Goal: Contribute content: Contribute content

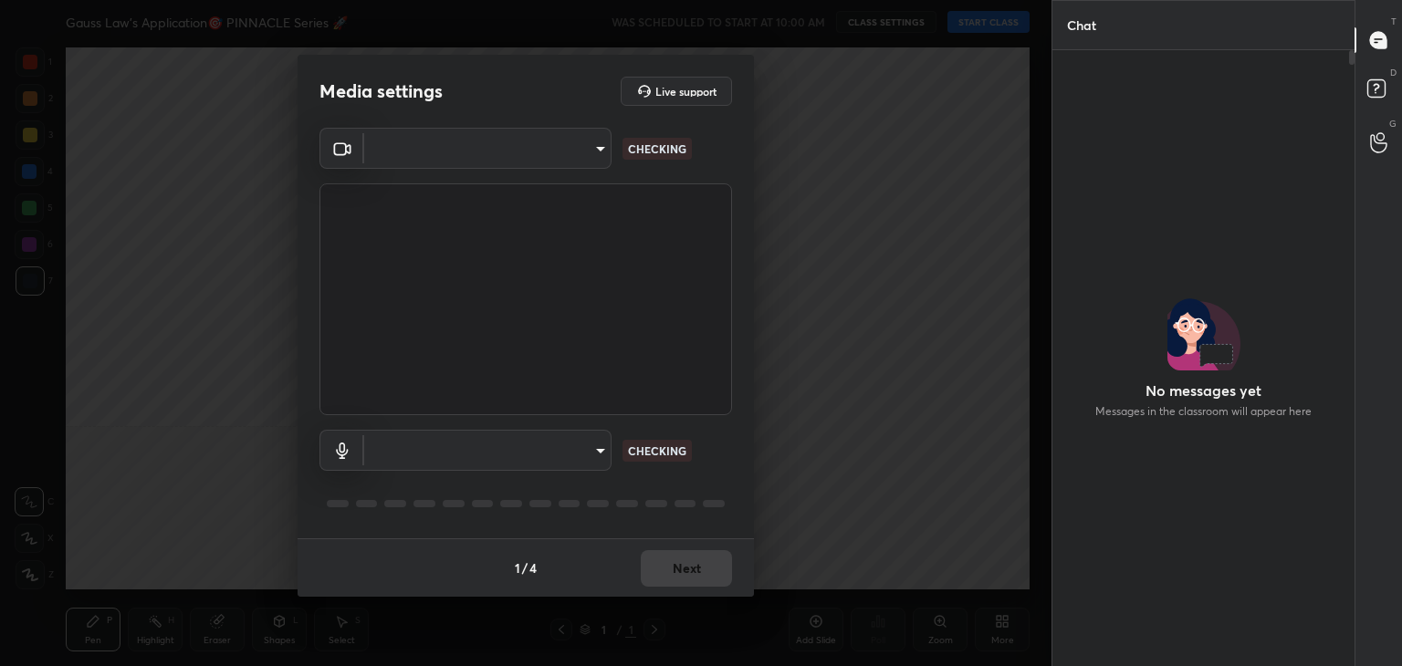
type input "a9fd4f38f379304b0caa4a79f2b732e989e7111bbf315c9f921f4749fc2d4ba3"
type input "default"
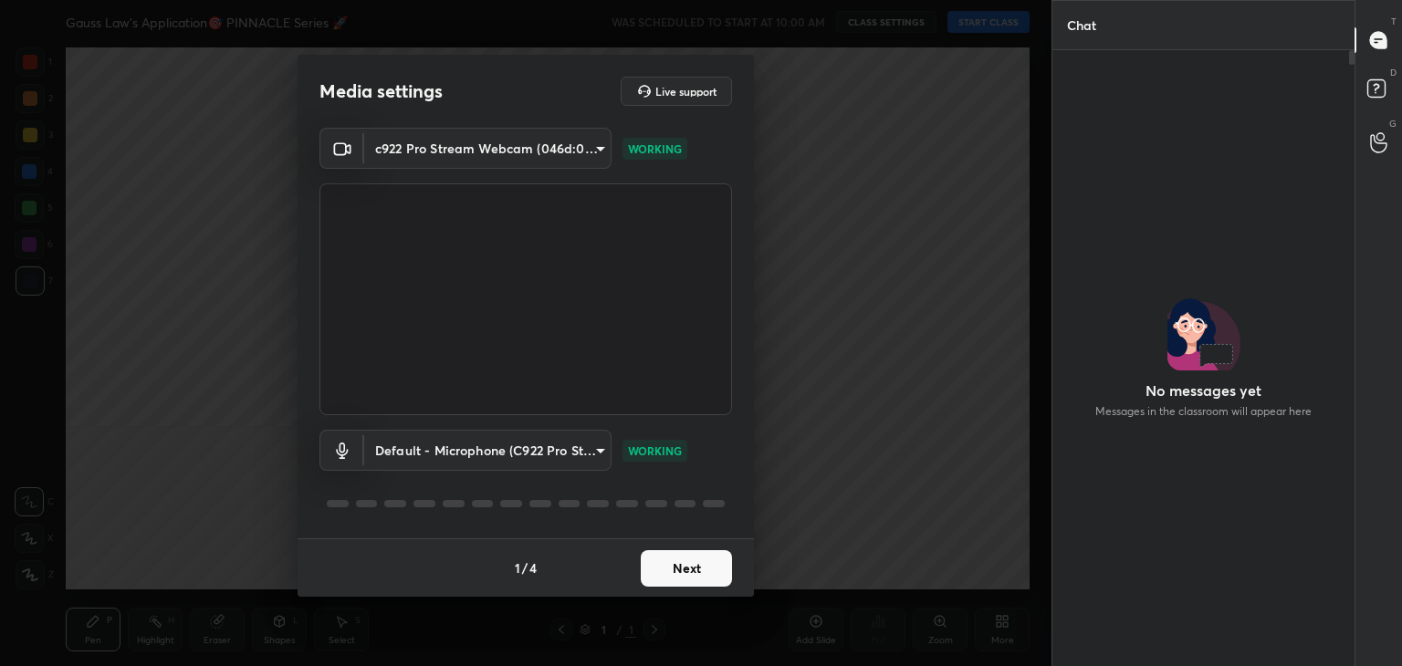
click at [694, 561] on button "Next" at bounding box center [686, 568] width 91 height 37
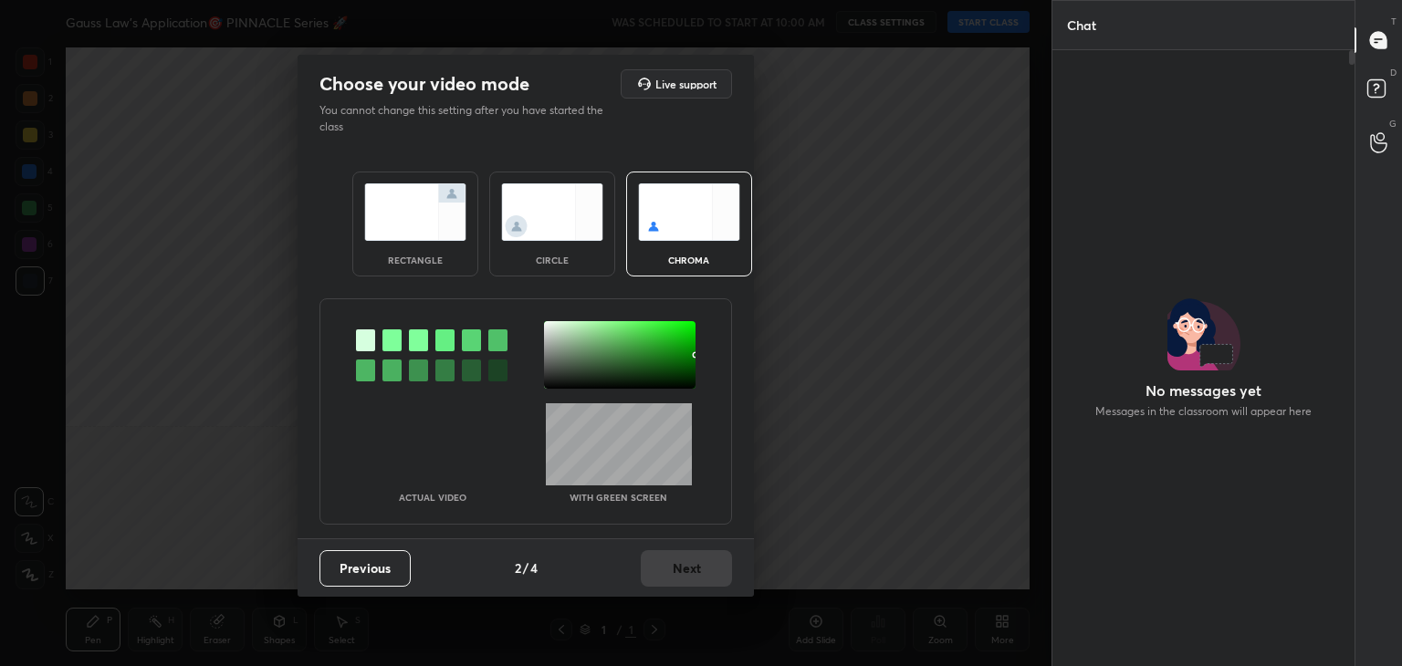
click at [544, 221] on img at bounding box center [552, 211] width 102 height 57
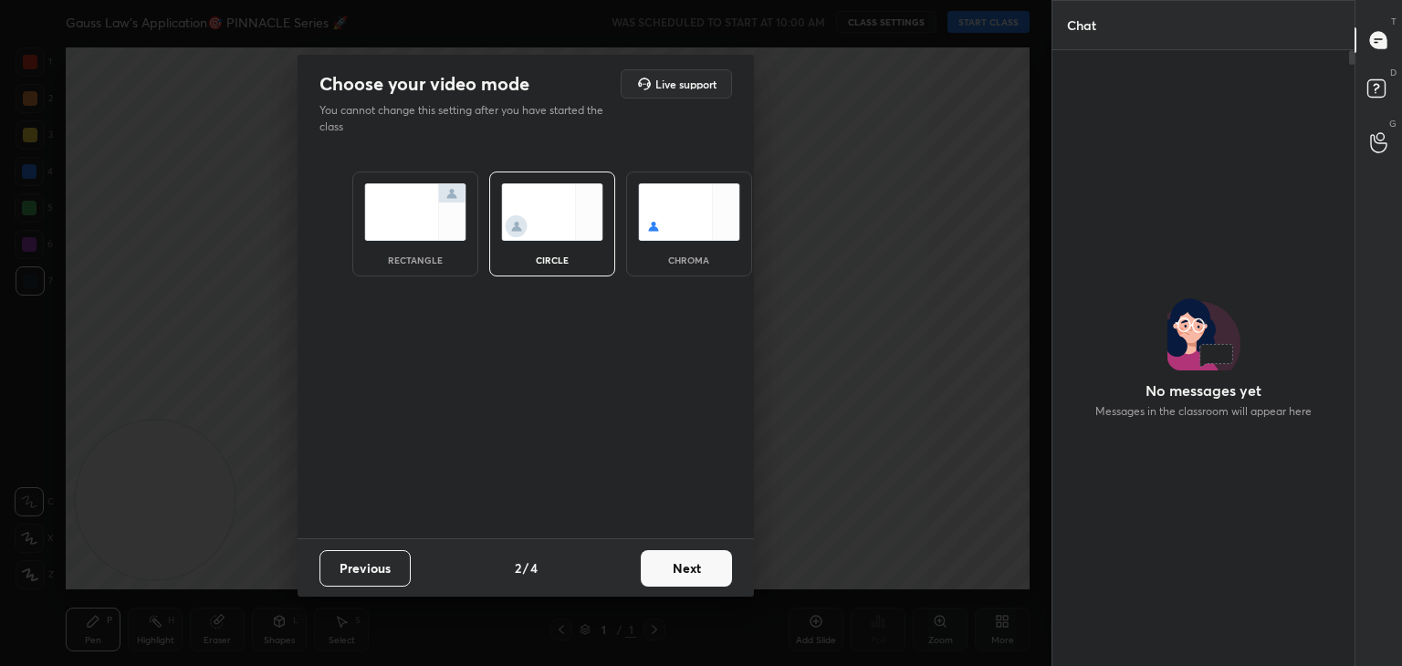
click at [674, 559] on button "Next" at bounding box center [686, 568] width 91 height 37
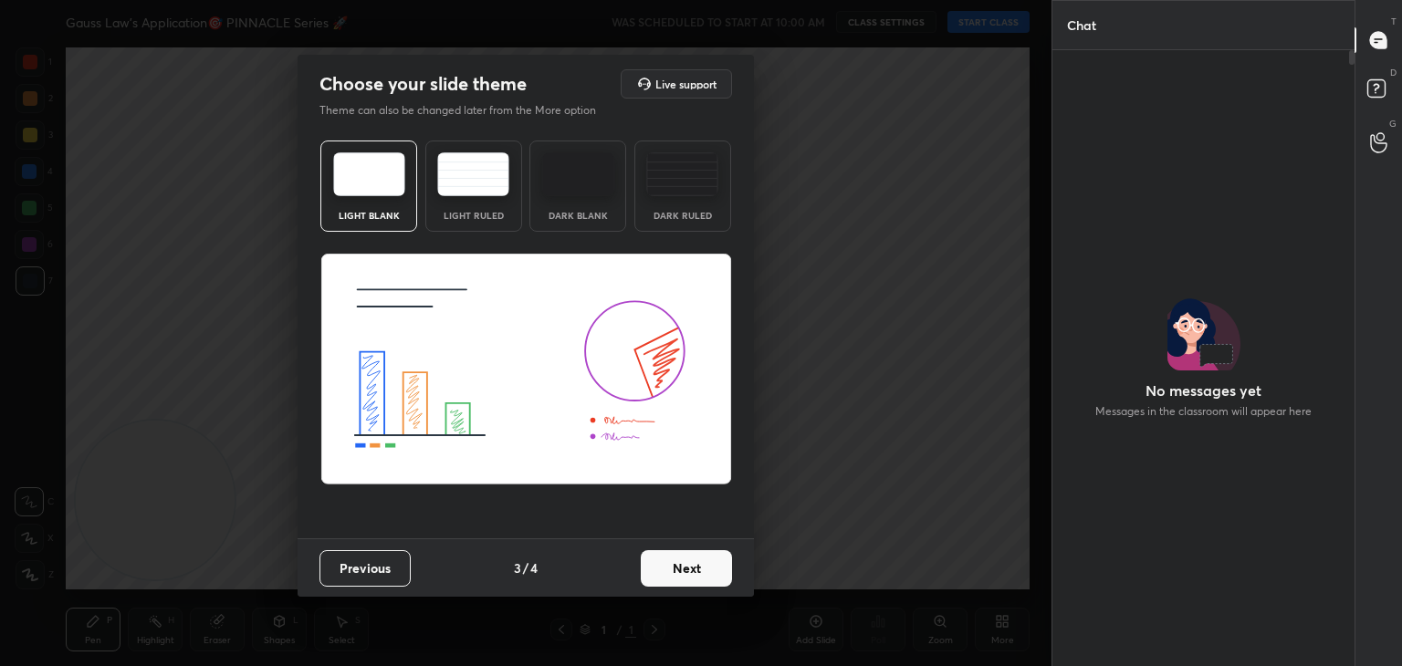
click at [694, 574] on button "Next" at bounding box center [686, 568] width 91 height 37
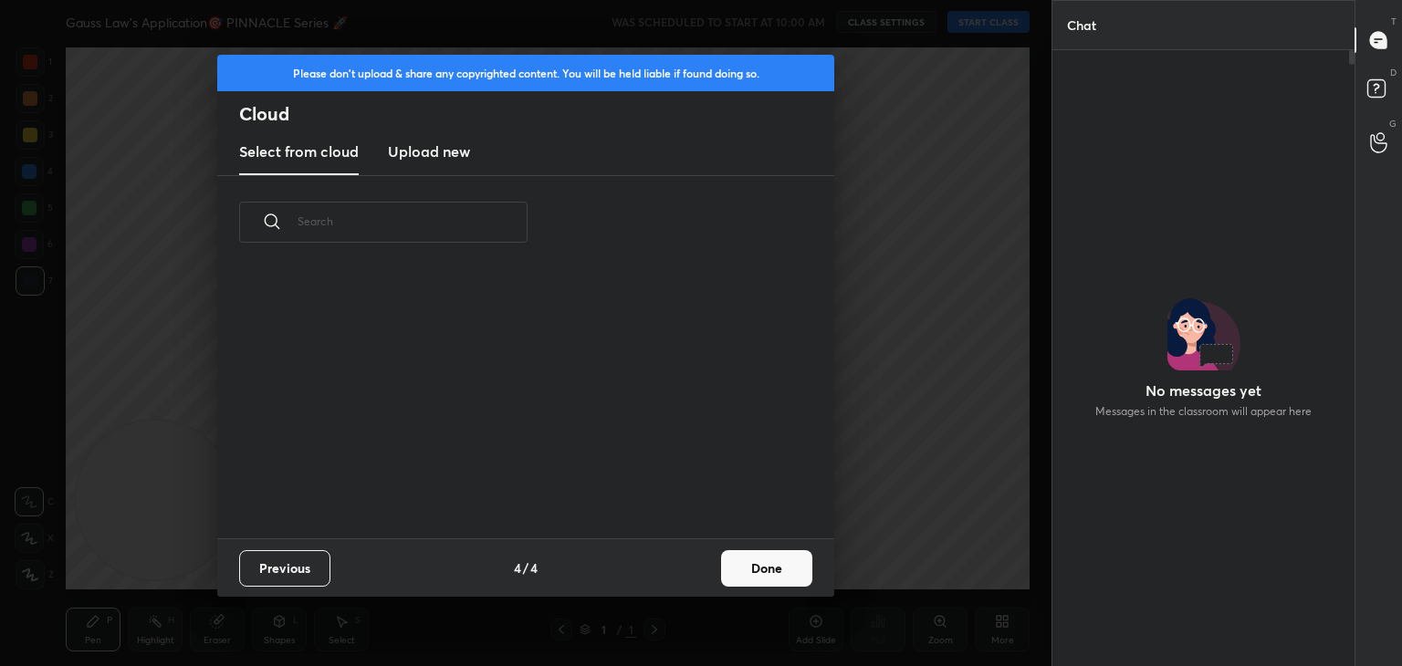
click at [767, 567] on button "Done" at bounding box center [766, 568] width 91 height 37
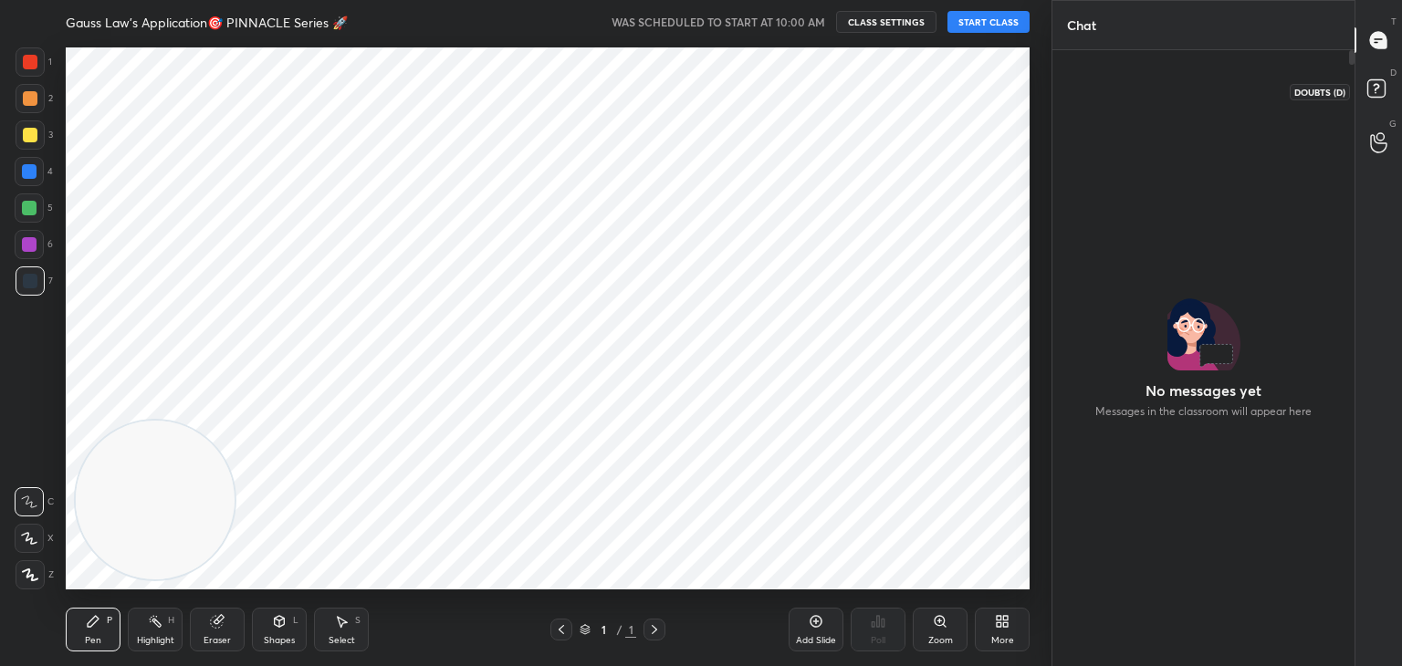
click at [1384, 103] on icon at bounding box center [1379, 91] width 33 height 33
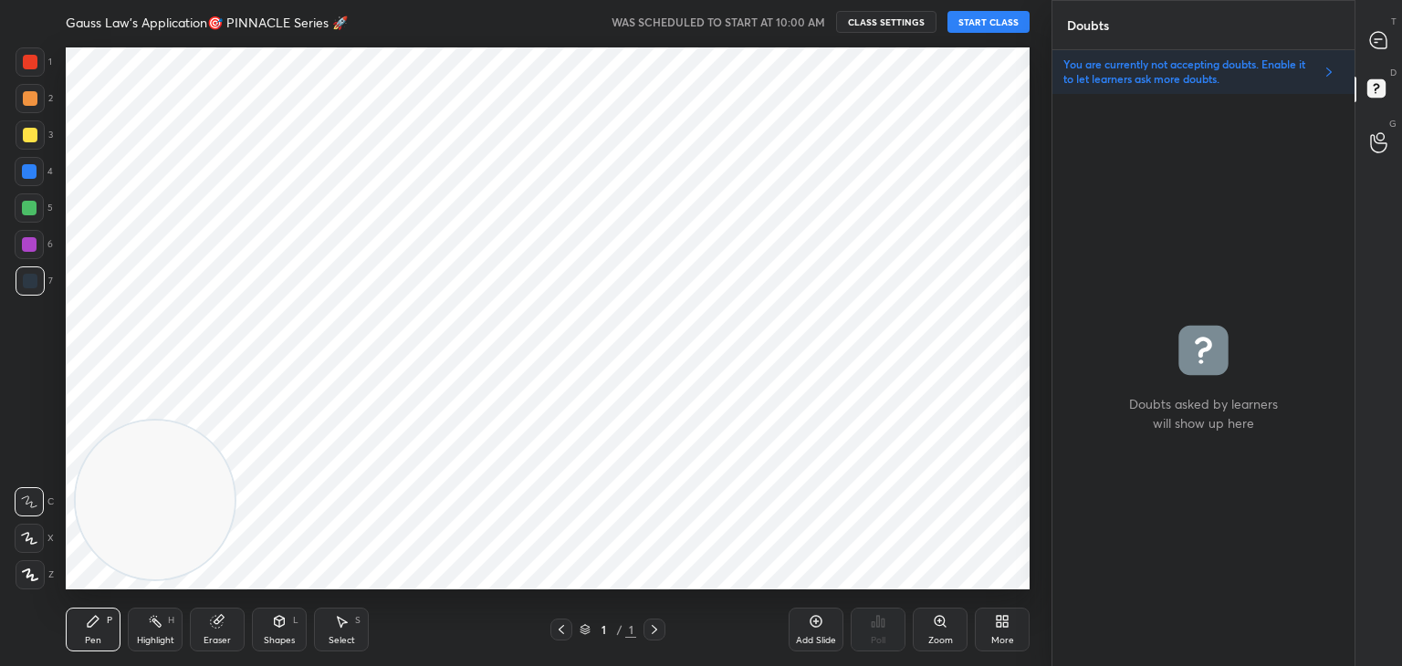
click at [1374, 34] on icon at bounding box center [1378, 40] width 16 height 16
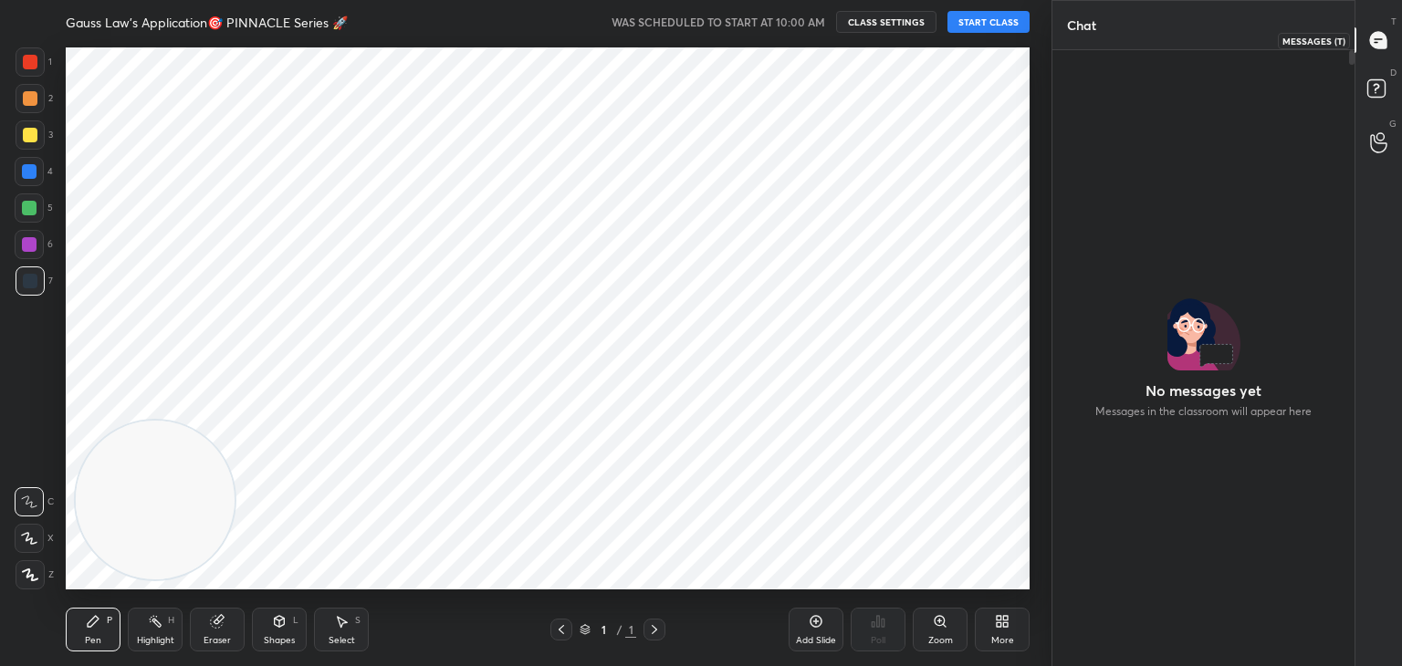
scroll to position [611, 297]
click at [1373, 76] on icon at bounding box center [1379, 91] width 33 height 33
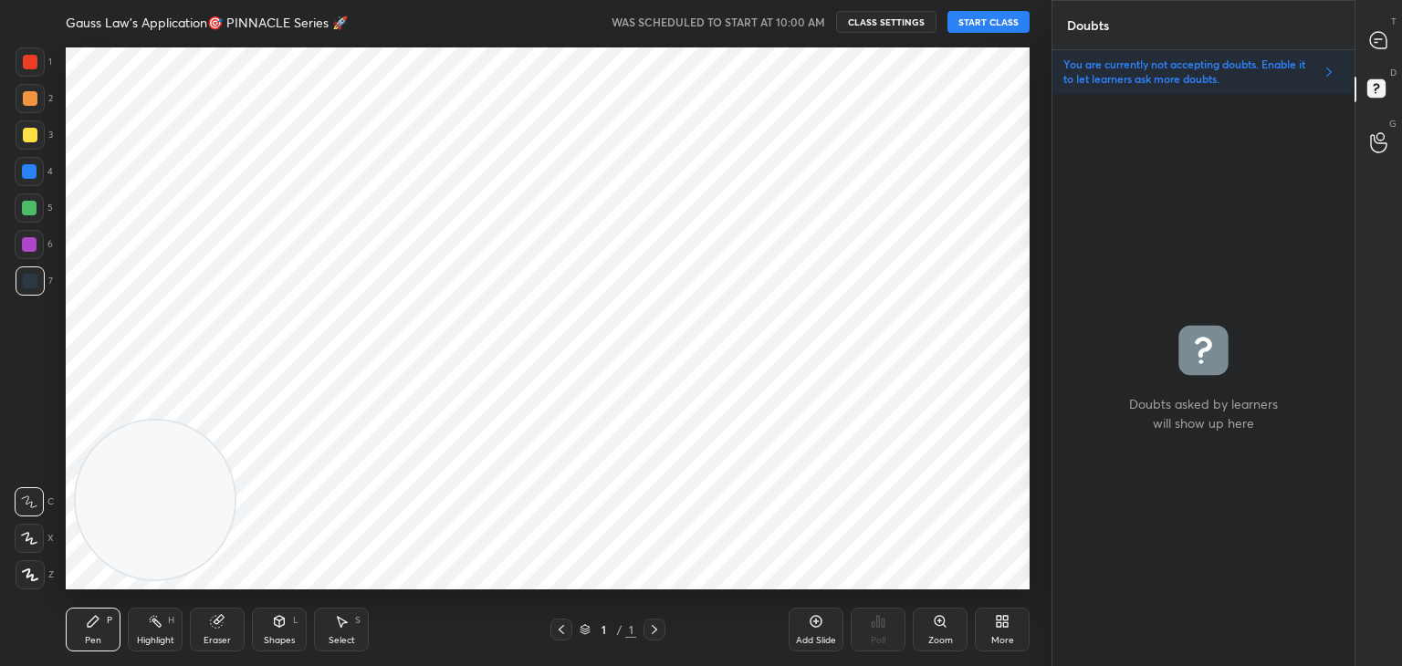
scroll to position [567, 297]
click at [1374, 19] on div "T Messages (T)" at bounding box center [1378, 40] width 47 height 51
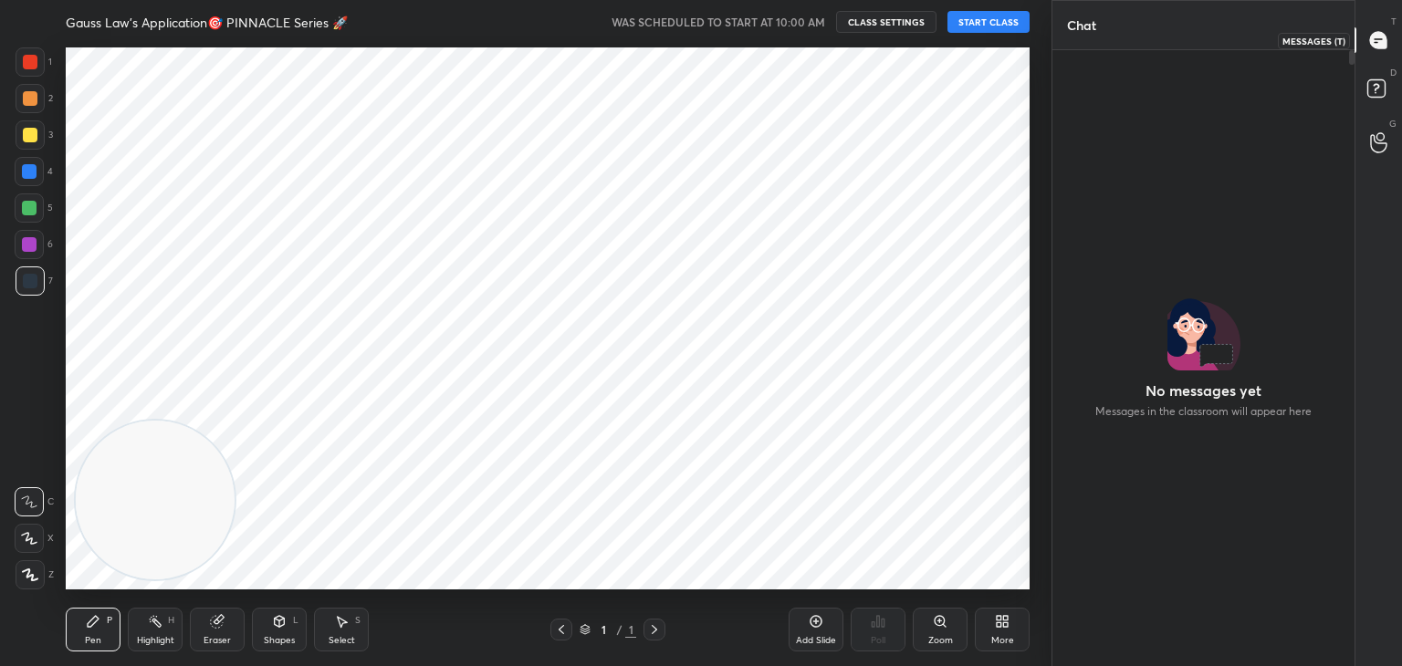
scroll to position [611, 297]
click at [1376, 78] on icon at bounding box center [1379, 91] width 33 height 33
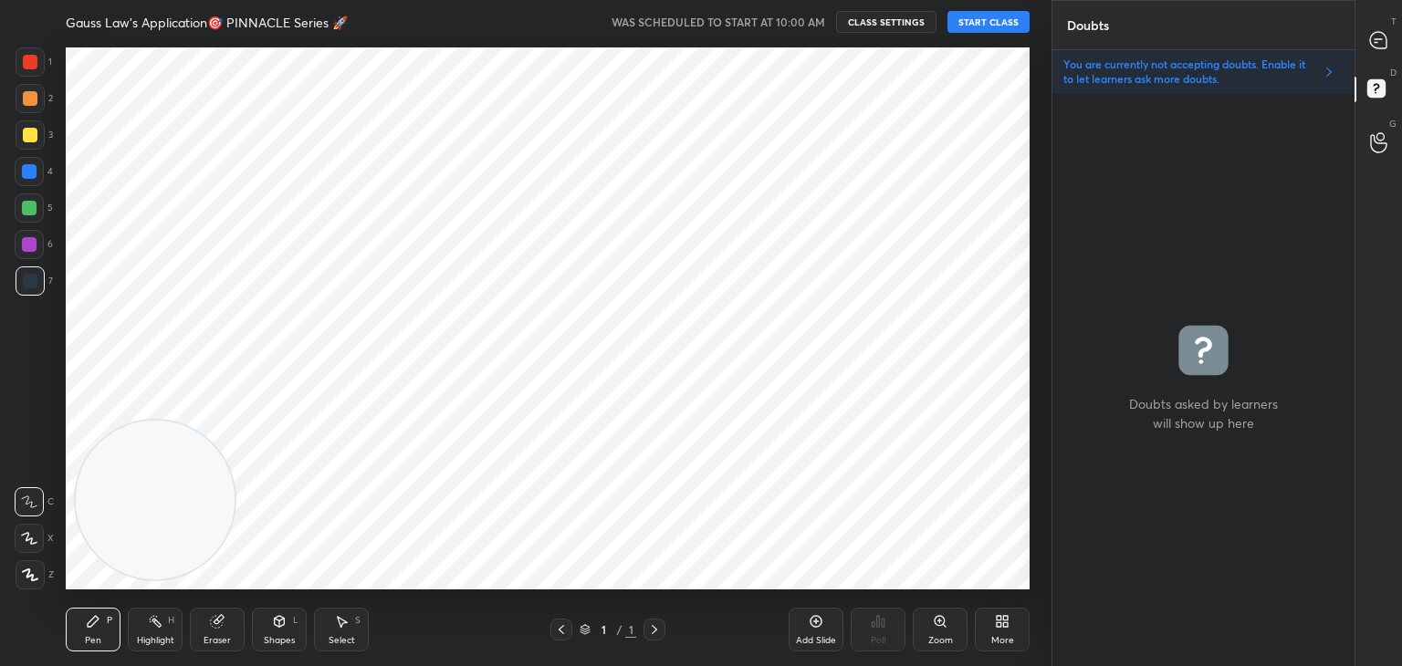
scroll to position [567, 297]
click at [1374, 31] on icon at bounding box center [1378, 40] width 19 height 19
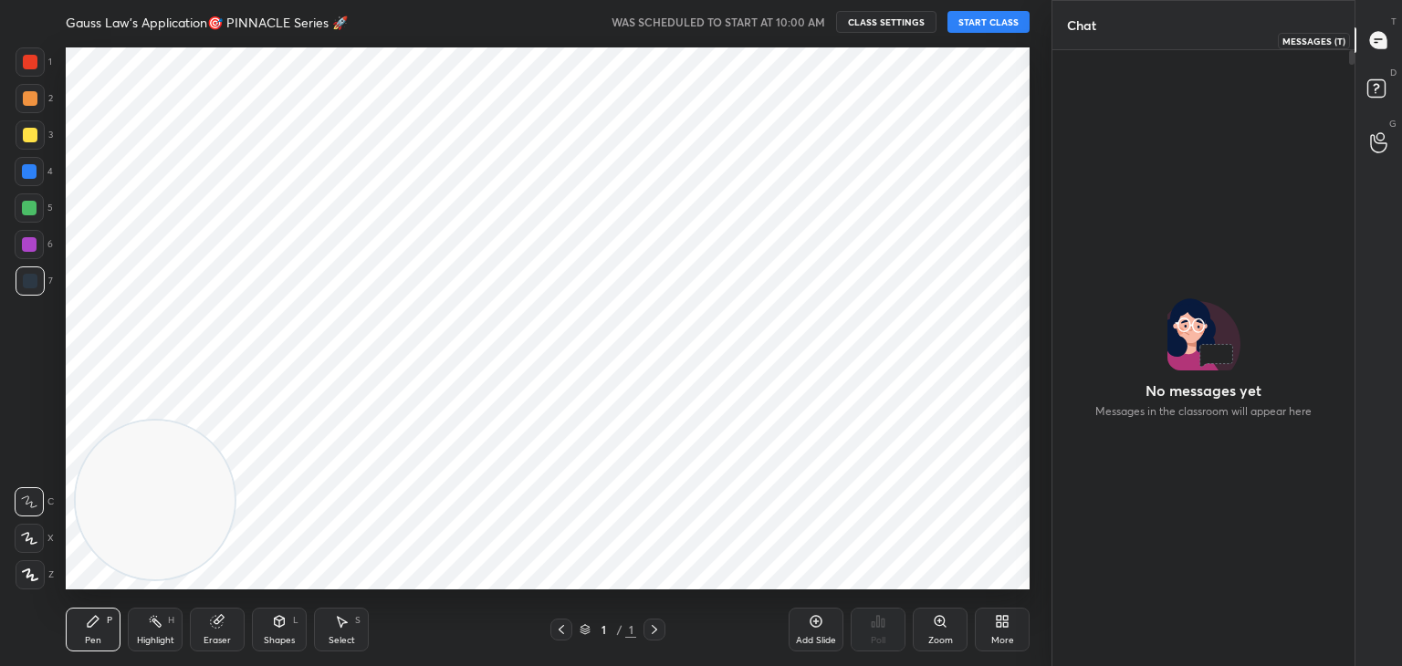
scroll to position [611, 297]
click at [1000, 20] on button "START CLASS" at bounding box center [988, 22] width 82 height 22
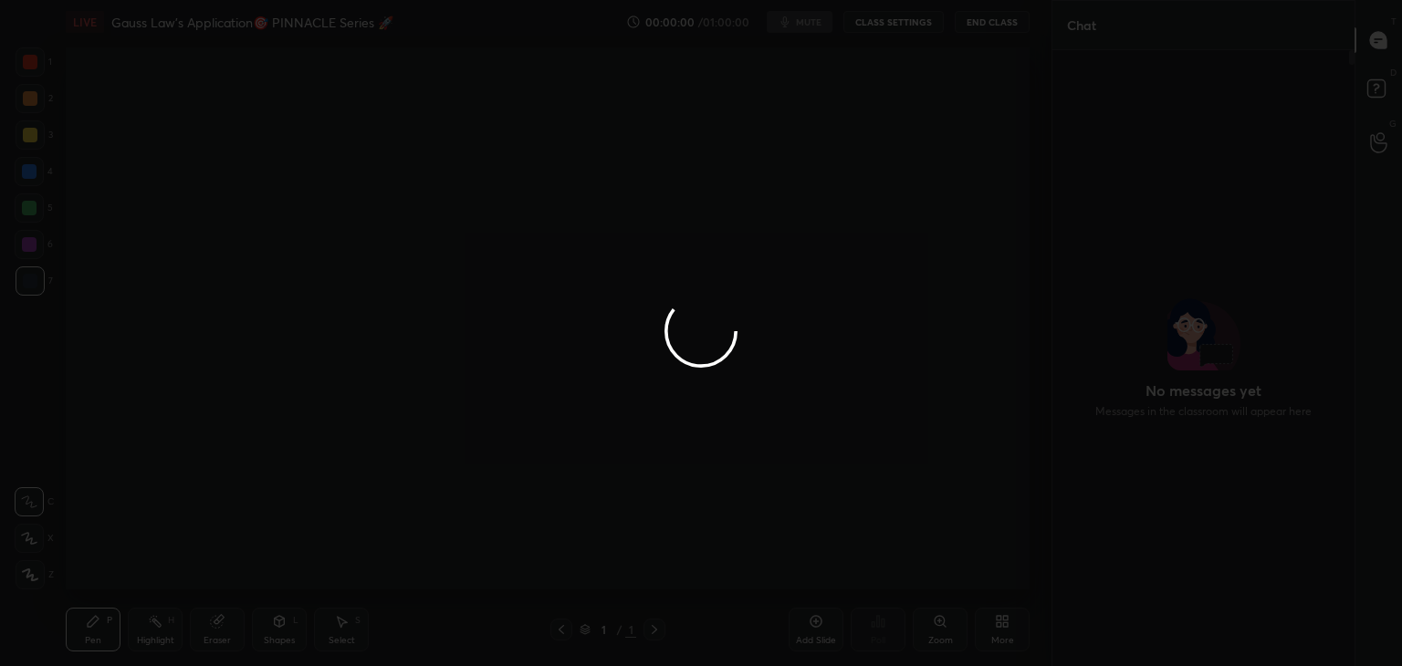
click at [21, 542] on div at bounding box center [701, 333] width 1402 height 666
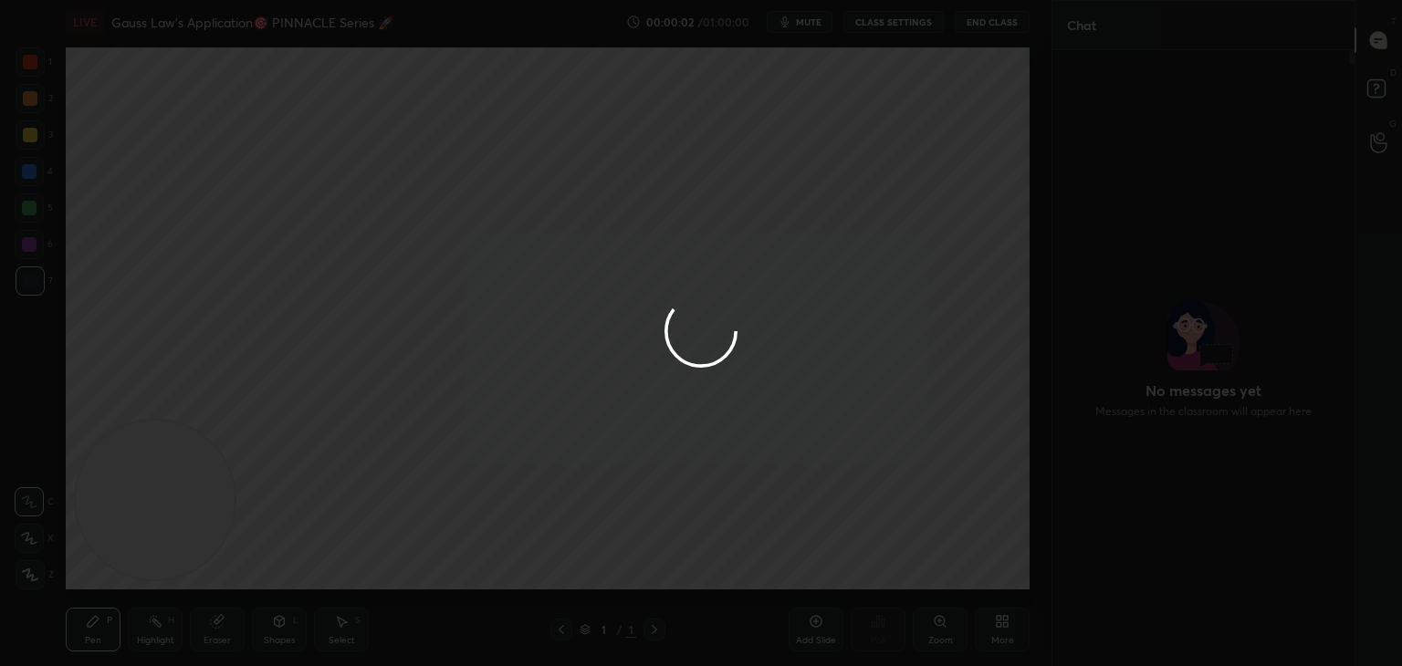
click at [22, 545] on div at bounding box center [701, 333] width 1402 height 666
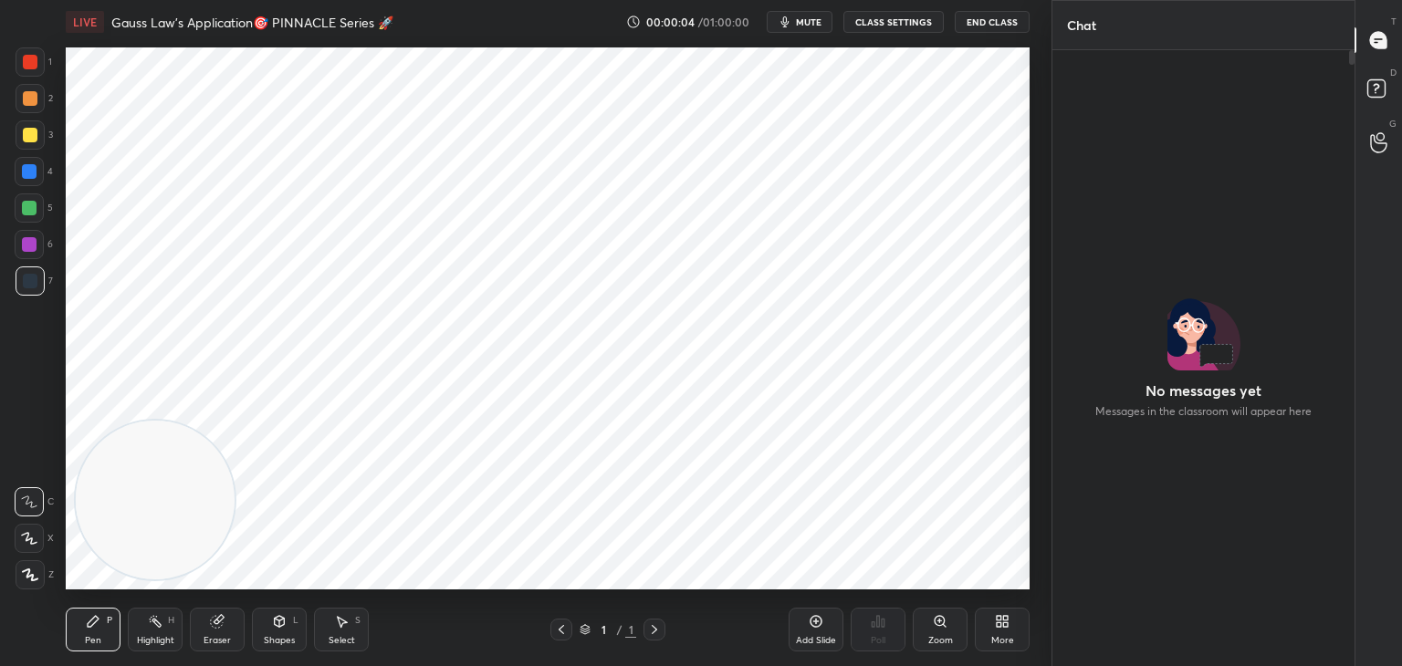
click at [26, 538] on icon at bounding box center [29, 538] width 15 height 11
drag, startPoint x: 163, startPoint y: 508, endPoint x: 939, endPoint y: 134, distance: 861.3
click at [264, 402] on video at bounding box center [184, 481] width 159 height 159
drag, startPoint x: 1379, startPoint y: 86, endPoint x: 1384, endPoint y: 61, distance: 25.1
click at [1379, 89] on rect at bounding box center [1375, 88] width 17 height 17
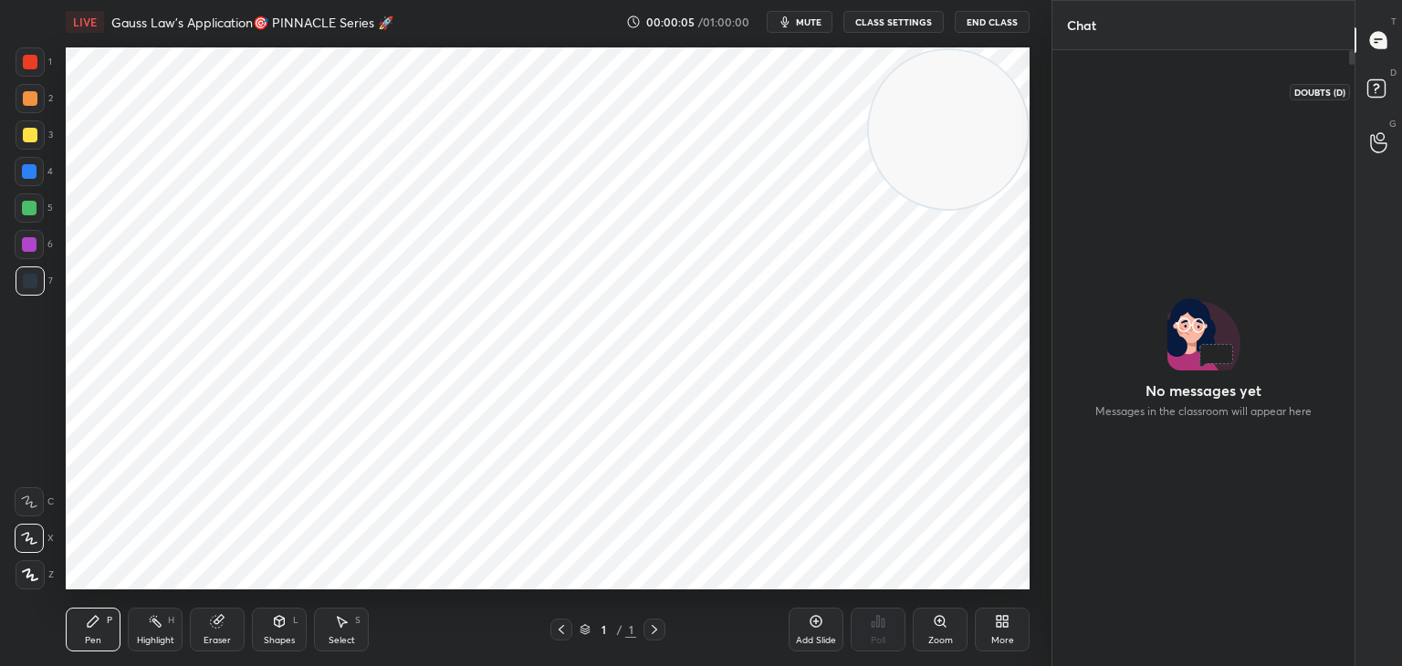
scroll to position [567, 297]
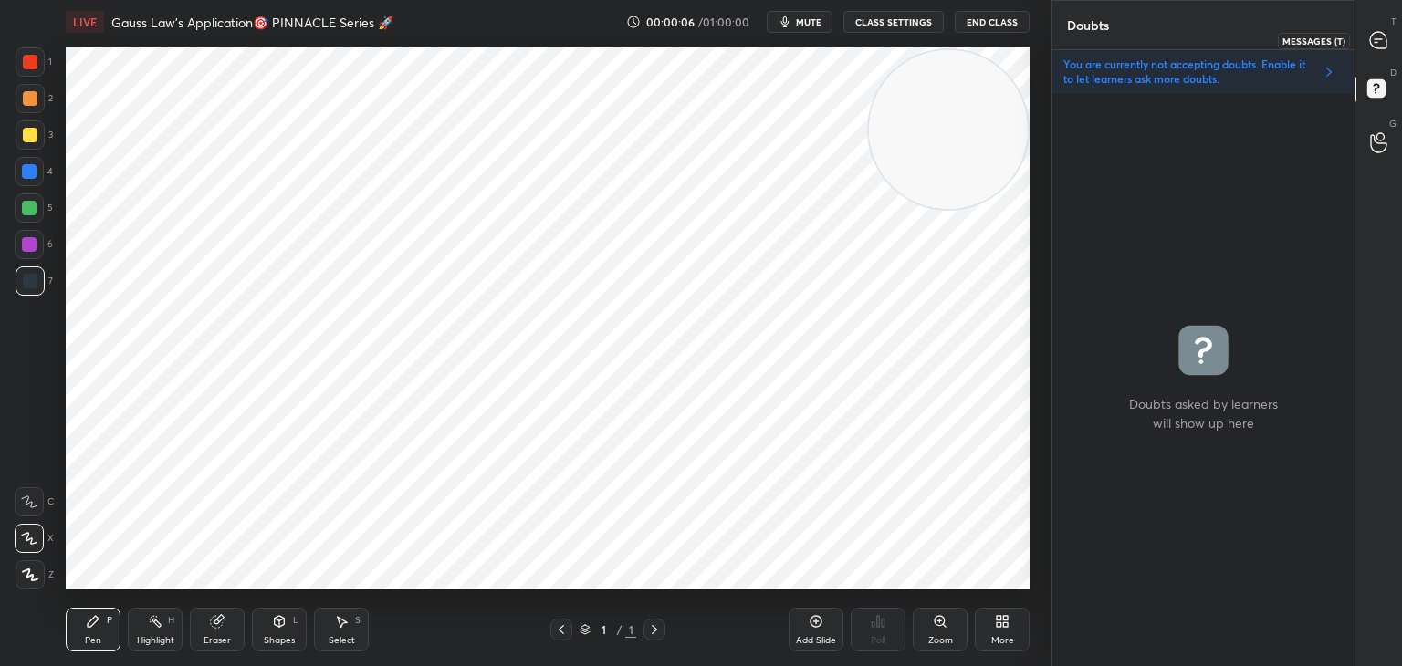
click at [1384, 47] on icon at bounding box center [1378, 40] width 16 height 16
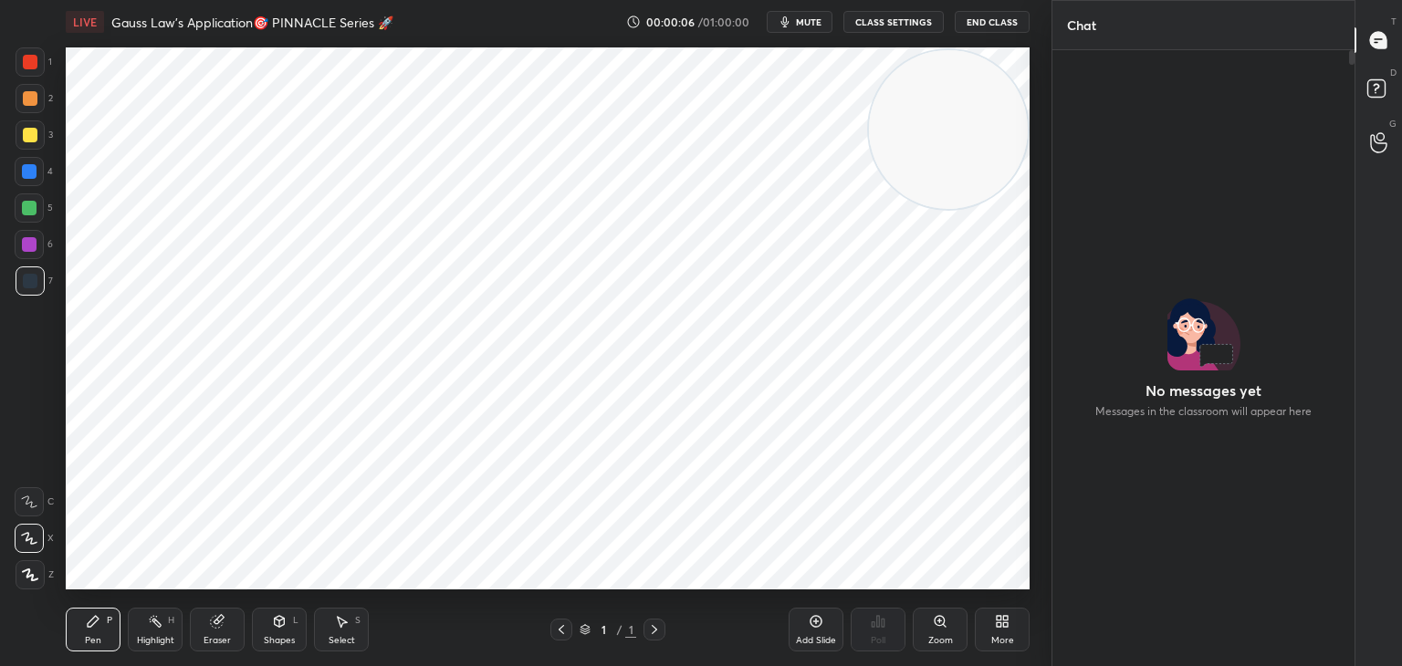
scroll to position [611, 297]
click at [1373, 94] on rect at bounding box center [1375, 88] width 17 height 17
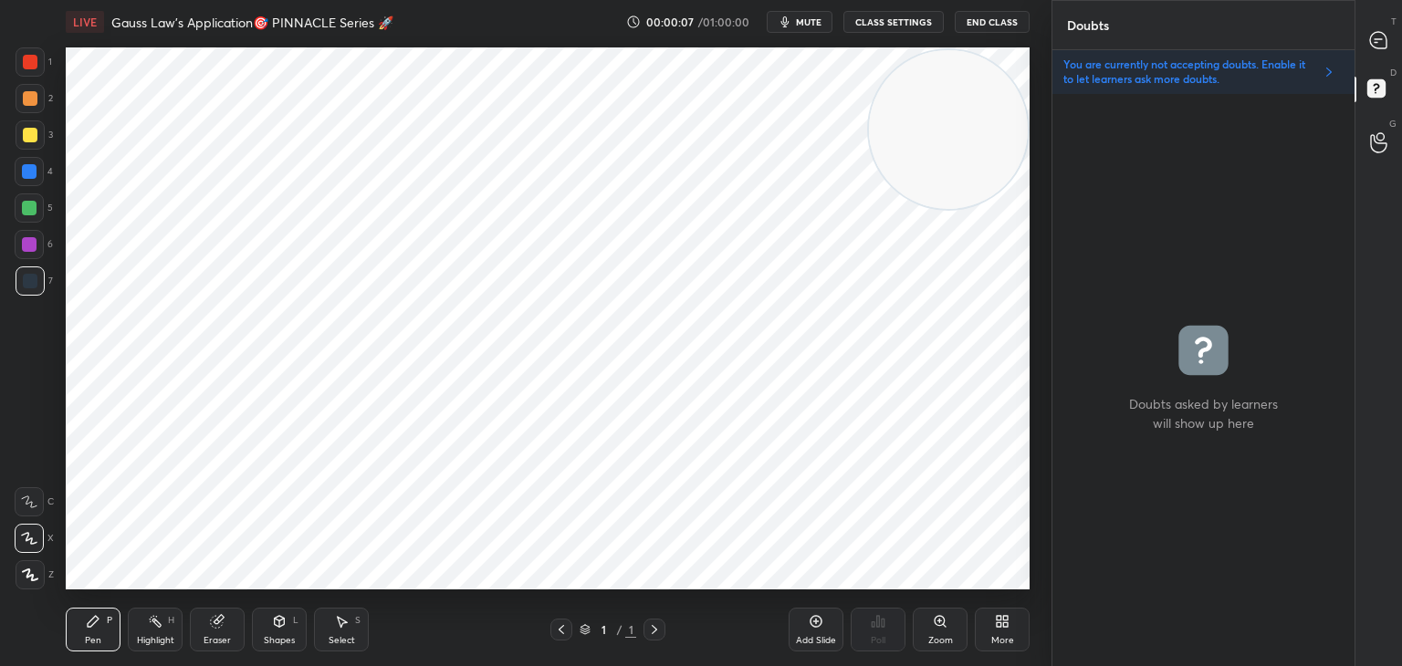
scroll to position [567, 297]
click at [1376, 52] on div at bounding box center [1379, 40] width 37 height 33
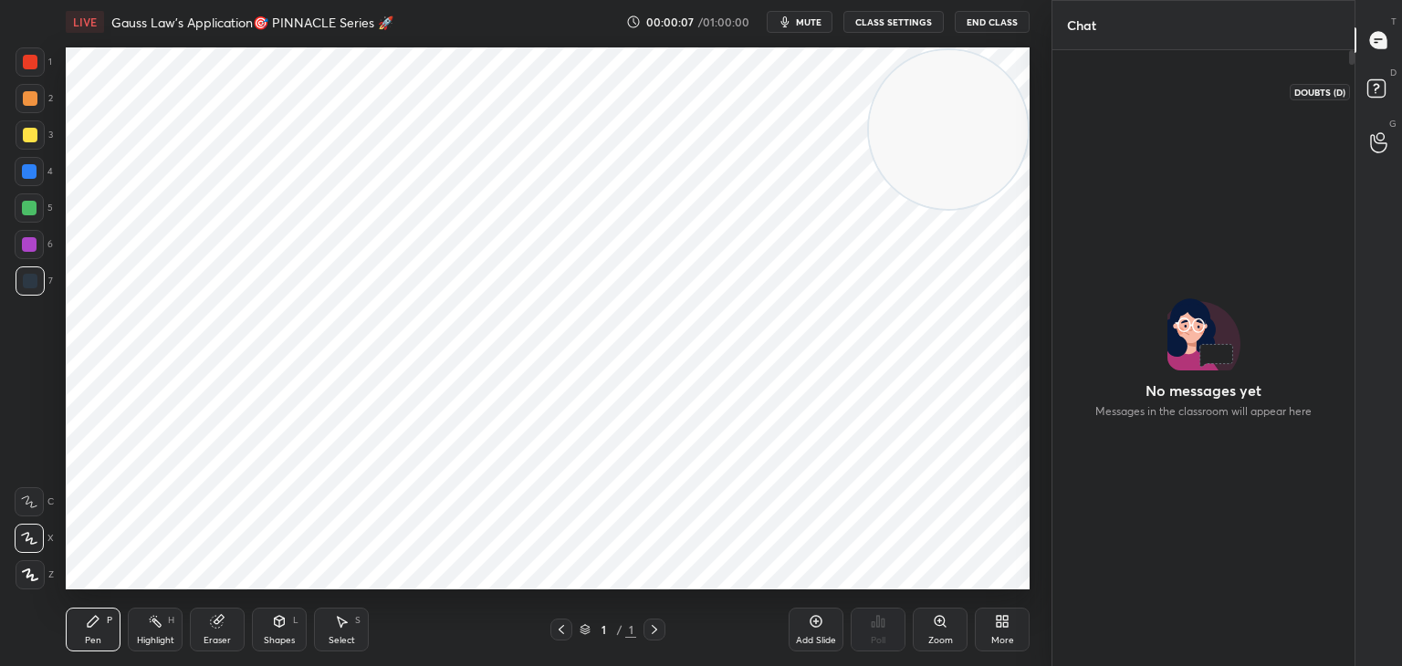
scroll to position [611, 297]
click at [1386, 96] on icon at bounding box center [1379, 91] width 33 height 33
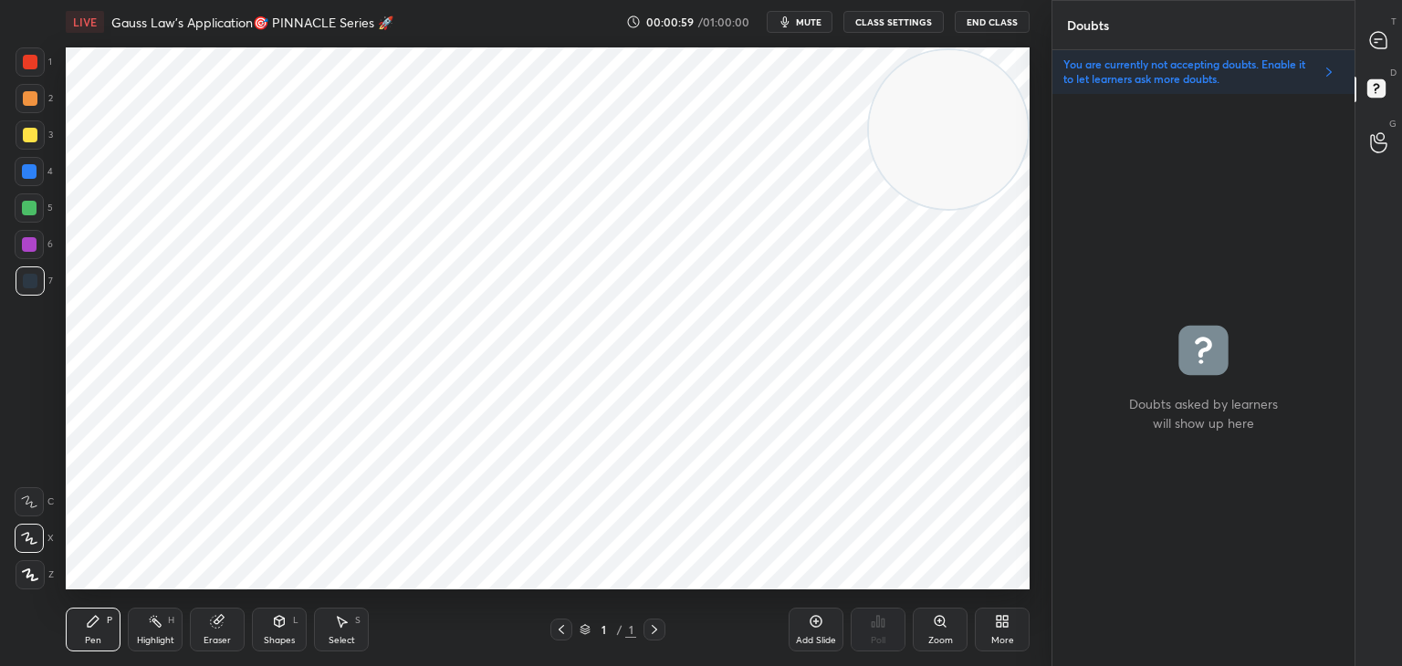
scroll to position [567, 297]
drag, startPoint x: 1387, startPoint y: 34, endPoint x: 1381, endPoint y: 63, distance: 29.9
click at [1386, 34] on icon at bounding box center [1378, 40] width 19 height 19
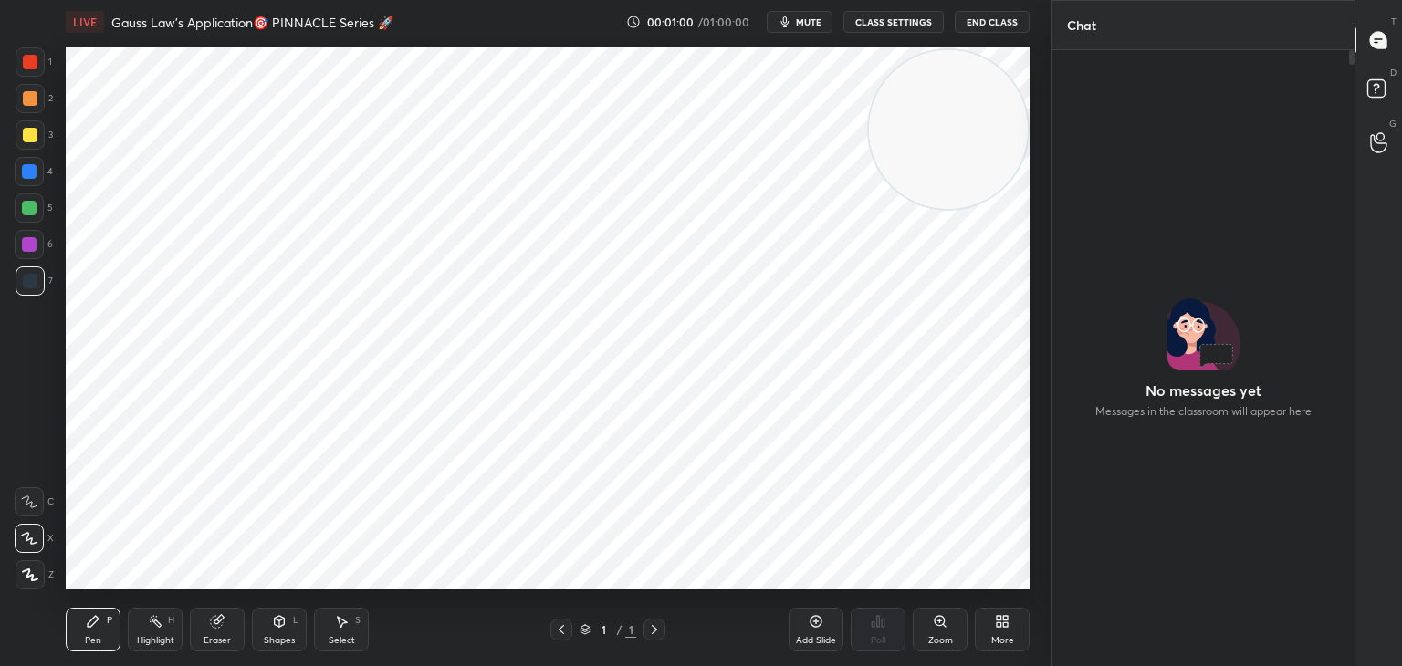
scroll to position [611, 297]
click at [1374, 85] on icon at bounding box center [1376, 87] width 6 height 7
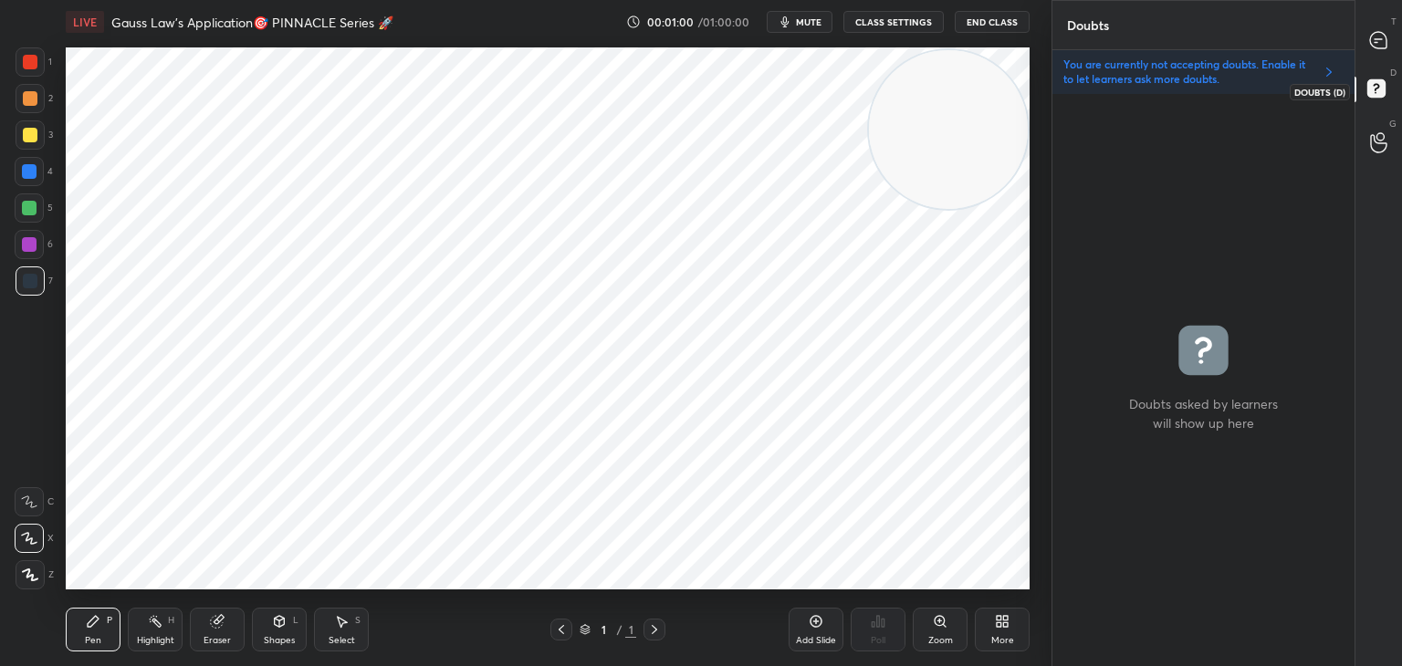
scroll to position [567, 297]
click at [1380, 36] on icon at bounding box center [1378, 40] width 16 height 16
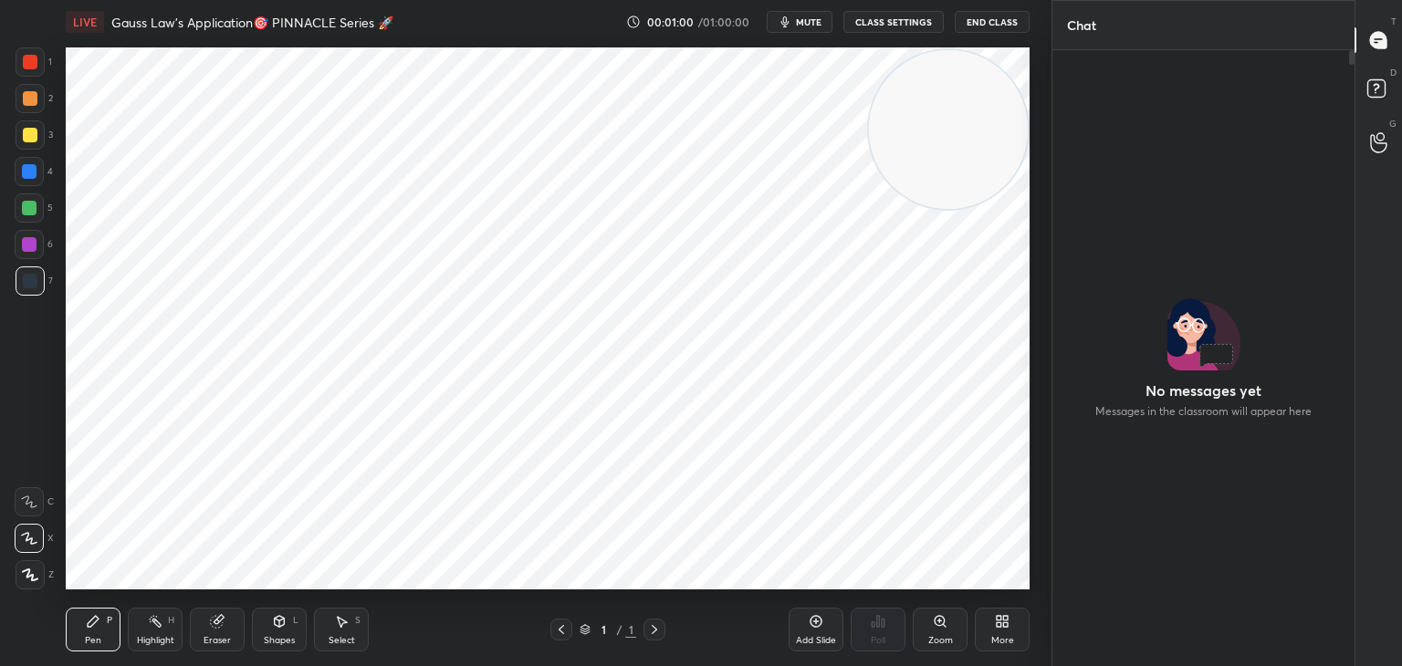
scroll to position [611, 297]
click at [1377, 70] on div "D Doubts (D)" at bounding box center [1378, 91] width 47 height 51
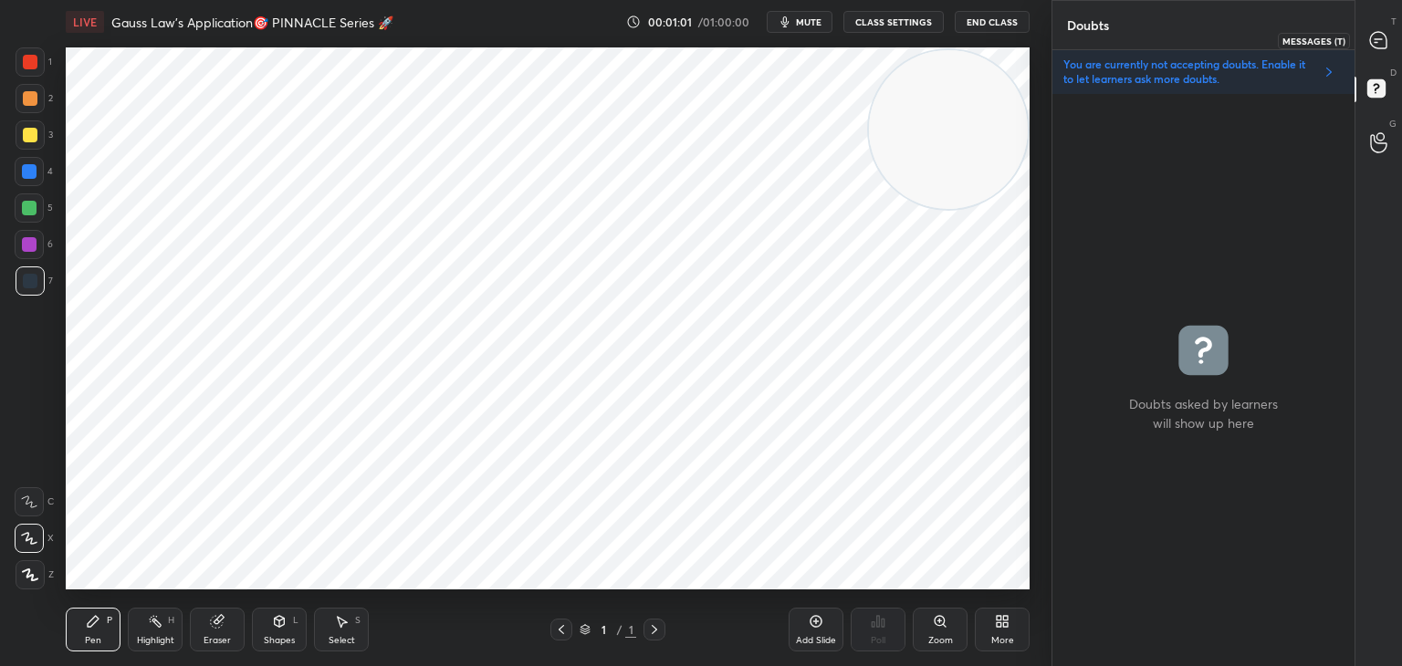
scroll to position [567, 297]
click at [1379, 35] on icon at bounding box center [1378, 40] width 16 height 16
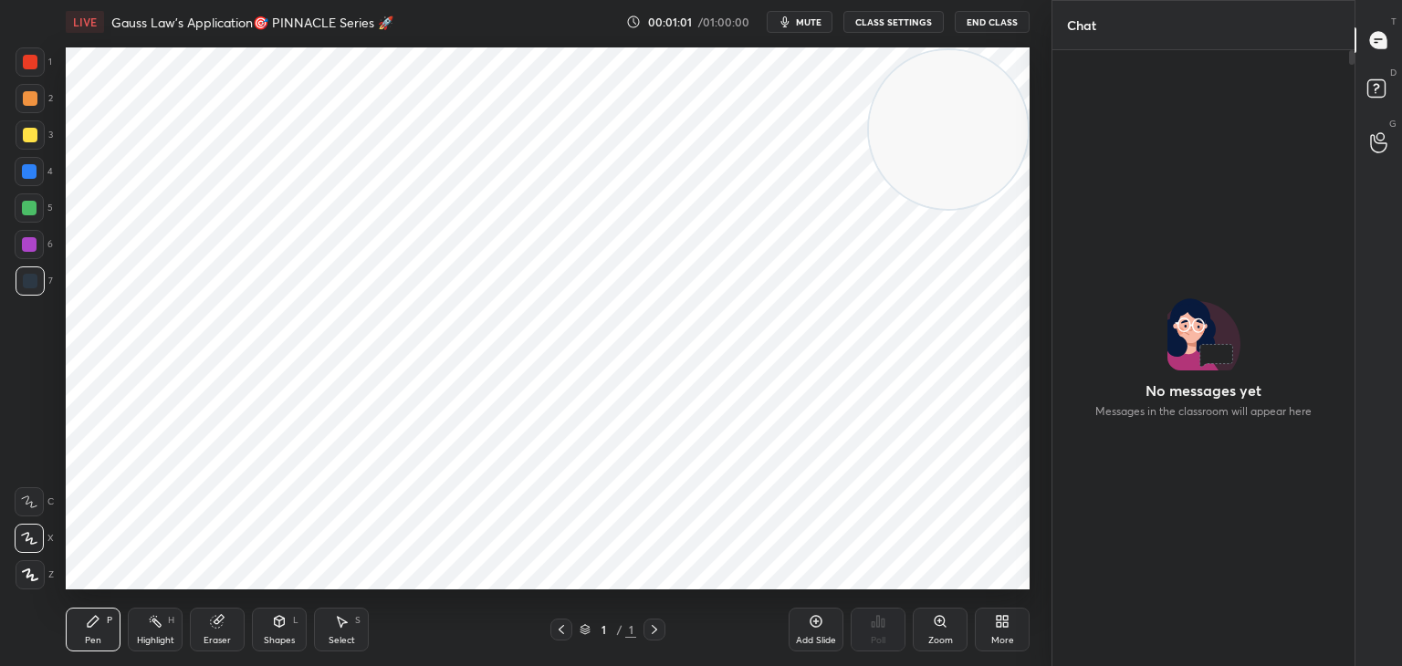
click at [1372, 120] on div "G Raise Hand (G)" at bounding box center [1378, 142] width 47 height 51
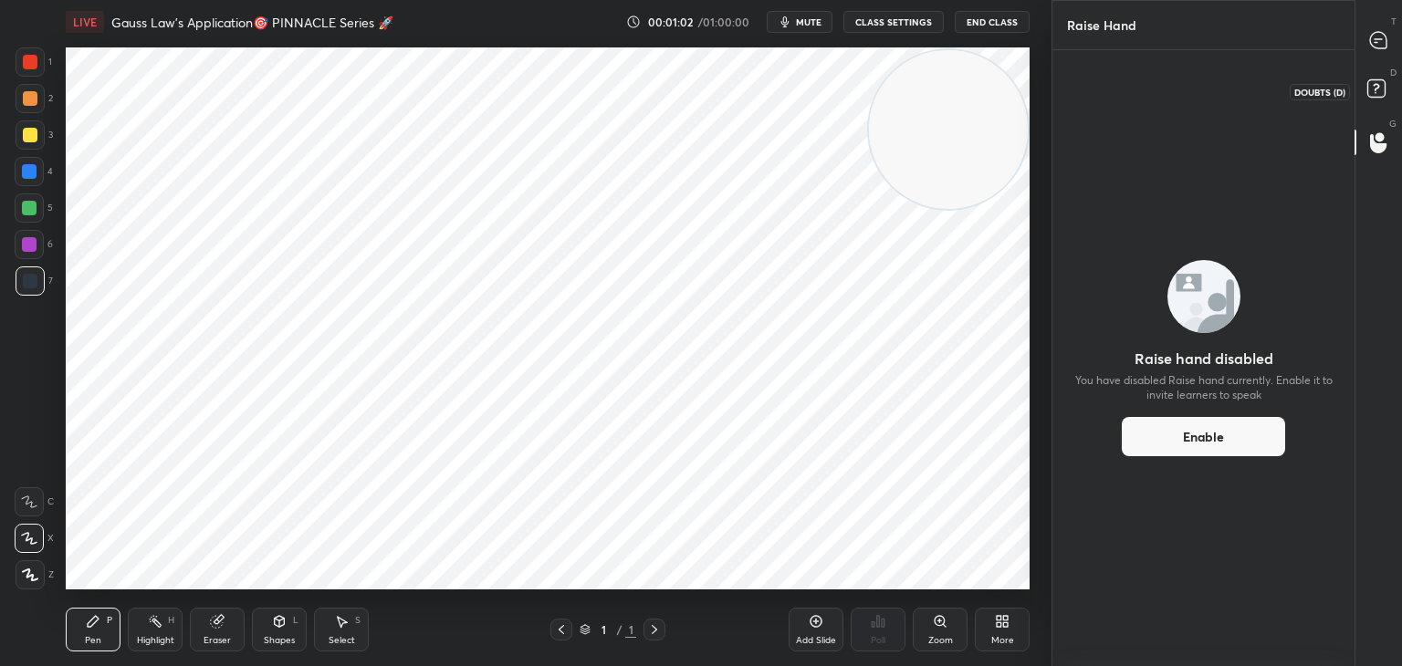
click at [1386, 63] on div "T Messages (T)" at bounding box center [1378, 40] width 47 height 51
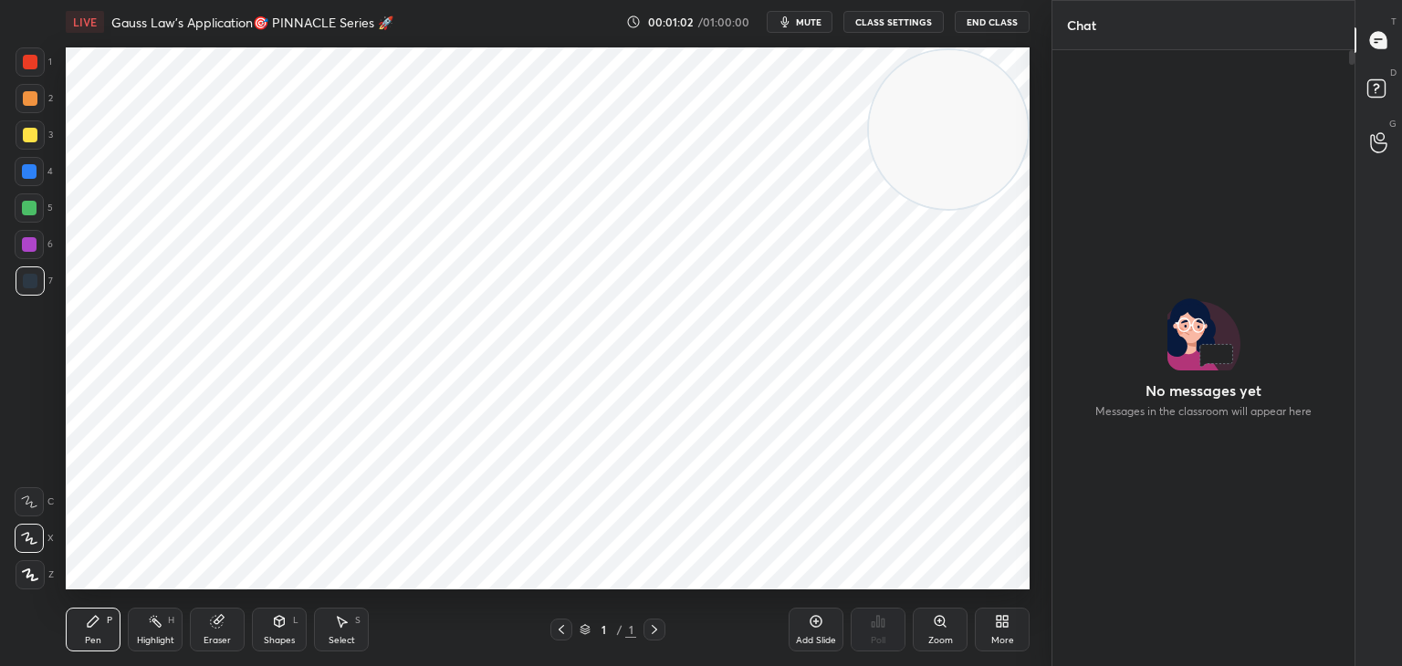
scroll to position [611, 297]
click at [1379, 110] on div "D Doubts (D)" at bounding box center [1378, 91] width 47 height 51
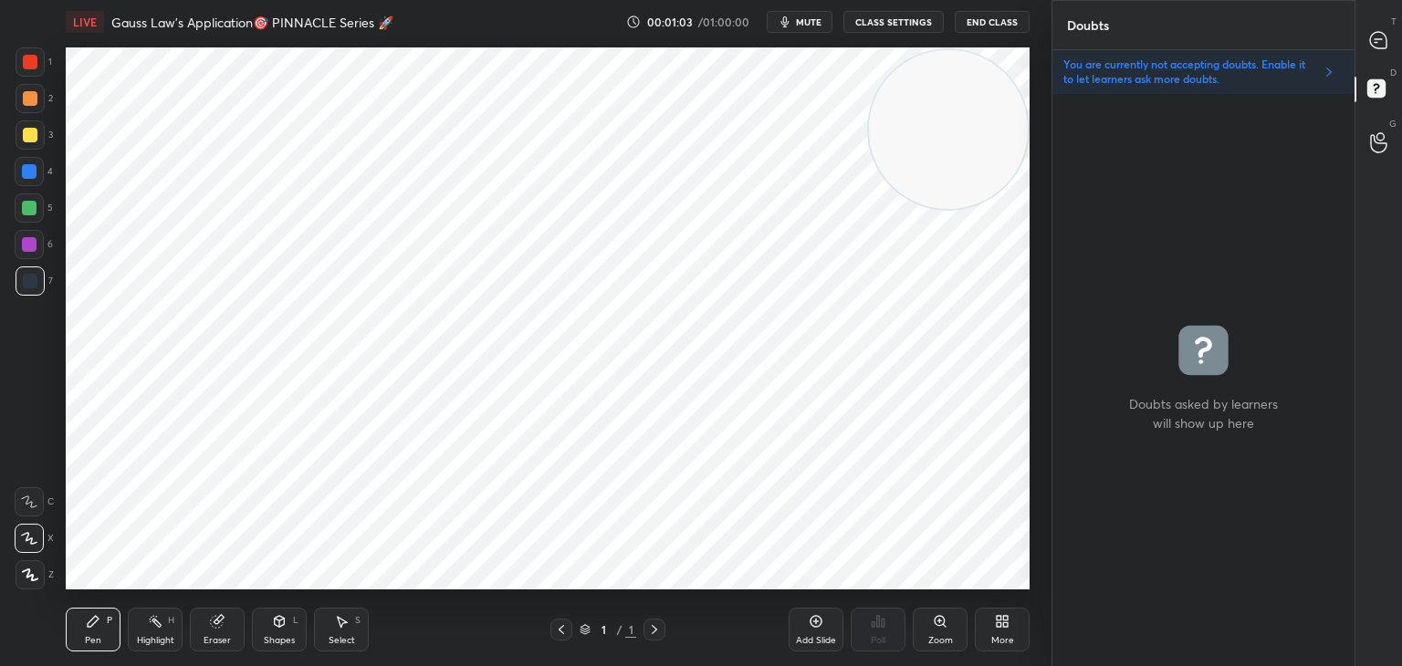
scroll to position [567, 297]
click at [1372, 118] on div "G Raise Hand (G)" at bounding box center [1378, 142] width 47 height 51
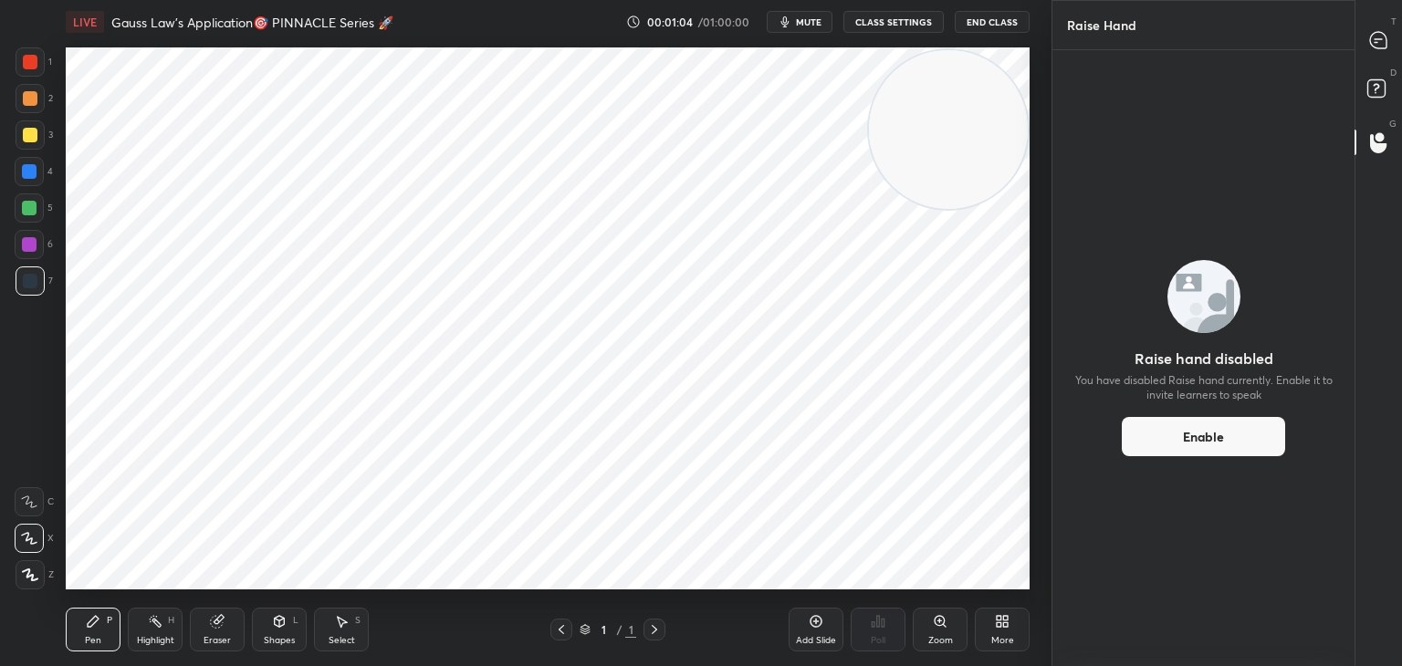
click at [1373, 160] on div "G Raise Hand (G)" at bounding box center [1378, 142] width 47 height 51
click at [1383, 50] on div at bounding box center [1379, 40] width 37 height 33
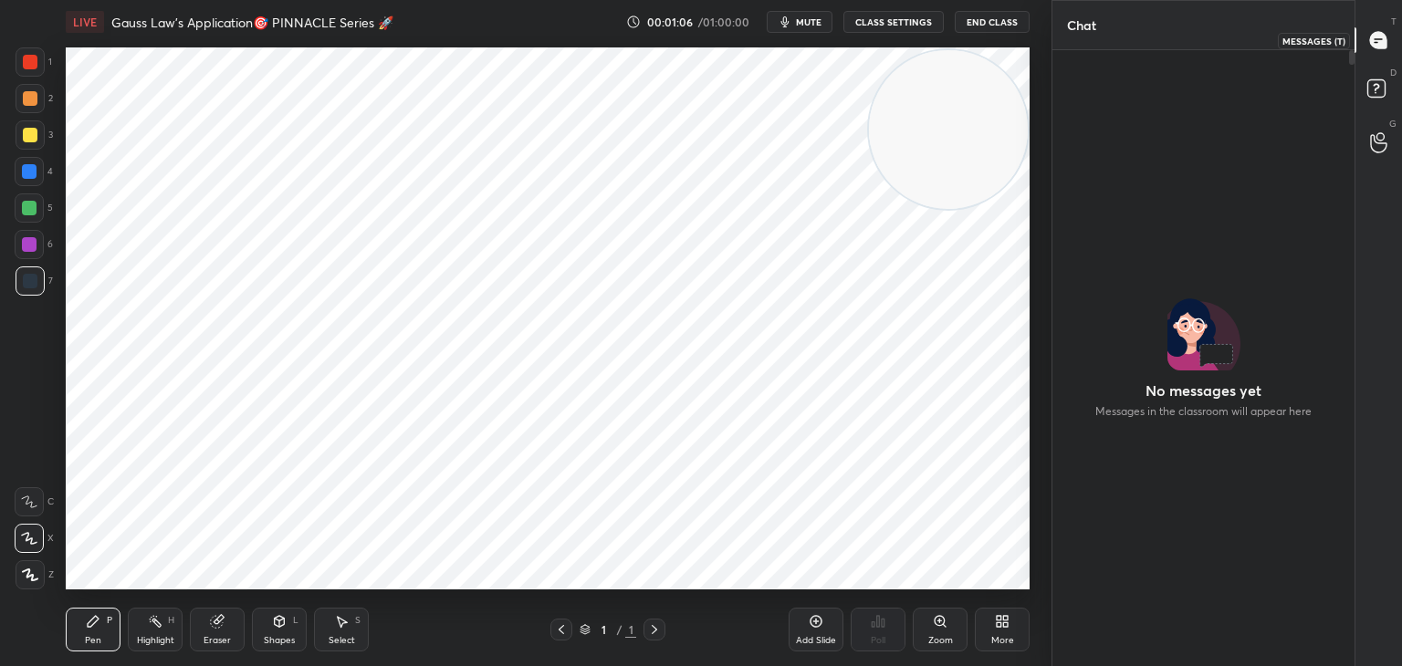
click at [1384, 50] on div at bounding box center [1379, 40] width 37 height 33
click at [792, 21] on icon "button" at bounding box center [785, 22] width 15 height 15
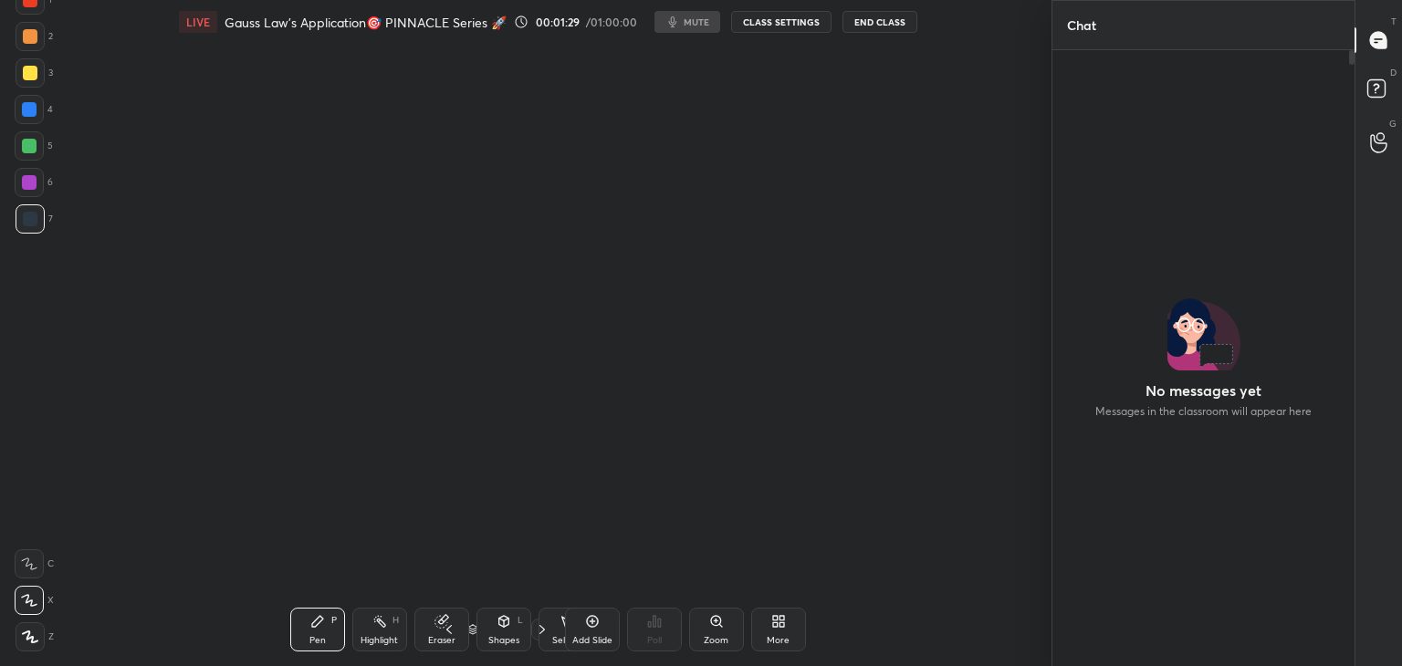
scroll to position [5, 5]
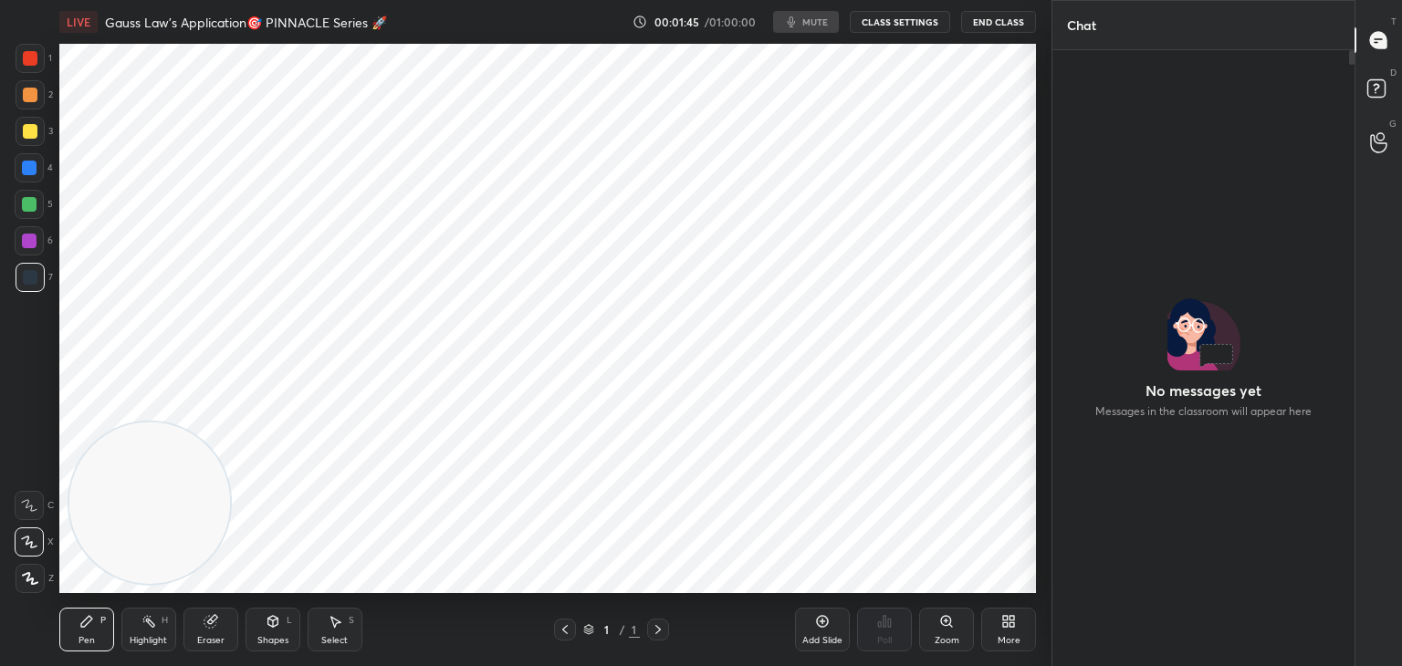
scroll to position [90714, 90286]
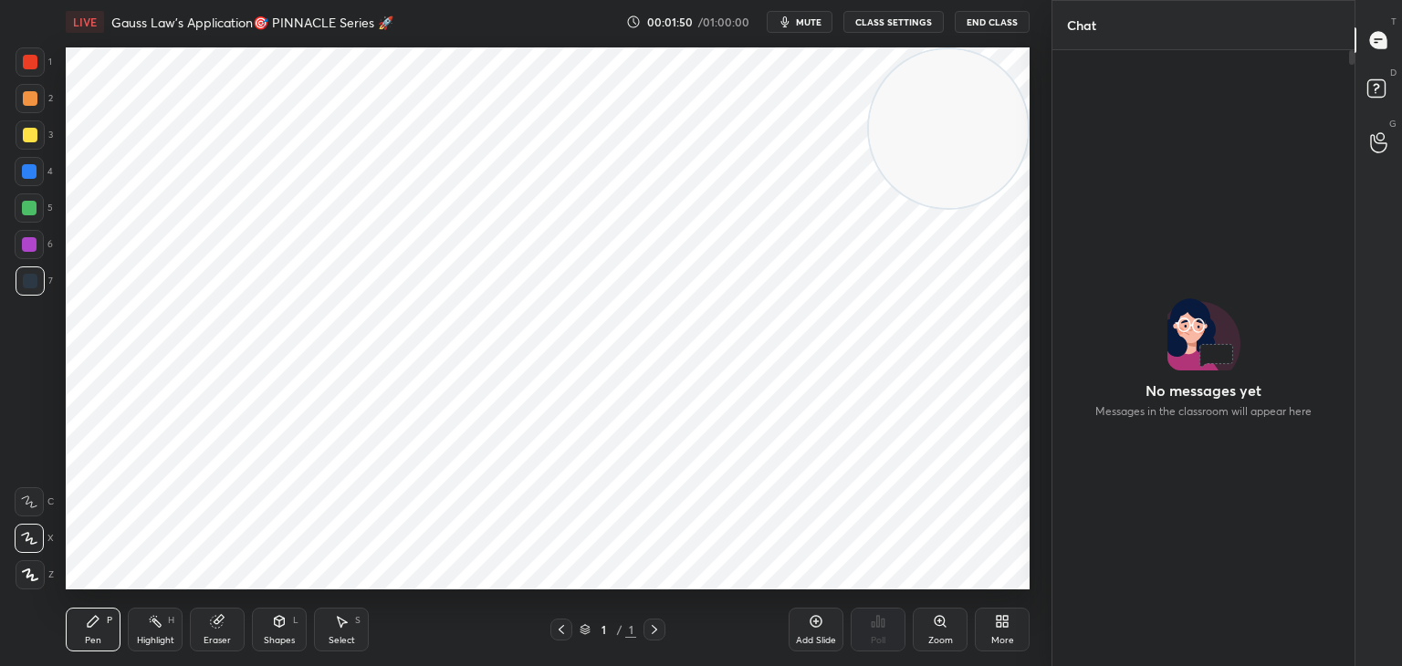
drag, startPoint x: 180, startPoint y: 484, endPoint x: 1229, endPoint y: 113, distance: 1113.0
click at [1043, 97] on div "1 2 3 4 5 6 7 C X Z C X Z E E Erase all H H LIVE Gauss Law's Application🎯 PINNA…" at bounding box center [525, 333] width 1051 height 666
click at [1386, 74] on div "D Doubts (D)" at bounding box center [1378, 91] width 47 height 51
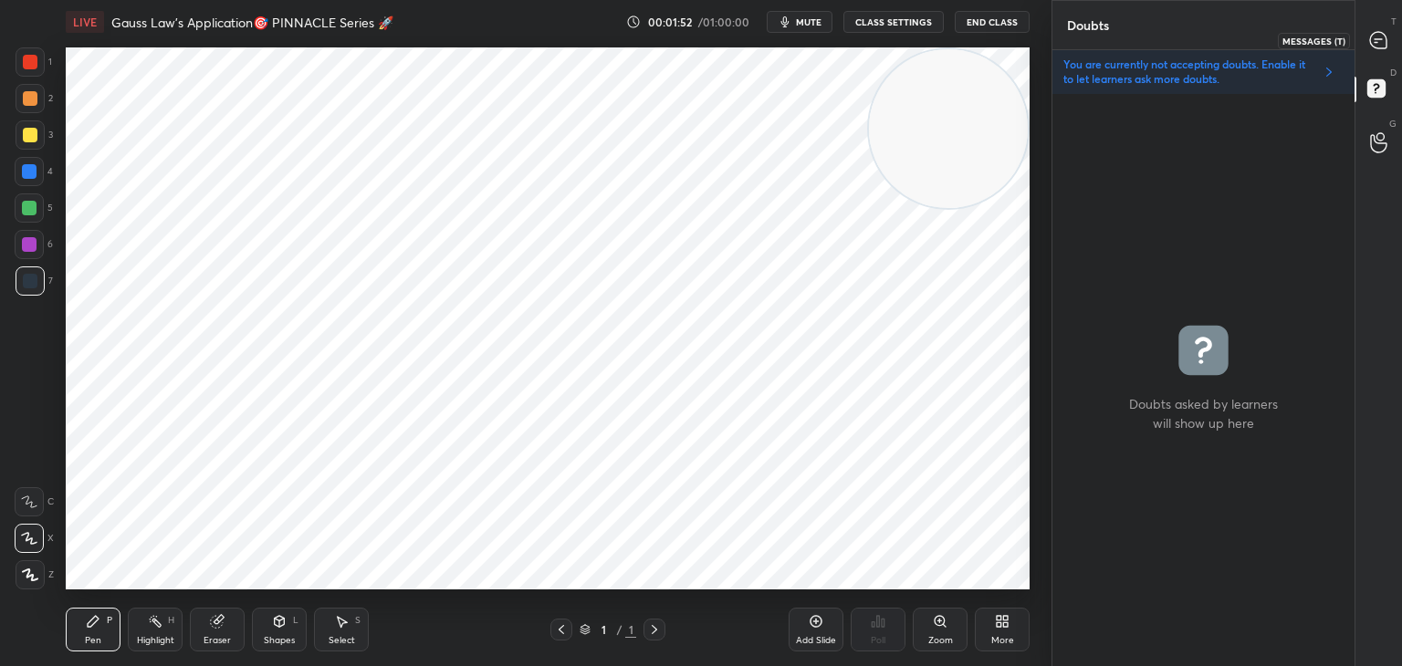
click at [1377, 40] on icon at bounding box center [1378, 40] width 16 height 16
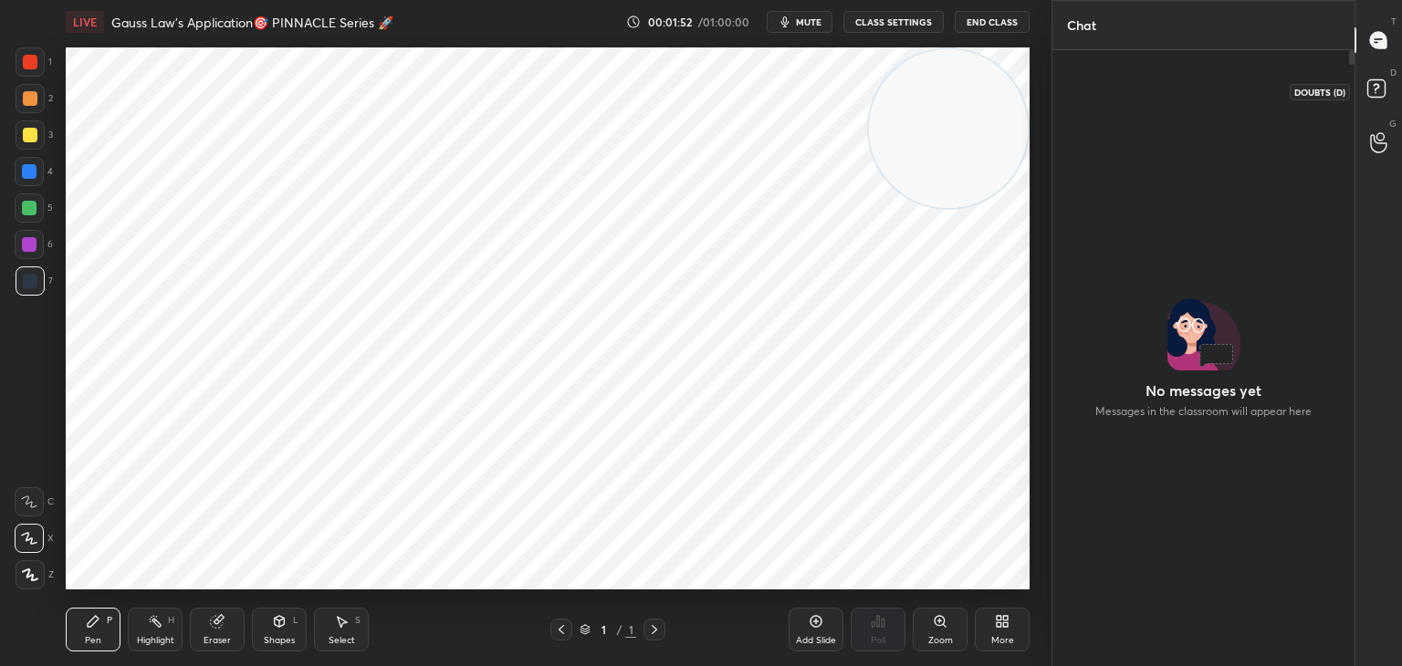
click at [1381, 80] on icon at bounding box center [1379, 91] width 33 height 33
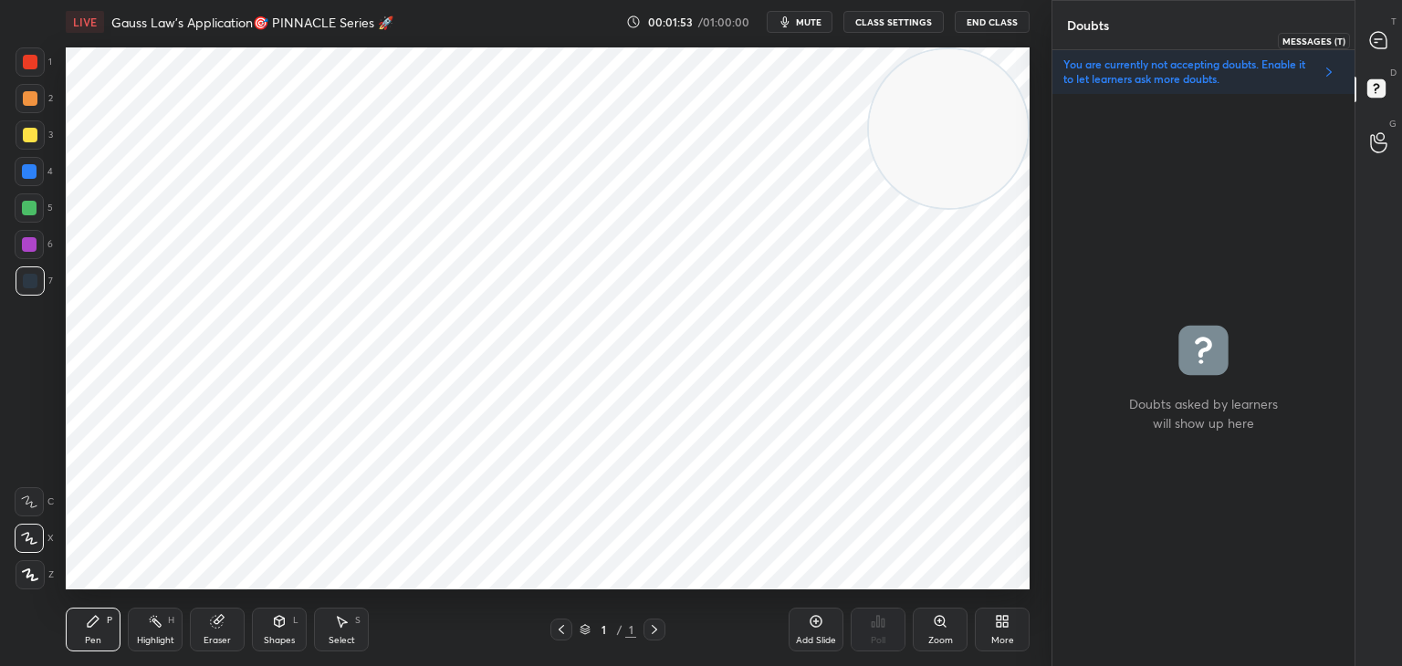
click at [1379, 42] on icon at bounding box center [1378, 40] width 16 height 16
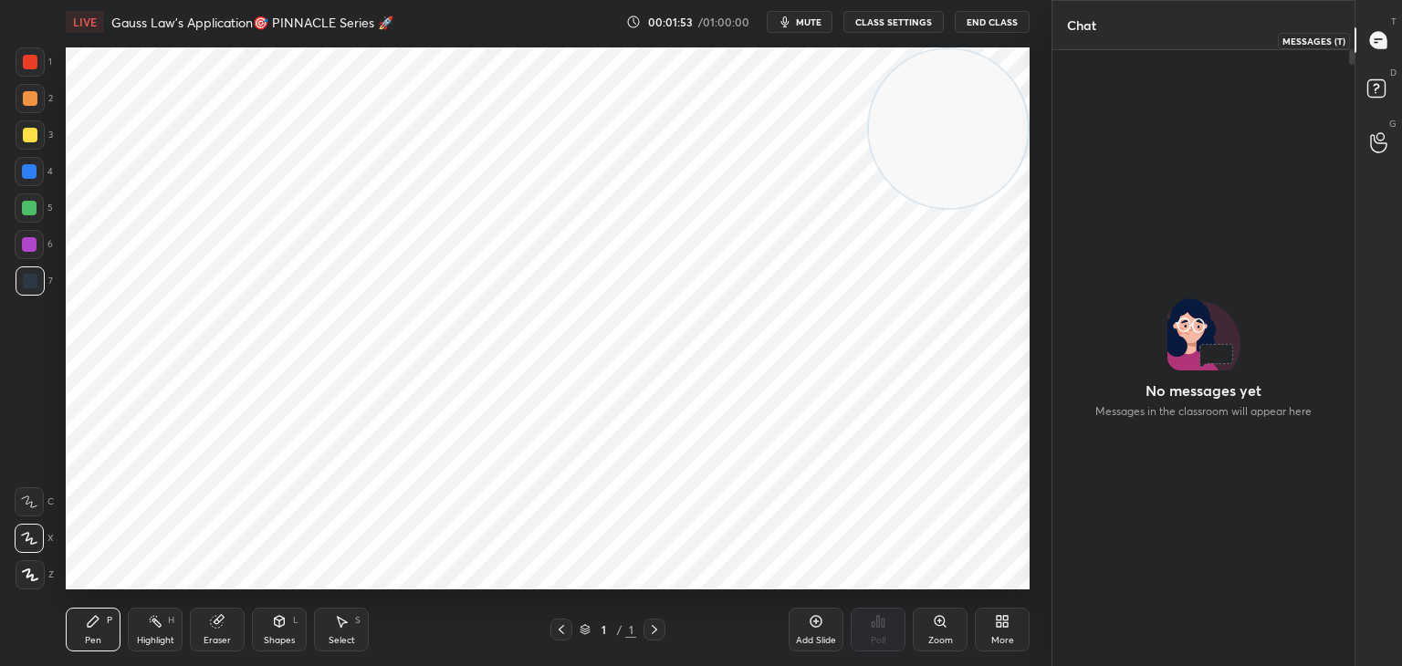
scroll to position [611, 297]
drag, startPoint x: 1381, startPoint y: 78, endPoint x: 1377, endPoint y: 45, distance: 34.0
click at [1380, 78] on icon at bounding box center [1379, 91] width 33 height 33
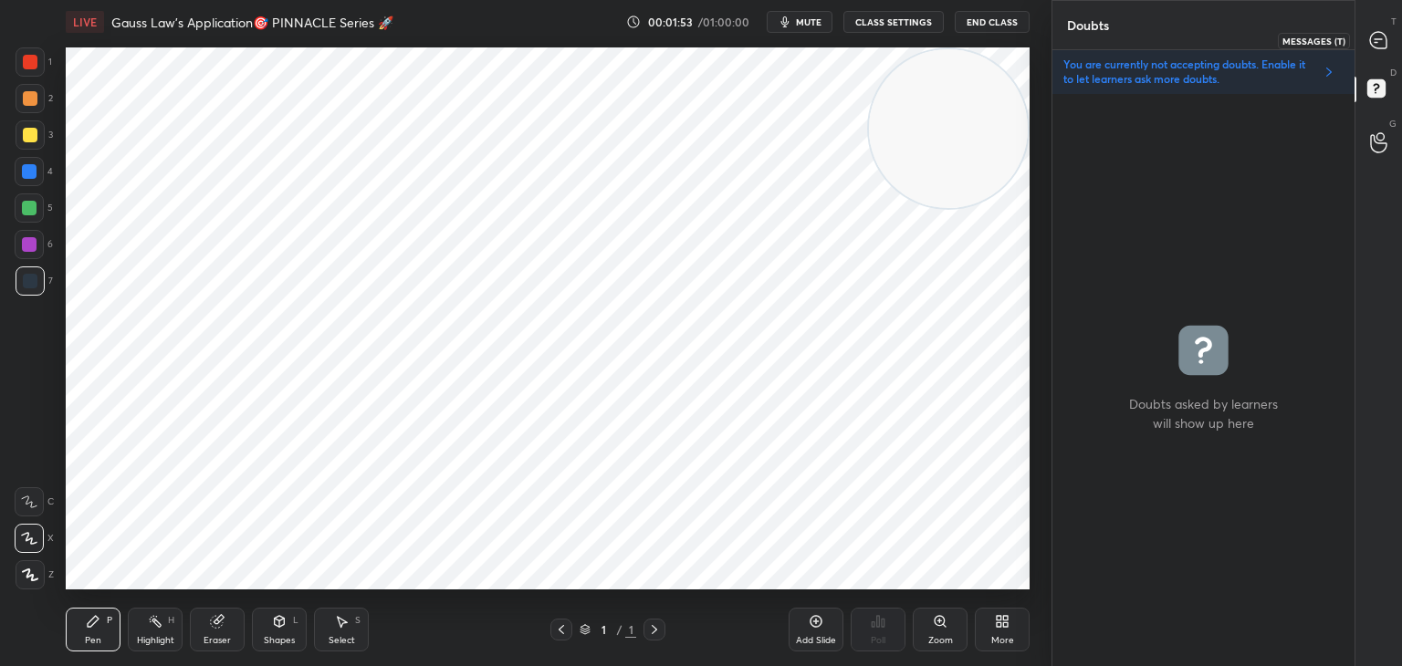
click at [1374, 44] on icon at bounding box center [1378, 40] width 16 height 16
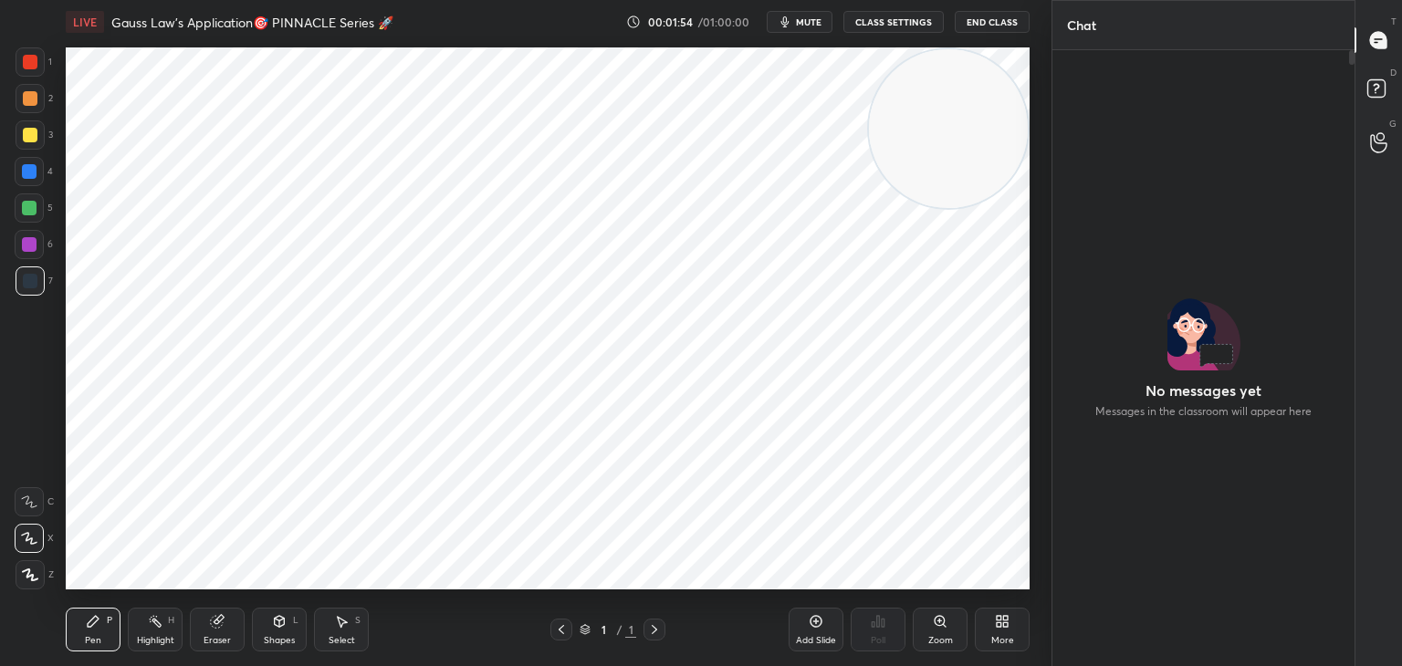
scroll to position [611, 297]
click at [1381, 82] on rect at bounding box center [1375, 88] width 17 height 17
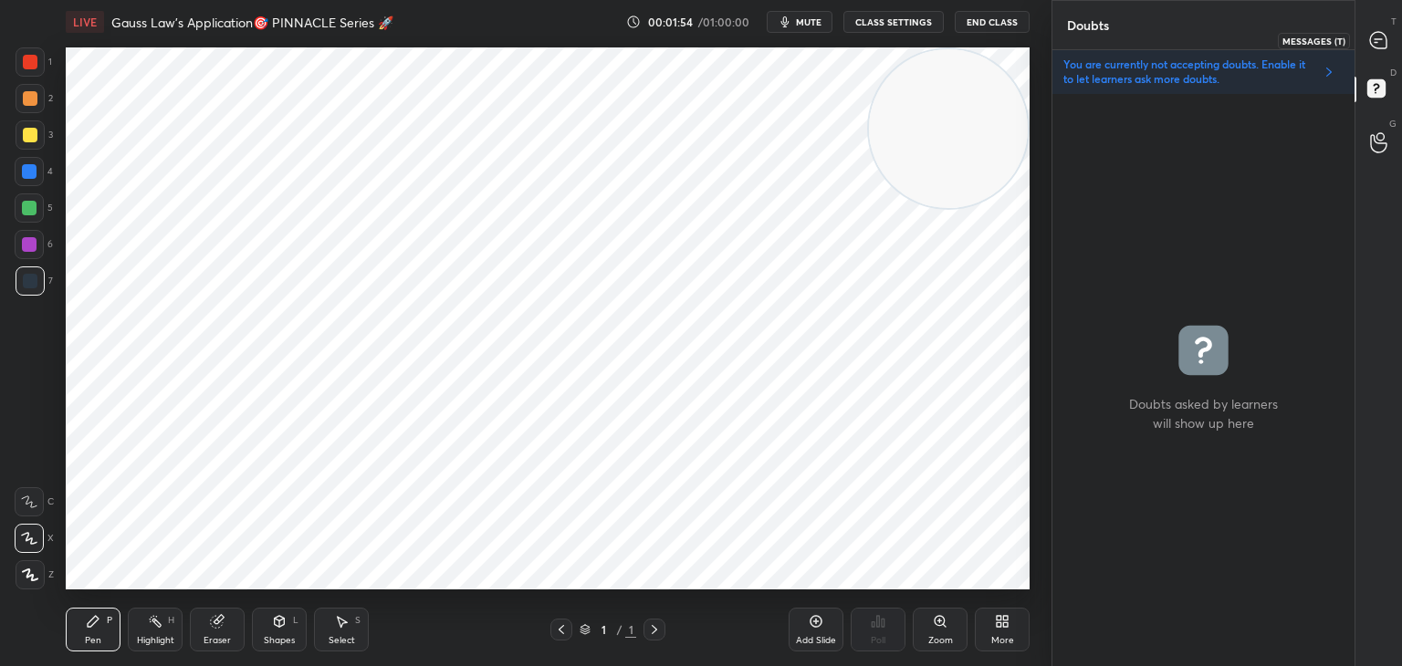
click at [1376, 38] on icon at bounding box center [1378, 40] width 19 height 19
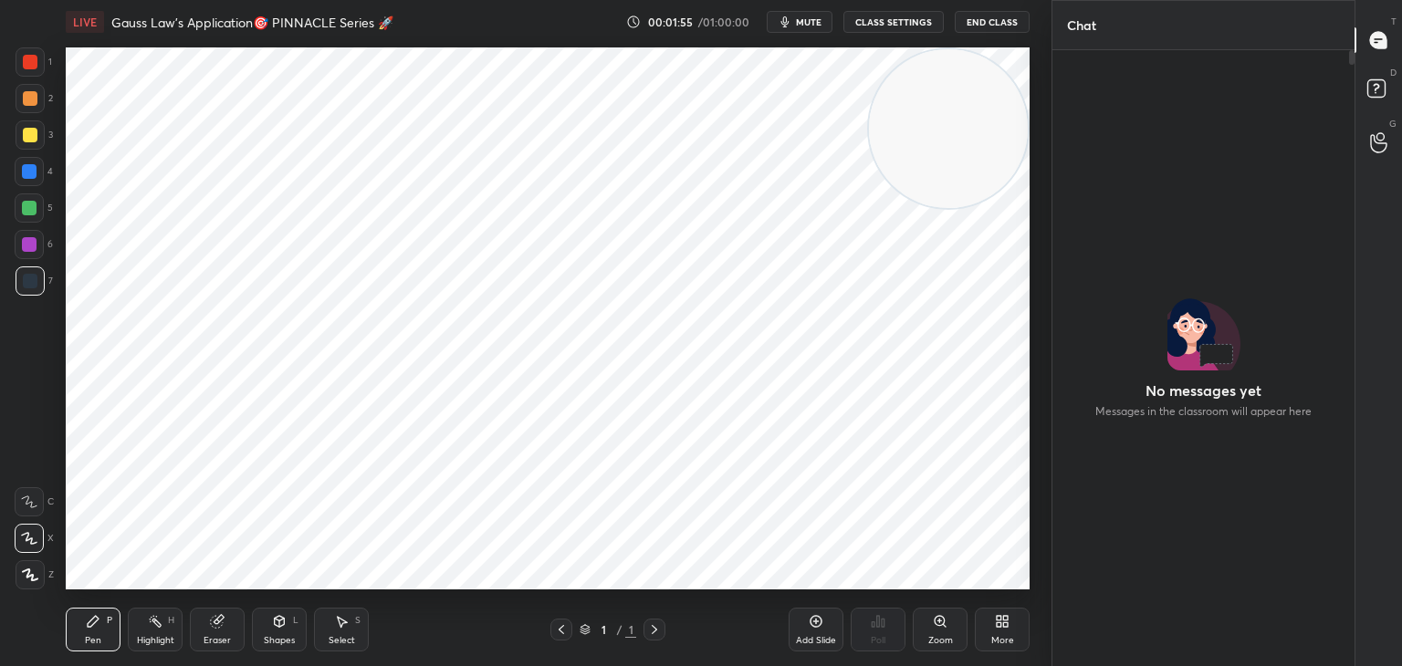
click at [890, 13] on button "CLASS SETTINGS" at bounding box center [893, 22] width 100 height 22
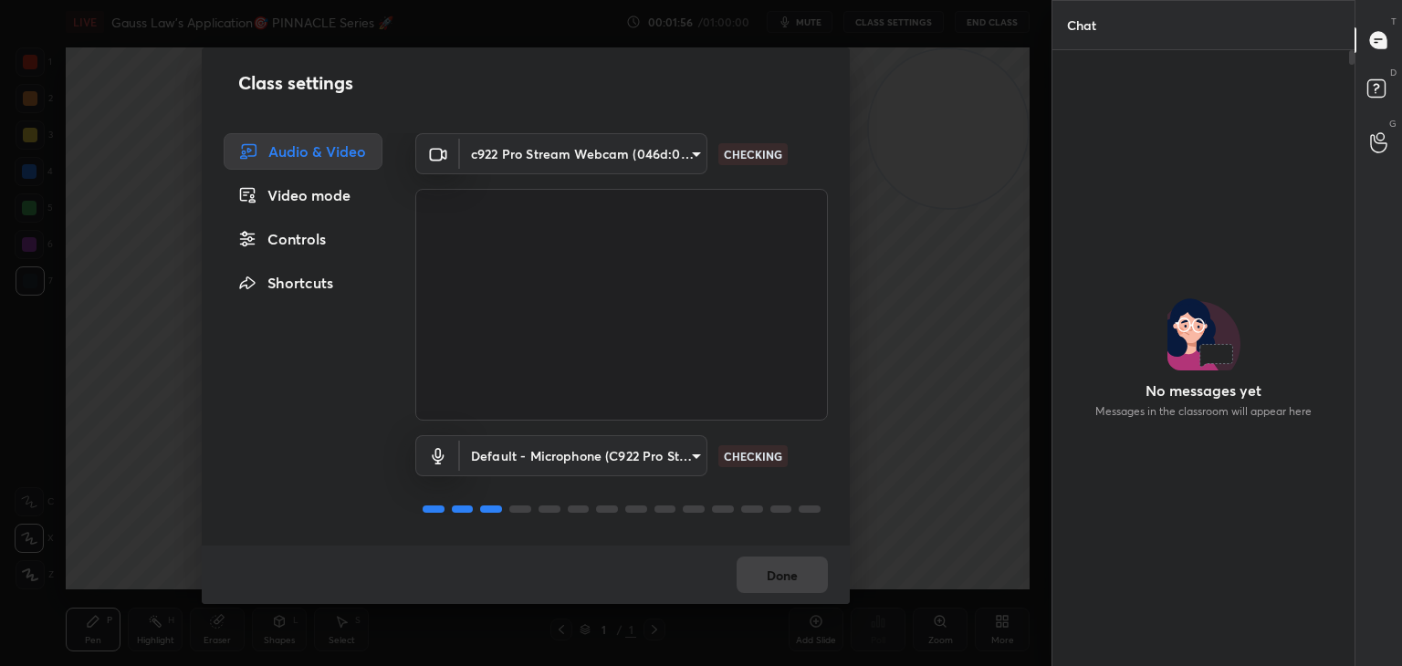
click at [274, 237] on div "Controls" at bounding box center [303, 239] width 159 height 37
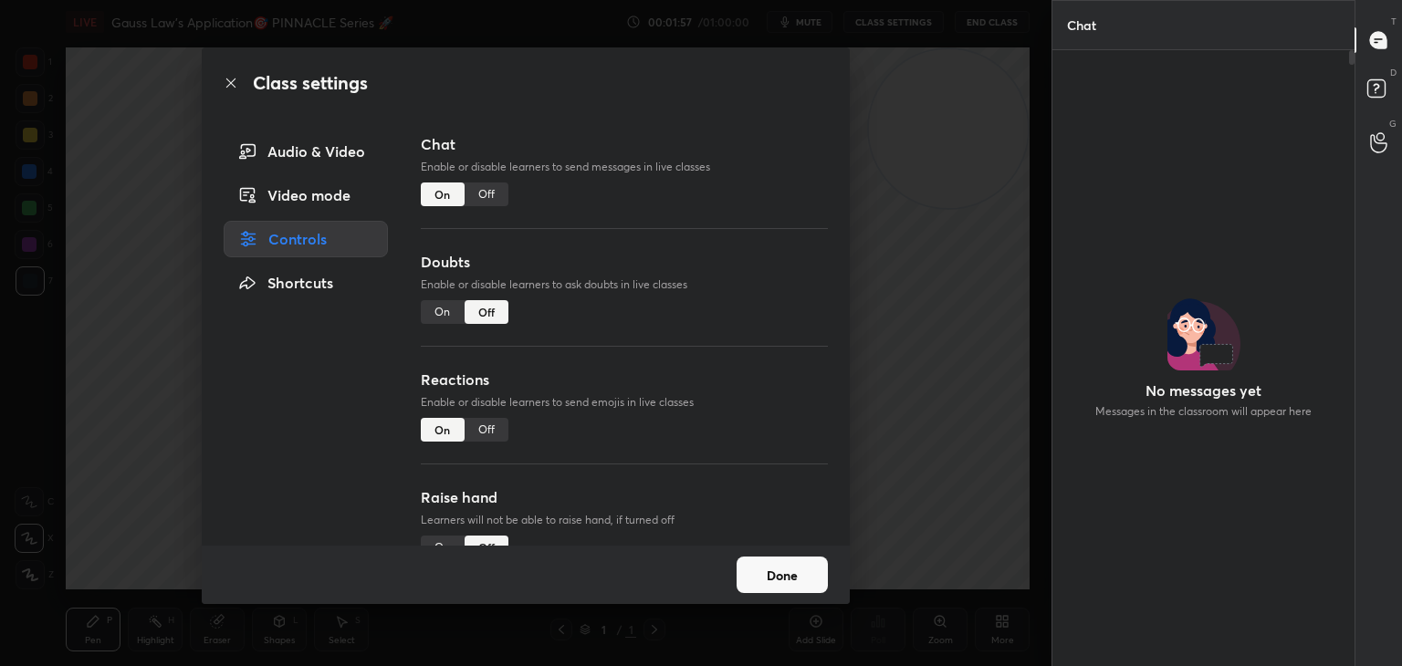
click at [483, 195] on div "Off" at bounding box center [487, 195] width 44 height 24
click at [438, 199] on div "On" at bounding box center [443, 195] width 44 height 24
click at [444, 319] on div "On" at bounding box center [443, 312] width 44 height 24
click at [486, 319] on div "Off" at bounding box center [487, 312] width 44 height 24
click at [479, 429] on div "Off" at bounding box center [487, 430] width 44 height 24
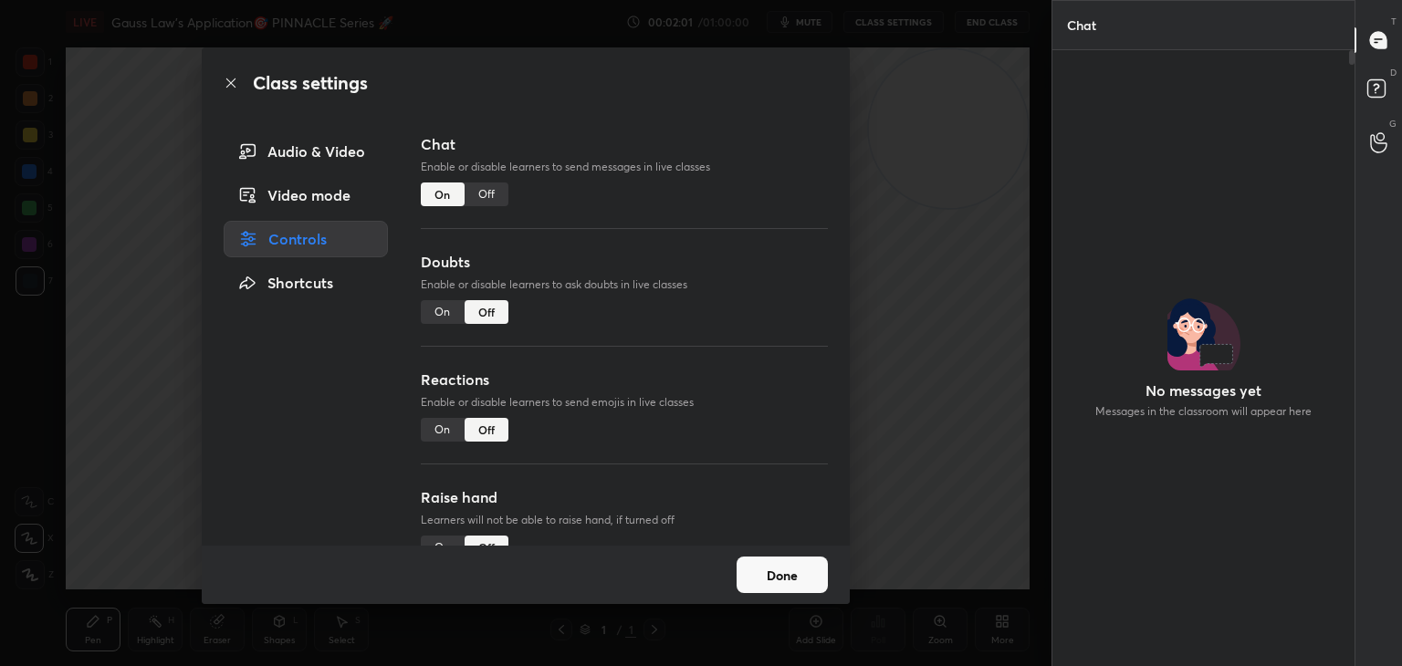
click at [430, 429] on div "On" at bounding box center [443, 430] width 44 height 24
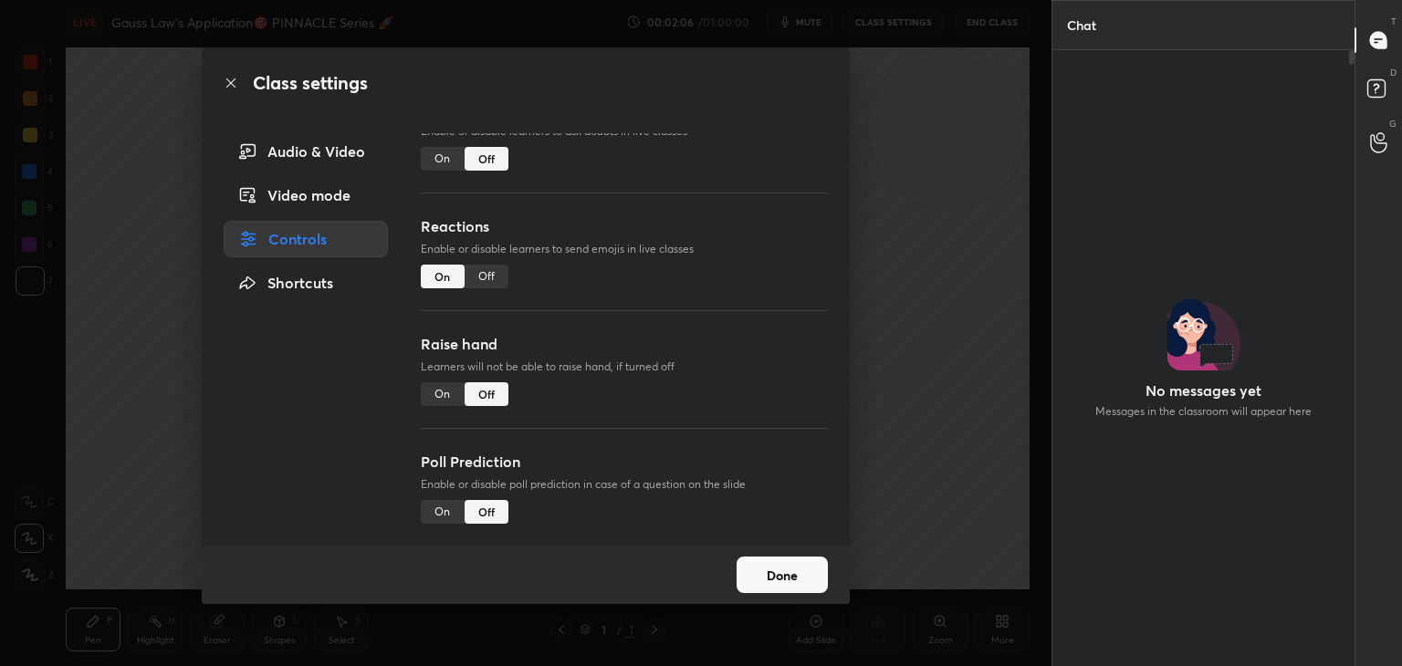
click at [773, 577] on button "Done" at bounding box center [781, 575] width 91 height 37
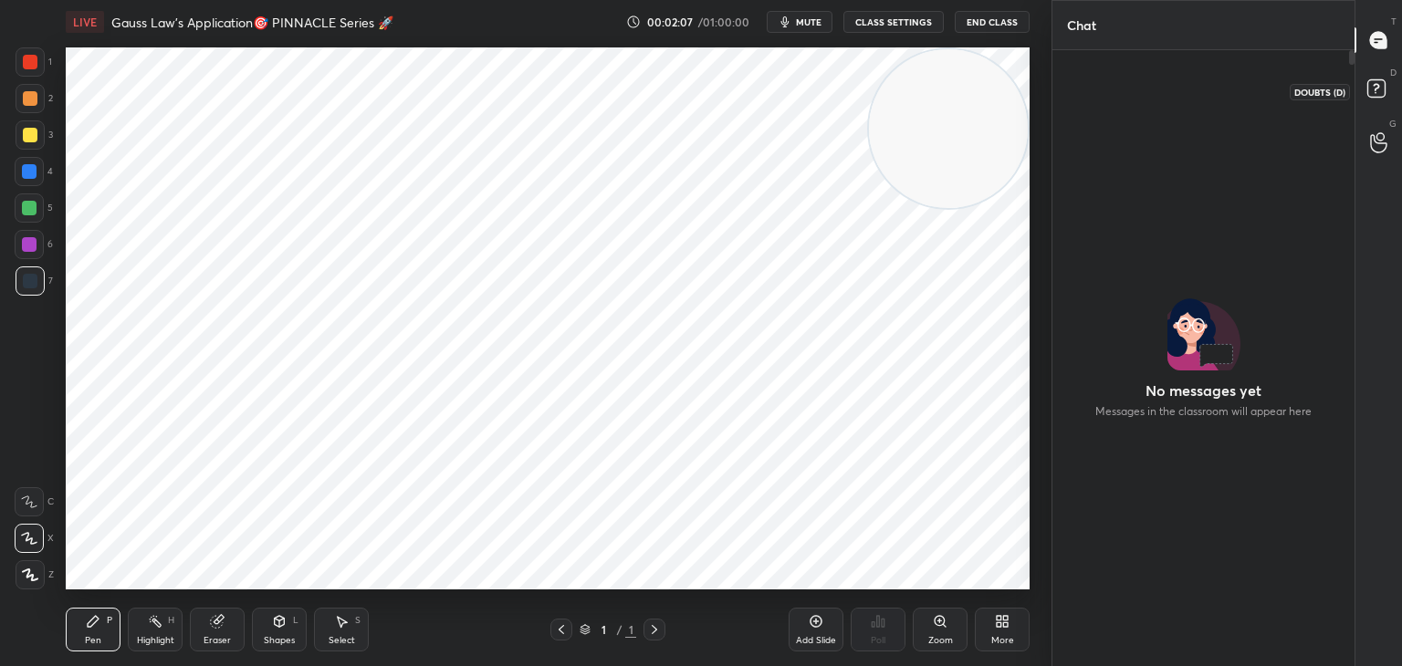
drag, startPoint x: 1368, startPoint y: 93, endPoint x: 1362, endPoint y: 100, distance: 9.7
click at [1365, 95] on icon at bounding box center [1379, 91] width 33 height 33
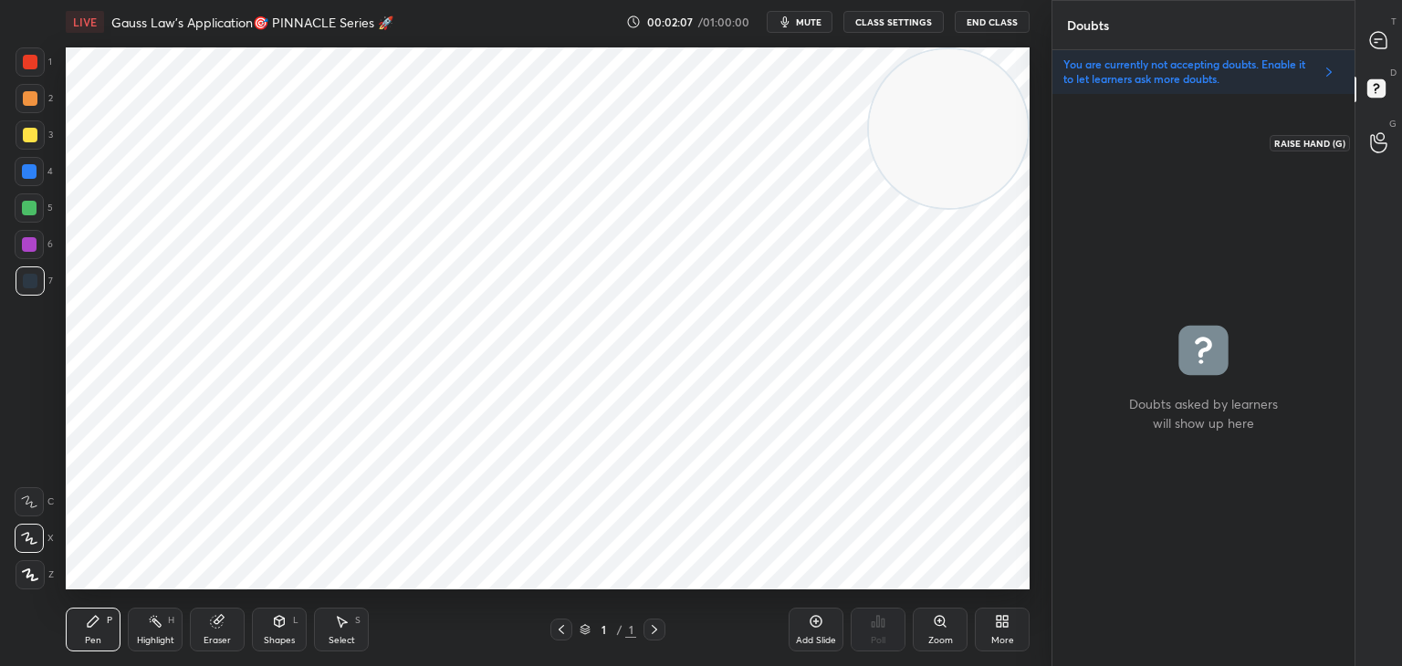
drag, startPoint x: 1386, startPoint y: 141, endPoint x: 1384, endPoint y: 121, distance: 19.3
click at [1384, 137] on icon at bounding box center [1378, 142] width 17 height 21
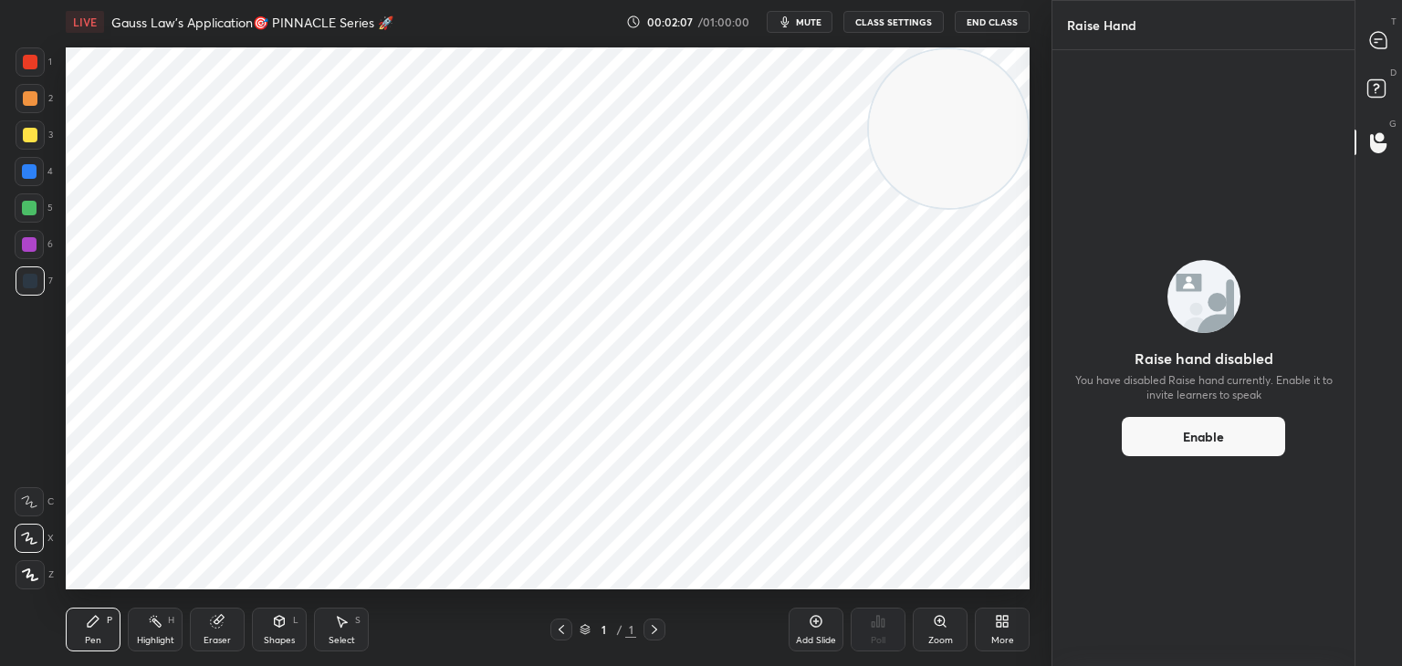
drag, startPoint x: 1374, startPoint y: 96, endPoint x: 1379, endPoint y: 86, distance: 11.4
click at [1374, 93] on rect at bounding box center [1375, 88] width 17 height 17
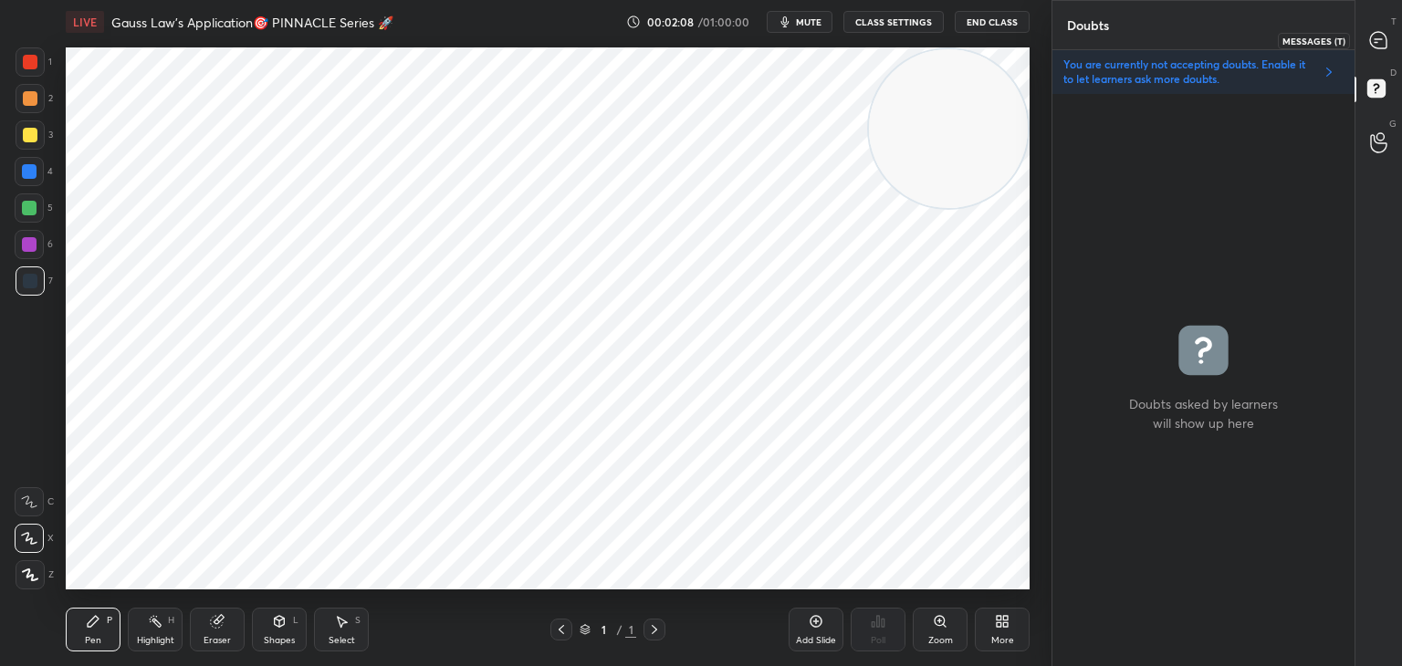
click at [1377, 53] on div at bounding box center [1379, 40] width 37 height 33
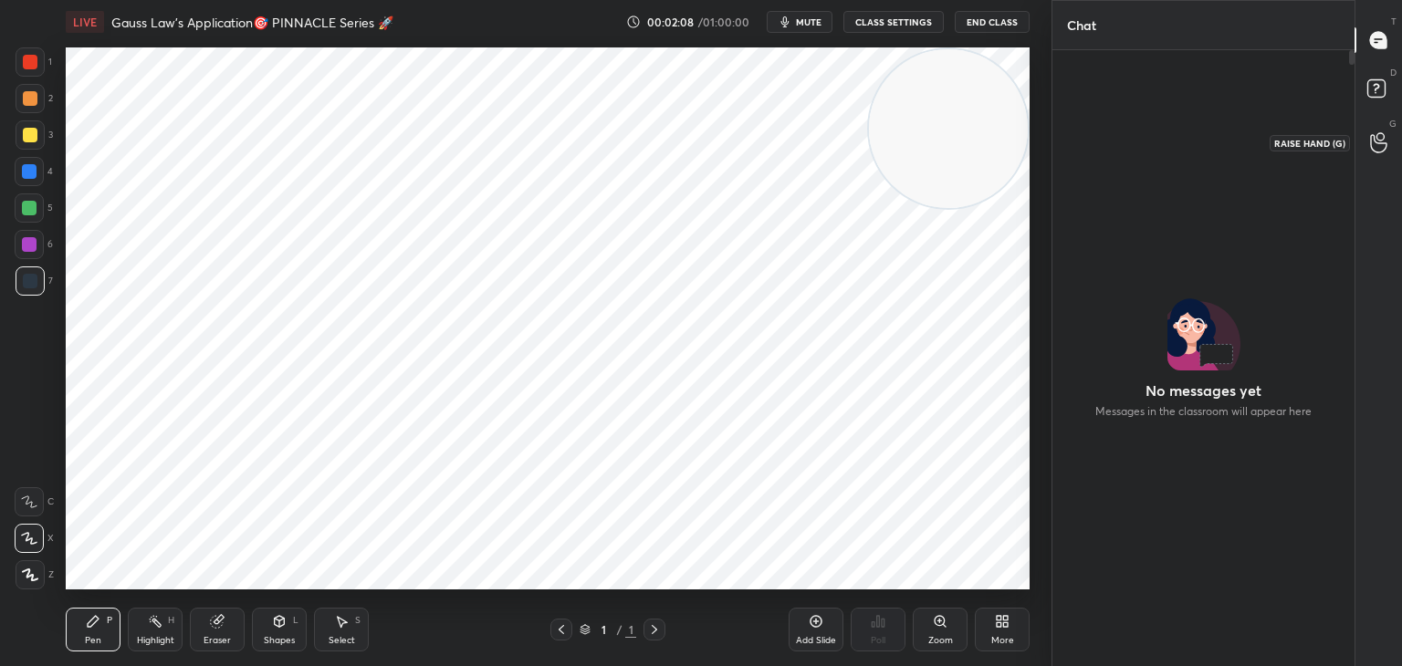
drag, startPoint x: 1384, startPoint y: 133, endPoint x: 1380, endPoint y: 82, distance: 51.3
click at [1384, 132] on icon at bounding box center [1378, 142] width 17 height 21
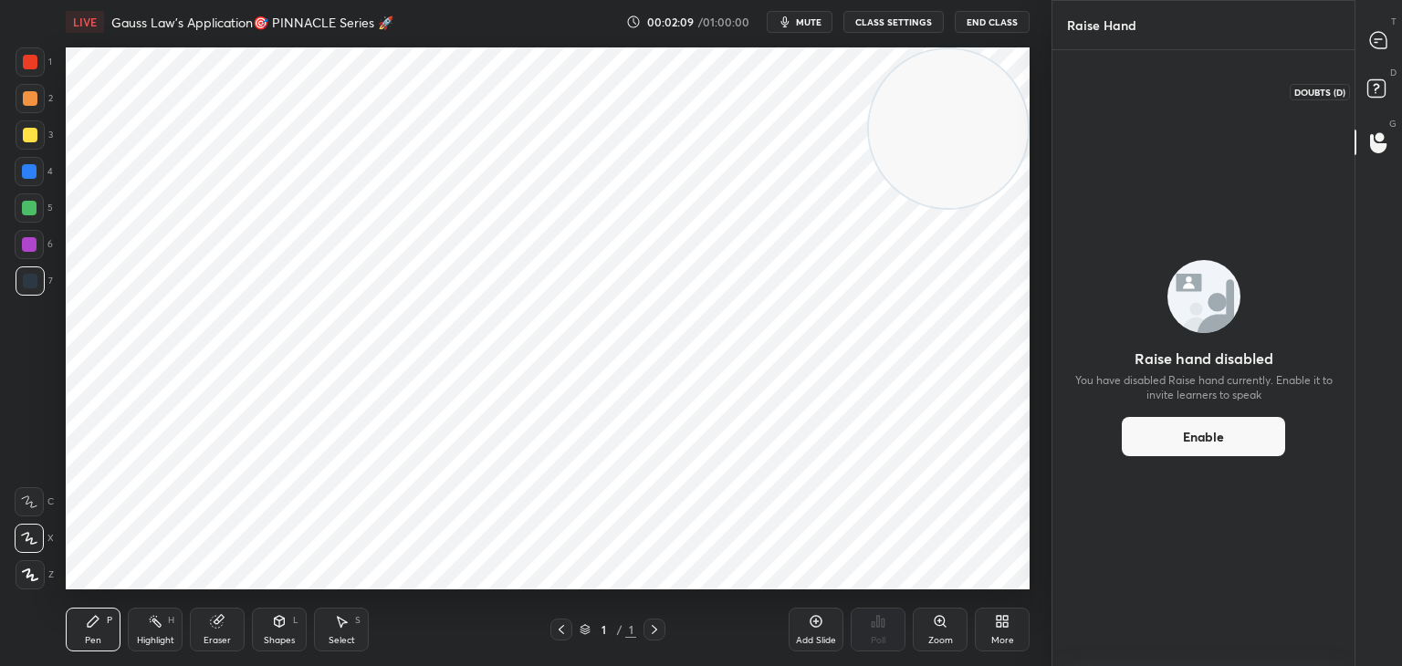
click at [1377, 78] on icon at bounding box center [1379, 91] width 33 height 33
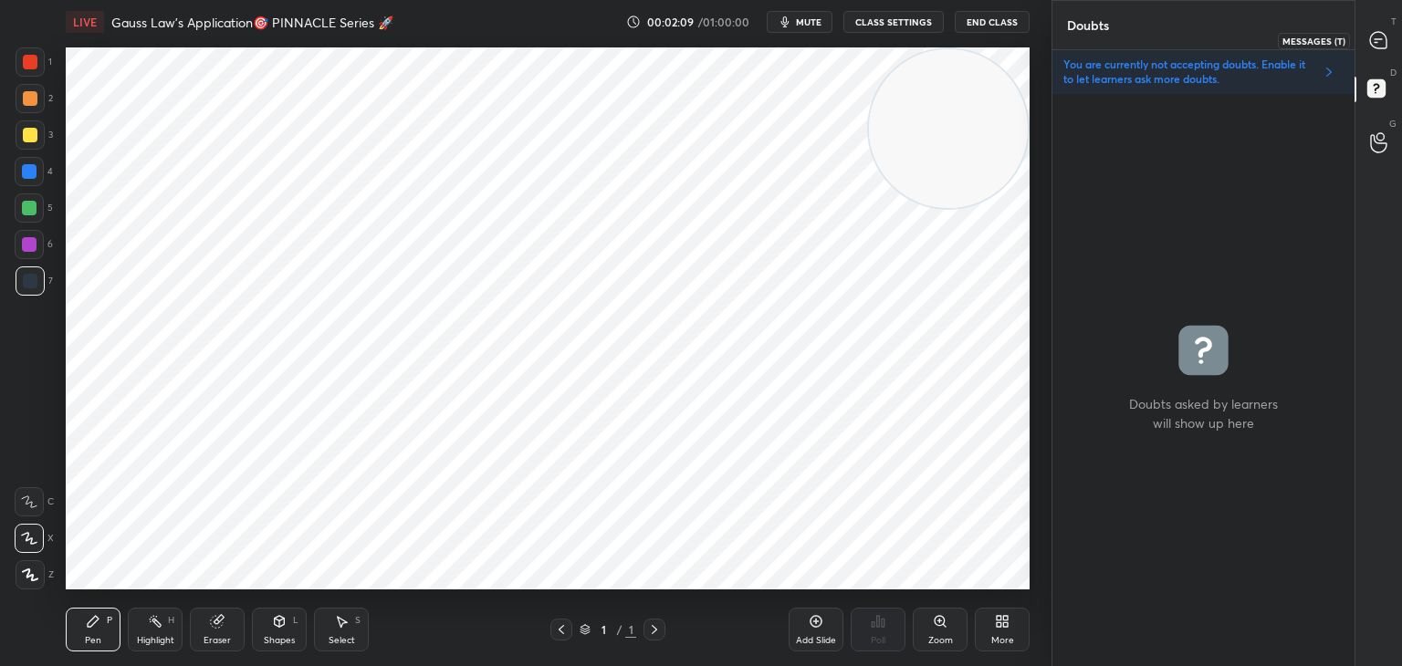
click at [1383, 52] on div at bounding box center [1379, 40] width 37 height 33
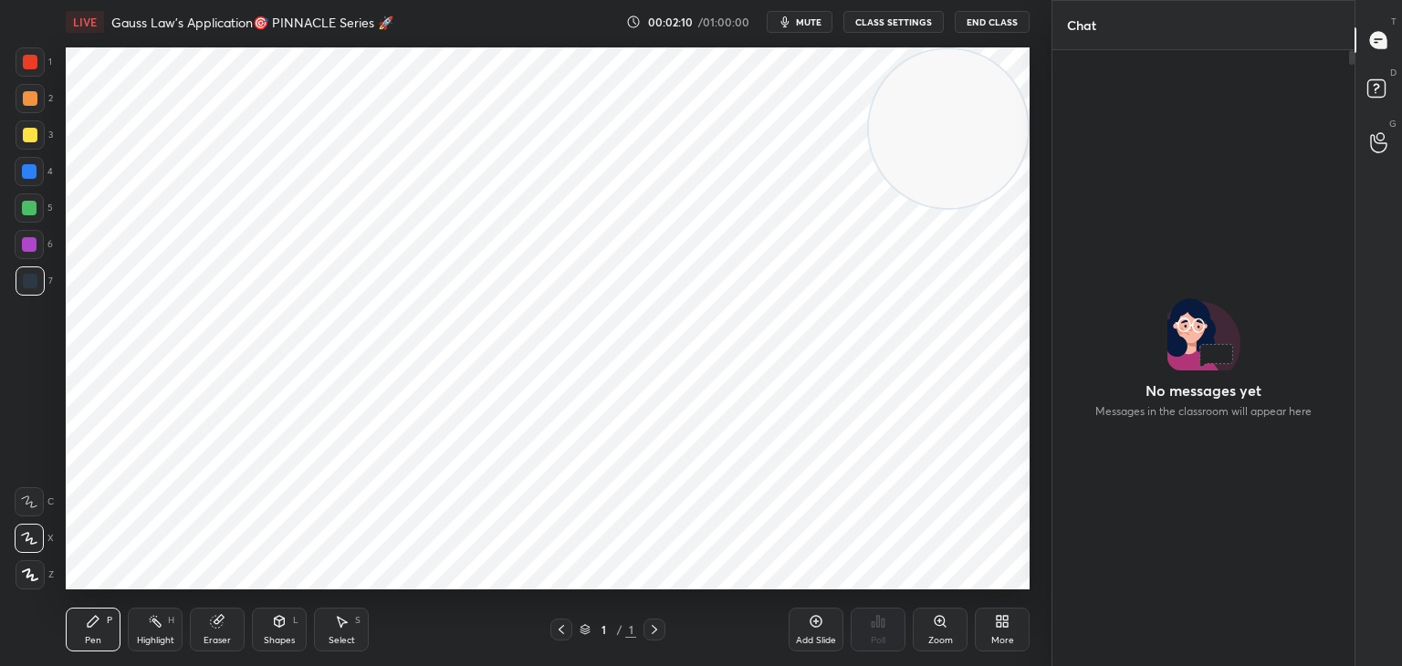
drag, startPoint x: 1165, startPoint y: 632, endPoint x: 1162, endPoint y: 607, distance: 25.7
click at [1169, 629] on div at bounding box center [1203, 358] width 302 height 616
drag, startPoint x: 914, startPoint y: 132, endPoint x: 887, endPoint y: 199, distance: 71.7
click at [998, 117] on video at bounding box center [948, 128] width 159 height 159
click at [1003, 621] on icon at bounding box center [1005, 618] width 5 height 5
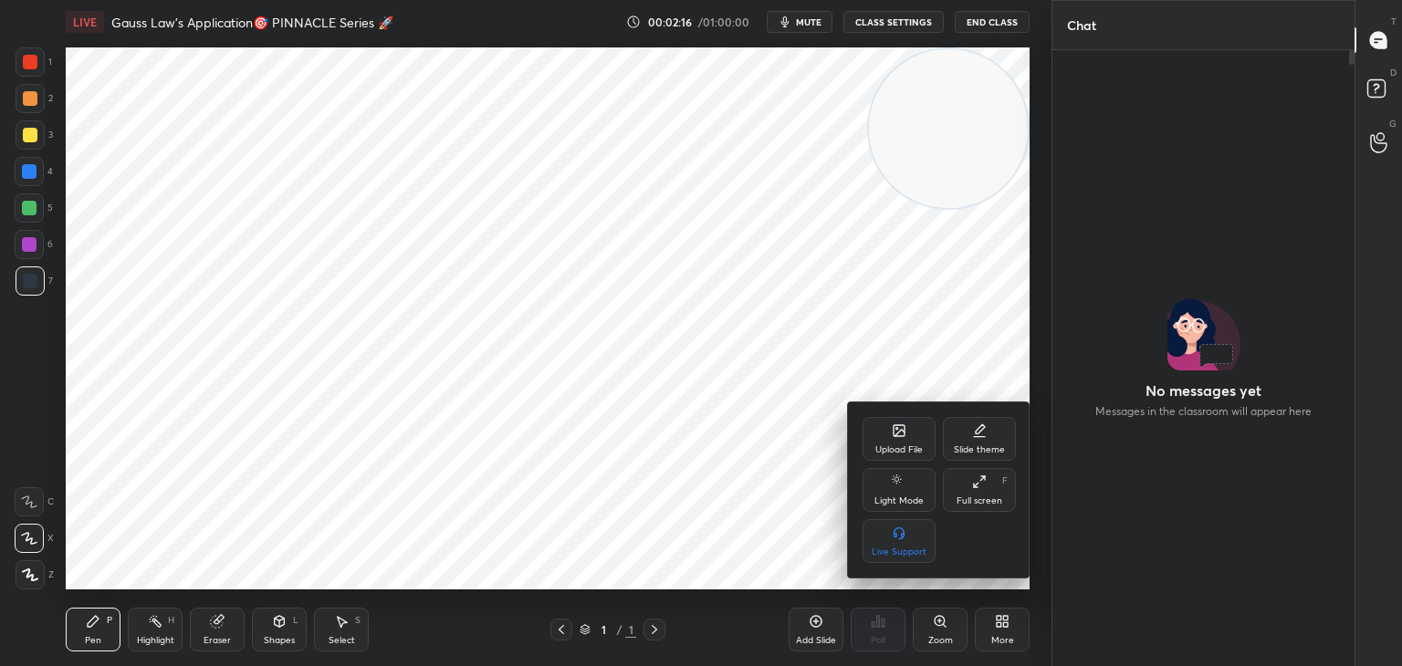
click at [903, 440] on div "Upload File" at bounding box center [898, 439] width 73 height 44
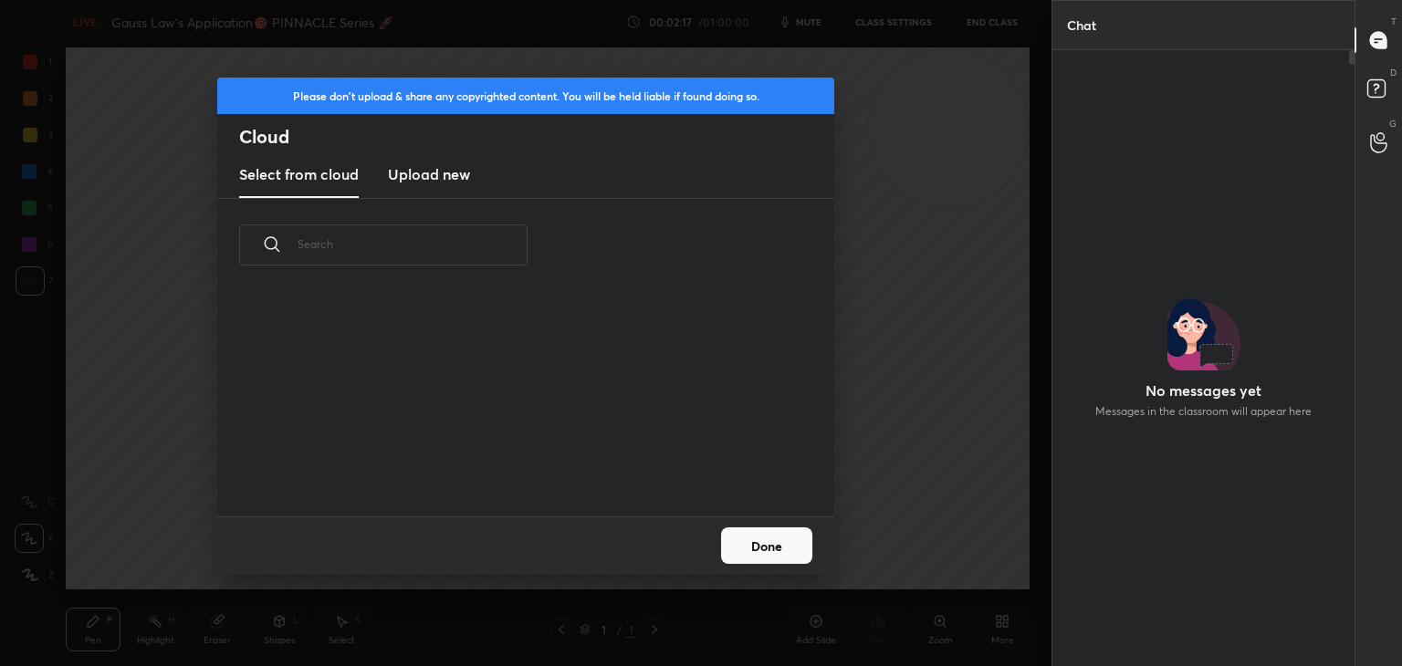
click at [423, 166] on h3 "Upload new" at bounding box center [429, 174] width 82 height 22
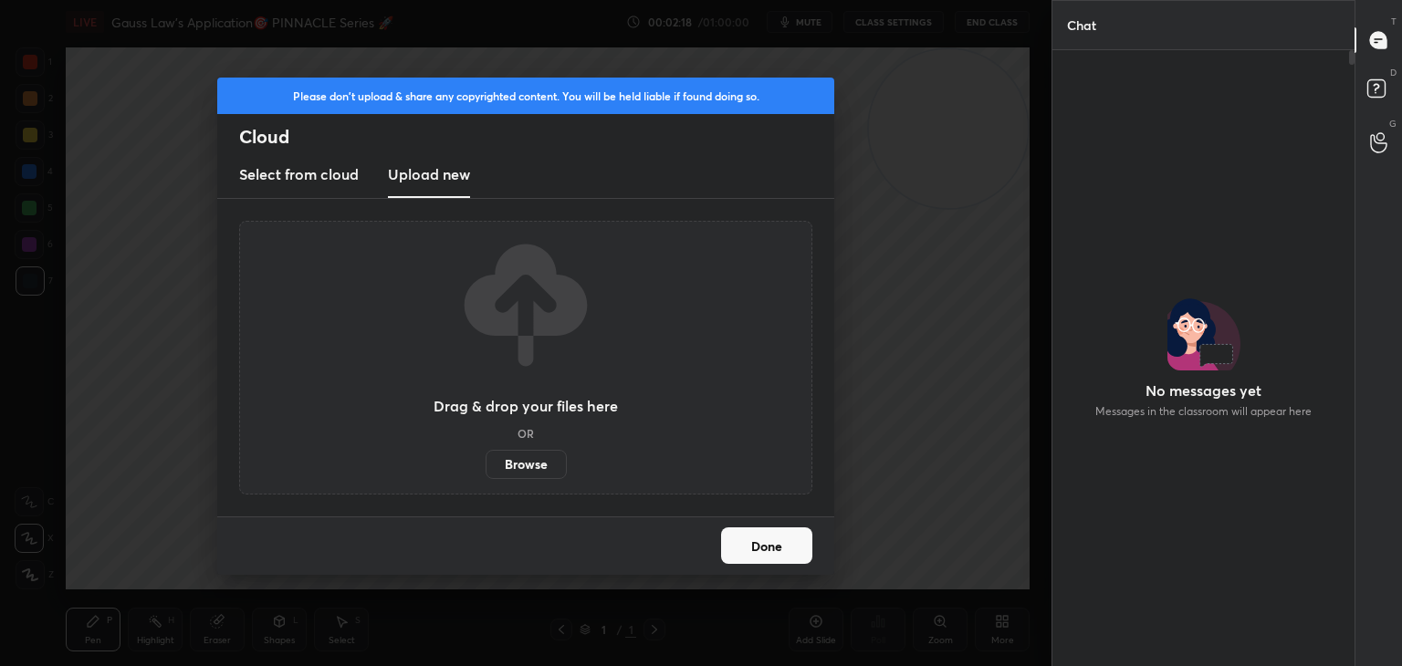
click at [529, 465] on label "Browse" at bounding box center [526, 464] width 81 height 29
click at [486, 465] on input "Browse" at bounding box center [486, 464] width 0 height 29
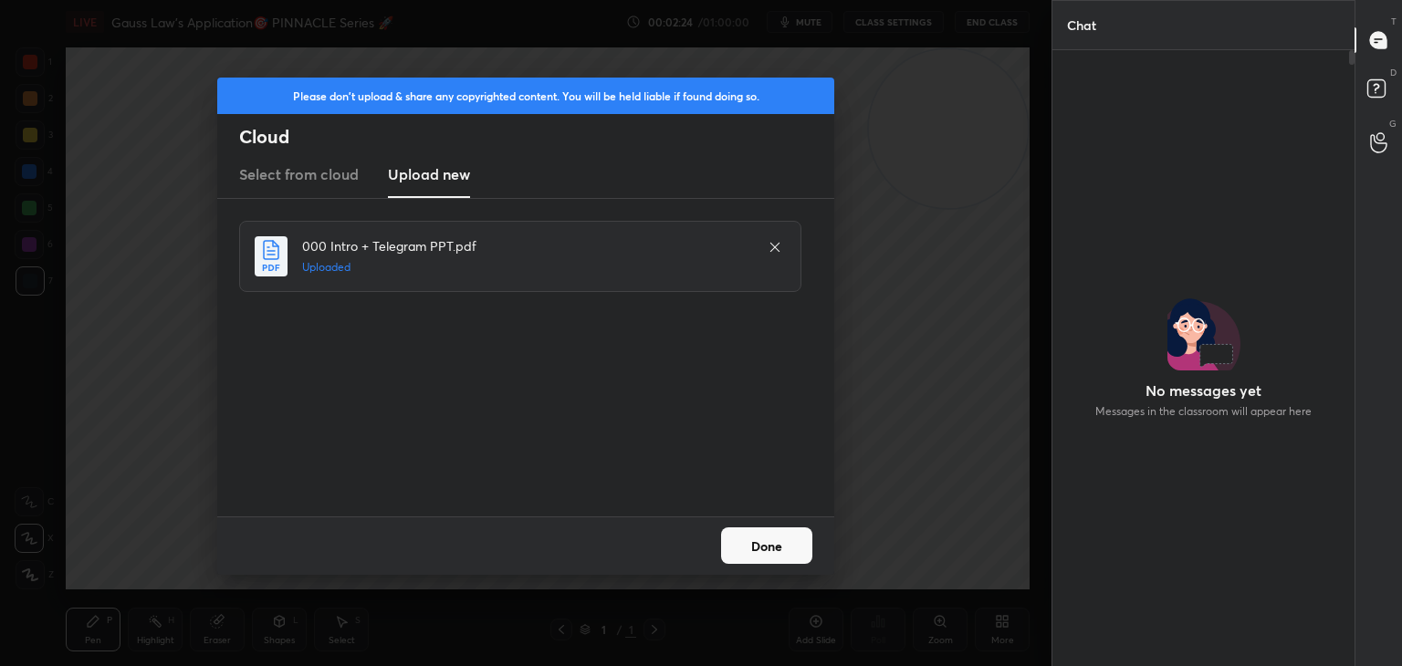
click at [800, 551] on button "Done" at bounding box center [766, 546] width 91 height 37
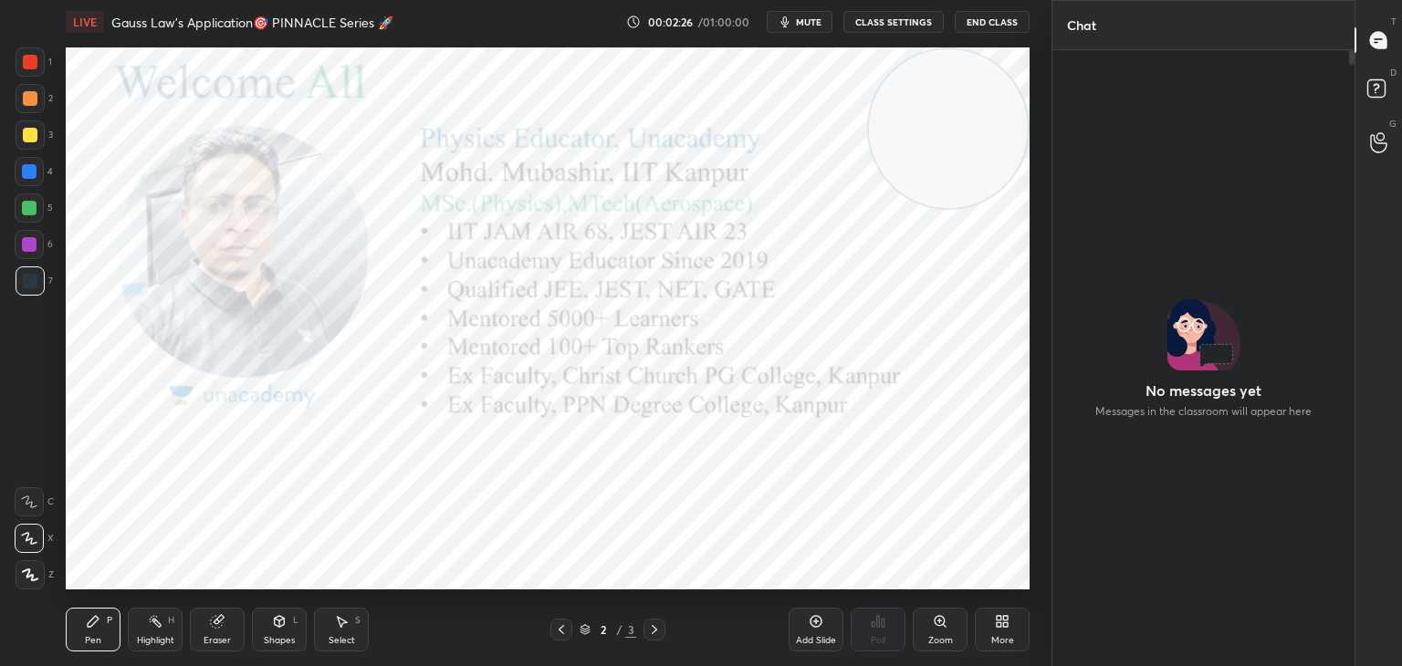
drag, startPoint x: 965, startPoint y: 126, endPoint x: 988, endPoint y: 119, distance: 24.8
click at [982, 110] on video at bounding box center [948, 128] width 159 height 159
click at [988, 120] on video at bounding box center [948, 128] width 159 height 159
drag, startPoint x: 1381, startPoint y: 82, endPoint x: 1383, endPoint y: 57, distance: 25.6
click at [1381, 84] on rect at bounding box center [1375, 88] width 17 height 17
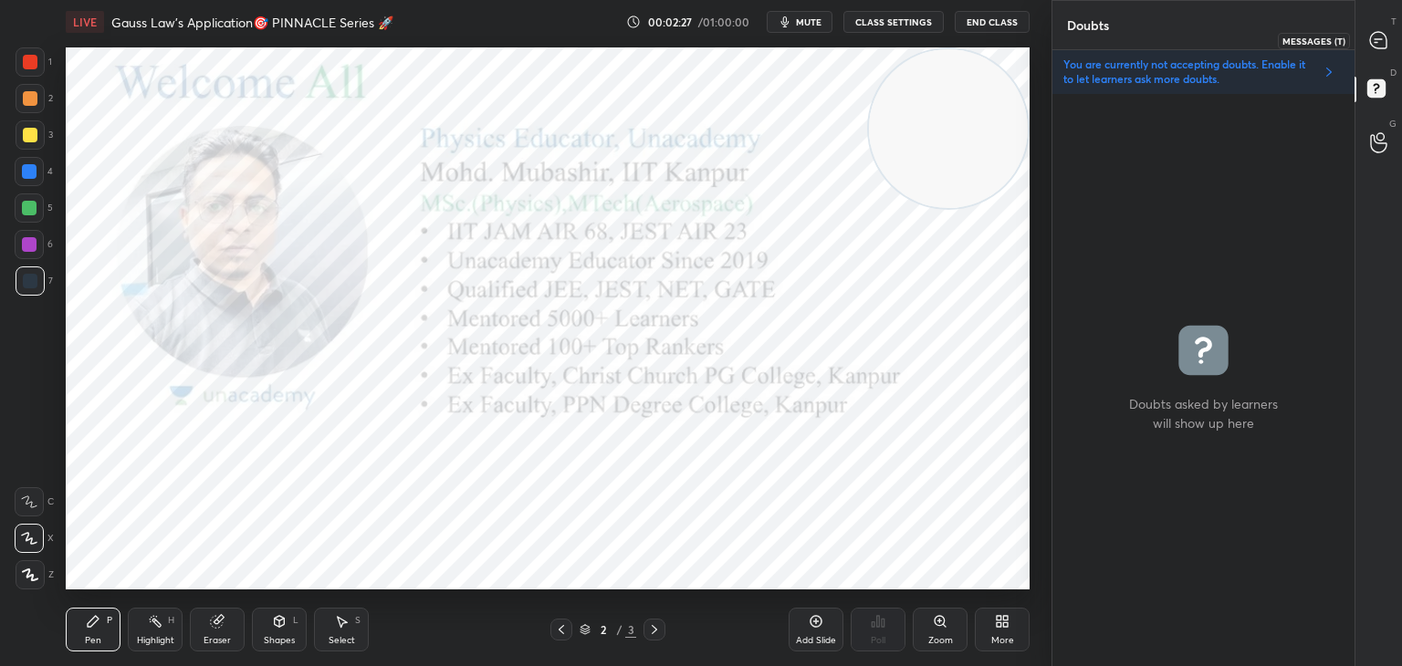
drag, startPoint x: 1377, startPoint y: 52, endPoint x: 1370, endPoint y: 77, distance: 25.7
click at [1376, 53] on div at bounding box center [1379, 40] width 37 height 33
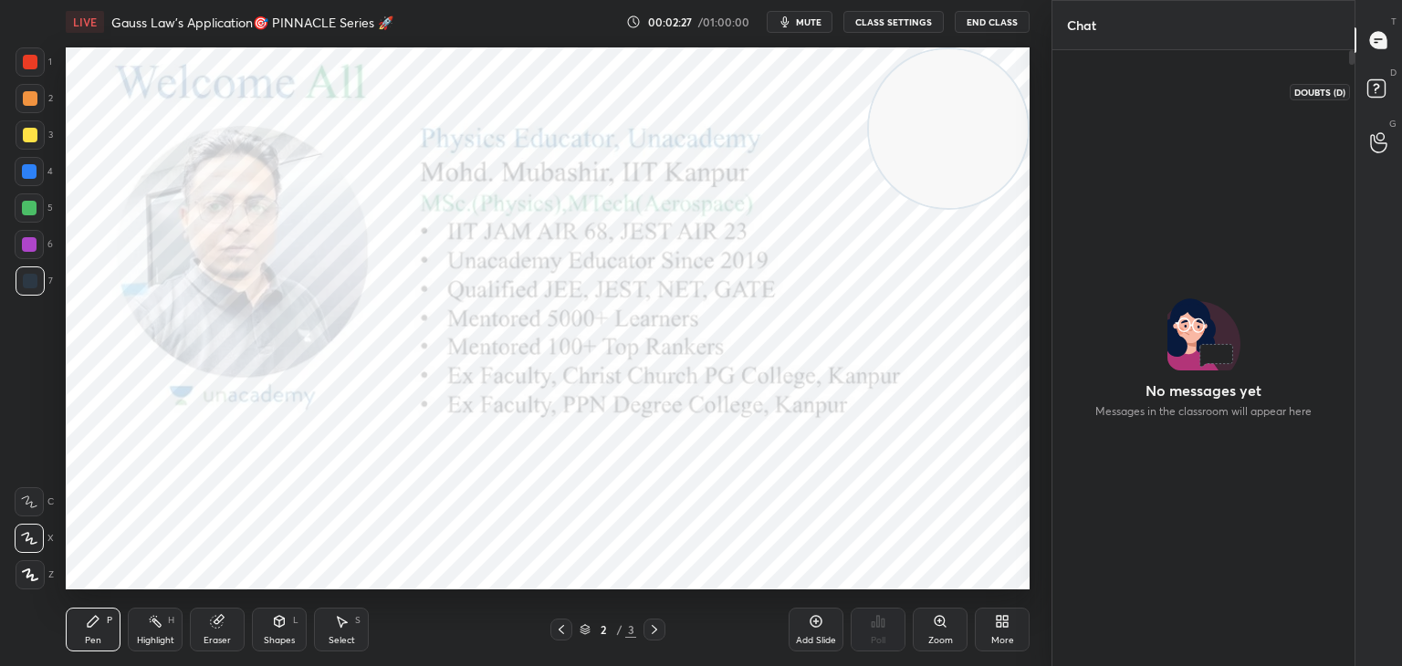
click at [1375, 93] on rect at bounding box center [1375, 88] width 17 height 17
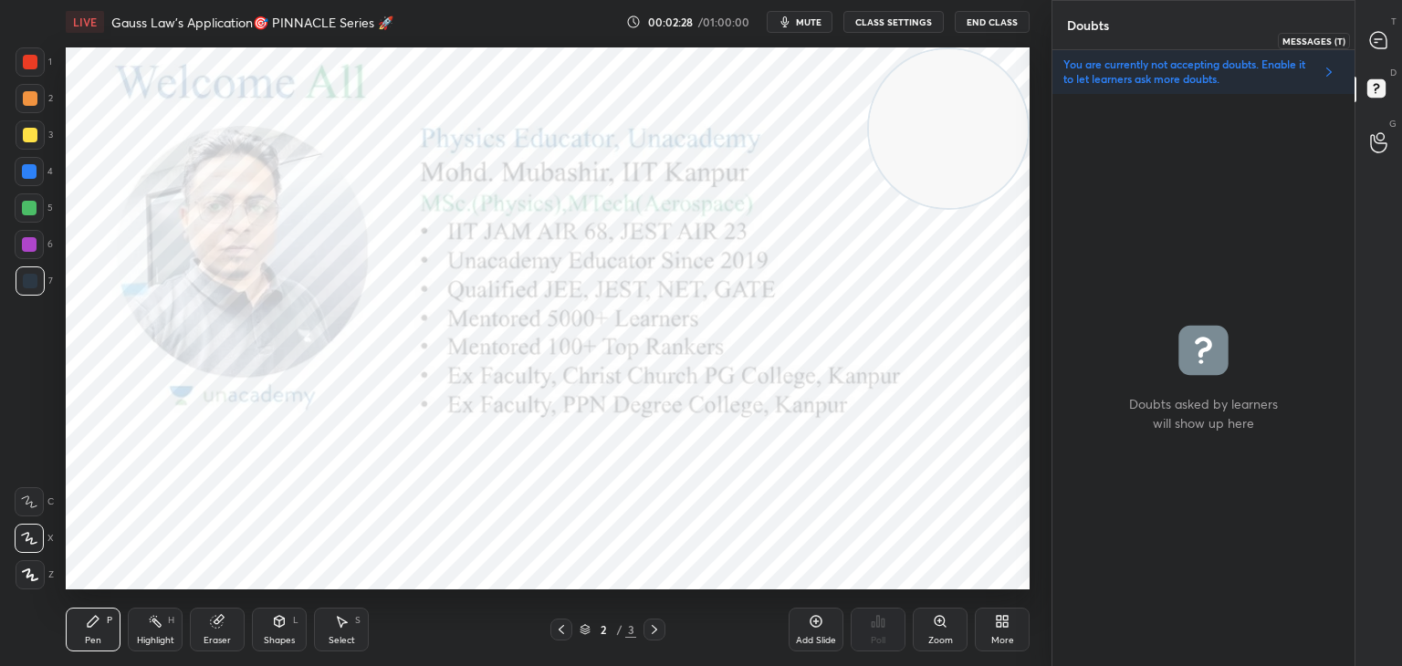
drag, startPoint x: 1377, startPoint y: 46, endPoint x: 1379, endPoint y: 77, distance: 31.1
click at [1377, 47] on icon at bounding box center [1378, 40] width 16 height 16
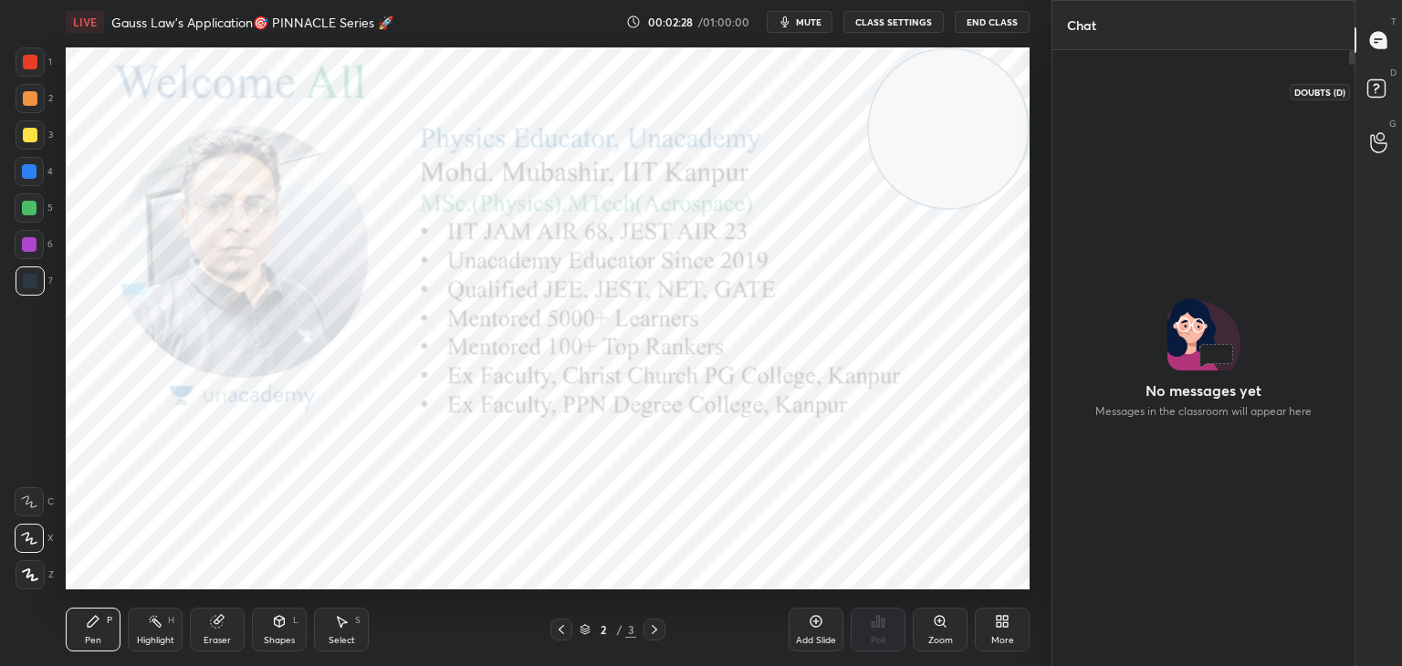
click at [1374, 95] on rect at bounding box center [1375, 88] width 17 height 17
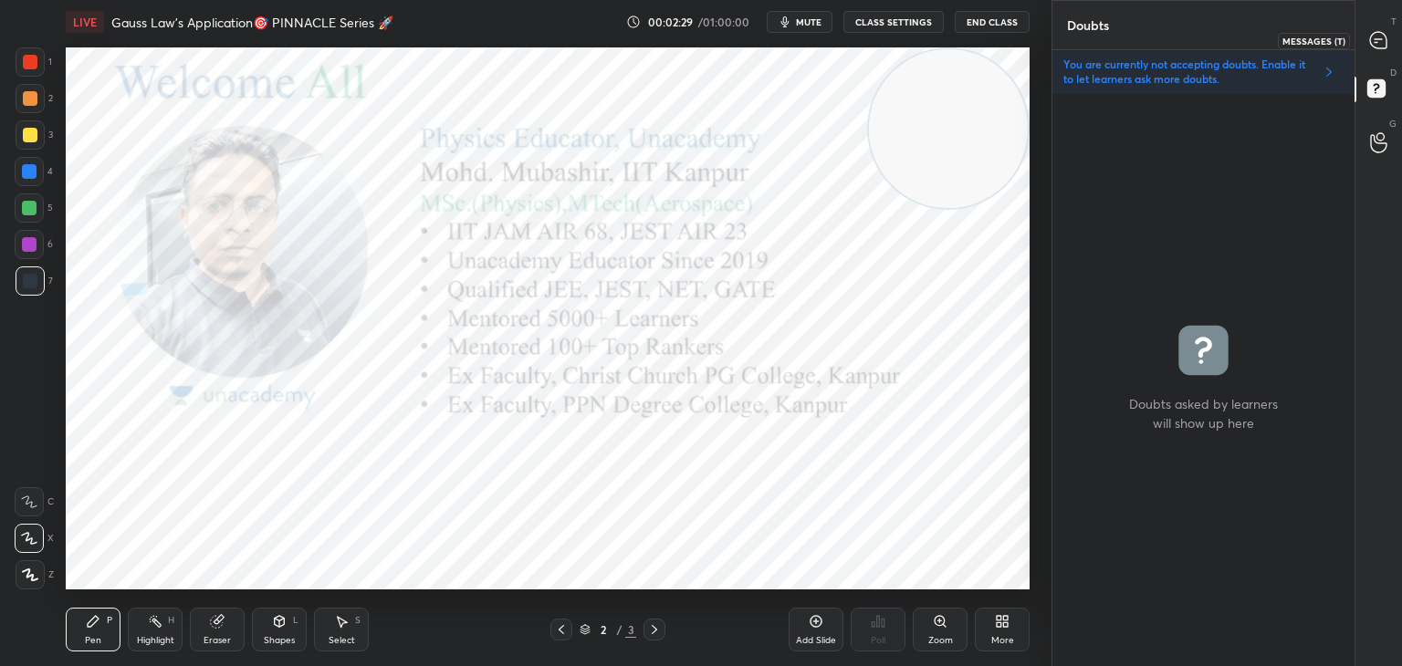
click at [1373, 55] on div at bounding box center [1379, 40] width 37 height 33
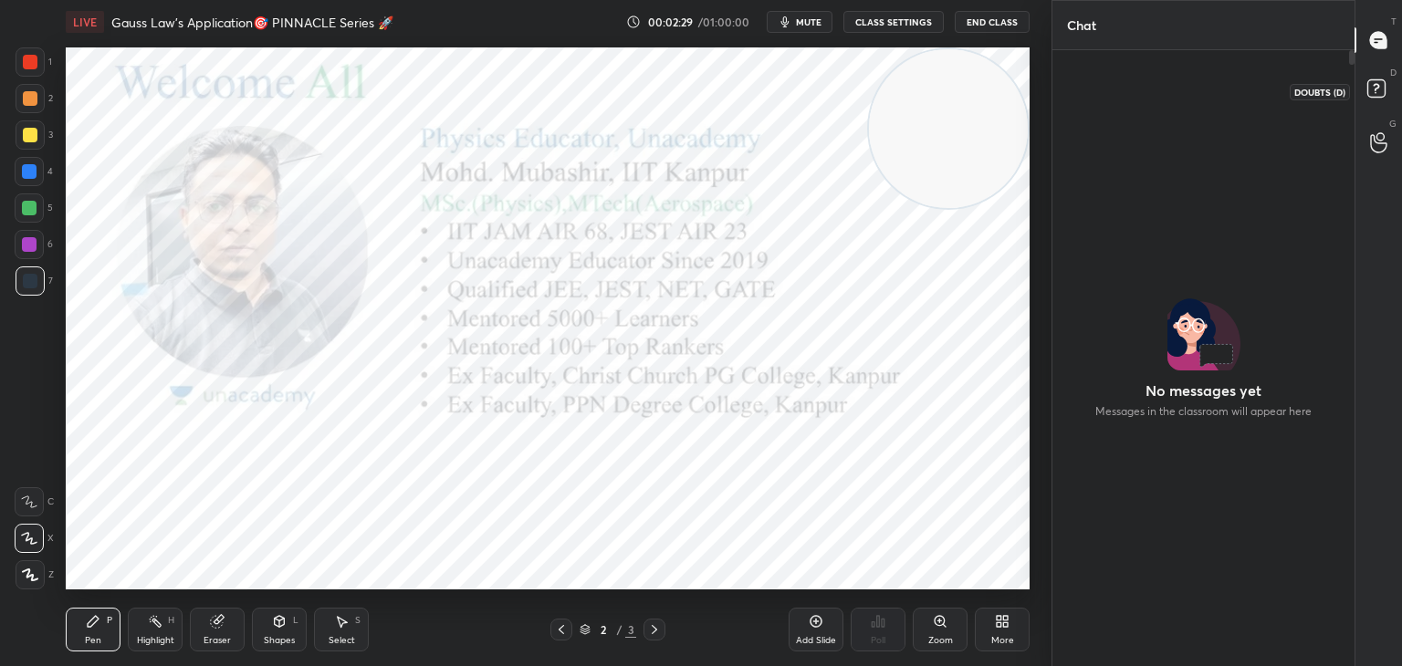
click at [1375, 93] on rect at bounding box center [1375, 88] width 17 height 17
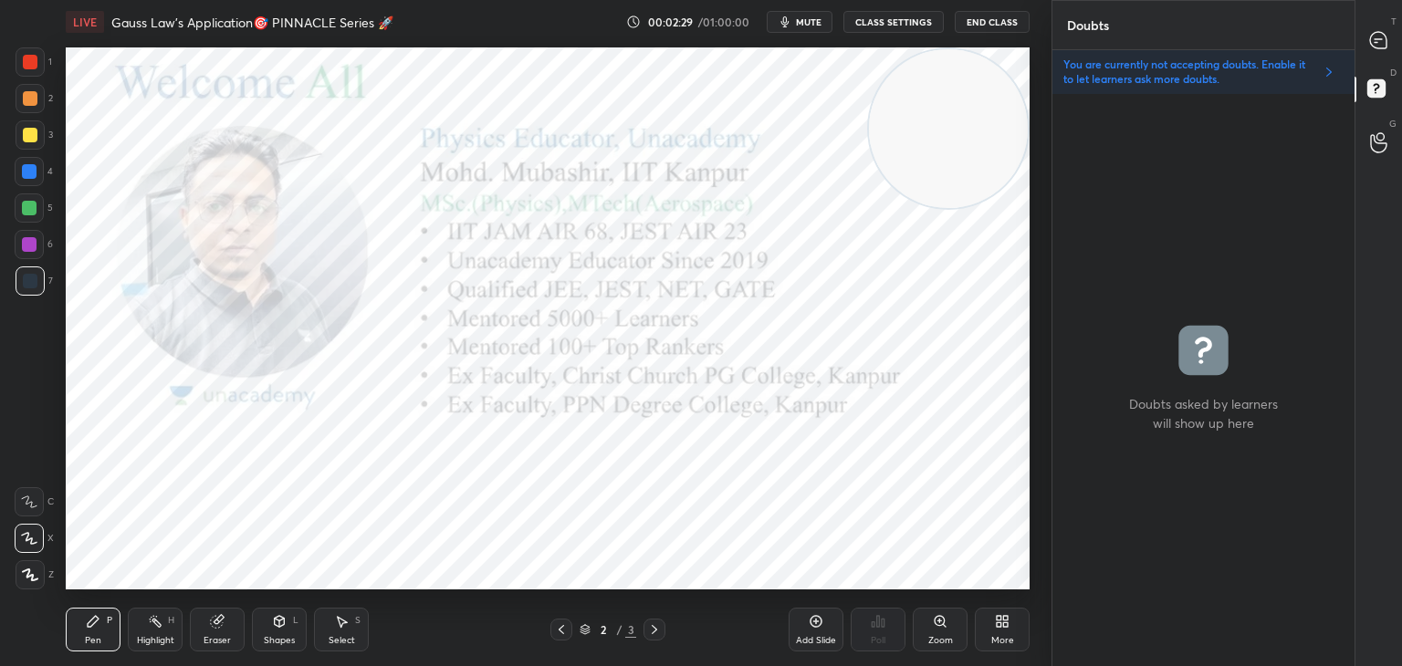
click at [1377, 42] on icon at bounding box center [1378, 40] width 16 height 16
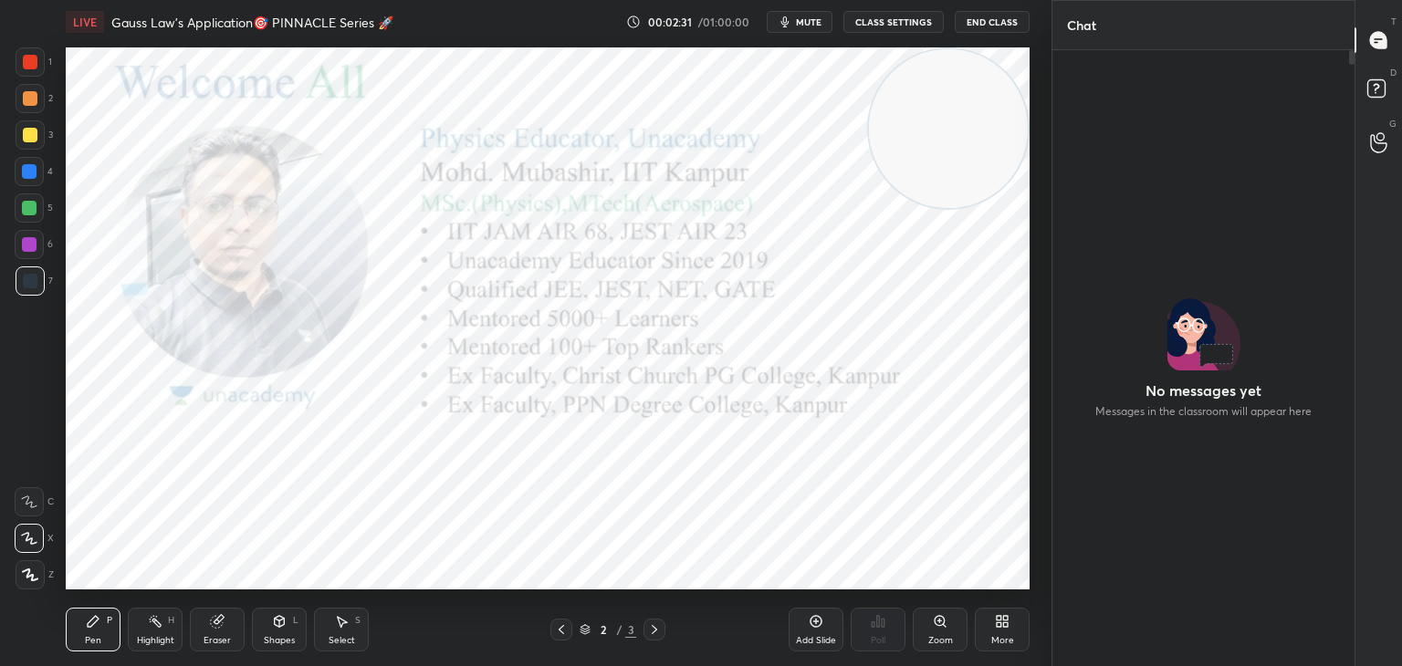
drag, startPoint x: 954, startPoint y: 143, endPoint x: 329, endPoint y: 424, distance: 684.6
click at [869, 208] on video at bounding box center [948, 128] width 159 height 159
drag, startPoint x: 245, startPoint y: 465, endPoint x: 167, endPoint y: 528, distance: 100.1
click at [175, 543] on video at bounding box center [254, 463] width 159 height 159
click at [1376, 95] on rect at bounding box center [1375, 88] width 17 height 17
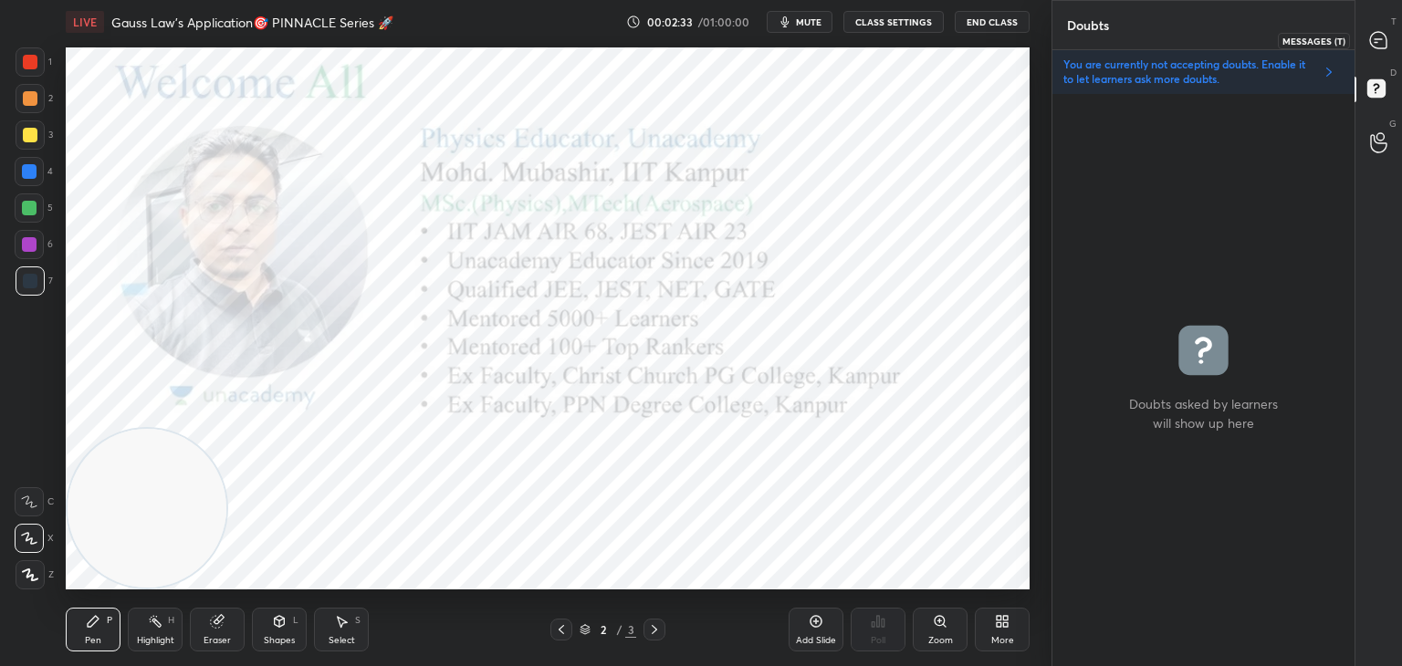
click at [1384, 24] on div at bounding box center [1379, 40] width 37 height 33
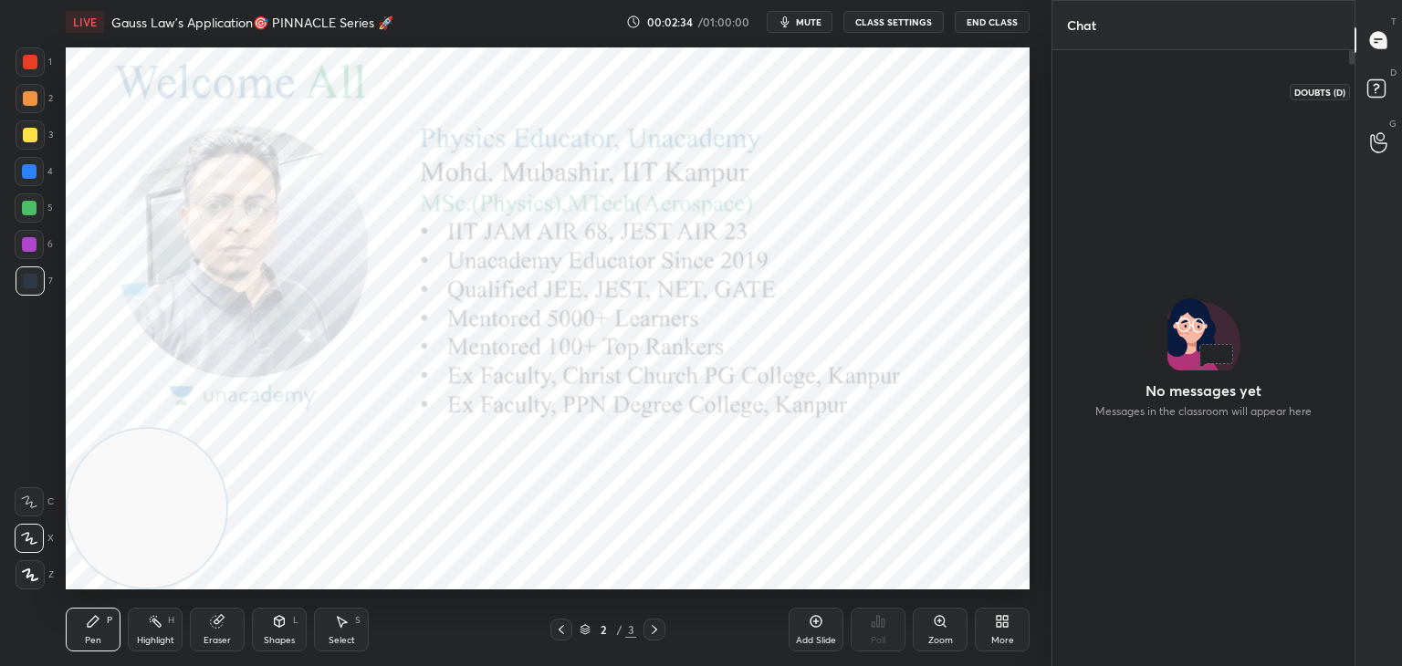
click at [1374, 102] on icon at bounding box center [1379, 91] width 33 height 33
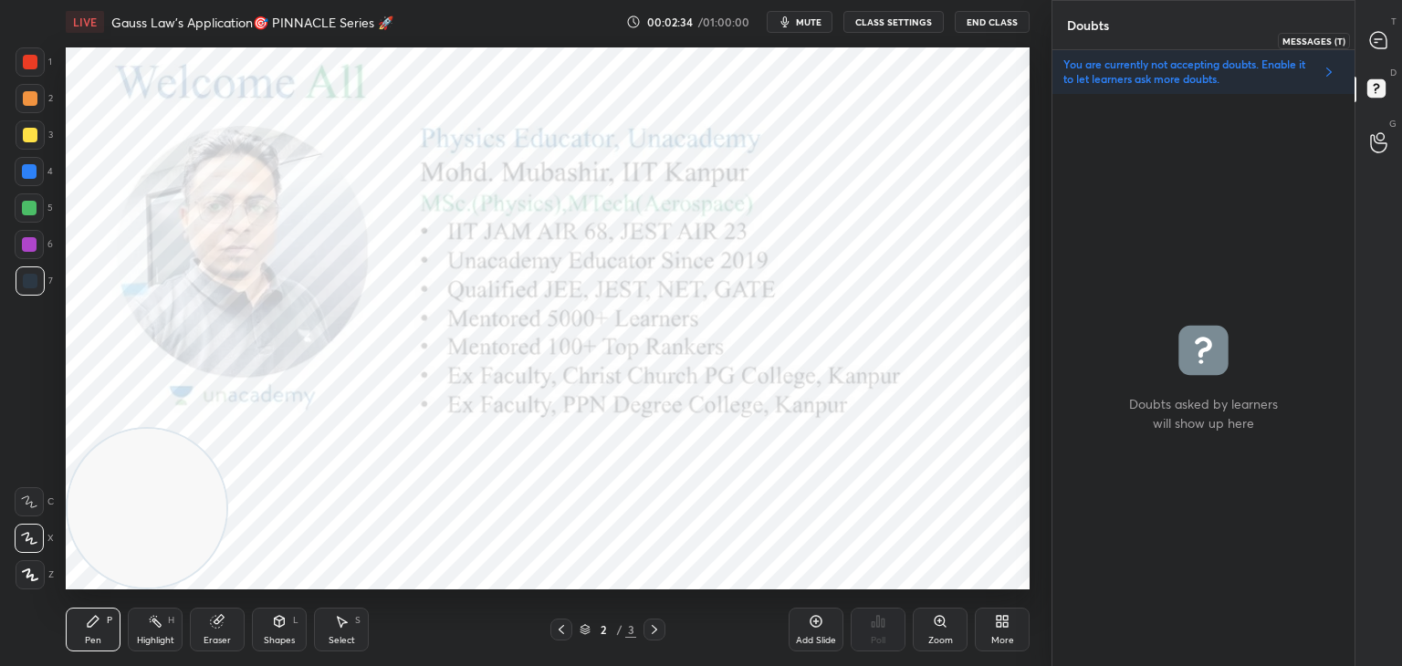
drag, startPoint x: 1386, startPoint y: 46, endPoint x: 1384, endPoint y: 62, distance: 16.7
click at [1386, 47] on icon at bounding box center [1378, 40] width 19 height 19
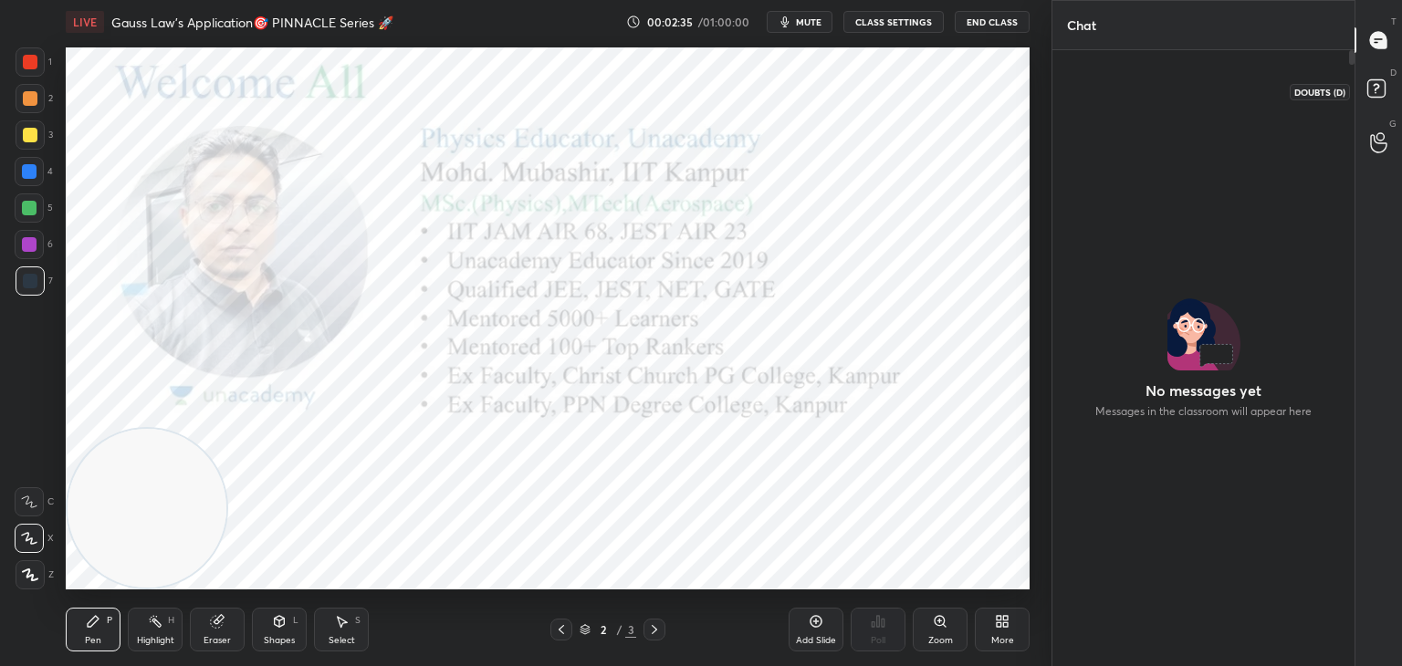
click at [1388, 84] on icon at bounding box center [1379, 91] width 33 height 33
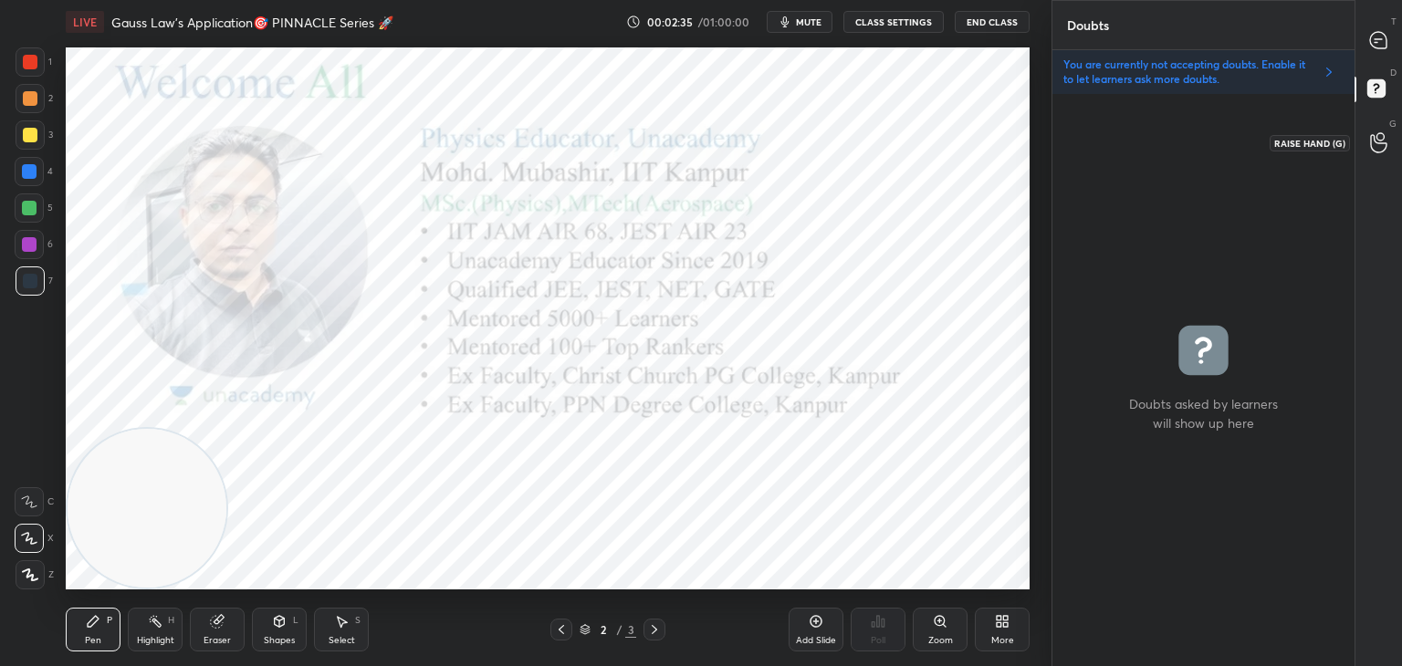
click at [1386, 151] on div at bounding box center [1379, 142] width 37 height 33
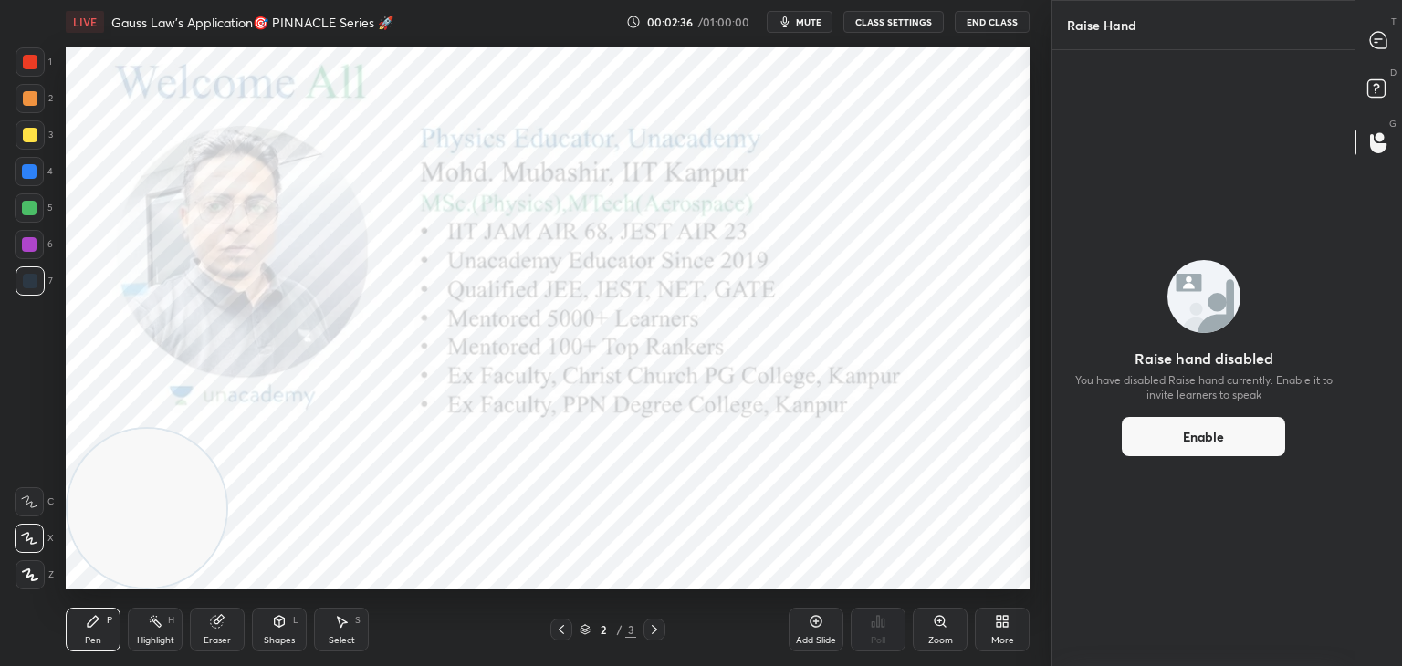
click at [1381, 96] on rect at bounding box center [1375, 88] width 17 height 17
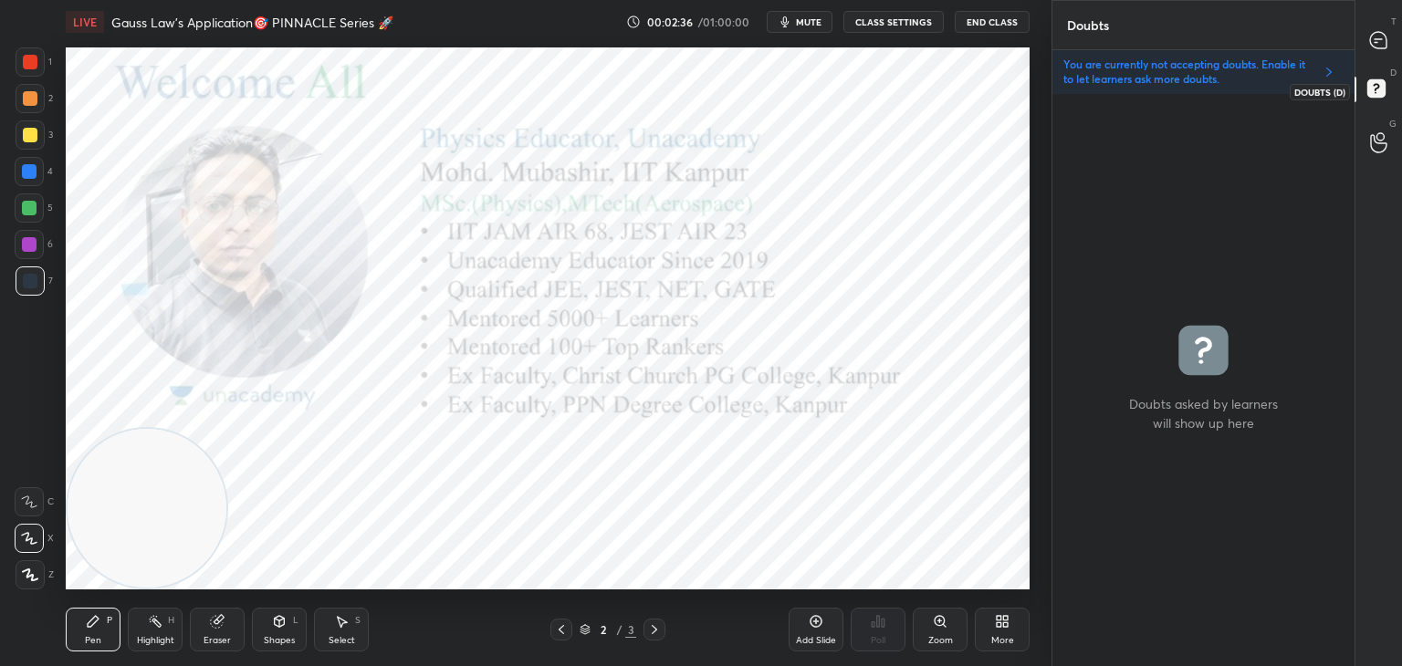
click at [1374, 57] on div "T Messages (T)" at bounding box center [1378, 40] width 47 height 51
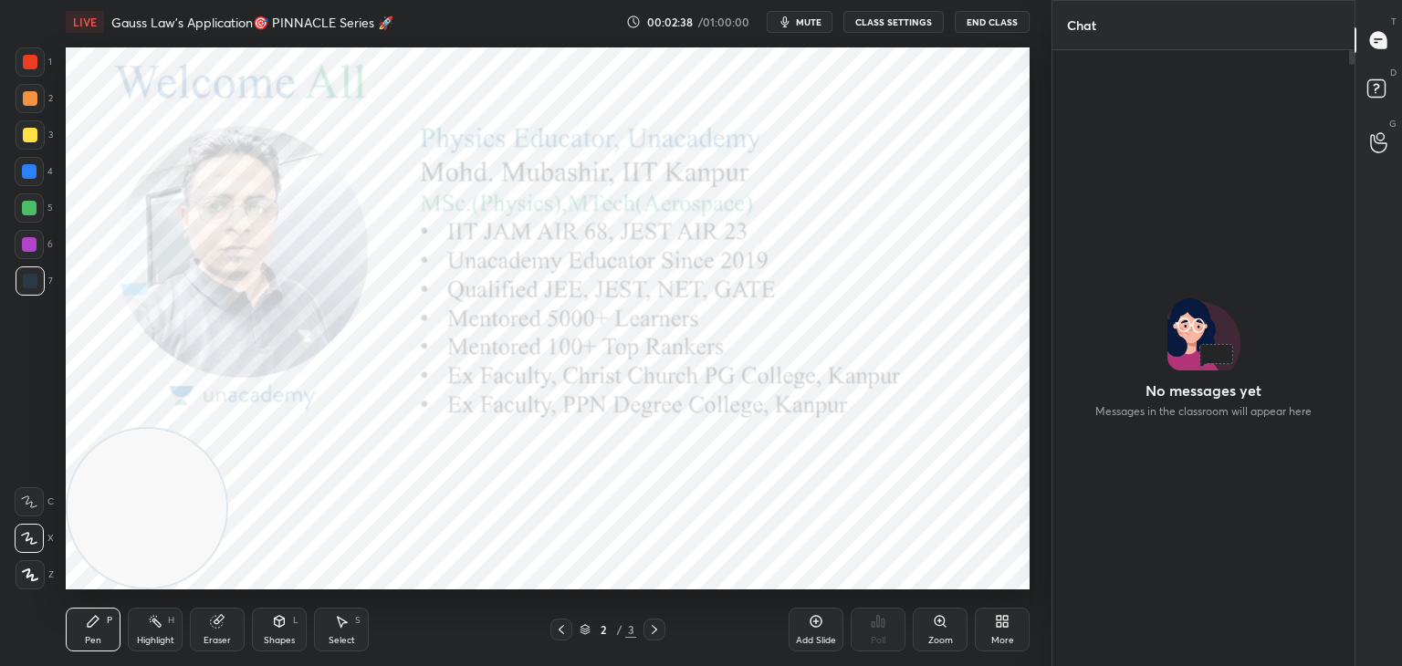
click at [883, 22] on button "CLASS SETTINGS" at bounding box center [893, 22] width 100 height 22
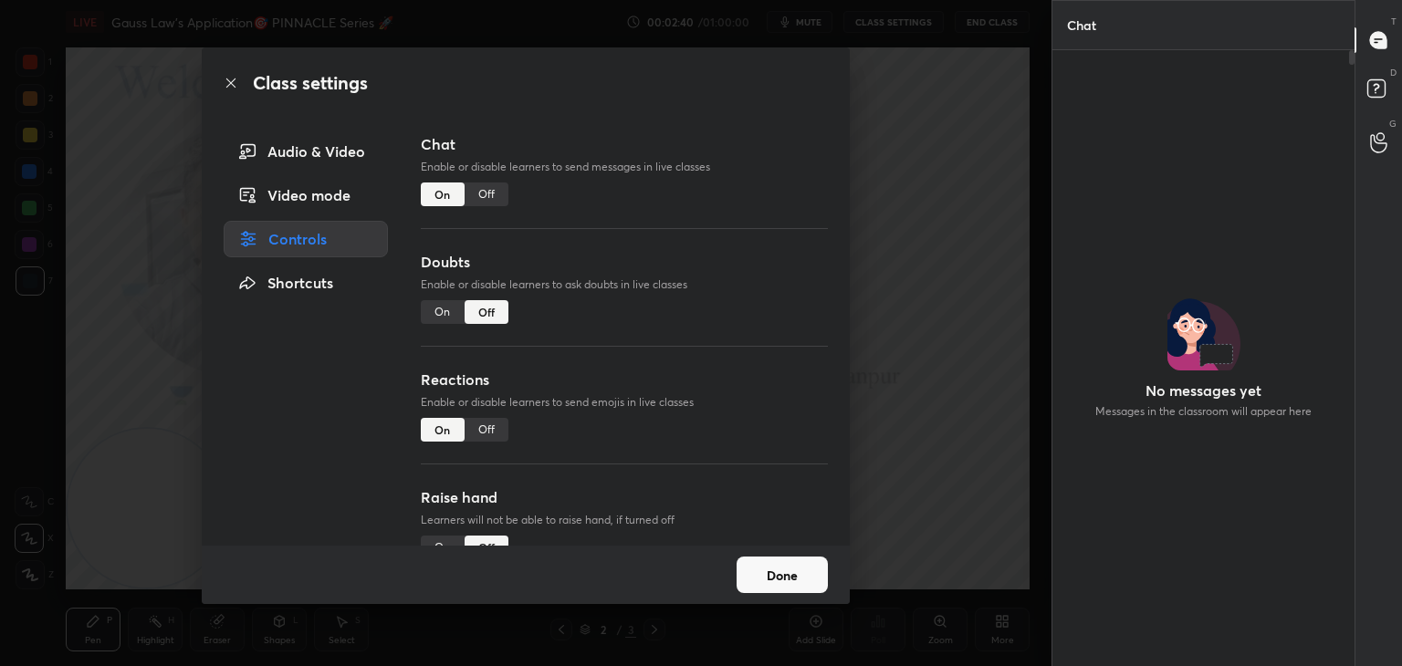
click at [481, 194] on div "Off" at bounding box center [487, 195] width 44 height 24
click at [439, 195] on div "On" at bounding box center [443, 195] width 44 height 24
click at [446, 319] on div "On" at bounding box center [443, 312] width 44 height 24
click at [508, 312] on div "Doubts Enable or disable learners to ask doubts in live classes On Off" at bounding box center [624, 310] width 407 height 118
click at [496, 316] on div "Off" at bounding box center [487, 312] width 44 height 24
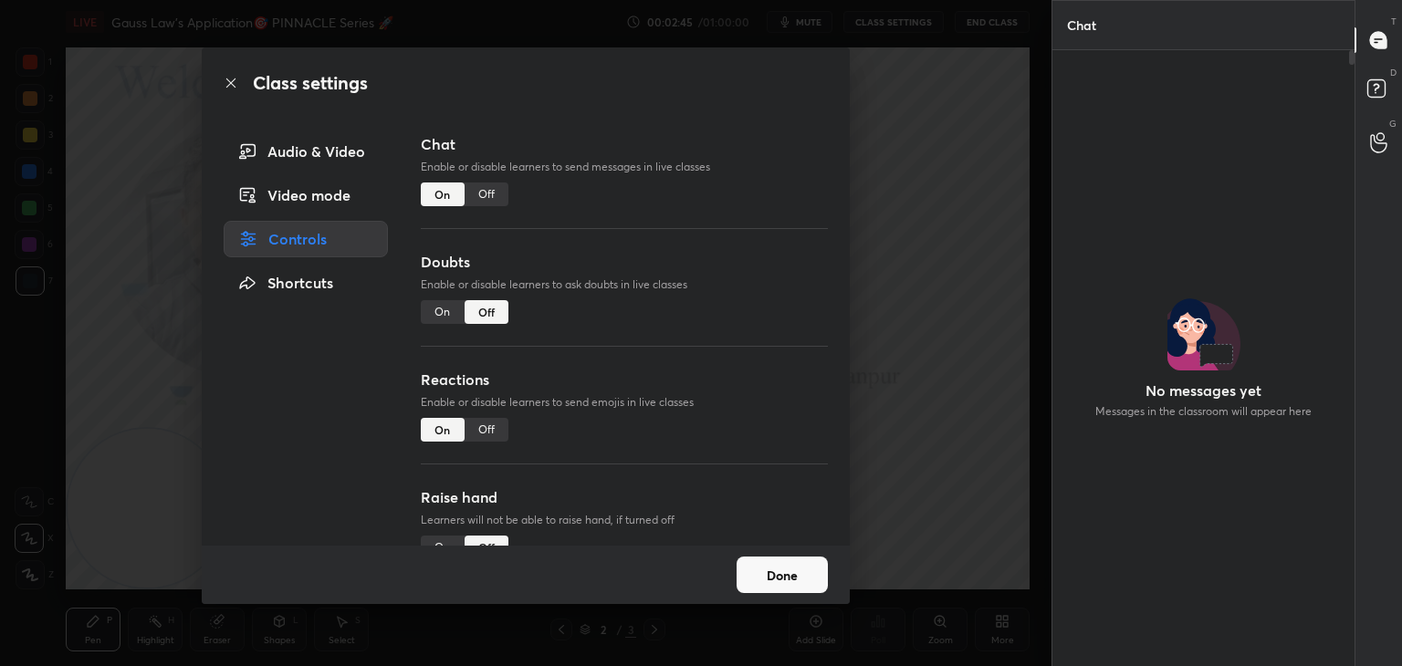
click at [488, 429] on div "Off" at bounding box center [487, 430] width 44 height 24
click at [439, 303] on div "On" at bounding box center [443, 312] width 44 height 24
click at [439, 429] on div "On" at bounding box center [443, 430] width 44 height 24
click at [442, 538] on div "On" at bounding box center [443, 548] width 44 height 24
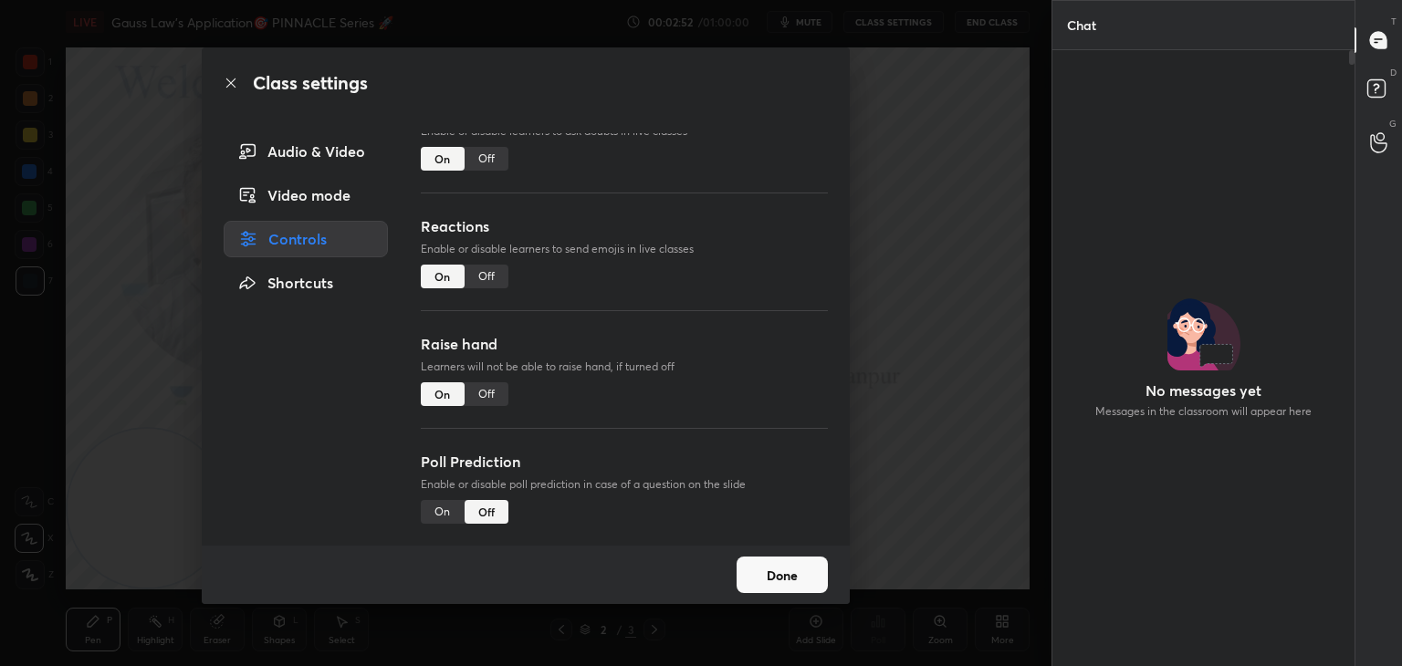
click at [778, 575] on button "Done" at bounding box center [781, 575] width 91 height 37
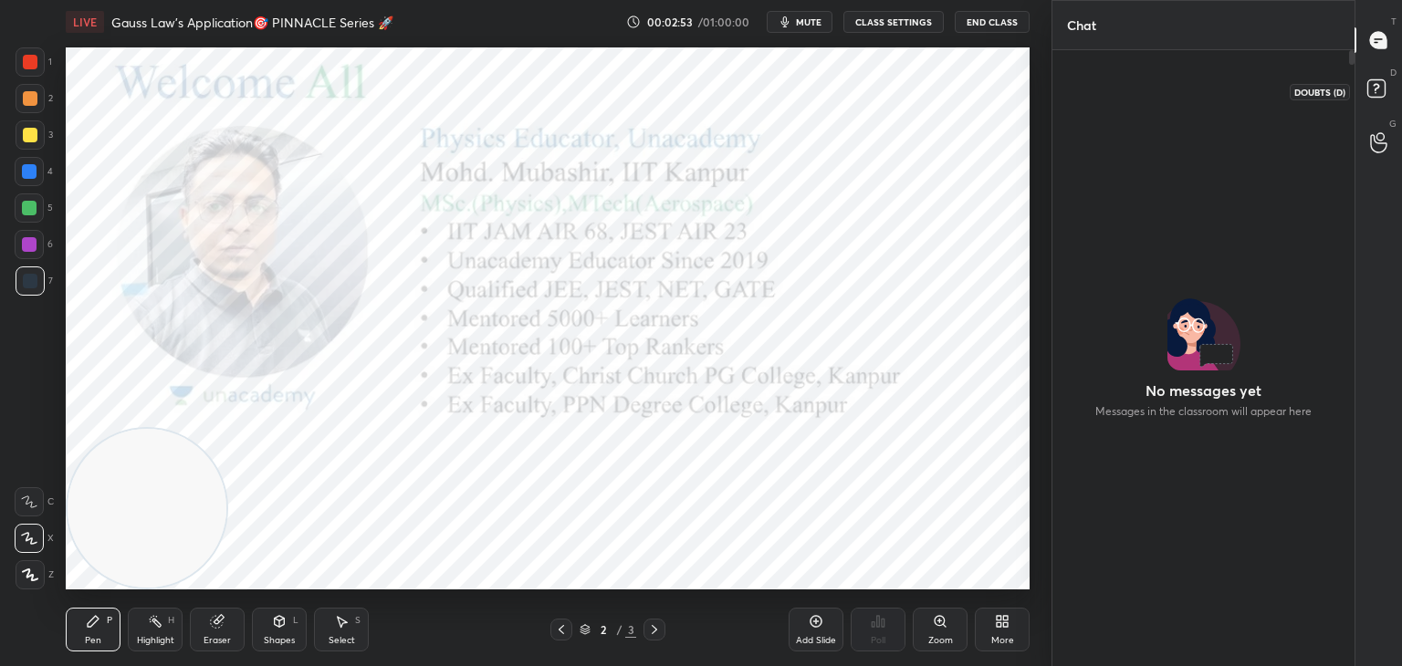
click at [1375, 75] on icon at bounding box center [1379, 91] width 33 height 33
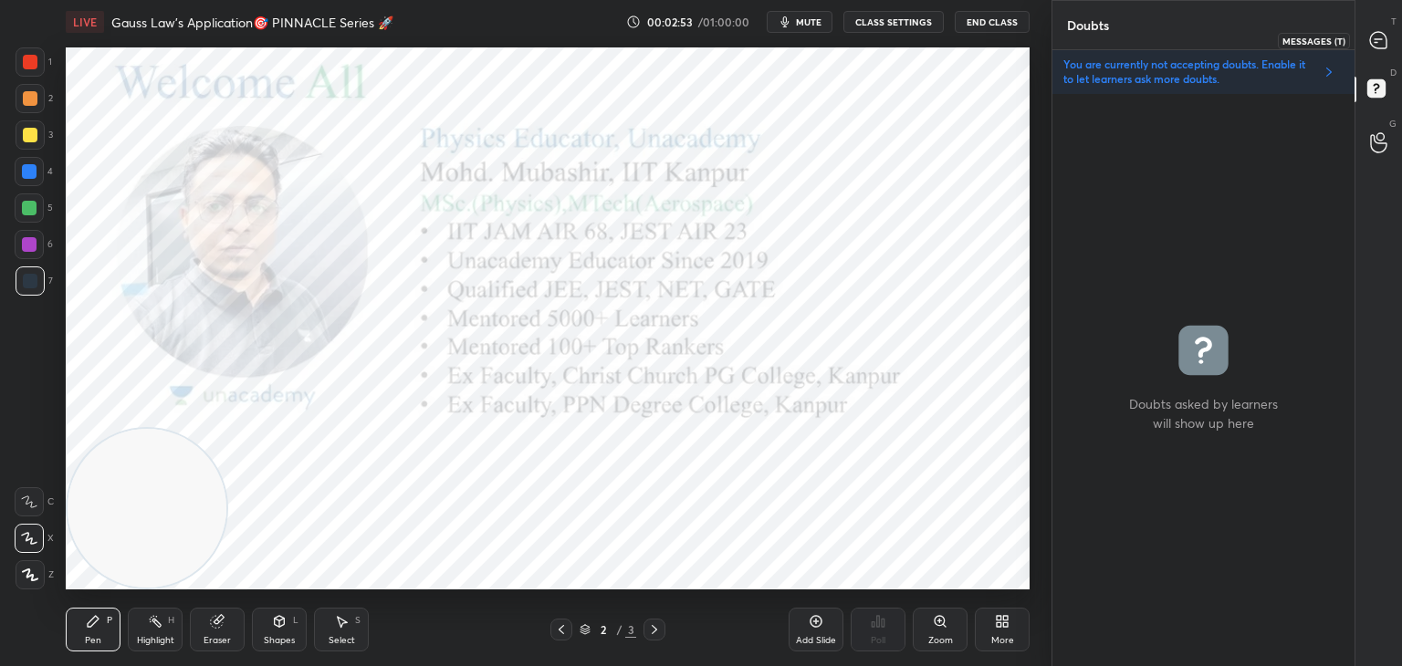
drag, startPoint x: 1379, startPoint y: 46, endPoint x: 1374, endPoint y: 80, distance: 35.1
click at [1377, 47] on icon at bounding box center [1378, 40] width 16 height 16
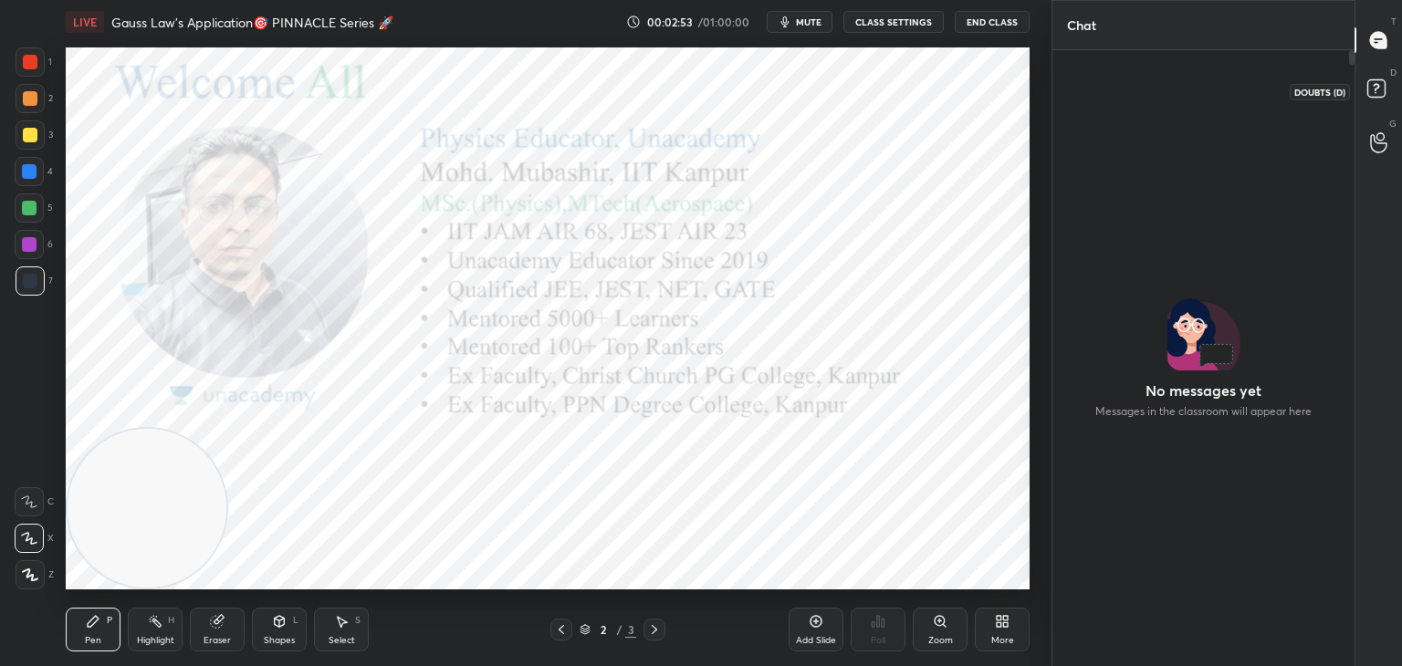
click at [1374, 99] on icon at bounding box center [1379, 91] width 33 height 33
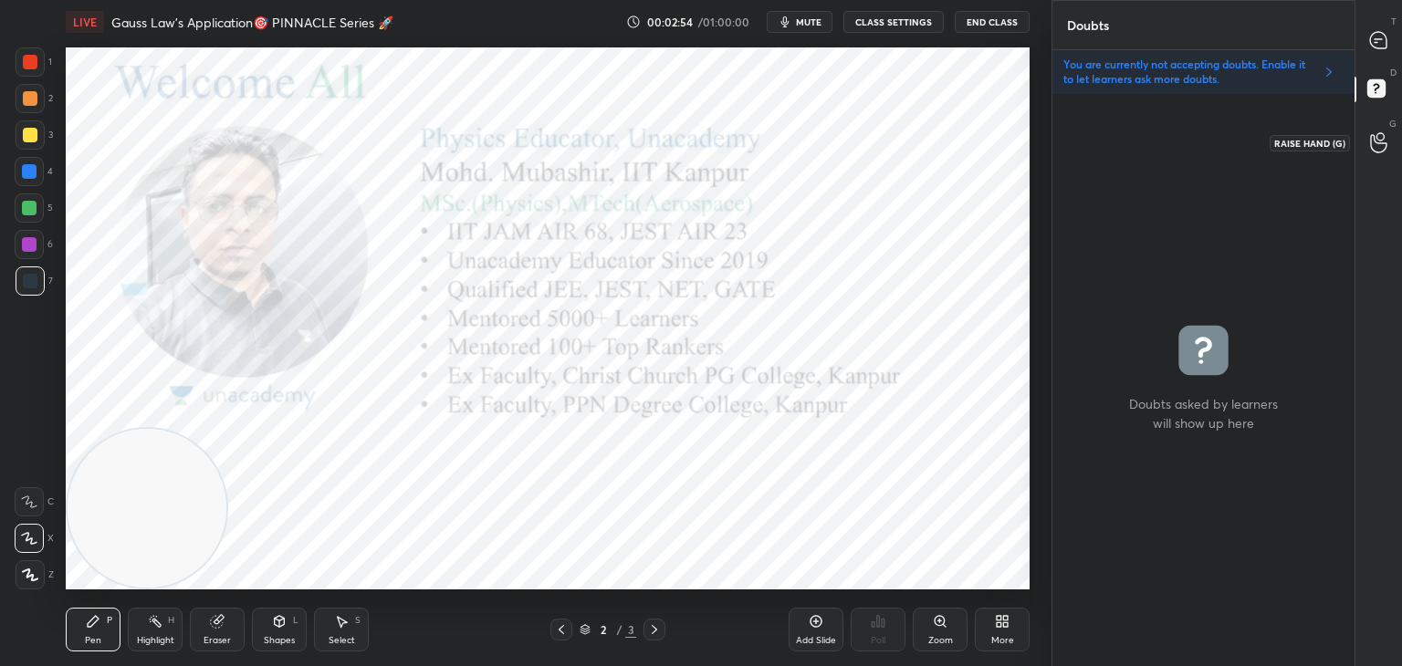
click at [1381, 150] on icon at bounding box center [1378, 142] width 17 height 21
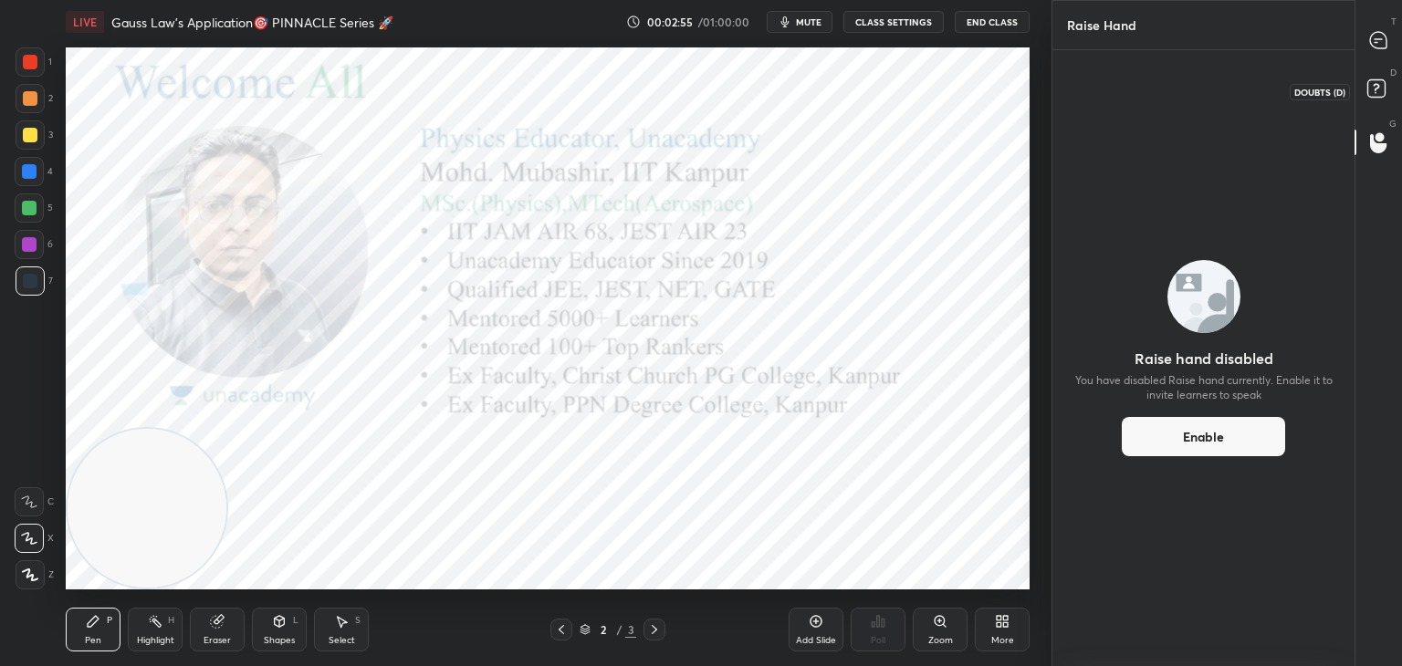
click at [1372, 75] on icon at bounding box center [1379, 91] width 33 height 33
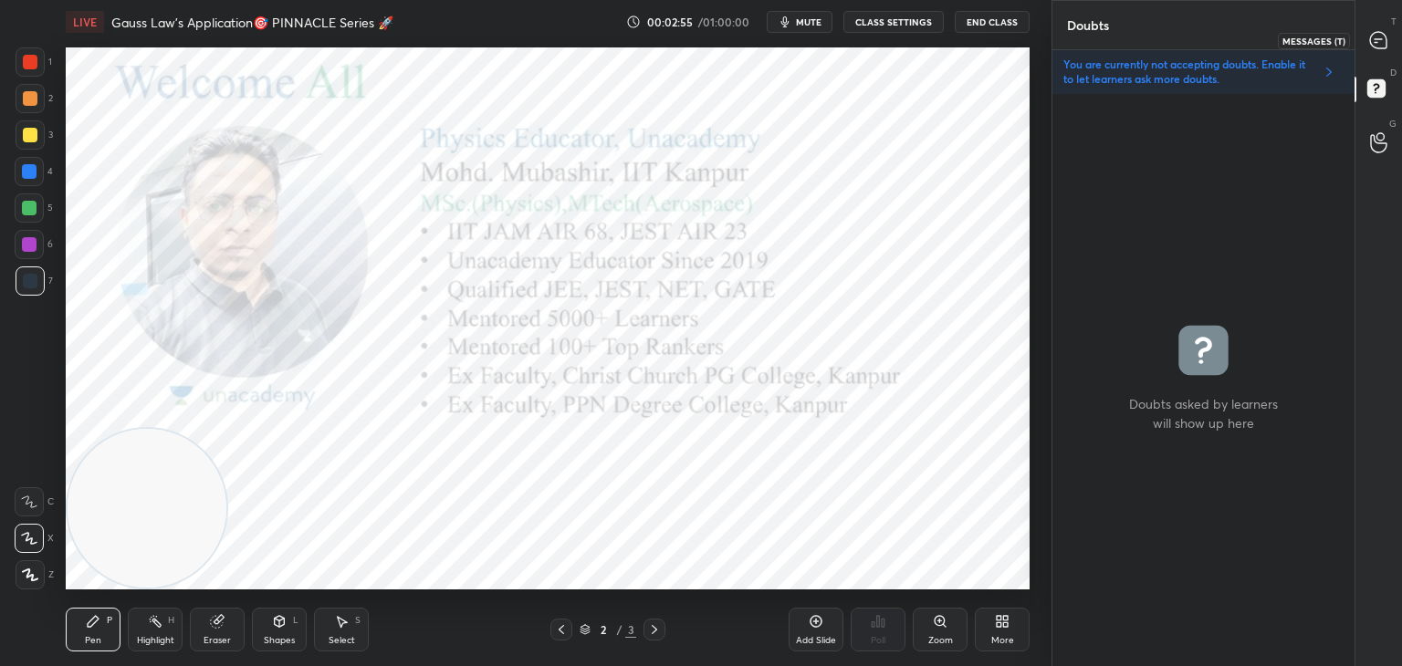
drag, startPoint x: 1375, startPoint y: 46, endPoint x: 1376, endPoint y: 117, distance: 71.2
click at [1375, 47] on icon at bounding box center [1378, 40] width 16 height 16
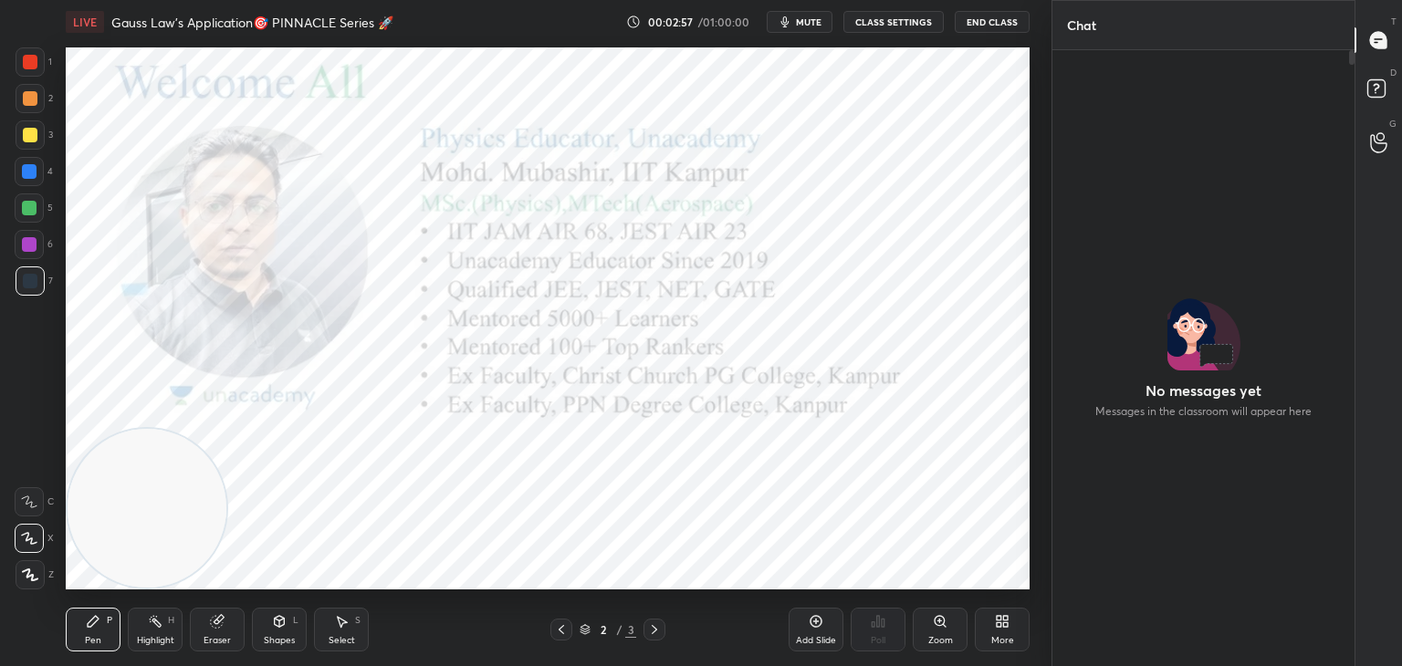
drag, startPoint x: 23, startPoint y: 62, endPoint x: 52, endPoint y: 62, distance: 29.2
click at [23, 60] on div at bounding box center [30, 62] width 15 height 15
click at [656, 630] on icon at bounding box center [654, 629] width 15 height 15
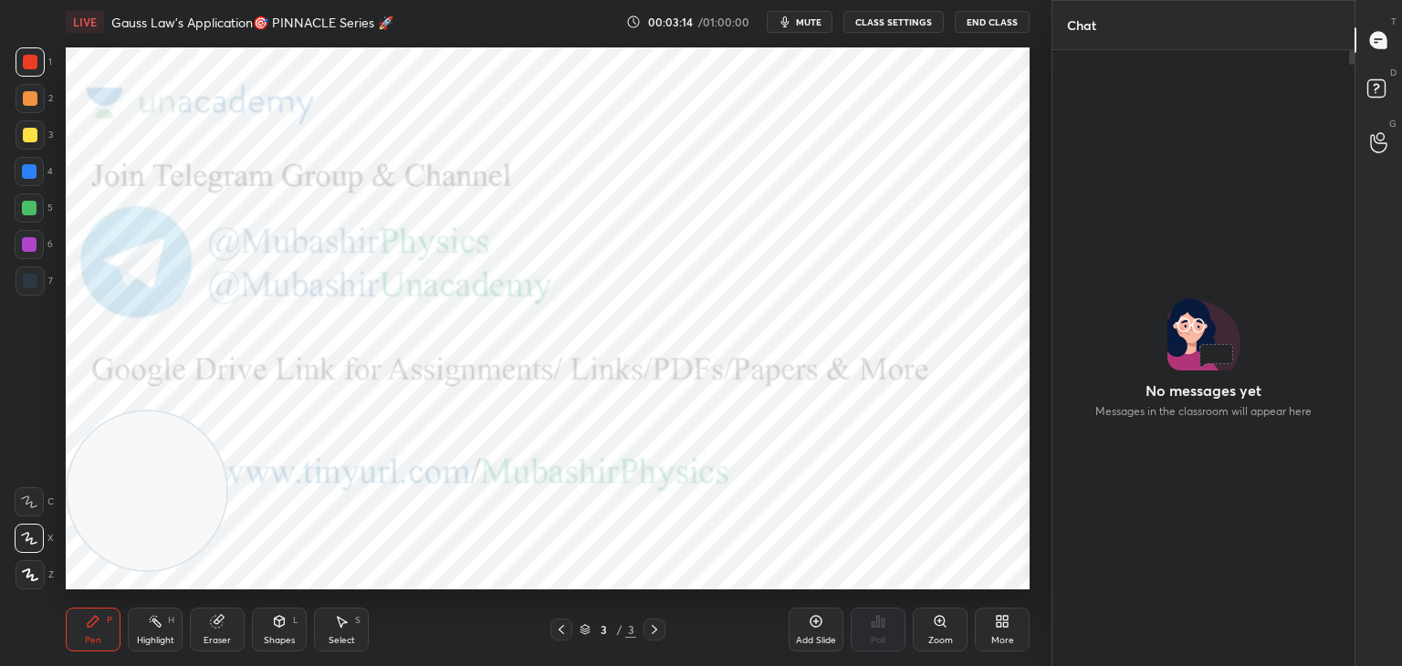
drag, startPoint x: 180, startPoint y: 495, endPoint x: 880, endPoint y: 199, distance: 759.9
click at [226, 412] on video at bounding box center [147, 491] width 159 height 159
drag, startPoint x: 886, startPoint y: 205, endPoint x: 996, endPoint y: 64, distance: 178.9
click at [992, 57] on video at bounding box center [948, 134] width 159 height 159
drag, startPoint x: 957, startPoint y: 116, endPoint x: 285, endPoint y: 571, distance: 812.3
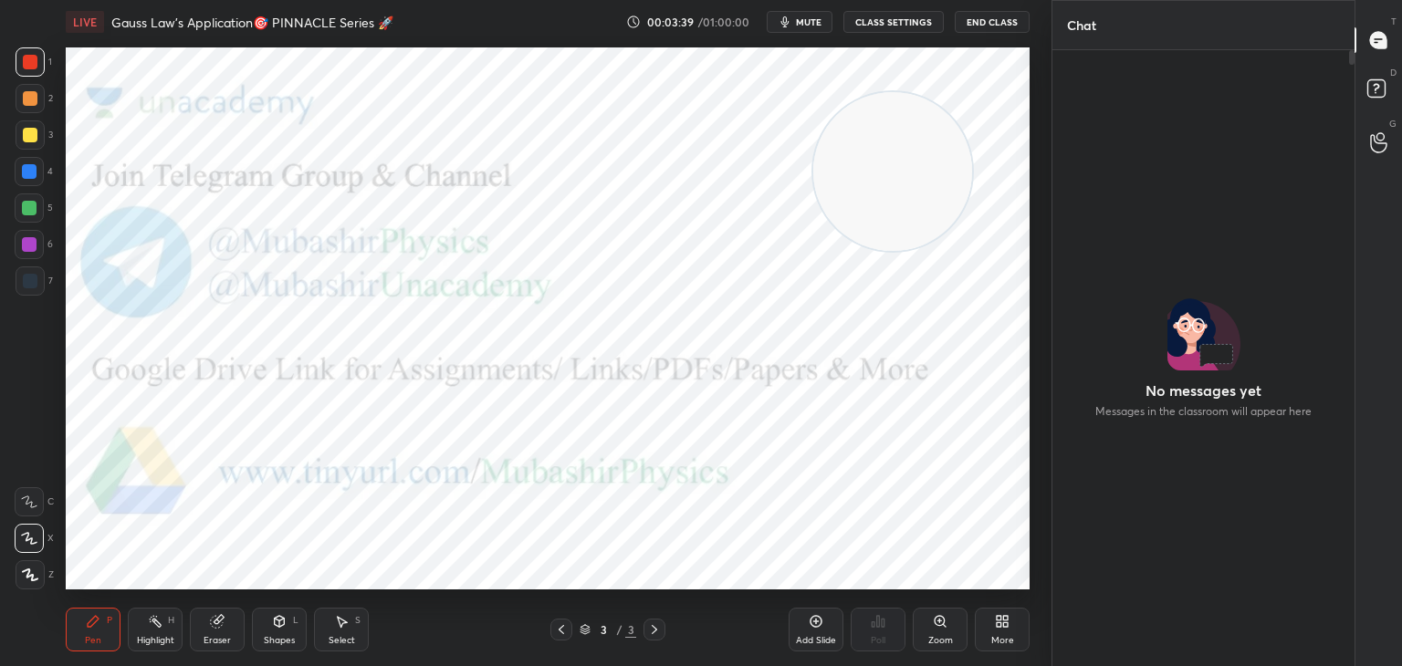
click at [813, 251] on video at bounding box center [892, 171] width 159 height 159
drag, startPoint x: 33, startPoint y: 286, endPoint x: 54, endPoint y: 287, distance: 21.0
click at [33, 287] on div at bounding box center [30, 281] width 15 height 15
click at [33, 99] on div at bounding box center [30, 98] width 15 height 15
drag, startPoint x: 658, startPoint y: 631, endPoint x: 654, endPoint y: 594, distance: 36.7
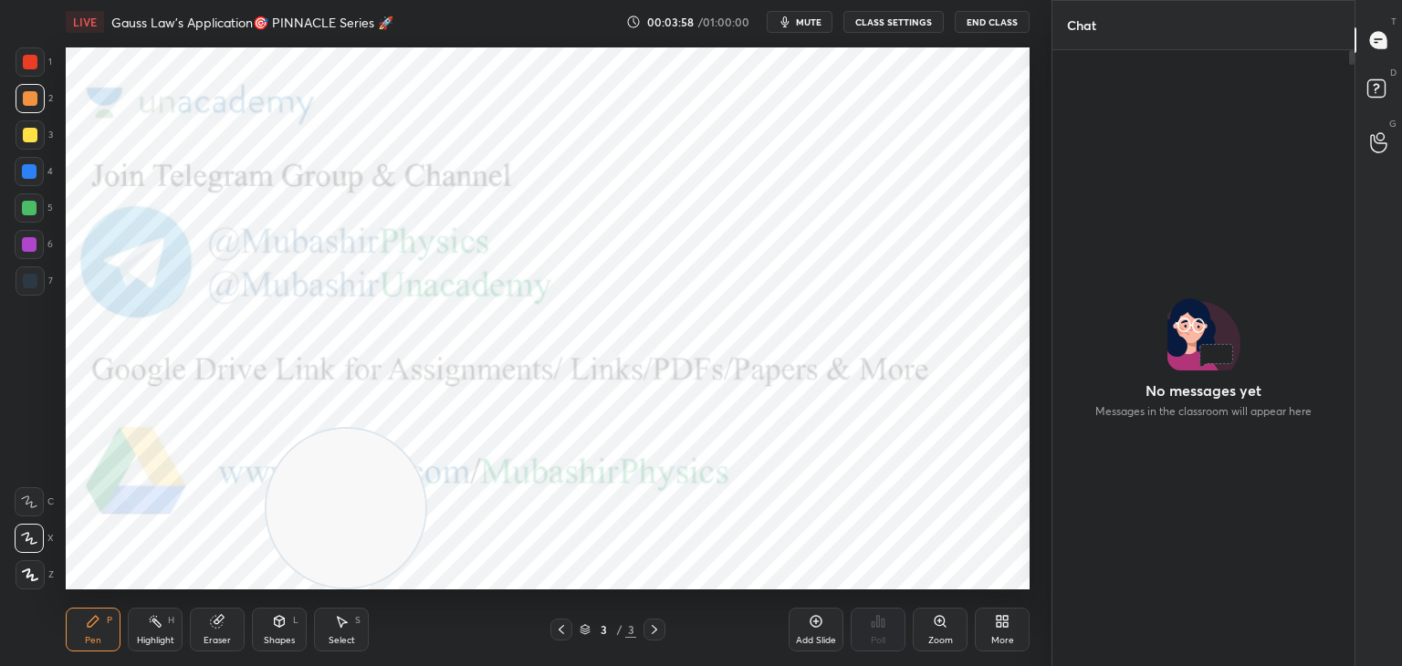
click at [658, 629] on icon at bounding box center [654, 629] width 15 height 15
click at [810, 19] on span "mute" at bounding box center [809, 22] width 26 height 13
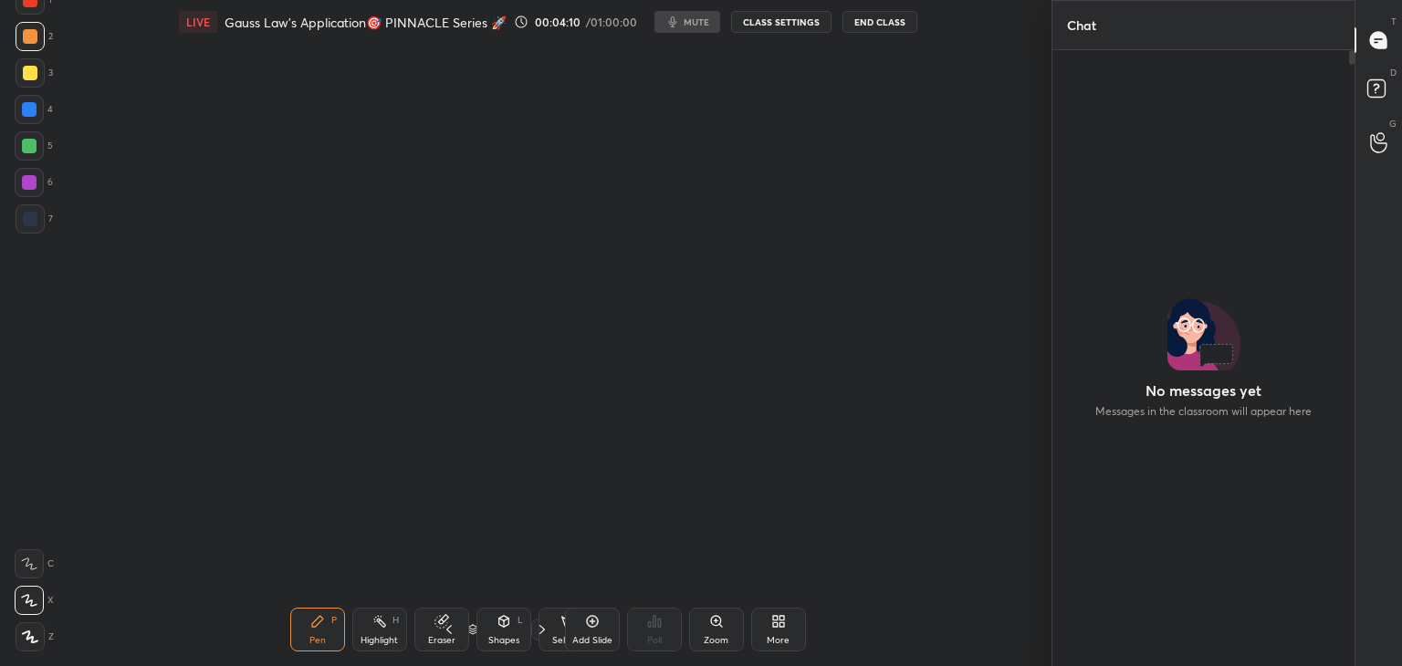
scroll to position [611, 297]
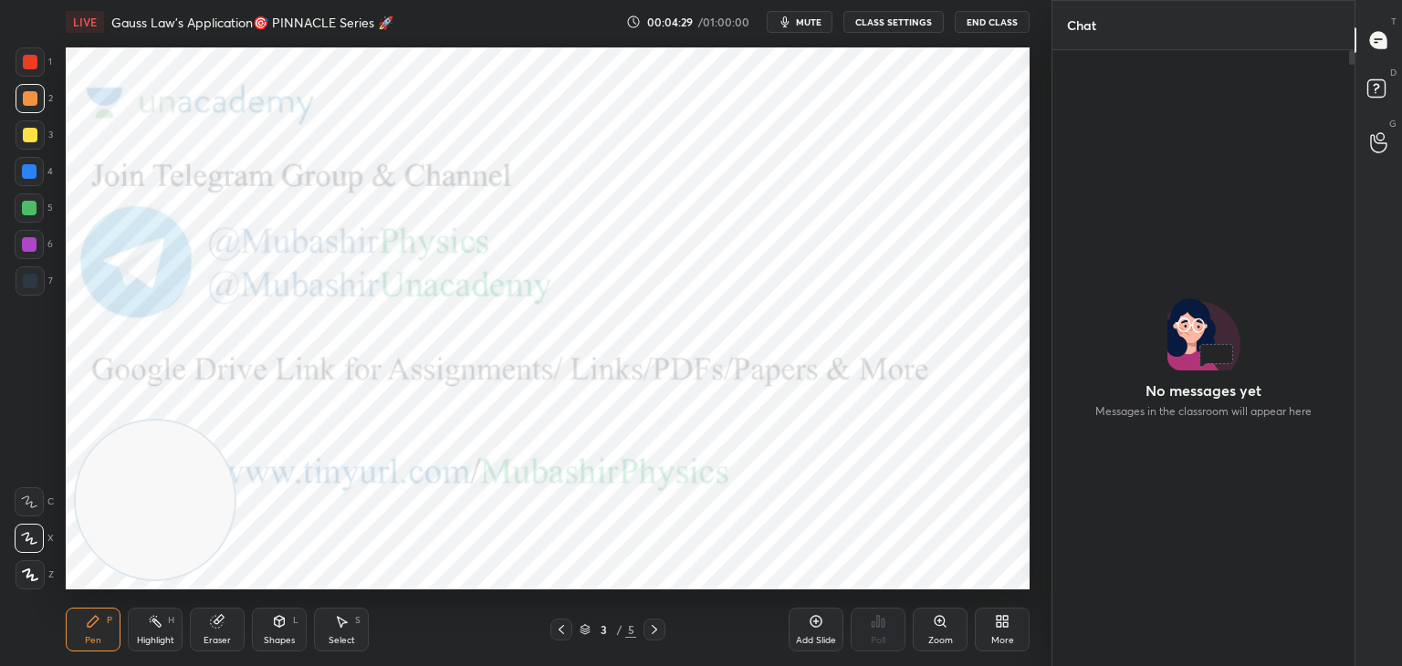
click at [1374, 85] on icon at bounding box center [1376, 87] width 6 height 7
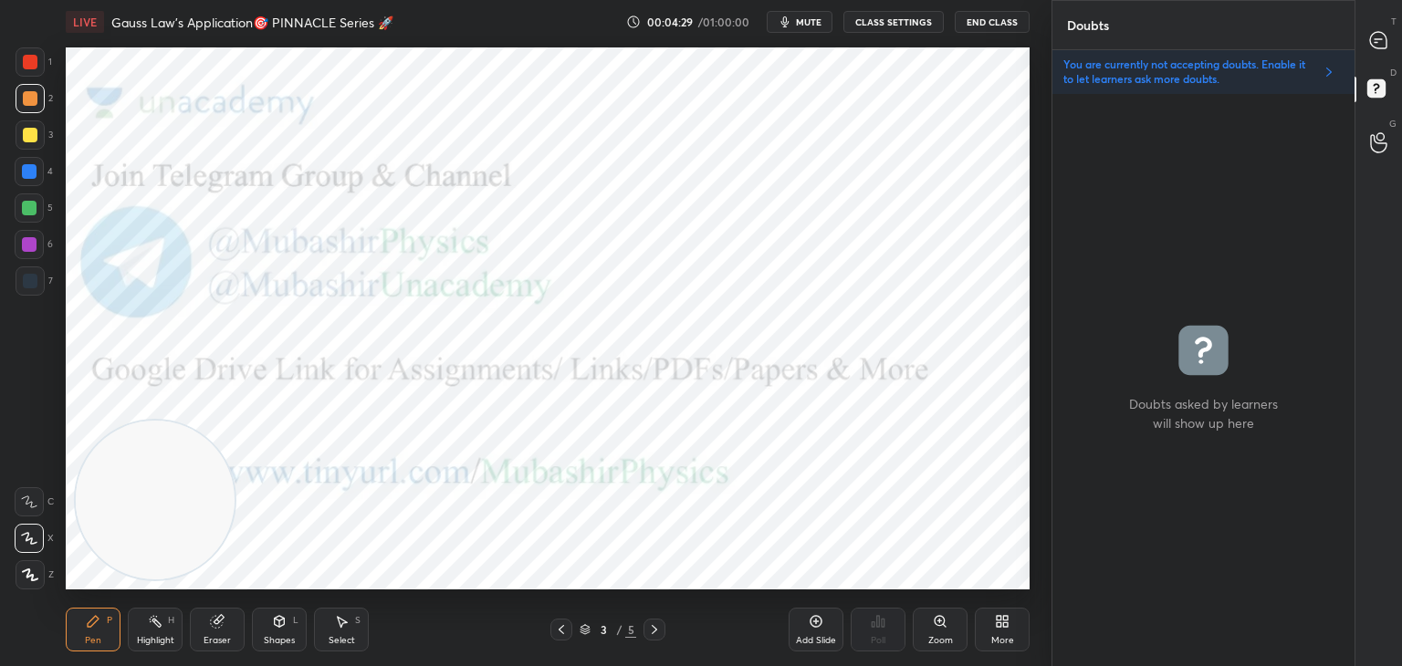
scroll to position [567, 297]
click at [1383, 141] on icon at bounding box center [1378, 142] width 17 height 21
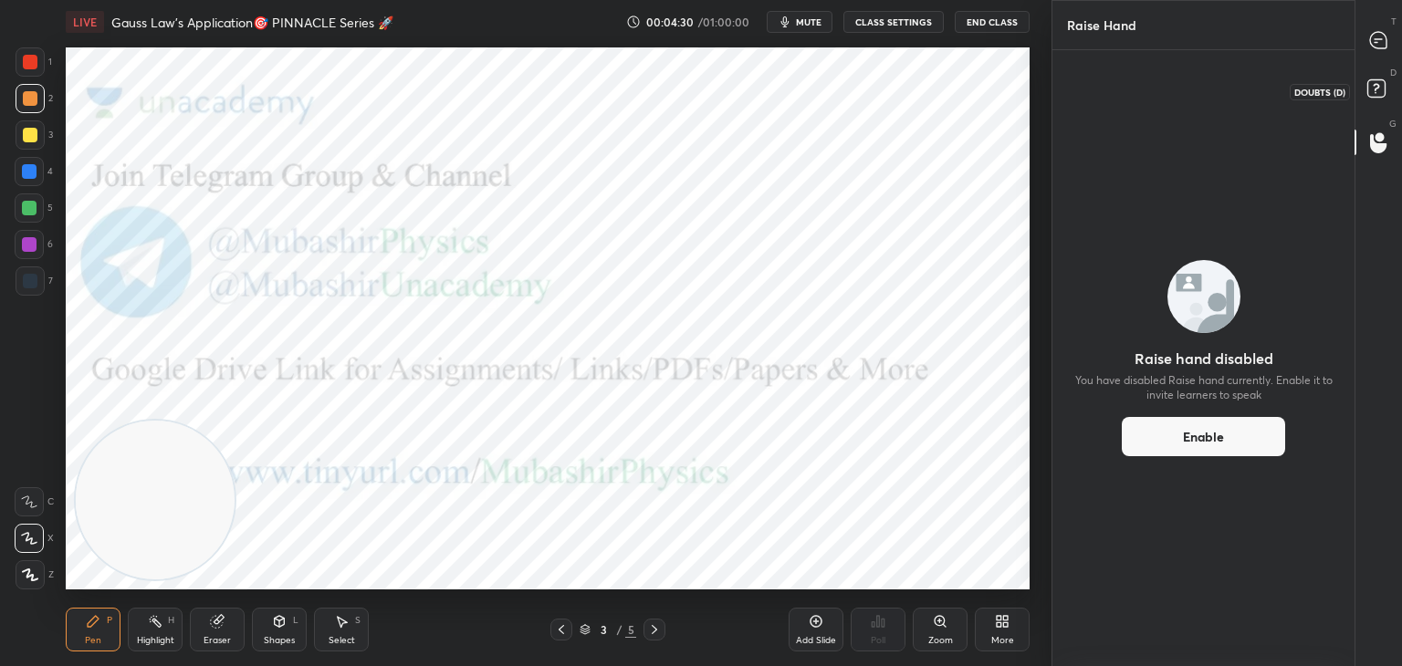
click at [1379, 92] on rect at bounding box center [1375, 88] width 17 height 17
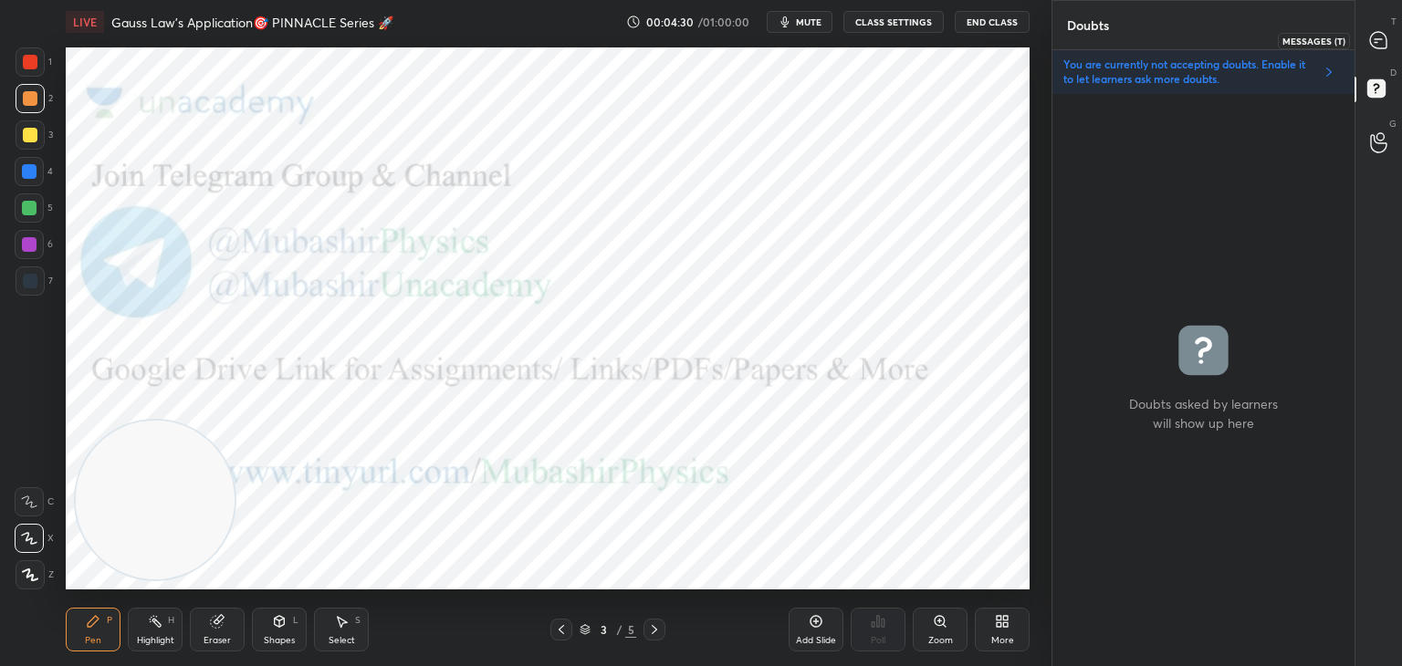
drag, startPoint x: 1379, startPoint y: 36, endPoint x: 1374, endPoint y: 71, distance: 36.0
click at [1375, 38] on icon at bounding box center [1378, 40] width 19 height 19
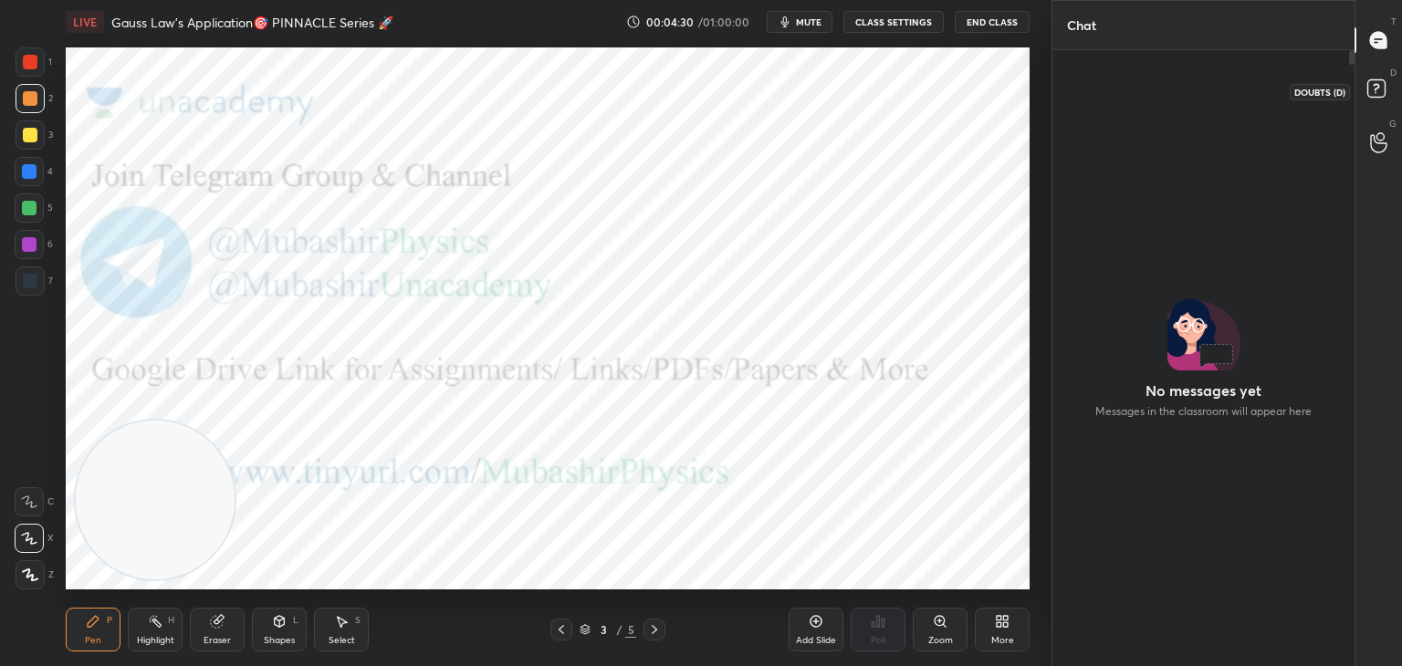
scroll to position [611, 297]
click at [1374, 143] on icon at bounding box center [1378, 142] width 17 height 21
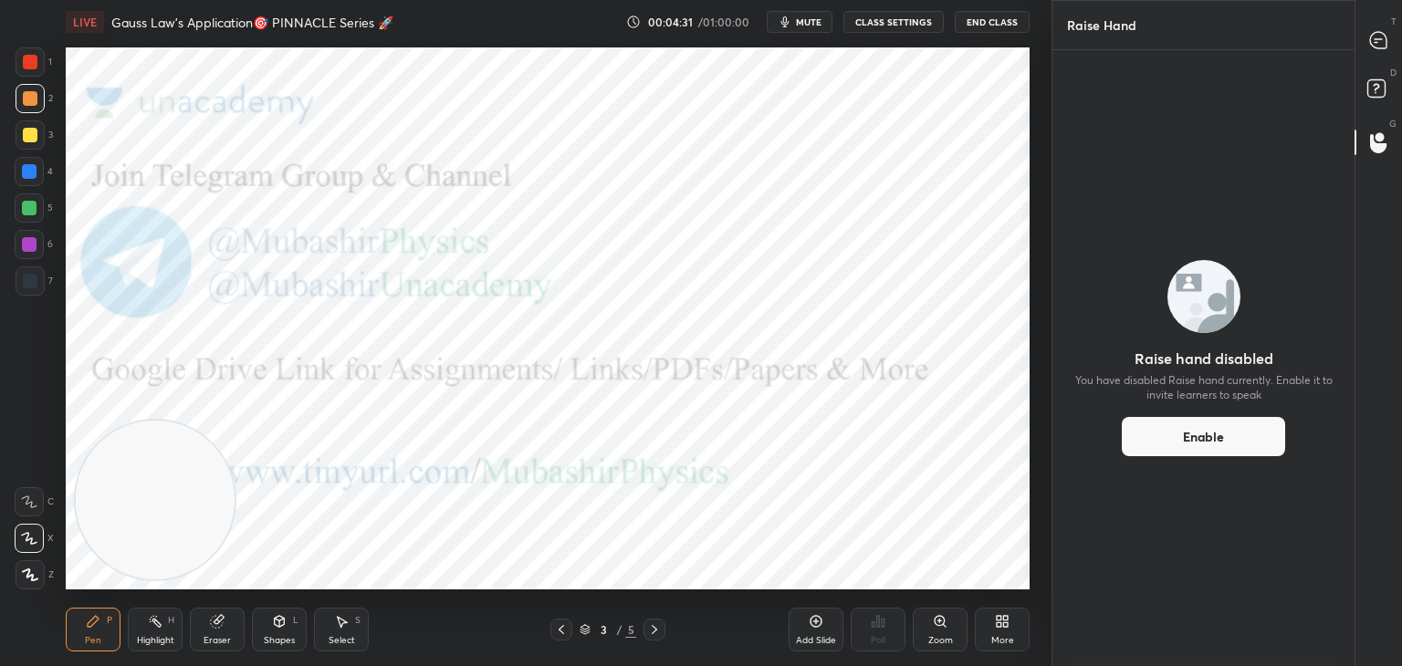
click at [1227, 444] on button "Enable" at bounding box center [1203, 436] width 163 height 39
click at [1213, 424] on button "Enable" at bounding box center [1203, 436] width 163 height 39
click at [1204, 444] on button "Enable" at bounding box center [1203, 436] width 163 height 39
drag, startPoint x: 1381, startPoint y: 89, endPoint x: 1387, endPoint y: 118, distance: 29.9
click at [1379, 85] on rect at bounding box center [1375, 88] width 17 height 17
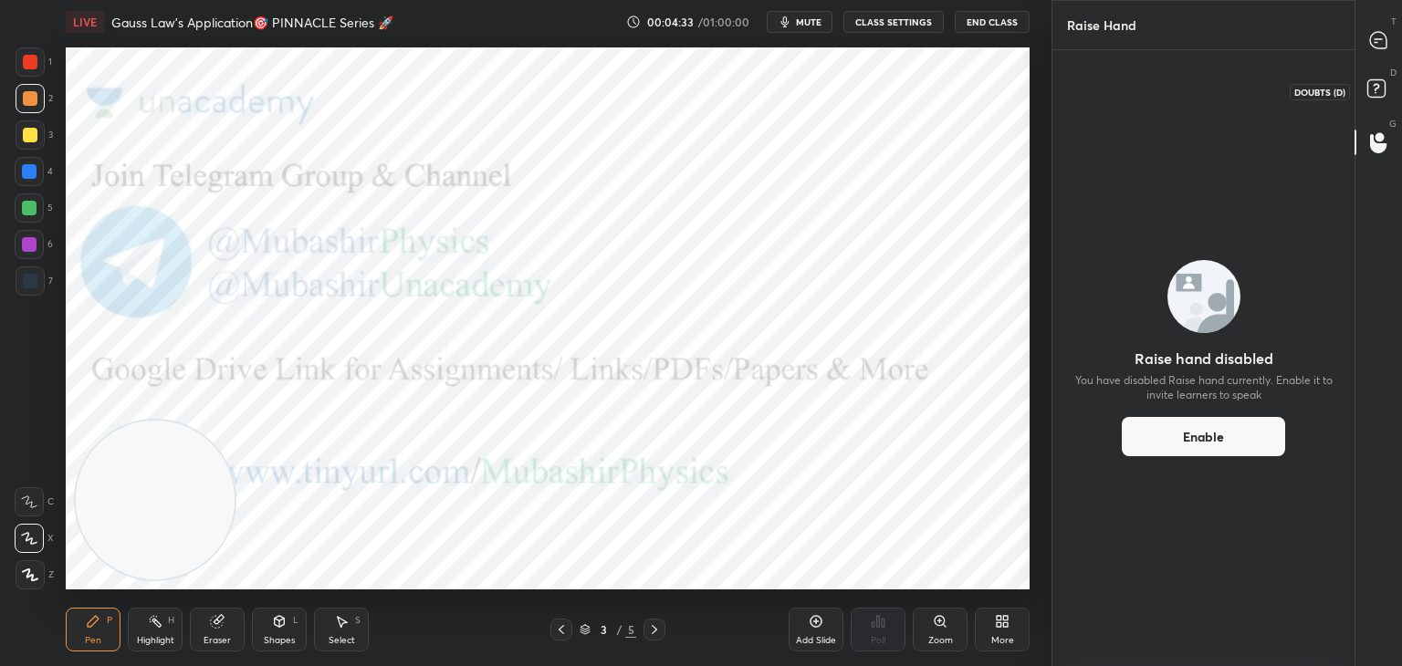
scroll to position [567, 297]
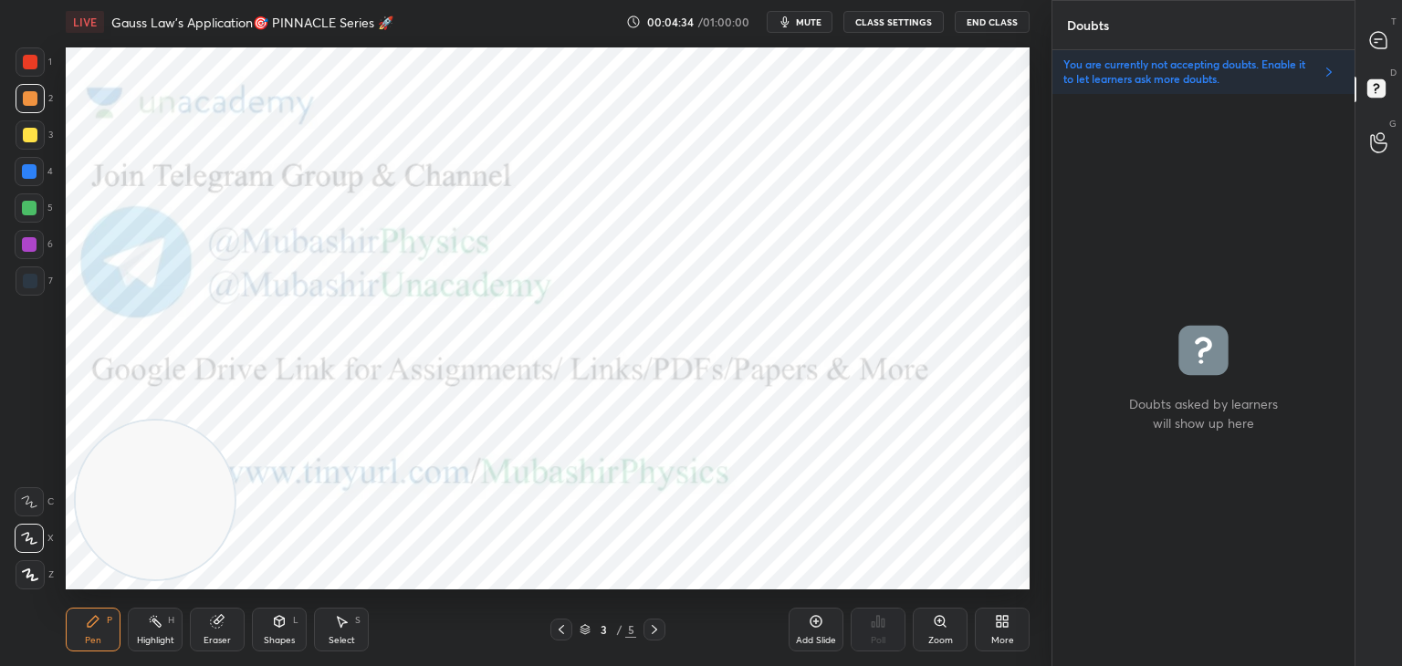
click at [1377, 138] on icon at bounding box center [1378, 142] width 17 height 21
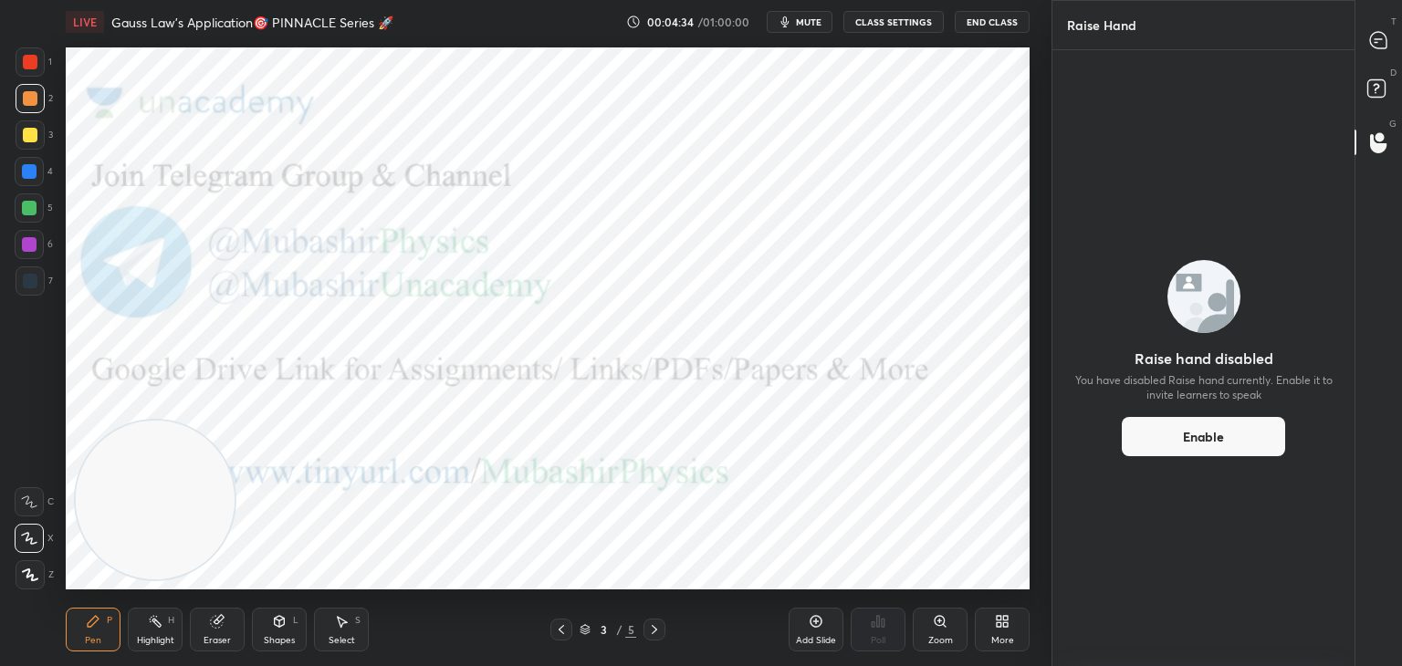
drag, startPoint x: 1215, startPoint y: 428, endPoint x: 1230, endPoint y: 424, distance: 15.9
click at [1213, 429] on button "Enable" at bounding box center [1203, 436] width 163 height 39
click at [1379, 85] on rect at bounding box center [1375, 88] width 17 height 17
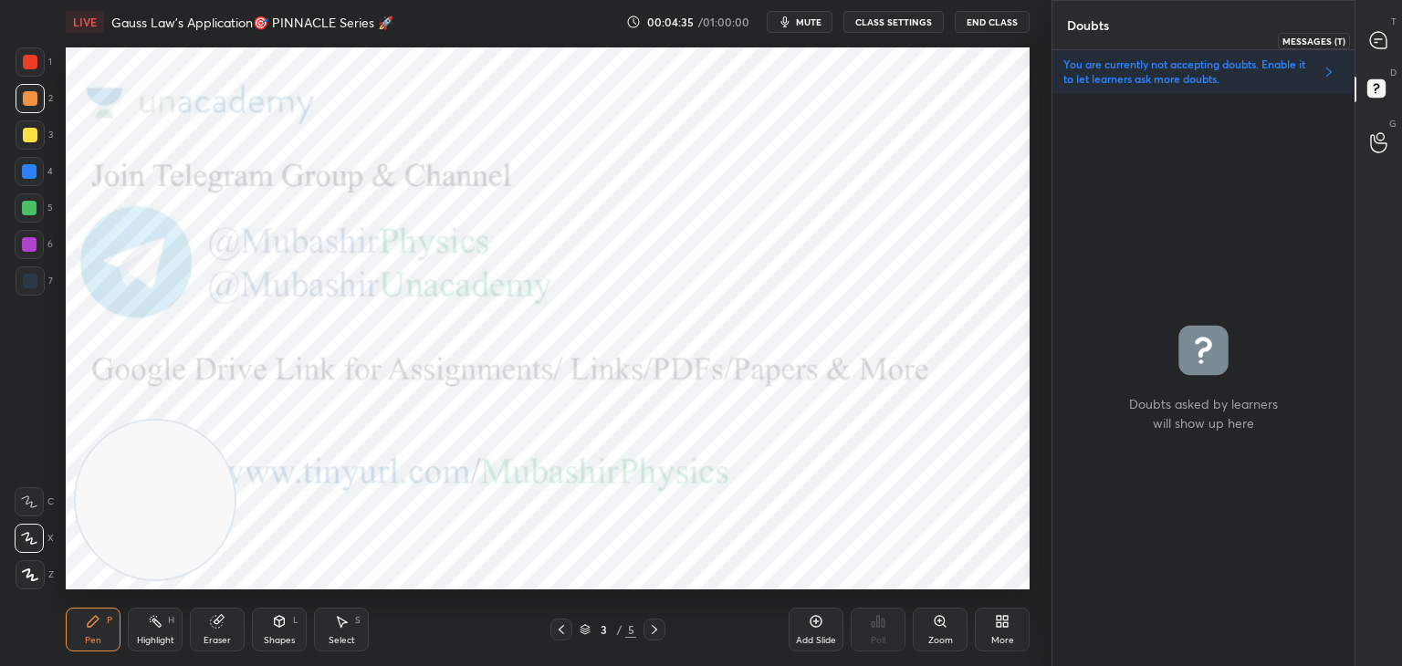
click at [1379, 37] on icon at bounding box center [1378, 40] width 16 height 16
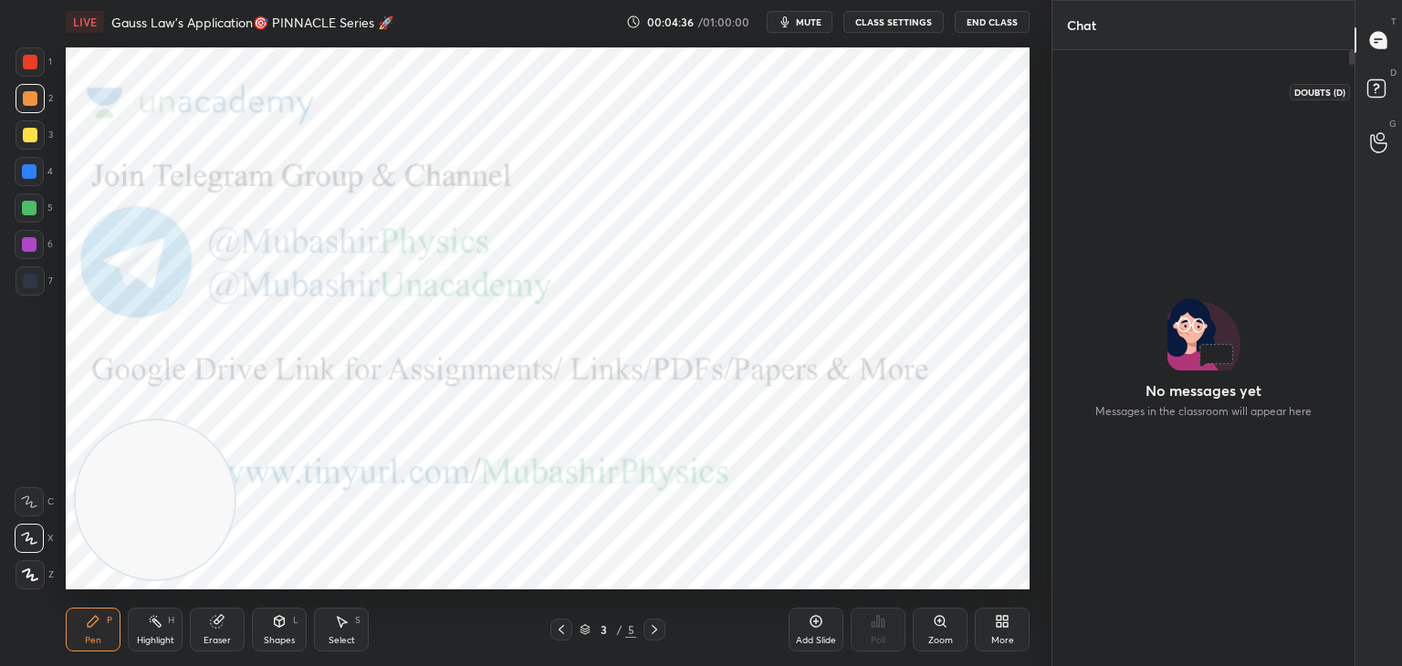
scroll to position [611, 297]
click at [1379, 52] on div at bounding box center [1379, 40] width 37 height 33
drag, startPoint x: 1377, startPoint y: 89, endPoint x: 1384, endPoint y: 140, distance: 50.7
click at [1377, 89] on rect at bounding box center [1375, 88] width 17 height 17
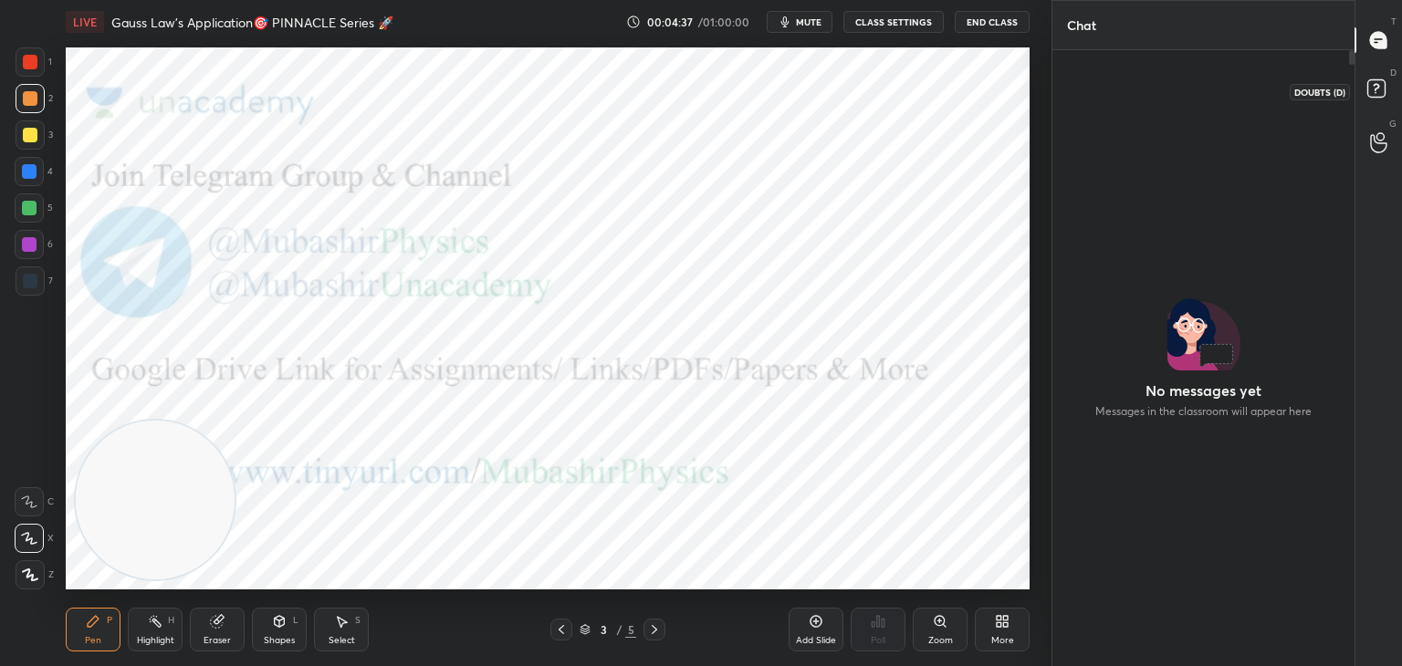
click at [1381, 140] on circle at bounding box center [1379, 136] width 7 height 7
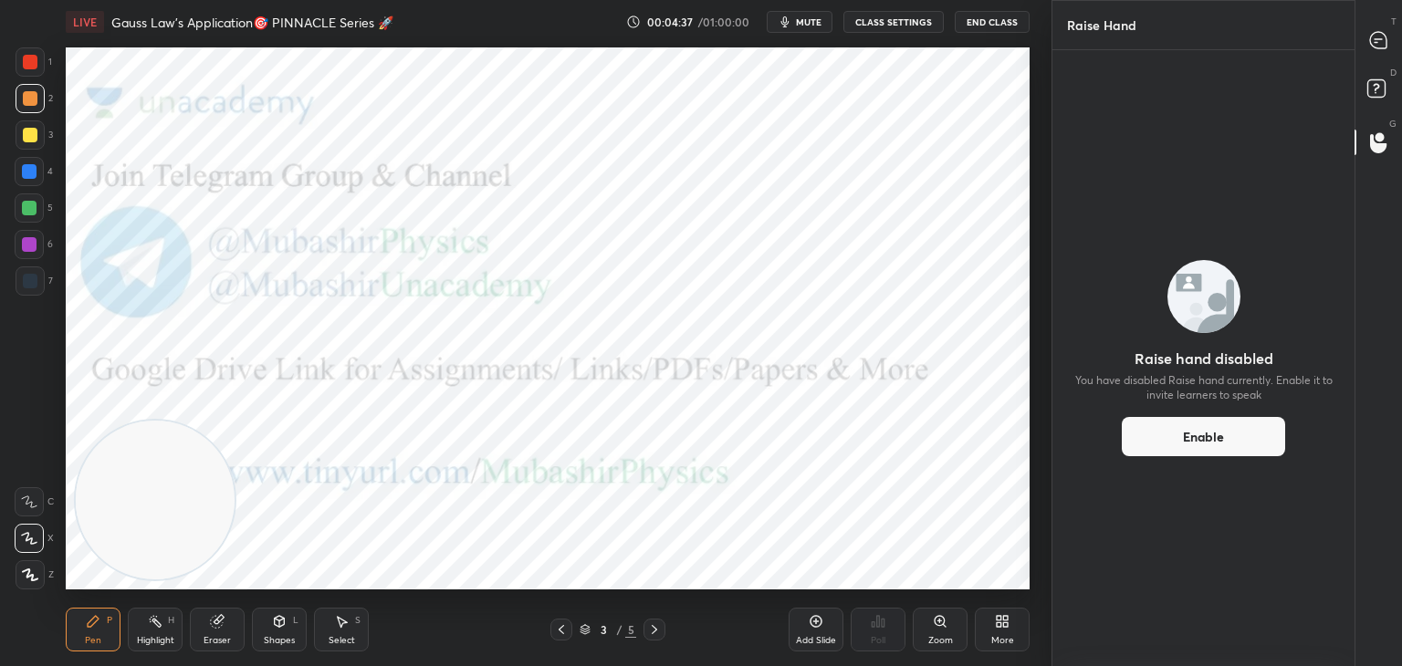
drag, startPoint x: 1383, startPoint y: 90, endPoint x: 1383, endPoint y: 76, distance: 14.6
click at [1383, 85] on rect at bounding box center [1375, 88] width 17 height 17
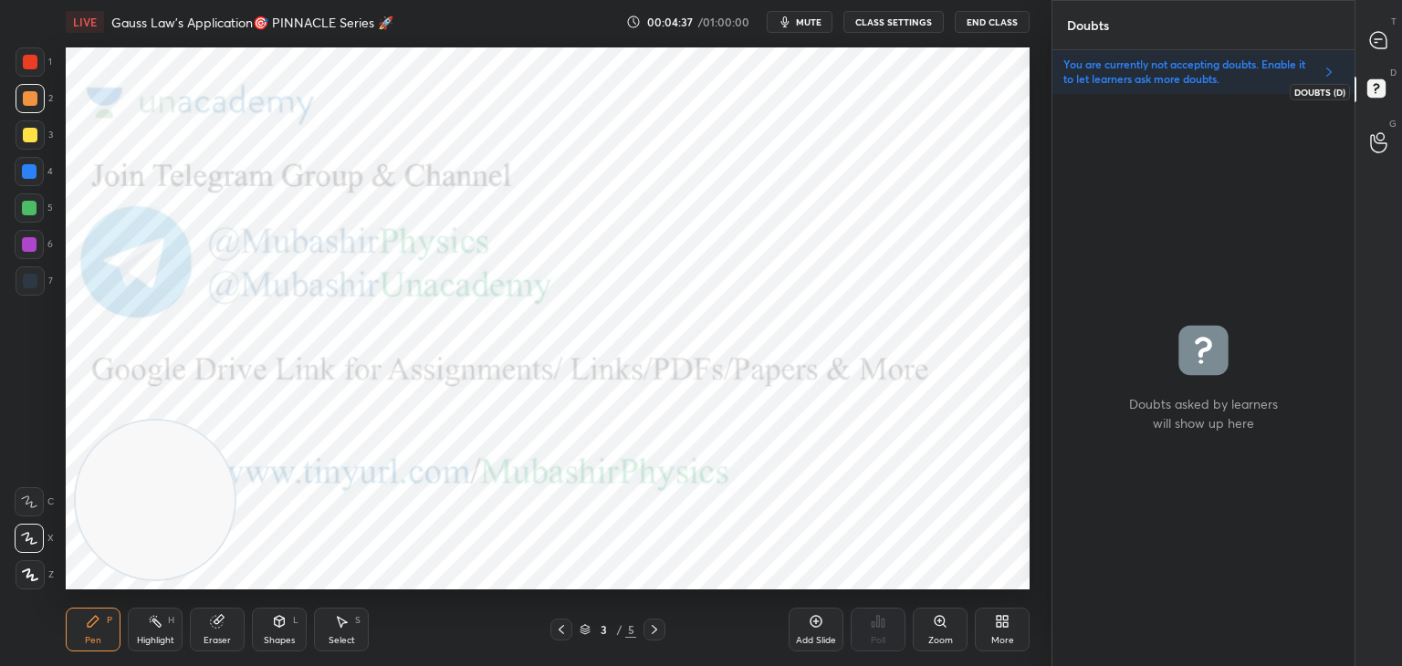
click at [1384, 35] on icon at bounding box center [1378, 40] width 16 height 16
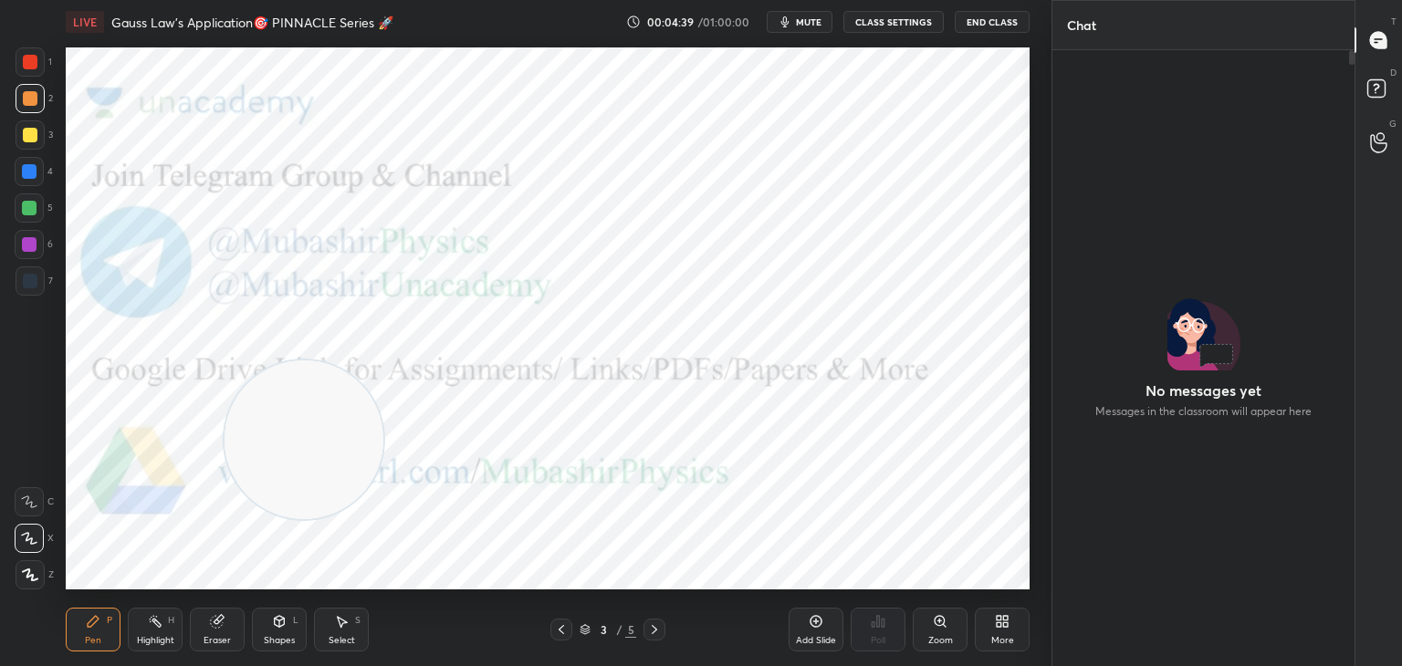
drag, startPoint x: 163, startPoint y: 496, endPoint x: 1038, endPoint y: 176, distance: 930.8
click at [1040, 180] on div "1 2 3 4 5 6 7 C X Z C X Z E E Erase all H H LIVE Gauss Law's Application🎯 PINNA…" at bounding box center [525, 333] width 1051 height 666
click at [1015, 620] on div "More" at bounding box center [1002, 630] width 55 height 44
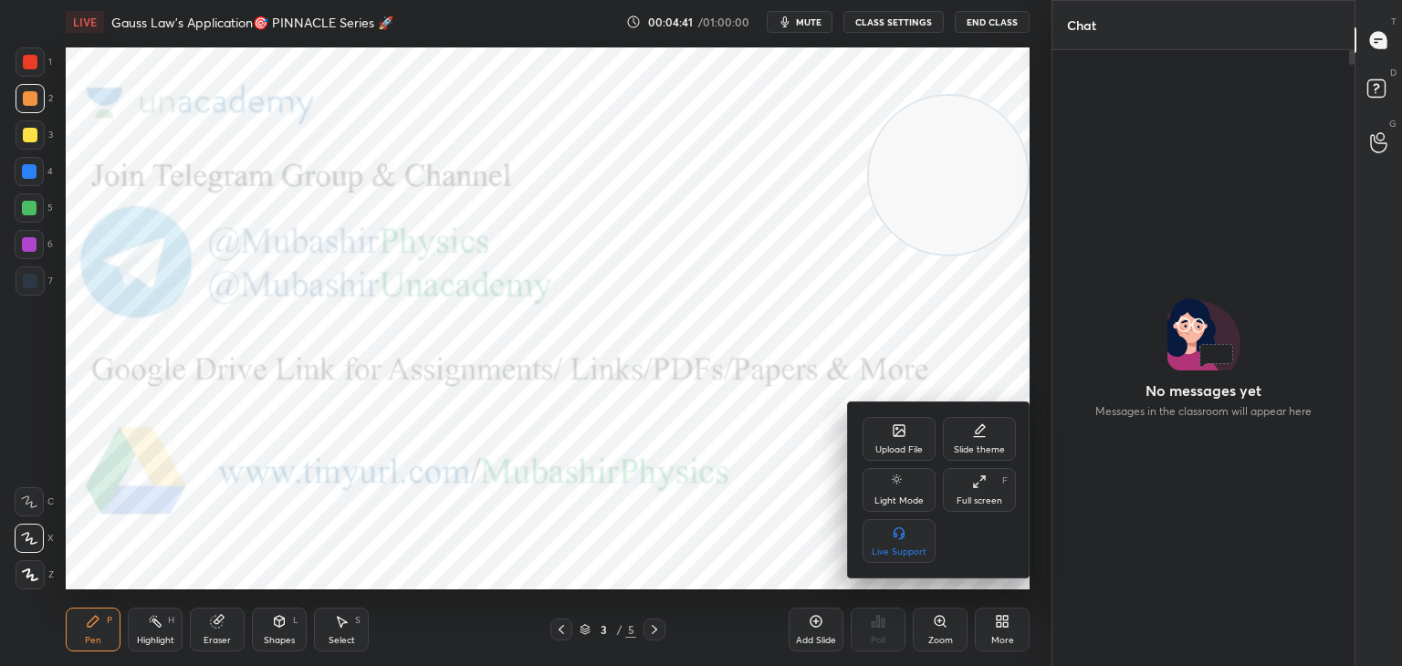
click at [903, 434] on div "Upload File" at bounding box center [898, 439] width 73 height 44
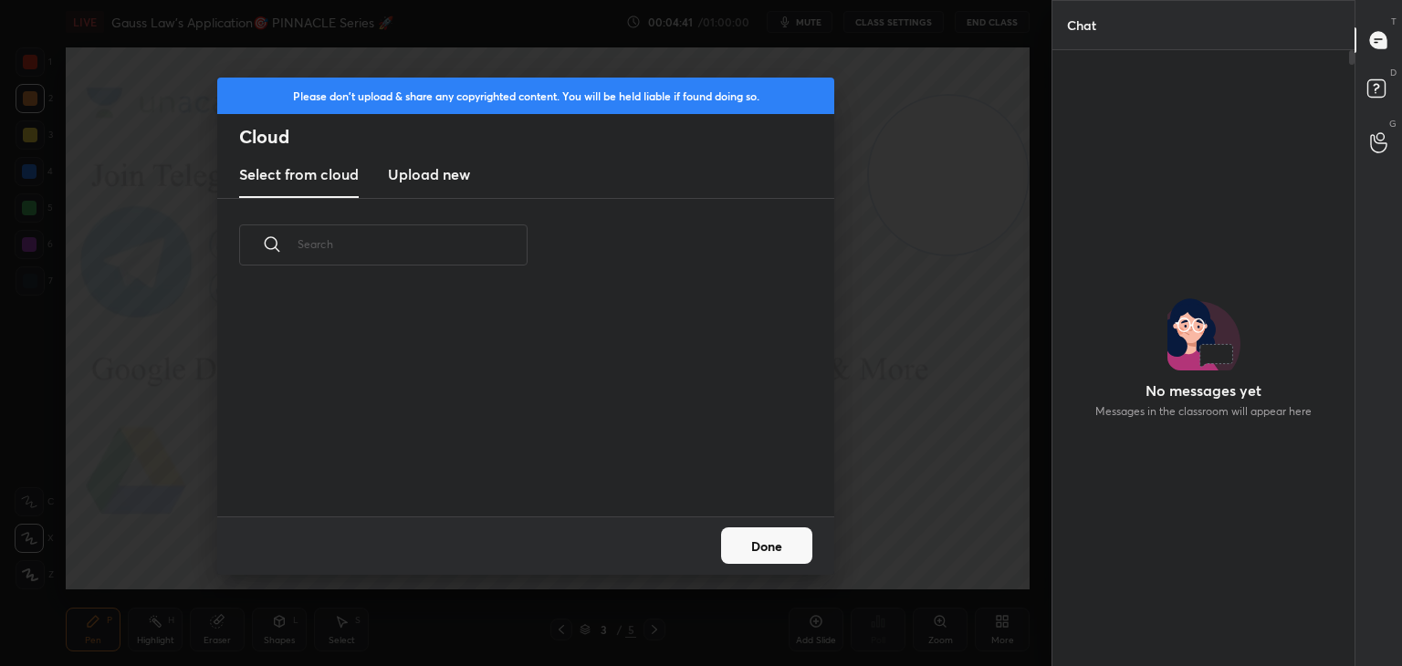
drag, startPoint x: 434, startPoint y: 172, endPoint x: 978, endPoint y: 89, distance: 551.3
click at [434, 171] on h3 "Upload new" at bounding box center [429, 174] width 82 height 22
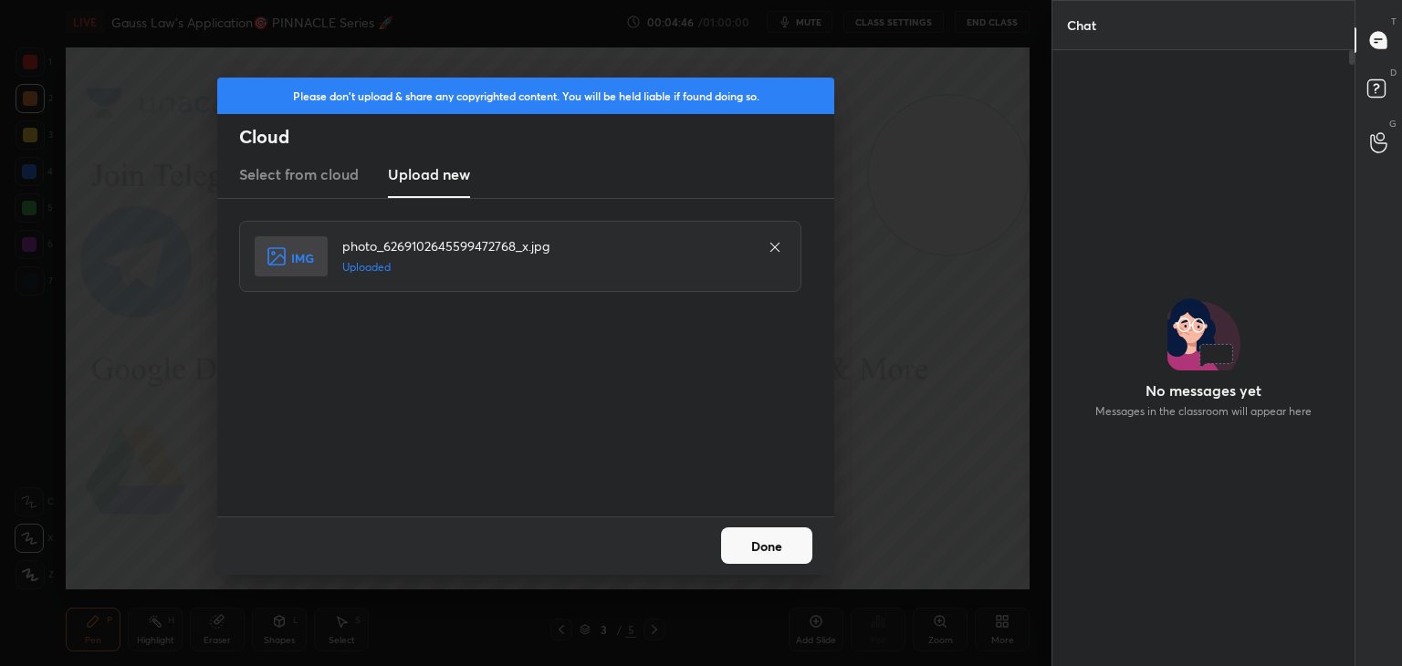
click at [770, 550] on button "Done" at bounding box center [766, 546] width 91 height 37
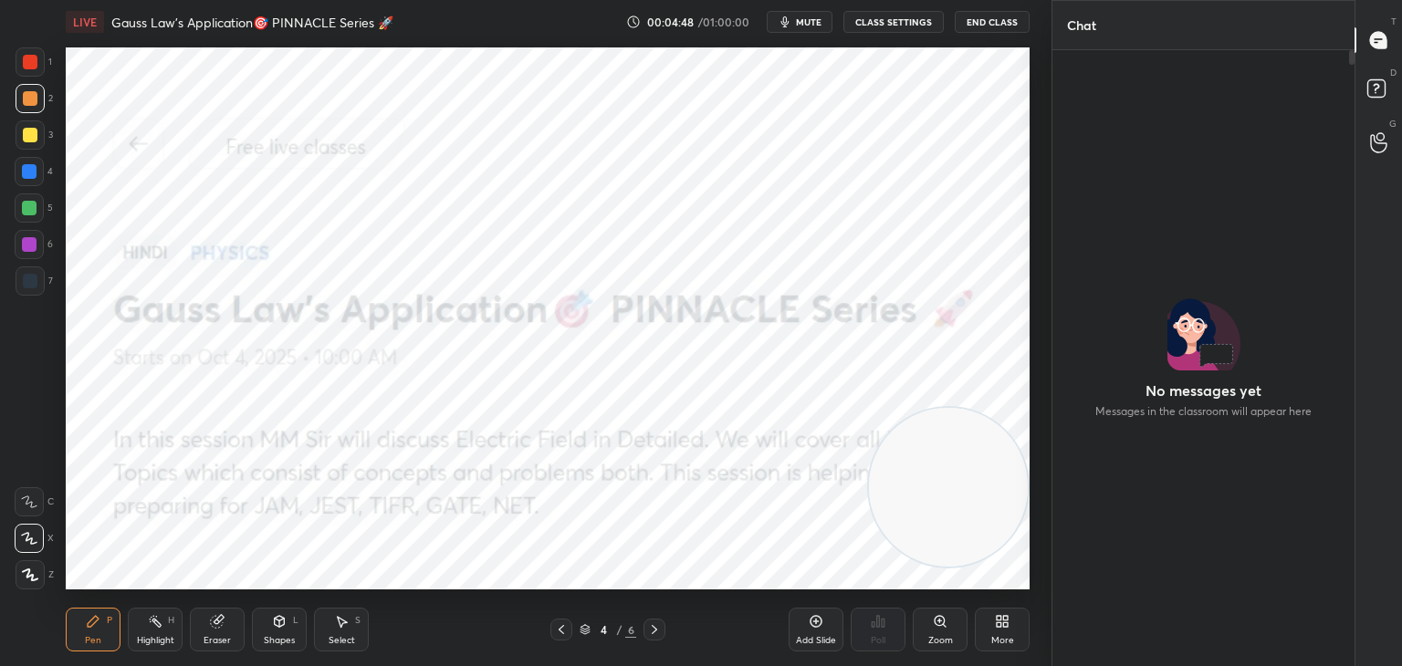
drag, startPoint x: 952, startPoint y: 183, endPoint x: 1060, endPoint y: 111, distance: 129.6
click at [1073, 92] on div "1 2 3 4 5 6 7 C X Z C X Z E E Erase all H H LIVE Gauss Law's Application🎯 PINNA…" at bounding box center [701, 333] width 1402 height 666
drag, startPoint x: 29, startPoint y: 75, endPoint x: 30, endPoint y: 96, distance: 21.0
click at [26, 82] on div "1" at bounding box center [34, 65] width 37 height 37
click at [32, 255] on div at bounding box center [29, 244] width 29 height 29
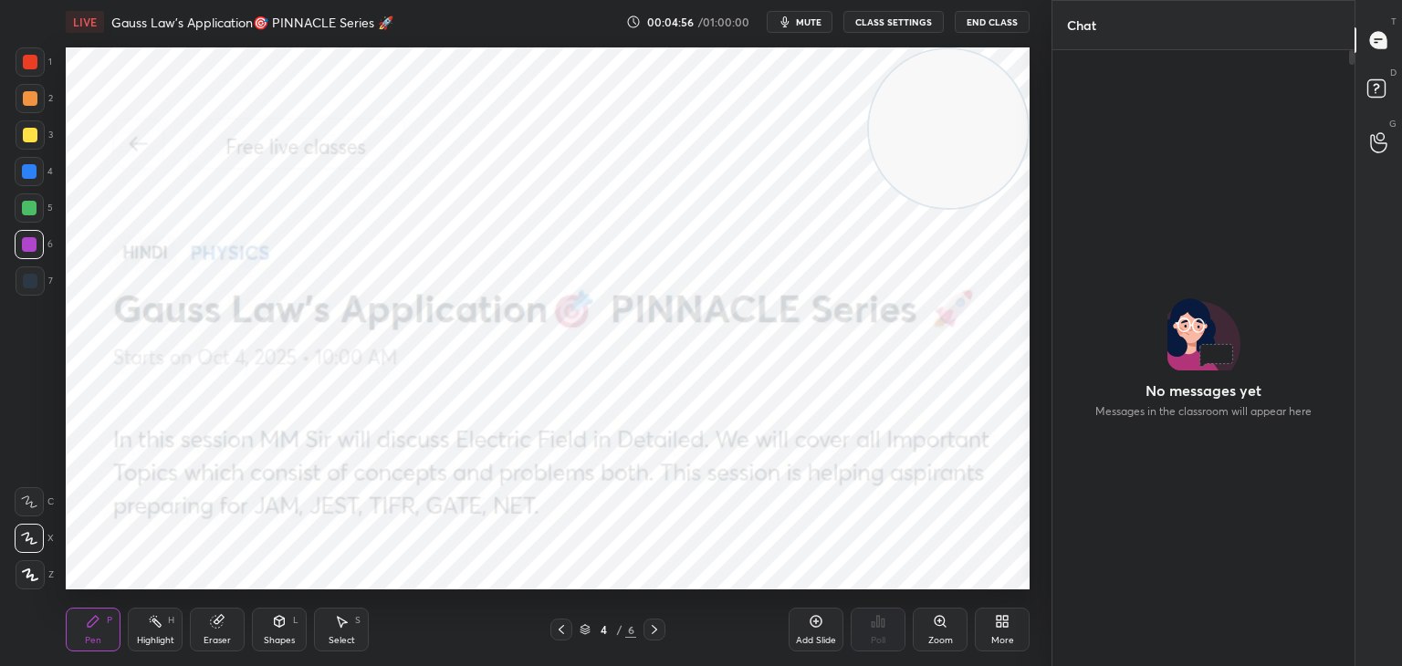
drag, startPoint x: 26, startPoint y: 290, endPoint x: 39, endPoint y: 294, distance: 14.2
click at [26, 293] on div at bounding box center [30, 280] width 29 height 29
click at [28, 172] on div at bounding box center [29, 171] width 15 height 15
drag, startPoint x: 956, startPoint y: 151, endPoint x: 1019, endPoint y: 141, distance: 63.6
click at [1023, 141] on video at bounding box center [948, 128] width 159 height 159
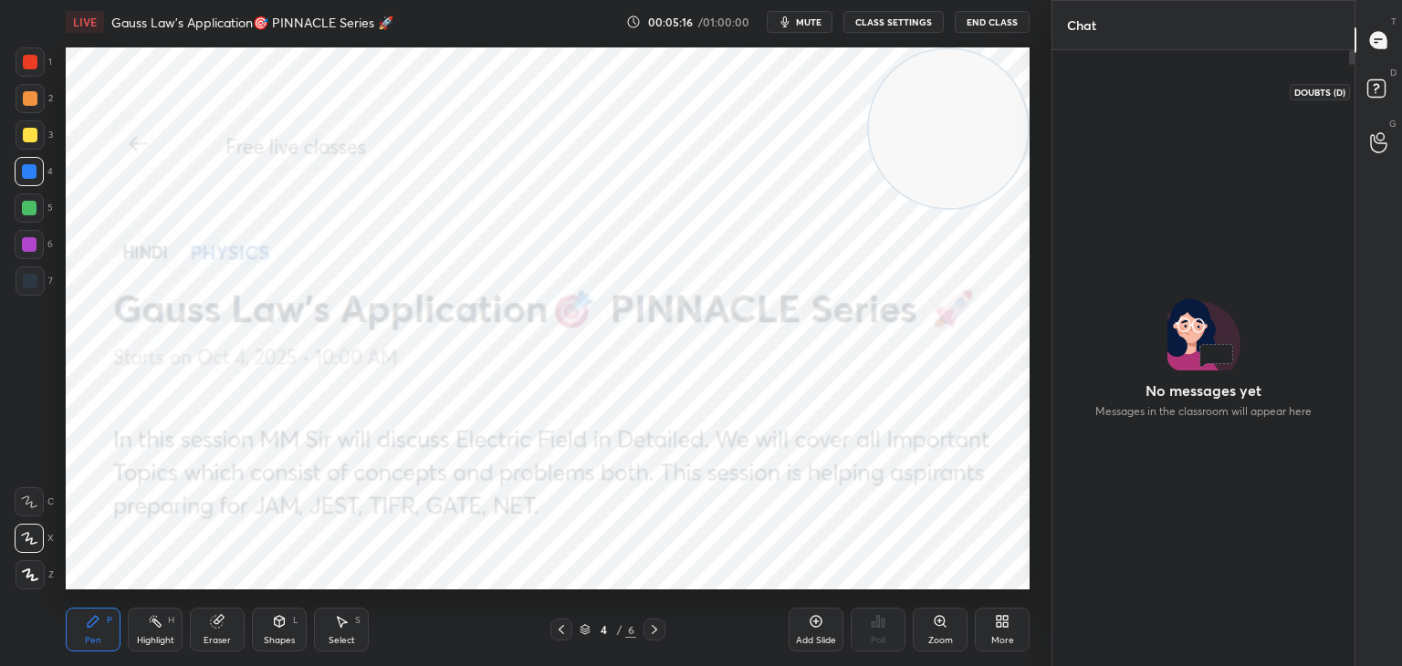
click at [1387, 81] on icon at bounding box center [1379, 91] width 33 height 33
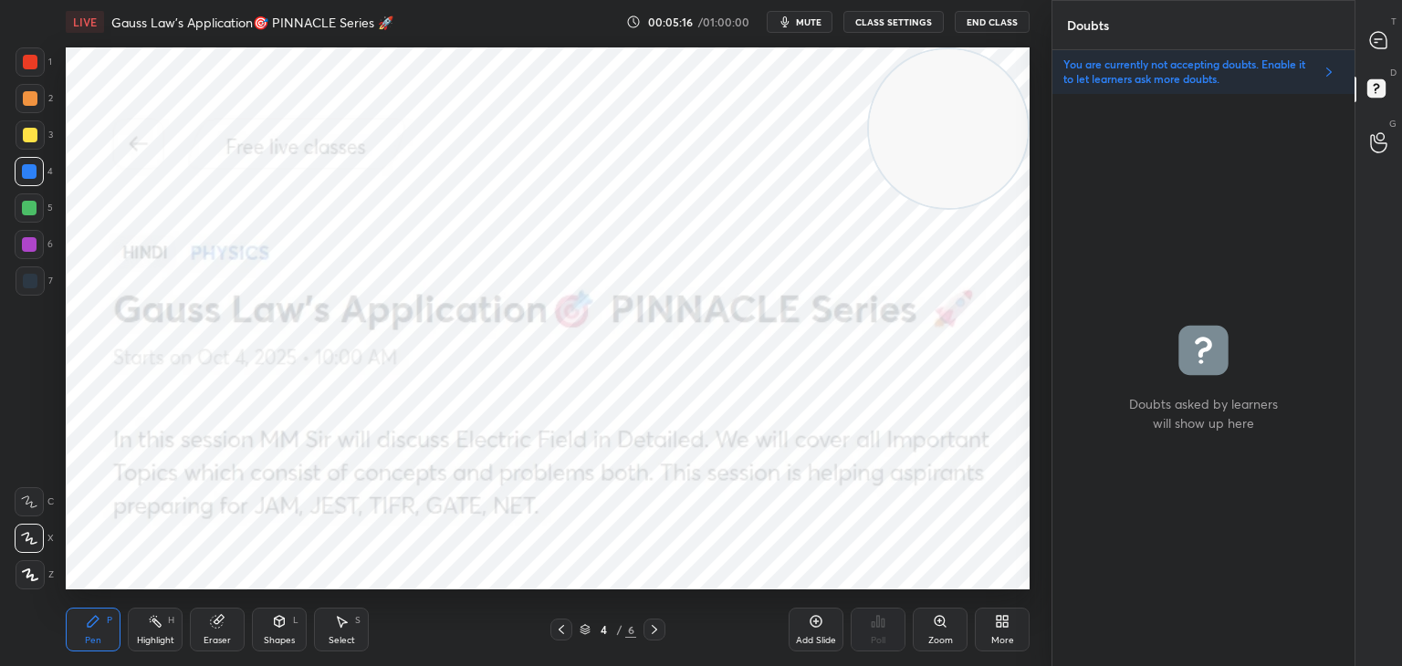
click at [1381, 48] on div at bounding box center [1379, 40] width 37 height 33
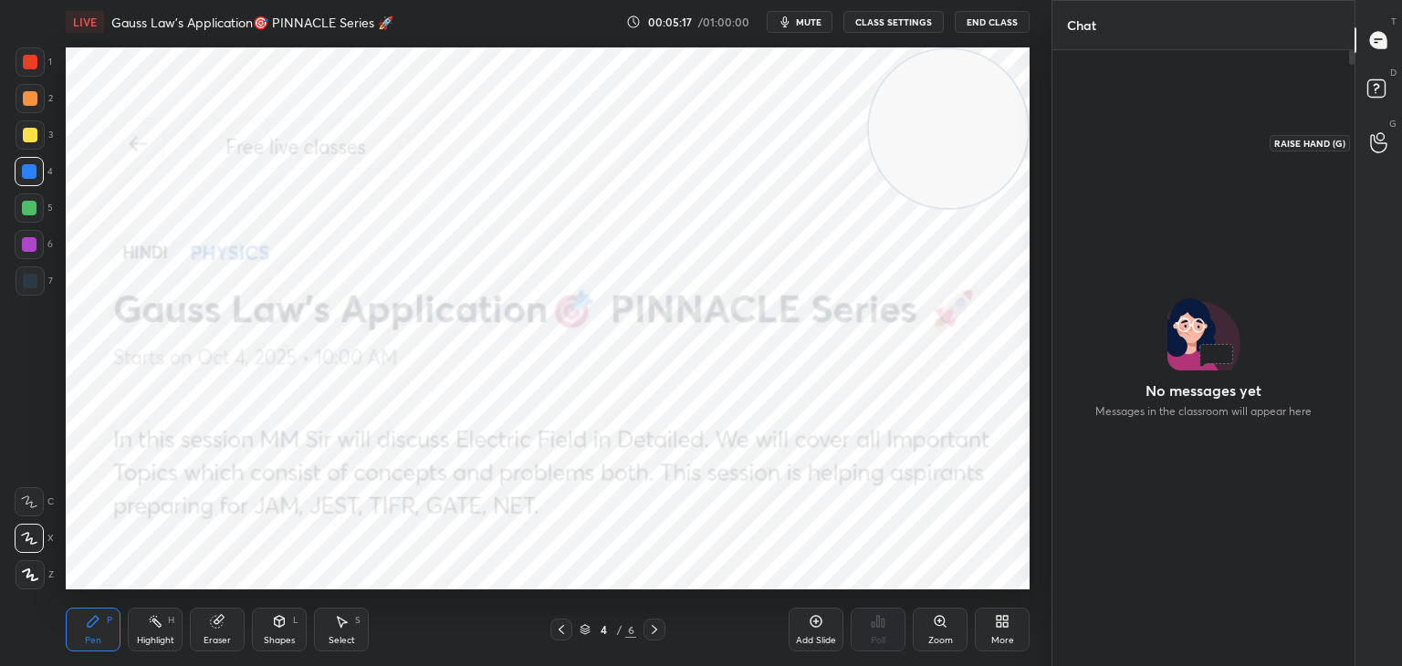
click at [1370, 137] on icon at bounding box center [1378, 143] width 16 height 18
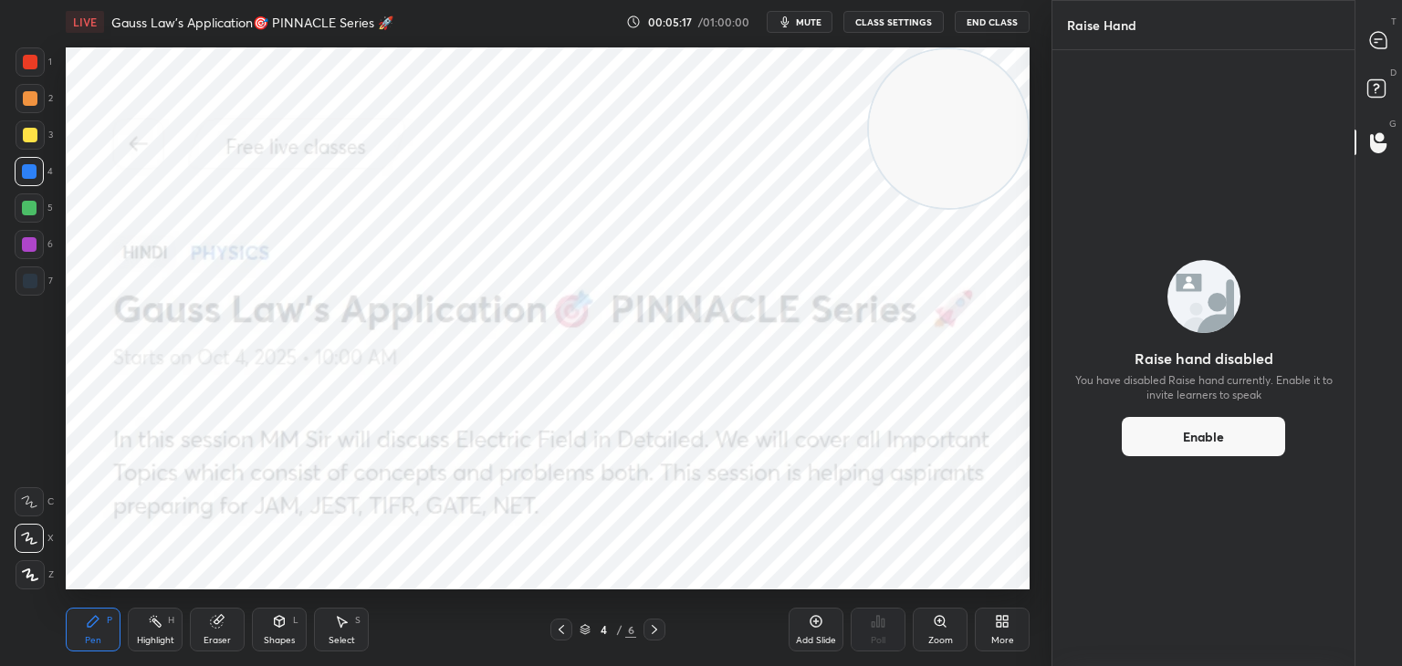
click at [1374, 83] on rect at bounding box center [1375, 88] width 17 height 17
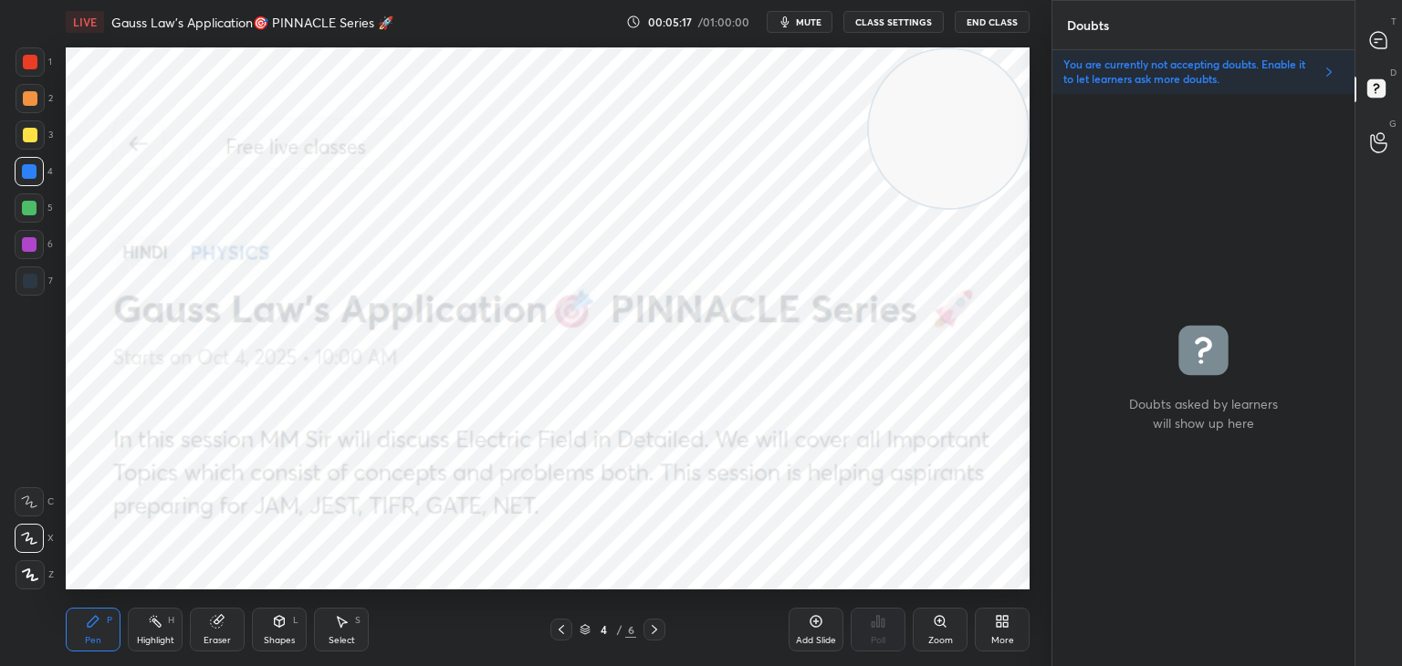
click at [1387, 50] on div at bounding box center [1379, 40] width 37 height 33
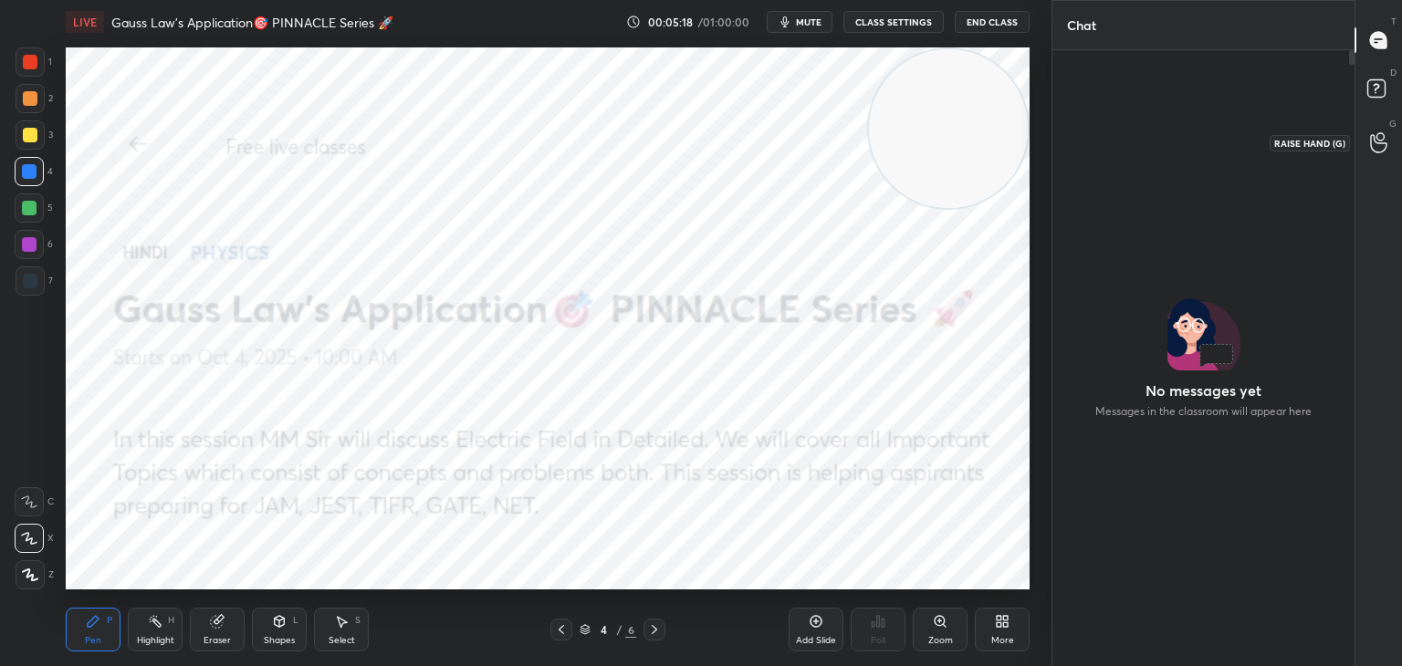
click at [1387, 140] on div at bounding box center [1379, 142] width 37 height 33
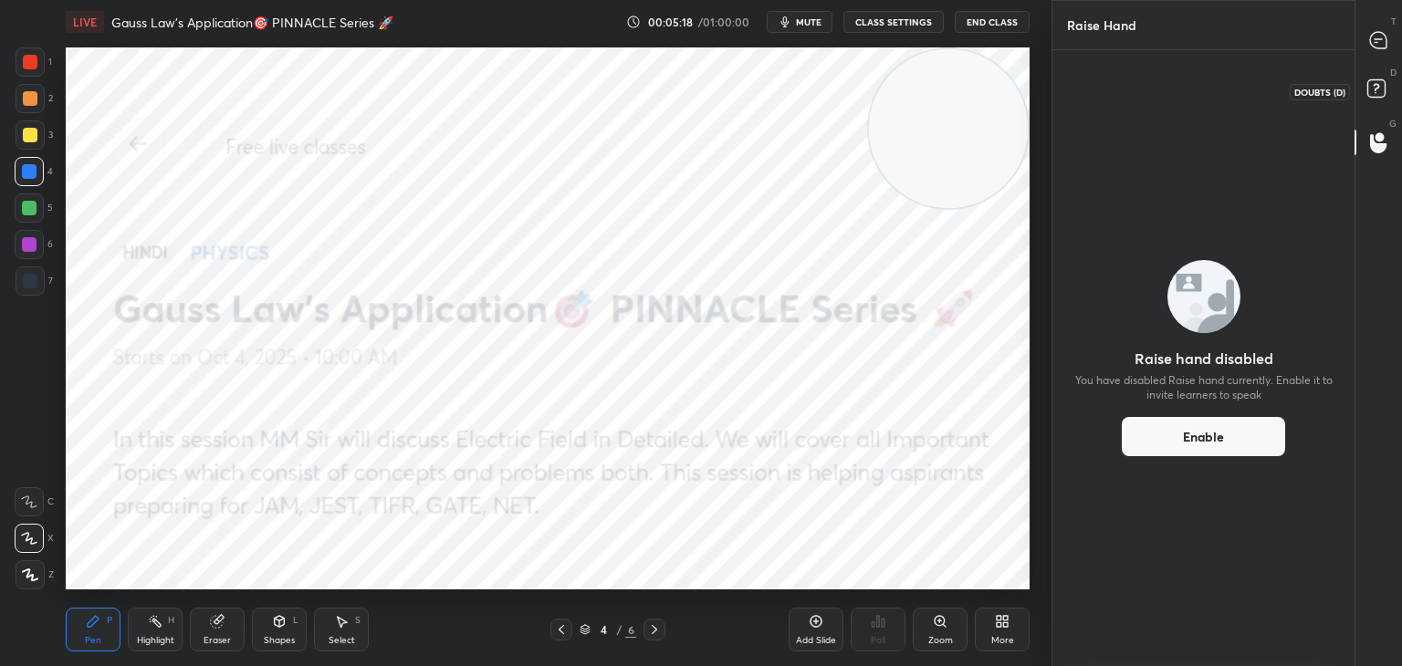
click at [1384, 85] on rect at bounding box center [1375, 88] width 17 height 17
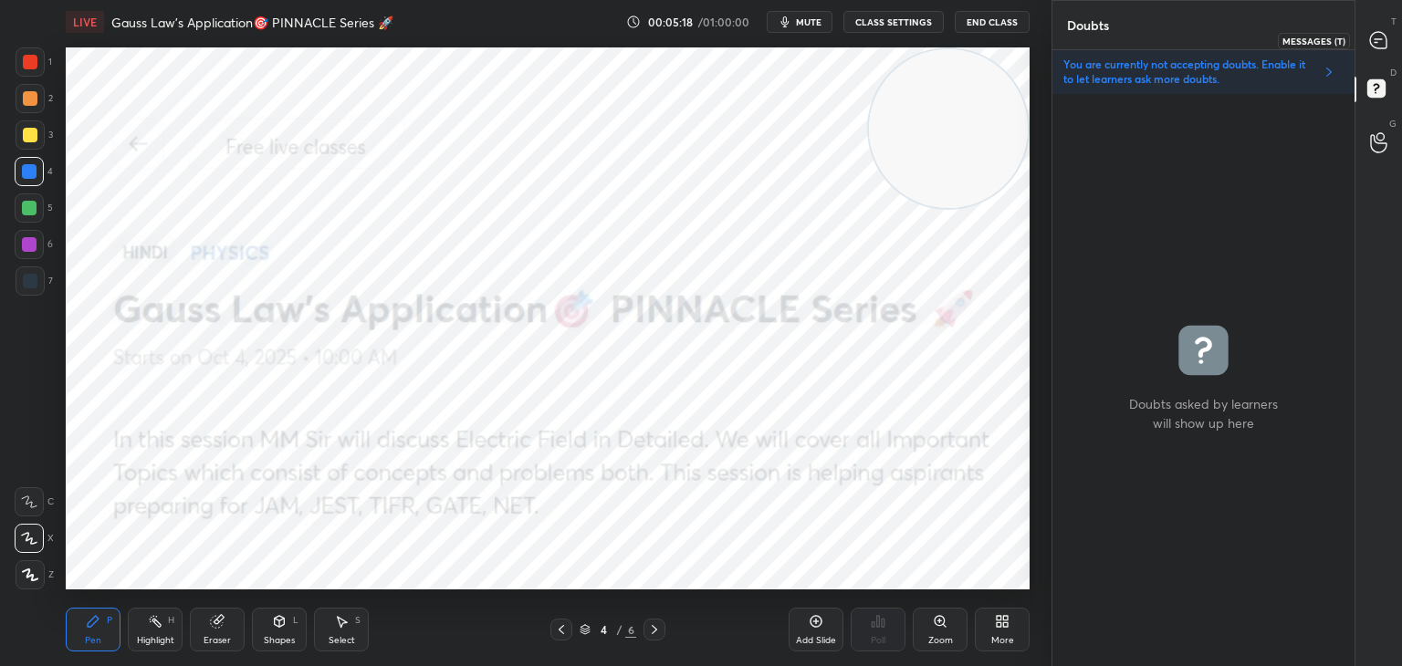
drag, startPoint x: 1388, startPoint y: 39, endPoint x: 1359, endPoint y: 49, distance: 30.9
click at [1387, 39] on div at bounding box center [1379, 40] width 37 height 33
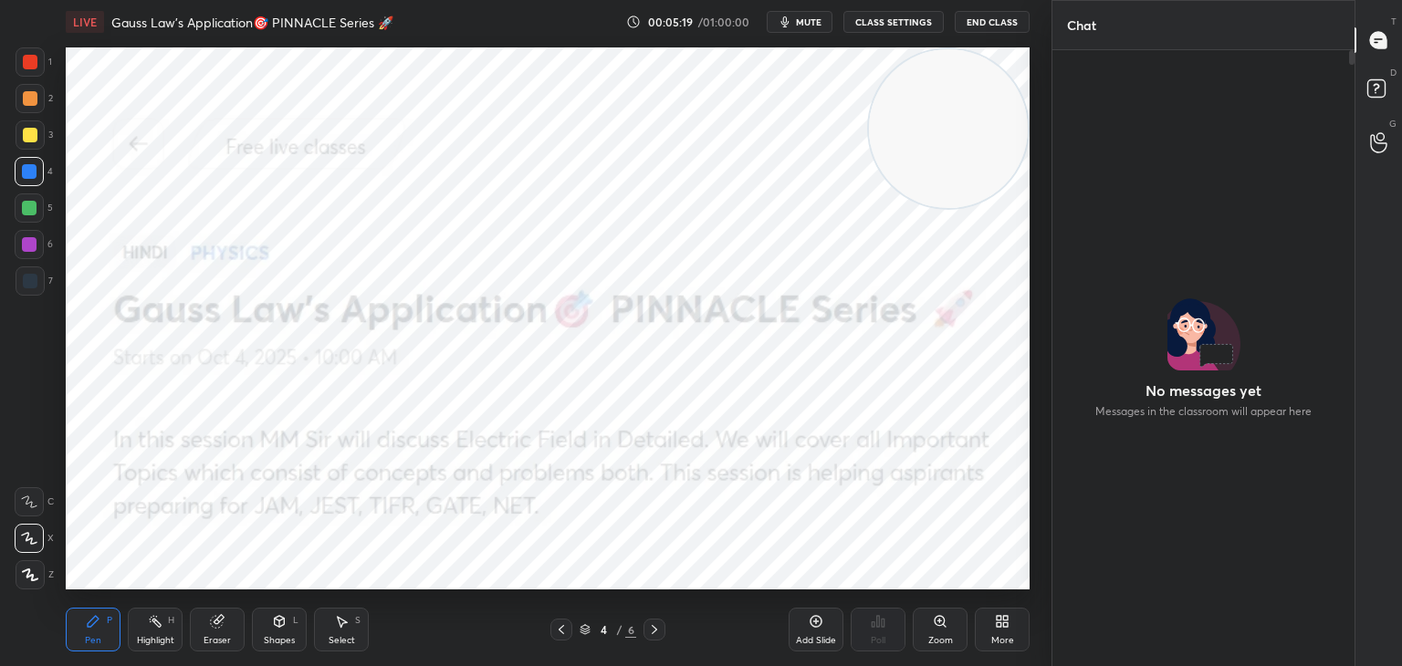
click at [815, 16] on span "mute" at bounding box center [809, 22] width 26 height 13
click at [802, 19] on span "unmute" at bounding box center [807, 22] width 39 height 13
click at [802, 26] on span "mute" at bounding box center [809, 22] width 26 height 13
click at [810, 19] on span "unmute" at bounding box center [807, 22] width 39 height 13
click at [1367, 89] on rect at bounding box center [1375, 88] width 17 height 17
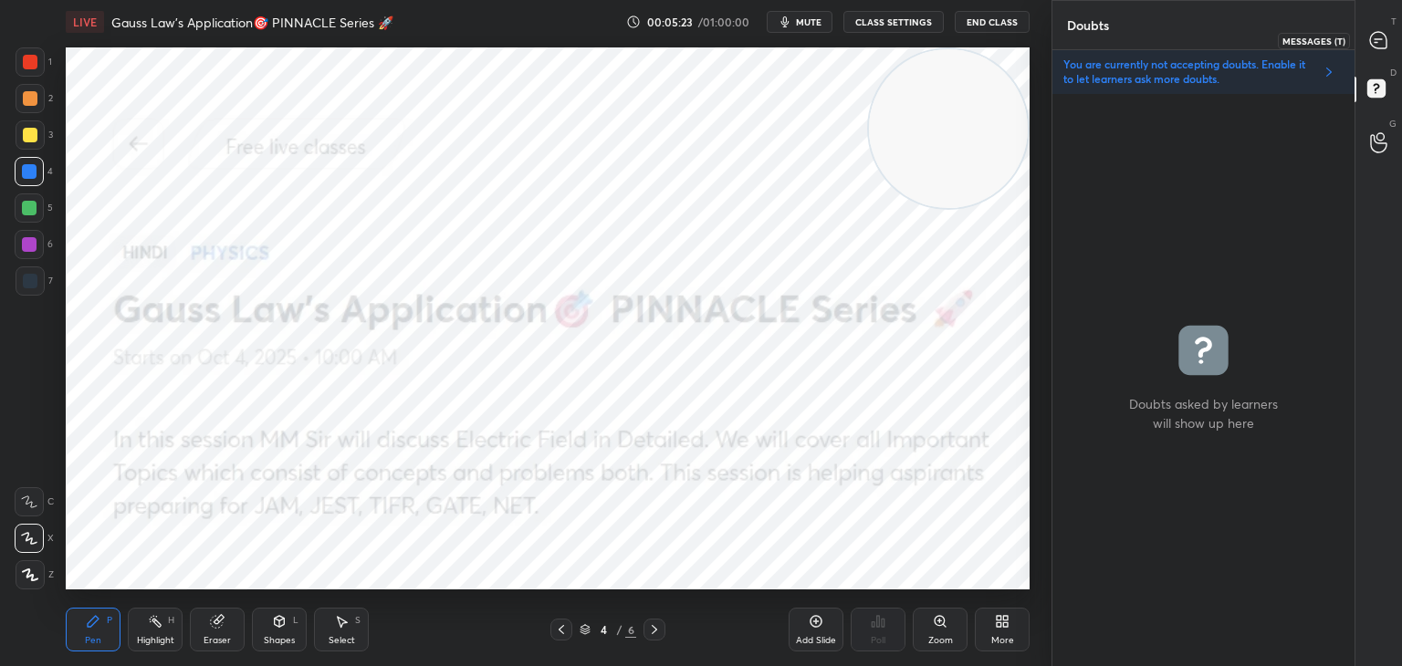
drag, startPoint x: 1374, startPoint y: 36, endPoint x: 1363, endPoint y: 75, distance: 40.7
click at [1370, 36] on icon at bounding box center [1378, 40] width 16 height 16
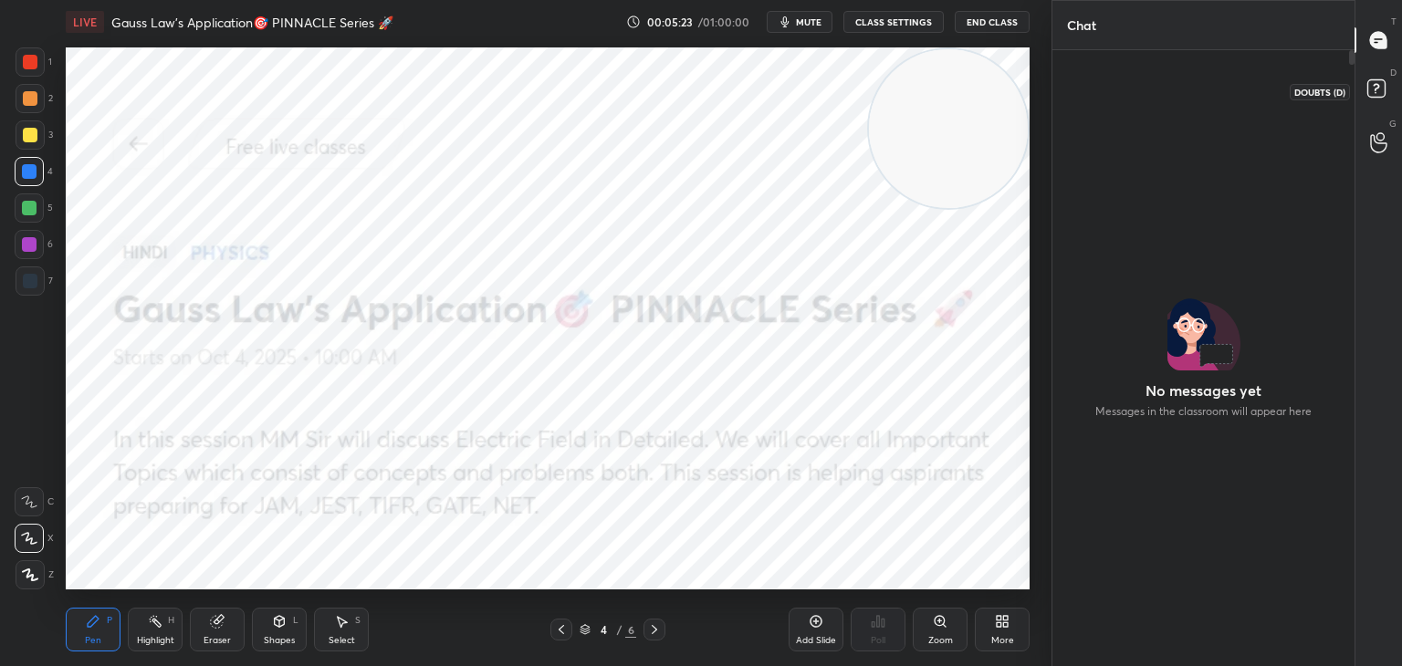
click at [1369, 85] on rect at bounding box center [1375, 88] width 17 height 17
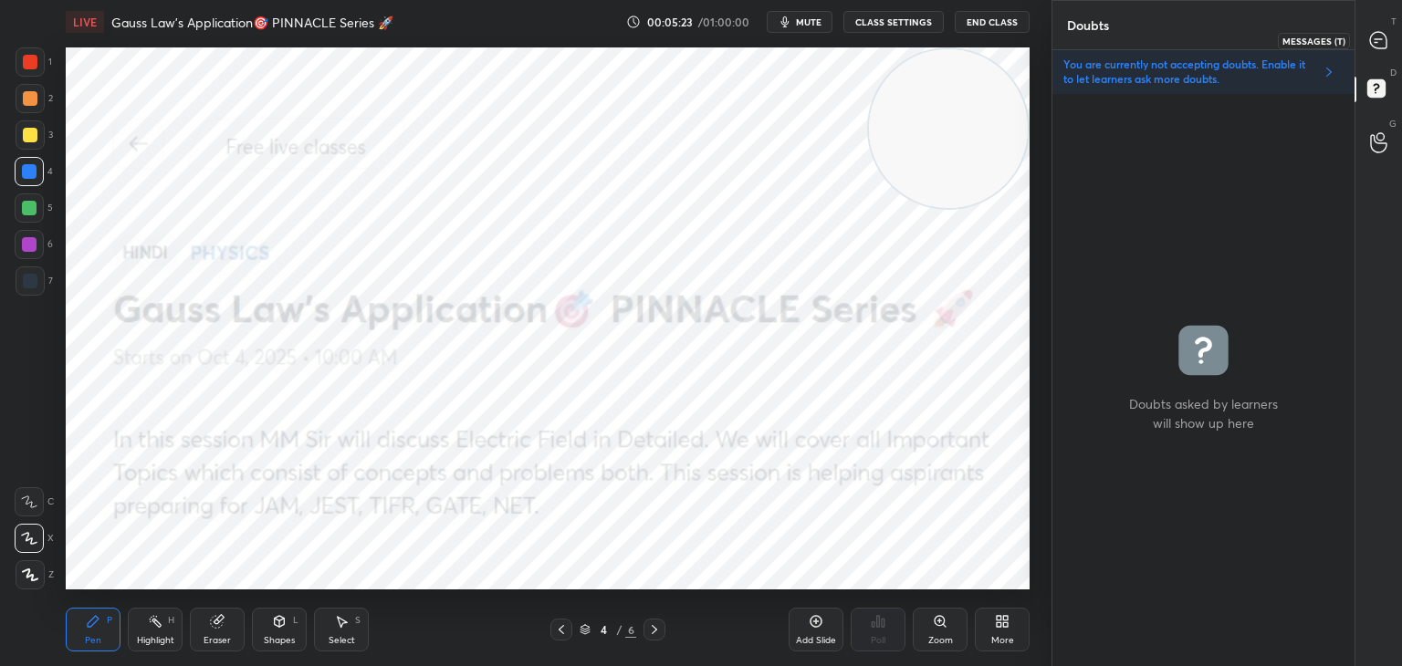
drag, startPoint x: 1374, startPoint y: 36, endPoint x: 1363, endPoint y: 42, distance: 12.7
click at [1373, 36] on icon at bounding box center [1378, 40] width 16 height 16
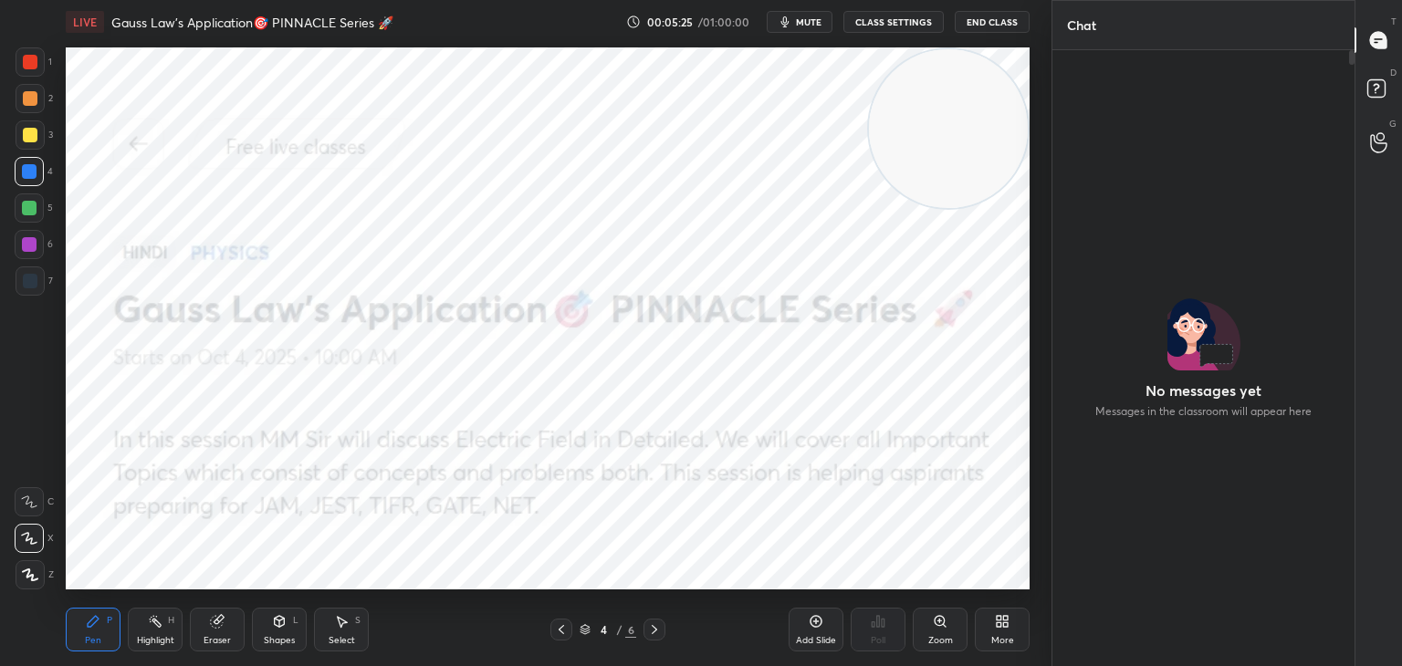
drag, startPoint x: 990, startPoint y: 120, endPoint x: 898, endPoint y: 158, distance: 99.8
click at [1005, 107] on video at bounding box center [948, 128] width 159 height 159
click at [998, 619] on icon at bounding box center [999, 618] width 5 height 5
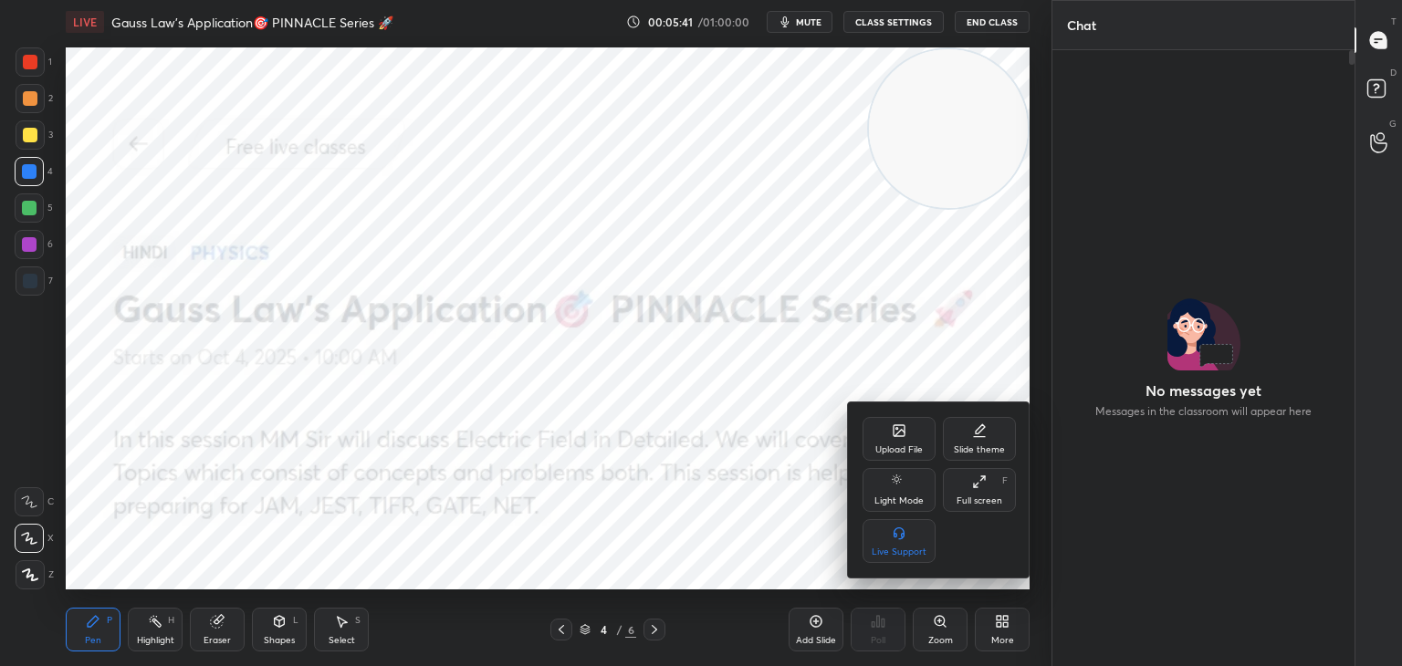
click at [897, 435] on icon at bounding box center [899, 433] width 10 height 6
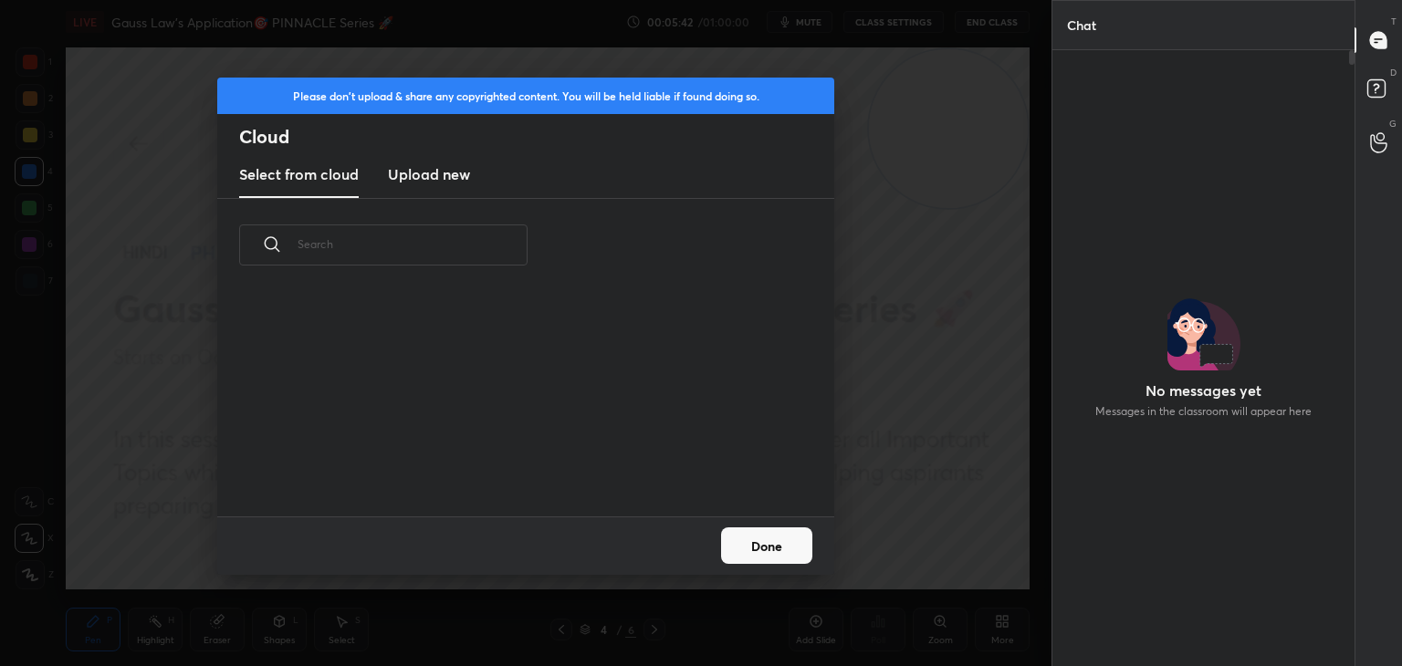
drag, startPoint x: 435, startPoint y: 171, endPoint x: 446, endPoint y: 180, distance: 14.3
click at [434, 167] on h3 "Upload new" at bounding box center [429, 174] width 82 height 22
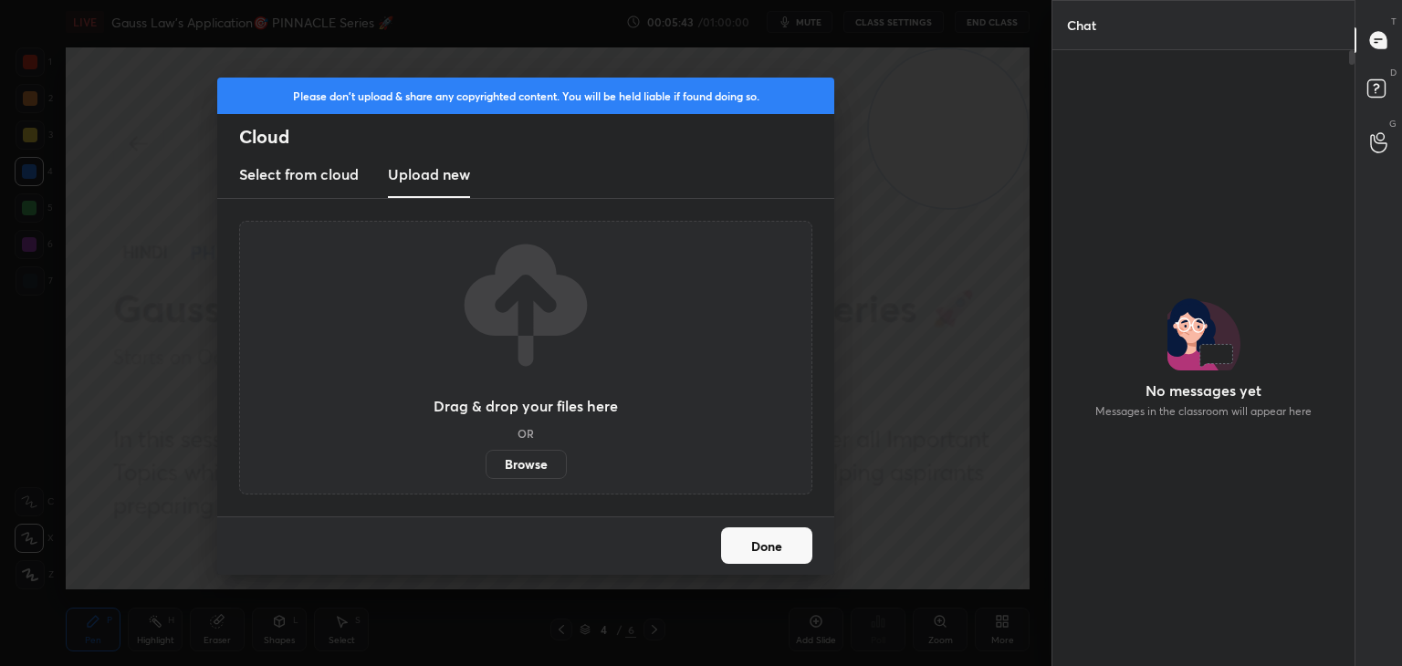
click at [527, 455] on label "Browse" at bounding box center [526, 464] width 81 height 29
click at [486, 455] on input "Browse" at bounding box center [486, 464] width 0 height 29
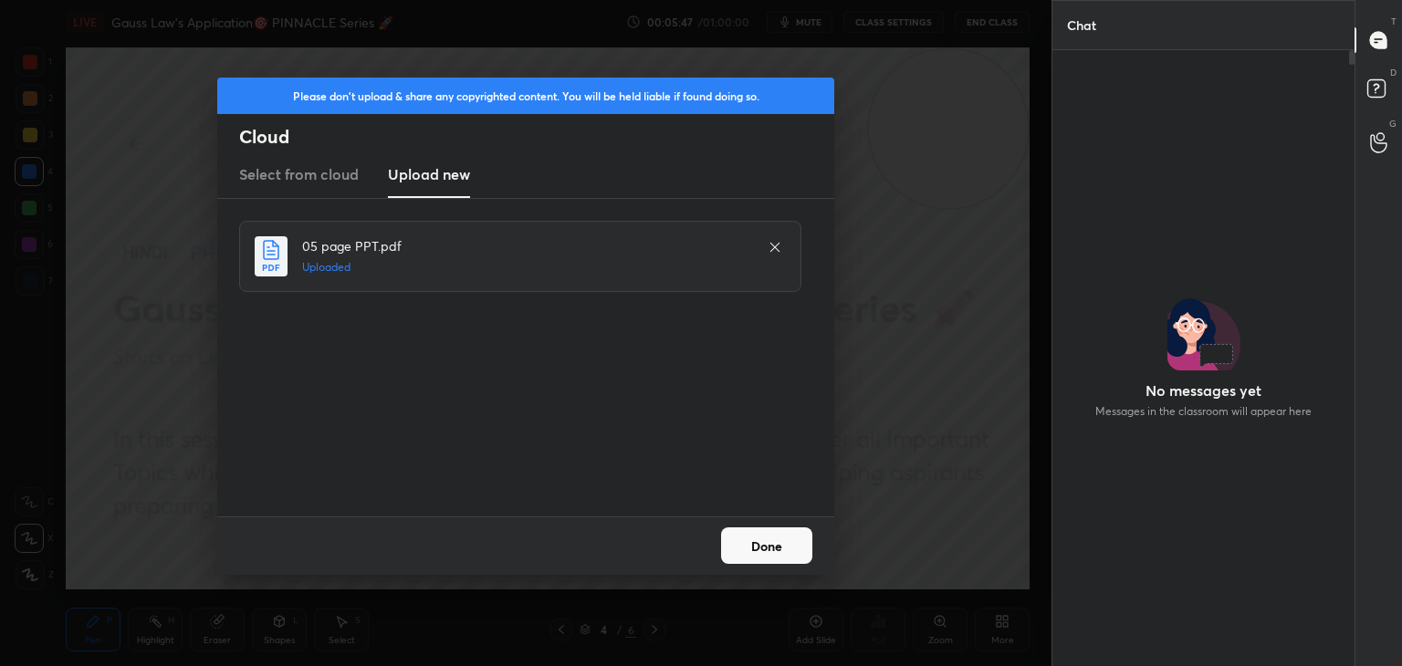
drag, startPoint x: 755, startPoint y: 548, endPoint x: 819, endPoint y: 428, distance: 136.4
click at [752, 547] on button "Done" at bounding box center [766, 546] width 91 height 37
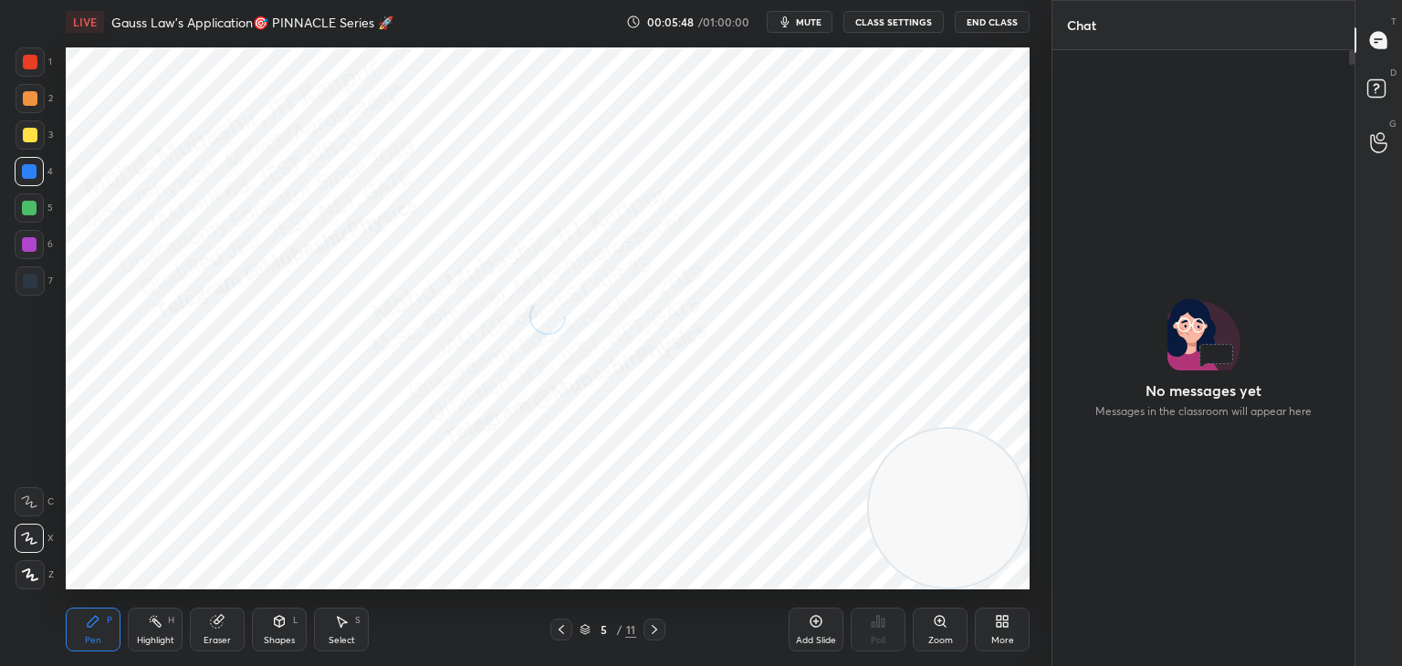
drag, startPoint x: 935, startPoint y: 114, endPoint x: 932, endPoint y: 490, distance: 376.0
click at [1019, 525] on video at bounding box center [948, 508] width 159 height 159
click at [32, 277] on div at bounding box center [30, 281] width 15 height 15
drag, startPoint x: 26, startPoint y: 249, endPoint x: 57, endPoint y: 265, distance: 34.7
click at [26, 249] on div at bounding box center [29, 244] width 15 height 15
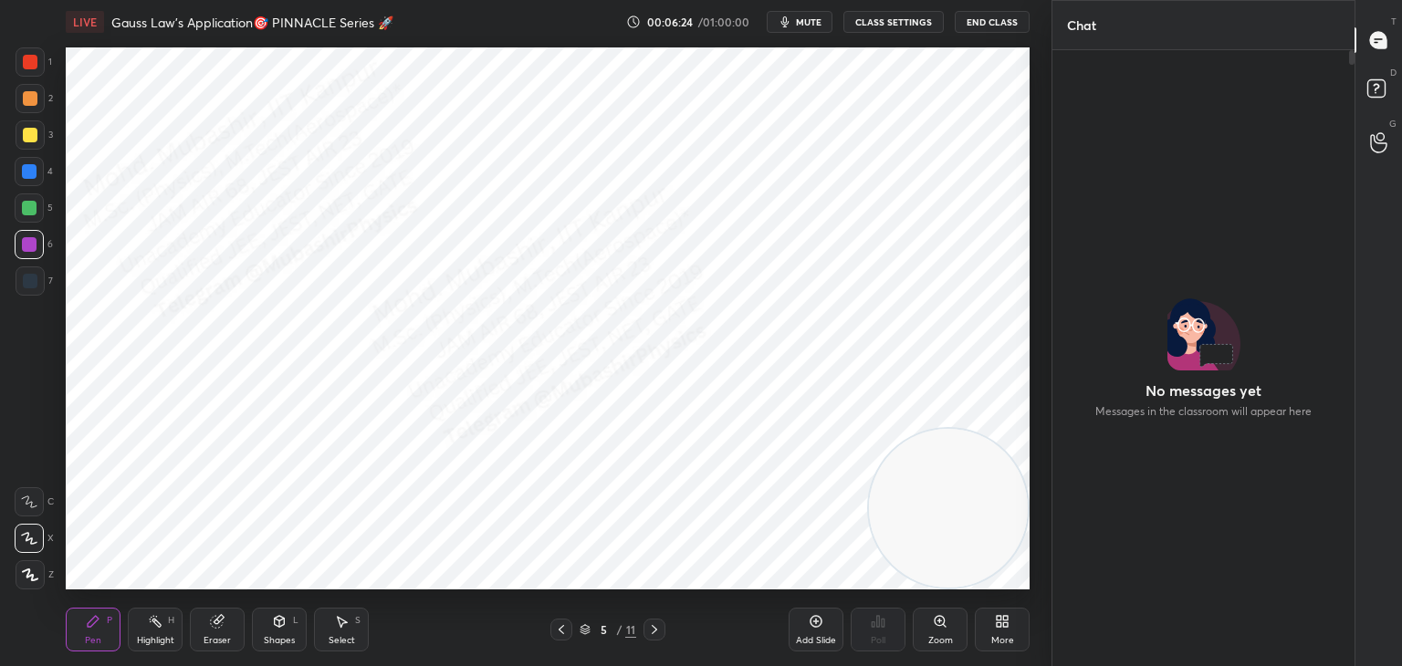
click at [25, 205] on div at bounding box center [29, 208] width 15 height 15
click at [175, 630] on div "Highlight H" at bounding box center [155, 630] width 55 height 44
drag, startPoint x: 1374, startPoint y: 94, endPoint x: 1395, endPoint y: 63, distance: 38.0
click at [1374, 96] on rect at bounding box center [1375, 88] width 17 height 17
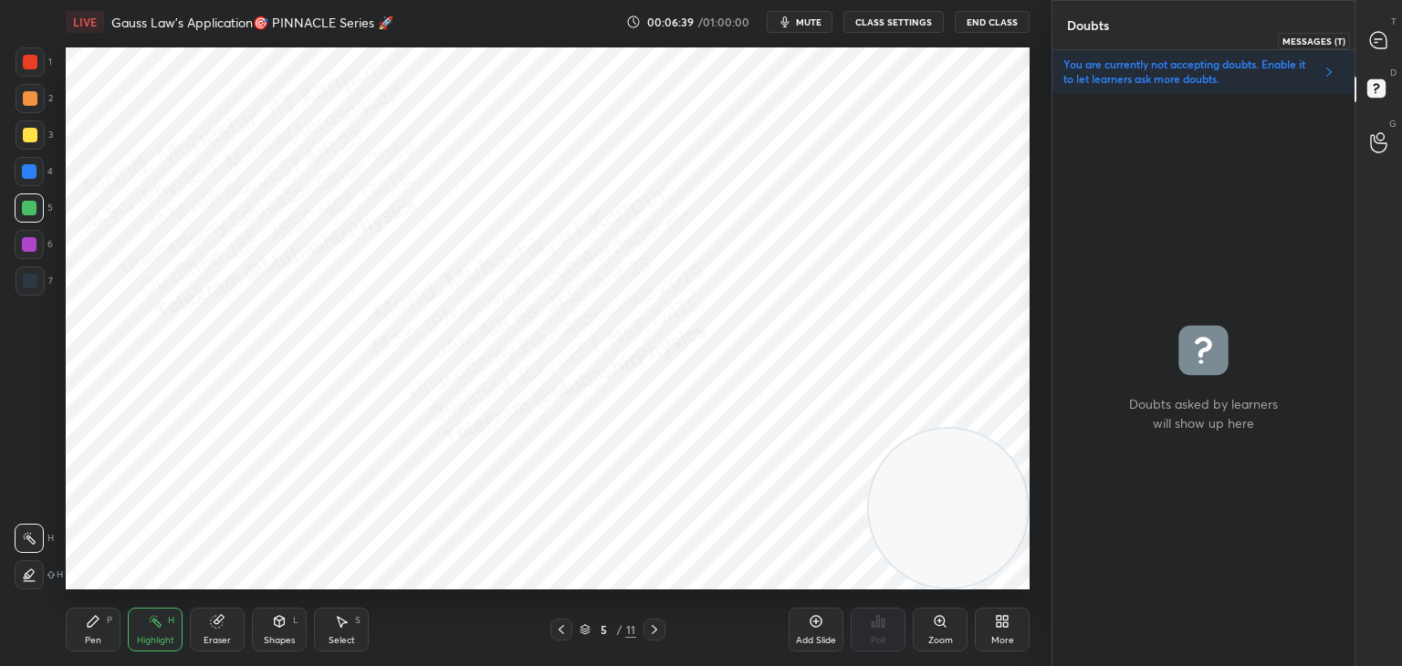
click at [1380, 45] on icon at bounding box center [1378, 40] width 16 height 16
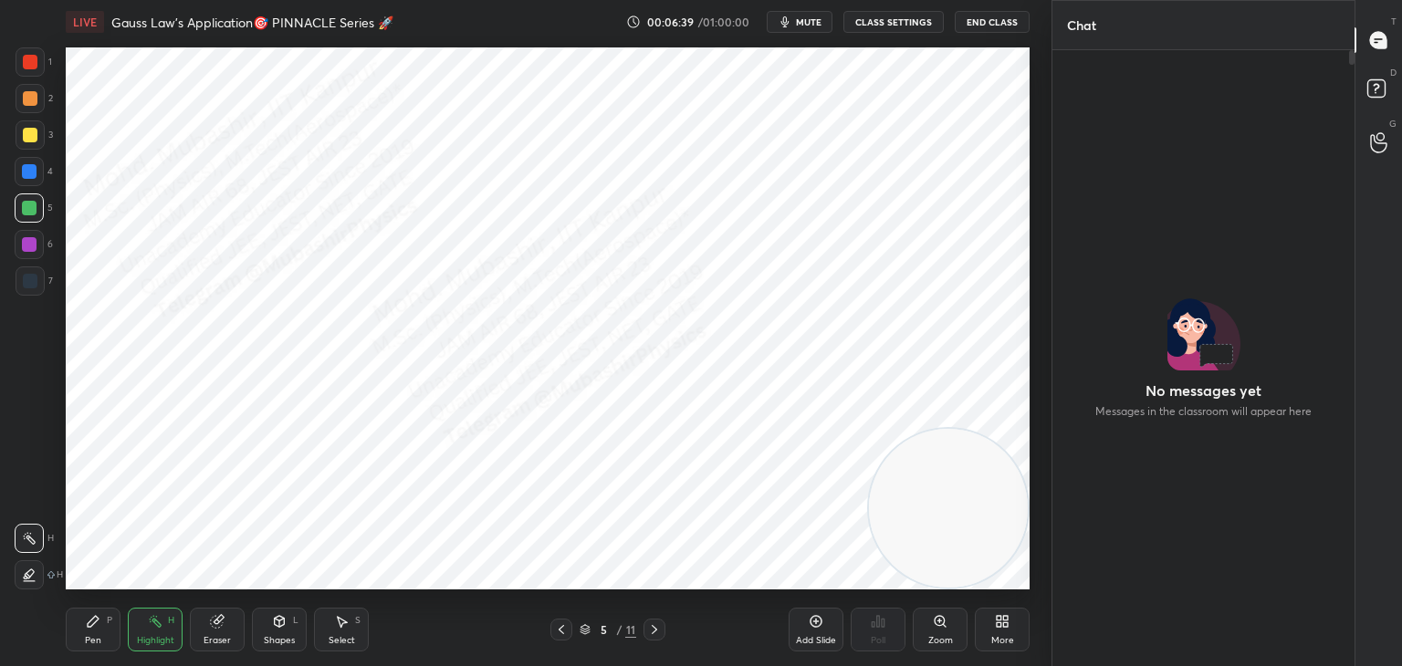
scroll to position [611, 297]
click at [1374, 81] on rect at bounding box center [1375, 88] width 17 height 17
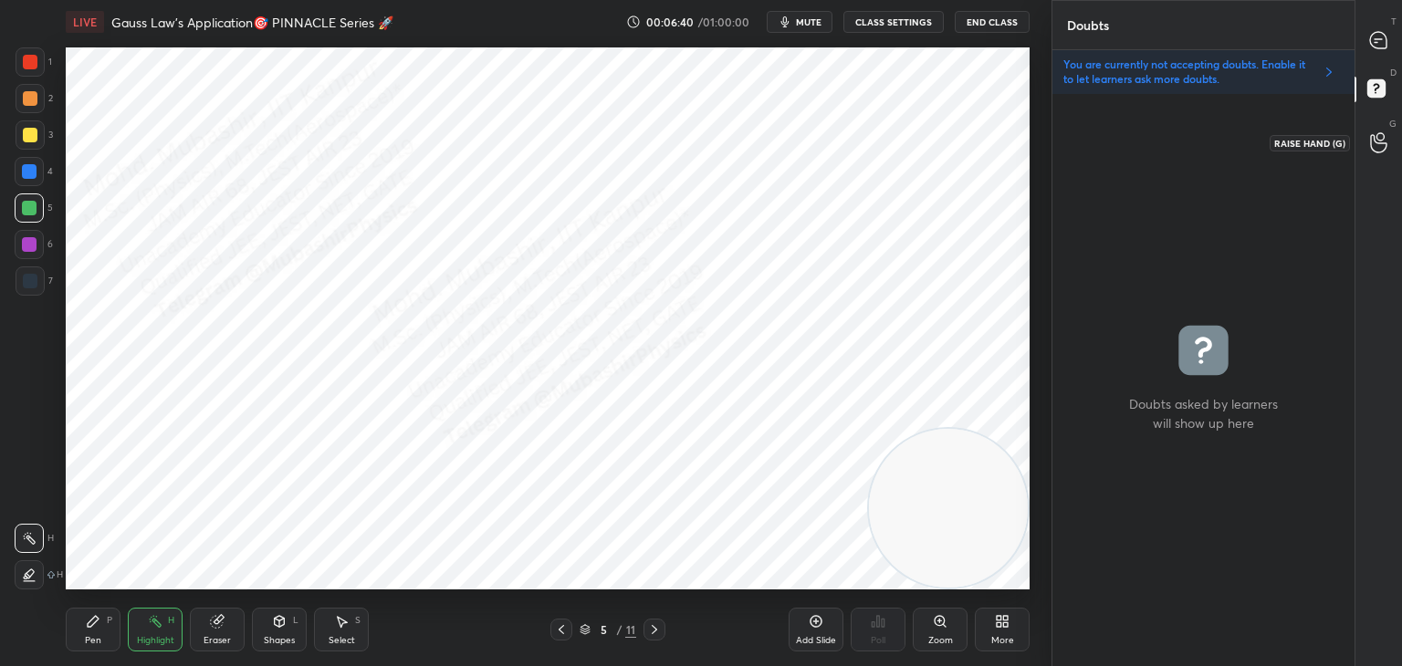
click at [1380, 143] on icon at bounding box center [1378, 143] width 16 height 18
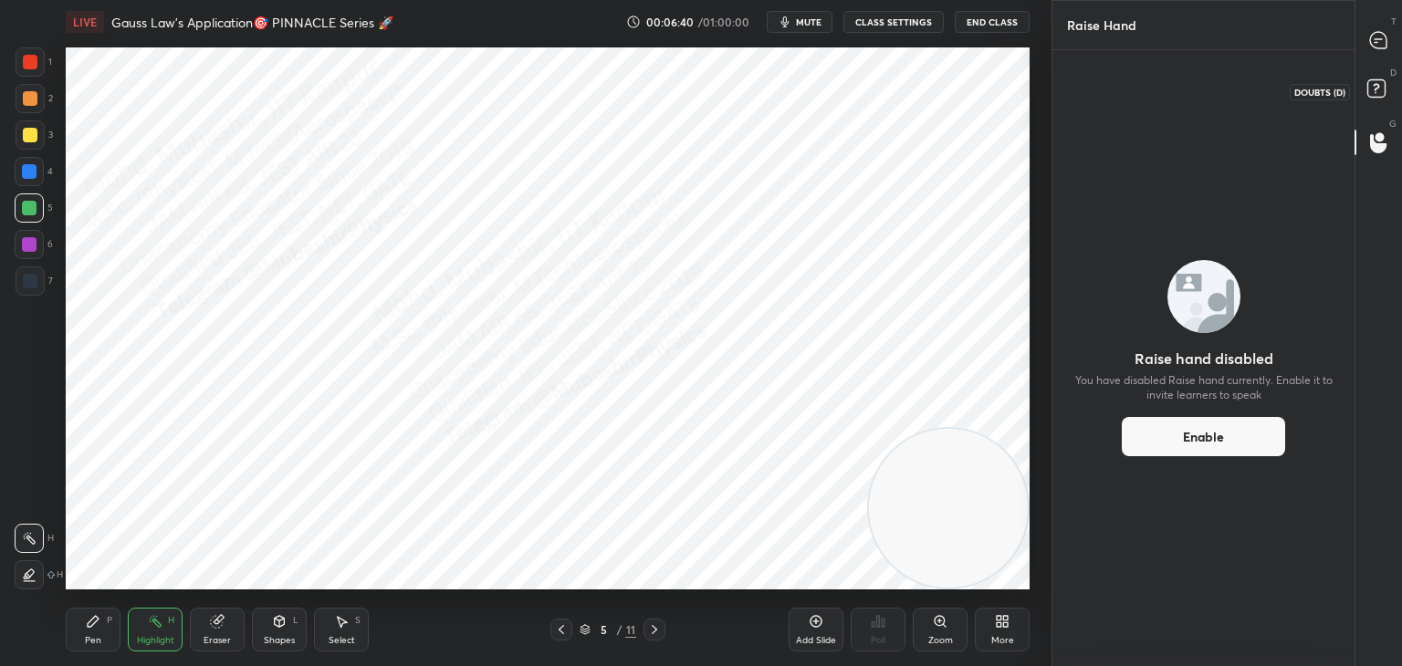
click at [1381, 86] on rect at bounding box center [1375, 88] width 17 height 17
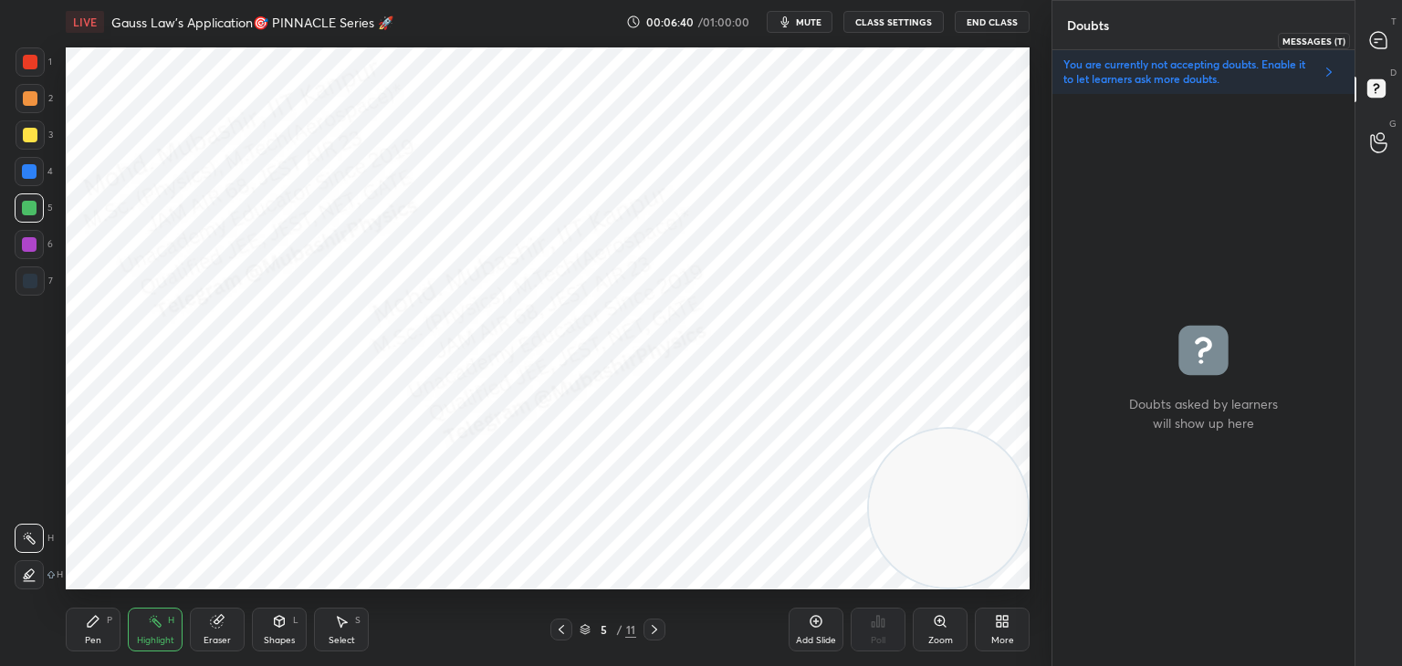
drag, startPoint x: 1388, startPoint y: 37, endPoint x: 1381, endPoint y: 122, distance: 85.2
click at [1387, 41] on div at bounding box center [1379, 40] width 37 height 33
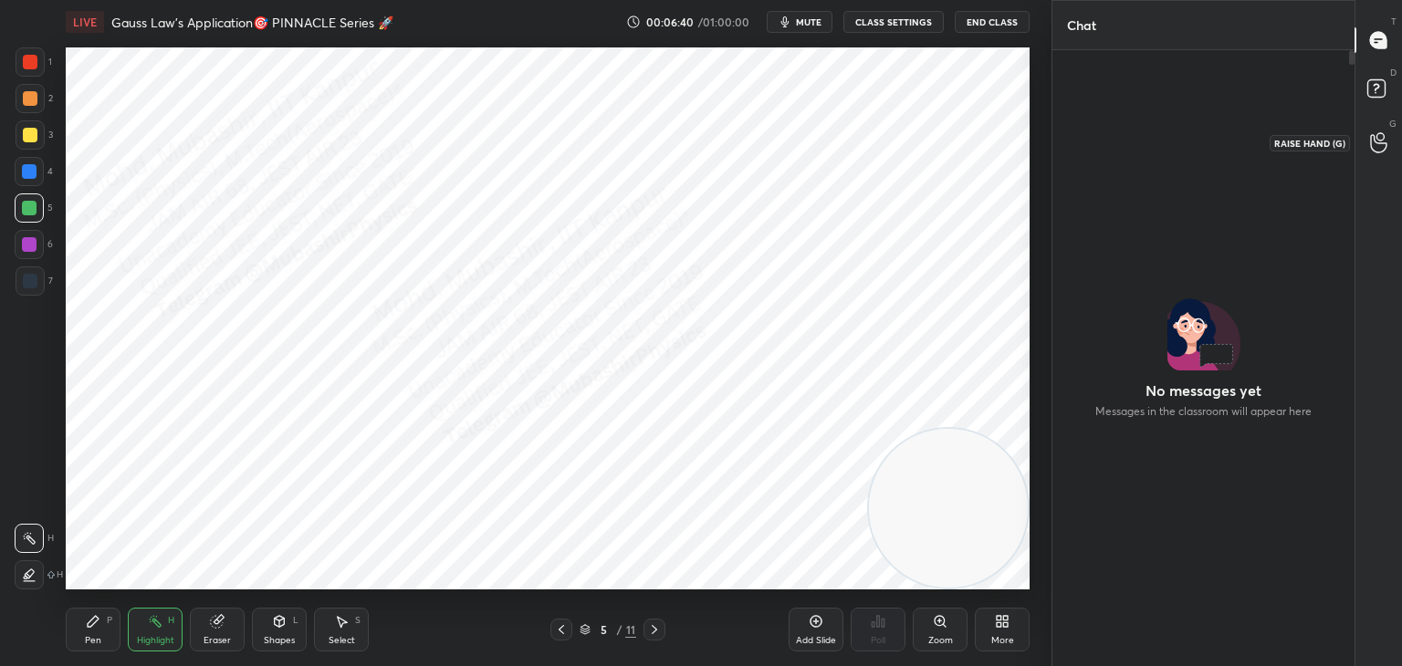
scroll to position [611, 297]
click at [1384, 147] on icon at bounding box center [1378, 142] width 17 height 21
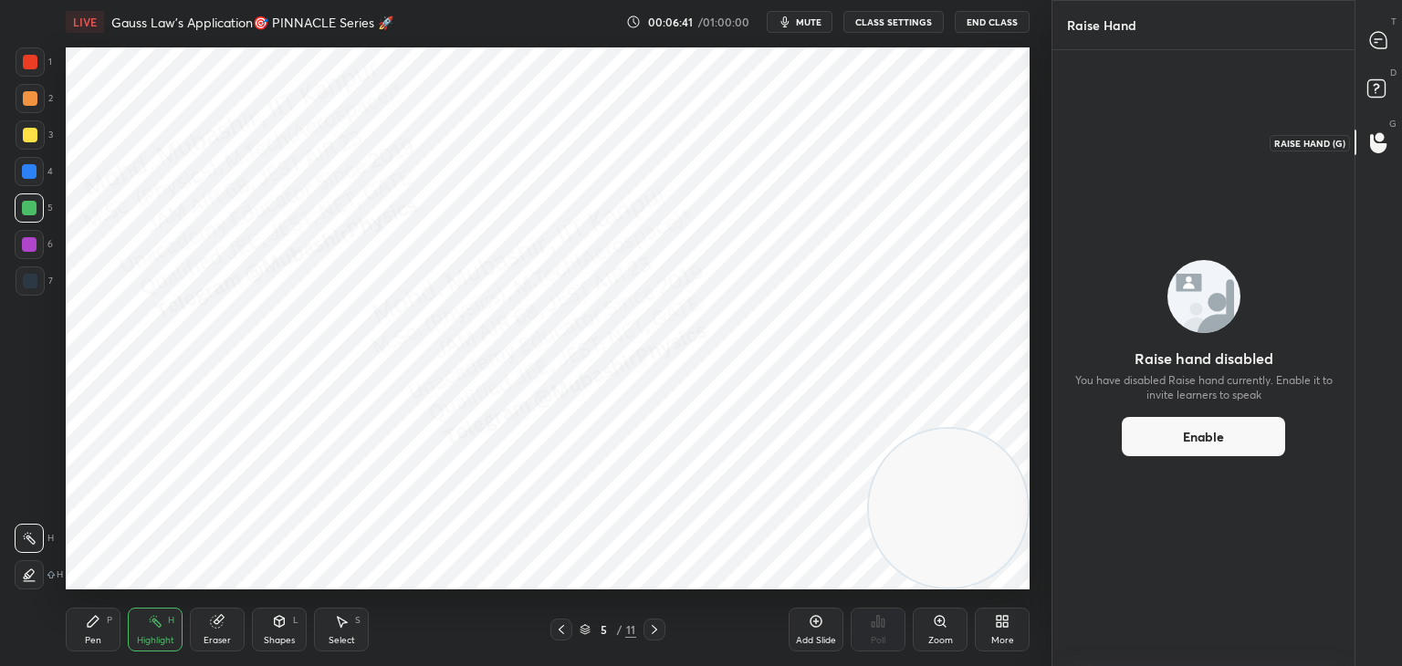
drag, startPoint x: 1381, startPoint y: 105, endPoint x: 1390, endPoint y: 83, distance: 23.7
click at [1380, 103] on icon at bounding box center [1379, 91] width 33 height 33
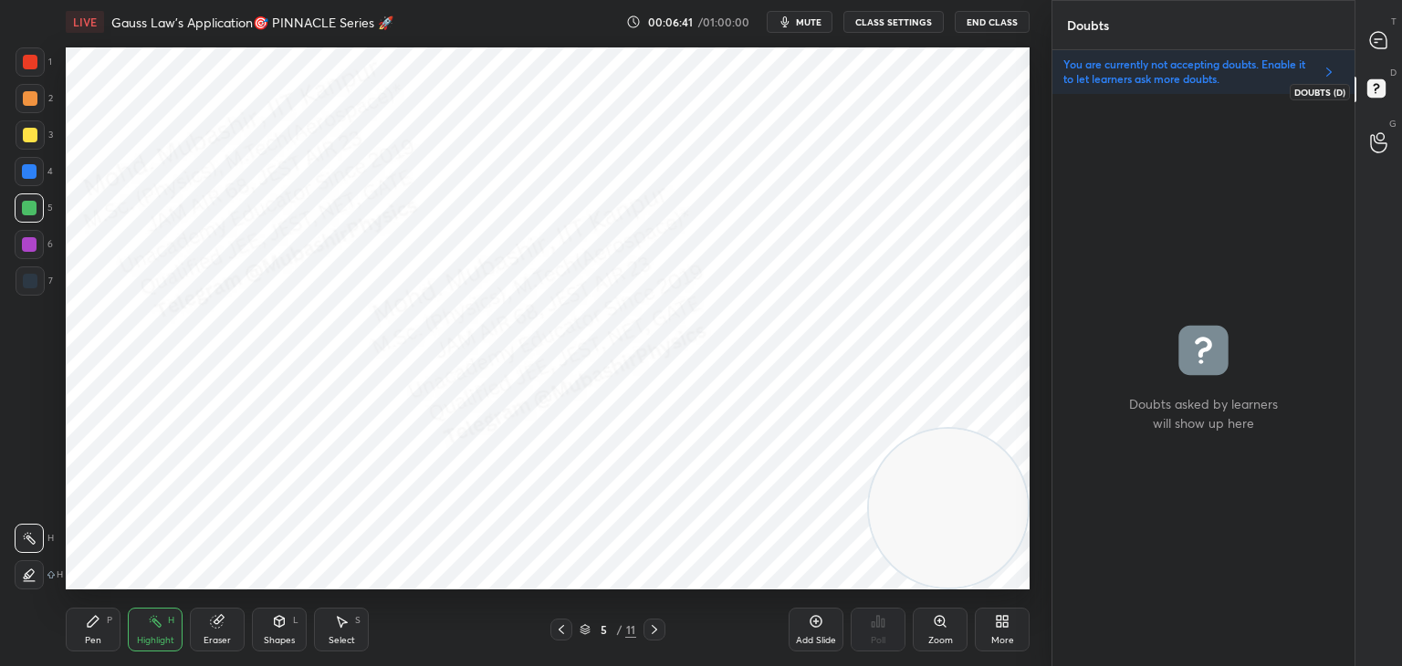
scroll to position [567, 297]
click at [1384, 47] on icon at bounding box center [1378, 40] width 16 height 16
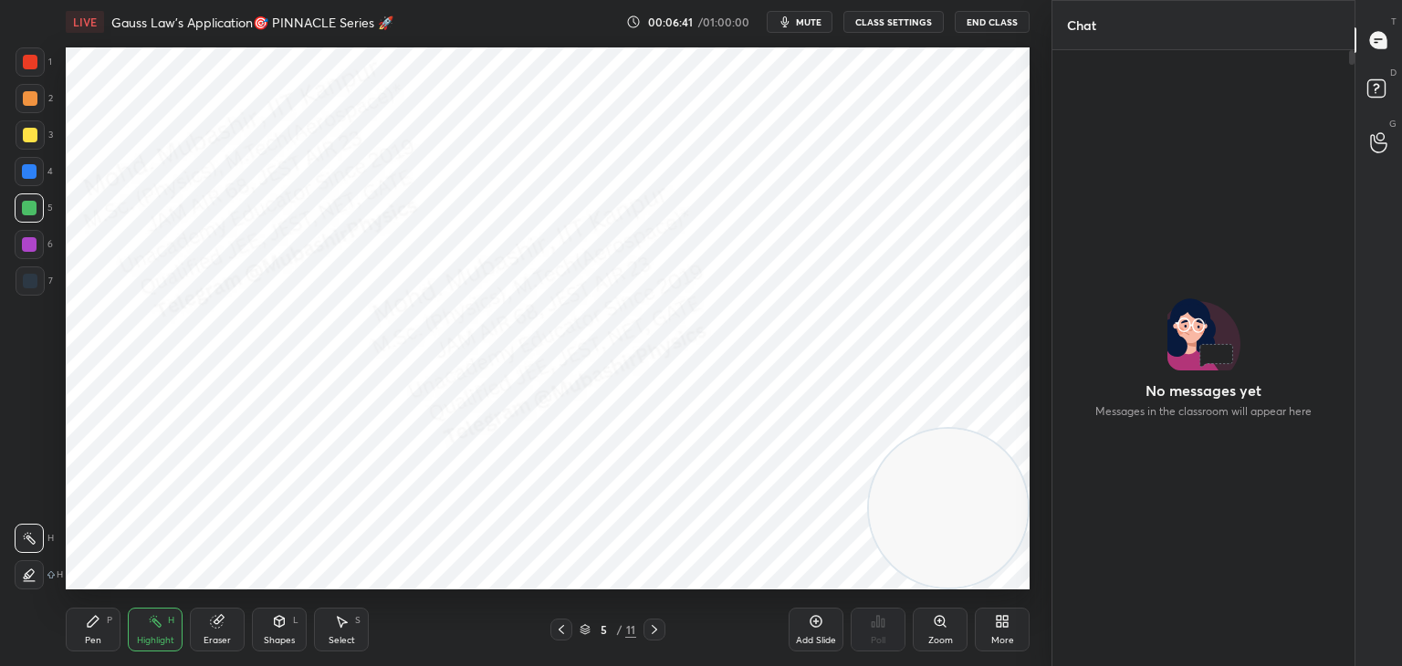
scroll to position [611, 297]
drag, startPoint x: 1377, startPoint y: 144, endPoint x: 1377, endPoint y: 129, distance: 15.5
click at [1377, 138] on icon at bounding box center [1378, 142] width 17 height 21
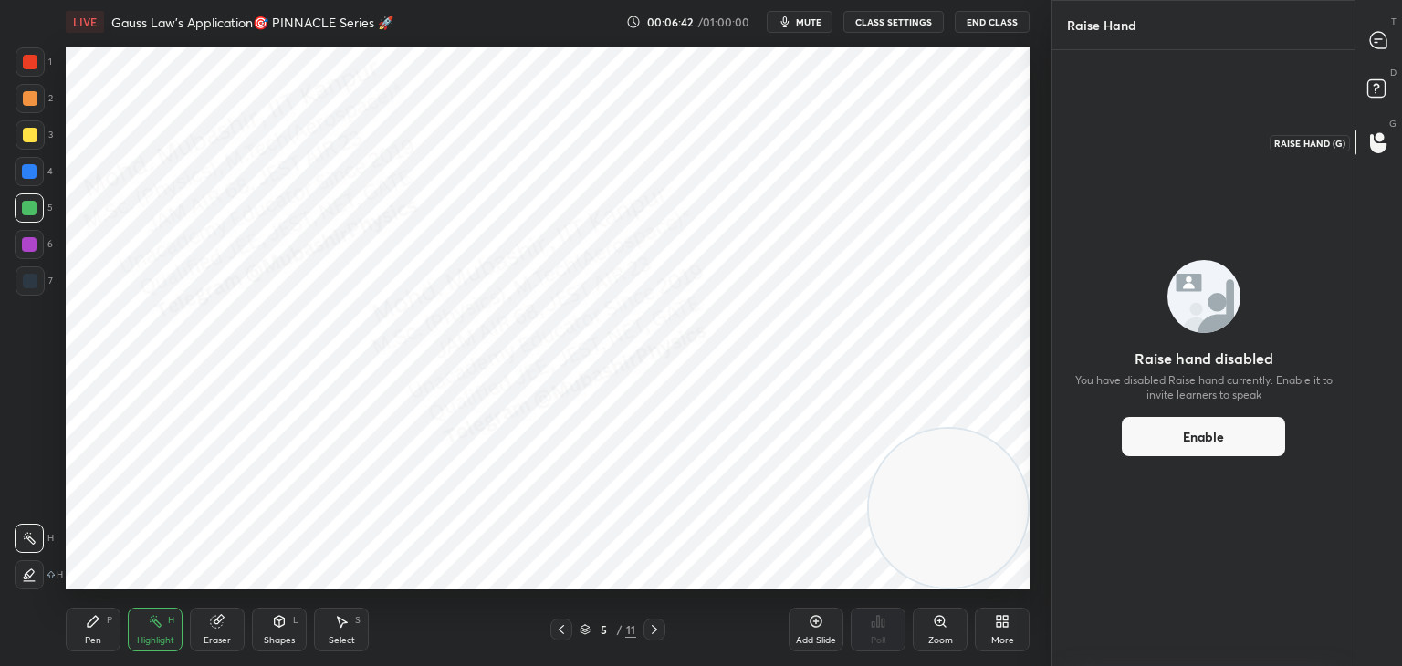
drag, startPoint x: 1377, startPoint y: 109, endPoint x: 1384, endPoint y: 56, distance: 53.3
click at [1375, 105] on div "D Doubts (D)" at bounding box center [1378, 91] width 47 height 51
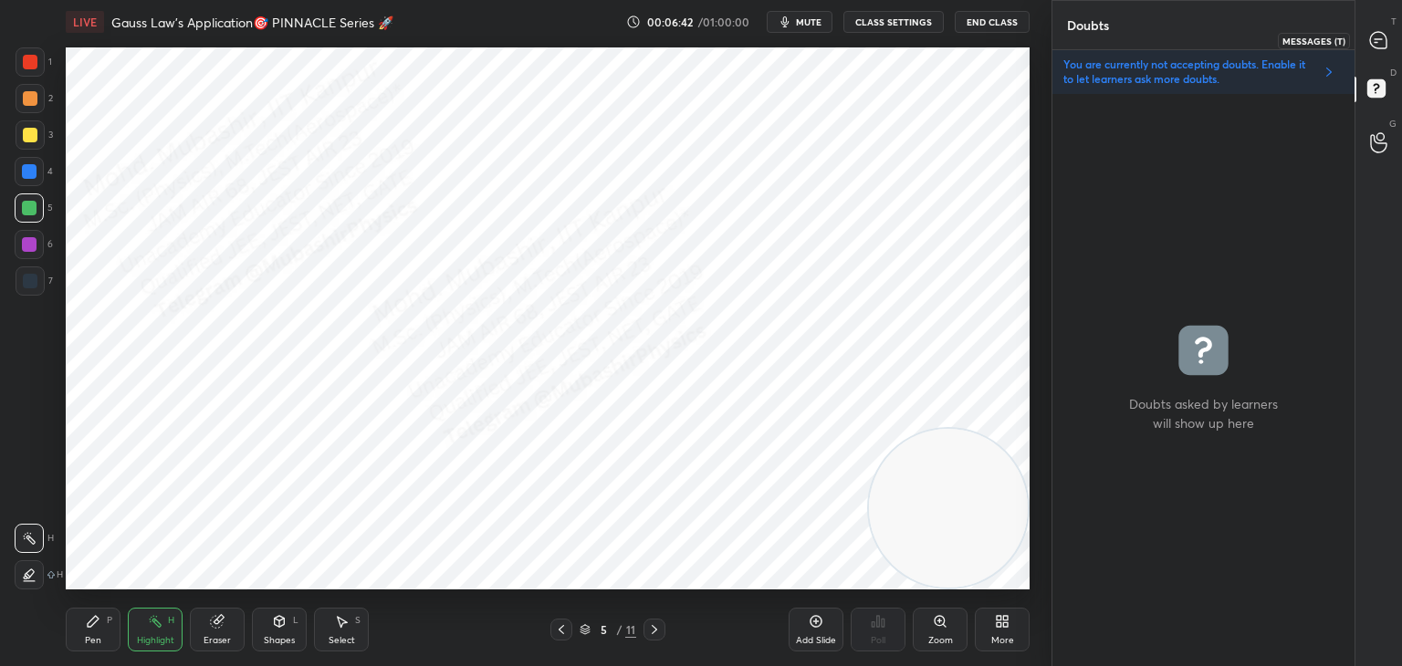
scroll to position [567, 297]
click at [1381, 48] on icon at bounding box center [1378, 40] width 16 height 16
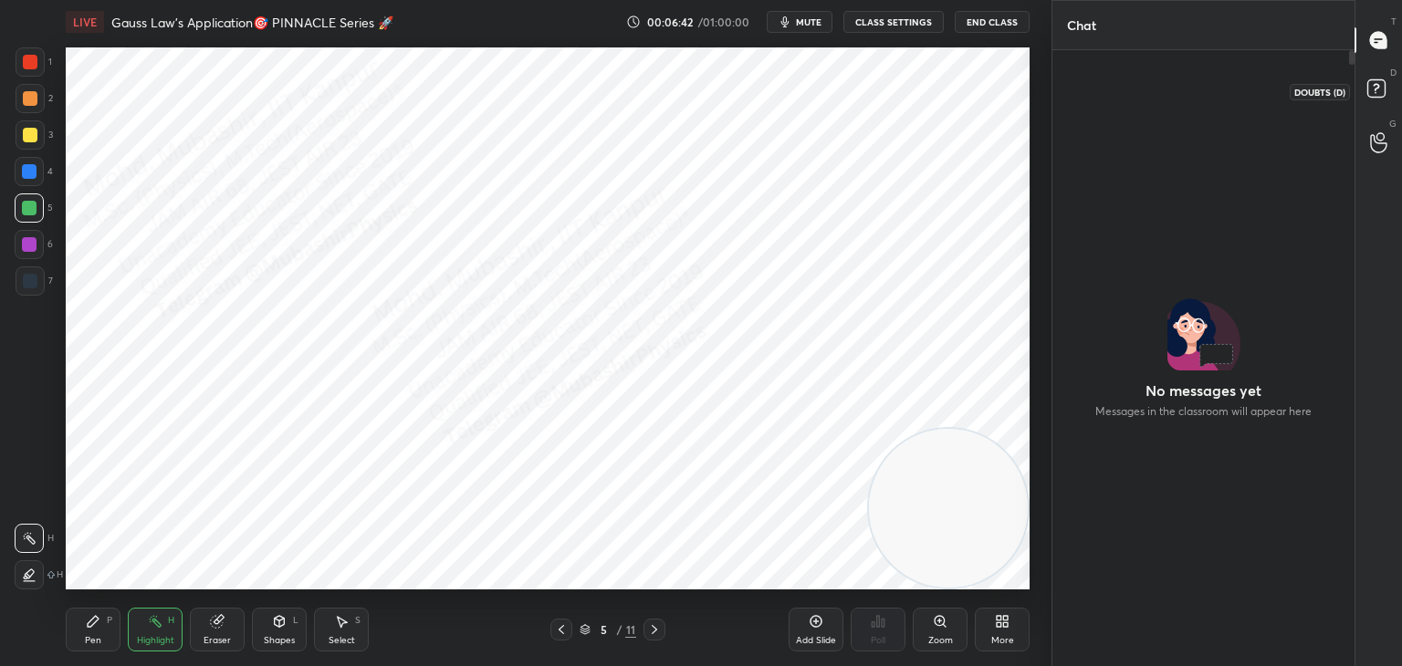
scroll to position [611, 297]
drag, startPoint x: 1374, startPoint y: 144, endPoint x: 1373, endPoint y: 96, distance: 48.4
click at [1372, 148] on icon at bounding box center [1378, 142] width 17 height 21
click at [1373, 92] on rect at bounding box center [1375, 88] width 17 height 17
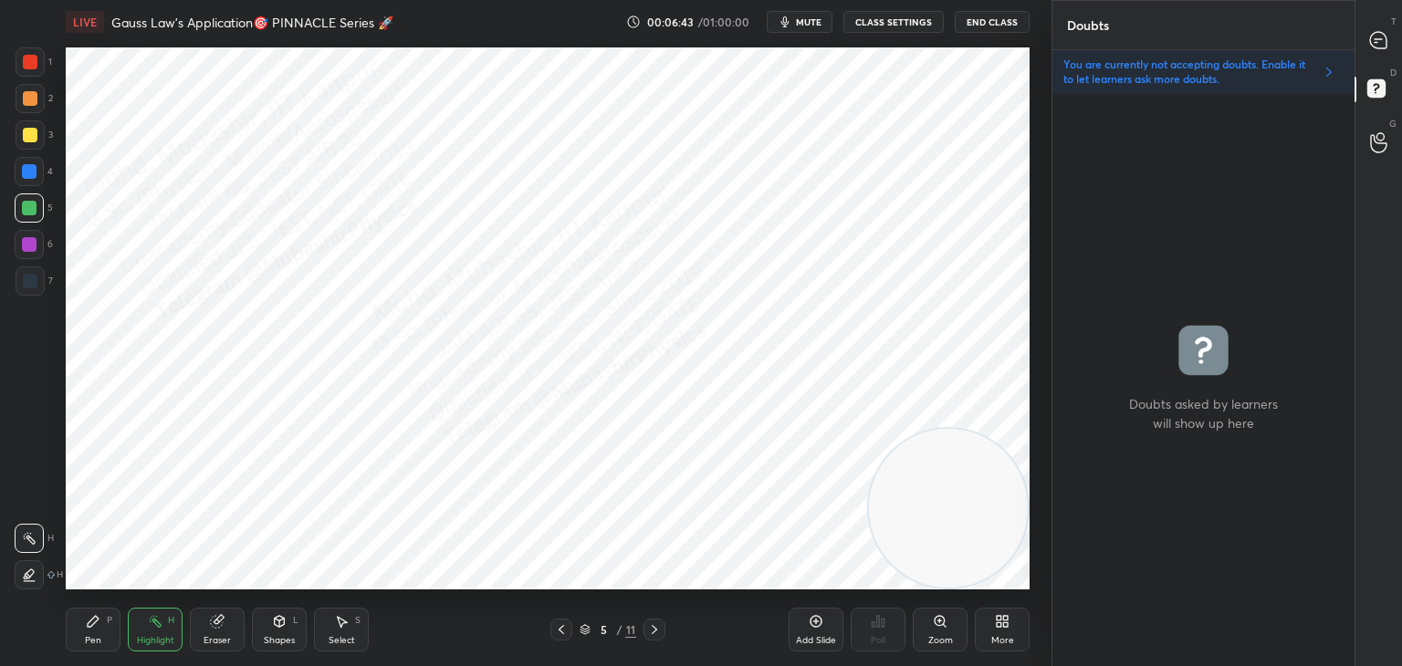
scroll to position [567, 297]
click at [1381, 43] on icon at bounding box center [1378, 40] width 16 height 16
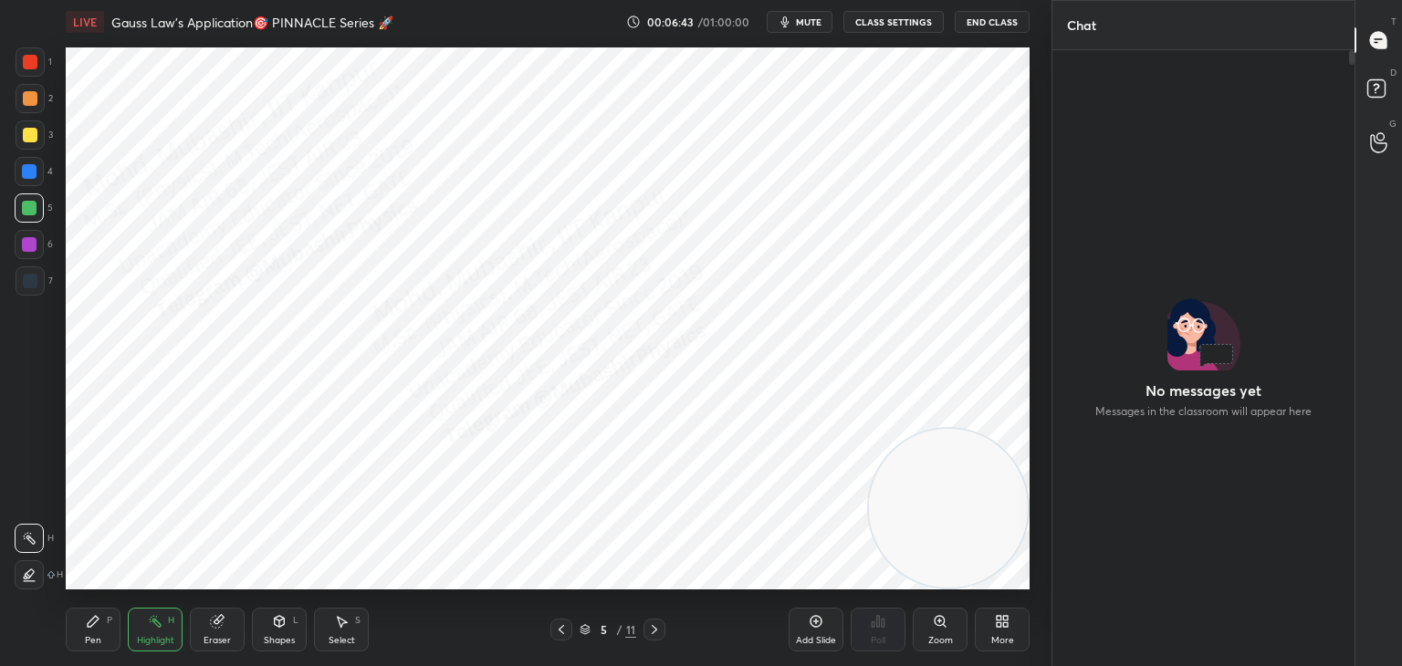
scroll to position [611, 297]
click at [1391, 125] on p "G" at bounding box center [1392, 124] width 7 height 14
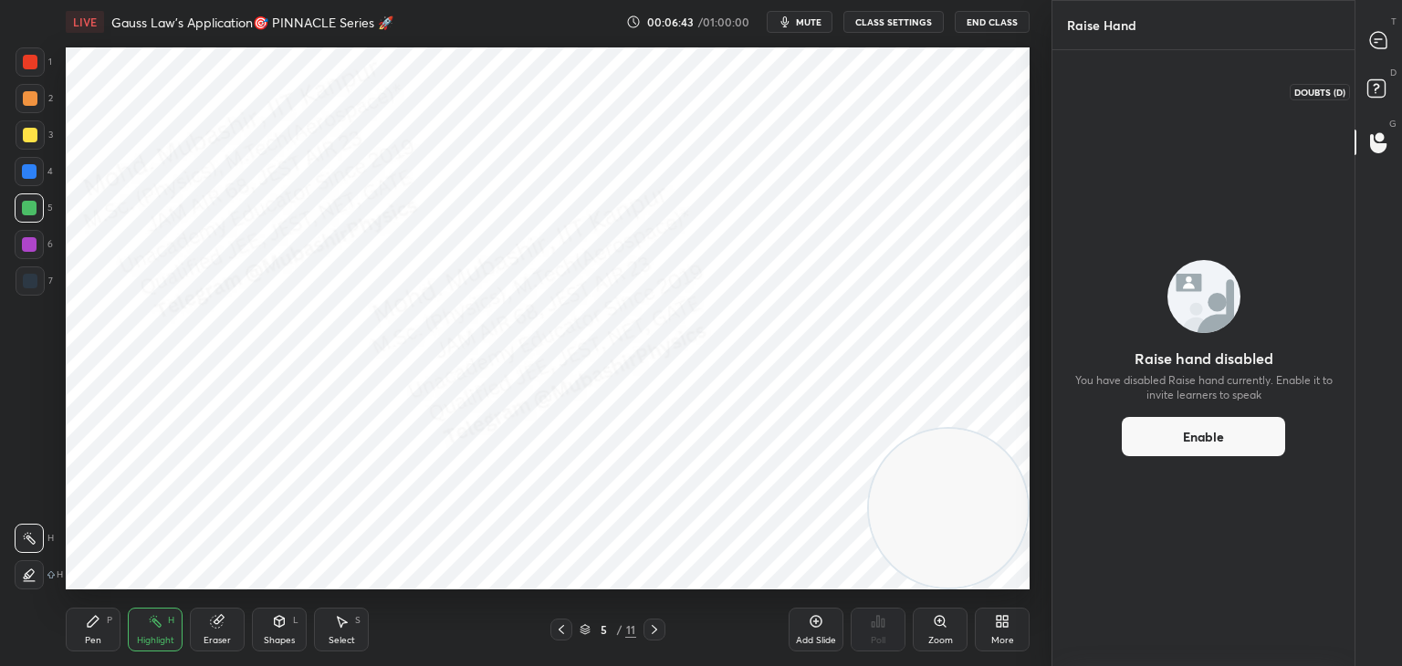
click at [1386, 92] on icon at bounding box center [1379, 91] width 33 height 33
click at [1383, 48] on icon at bounding box center [1378, 40] width 16 height 16
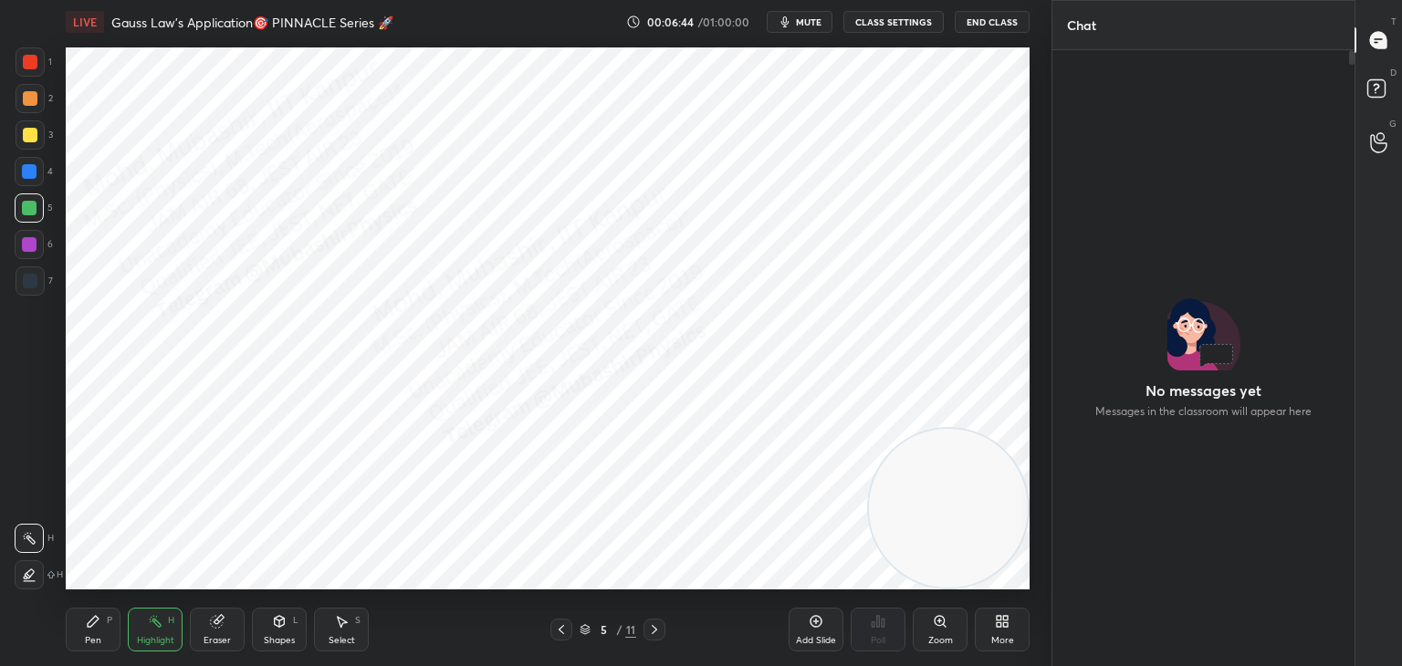
scroll to position [611, 297]
click at [562, 632] on icon at bounding box center [561, 629] width 15 height 15
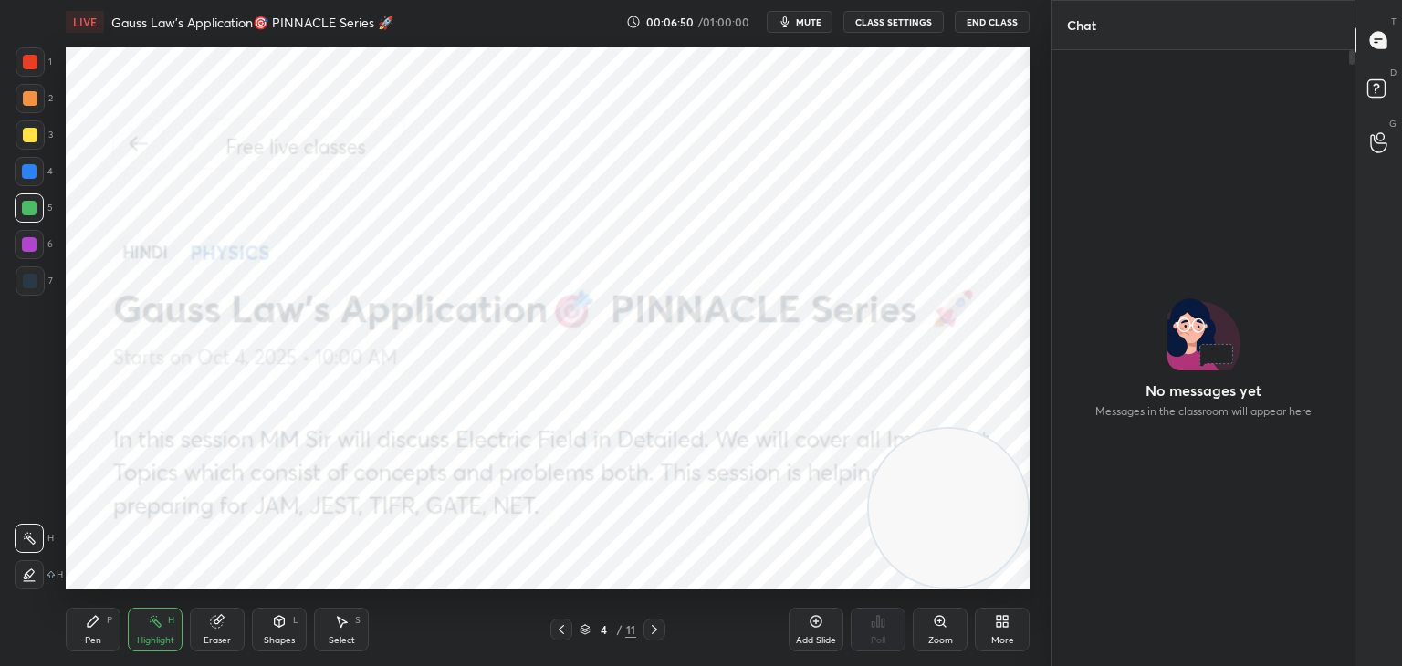
click at [561, 632] on icon at bounding box center [561, 629] width 15 height 15
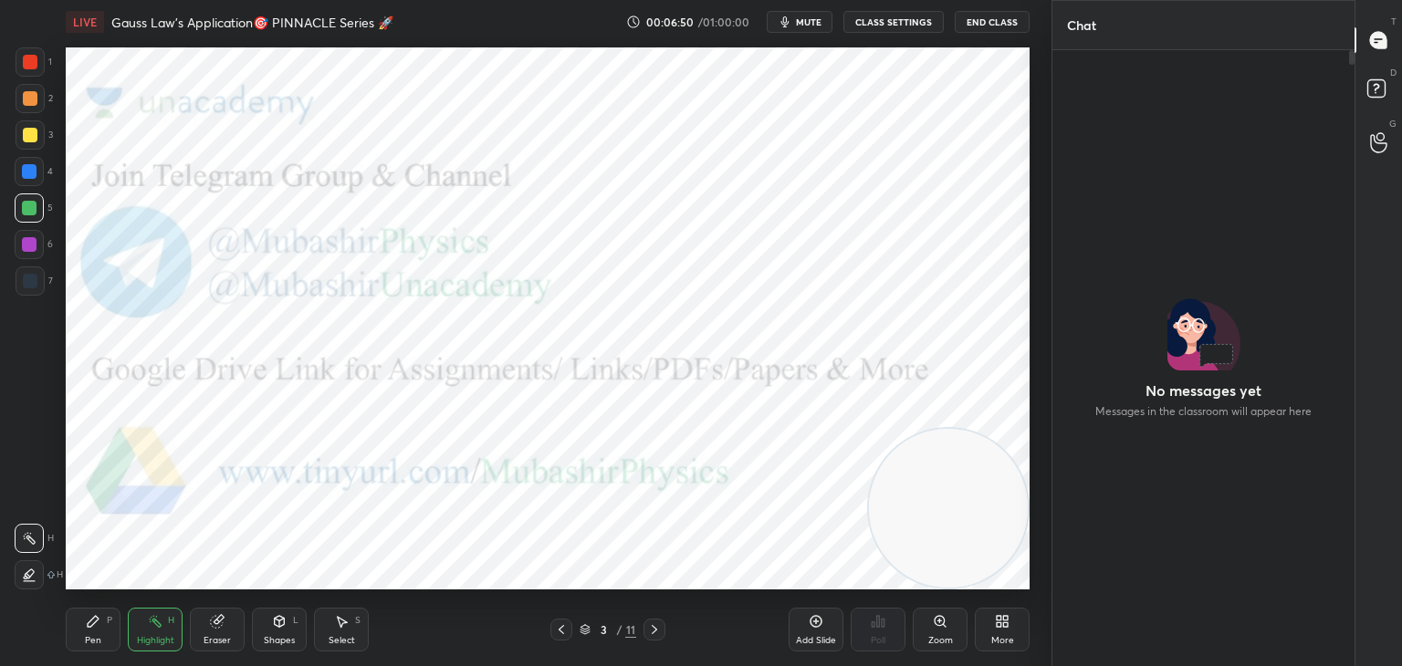
click at [562, 632] on icon at bounding box center [561, 629] width 15 height 15
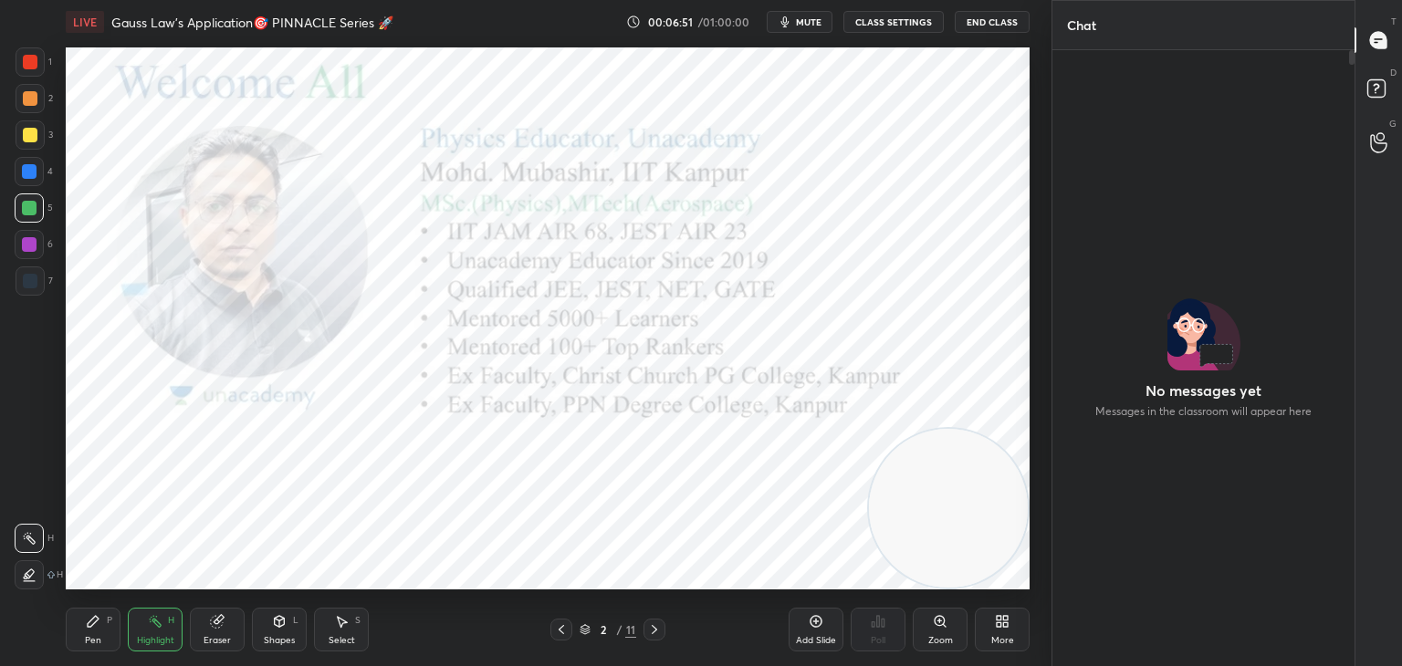
click at [649, 626] on icon at bounding box center [654, 629] width 15 height 15
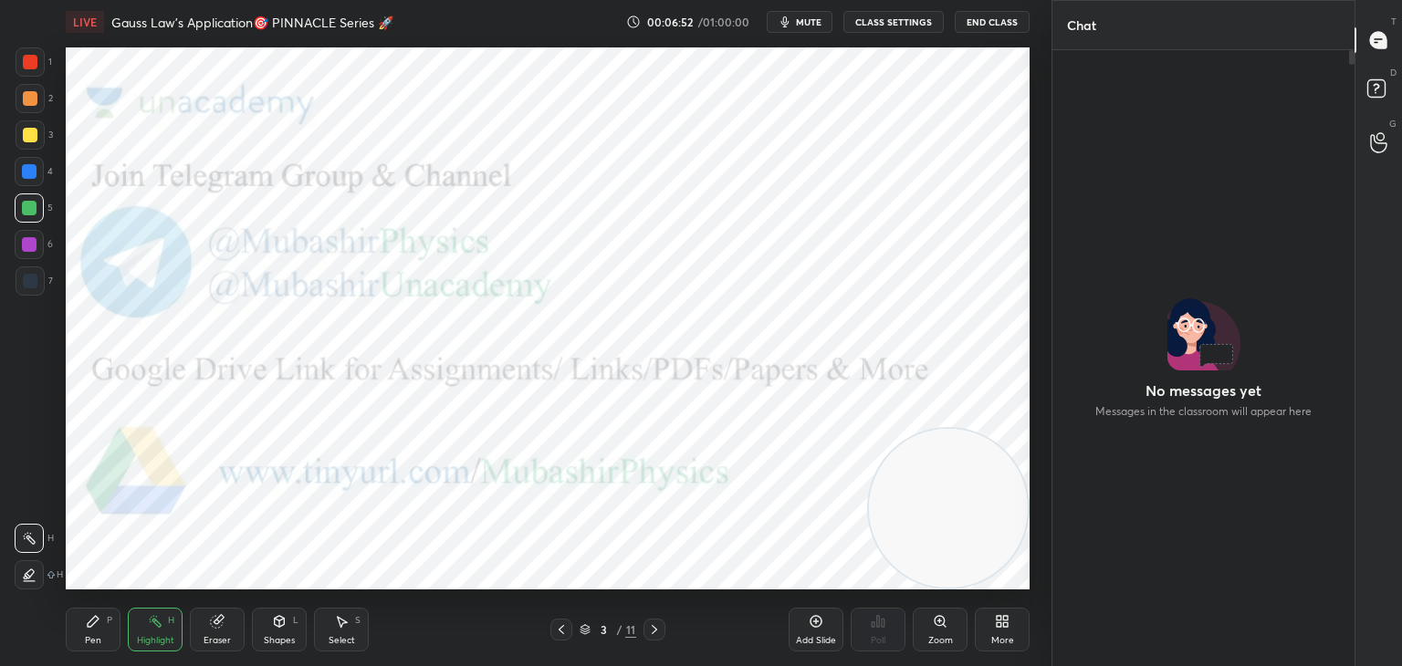
drag, startPoint x: 91, startPoint y: 632, endPoint x: 139, endPoint y: 635, distance: 47.6
click at [91, 630] on div "Pen P" at bounding box center [93, 630] width 55 height 44
drag, startPoint x: 149, startPoint y: 632, endPoint x: 157, endPoint y: 624, distance: 11.0
click at [150, 630] on div "Highlight H" at bounding box center [155, 630] width 55 height 44
click at [653, 624] on icon at bounding box center [654, 629] width 15 height 15
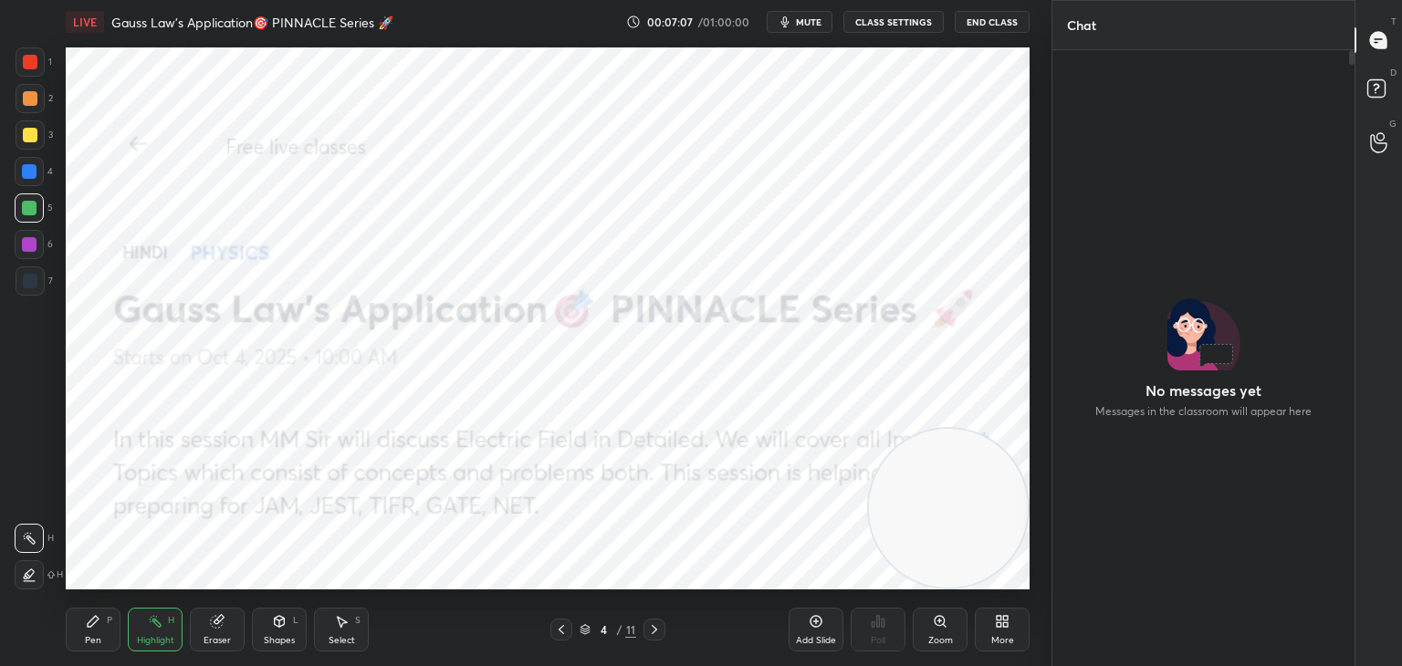
click at [651, 626] on icon at bounding box center [654, 629] width 15 height 15
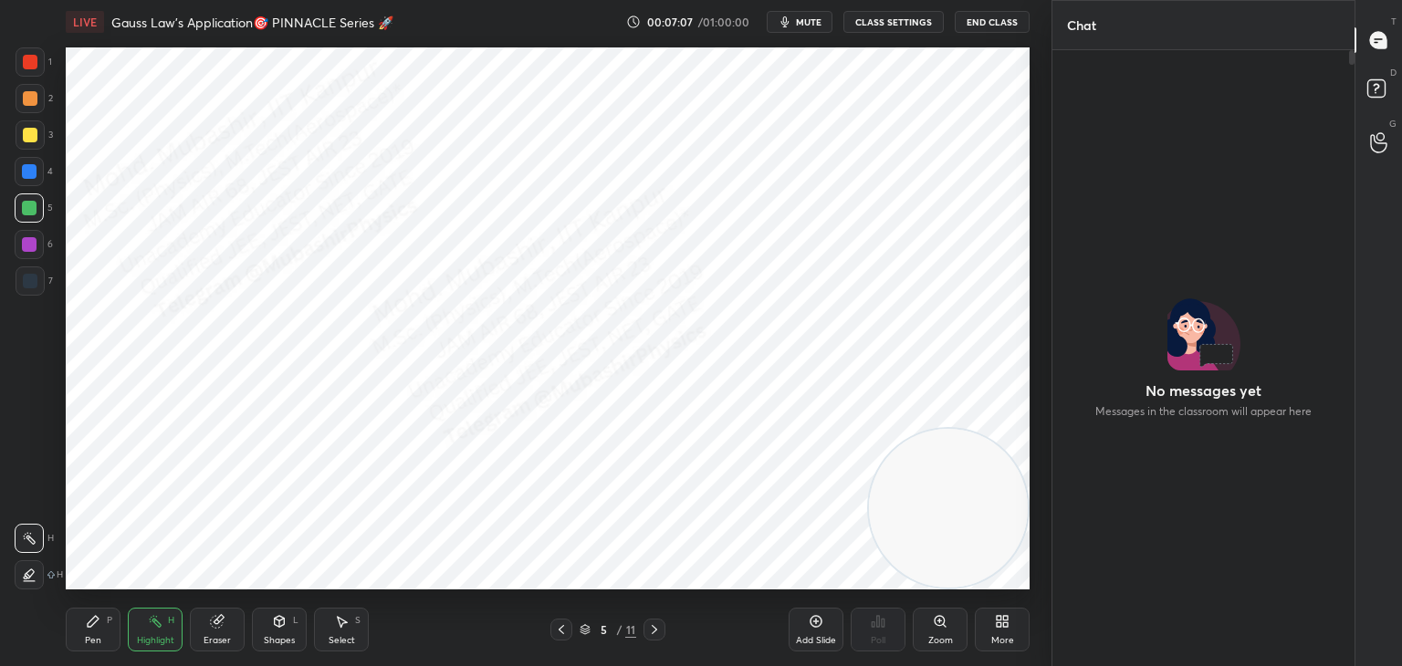
click at [654, 626] on icon at bounding box center [654, 629] width 15 height 15
click at [561, 630] on icon at bounding box center [561, 629] width 15 height 15
click at [647, 628] on icon at bounding box center [654, 629] width 15 height 15
click at [92, 626] on icon at bounding box center [93, 621] width 15 height 15
click at [33, 169] on div at bounding box center [29, 171] width 15 height 15
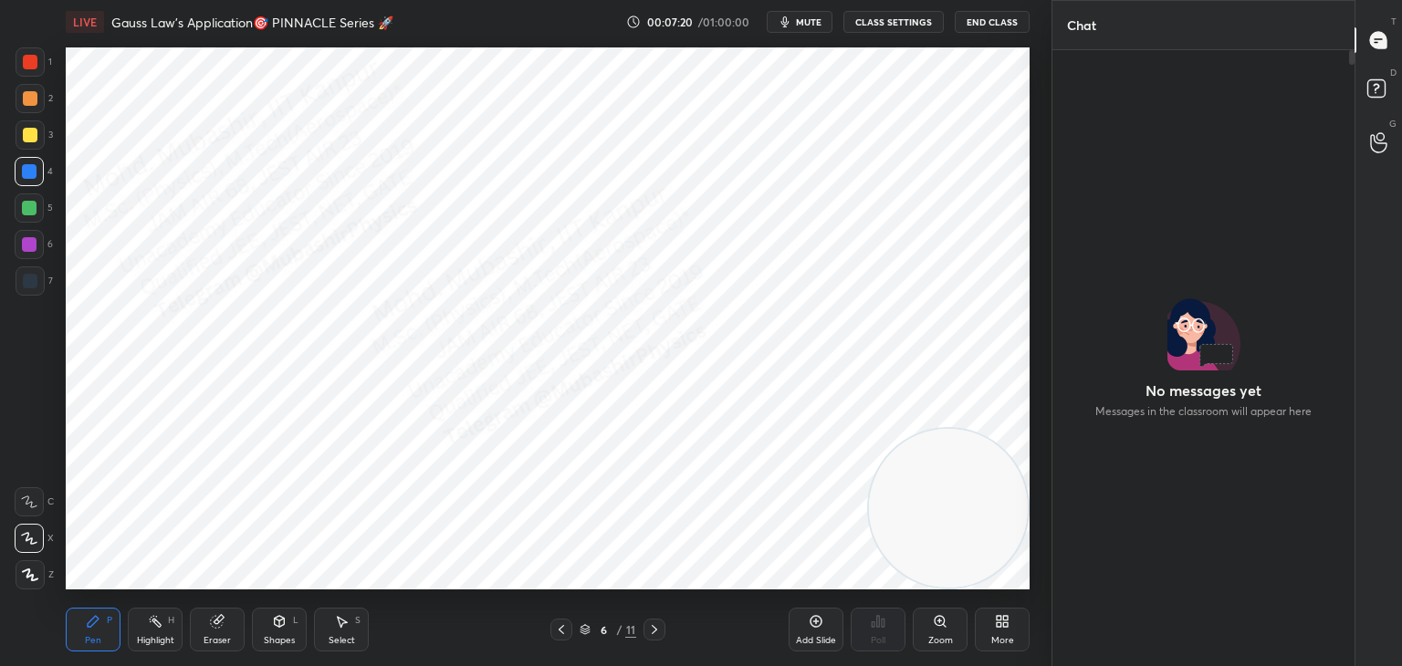
drag, startPoint x: 29, startPoint y: 62, endPoint x: 62, endPoint y: 66, distance: 33.1
click at [28, 62] on div at bounding box center [30, 62] width 15 height 15
click at [25, 169] on div at bounding box center [29, 171] width 15 height 15
drag, startPoint x: 938, startPoint y: 478, endPoint x: 941, endPoint y: 67, distance: 411.6
click at [985, 360] on video at bounding box center [948, 439] width 159 height 159
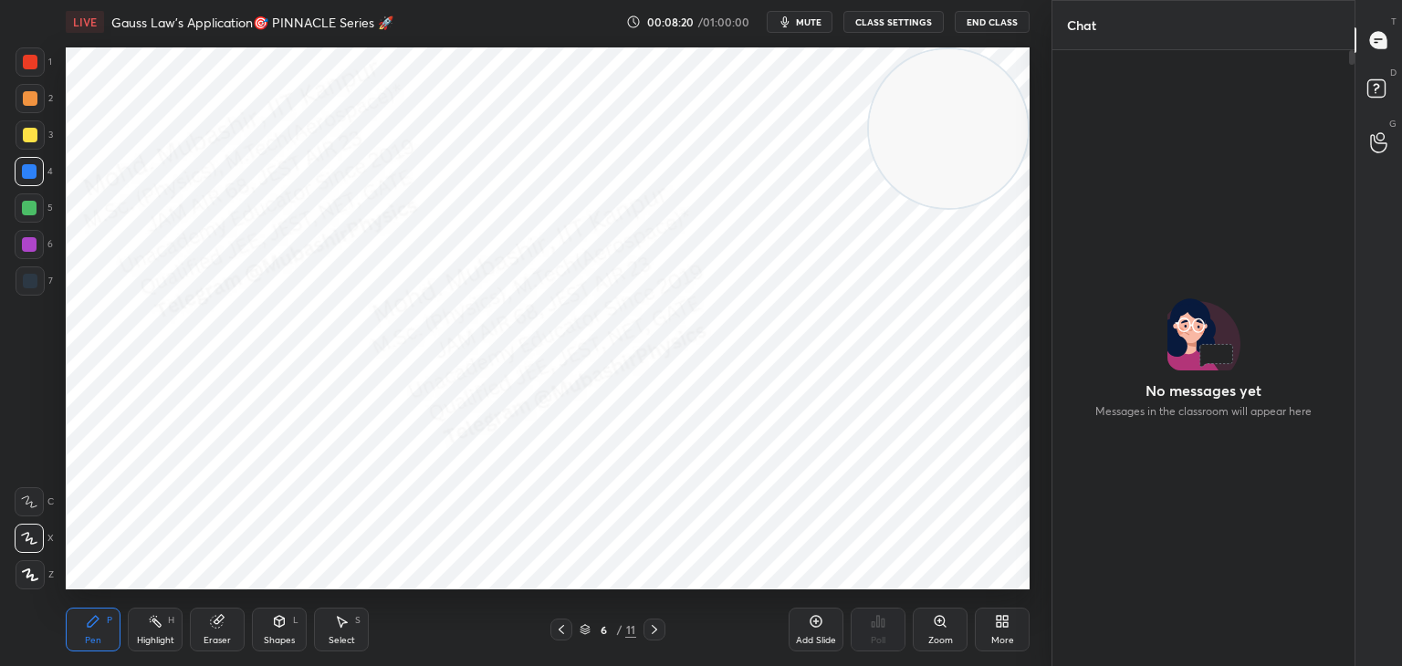
drag, startPoint x: 342, startPoint y: 624, endPoint x: 329, endPoint y: 608, distance: 20.8
click at [350, 625] on div "Select S" at bounding box center [341, 630] width 55 height 44
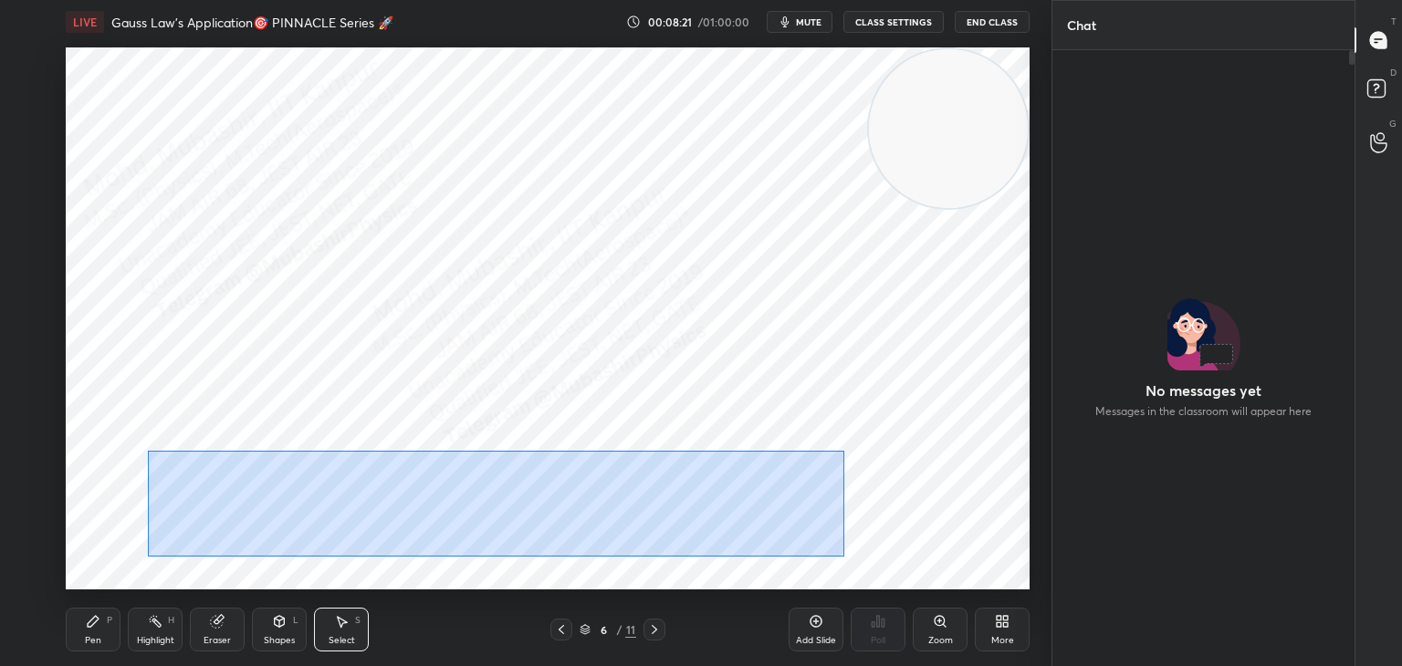
drag, startPoint x: 182, startPoint y: 449, endPoint x: 843, endPoint y: 556, distance: 670.2
click at [843, 556] on div "0 ° Undo Copy Duplicate Duplicate to new slide Delete" at bounding box center [548, 318] width 964 height 542
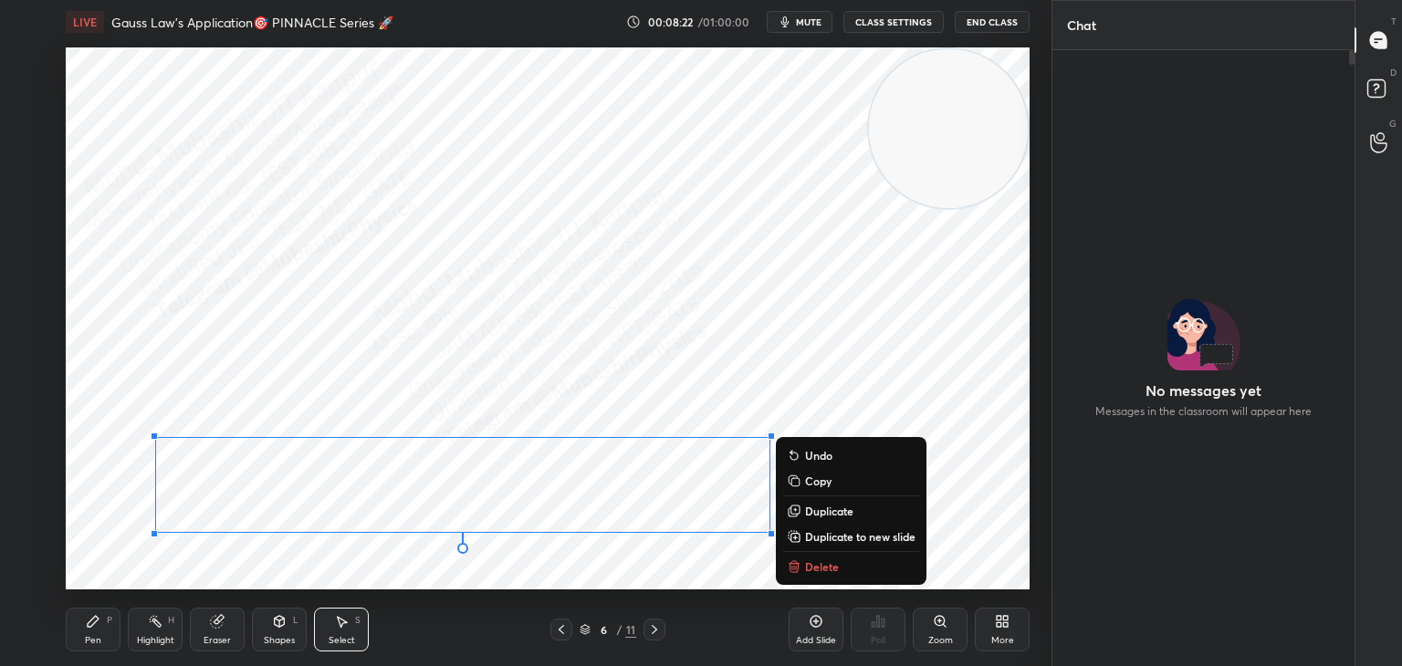
drag, startPoint x: 824, startPoint y: 486, endPoint x: 747, endPoint y: 589, distance: 128.5
click at [822, 486] on p "Copy" at bounding box center [818, 481] width 26 height 15
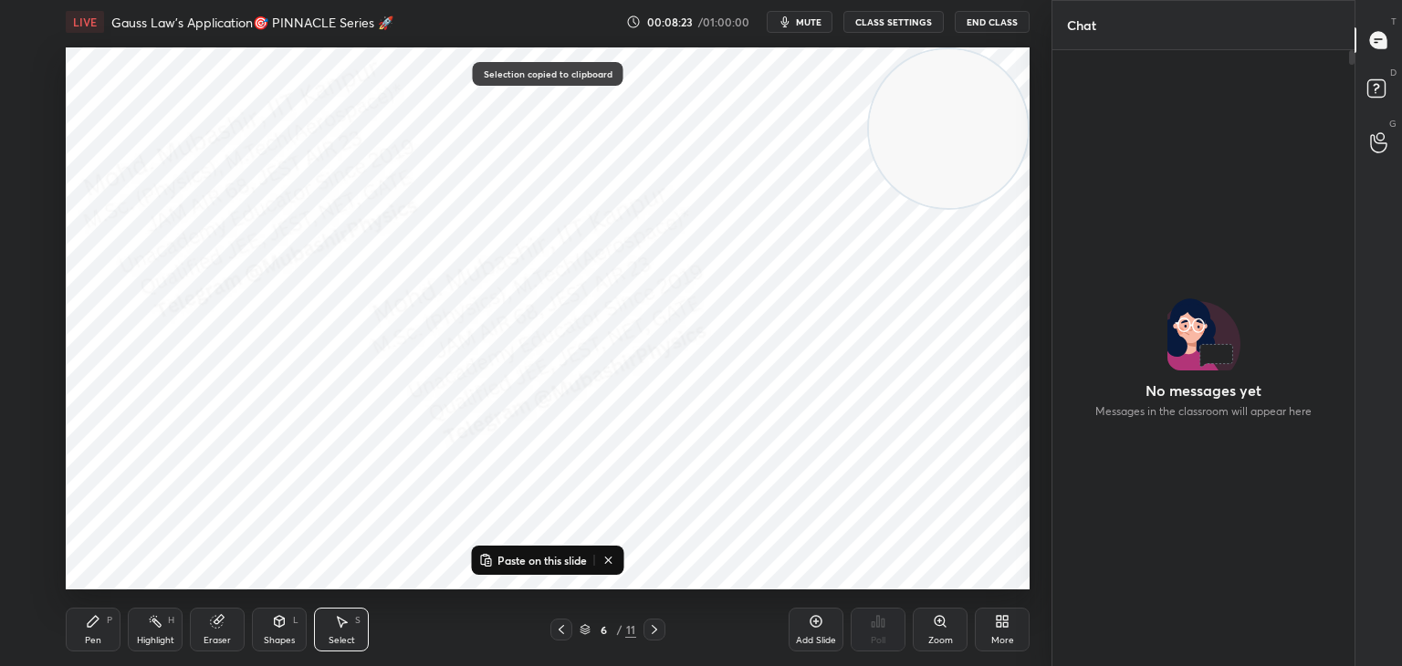
drag, startPoint x: 649, startPoint y: 632, endPoint x: 645, endPoint y: 619, distance: 14.2
click at [650, 632] on icon at bounding box center [654, 629] width 15 height 15
click at [556, 562] on p "Paste on this slide" at bounding box center [541, 560] width 89 height 15
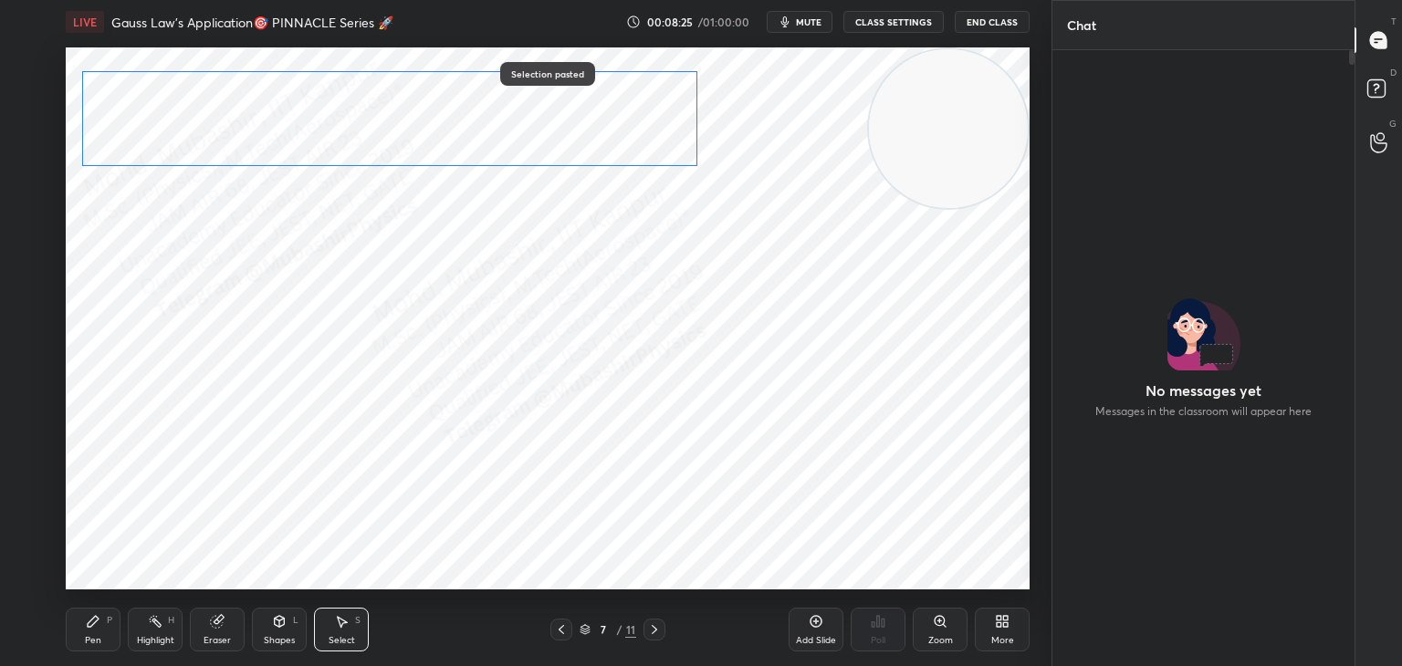
drag, startPoint x: 515, startPoint y: 494, endPoint x: 445, endPoint y: 111, distance: 388.6
click at [445, 122] on div "0 ° Undo Copy Paste here Duplicate Duplicate to new slide Delete" at bounding box center [548, 318] width 964 height 542
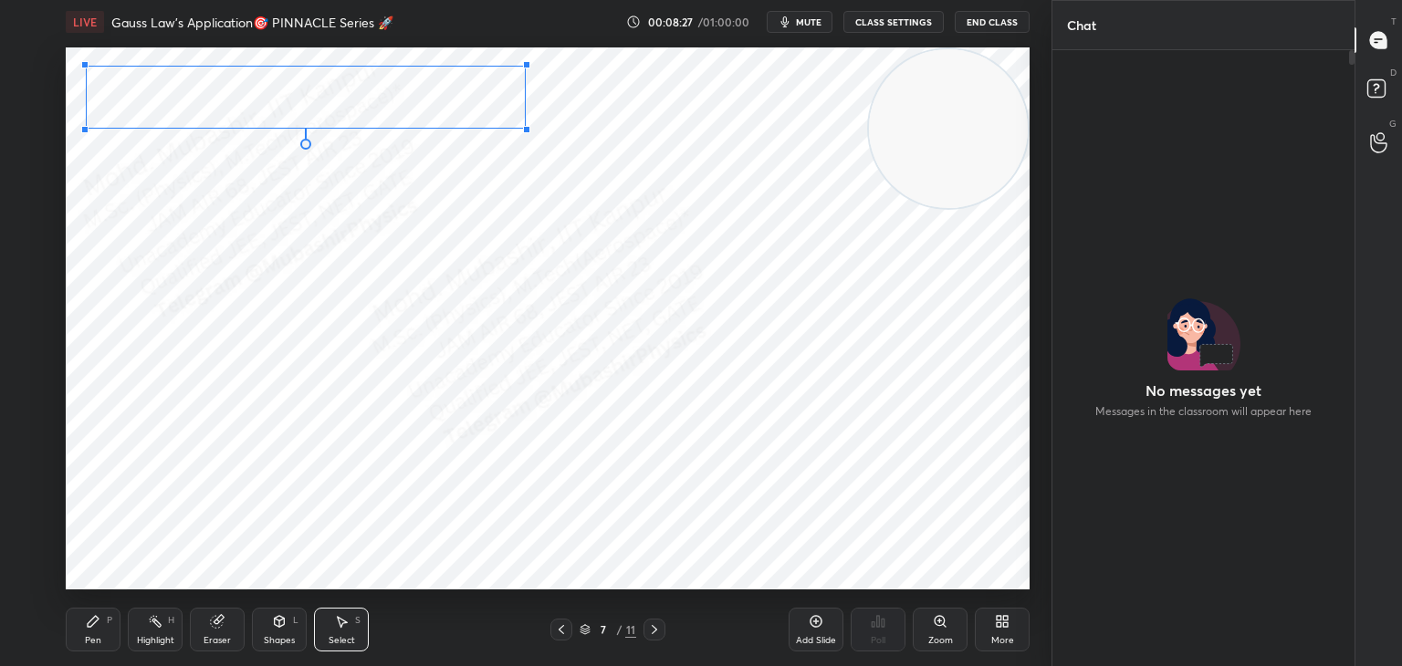
drag, startPoint x: 698, startPoint y: 162, endPoint x: 457, endPoint y: 212, distance: 246.1
click at [523, 126] on div at bounding box center [526, 129] width 7 height 7
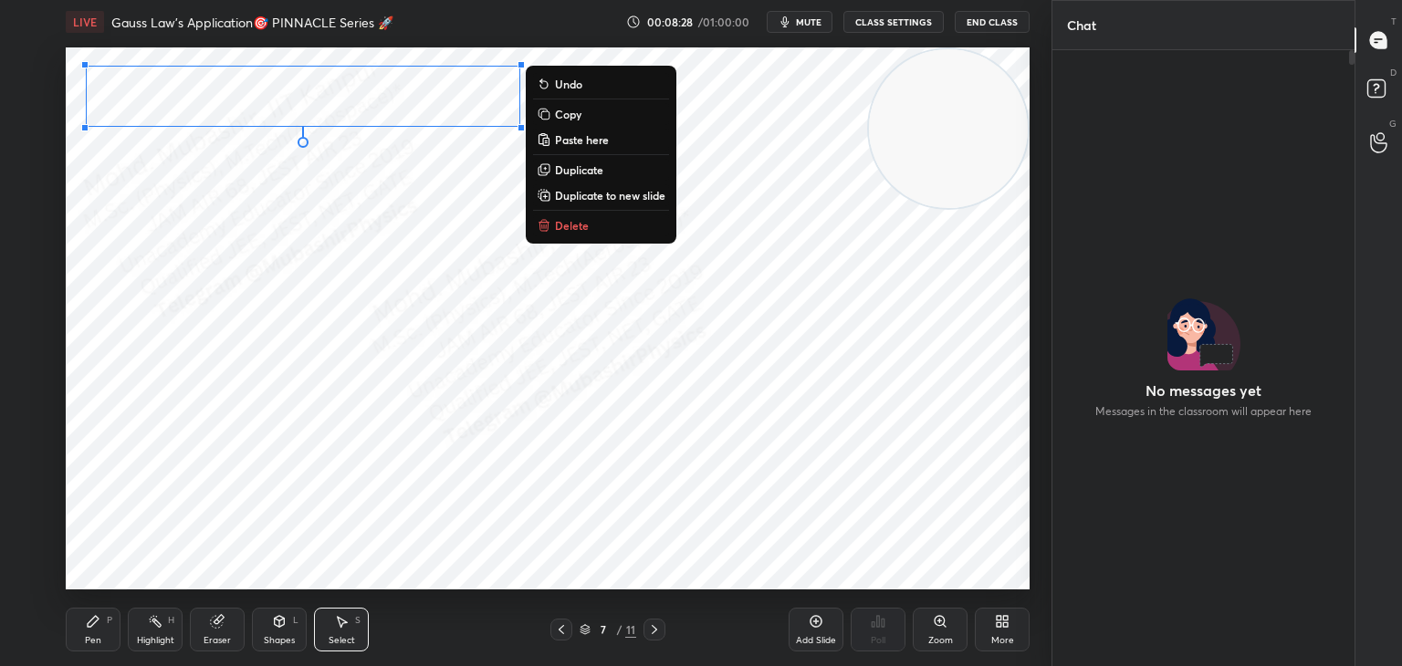
click at [90, 632] on div "Pen P" at bounding box center [93, 630] width 55 height 44
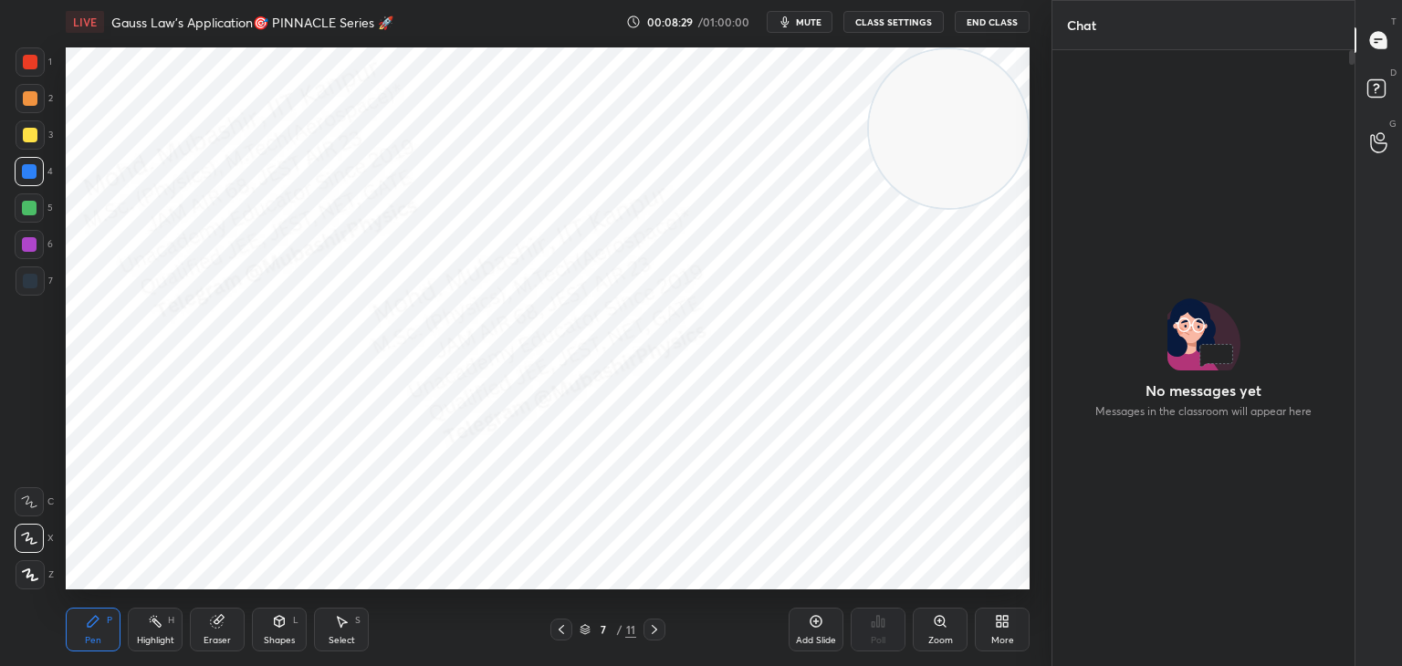
click at [26, 249] on div at bounding box center [29, 244] width 15 height 15
click at [888, 15] on button "CLASS SETTINGS" at bounding box center [893, 22] width 100 height 22
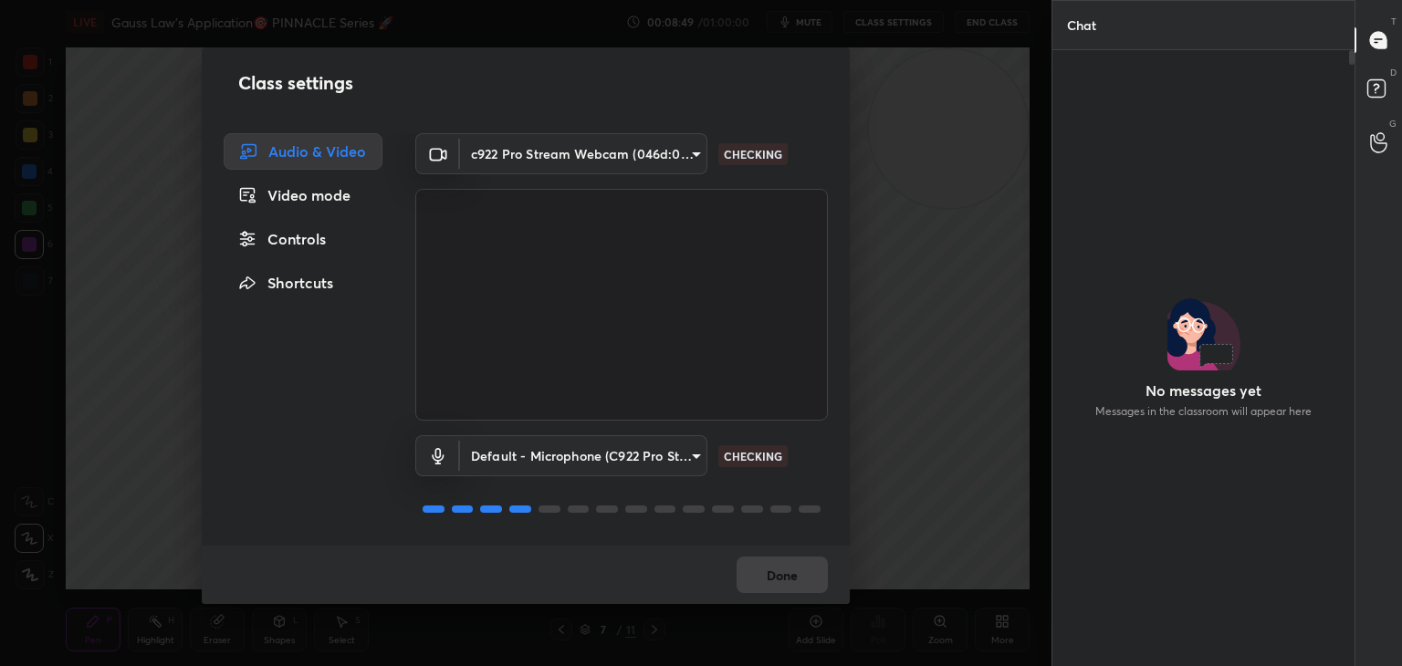
click at [315, 241] on div "Controls" at bounding box center [303, 239] width 159 height 37
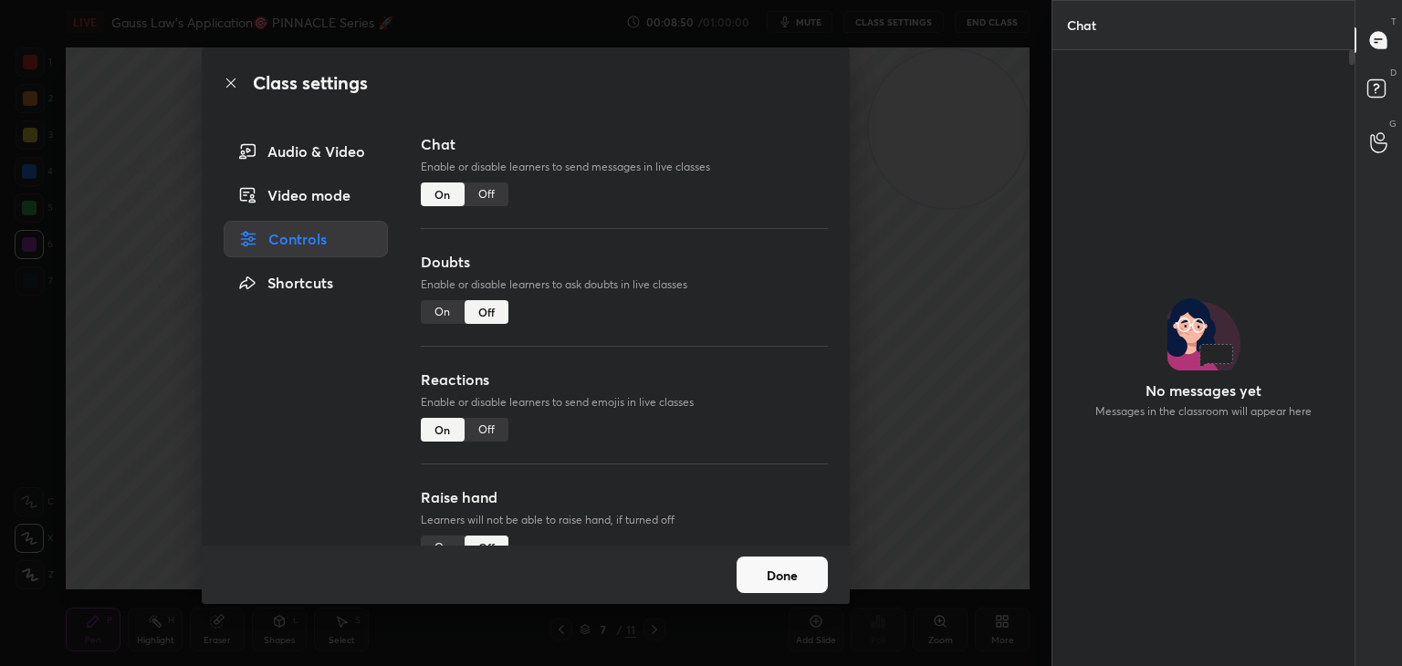
click at [482, 422] on div "Off" at bounding box center [487, 430] width 44 height 24
click at [441, 427] on div "On" at bounding box center [443, 430] width 44 height 24
click at [445, 308] on div "On" at bounding box center [443, 312] width 44 height 24
click at [488, 310] on div "Off" at bounding box center [487, 312] width 44 height 24
click at [490, 172] on p "Enable or disable learners to send messages in live classes" at bounding box center [624, 167] width 407 height 16
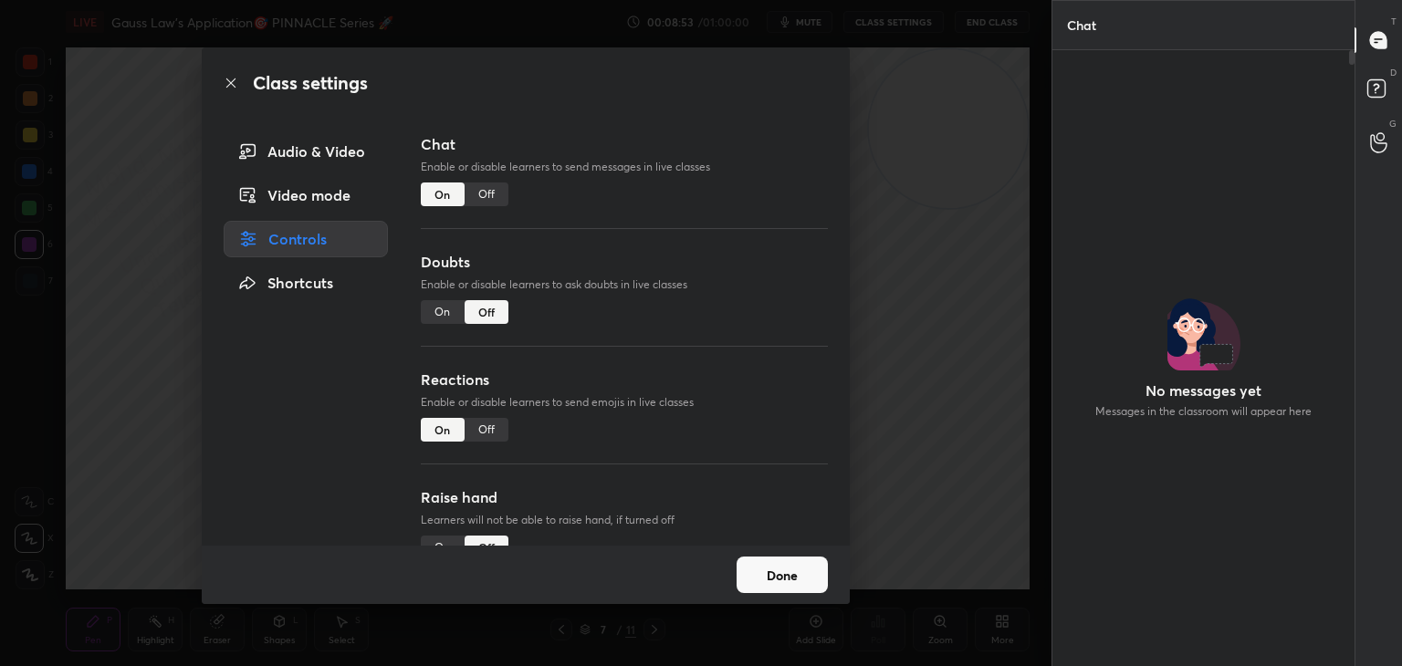
click at [488, 186] on div "Off" at bounding box center [487, 195] width 44 height 24
drag, startPoint x: 455, startPoint y: 188, endPoint x: 488, endPoint y: 202, distance: 35.6
click at [455, 186] on div "On" at bounding box center [443, 195] width 44 height 24
click at [431, 314] on div "On" at bounding box center [443, 312] width 44 height 24
click at [444, 534] on div "Raise hand Learners will not be able to raise hand, if turned off On Off" at bounding box center [624, 545] width 407 height 118
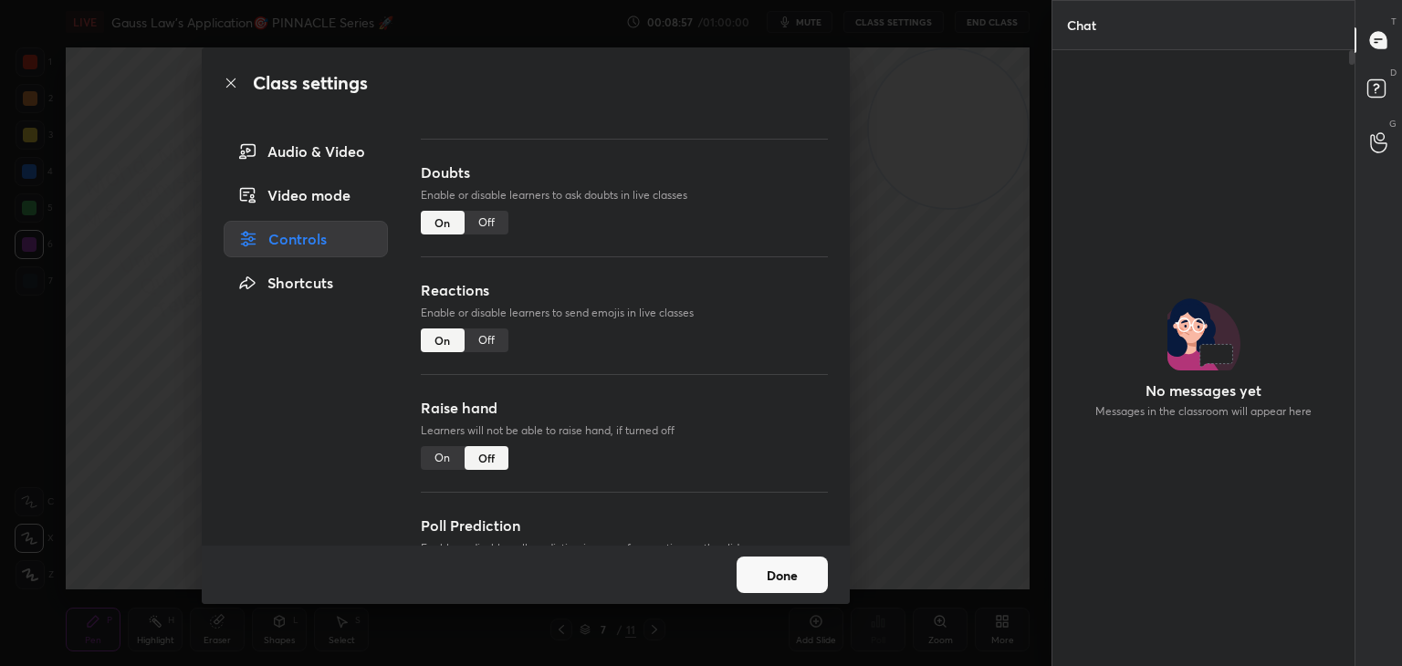
scroll to position [109, 0]
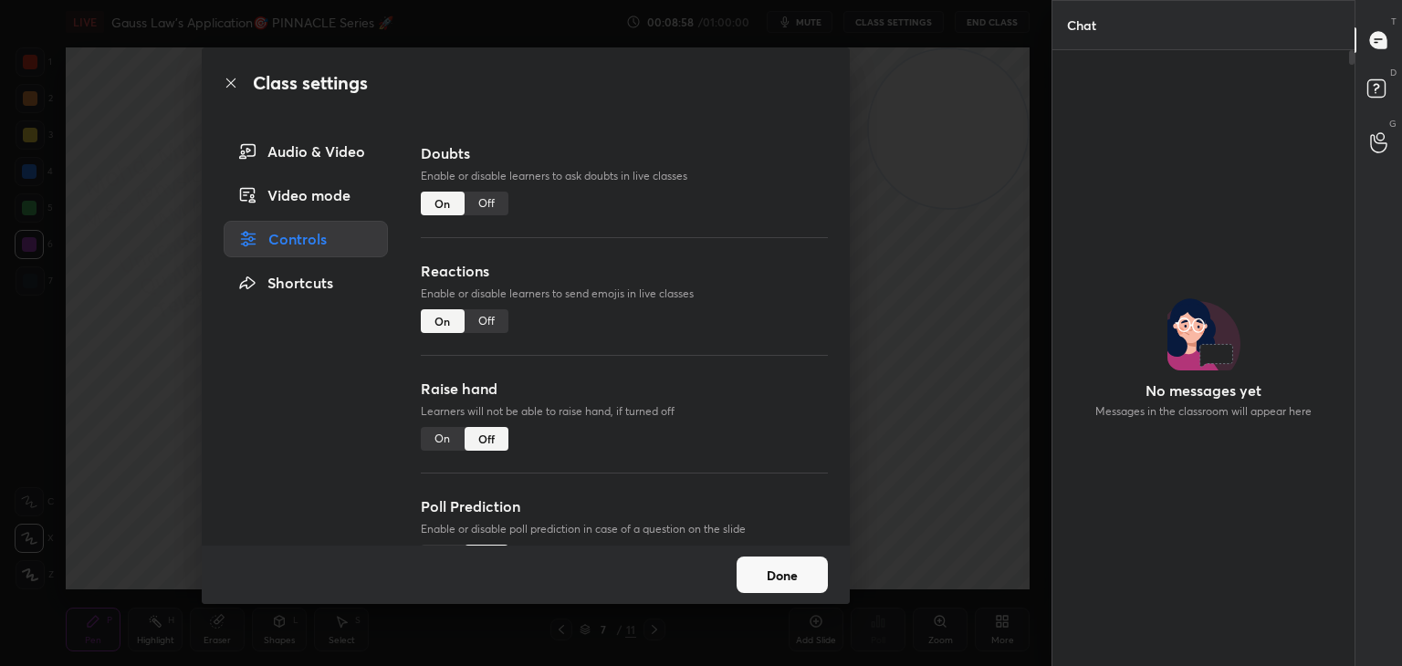
drag, startPoint x: 446, startPoint y: 442, endPoint x: 442, endPoint y: 453, distance: 11.9
click at [446, 443] on div "On" at bounding box center [443, 439] width 44 height 24
click at [792, 580] on button "Done" at bounding box center [781, 575] width 91 height 37
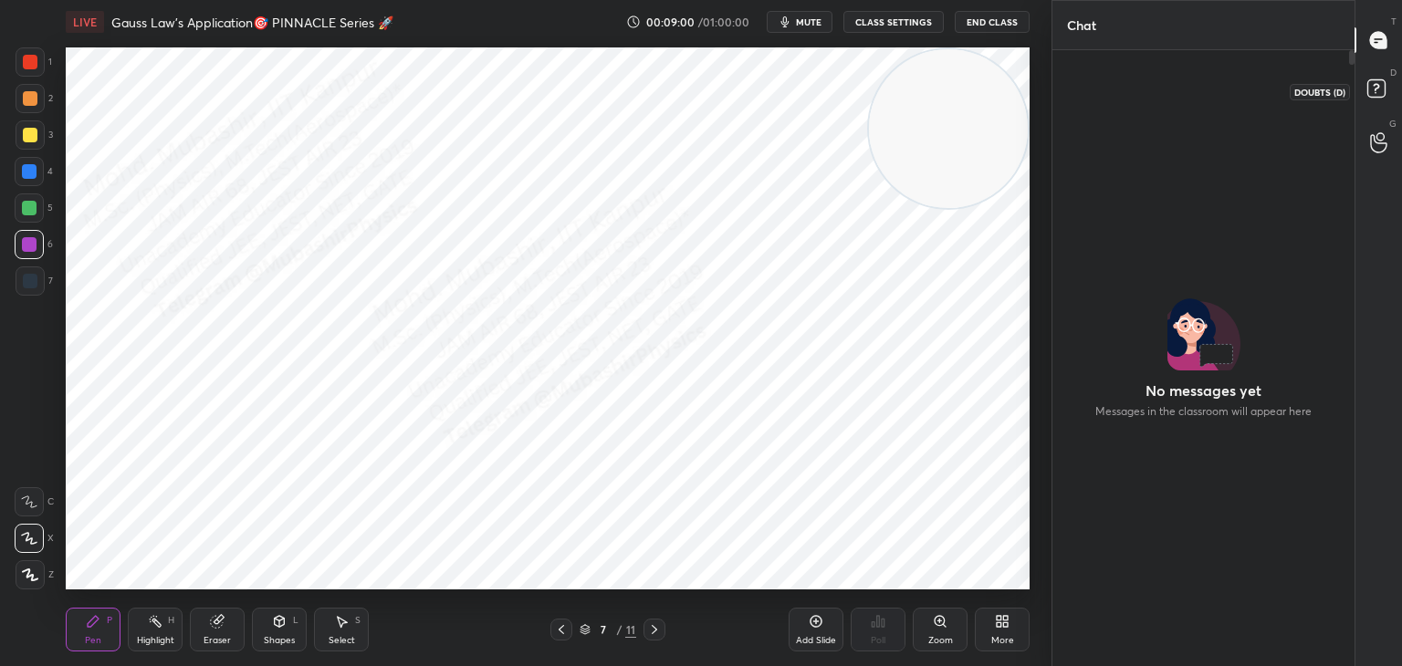
click at [1387, 131] on div at bounding box center [1379, 142] width 37 height 33
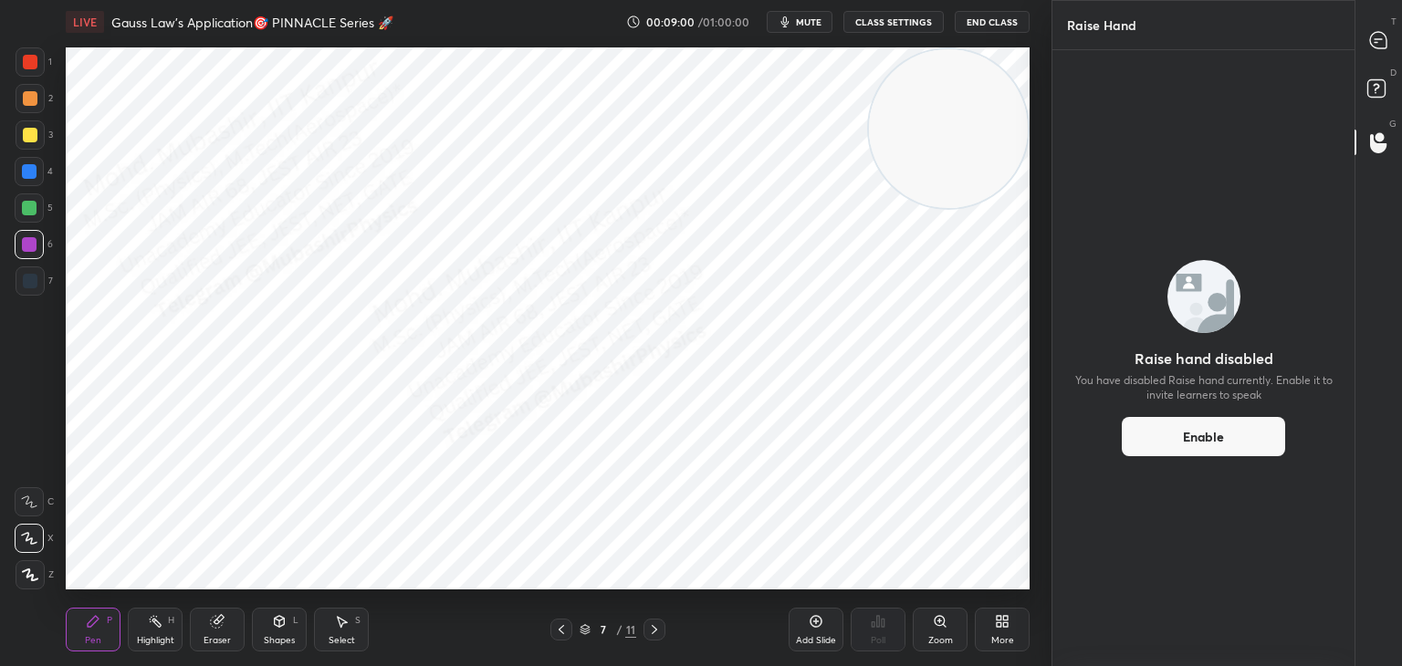
click at [1390, 84] on icon at bounding box center [1379, 91] width 33 height 33
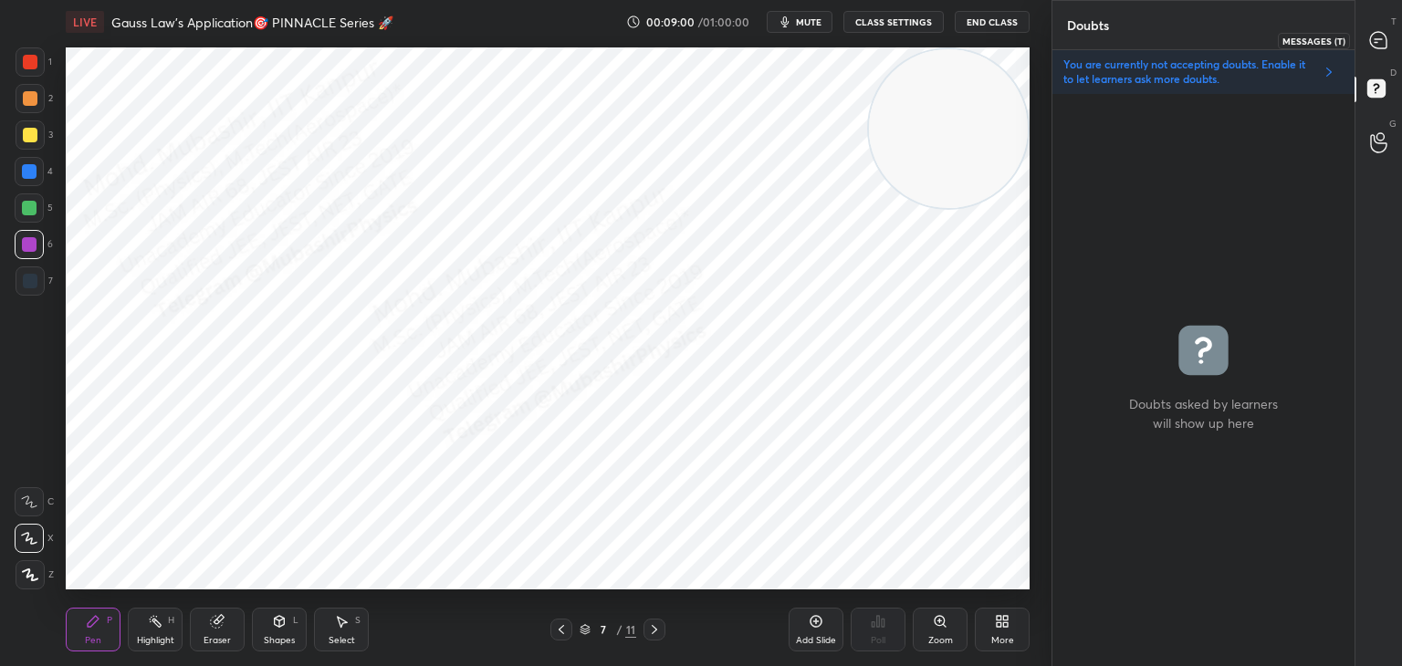
scroll to position [567, 297]
drag, startPoint x: 1381, startPoint y: 44, endPoint x: 1387, endPoint y: 58, distance: 15.9
click at [1383, 37] on icon at bounding box center [1378, 40] width 16 height 16
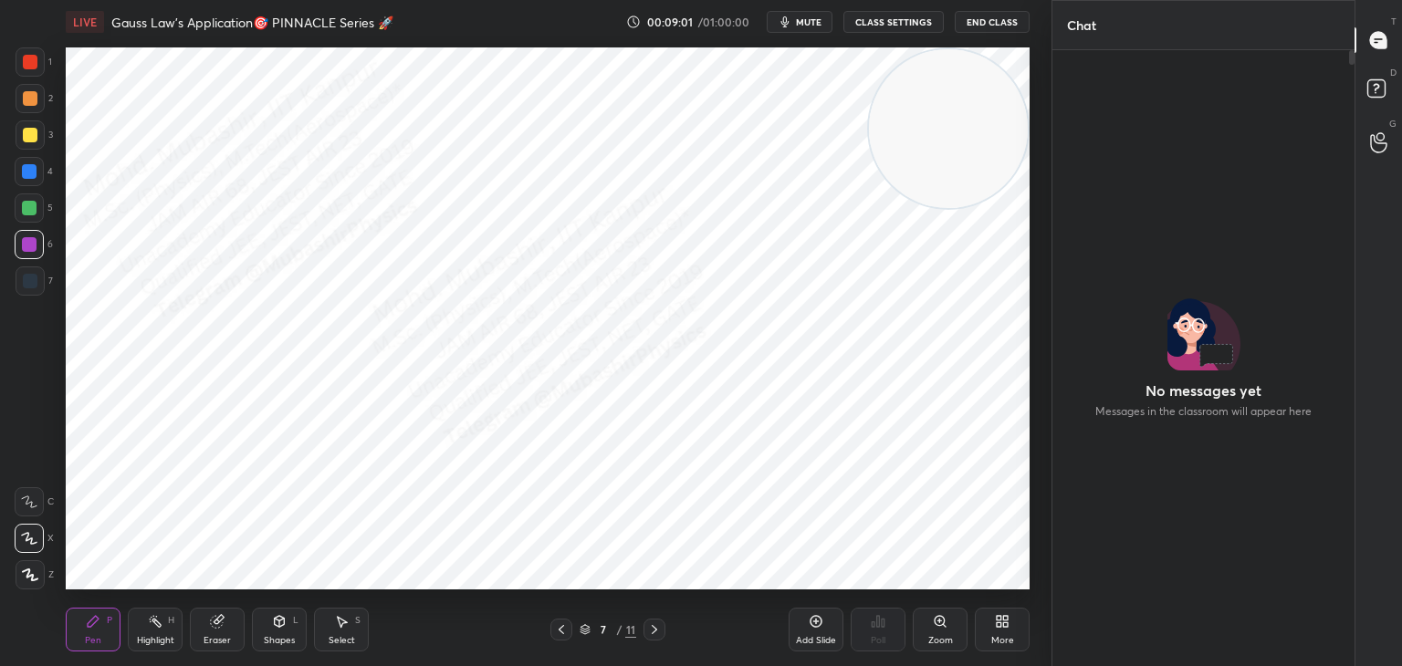
scroll to position [611, 297]
click at [1381, 148] on icon at bounding box center [1378, 142] width 17 height 21
drag, startPoint x: 1374, startPoint y: 97, endPoint x: 1380, endPoint y: 80, distance: 17.6
click at [1375, 93] on rect at bounding box center [1375, 88] width 17 height 17
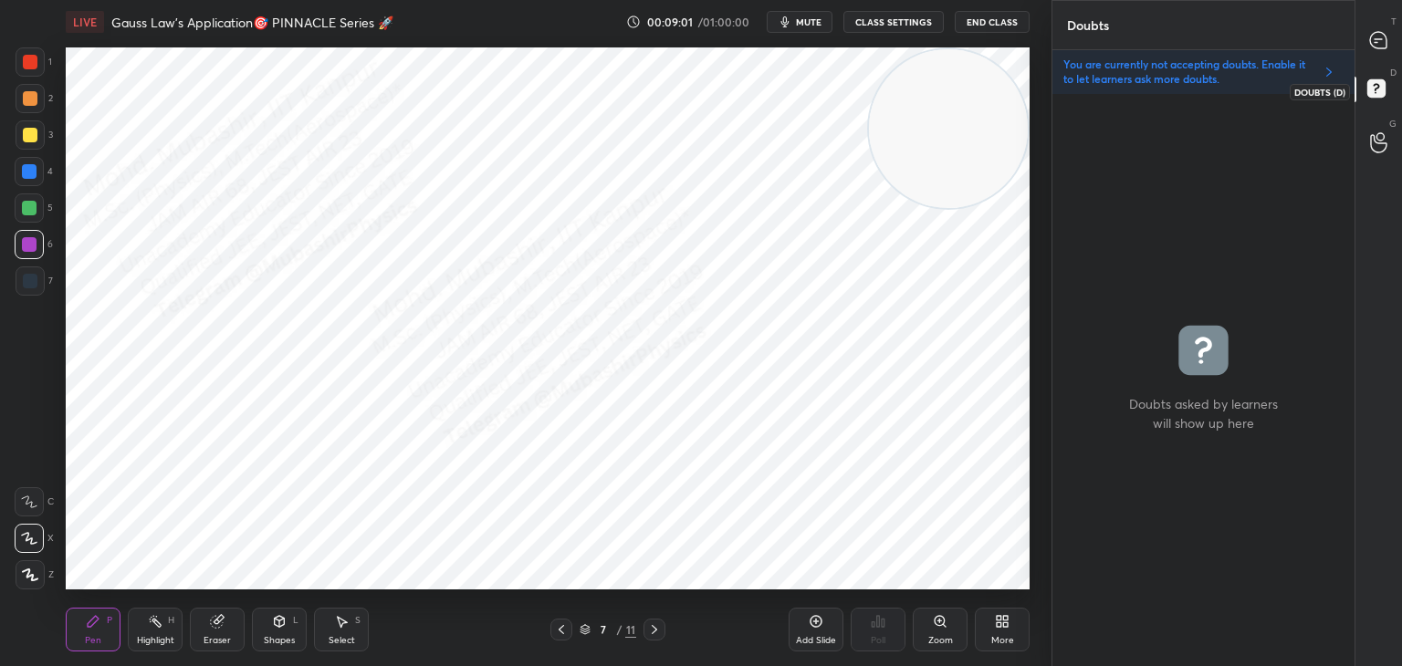
scroll to position [567, 297]
click at [1379, 55] on div "T Messages (T)" at bounding box center [1378, 40] width 47 height 51
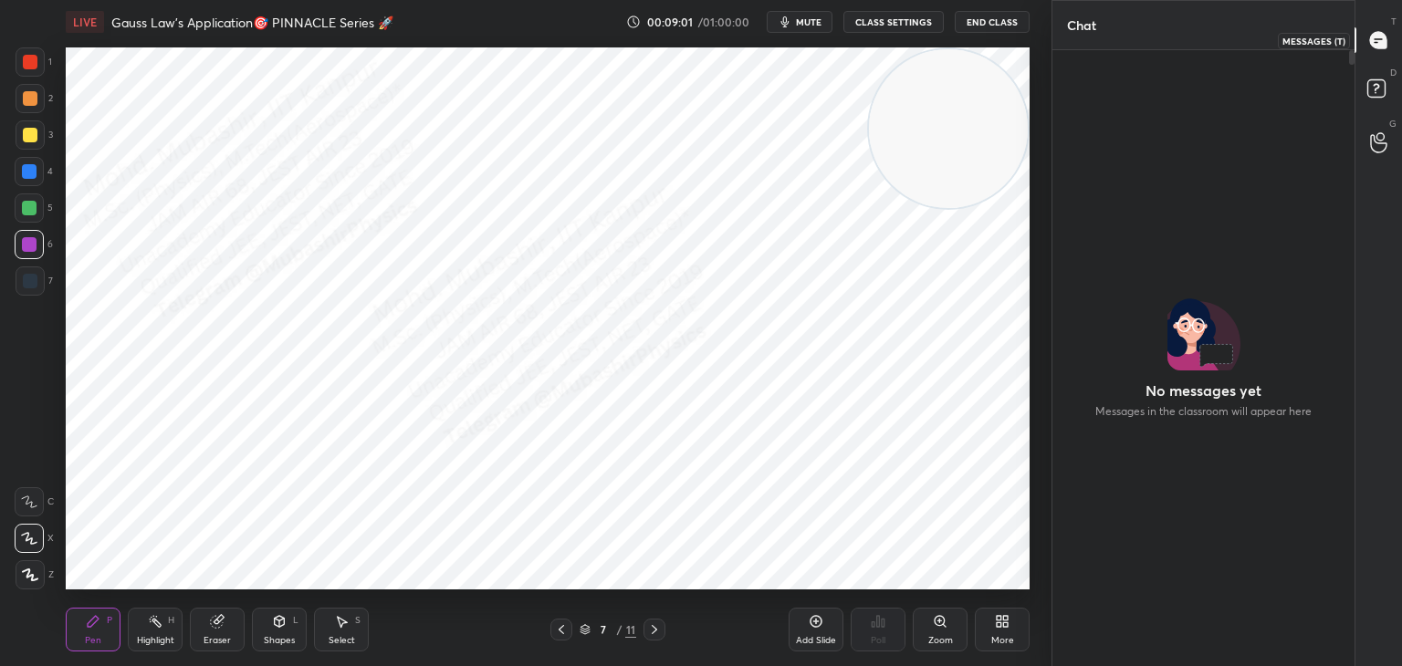
scroll to position [611, 297]
drag, startPoint x: 1375, startPoint y: 91, endPoint x: 1384, endPoint y: 99, distance: 11.0
click at [1375, 91] on rect at bounding box center [1375, 88] width 17 height 17
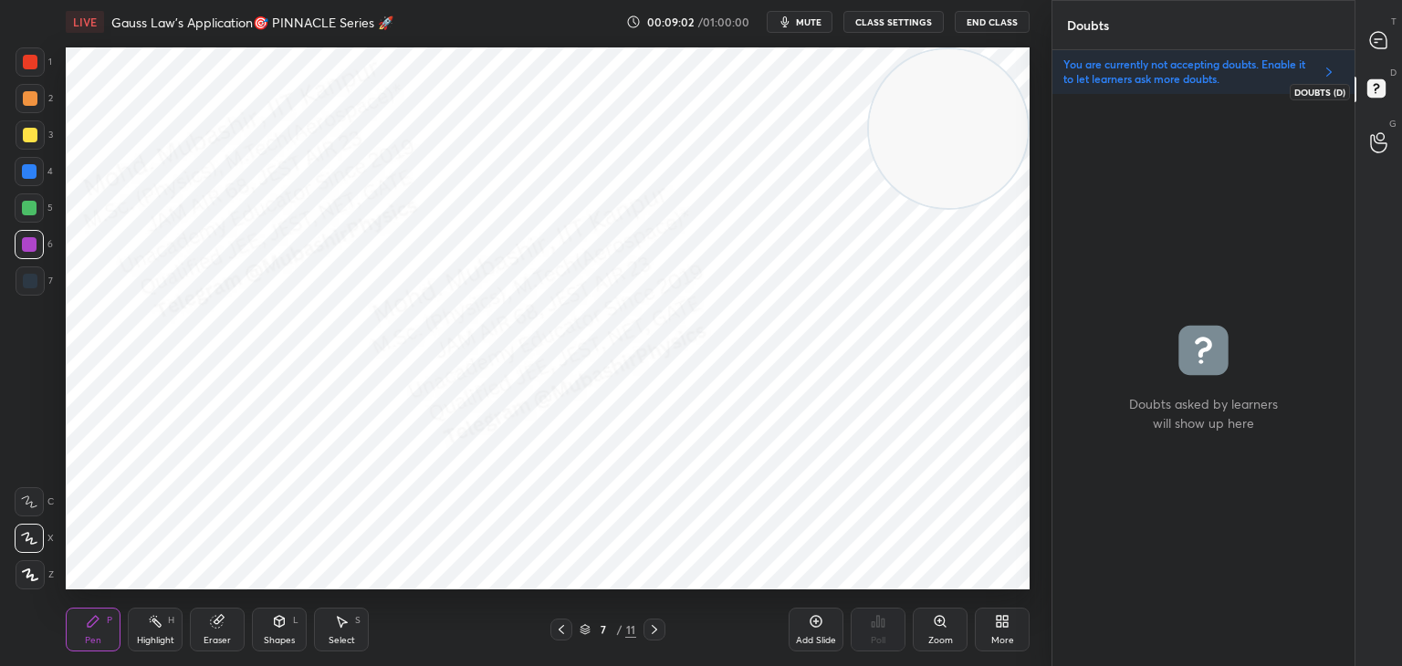
scroll to position [567, 297]
click at [1362, 53] on div at bounding box center [1379, 40] width 37 height 33
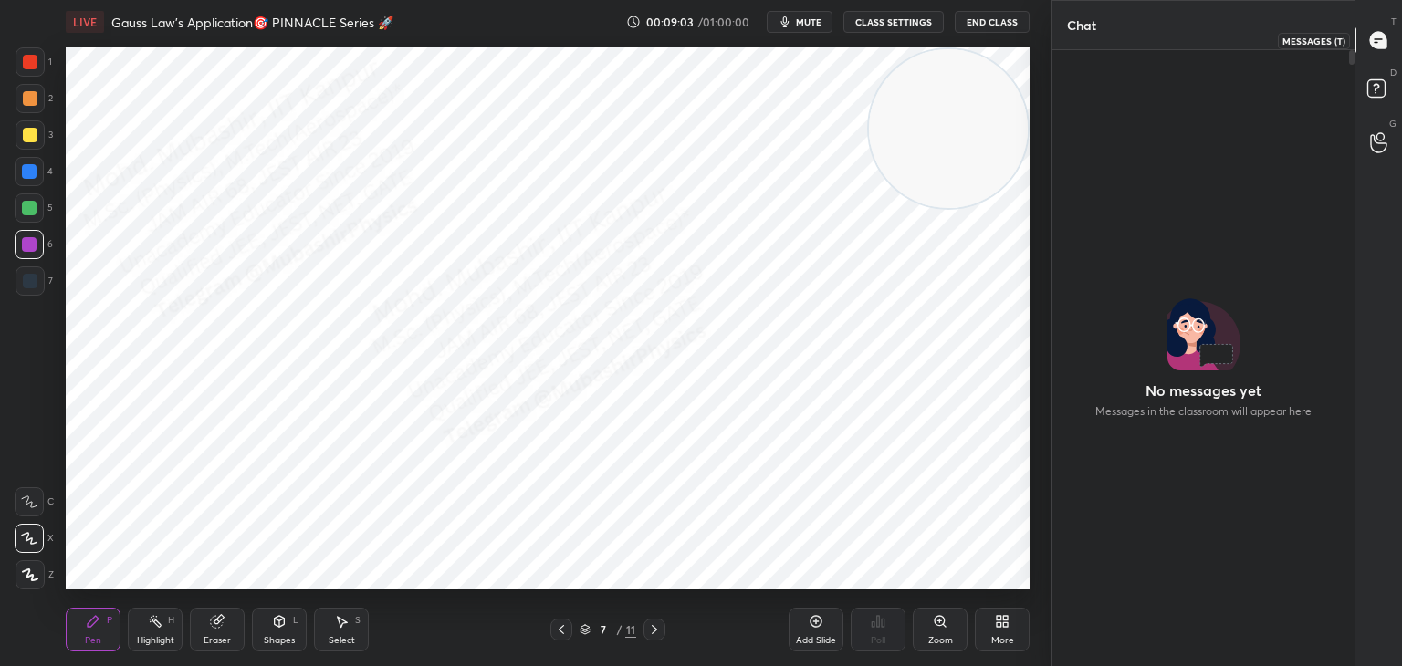
scroll to position [611, 297]
click at [1374, 88] on icon at bounding box center [1379, 91] width 33 height 33
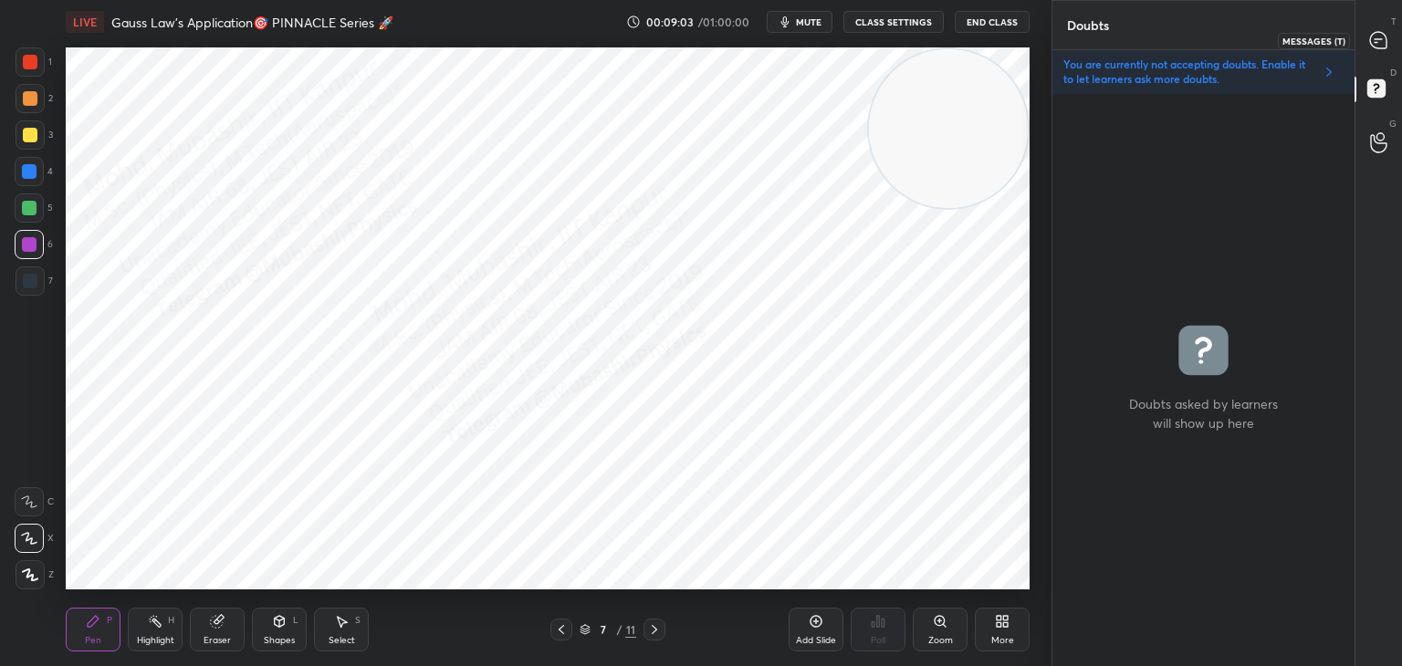
scroll to position [567, 297]
click at [1375, 51] on div at bounding box center [1379, 40] width 37 height 33
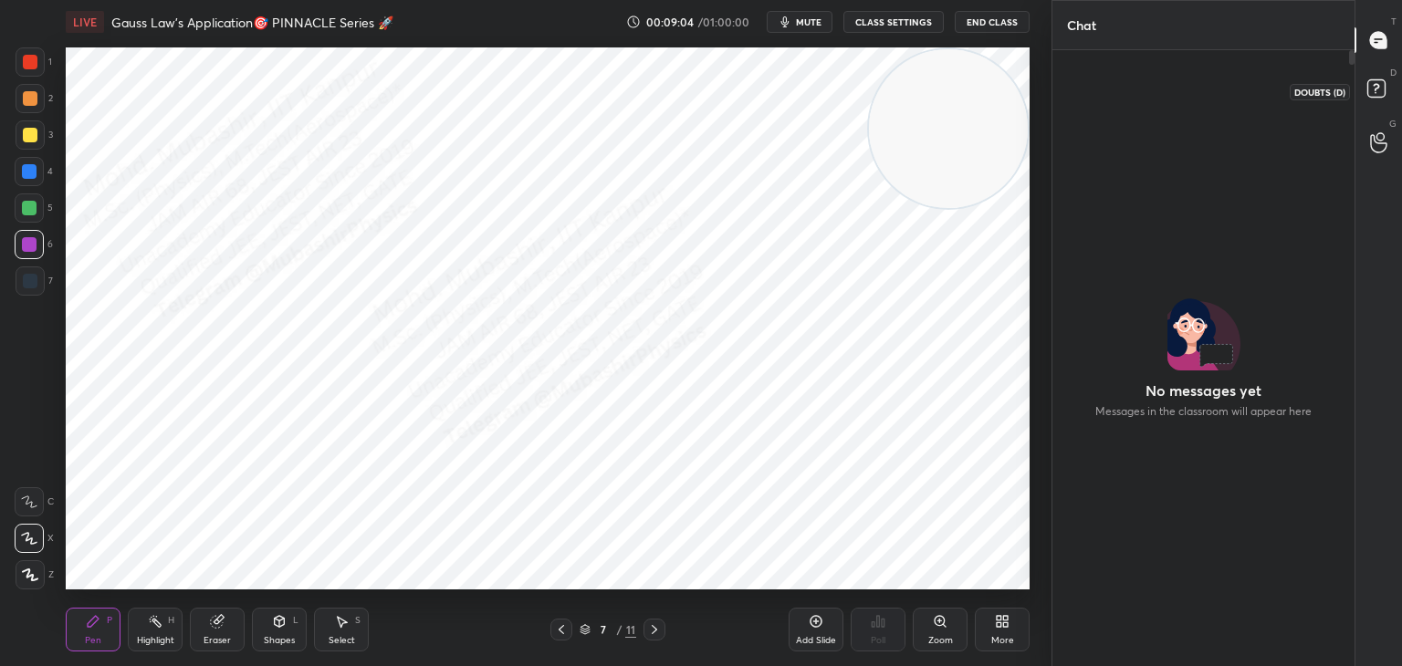
scroll to position [611, 297]
drag, startPoint x: 1390, startPoint y: 124, endPoint x: 1398, endPoint y: 146, distance: 23.4
click at [1390, 129] on div "G Raise Hand (G)" at bounding box center [1378, 142] width 47 height 51
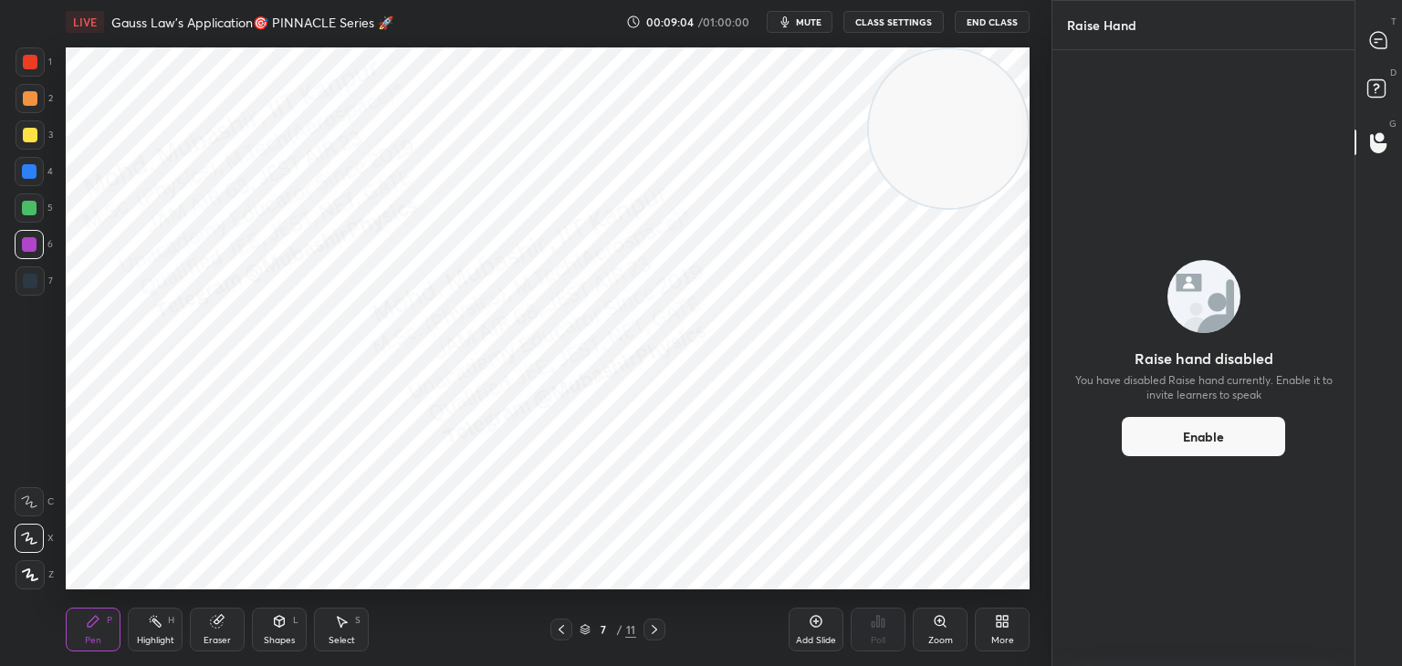
click at [1388, 151] on div at bounding box center [1379, 142] width 37 height 33
drag, startPoint x: 1395, startPoint y: 82, endPoint x: 1387, endPoint y: 38, distance: 44.4
click at [1398, 80] on div "D Doubts (D)" at bounding box center [1378, 91] width 47 height 51
click at [1380, 24] on div at bounding box center [1379, 40] width 37 height 33
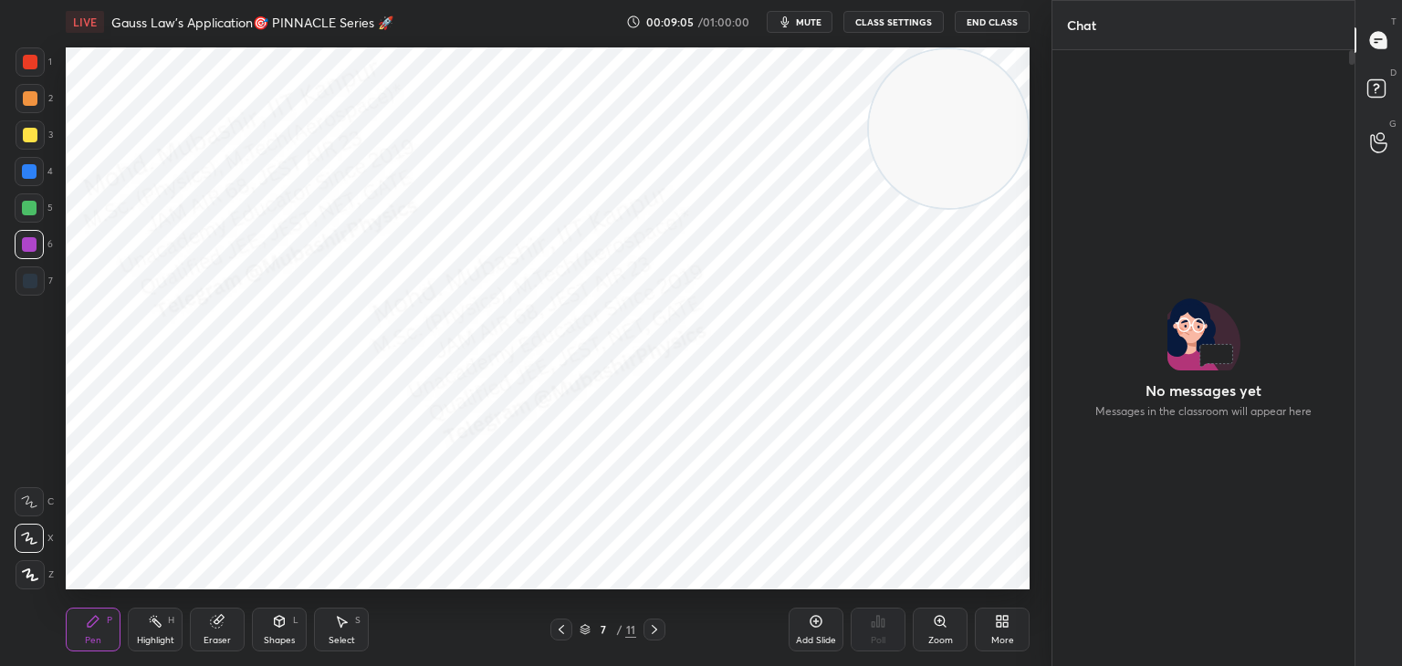
scroll to position [611, 297]
drag, startPoint x: 935, startPoint y: 115, endPoint x: 916, endPoint y: 504, distance: 389.3
click at [1023, 208] on video at bounding box center [948, 128] width 159 height 159
click at [22, 170] on div at bounding box center [29, 171] width 15 height 15
click at [18, 215] on div at bounding box center [29, 207] width 29 height 29
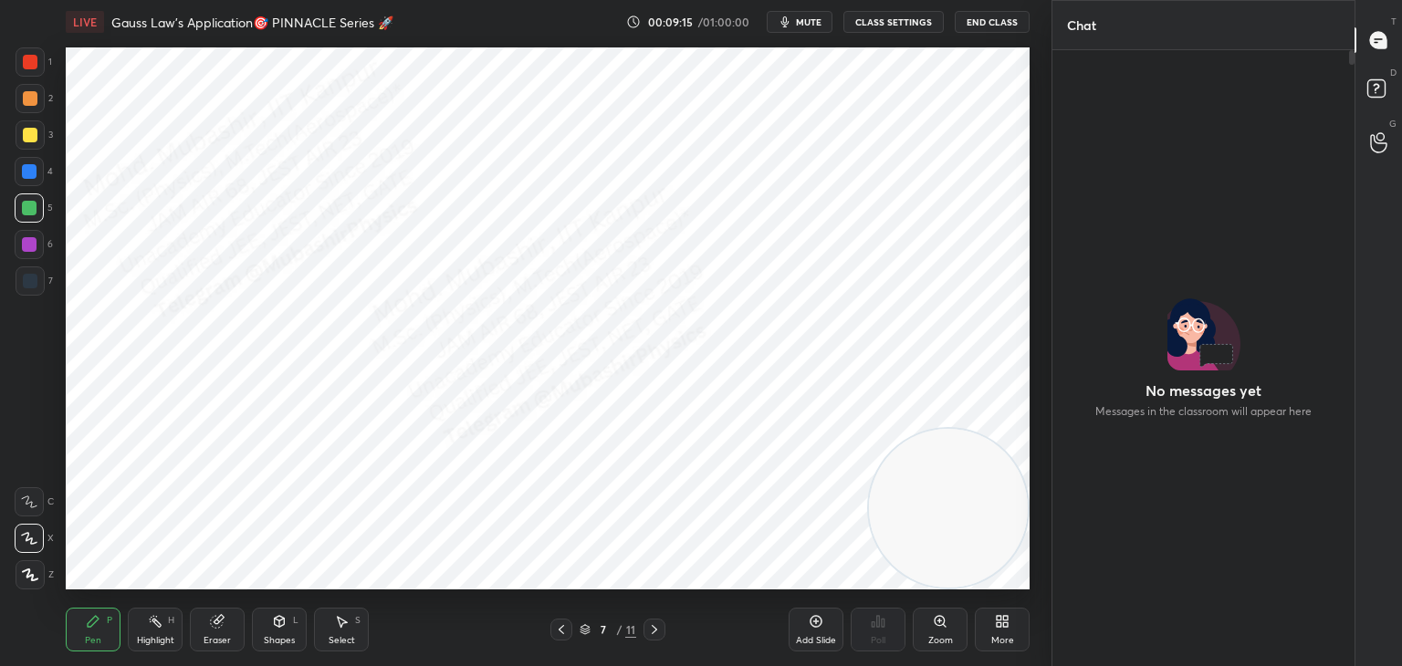
click at [30, 150] on div "3" at bounding box center [34, 138] width 37 height 37
drag, startPoint x: 26, startPoint y: 204, endPoint x: 41, endPoint y: 208, distance: 15.1
click at [28, 208] on div at bounding box center [29, 208] width 15 height 15
click at [26, 172] on div at bounding box center [29, 171] width 15 height 15
click at [30, 106] on div at bounding box center [30, 98] width 29 height 29
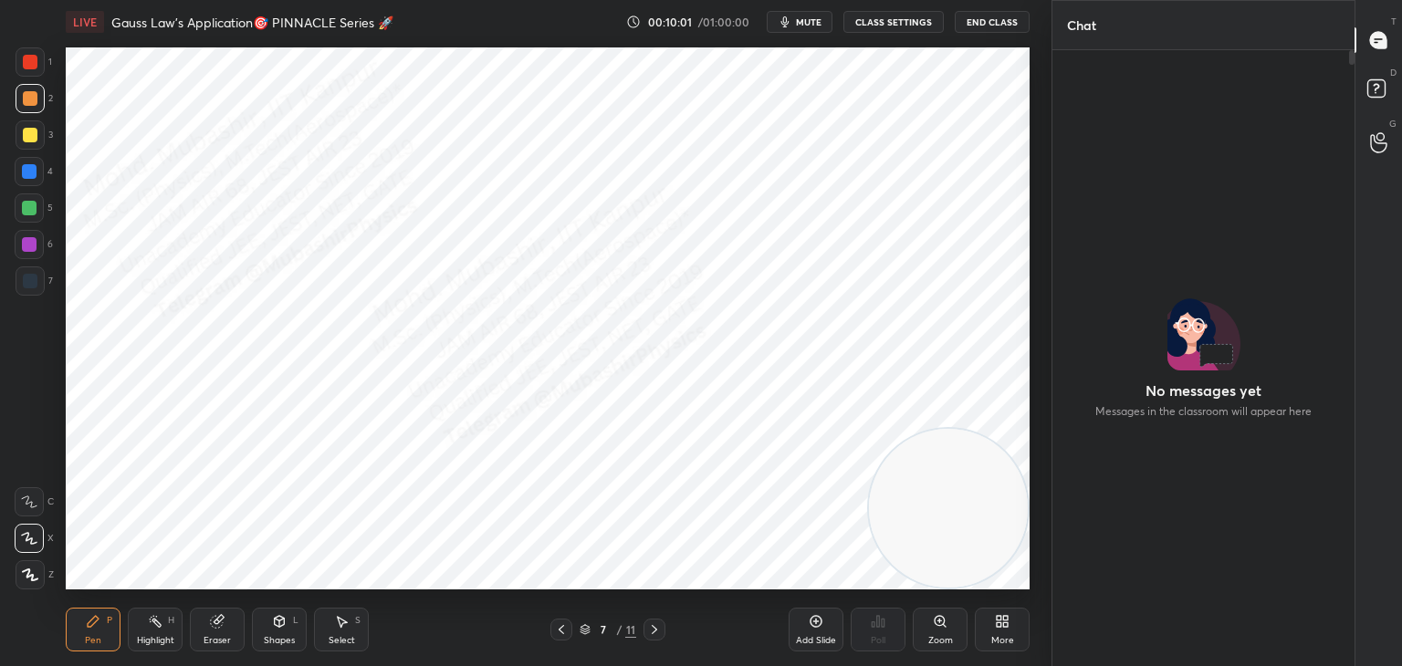
click at [660, 630] on icon at bounding box center [654, 629] width 15 height 15
click at [16, 69] on div at bounding box center [30, 61] width 29 height 29
click at [16, 170] on div at bounding box center [29, 171] width 29 height 29
click at [150, 628] on icon at bounding box center [155, 621] width 15 height 15
click at [555, 624] on icon at bounding box center [561, 629] width 15 height 15
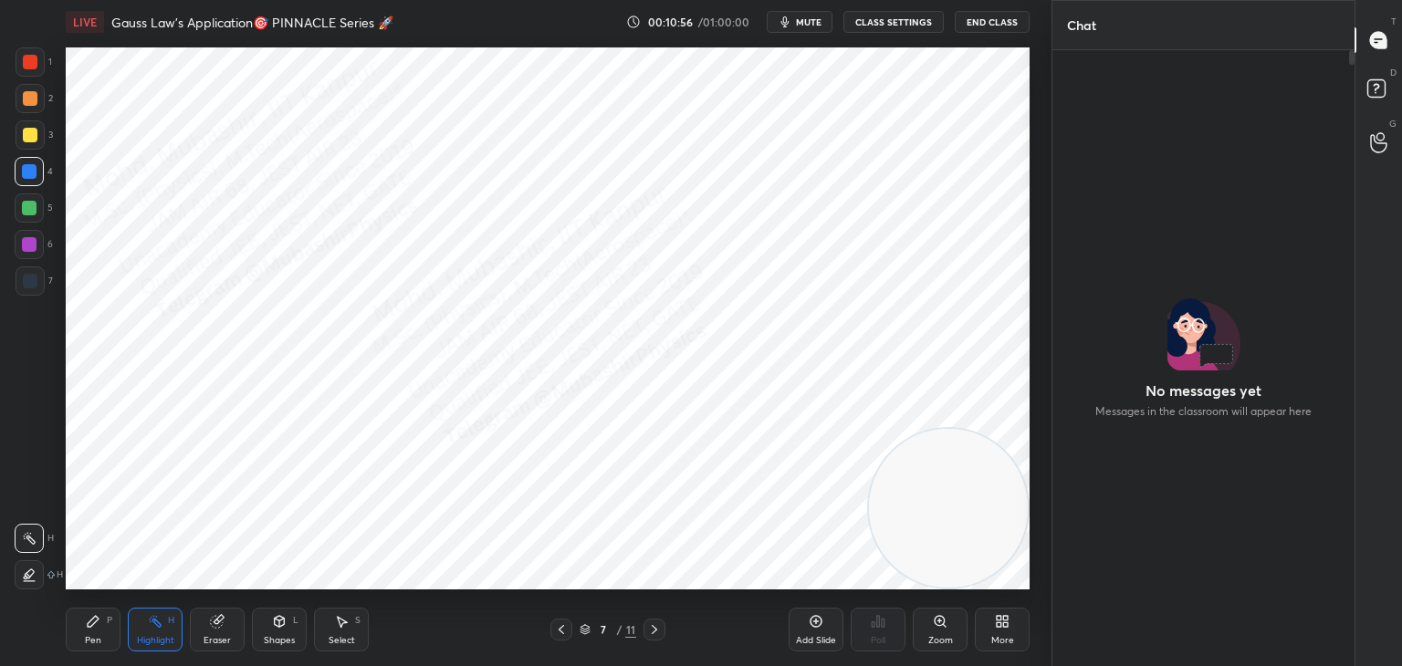
click at [649, 626] on icon at bounding box center [654, 629] width 15 height 15
drag, startPoint x: 928, startPoint y: 445, endPoint x: 945, endPoint y: 169, distance: 277.1
click at [990, 303] on video at bounding box center [948, 382] width 159 height 159
click at [92, 639] on div "Pen" at bounding box center [93, 640] width 16 height 9
click at [30, 110] on div at bounding box center [30, 98] width 29 height 29
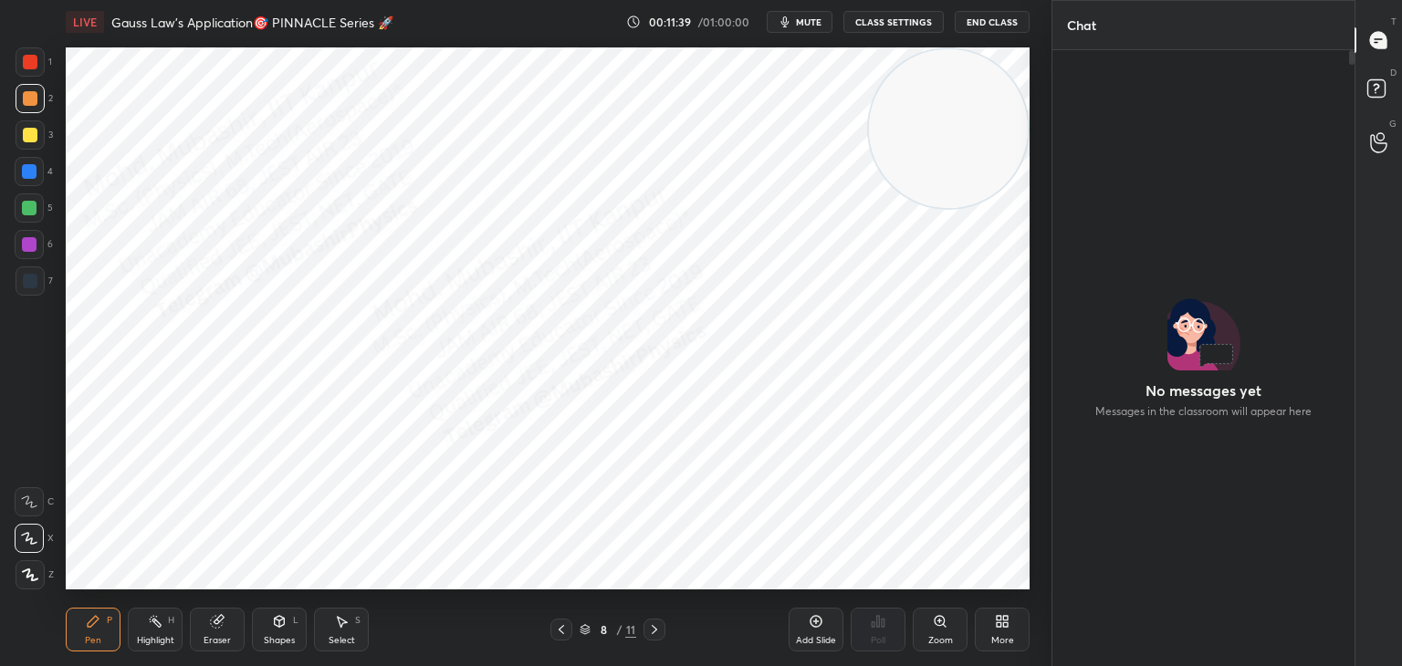
click at [660, 630] on icon at bounding box center [654, 629] width 15 height 15
drag, startPoint x: 26, startPoint y: 86, endPoint x: 41, endPoint y: 77, distance: 17.2
click at [28, 80] on div "1 2 3 4 5 6 7" at bounding box center [34, 175] width 38 height 256
drag, startPoint x: 29, startPoint y: 62, endPoint x: 57, endPoint y: 78, distance: 32.3
click at [29, 67] on div at bounding box center [30, 62] width 15 height 15
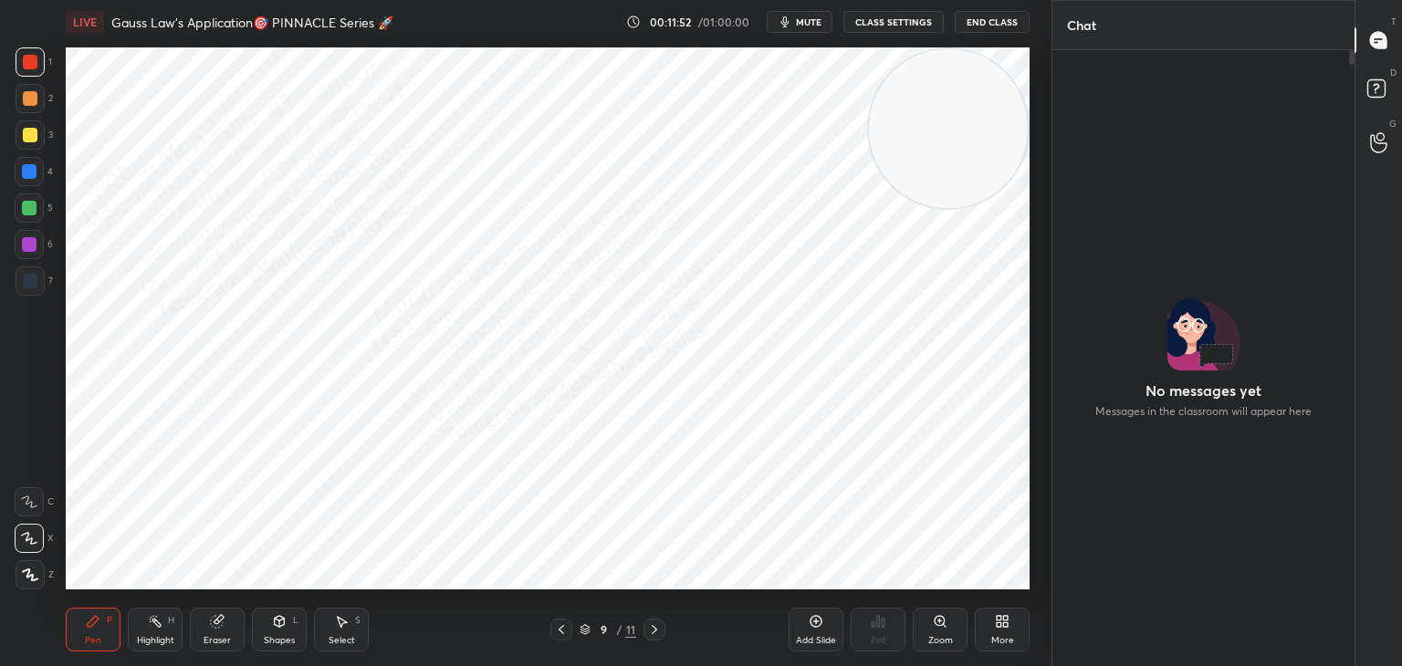
click at [556, 636] on div at bounding box center [561, 630] width 22 height 22
click at [145, 629] on div "Highlight H" at bounding box center [155, 630] width 55 height 44
click at [559, 635] on icon at bounding box center [561, 629] width 15 height 15
click at [563, 632] on icon at bounding box center [561, 629] width 15 height 15
drag, startPoint x: 930, startPoint y: 164, endPoint x: 167, endPoint y: 117, distance: 764.4
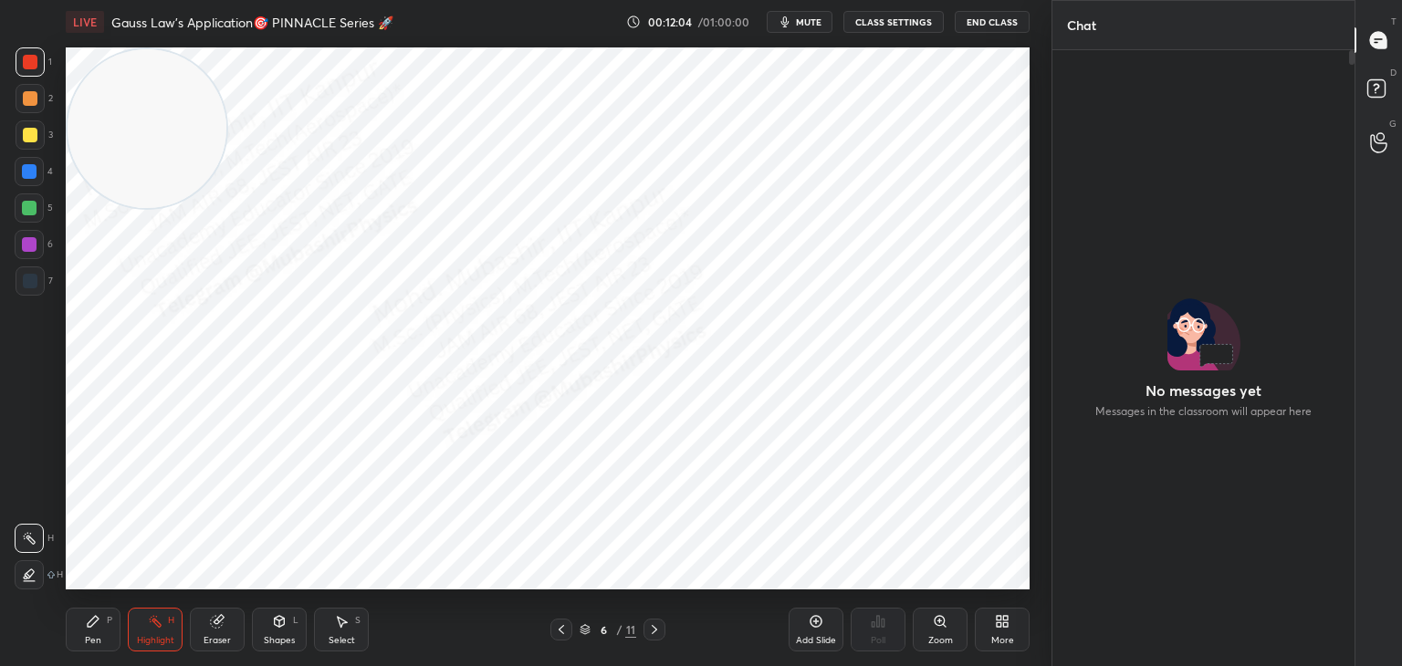
click at [131, 125] on video at bounding box center [147, 128] width 159 height 159
click at [99, 636] on div "Pen" at bounding box center [93, 640] width 16 height 9
click at [328, 624] on div "Select S" at bounding box center [341, 630] width 55 height 44
drag, startPoint x: 749, startPoint y: 442, endPoint x: 764, endPoint y: 461, distance: 24.1
click at [757, 457] on div "0 ° Undo Copy Paste here Duplicate Duplicate to new slide Delete" at bounding box center [548, 318] width 964 height 542
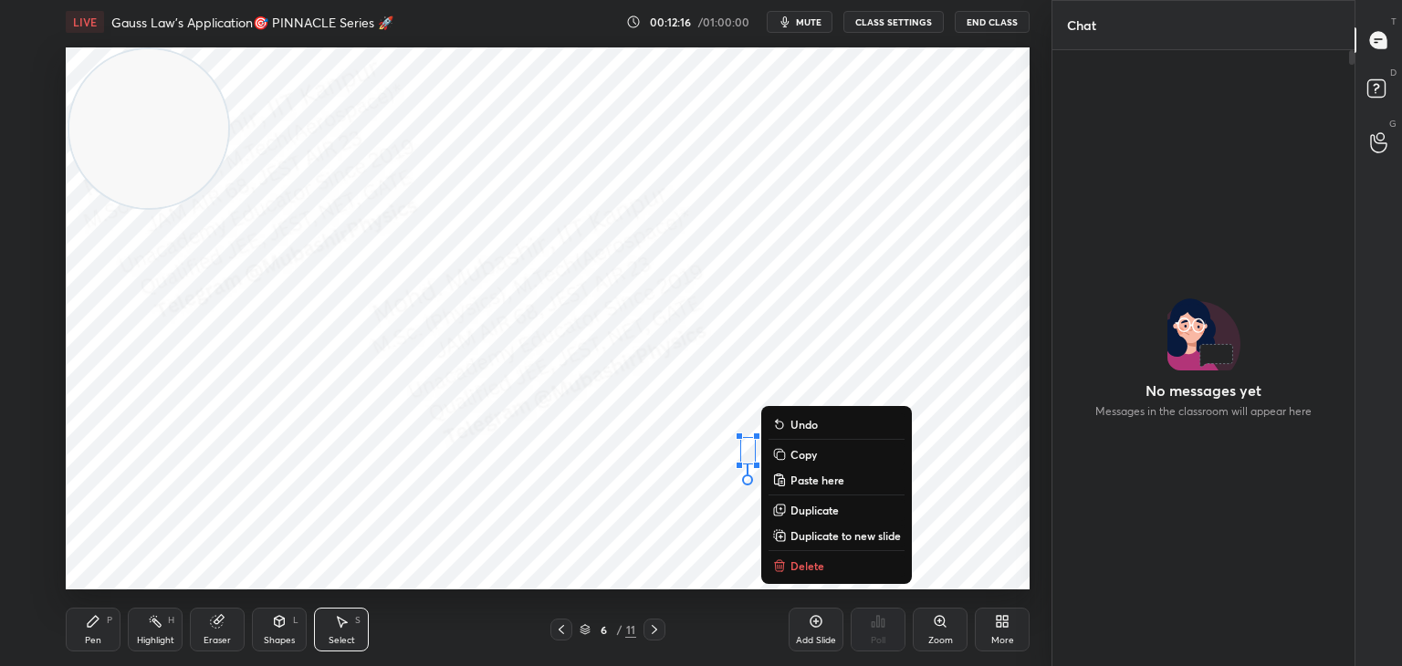
click at [795, 569] on p "Delete" at bounding box center [807, 566] width 34 height 15
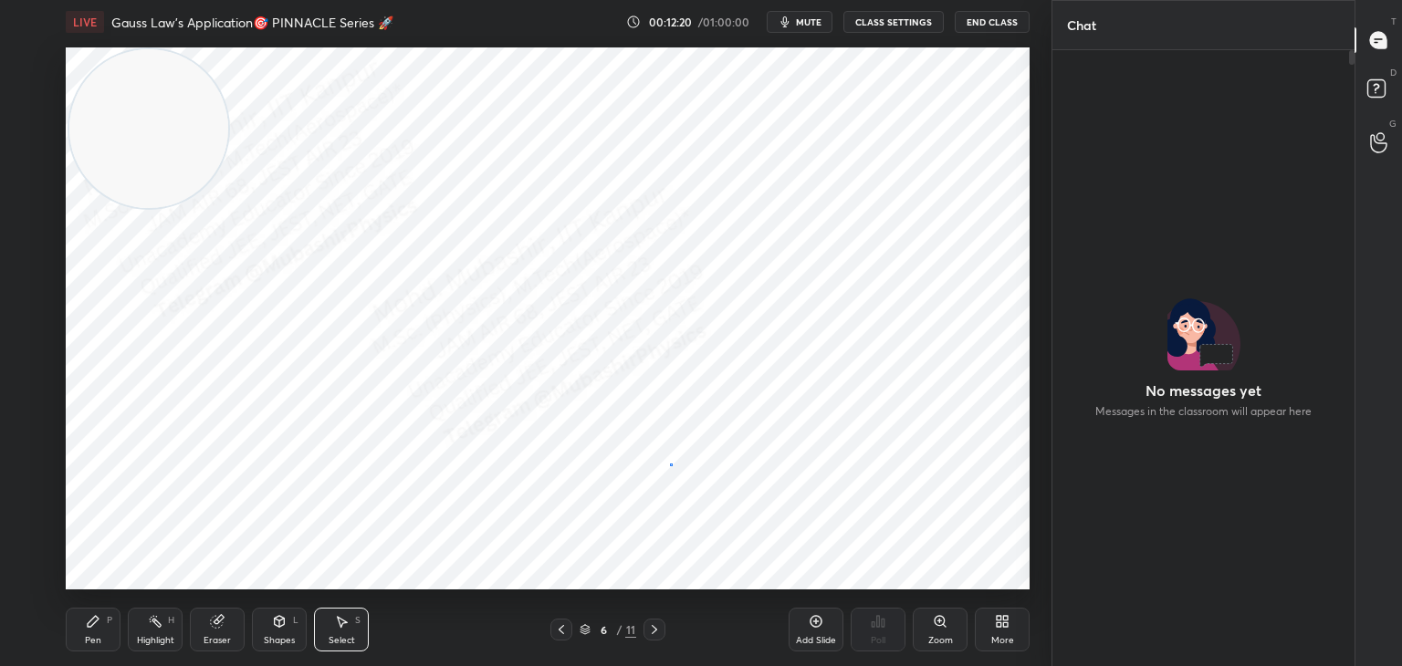
drag, startPoint x: 669, startPoint y: 464, endPoint x: 691, endPoint y: 478, distance: 26.3
click at [689, 478] on div "0 ° Undo Copy Paste here Duplicate Duplicate to new slide Delete" at bounding box center [548, 318] width 964 height 542
drag, startPoint x: 663, startPoint y: 464, endPoint x: 693, endPoint y: 486, distance: 36.5
click at [684, 486] on div "0 ° Undo Copy Paste here Duplicate Duplicate to new slide Delete" at bounding box center [548, 318] width 964 height 542
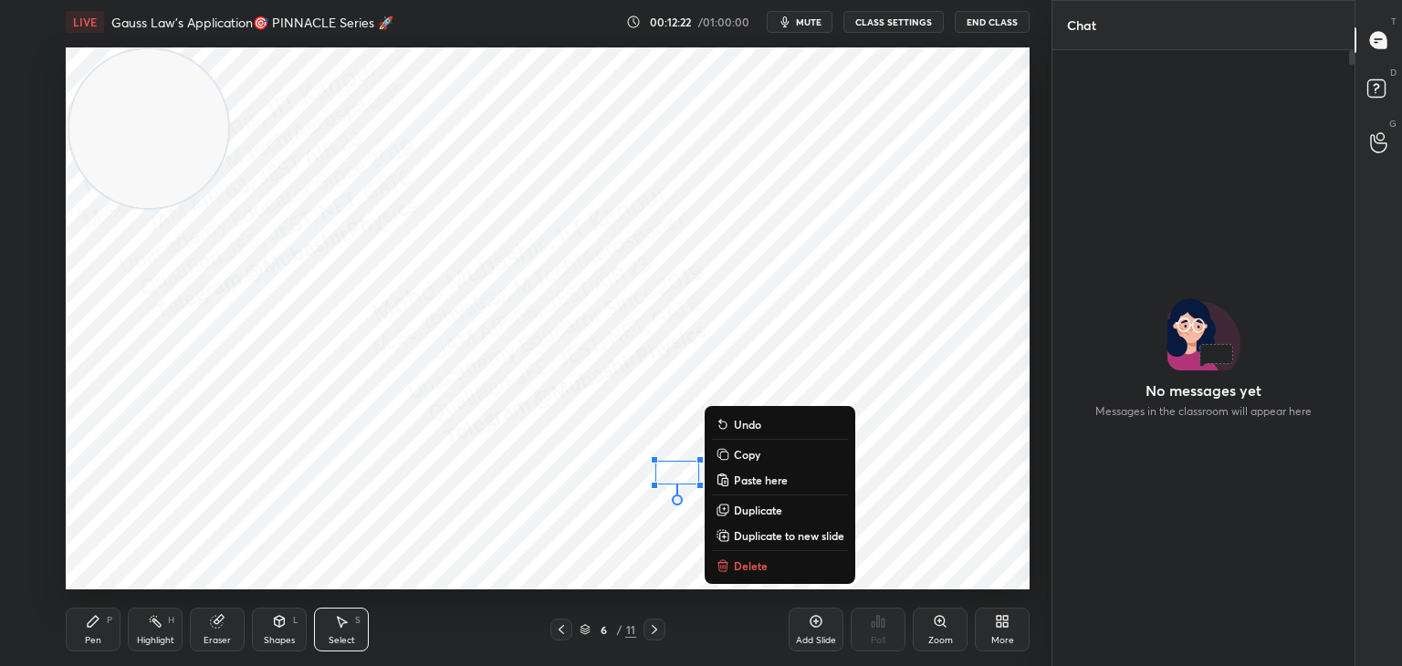
click at [734, 566] on p "Delete" at bounding box center [751, 566] width 34 height 15
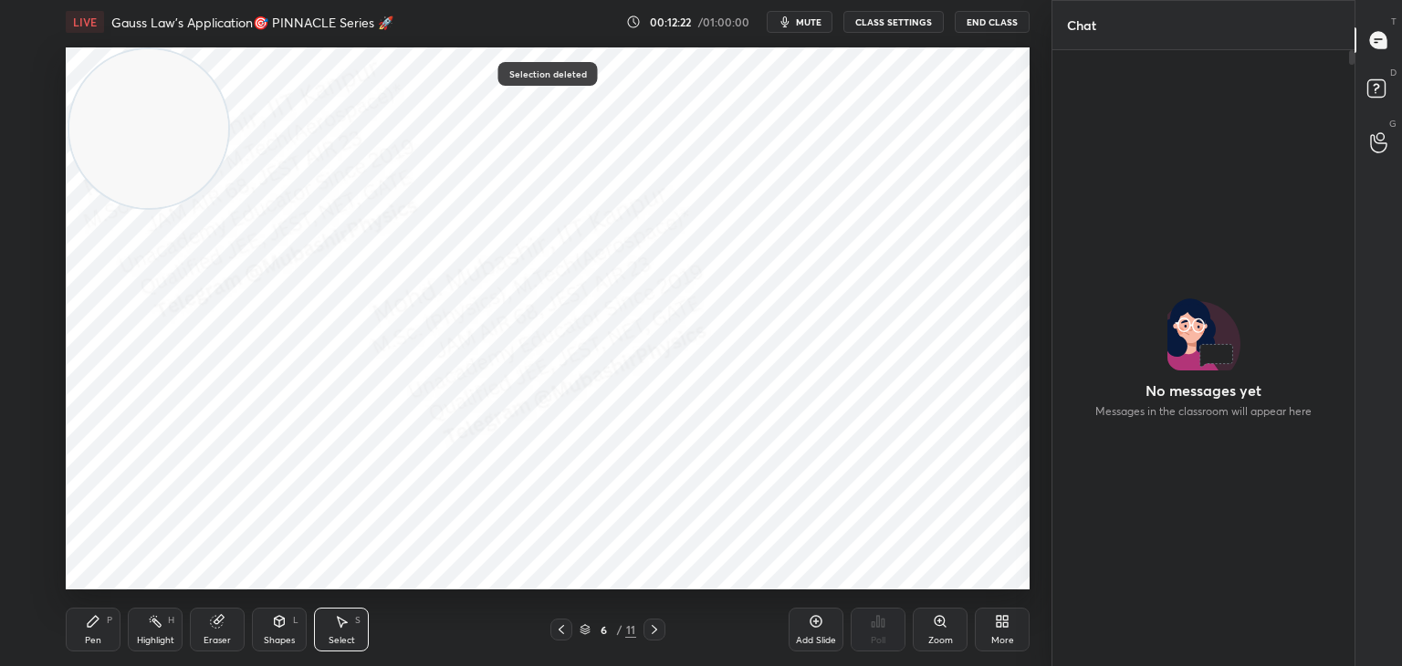
click at [103, 632] on div "Pen P" at bounding box center [93, 630] width 55 height 44
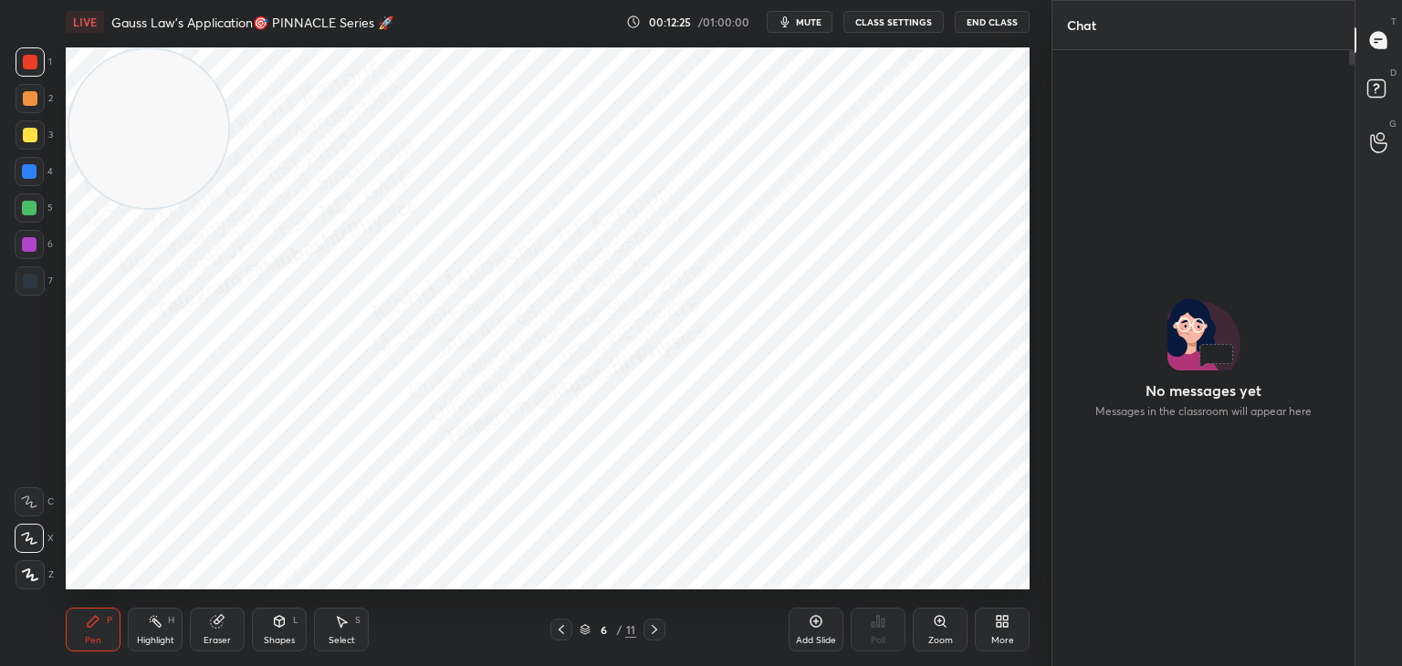
click at [654, 628] on icon at bounding box center [654, 629] width 5 height 9
drag, startPoint x: 141, startPoint y: 148, endPoint x: 862, endPoint y: 538, distance: 820.0
click at [870, 544] on video at bounding box center [855, 508] width 159 height 159
click at [347, 626] on div "Select S" at bounding box center [341, 630] width 55 height 44
drag, startPoint x: 448, startPoint y: 88, endPoint x: 457, endPoint y: 96, distance: 12.3
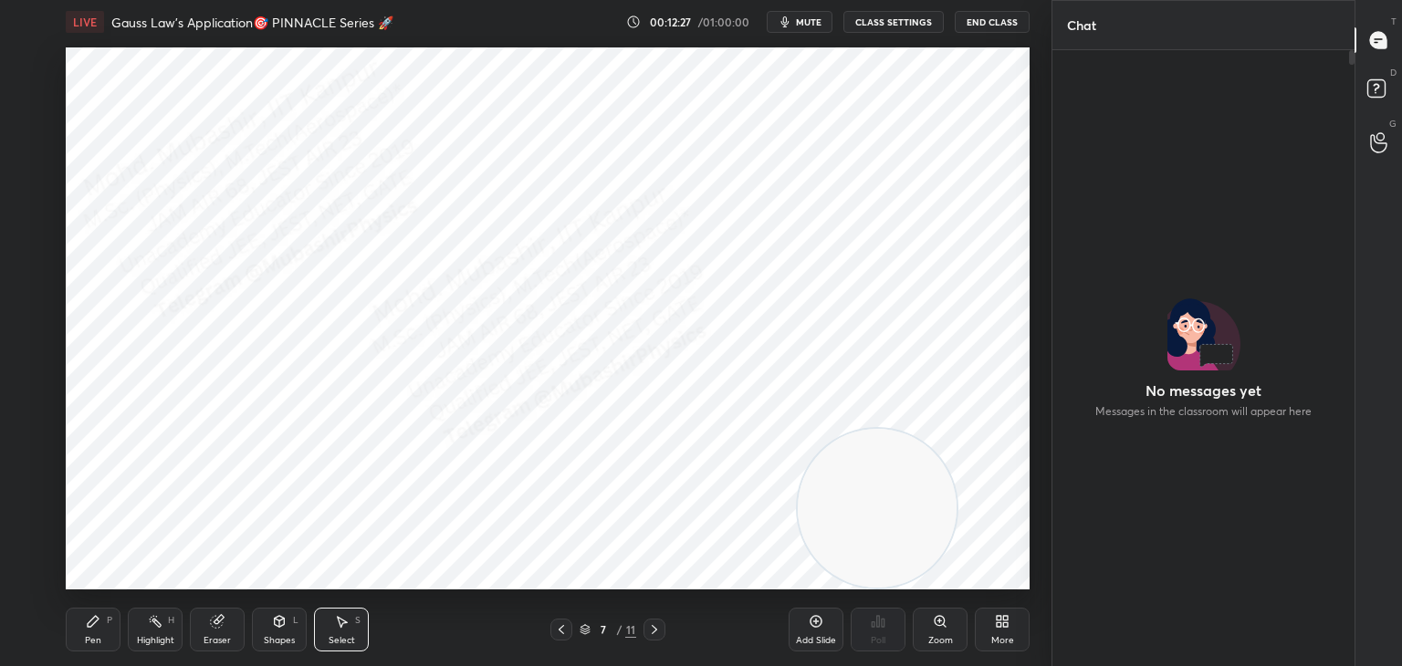
click at [455, 96] on div "0 ° Undo Copy Paste here Duplicate Duplicate to new slide Delete" at bounding box center [548, 318] width 964 height 542
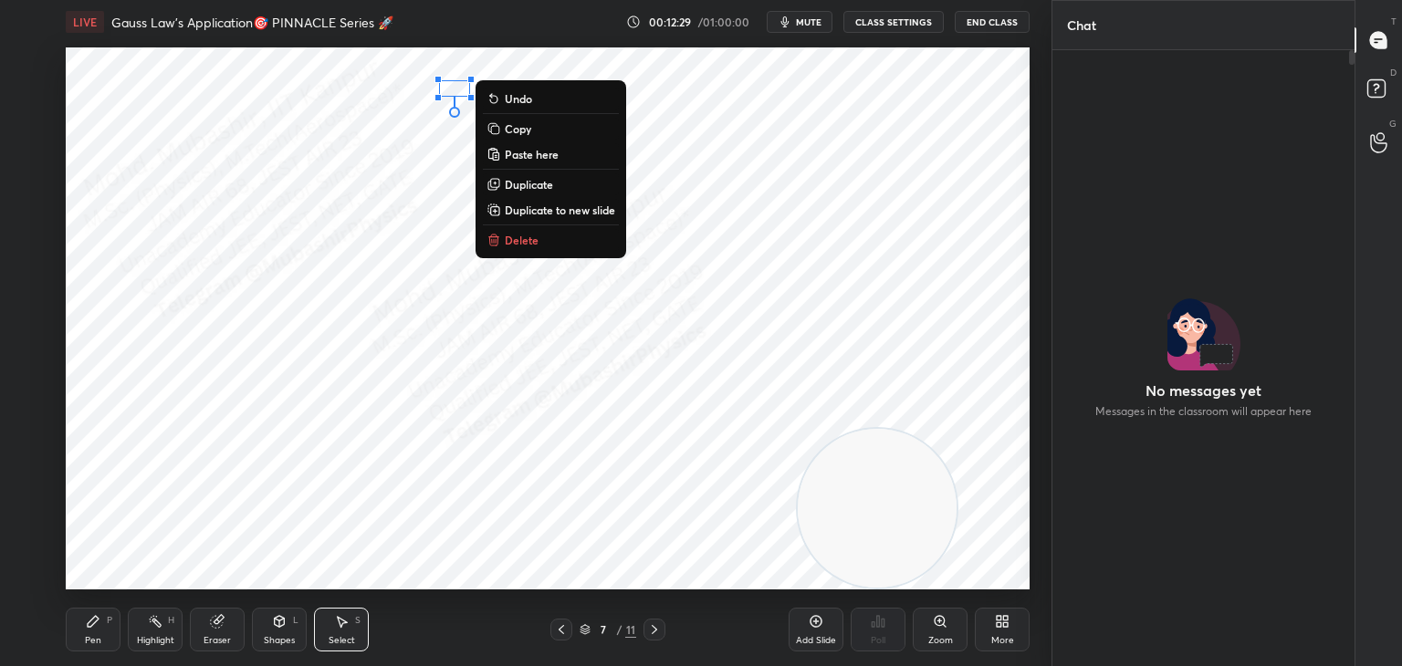
click at [508, 241] on p "Delete" at bounding box center [522, 240] width 34 height 15
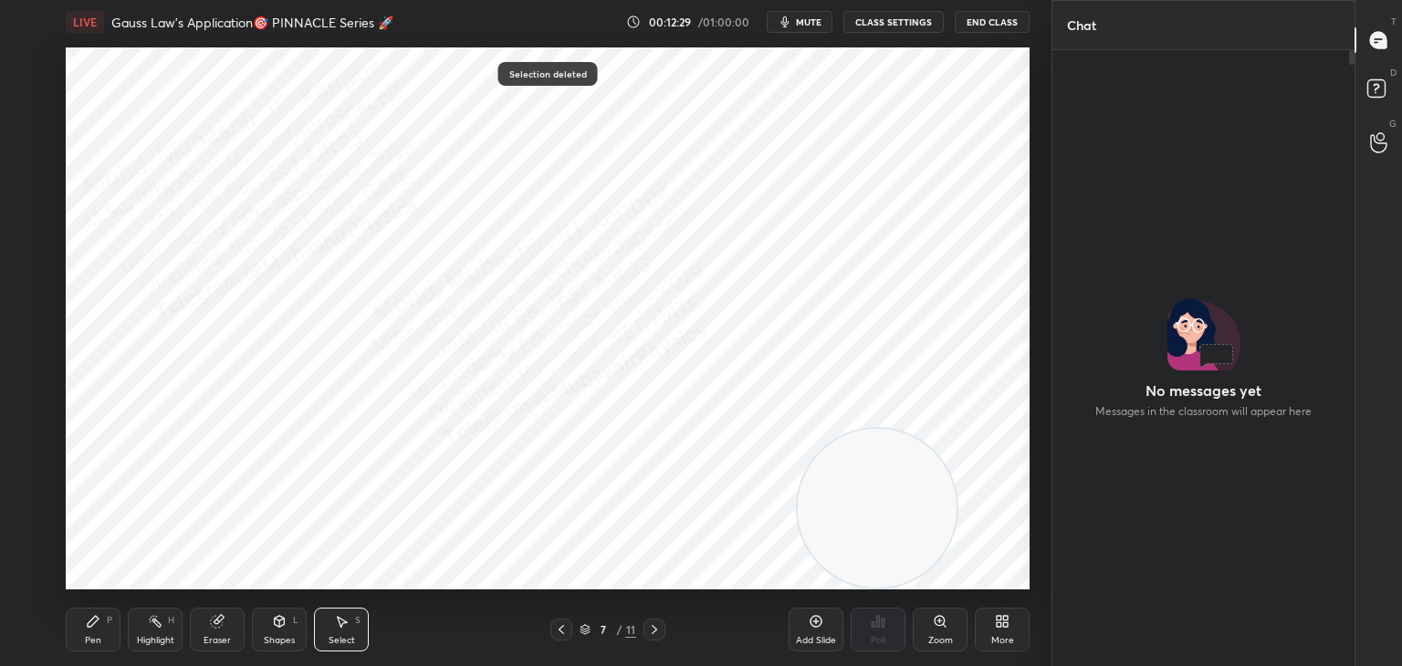
drag, startPoint x: 103, startPoint y: 628, endPoint x: 109, endPoint y: 615, distance: 13.9
click at [102, 626] on div "Pen P" at bounding box center [93, 630] width 55 height 44
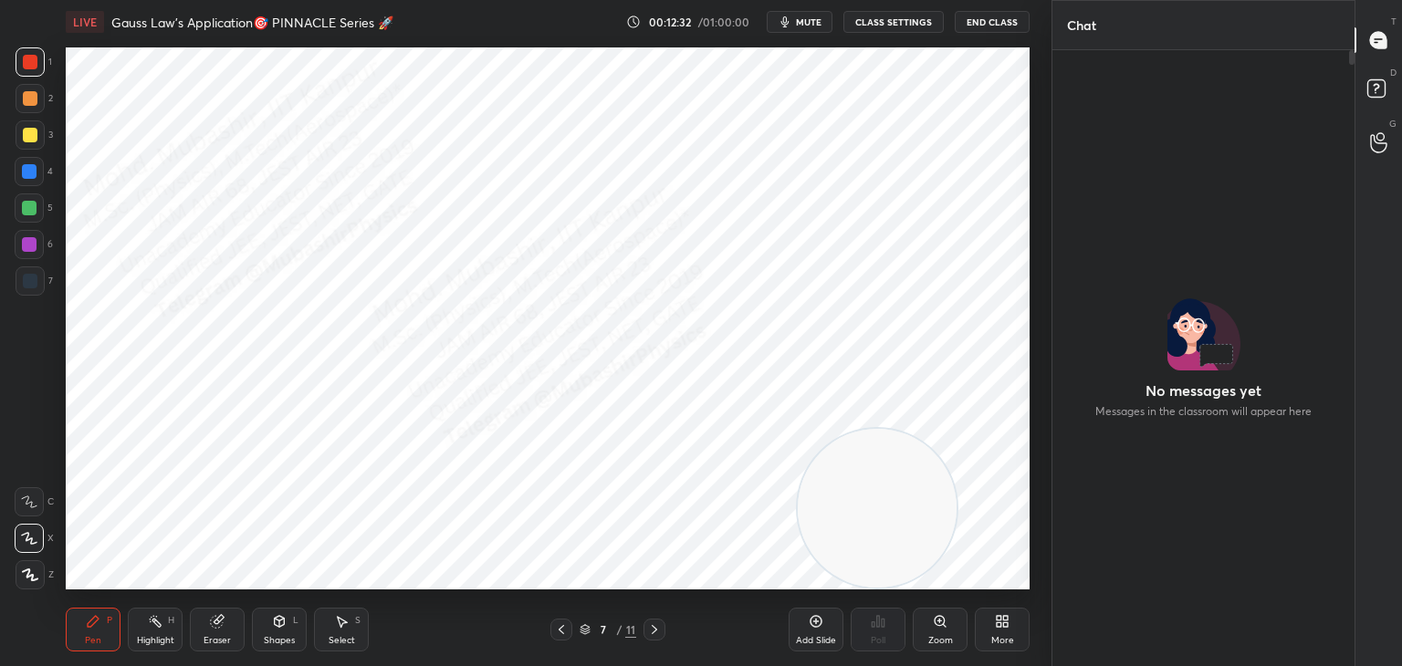
click at [343, 636] on div "Select" at bounding box center [342, 640] width 26 height 9
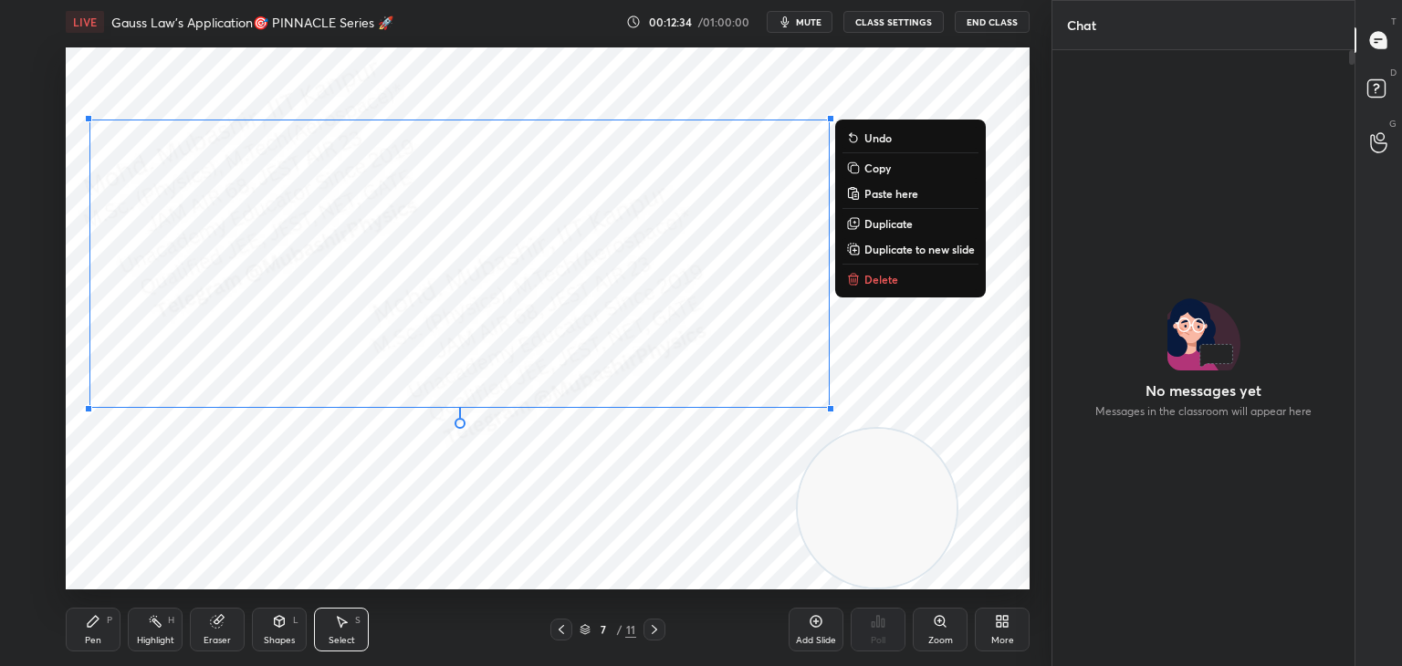
drag, startPoint x: 77, startPoint y: 159, endPoint x: 864, endPoint y: 407, distance: 825.8
click at [837, 438] on div "0 ° Undo Copy Paste here Duplicate Duplicate to new slide Delete Setting up you…" at bounding box center [548, 318] width 964 height 542
click at [891, 278] on p "Delete" at bounding box center [881, 279] width 34 height 15
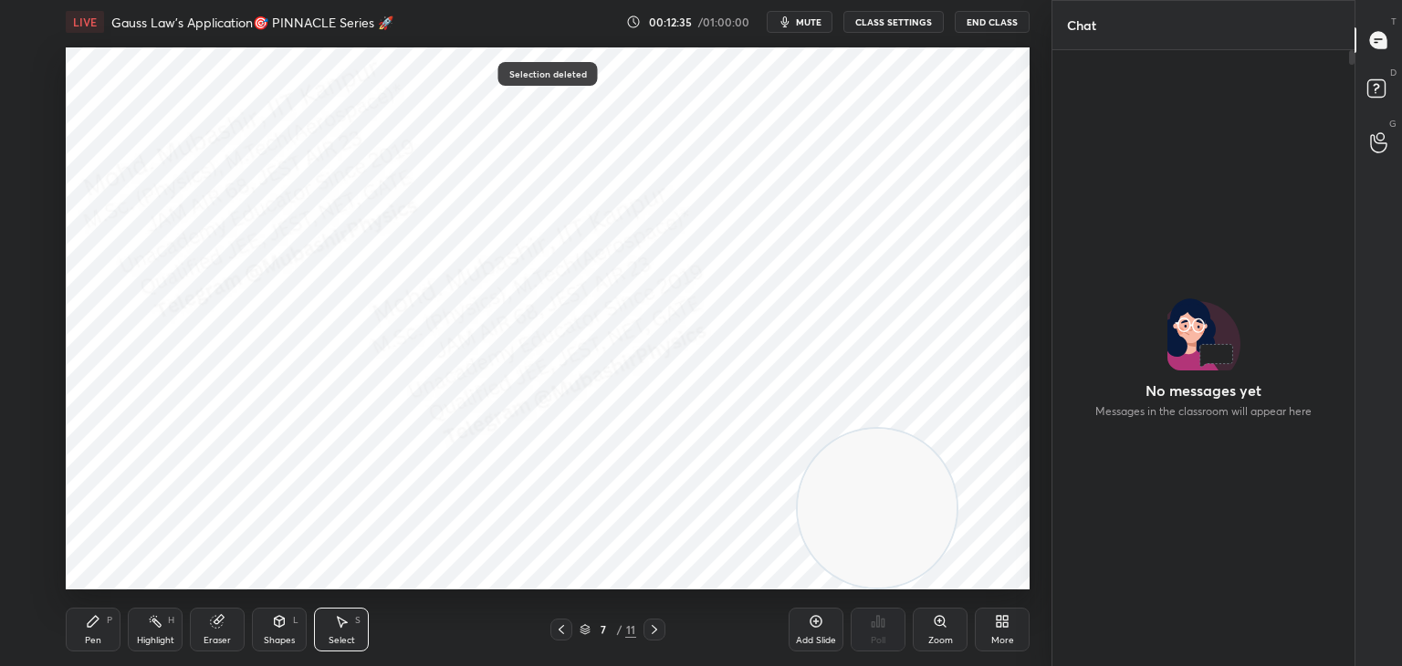
click at [91, 624] on div "Pen P" at bounding box center [93, 630] width 55 height 44
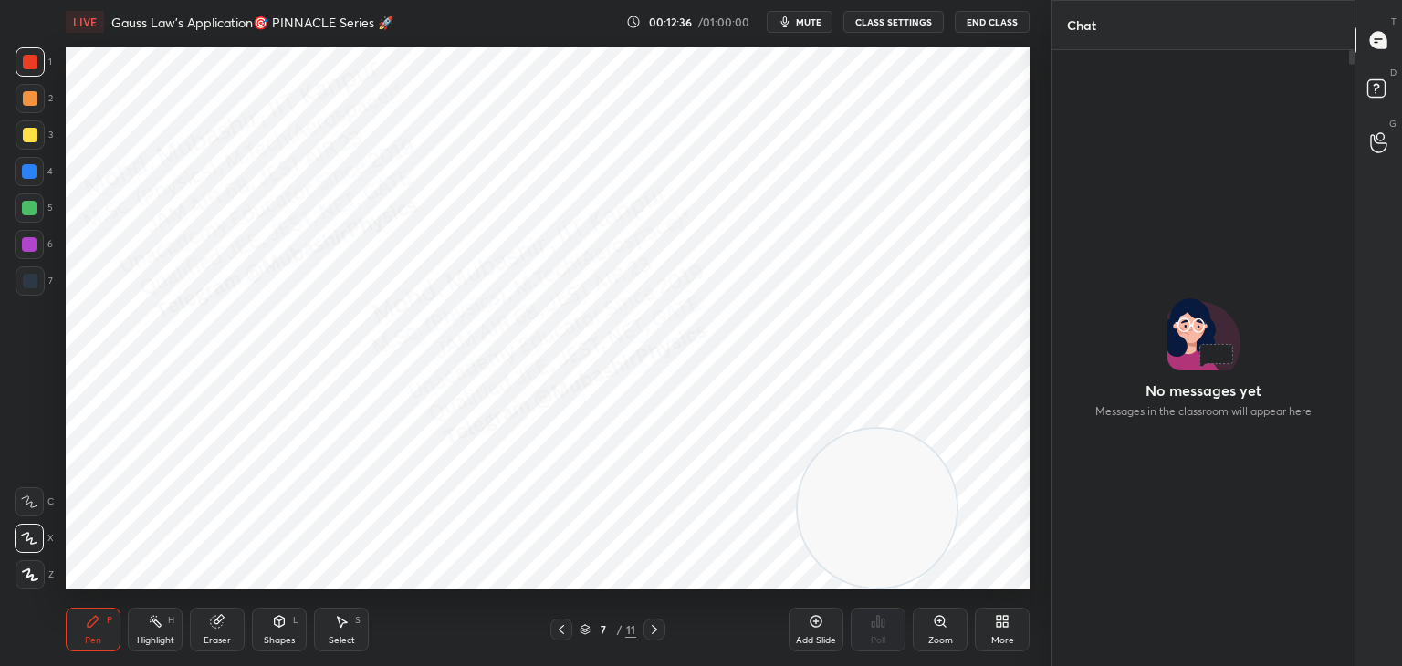
click at [37, 172] on div at bounding box center [29, 171] width 15 height 15
drag, startPoint x: 28, startPoint y: 250, endPoint x: 45, endPoint y: 259, distance: 18.8
click at [28, 252] on div at bounding box center [29, 244] width 29 height 29
drag, startPoint x: 28, startPoint y: 213, endPoint x: 41, endPoint y: 226, distance: 18.7
click at [30, 215] on div at bounding box center [29, 207] width 29 height 29
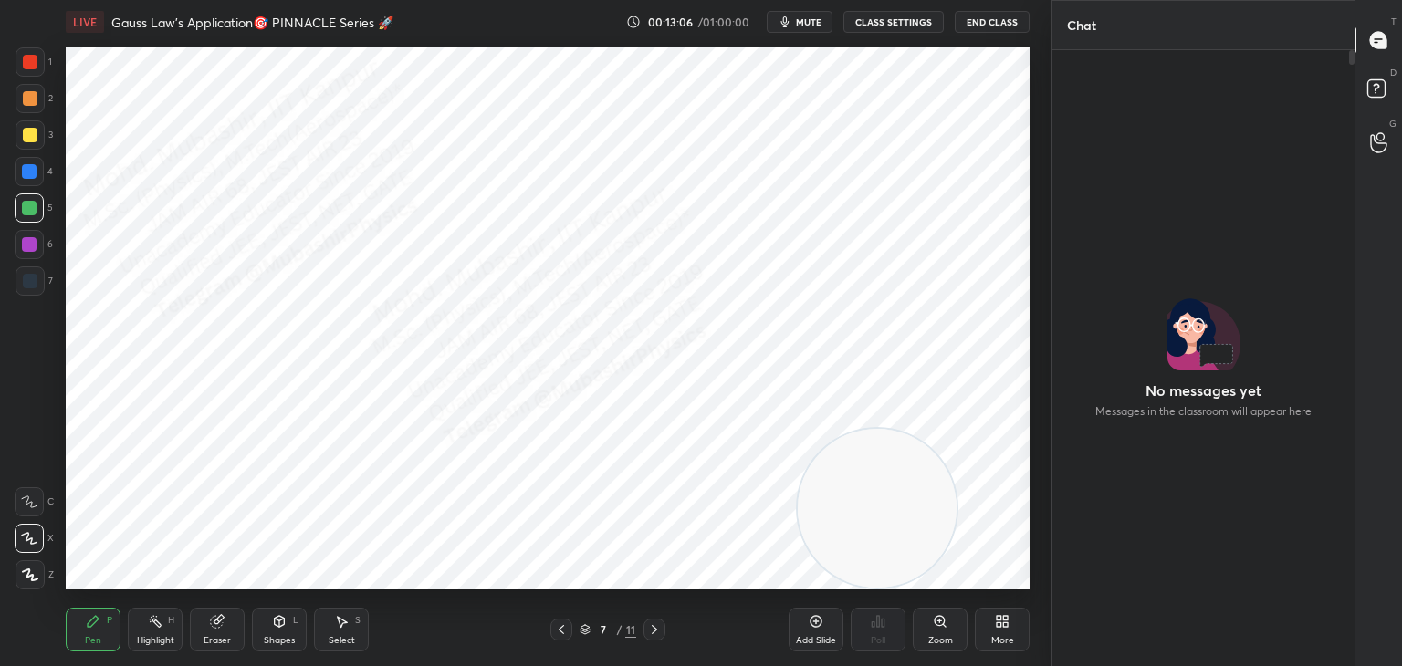
drag, startPoint x: 928, startPoint y: 120, endPoint x: 851, endPoint y: 58, distance: 98.6
click at [902, 429] on video at bounding box center [877, 508] width 159 height 159
click at [23, 102] on div at bounding box center [30, 98] width 15 height 15
click at [654, 624] on icon at bounding box center [654, 629] width 15 height 15
click at [563, 622] on icon at bounding box center [561, 629] width 15 height 15
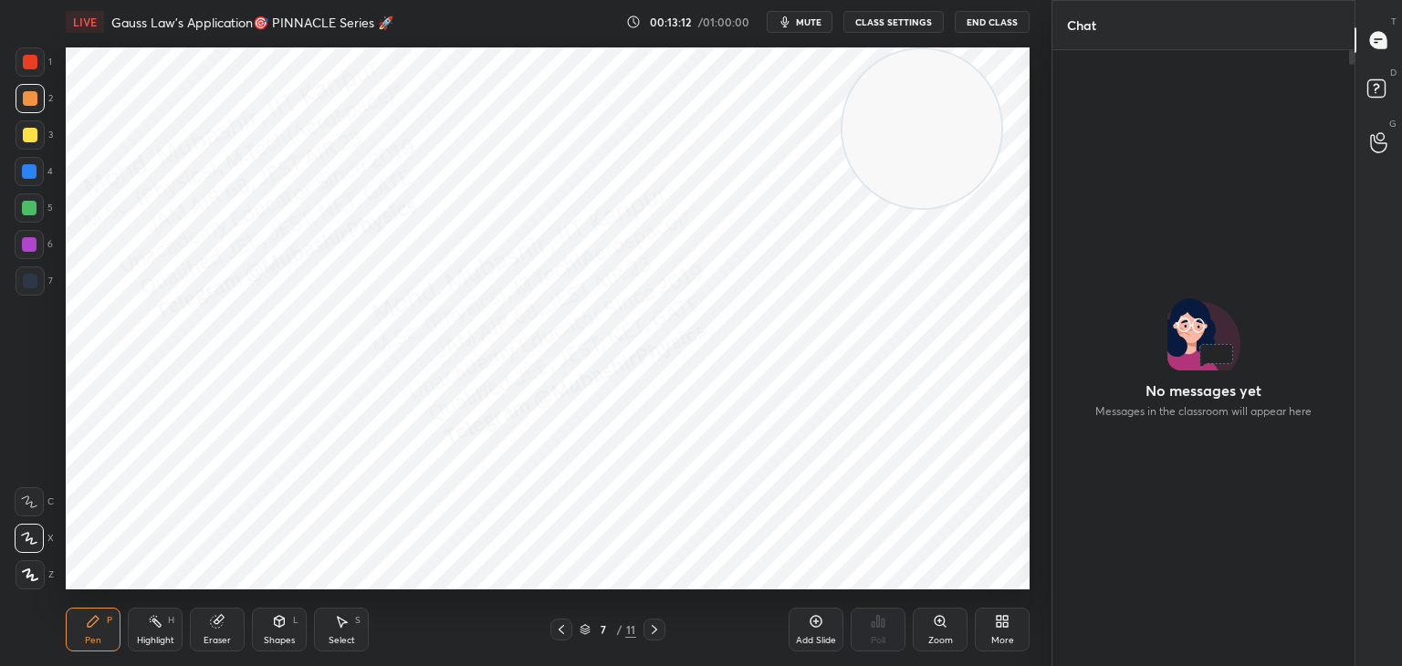
click at [340, 626] on icon at bounding box center [341, 621] width 15 height 15
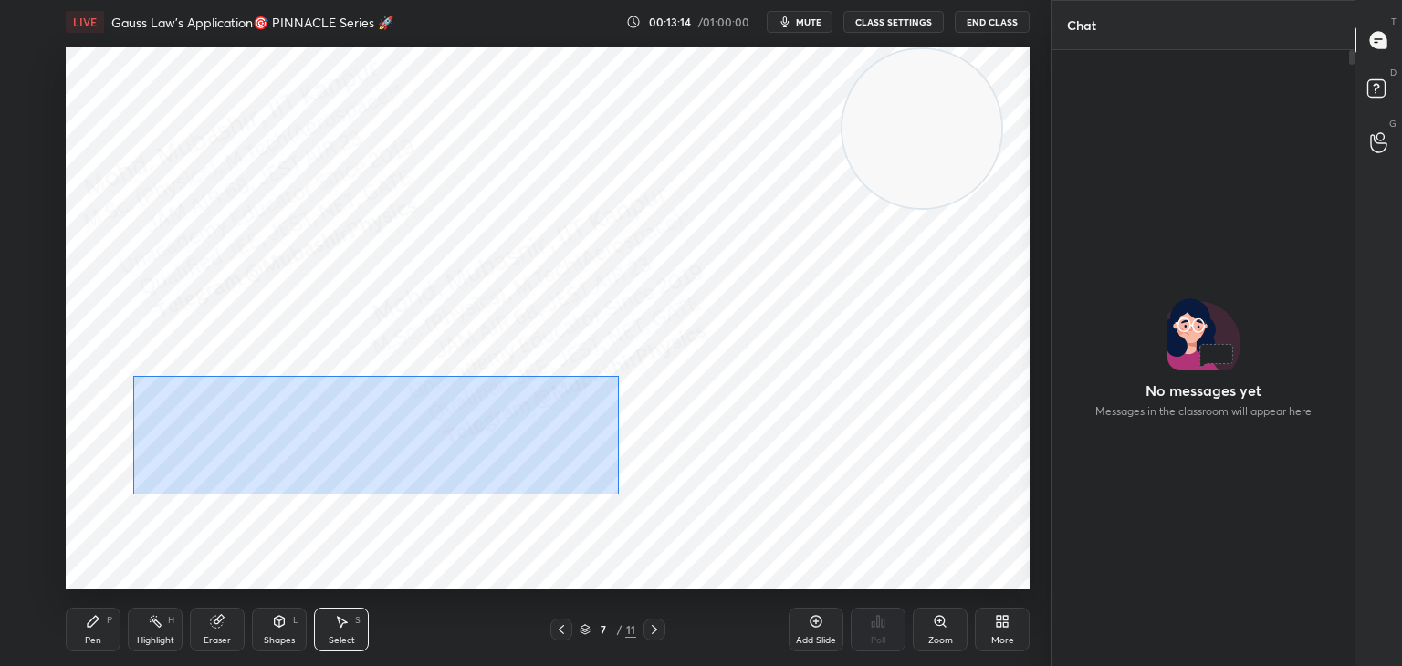
drag, startPoint x: 149, startPoint y: 376, endPoint x: 618, endPoint y: 494, distance: 483.6
click at [618, 494] on div "0 ° Undo Copy Paste here Duplicate Duplicate to new slide Delete" at bounding box center [548, 318] width 964 height 542
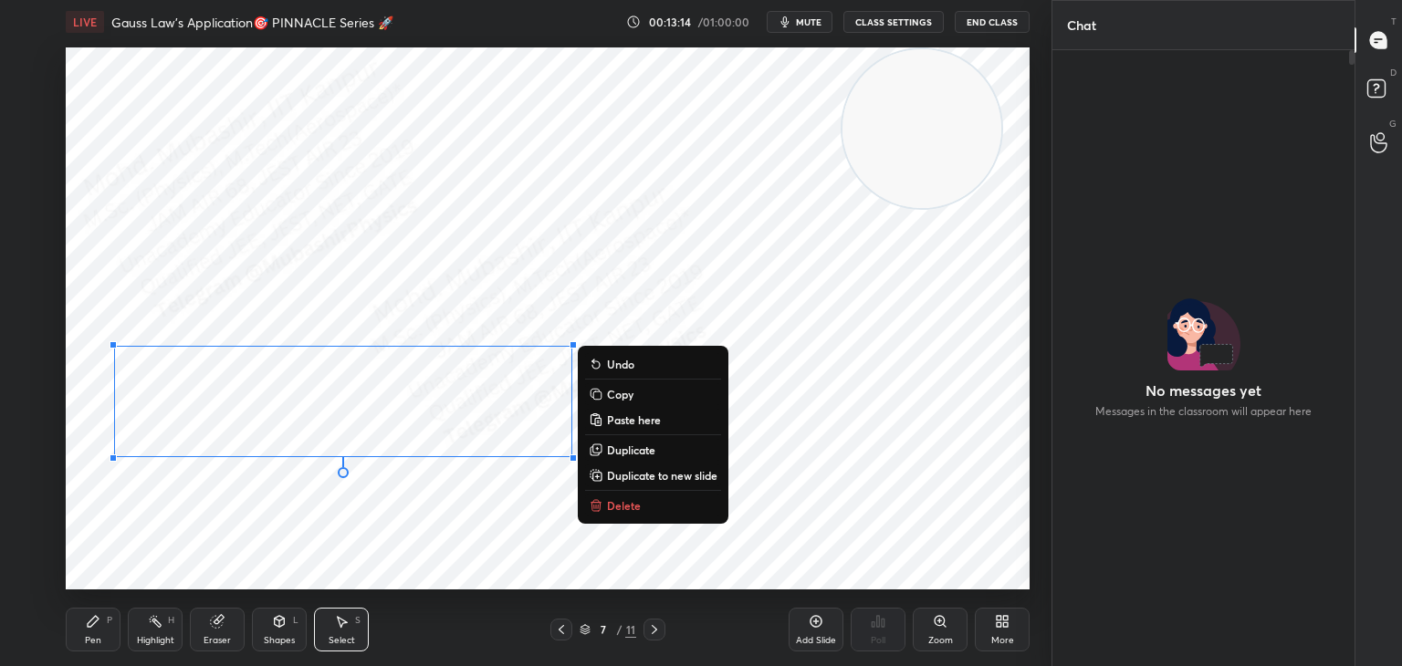
click at [479, 308] on div "0 ° Undo Copy Paste here Duplicate Duplicate to new slide Delete" at bounding box center [548, 318] width 964 height 542
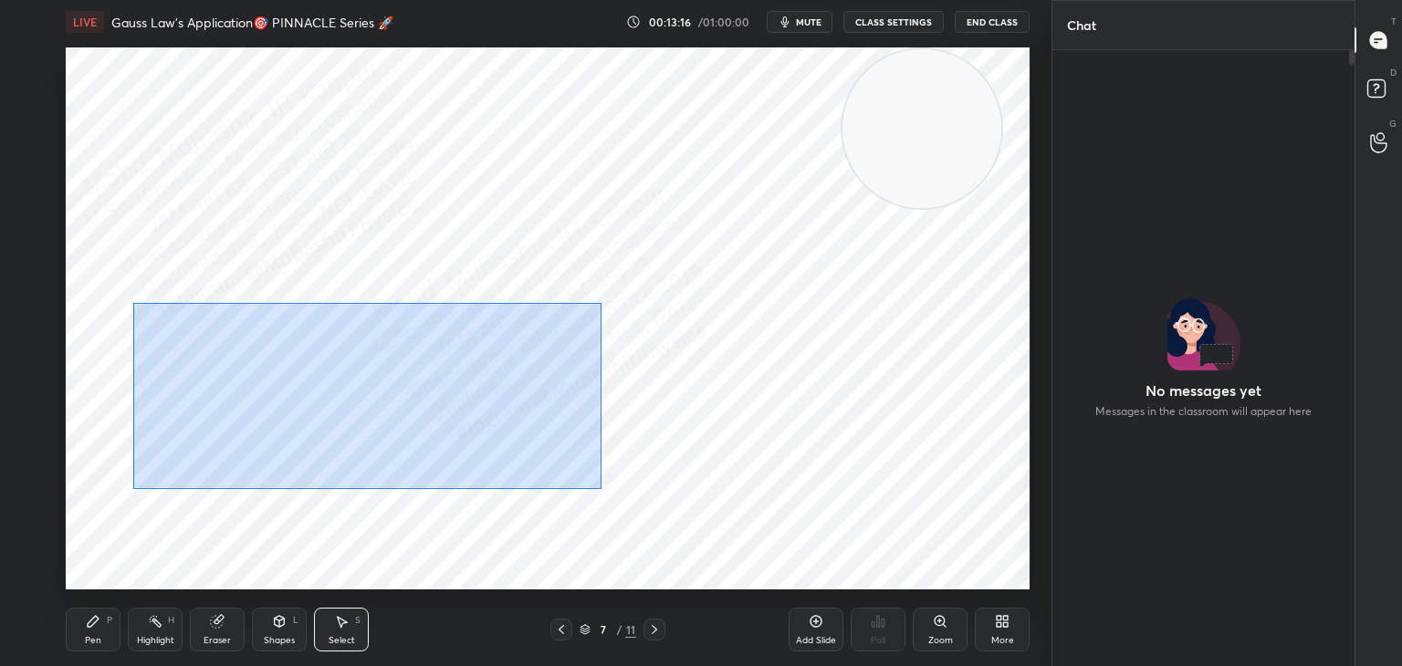
drag, startPoint x: 132, startPoint y: 344, endPoint x: 638, endPoint y: 414, distance: 510.5
click at [600, 487] on div "0 ° Undo Copy Paste here Duplicate Duplicate to new slide Delete" at bounding box center [548, 318] width 964 height 542
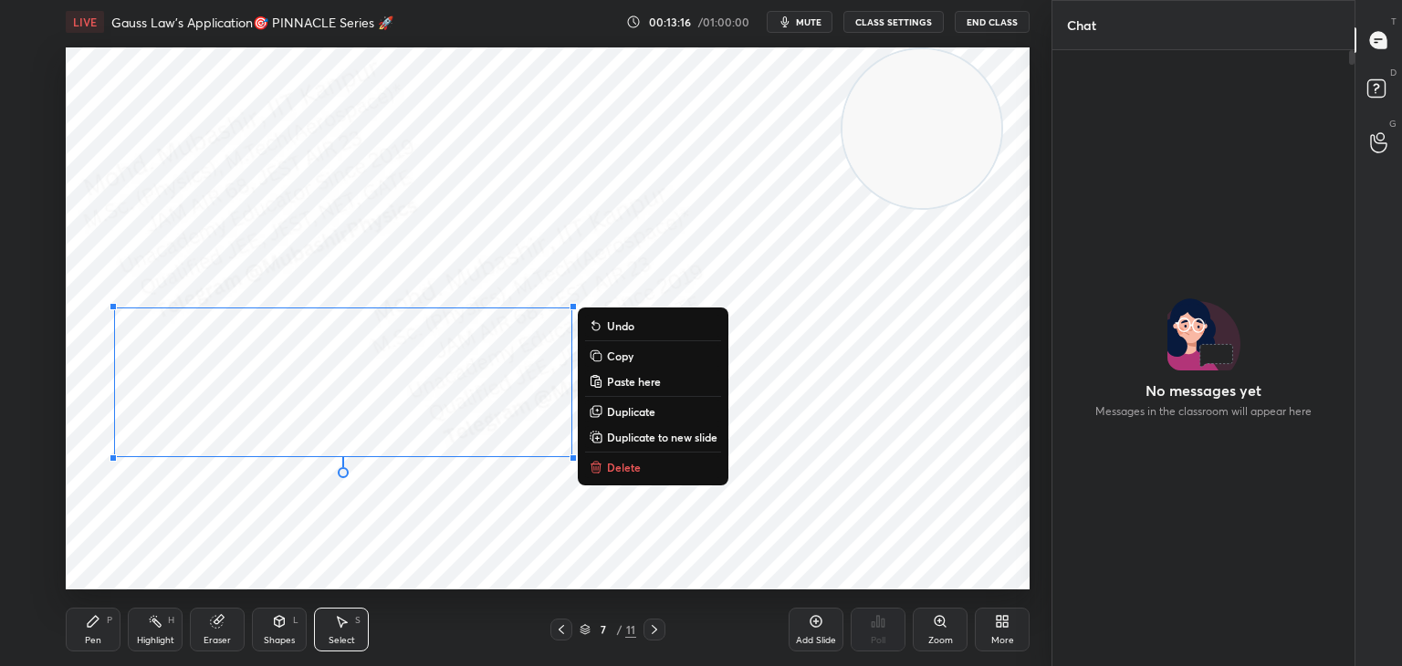
click at [632, 352] on p "Copy" at bounding box center [620, 356] width 26 height 15
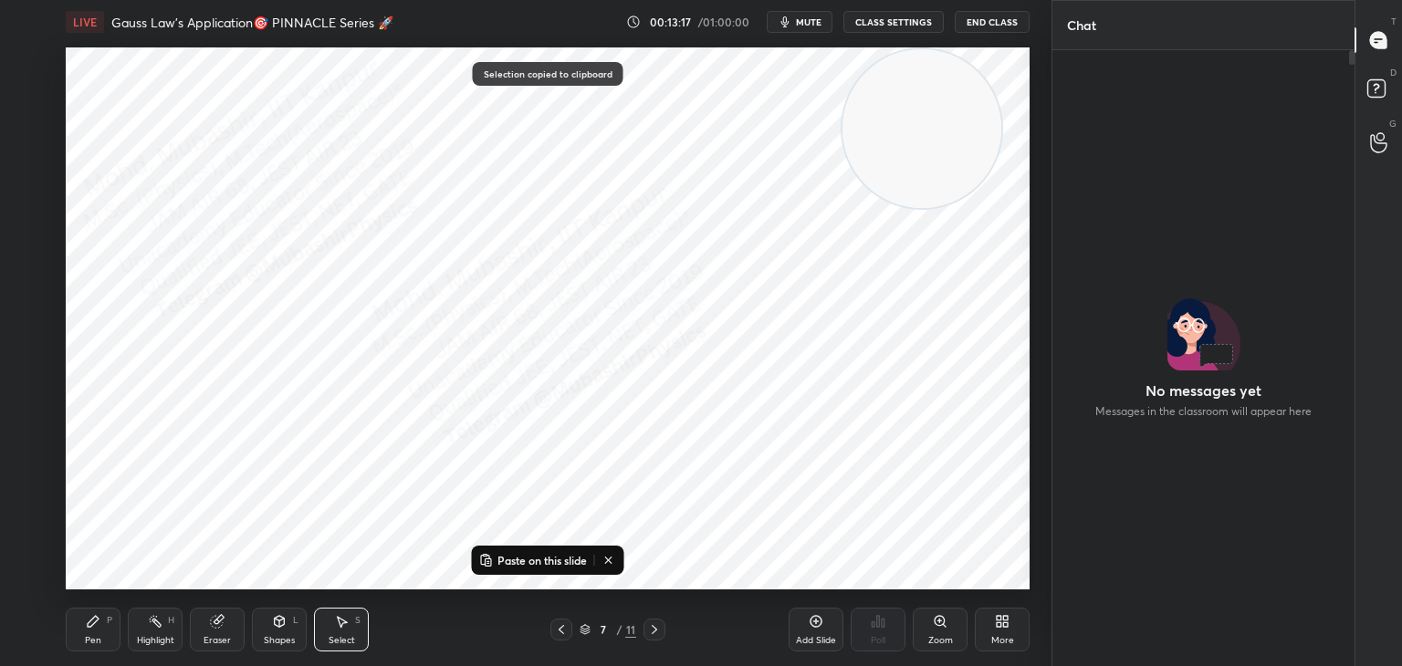
click at [653, 628] on icon at bounding box center [654, 629] width 15 height 15
click at [649, 624] on icon at bounding box center [654, 629] width 15 height 15
drag, startPoint x: 544, startPoint y: 560, endPoint x: 561, endPoint y: 515, distance: 48.8
click at [544, 559] on p "Paste on this slide" at bounding box center [541, 560] width 89 height 15
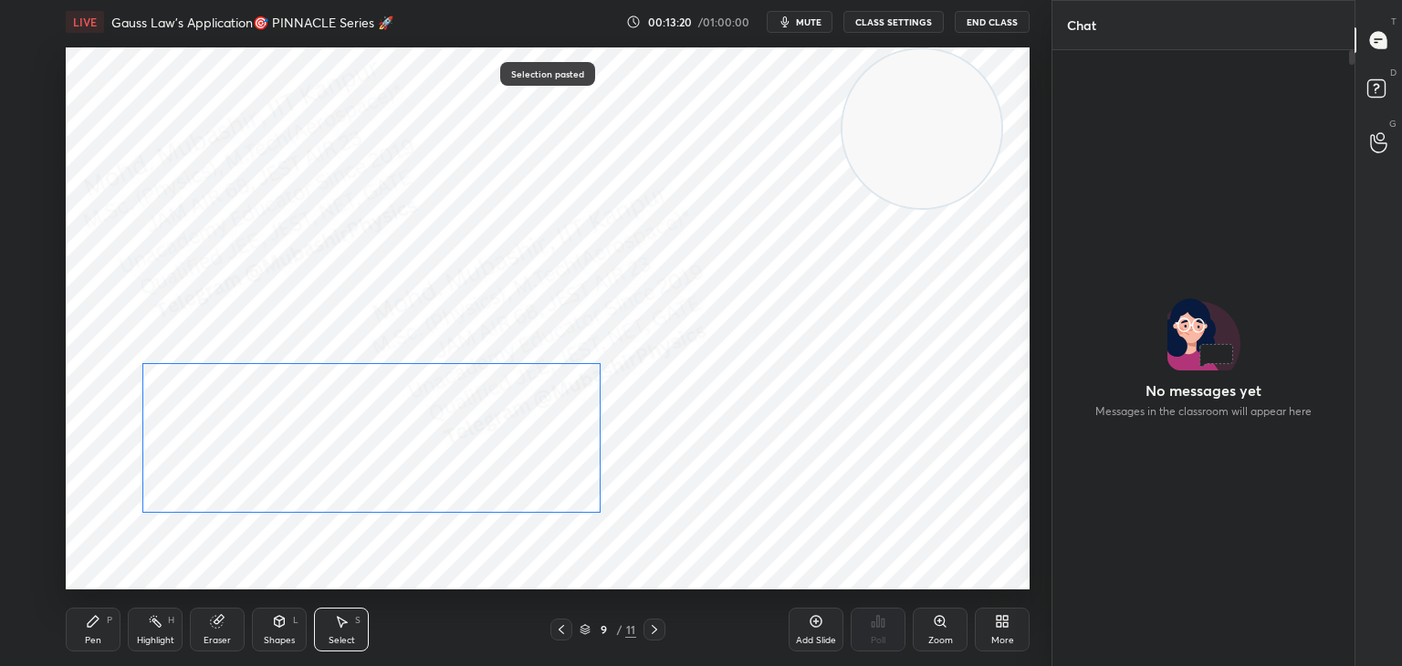
drag, startPoint x: 496, startPoint y: 427, endPoint x: 482, endPoint y: 447, distance: 24.3
click at [489, 453] on div "0 ° Undo Copy Paste here Duplicate Duplicate to new slide Delete" at bounding box center [548, 318] width 964 height 542
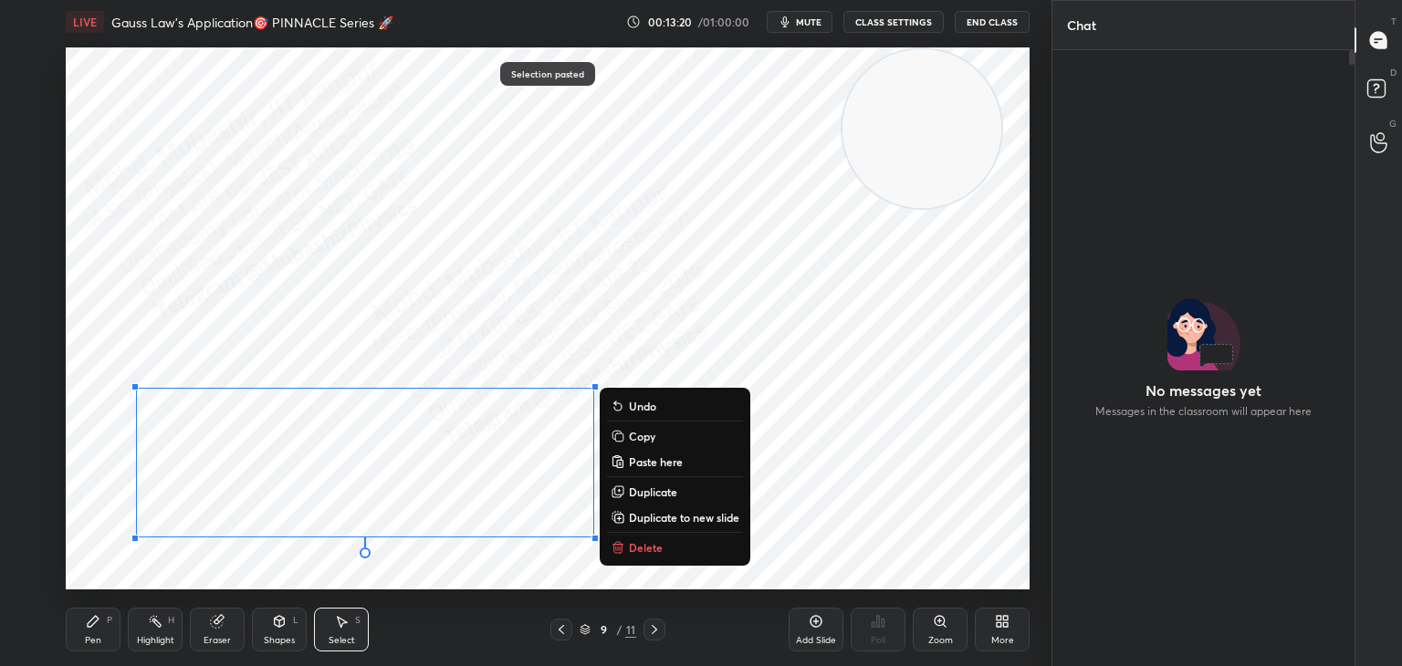
click at [421, 285] on div "0 ° Undo Copy Paste here Duplicate Duplicate to new slide Delete" at bounding box center [548, 318] width 964 height 542
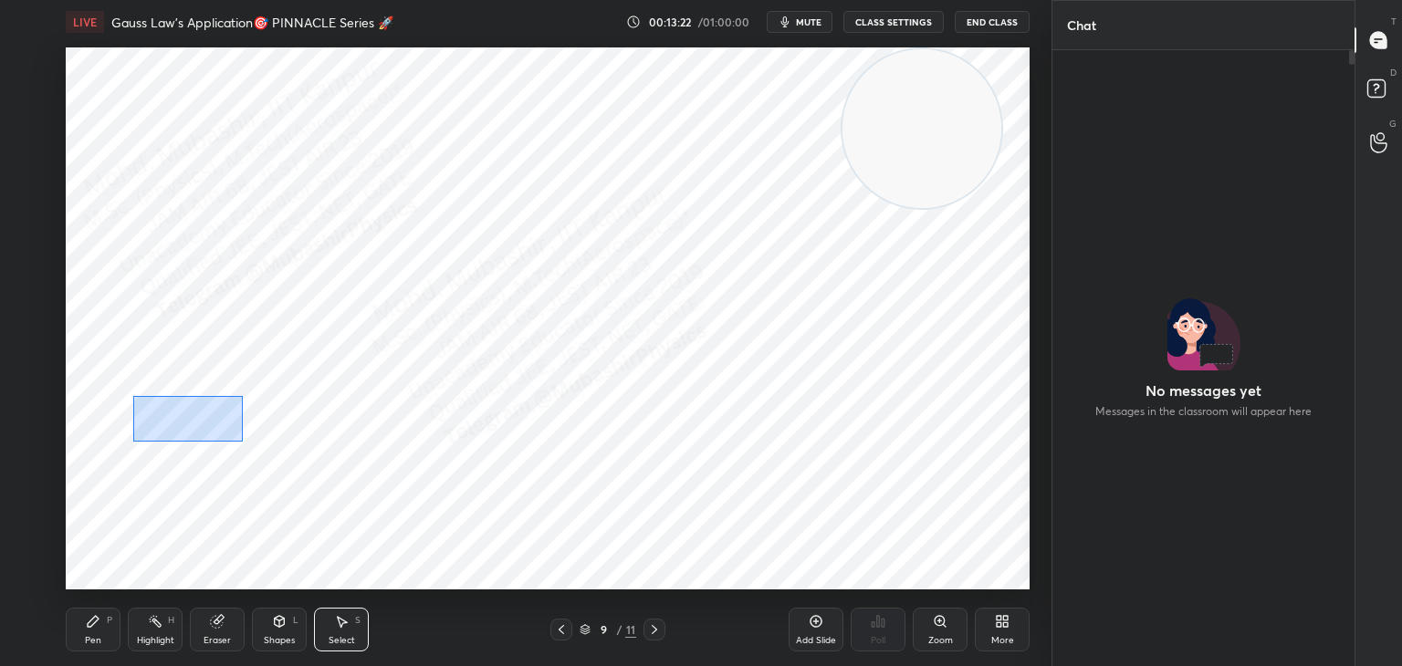
drag, startPoint x: 132, startPoint y: 395, endPoint x: 238, endPoint y: 436, distance: 113.6
click at [241, 438] on div "0 ° Undo Copy Paste here Duplicate Duplicate to new slide Delete" at bounding box center [548, 318] width 964 height 542
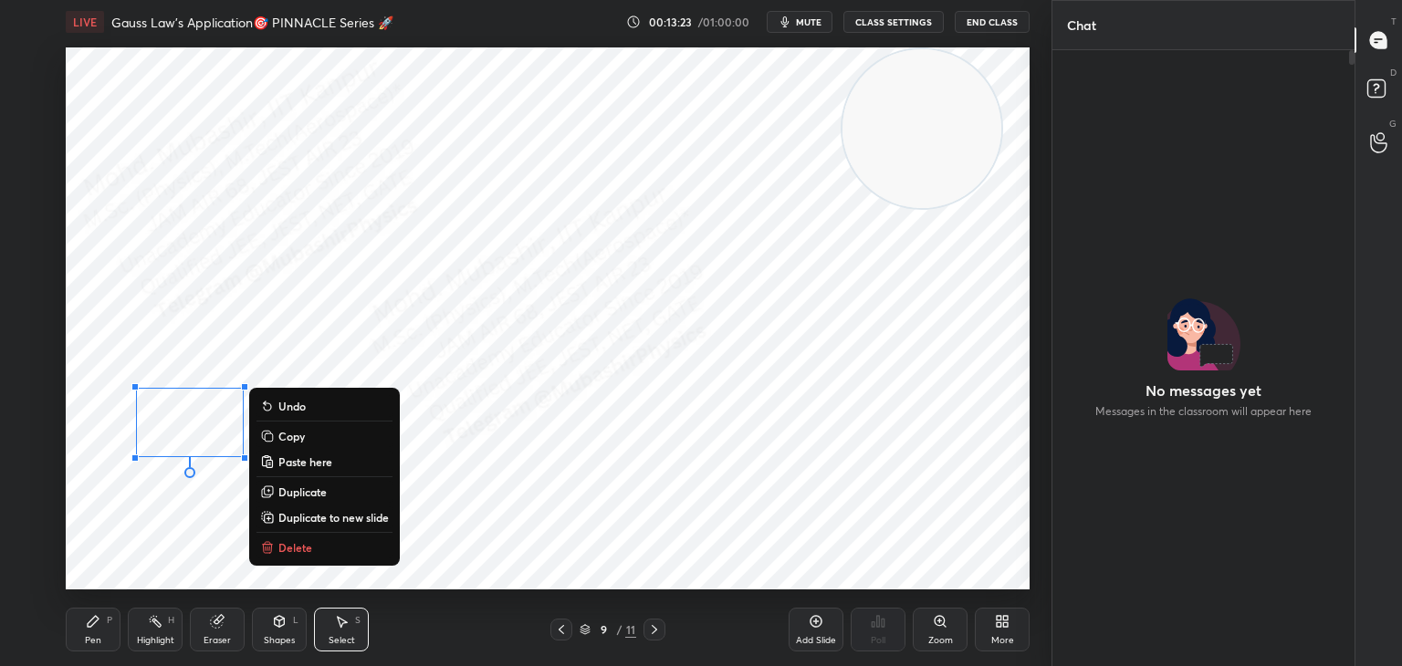
click at [292, 540] on p "Delete" at bounding box center [295, 547] width 34 height 15
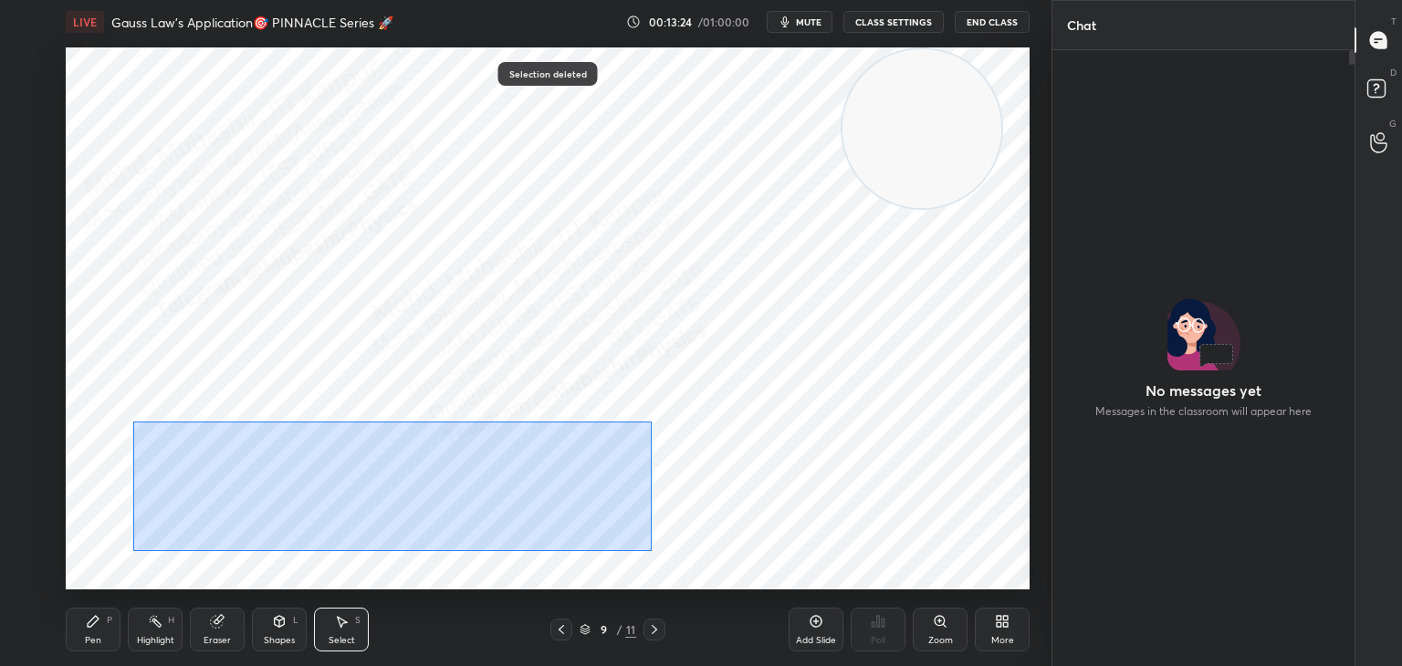
drag, startPoint x: 132, startPoint y: 422, endPoint x: 632, endPoint y: 560, distance: 519.0
click at [647, 566] on div "0 ° Undo Copy Paste here Duplicate Duplicate to new slide Delete" at bounding box center [548, 318] width 964 height 542
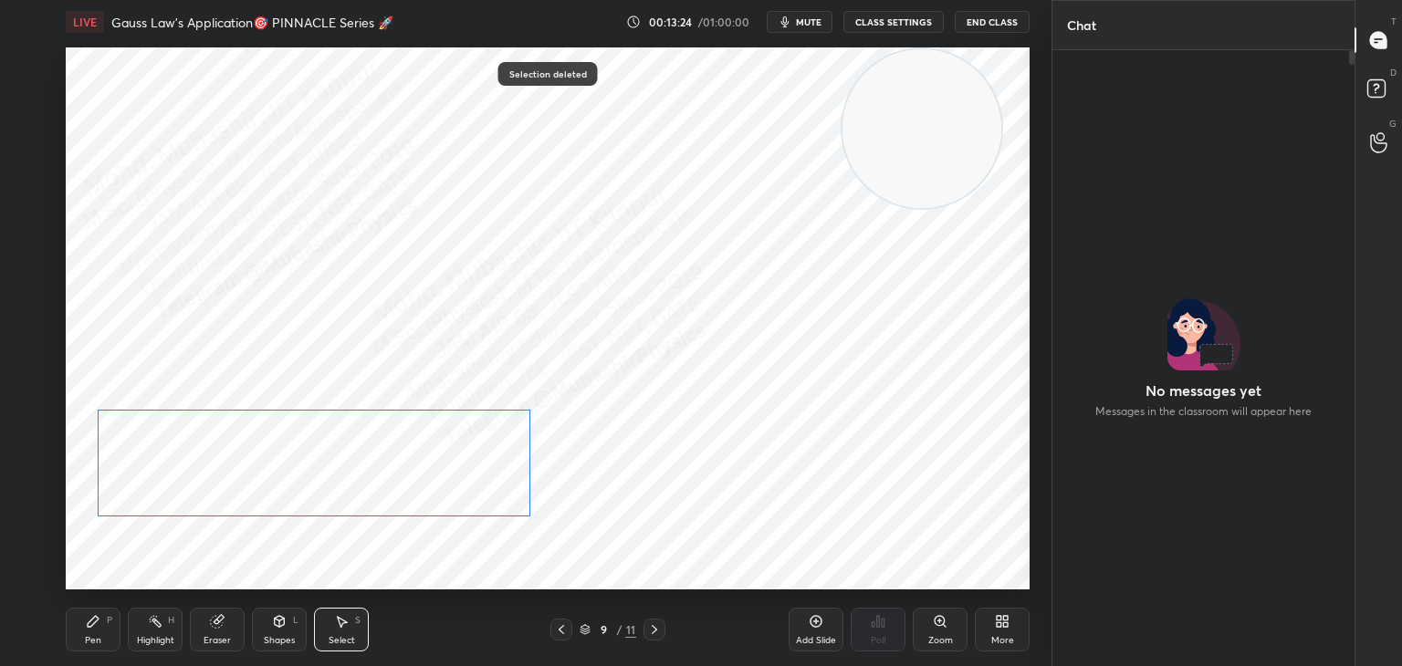
drag, startPoint x: 394, startPoint y: 486, endPoint x: 253, endPoint y: 567, distance: 163.1
click at [381, 482] on div "0 ° Undo Copy Paste here Duplicate Duplicate to new slide Delete" at bounding box center [548, 318] width 964 height 542
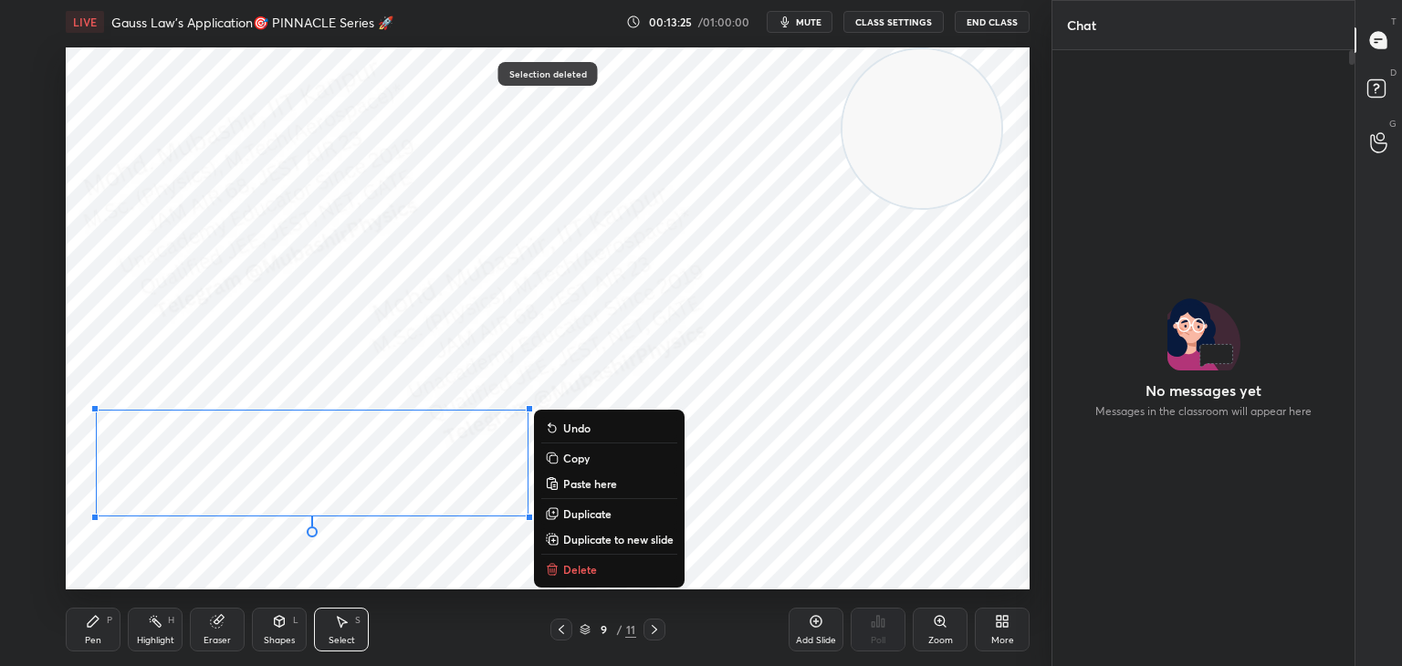
drag, startPoint x: 132, startPoint y: 630, endPoint x: 132, endPoint y: 617, distance: 12.8
click at [132, 628] on div "Highlight H" at bounding box center [155, 630] width 55 height 44
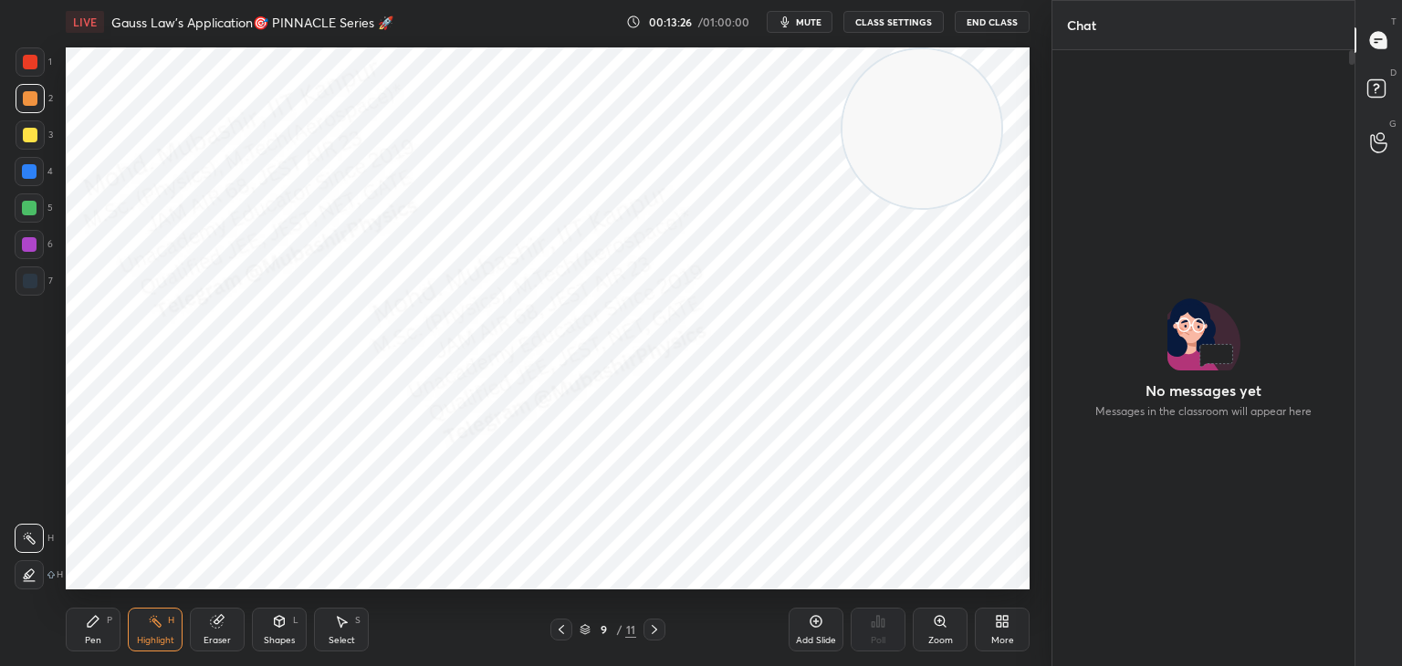
click at [95, 624] on icon at bounding box center [93, 621] width 15 height 15
click at [567, 630] on icon at bounding box center [561, 629] width 15 height 15
drag, startPoint x: 658, startPoint y: 629, endPoint x: 678, endPoint y: 599, distance: 36.2
click at [660, 628] on icon at bounding box center [654, 629] width 15 height 15
drag, startPoint x: 562, startPoint y: 630, endPoint x: 596, endPoint y: 628, distance: 33.8
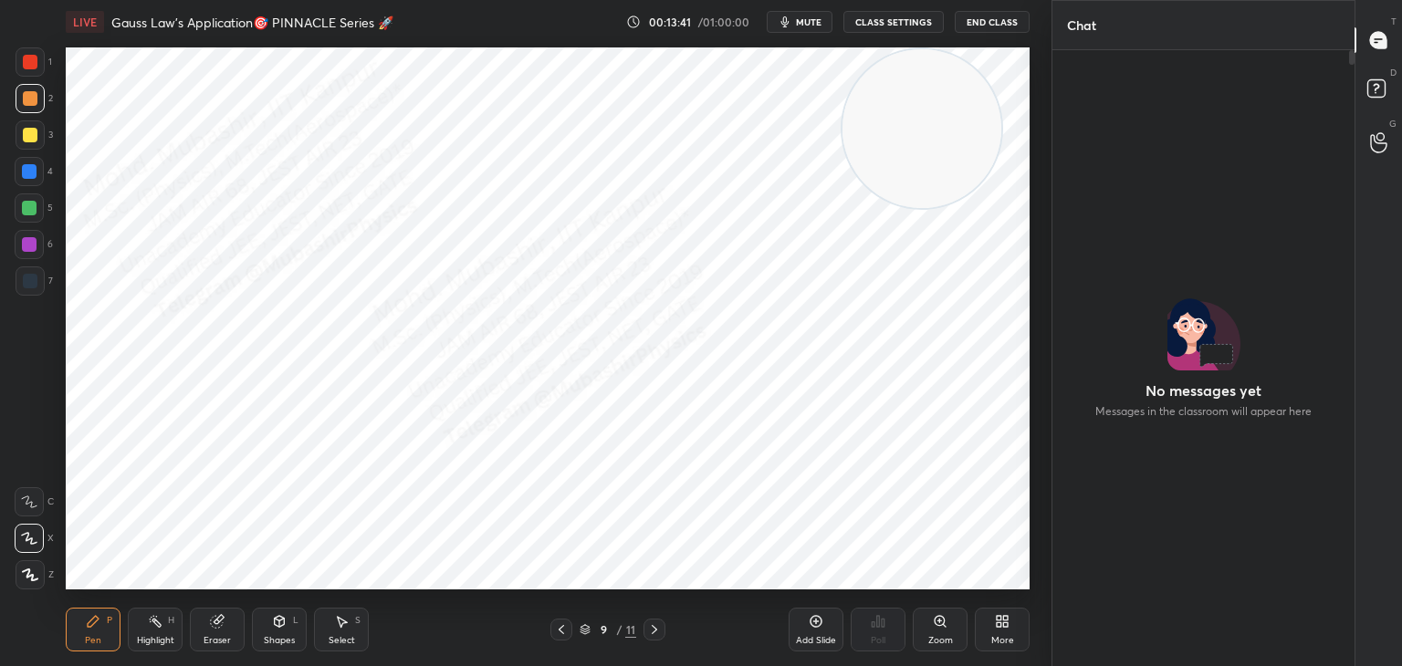
click at [559, 628] on icon at bounding box center [561, 629] width 15 height 15
click at [653, 633] on icon at bounding box center [654, 629] width 5 height 9
click at [548, 635] on div "9 / 11" at bounding box center [607, 630] width 361 height 22
click at [567, 632] on icon at bounding box center [561, 629] width 15 height 15
click at [658, 633] on icon at bounding box center [654, 629] width 15 height 15
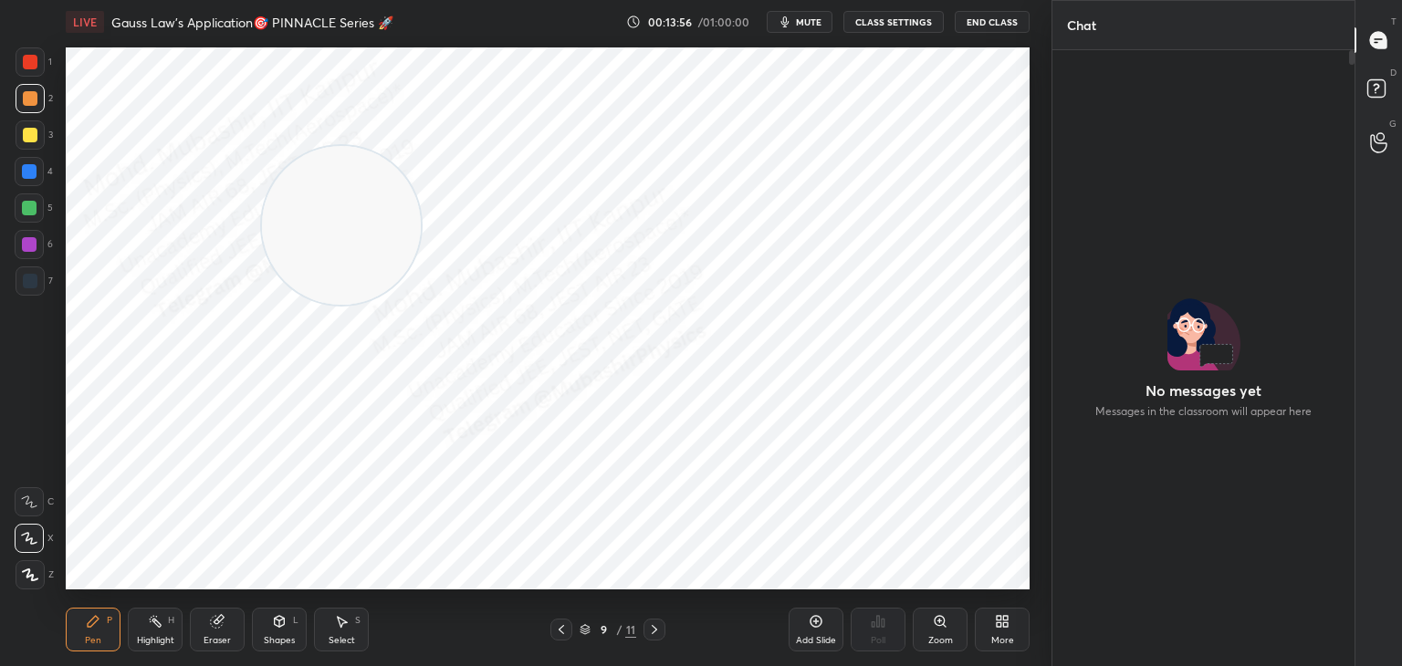
drag, startPoint x: 925, startPoint y: 137, endPoint x: 158, endPoint y: 281, distance: 780.1
click at [262, 304] on video at bounding box center [341, 225] width 159 height 159
drag, startPoint x: 151, startPoint y: 310, endPoint x: 45, endPoint y: 371, distance: 121.8
click at [34, 383] on div "1 2 3 4 5 6 7 C X Z C X Z E E Erase all H H LIVE Gauss Law's Application🎯 PINNA…" at bounding box center [518, 333] width 1037 height 666
drag, startPoint x: 28, startPoint y: 164, endPoint x: 39, endPoint y: 162, distance: 11.1
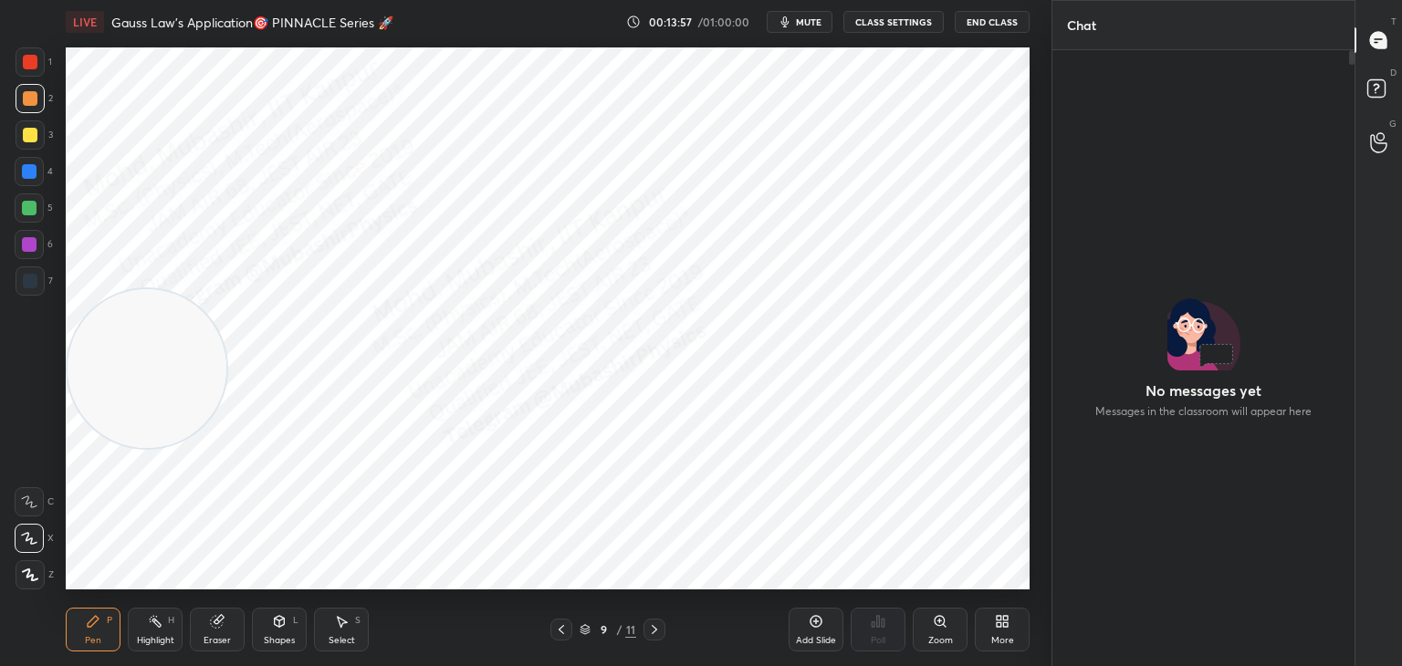
click at [28, 162] on div at bounding box center [29, 171] width 29 height 29
click at [18, 285] on div at bounding box center [30, 280] width 29 height 29
click at [152, 632] on div "Highlight H" at bounding box center [155, 630] width 55 height 44
drag, startPoint x: 143, startPoint y: 360, endPoint x: 113, endPoint y: 569, distance: 212.1
click at [114, 575] on video at bounding box center [147, 508] width 159 height 159
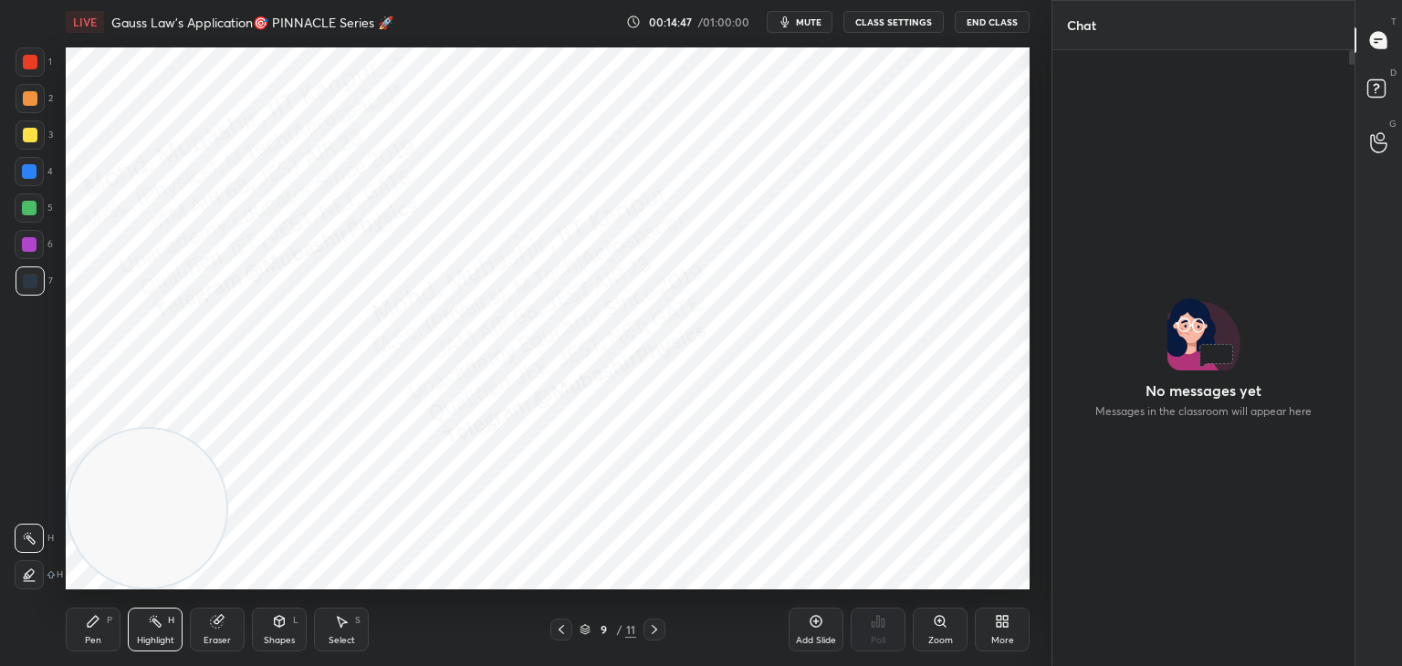
drag, startPoint x: 95, startPoint y: 537, endPoint x: 41, endPoint y: 500, distance: 65.1
click at [0, 566] on div "1 2 3 4 5 6 7 C X Z C X Z E E Erase all H H LIVE Gauss Law's Application🎯 PINNA…" at bounding box center [518, 333] width 1037 height 666
click at [562, 629] on icon at bounding box center [561, 629] width 15 height 15
drag, startPoint x: 163, startPoint y: 161, endPoint x: 131, endPoint y: 69, distance: 96.7
click at [142, 55] on video at bounding box center [147, 128] width 159 height 159
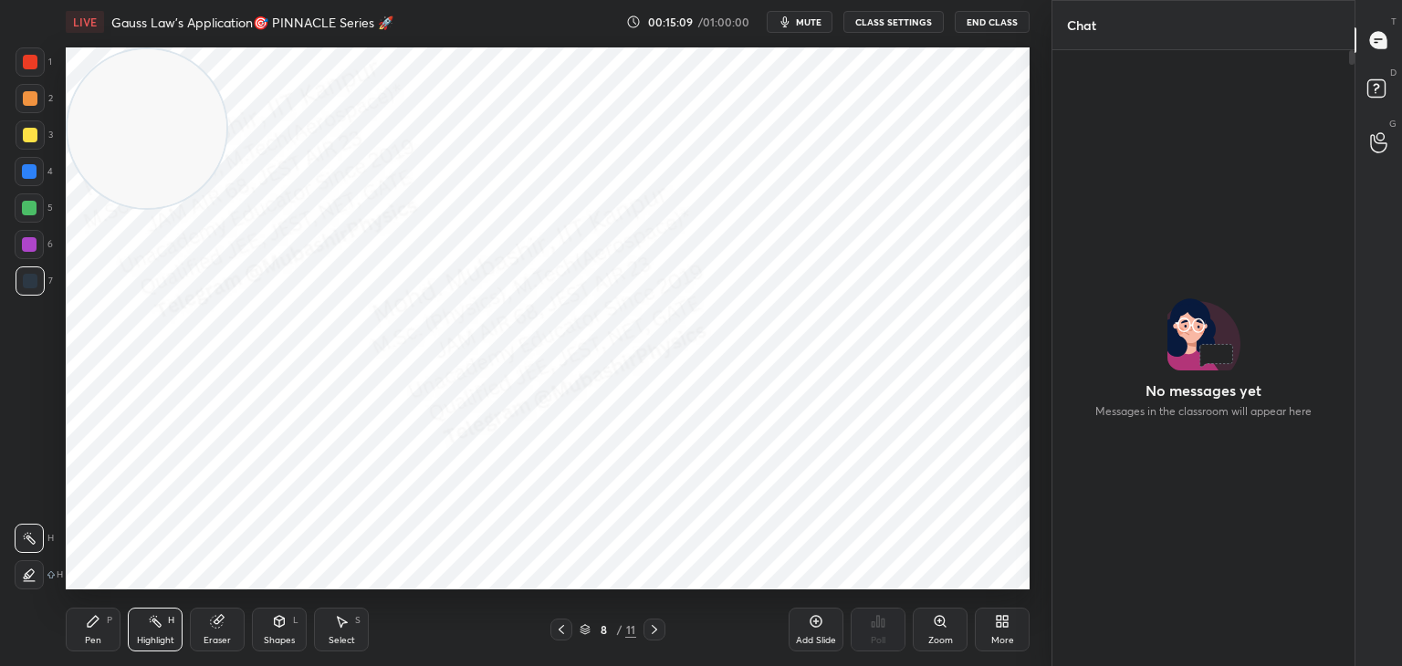
click at [78, 629] on div "Pen P" at bounding box center [93, 630] width 55 height 44
click at [153, 633] on div "Highlight H" at bounding box center [155, 630] width 55 height 44
click at [651, 629] on icon at bounding box center [654, 629] width 15 height 15
click at [563, 635] on icon at bounding box center [561, 629] width 15 height 15
click at [559, 633] on icon at bounding box center [561, 629] width 15 height 15
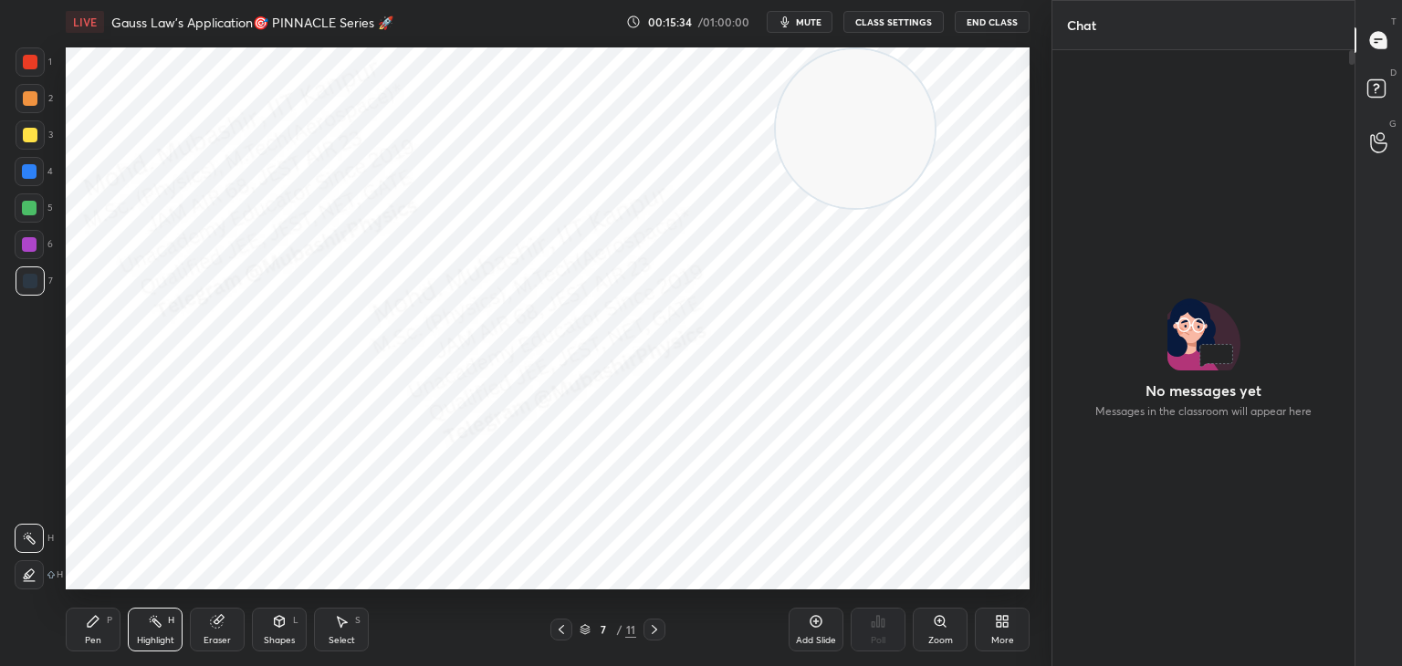
drag, startPoint x: 136, startPoint y: 135, endPoint x: 778, endPoint y: 180, distance: 644.1
click at [846, 81] on video at bounding box center [855, 128] width 159 height 159
click at [651, 635] on icon at bounding box center [654, 629] width 15 height 15
click at [654, 635] on icon at bounding box center [654, 629] width 15 height 15
click at [647, 639] on div at bounding box center [654, 630] width 22 height 22
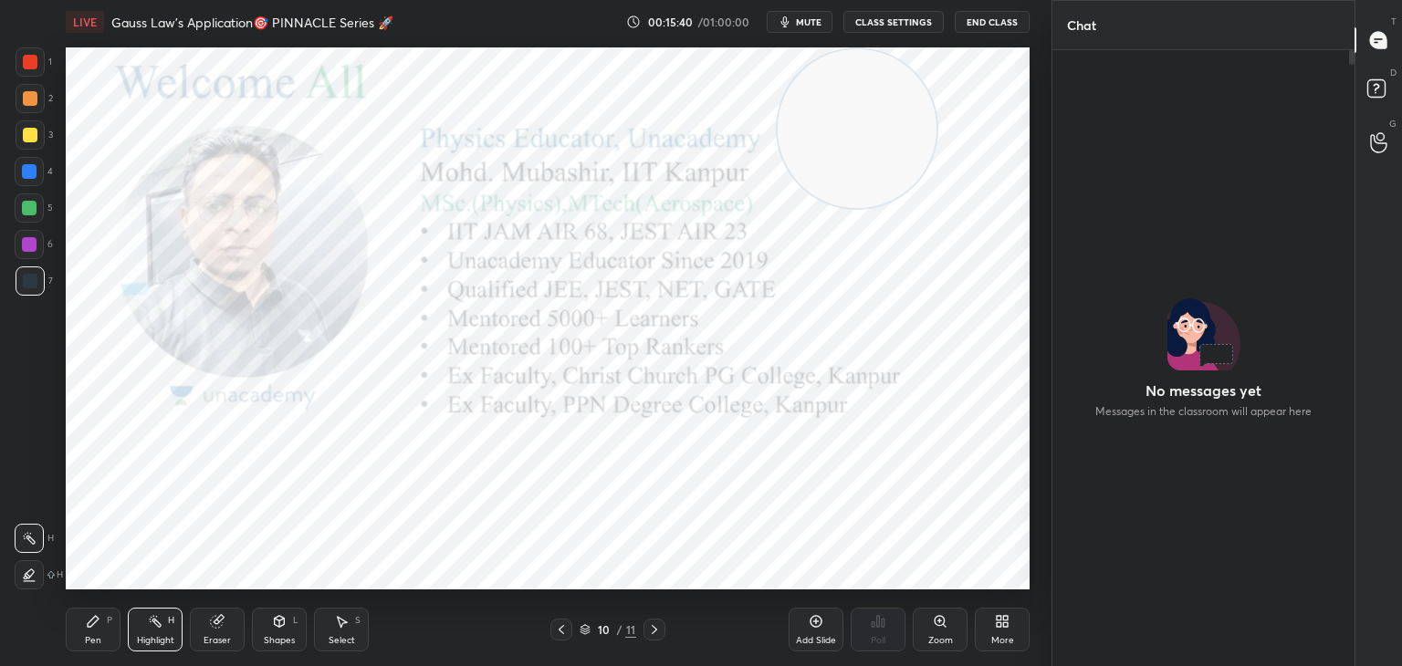
click at [556, 637] on div at bounding box center [561, 630] width 22 height 22
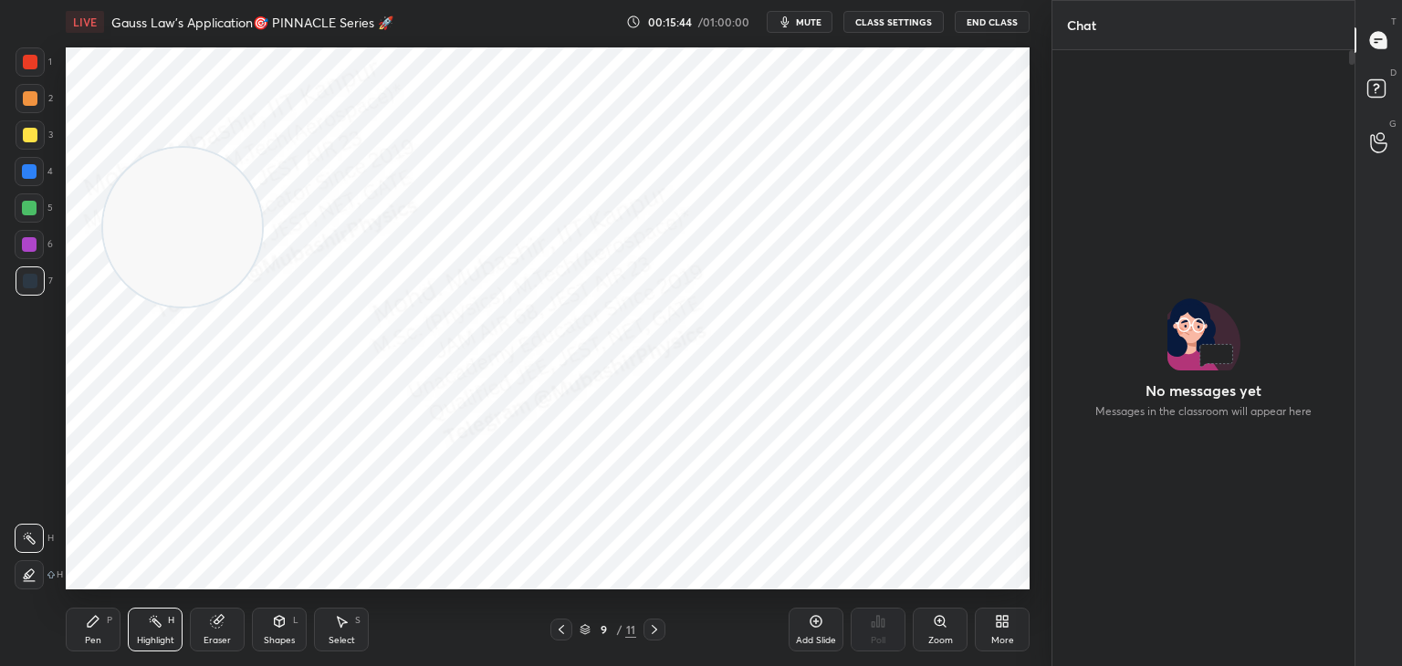
drag, startPoint x: 829, startPoint y: 128, endPoint x: 165, endPoint y: 210, distance: 668.6
click at [165, 210] on video at bounding box center [182, 227] width 159 height 159
click at [654, 632] on icon at bounding box center [654, 629] width 5 height 9
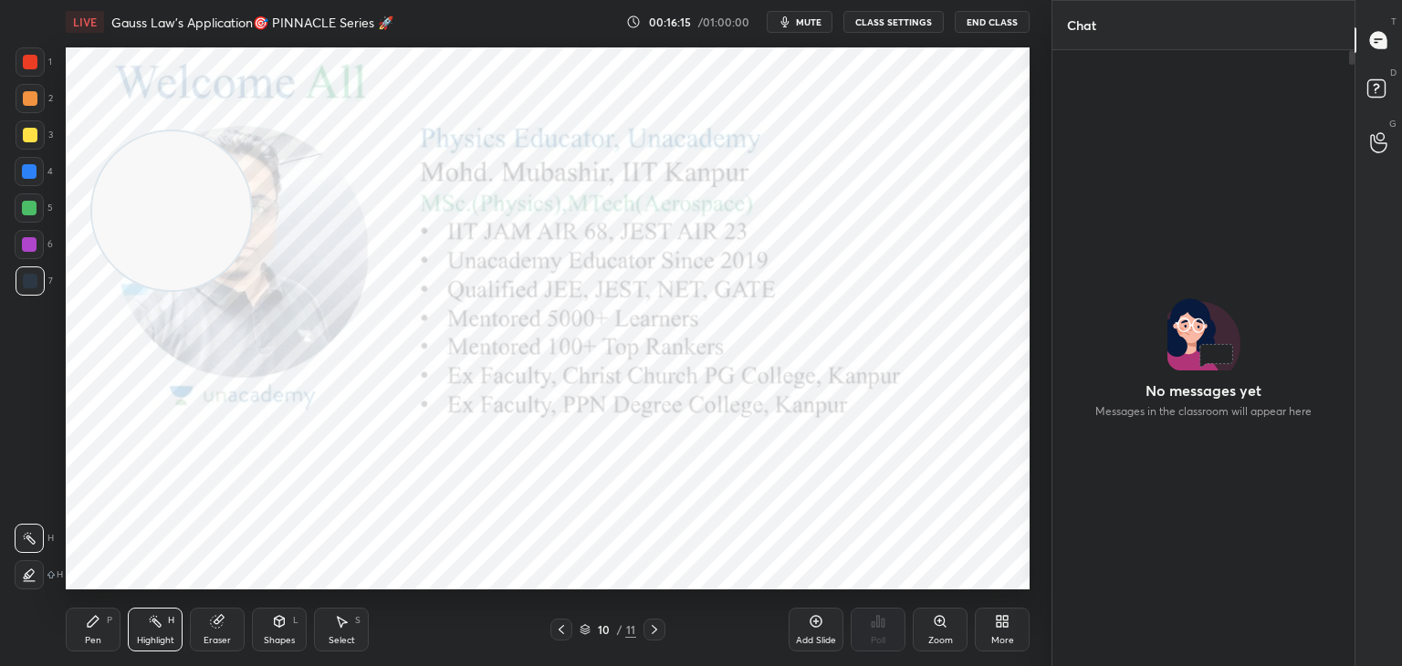
click at [562, 624] on icon at bounding box center [561, 629] width 15 height 15
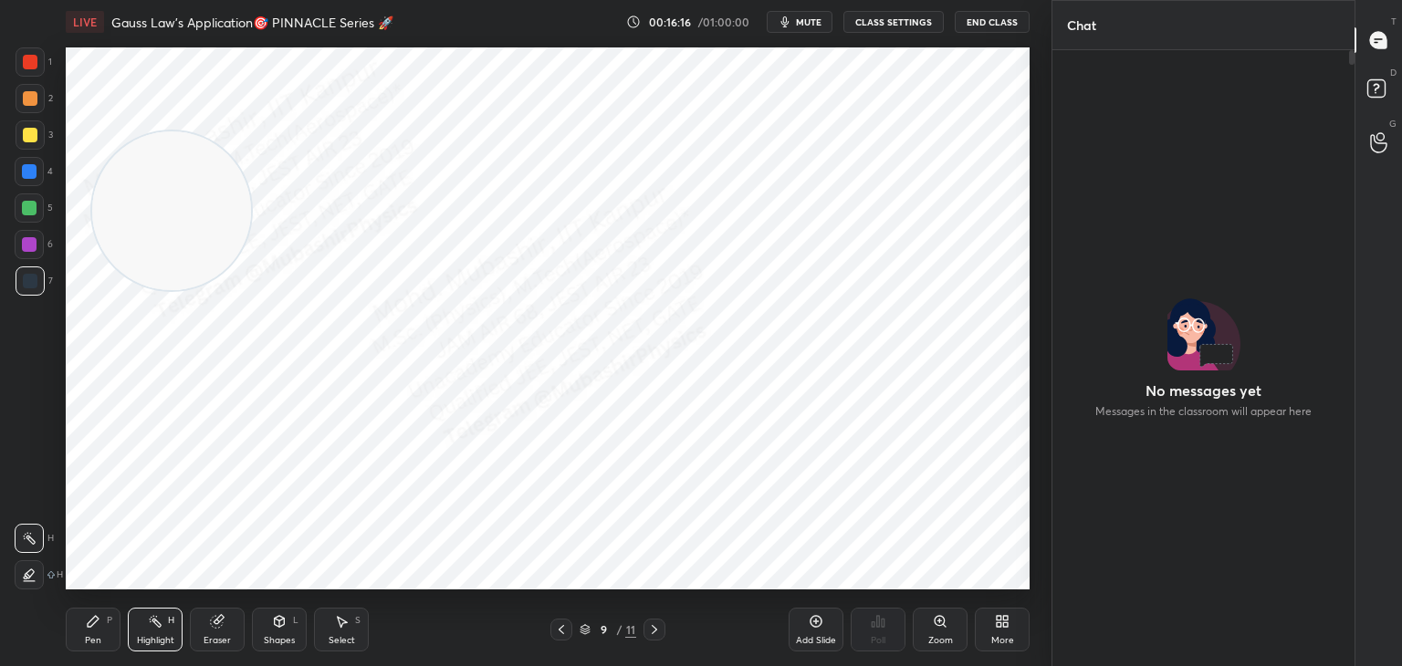
click at [1007, 621] on icon at bounding box center [1002, 621] width 15 height 15
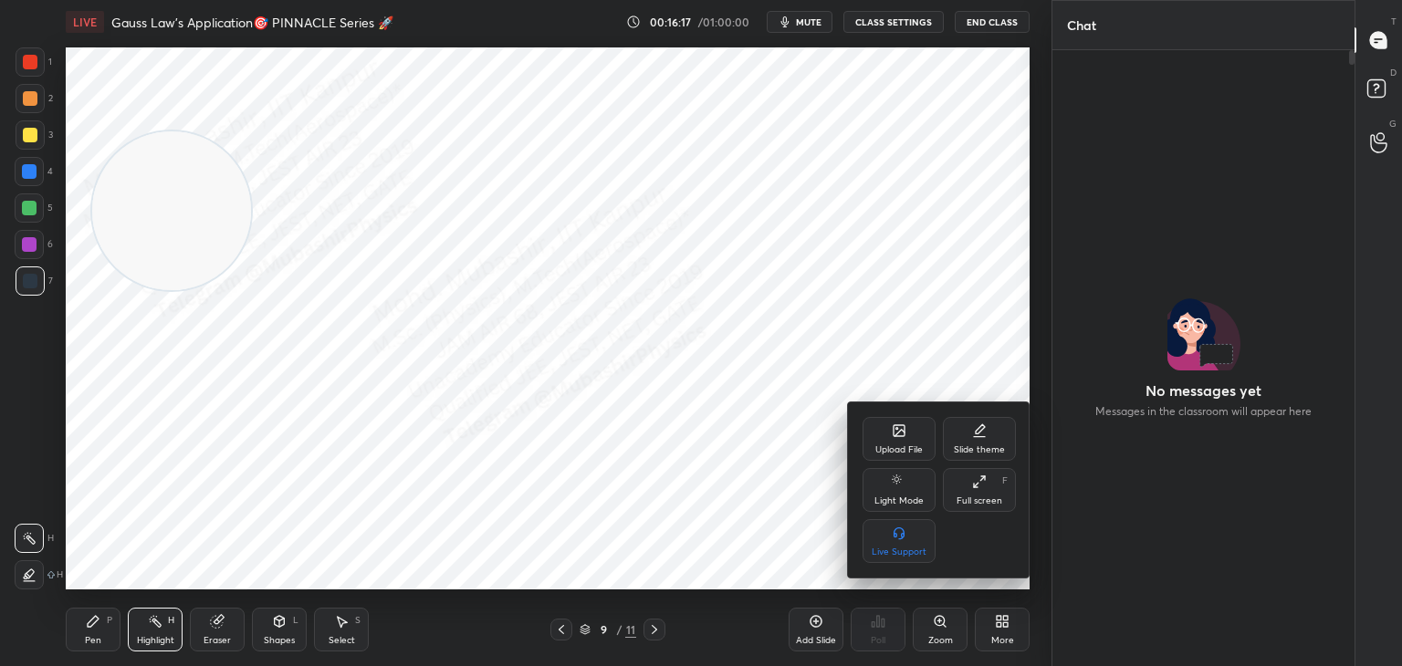
click at [892, 431] on icon at bounding box center [899, 430] width 15 height 15
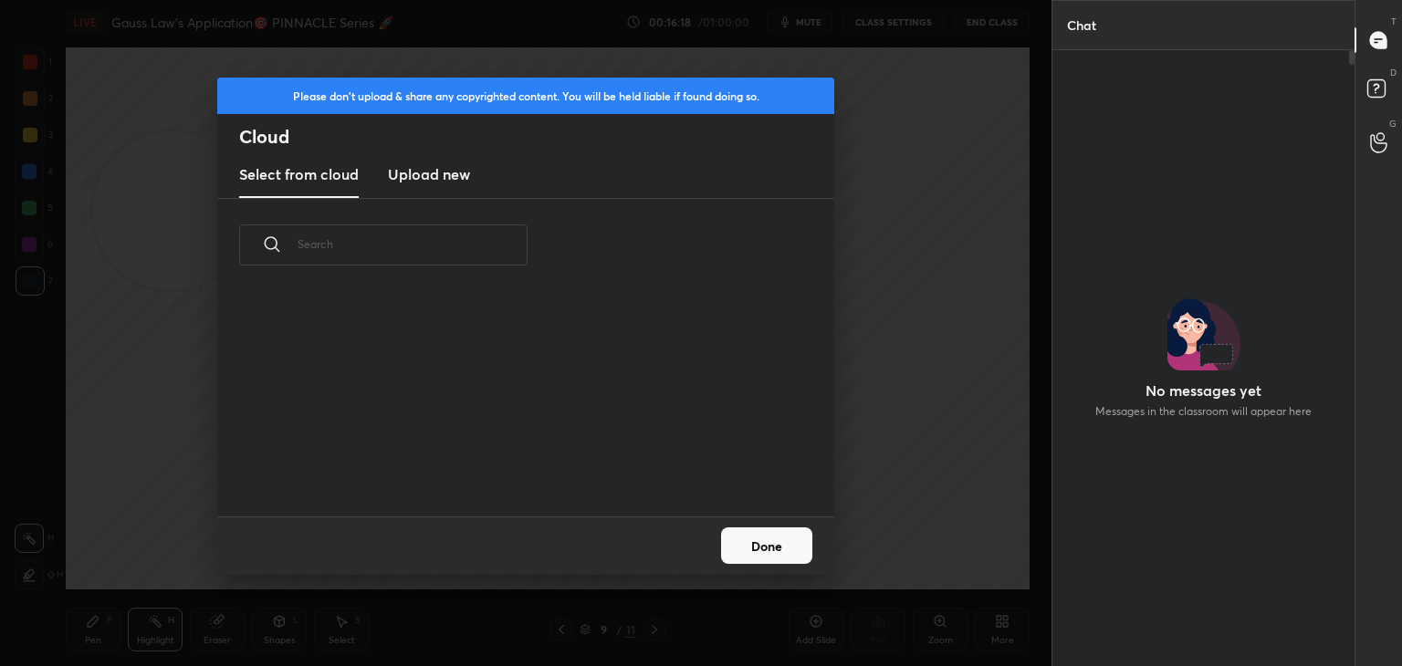
drag, startPoint x: 424, startPoint y: 166, endPoint x: 428, endPoint y: 183, distance: 17.7
click at [424, 172] on h3 "Upload new" at bounding box center [429, 174] width 82 height 22
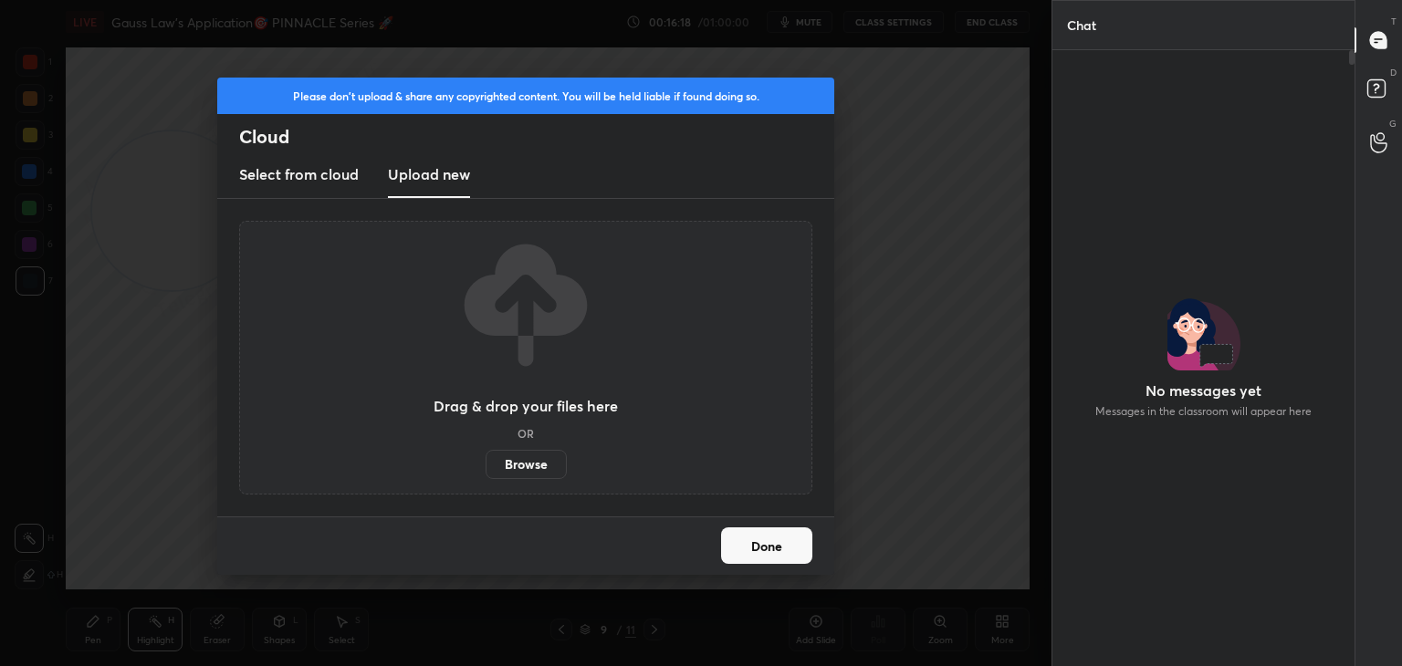
click at [544, 457] on label "Browse" at bounding box center [526, 464] width 81 height 29
click at [486, 457] on input "Browse" at bounding box center [486, 464] width 0 height 29
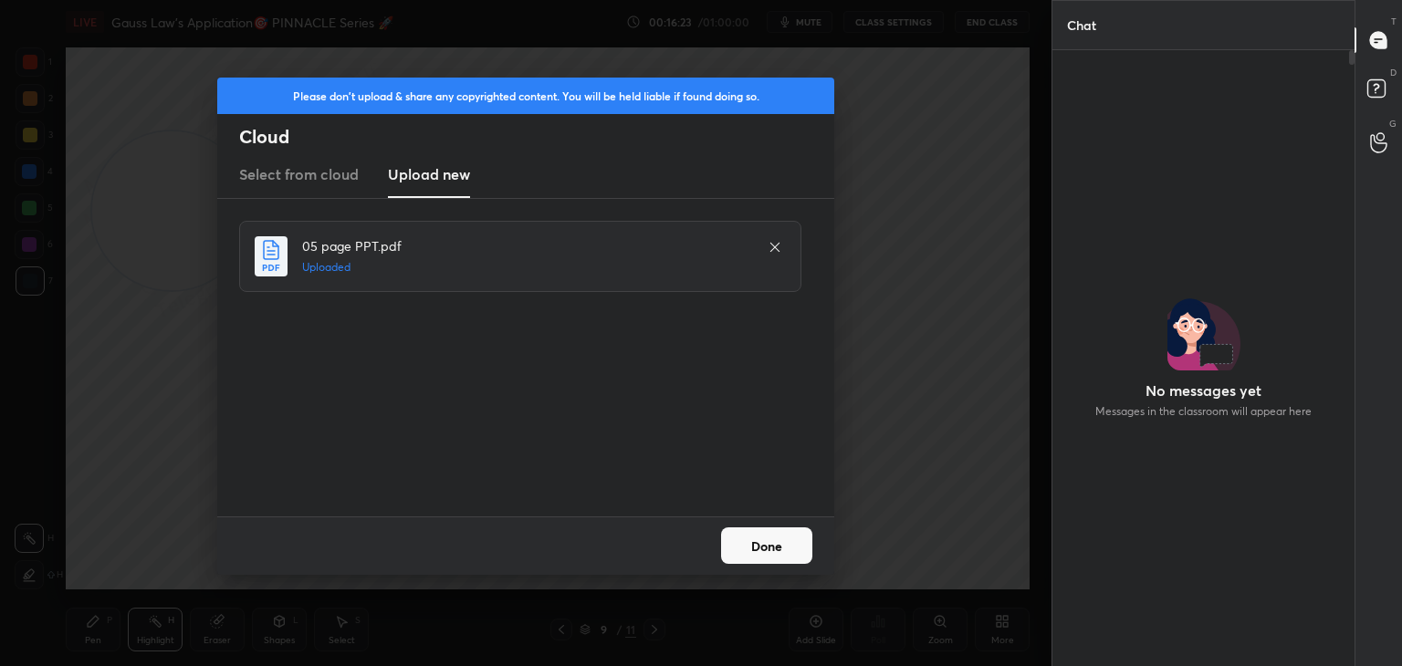
click at [766, 546] on button "Done" at bounding box center [766, 546] width 91 height 37
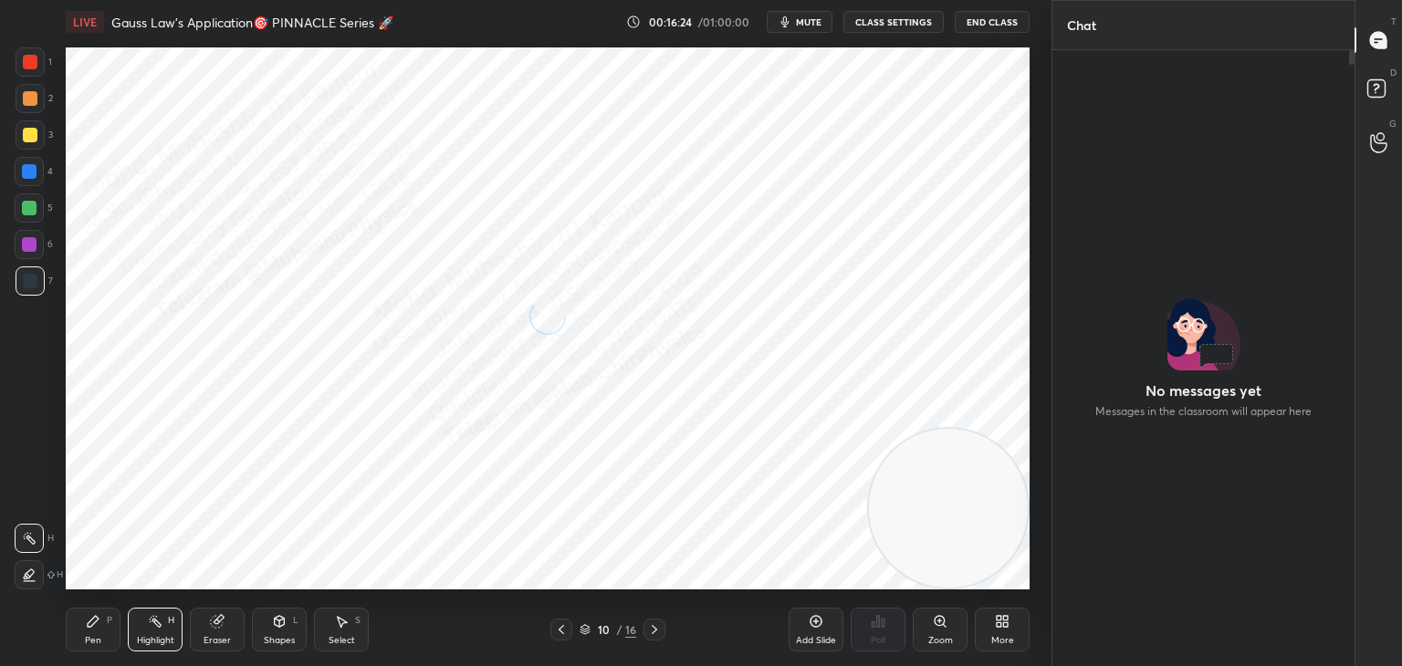
drag, startPoint x: 146, startPoint y: 212, endPoint x: 1127, endPoint y: 473, distance: 1015.2
click at [1030, 559] on div "Setting up your live class Poll for secs No correct answer Start poll" at bounding box center [547, 318] width 978 height 549
click at [1377, 91] on rect at bounding box center [1375, 88] width 17 height 17
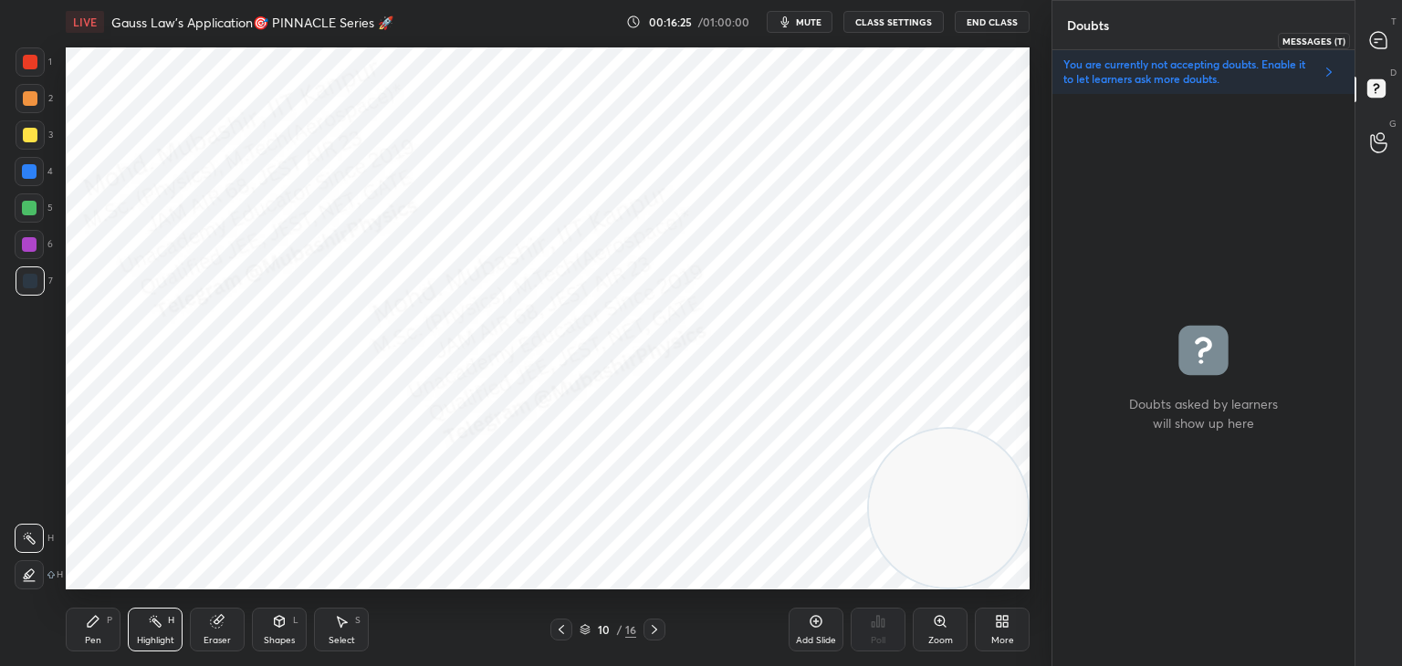
click at [1392, 44] on div at bounding box center [1379, 40] width 37 height 33
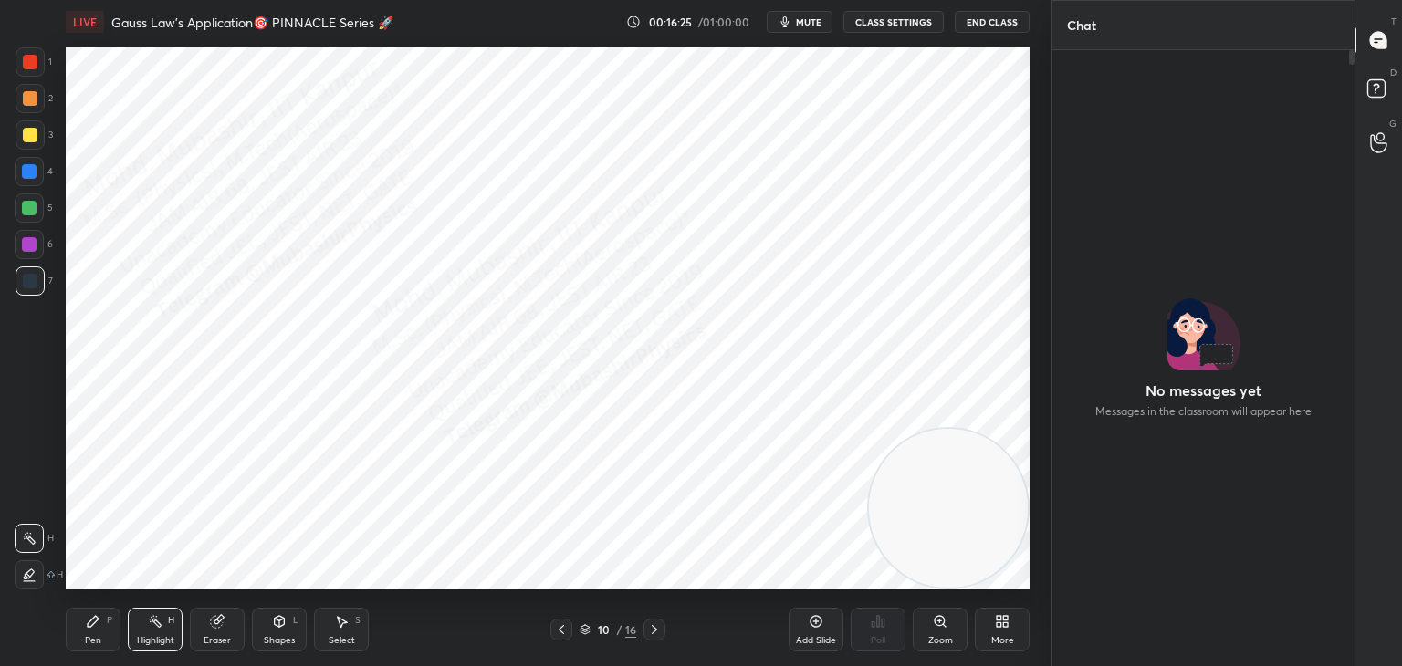
scroll to position [611, 297]
click at [1370, 91] on rect at bounding box center [1375, 88] width 17 height 17
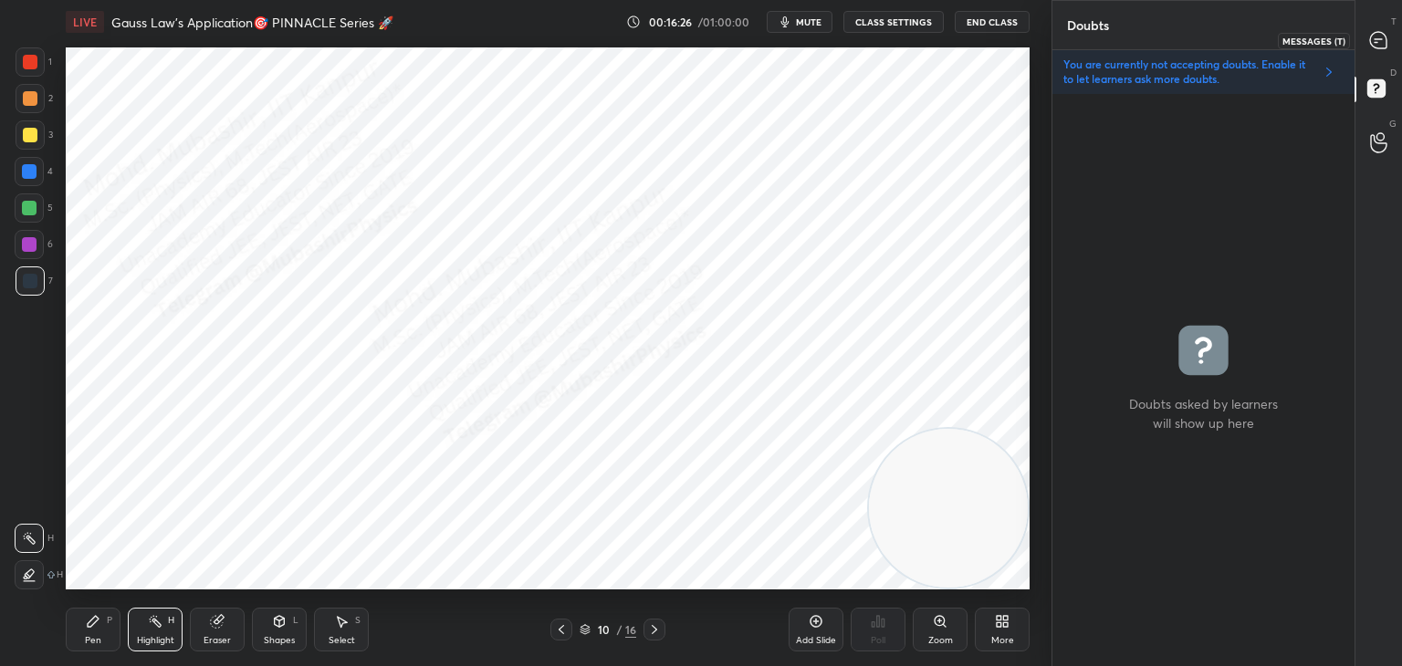
click at [1377, 46] on icon at bounding box center [1378, 40] width 16 height 16
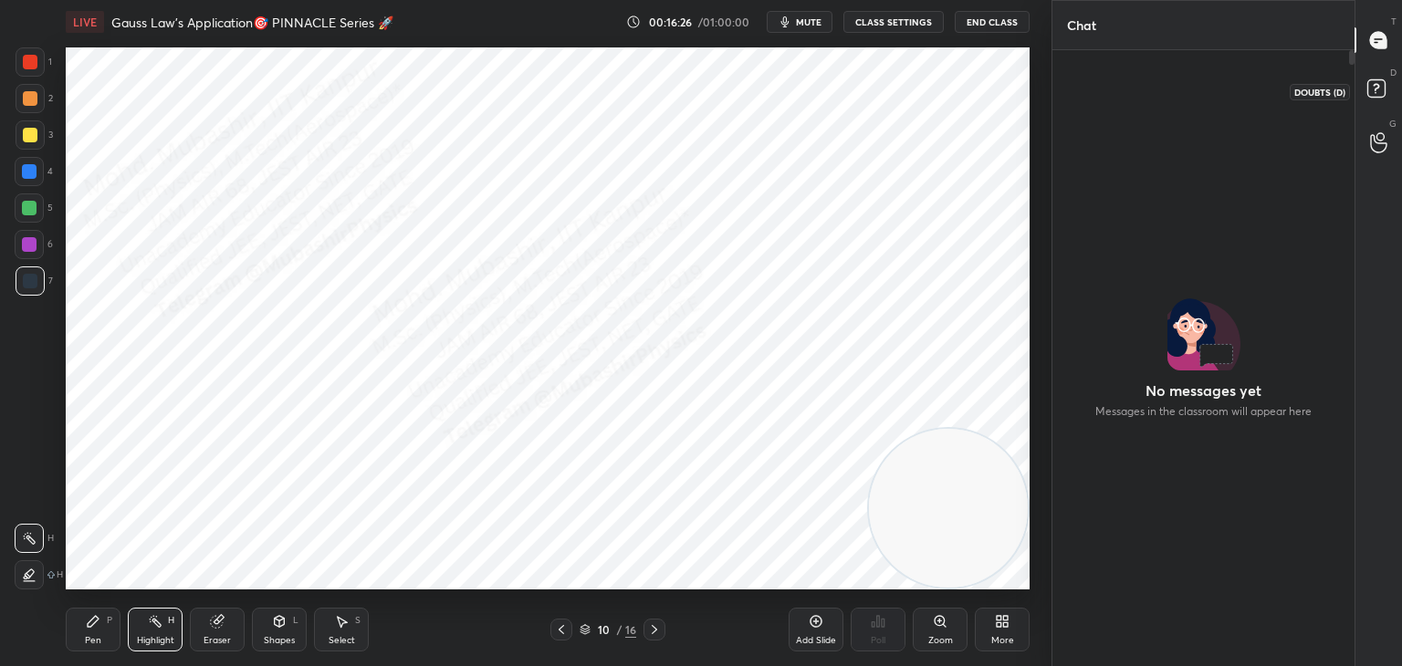
scroll to position [611, 297]
click at [103, 632] on div "Pen P" at bounding box center [93, 630] width 55 height 44
click at [141, 640] on div "Highlight" at bounding box center [155, 640] width 37 height 9
click at [559, 629] on icon at bounding box center [561, 629] width 15 height 15
click at [656, 622] on icon at bounding box center [654, 629] width 15 height 15
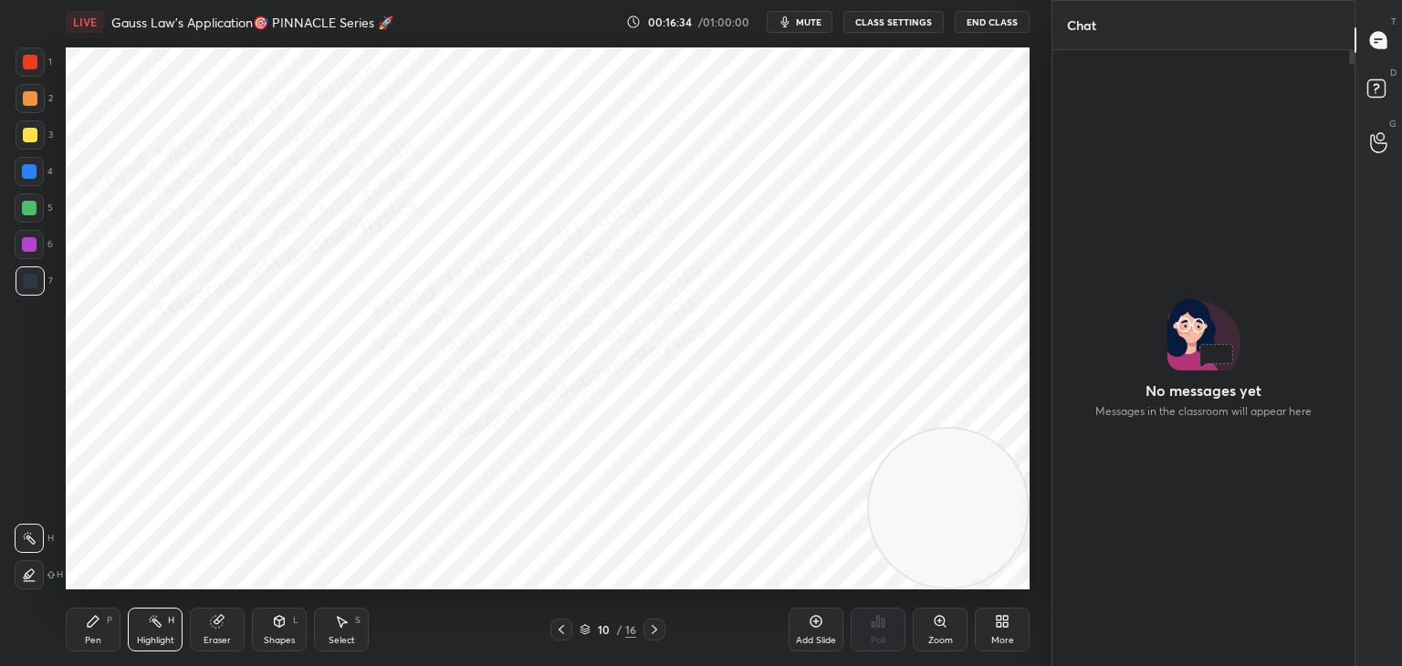
drag, startPoint x: 92, startPoint y: 637, endPoint x: 96, endPoint y: 590, distance: 47.6
click at [92, 632] on div "Pen P" at bounding box center [93, 630] width 55 height 44
drag, startPoint x: 11, startPoint y: 57, endPoint x: 23, endPoint y: 59, distance: 12.2
click at [19, 58] on div "1 2 3 4 5 6 7 C X Z C X Z E E Erase all H H" at bounding box center [29, 318] width 58 height 542
drag, startPoint x: 29, startPoint y: 66, endPoint x: 48, endPoint y: 66, distance: 19.2
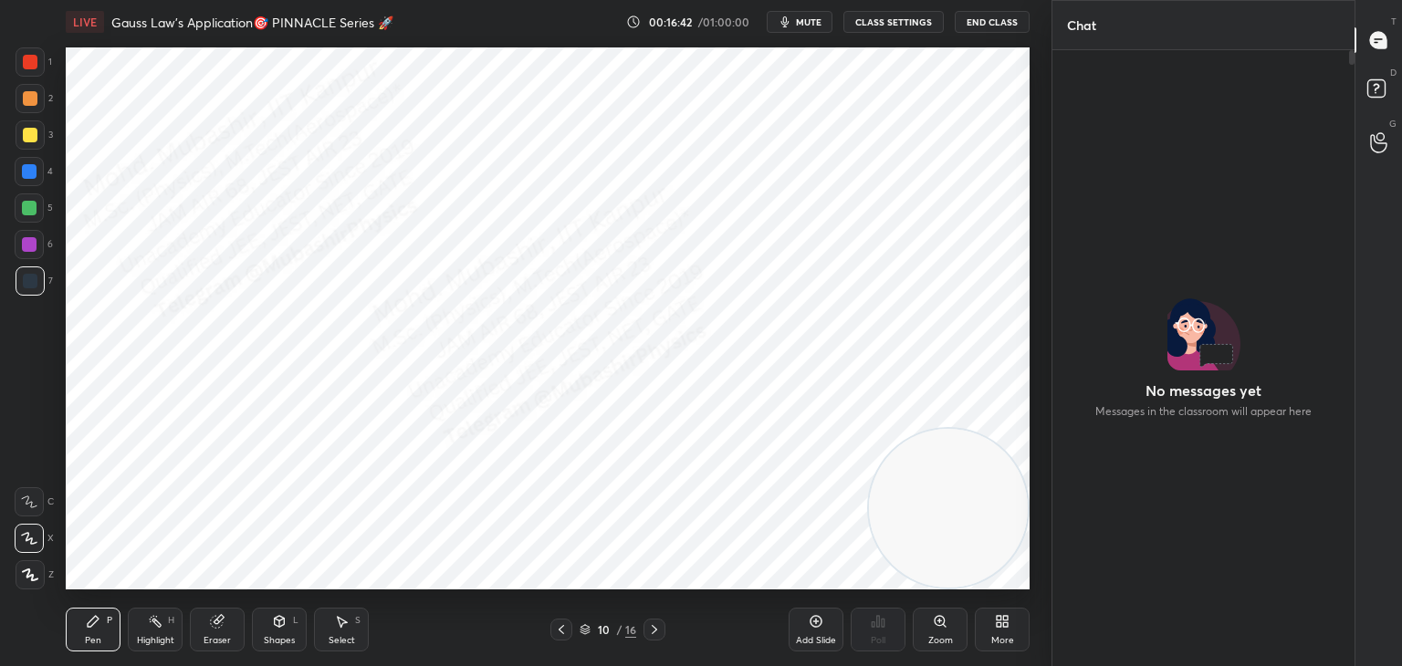
click at [30, 66] on div at bounding box center [30, 62] width 15 height 15
click at [329, 613] on div "Select S" at bounding box center [341, 630] width 55 height 44
drag, startPoint x: 459, startPoint y: 95, endPoint x: 486, endPoint y: 111, distance: 31.2
click at [494, 117] on div "0 ° Undo Copy Paste here Duplicate Duplicate to new slide Delete Setting up you…" at bounding box center [547, 318] width 978 height 549
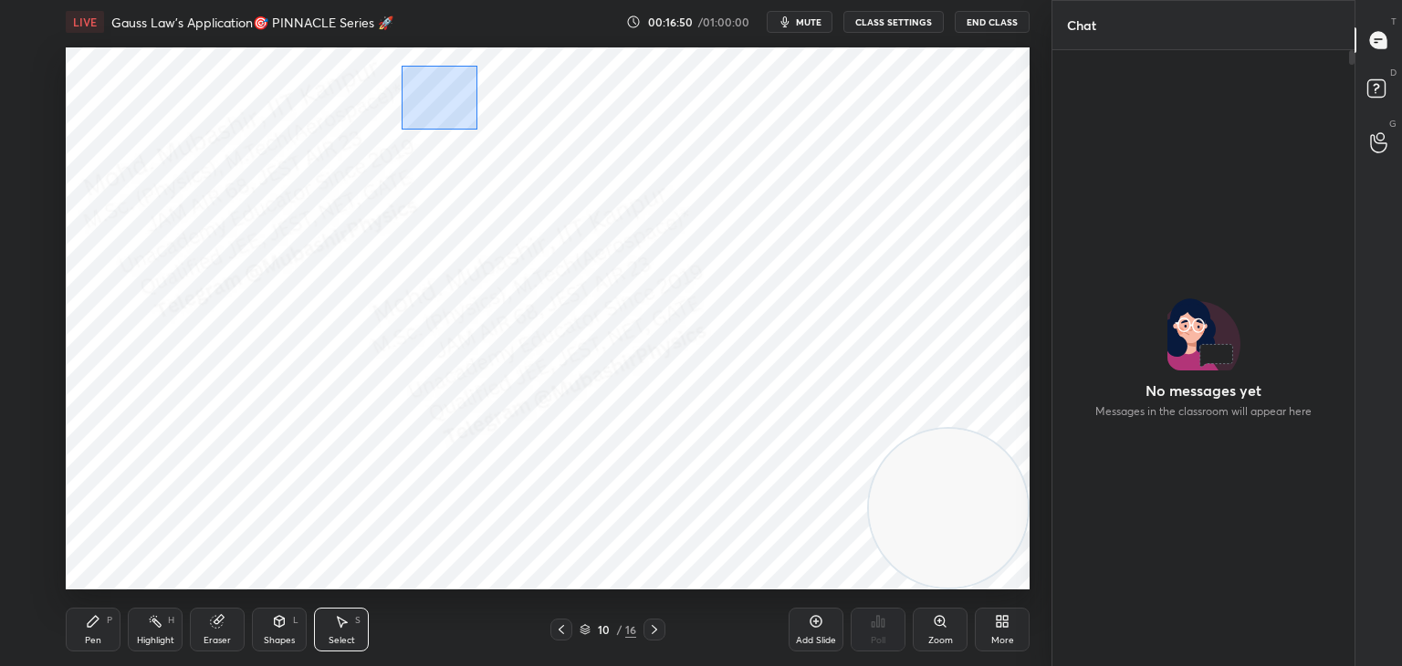
drag, startPoint x: 402, startPoint y: 66, endPoint x: 435, endPoint y: 108, distance: 53.9
click at [468, 126] on div "0 ° Undo Copy Paste here Duplicate Duplicate to new slide Delete" at bounding box center [548, 318] width 964 height 542
drag, startPoint x: 434, startPoint y: 106, endPoint x: 399, endPoint y: 146, distance: 53.7
click at [399, 143] on div "0 ° Undo Copy Paste here Duplicate Duplicate to new slide Delete" at bounding box center [548, 318] width 964 height 542
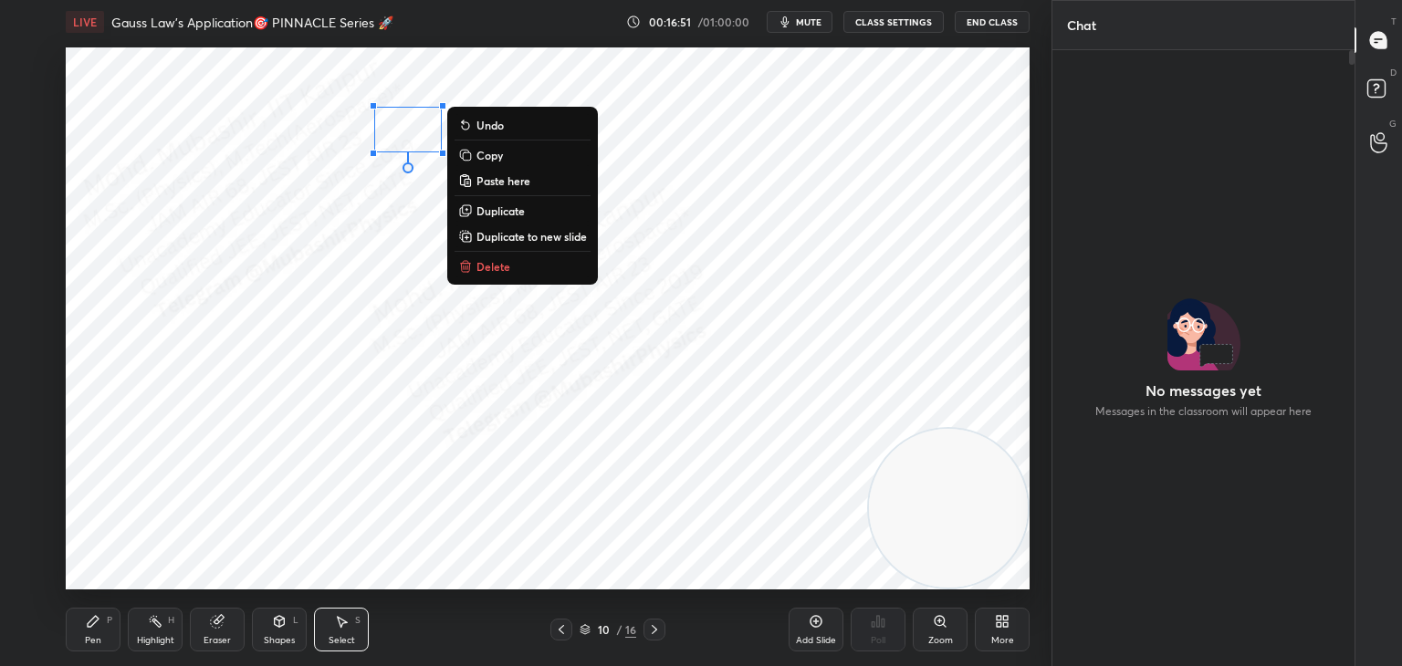
drag, startPoint x: 98, startPoint y: 624, endPoint x: 110, endPoint y: 615, distance: 15.7
click at [98, 622] on icon at bounding box center [93, 621] width 15 height 15
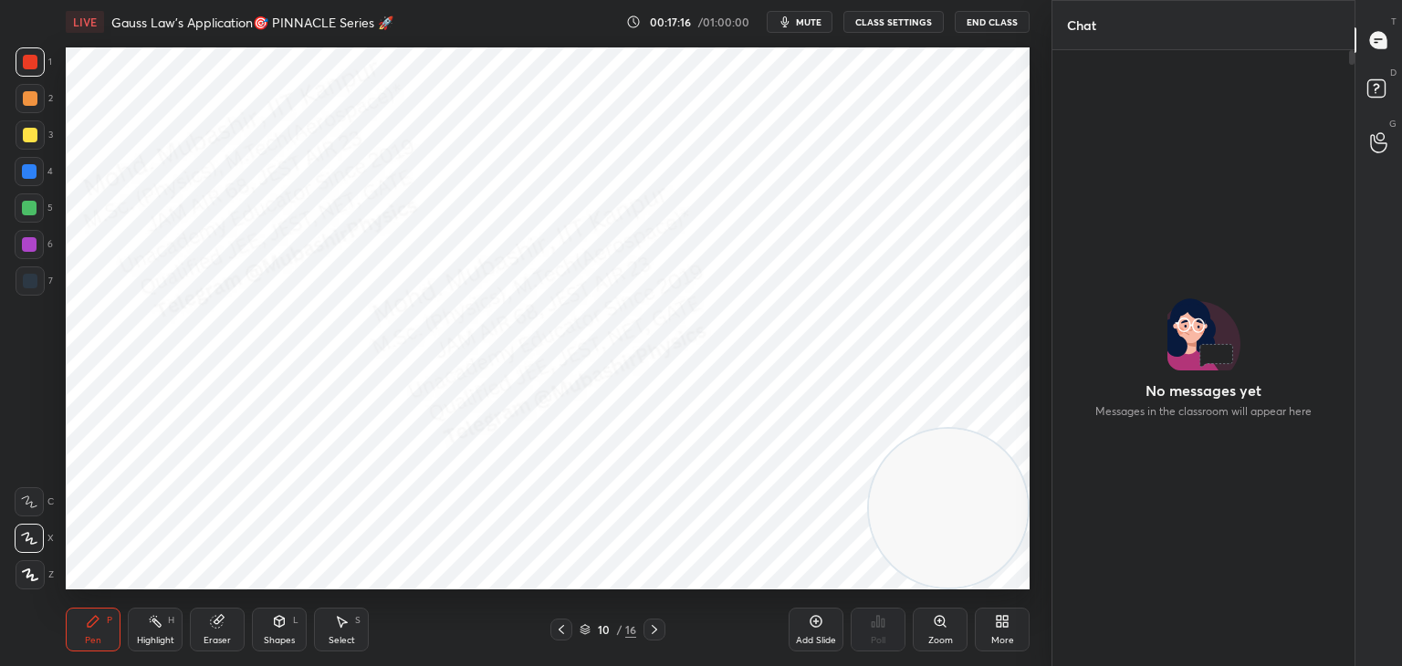
click at [26, 248] on div at bounding box center [29, 244] width 15 height 15
click at [26, 206] on div at bounding box center [29, 208] width 15 height 15
click at [22, 286] on div at bounding box center [30, 280] width 29 height 29
click at [349, 633] on div "Select S" at bounding box center [341, 630] width 55 height 44
drag, startPoint x: 75, startPoint y: 621, endPoint x: 125, endPoint y: 615, distance: 50.5
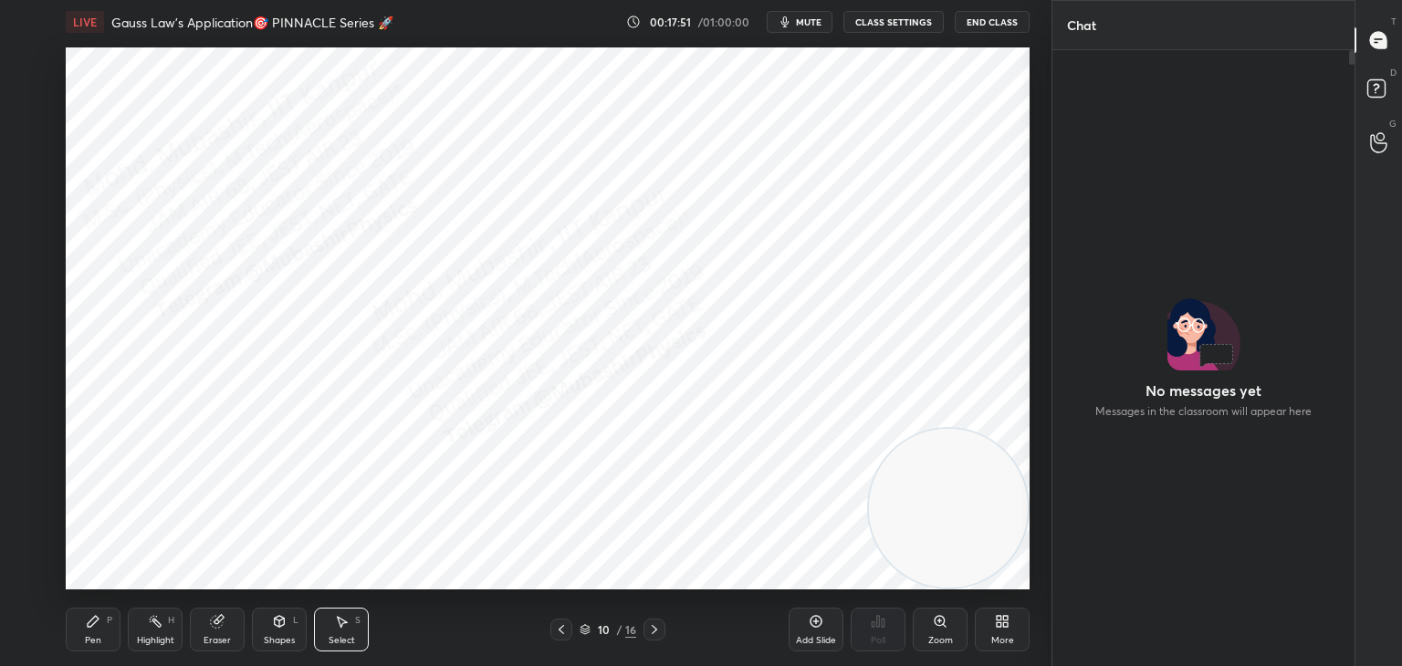
click at [80, 621] on div "Pen P" at bounding box center [93, 630] width 55 height 44
click at [821, 16] on span "mute" at bounding box center [809, 22] width 26 height 13
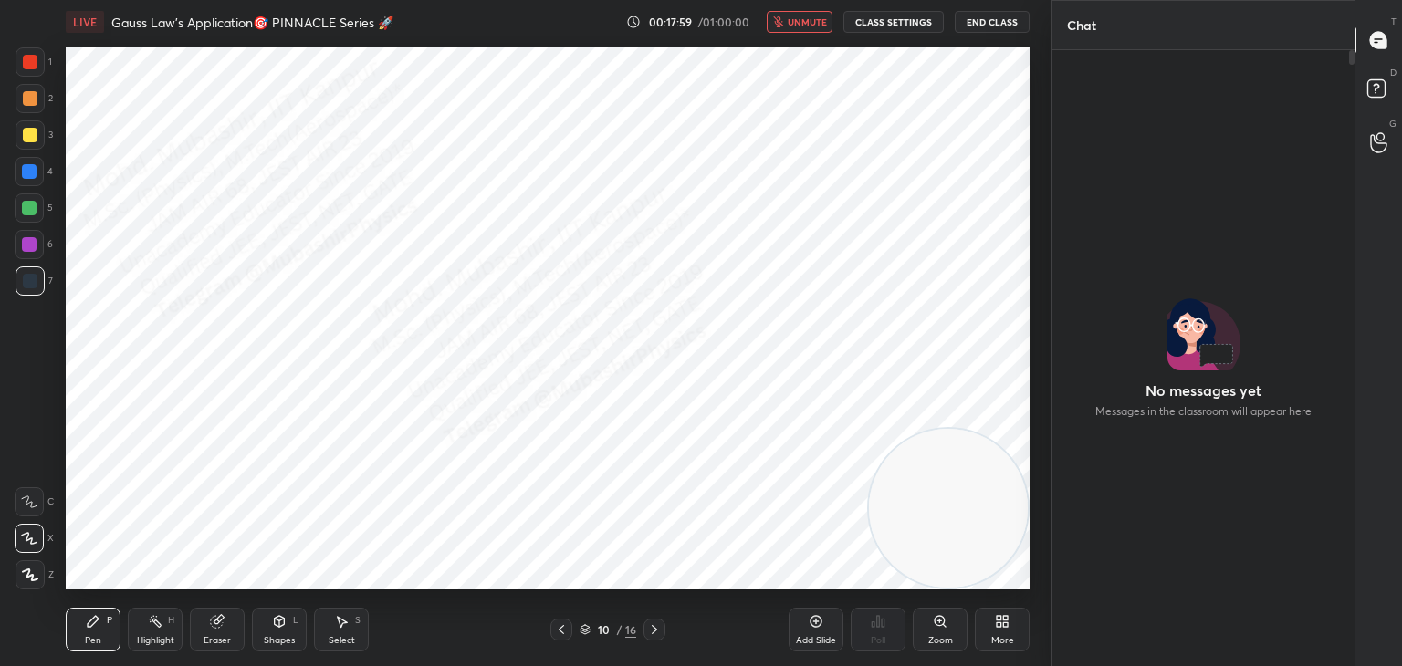
click at [810, 24] on span "unmute" at bounding box center [807, 22] width 39 height 13
click at [810, 22] on span "mute" at bounding box center [809, 22] width 26 height 13
click at [790, 18] on button "unmute" at bounding box center [800, 22] width 66 height 22
click at [654, 621] on div at bounding box center [654, 630] width 22 height 22
click at [564, 628] on icon at bounding box center [561, 629] width 15 height 15
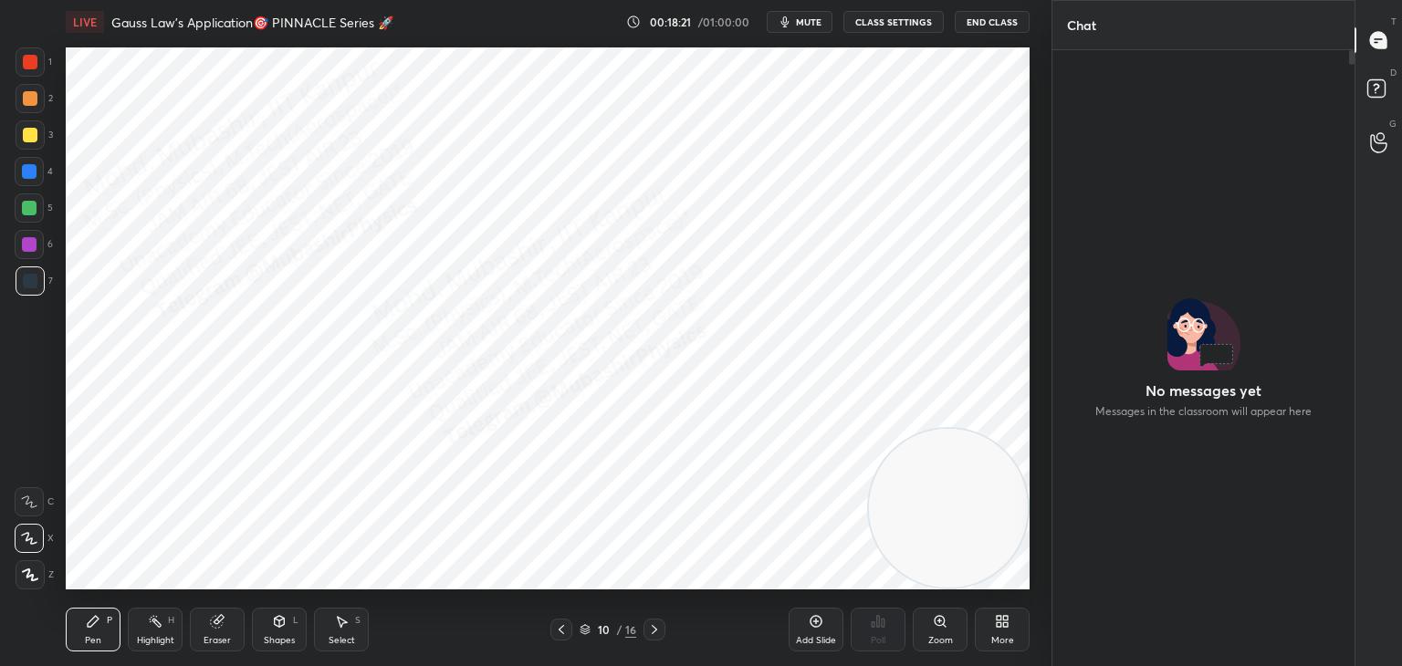
click at [819, 18] on span "mute" at bounding box center [809, 22] width 26 height 13
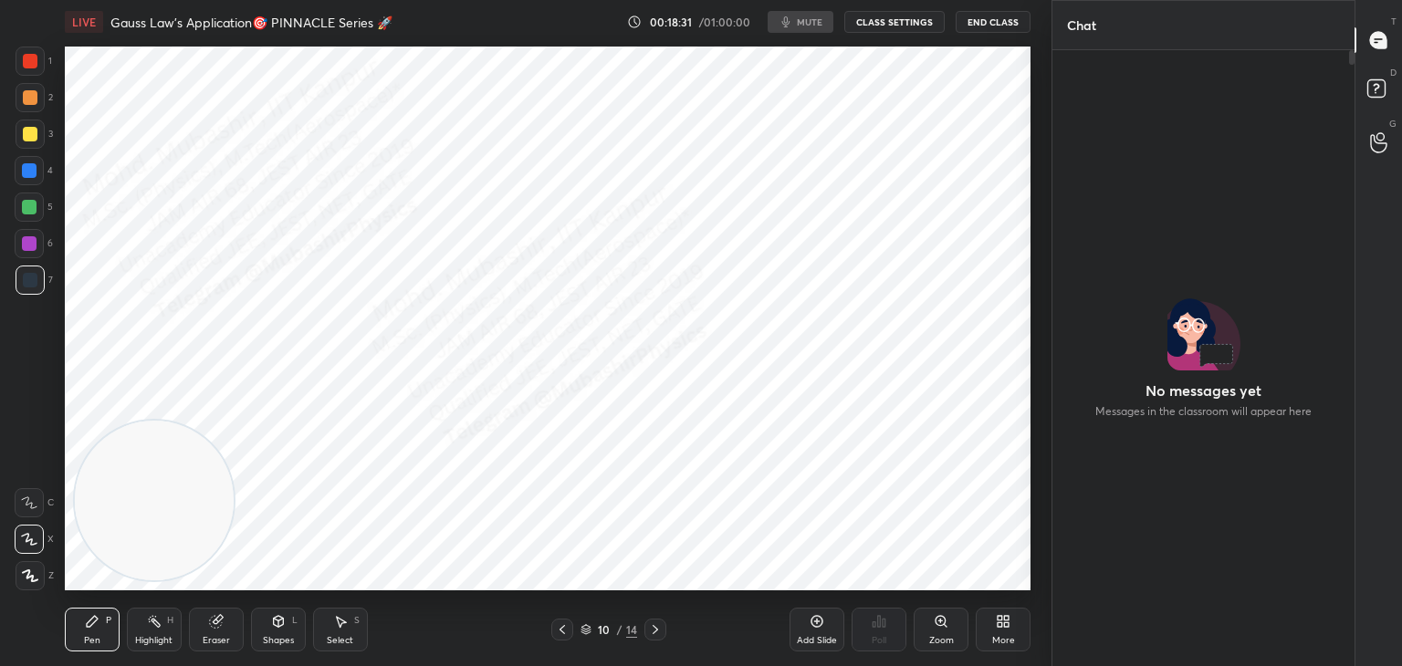
scroll to position [90714, 90286]
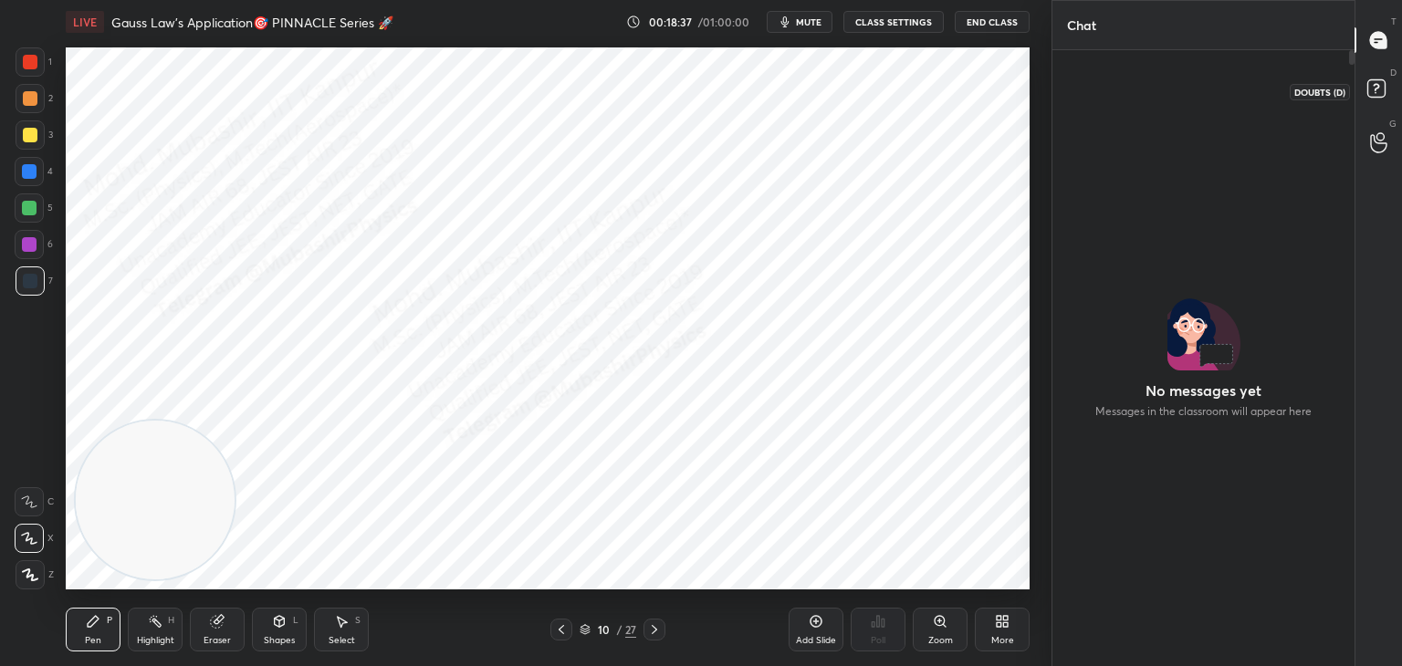
click at [1379, 86] on rect at bounding box center [1375, 88] width 17 height 17
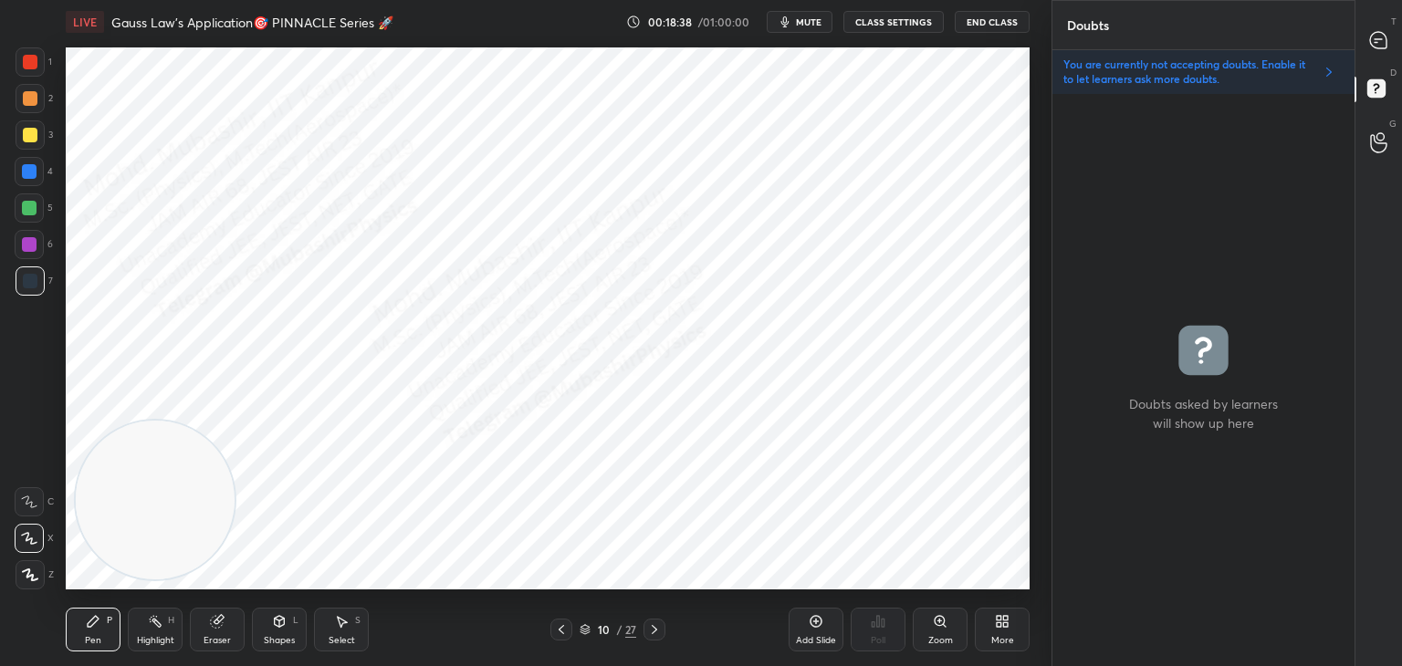
click at [1377, 137] on icon at bounding box center [1378, 142] width 17 height 21
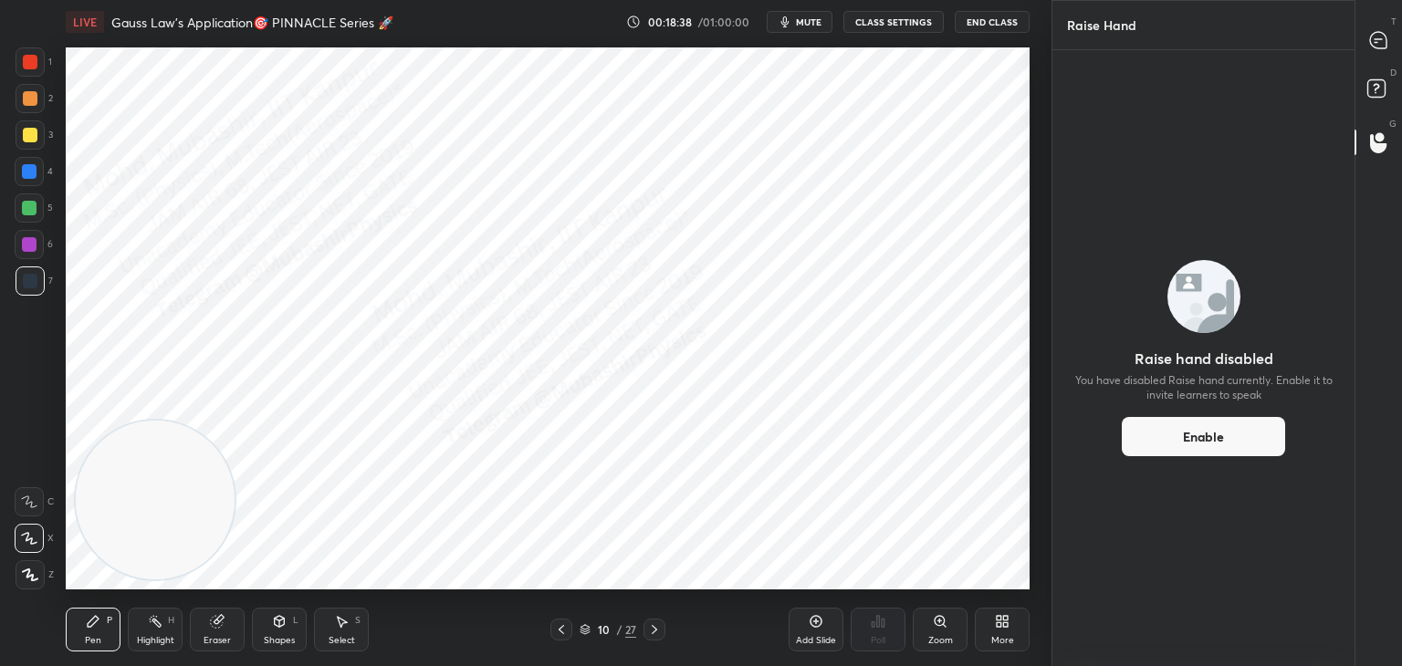
click at [1381, 81] on rect at bounding box center [1375, 88] width 17 height 17
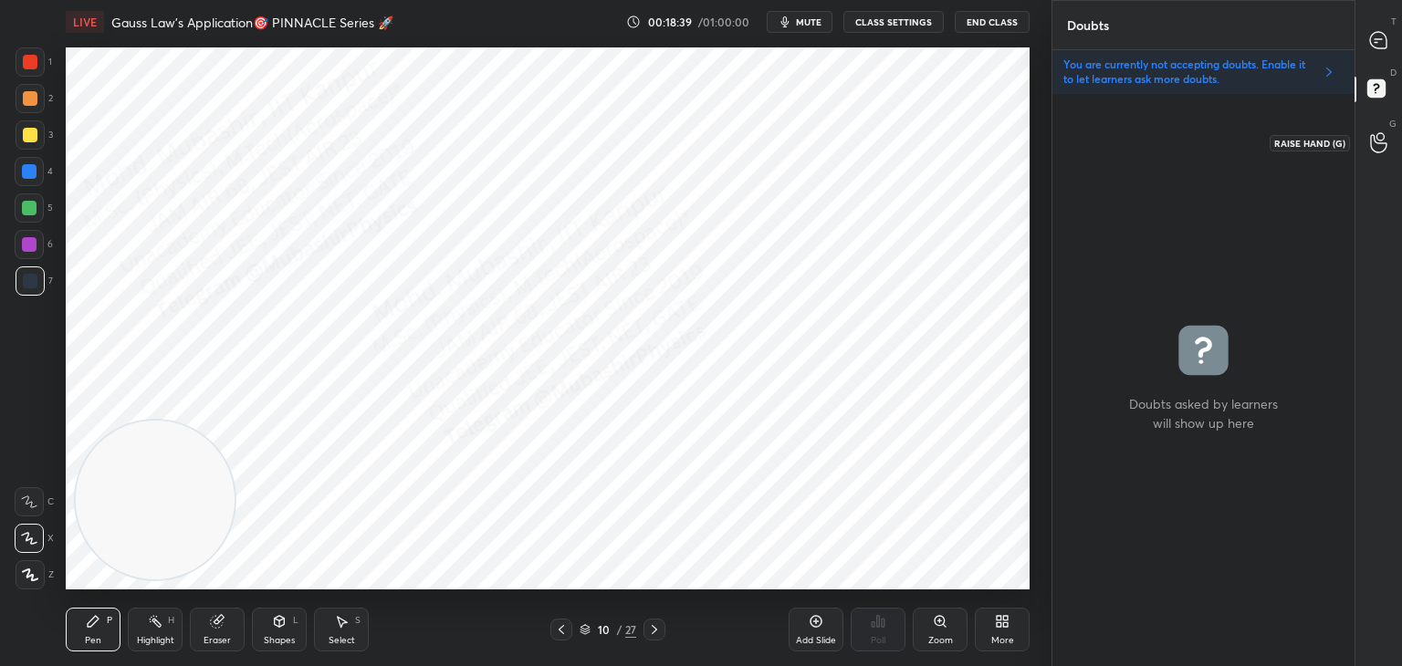
click at [1376, 141] on icon at bounding box center [1378, 142] width 17 height 21
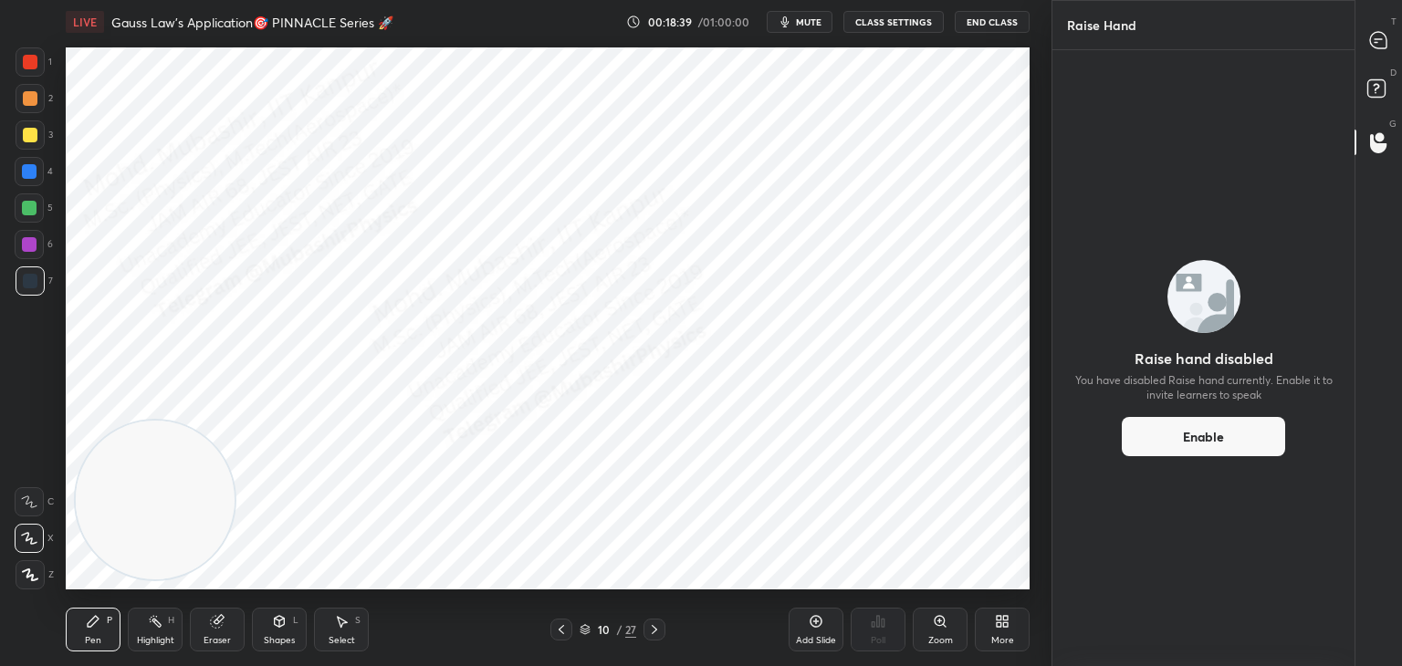
click at [1200, 436] on button "Enable" at bounding box center [1203, 436] width 163 height 39
drag, startPoint x: 1394, startPoint y: 141, endPoint x: 1388, endPoint y: 129, distance: 13.9
click at [1394, 132] on div at bounding box center [1379, 142] width 37 height 33
click at [1383, 68] on div "D Doubts (D)" at bounding box center [1378, 91] width 47 height 51
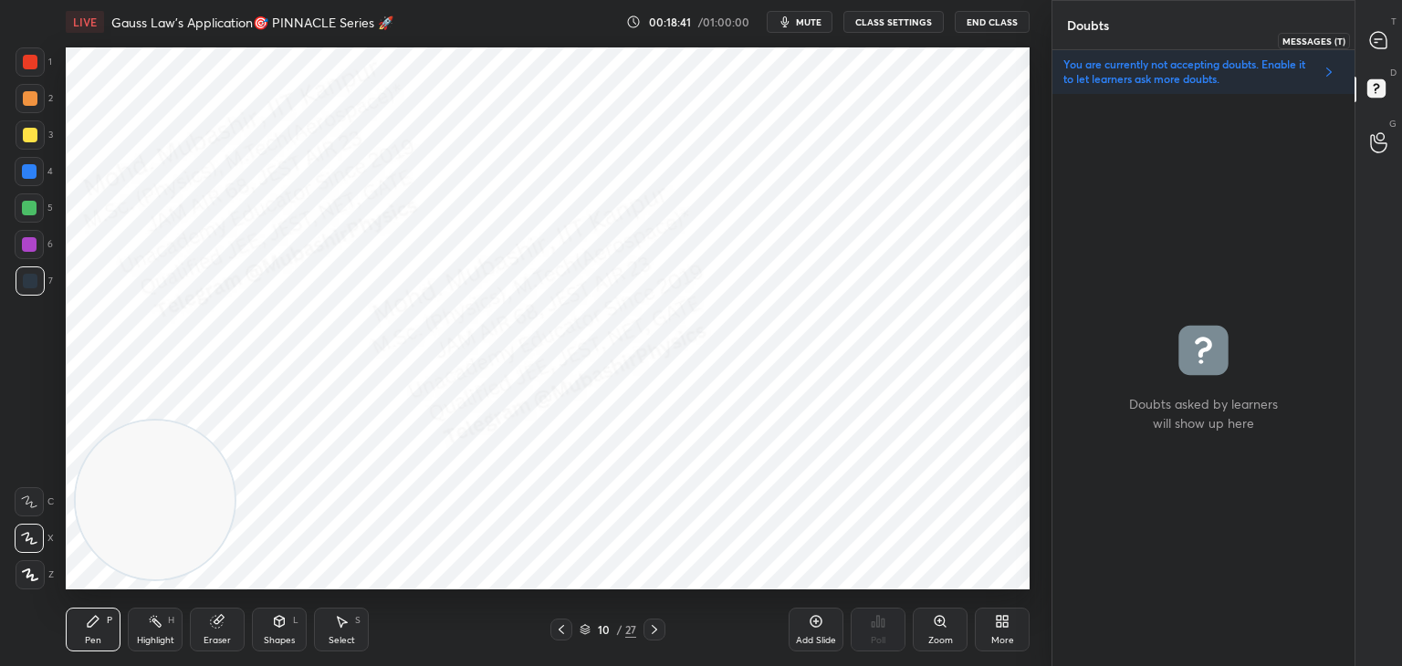
click at [1390, 30] on div at bounding box center [1379, 40] width 37 height 33
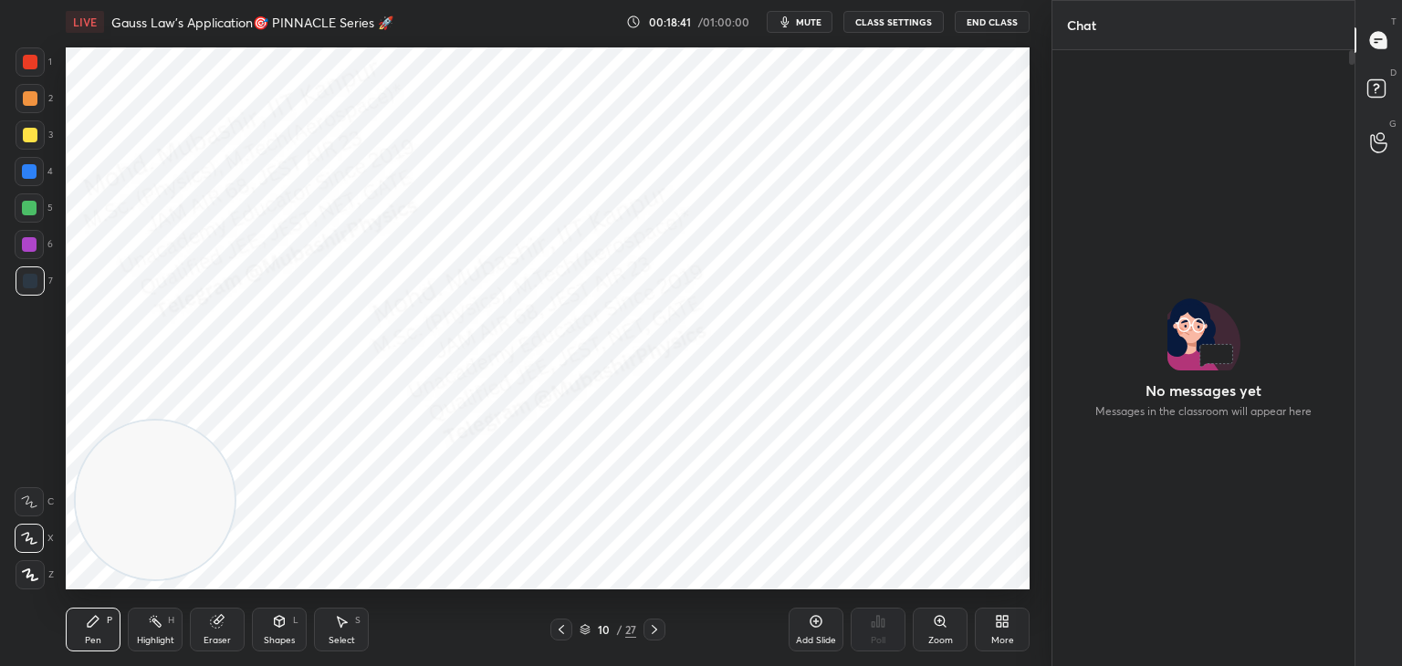
scroll to position [611, 297]
click at [1375, 136] on icon at bounding box center [1378, 142] width 17 height 21
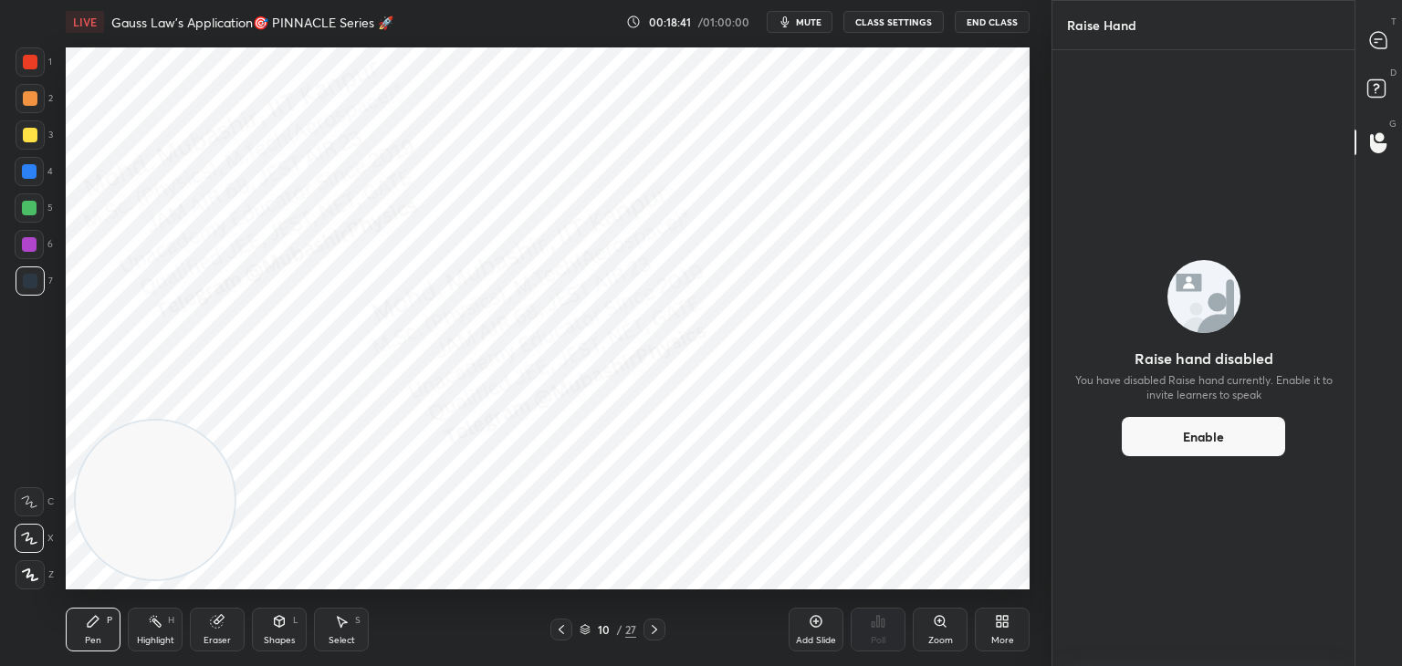
click at [1379, 85] on rect at bounding box center [1375, 88] width 17 height 17
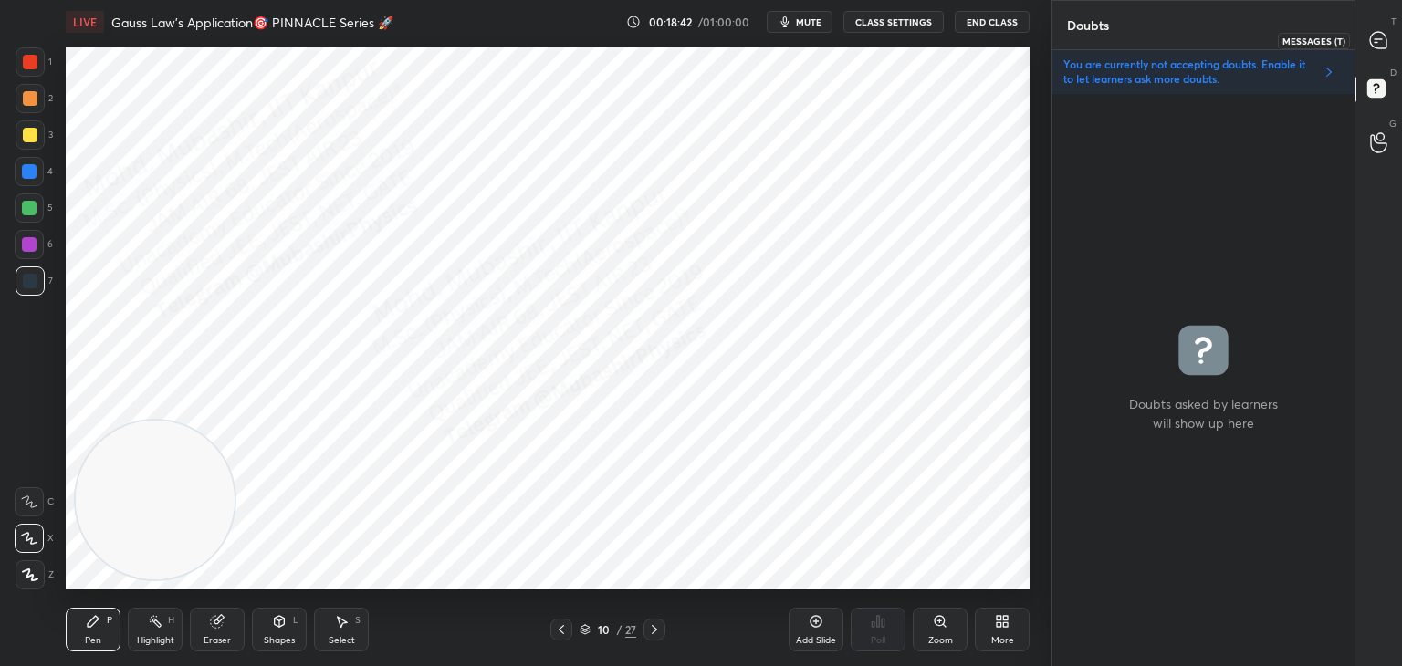
scroll to position [567, 297]
click at [1386, 39] on icon at bounding box center [1378, 40] width 16 height 16
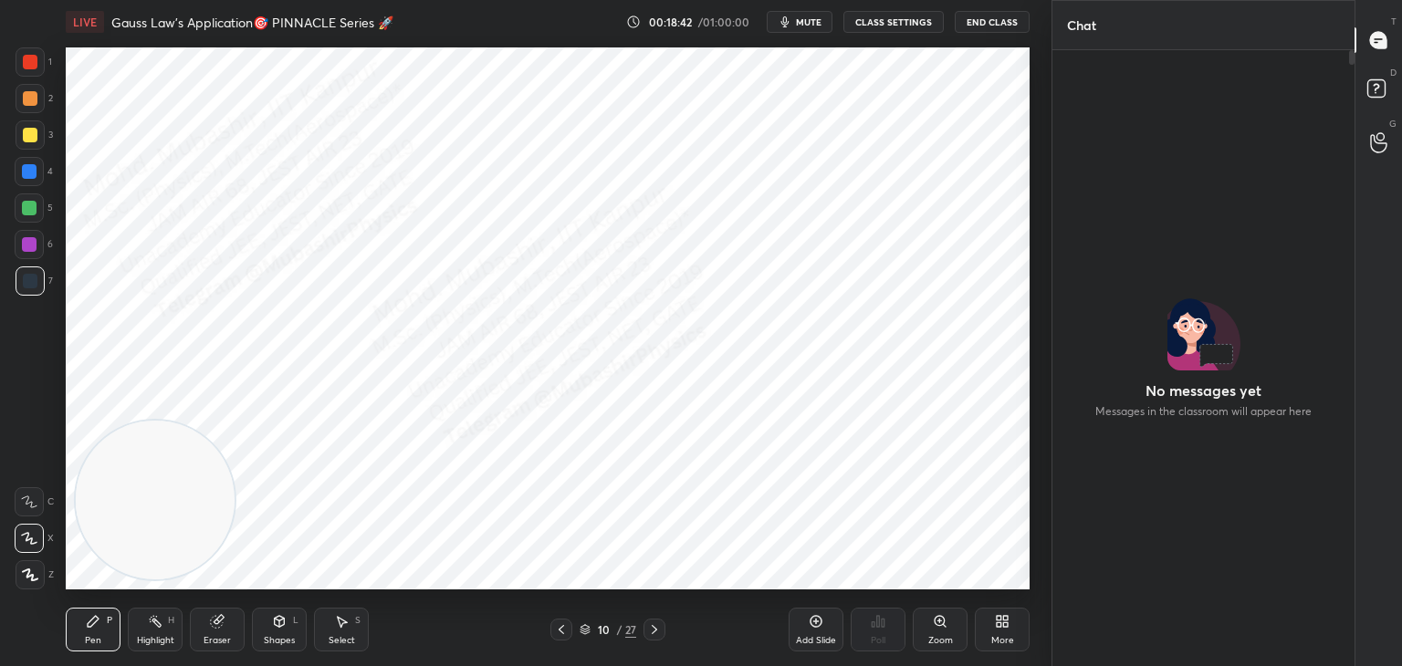
scroll to position [611, 297]
click at [897, 25] on button "CLASS SETTINGS" at bounding box center [893, 22] width 100 height 22
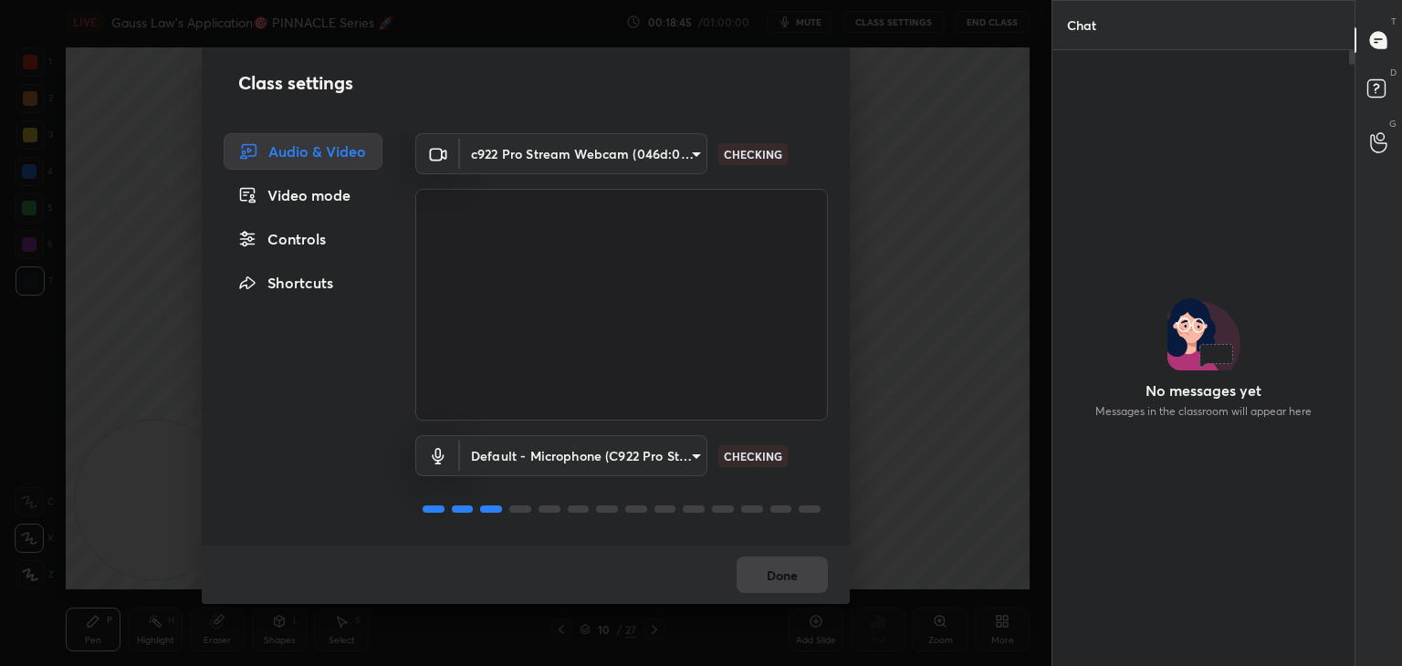
drag, startPoint x: 314, startPoint y: 242, endPoint x: 353, endPoint y: 278, distance: 53.6
click at [313, 238] on div "Controls" at bounding box center [303, 239] width 159 height 37
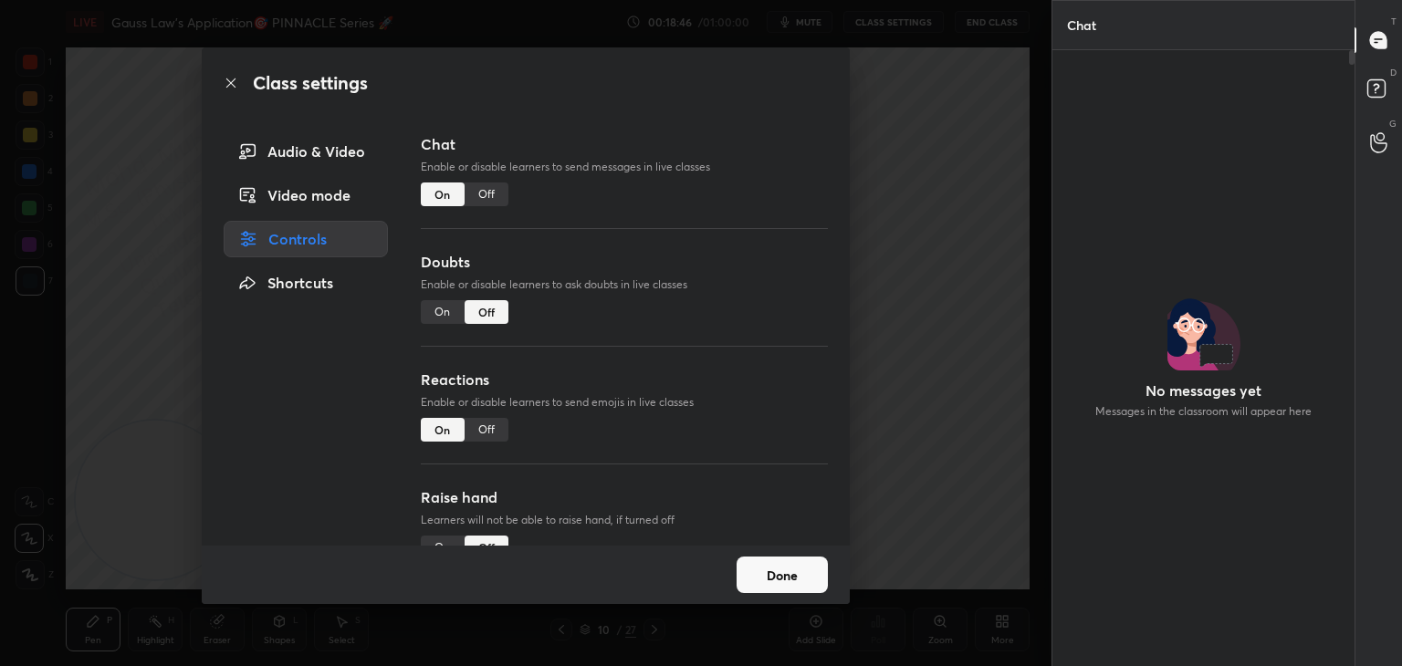
click at [434, 316] on div "On" at bounding box center [443, 312] width 44 height 24
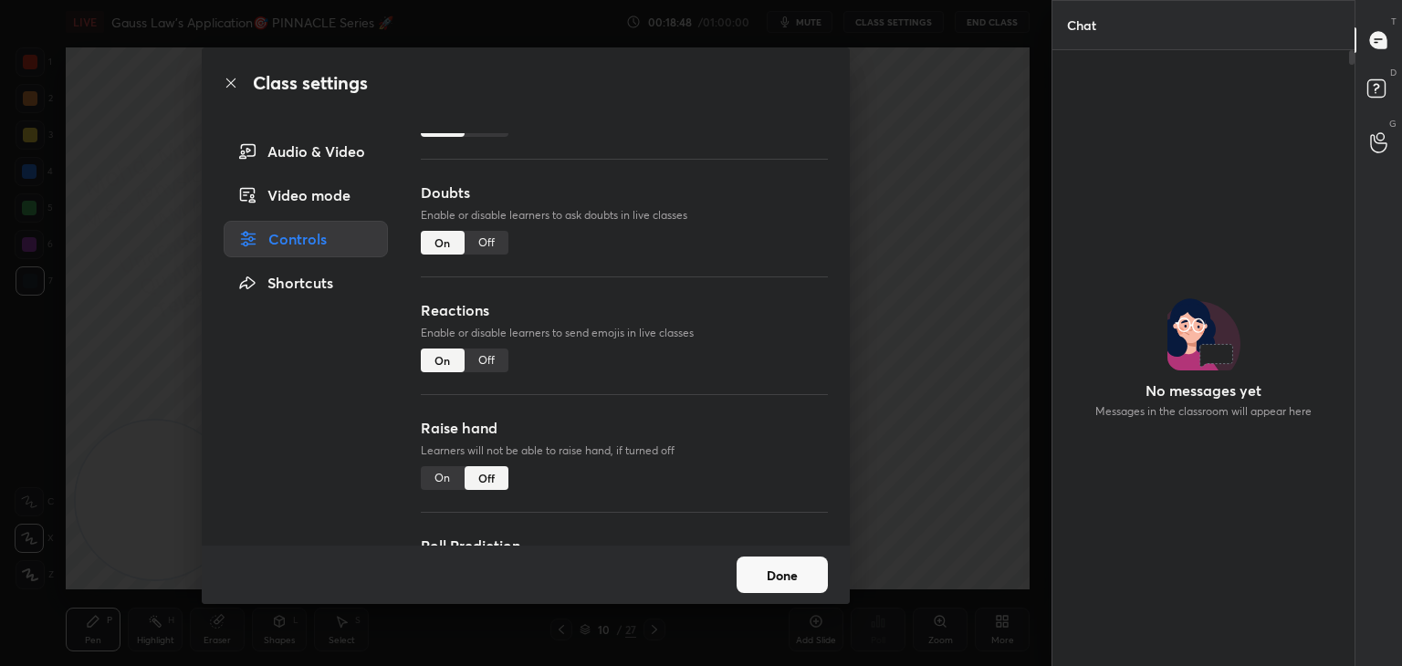
scroll to position [93, 0]
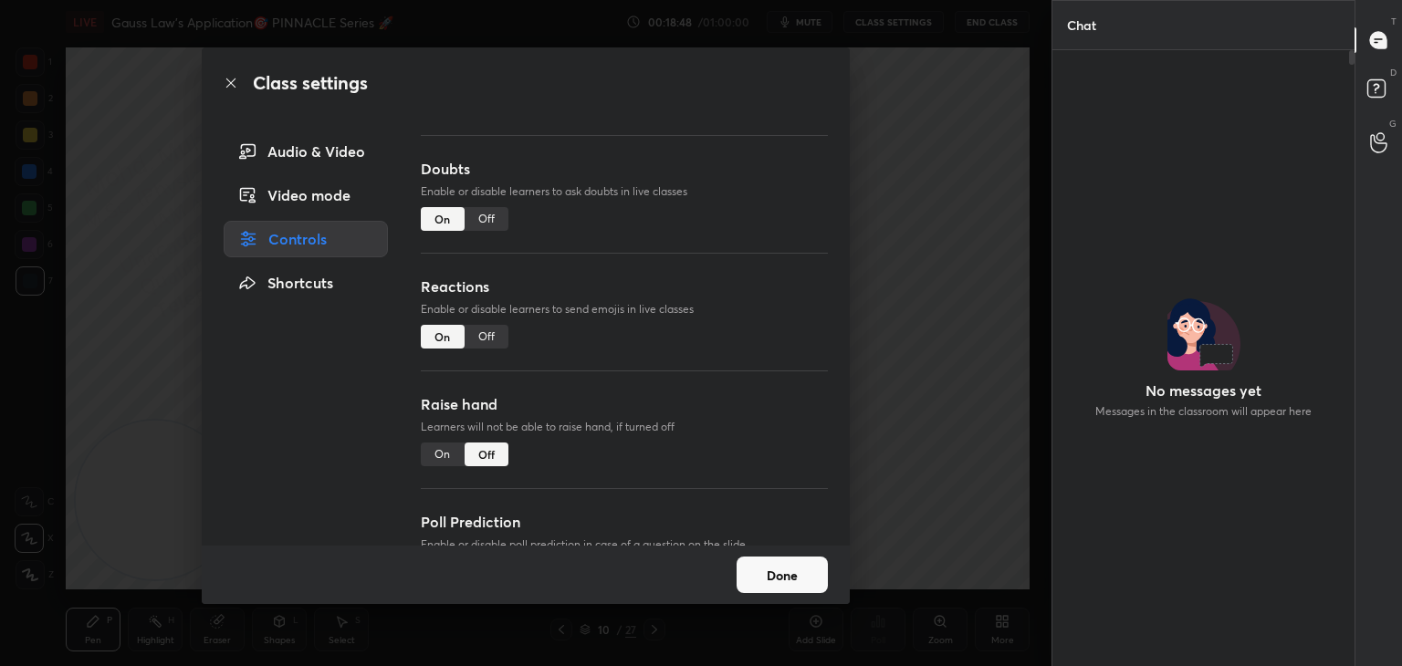
click at [439, 461] on div "On" at bounding box center [443, 455] width 44 height 24
click at [766, 582] on button "Done" at bounding box center [781, 575] width 91 height 37
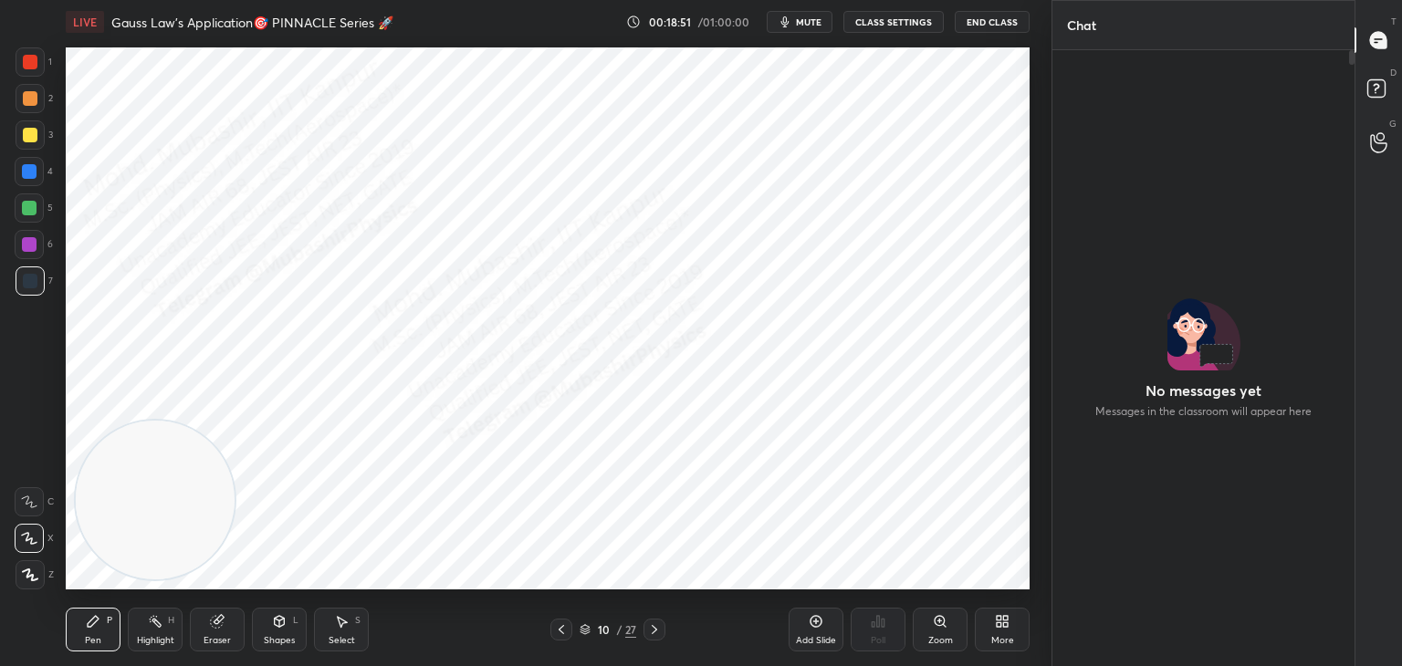
click at [145, 625] on div "Highlight H" at bounding box center [155, 630] width 55 height 44
drag, startPoint x: 160, startPoint y: 541, endPoint x: 157, endPoint y: 612, distance: 71.2
click at [145, 630] on div "LIVE Gauss Law's Application🎯 PINNACLE Series 🚀 00:18:51 / 01:00:00 mute CLASS …" at bounding box center [547, 333] width 978 height 666
drag, startPoint x: 810, startPoint y: 26, endPoint x: 817, endPoint y: 14, distance: 14.7
click at [814, 23] on span "mute" at bounding box center [809, 22] width 26 height 13
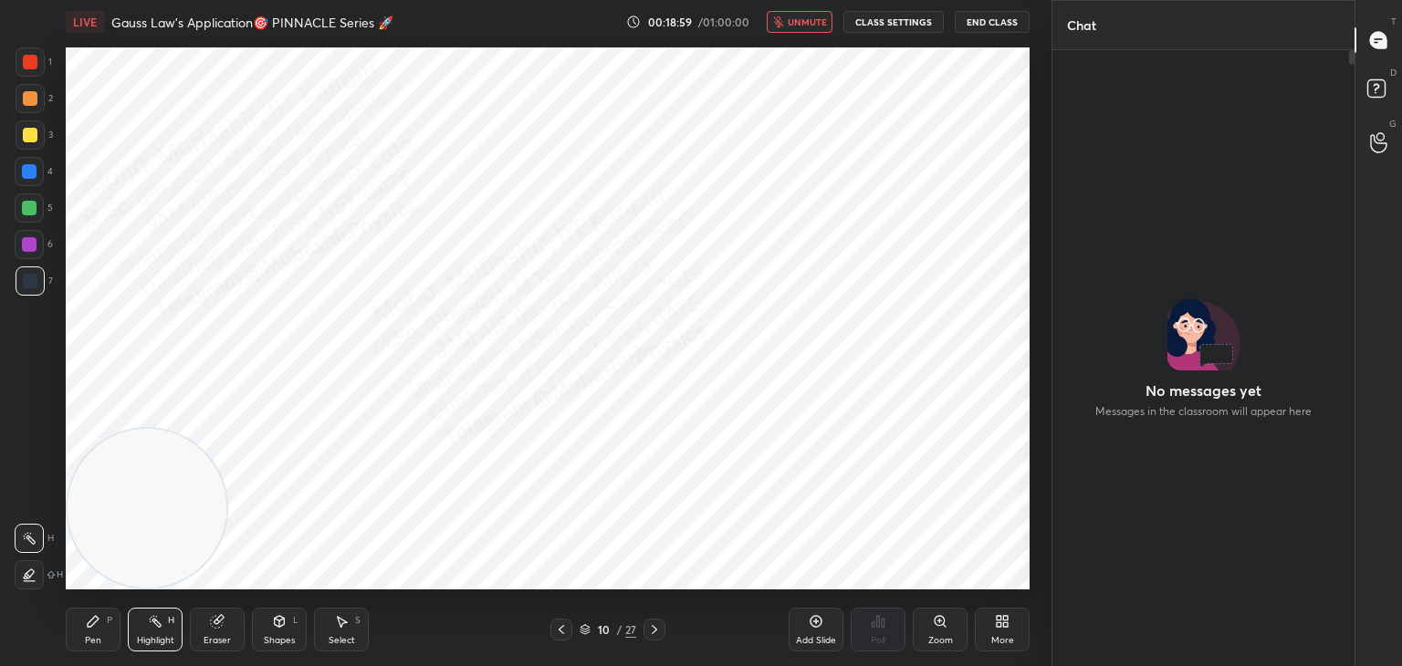
drag, startPoint x: 558, startPoint y: 632, endPoint x: 566, endPoint y: 616, distance: 18.4
click at [558, 631] on icon at bounding box center [561, 629] width 15 height 15
click at [782, 23] on icon "button" at bounding box center [778, 21] width 10 height 11
drag, startPoint x: 124, startPoint y: 534, endPoint x: 98, endPoint y: 342, distance: 193.5
click at [101, 349] on video at bounding box center [147, 316] width 159 height 159
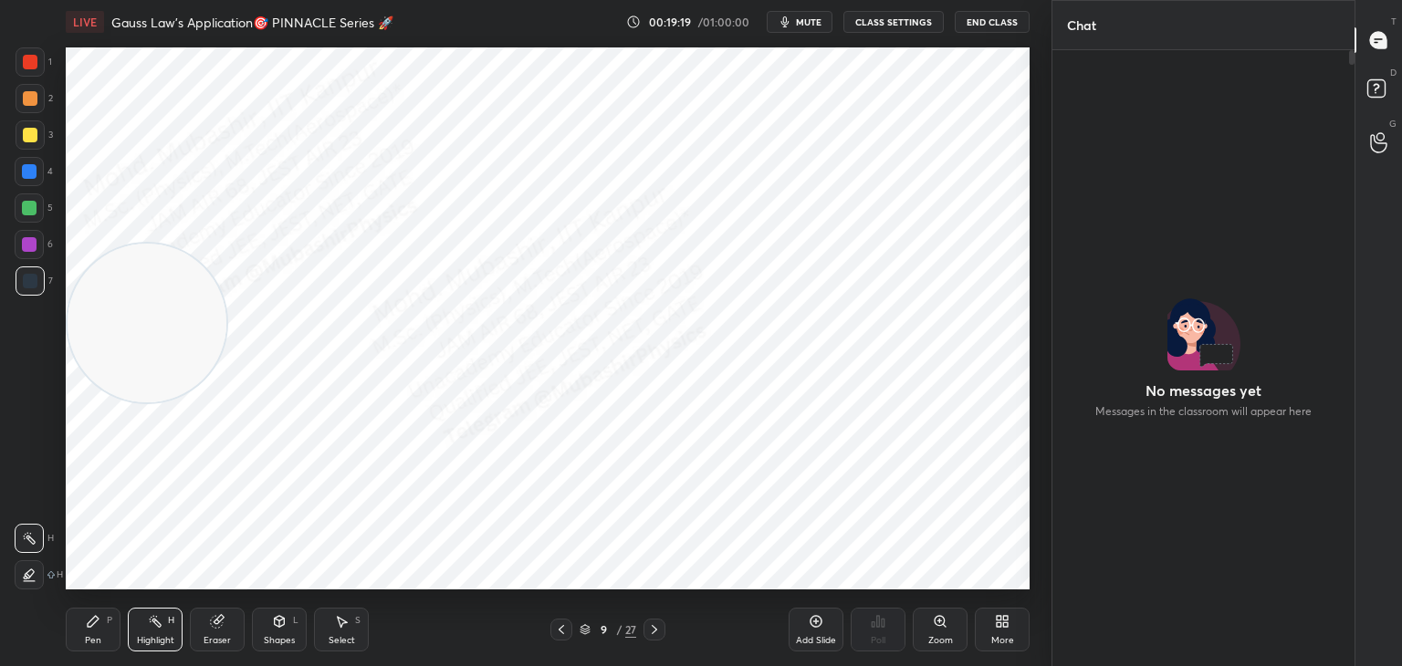
click at [806, 24] on span "mute" at bounding box center [809, 22] width 26 height 13
click at [810, 23] on span "unmute" at bounding box center [807, 22] width 39 height 13
click at [810, 23] on span "mute" at bounding box center [809, 22] width 26 height 13
click at [808, 23] on span "unmute" at bounding box center [807, 22] width 39 height 13
click at [810, 23] on span "mute" at bounding box center [809, 22] width 26 height 13
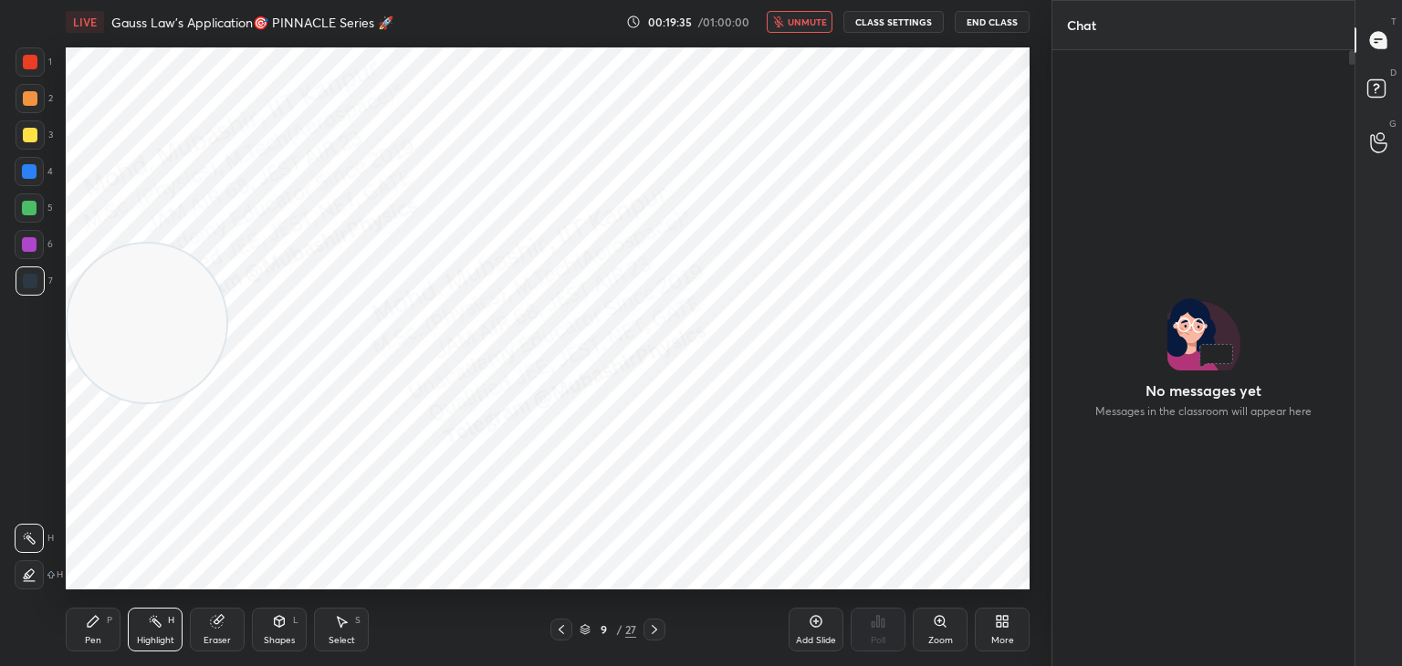
click at [651, 625] on icon at bounding box center [654, 629] width 15 height 15
drag, startPoint x: 259, startPoint y: 349, endPoint x: 981, endPoint y: 481, distance: 733.9
click at [1011, 556] on video at bounding box center [948, 508] width 159 height 159
click at [813, 19] on span "unmute" at bounding box center [807, 22] width 39 height 13
click at [799, 23] on button "mute" at bounding box center [800, 22] width 66 height 22
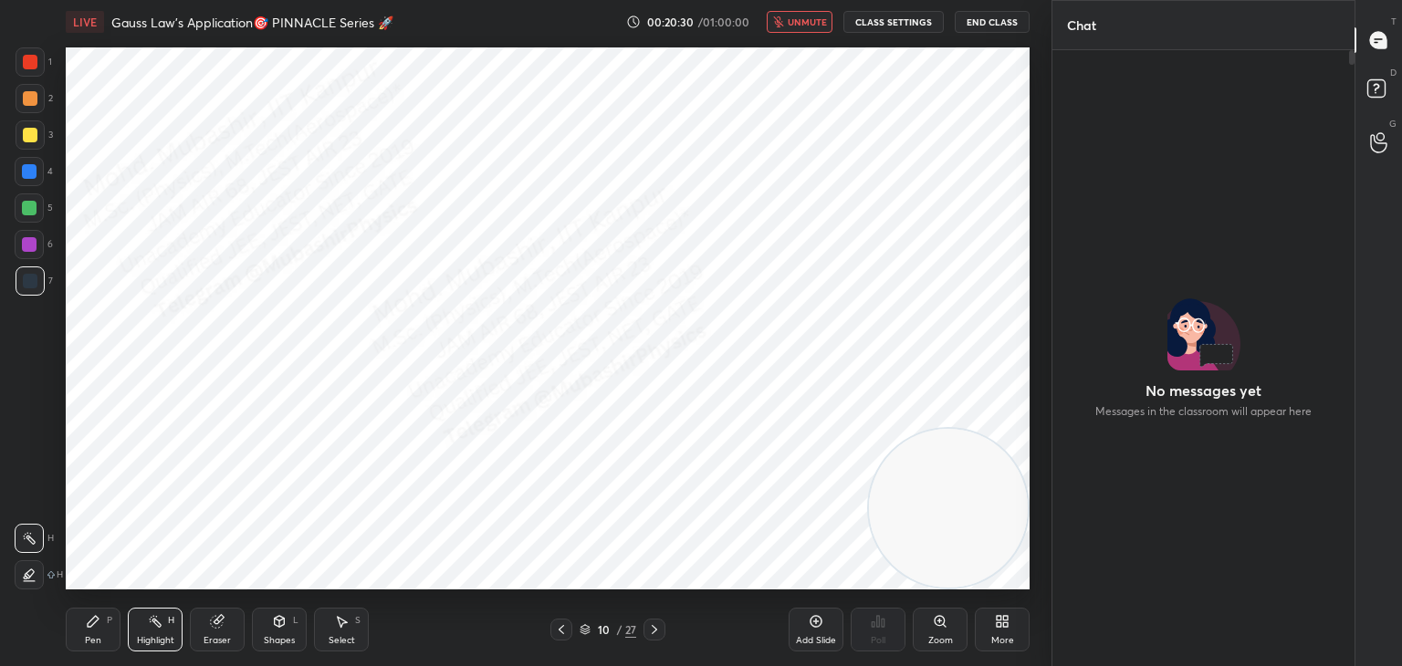
click at [810, 23] on span "unmute" at bounding box center [807, 22] width 39 height 13
click at [814, 23] on span "mute" at bounding box center [809, 22] width 26 height 13
click at [807, 16] on span "unmute" at bounding box center [807, 22] width 39 height 13
click at [814, 20] on span "mute" at bounding box center [809, 22] width 26 height 13
click at [1377, 70] on div "D Doubts (D)" at bounding box center [1378, 91] width 47 height 51
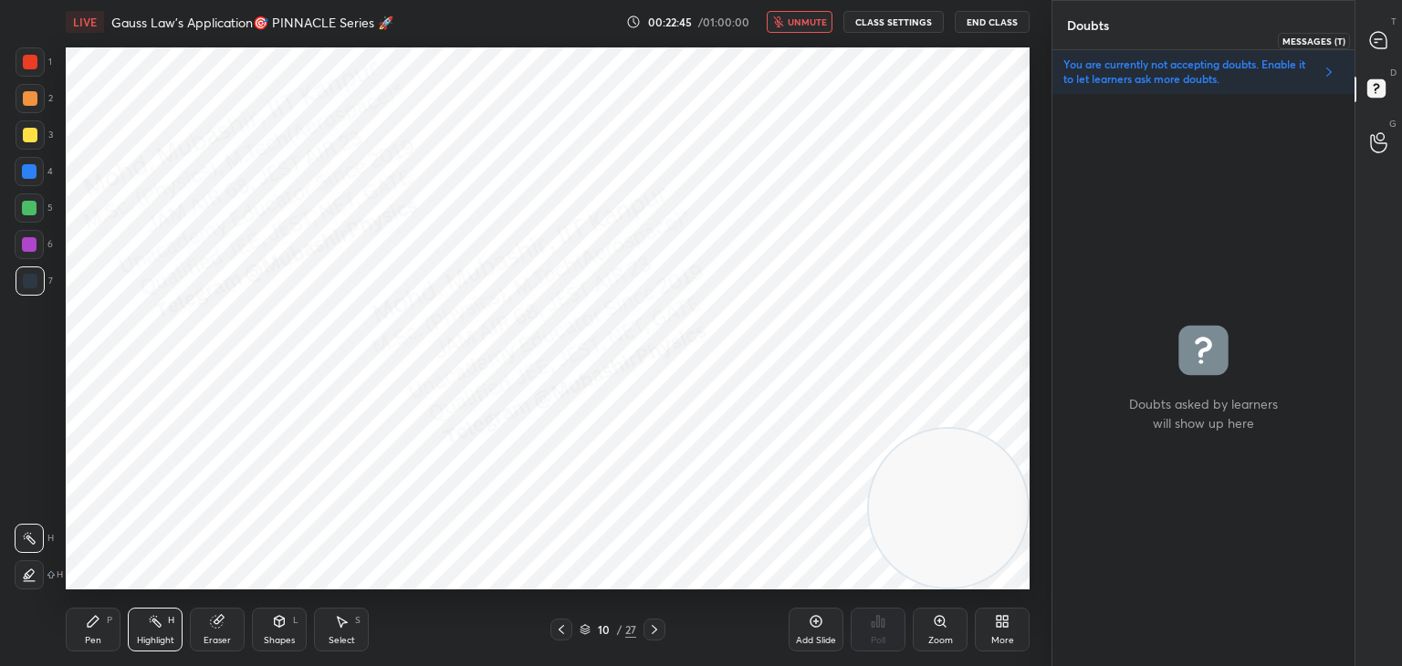
scroll to position [567, 297]
click at [1384, 36] on icon at bounding box center [1378, 40] width 16 height 16
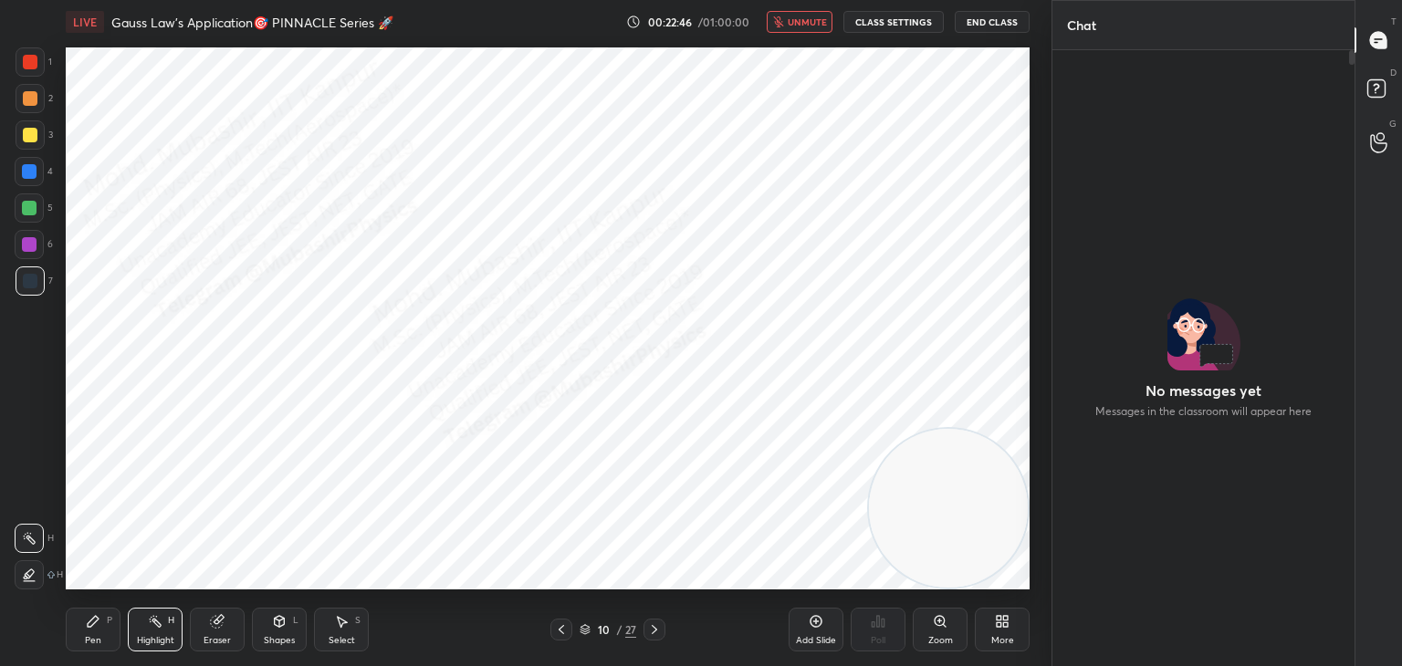
scroll to position [611, 297]
click at [1372, 85] on rect at bounding box center [1375, 88] width 17 height 17
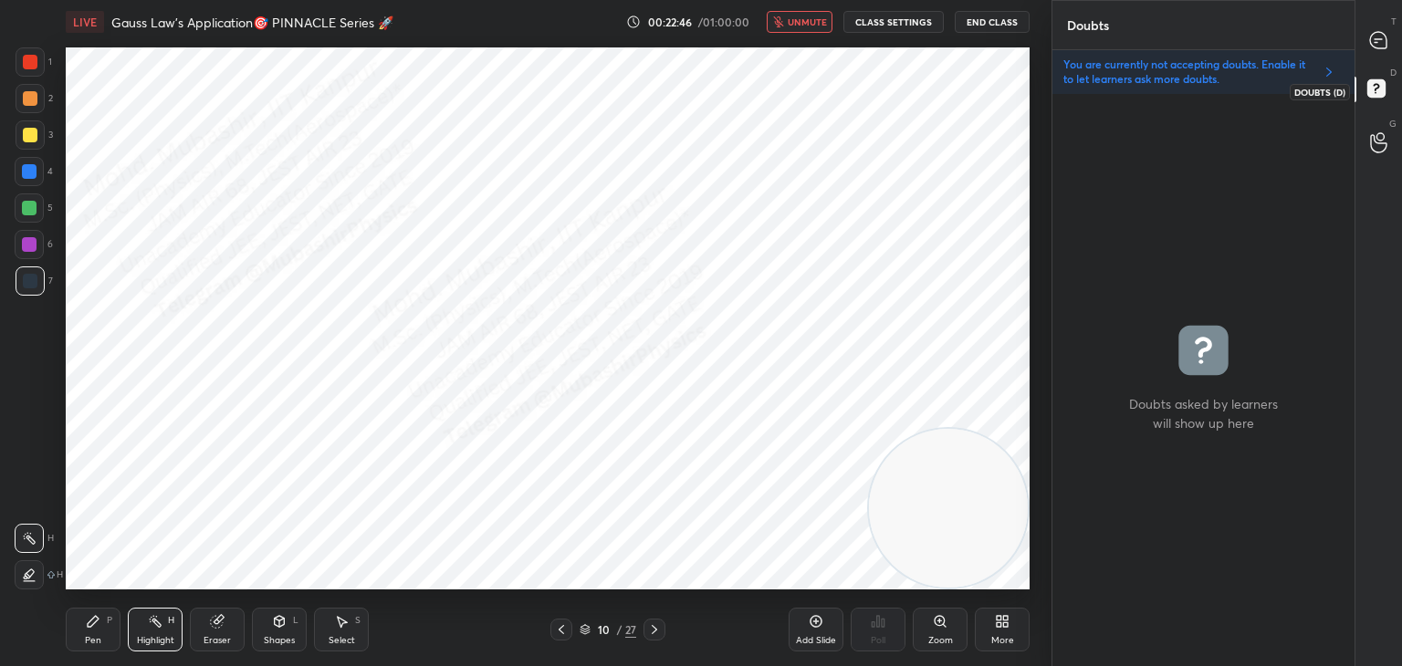
scroll to position [567, 297]
click at [1375, 47] on icon at bounding box center [1378, 40] width 16 height 16
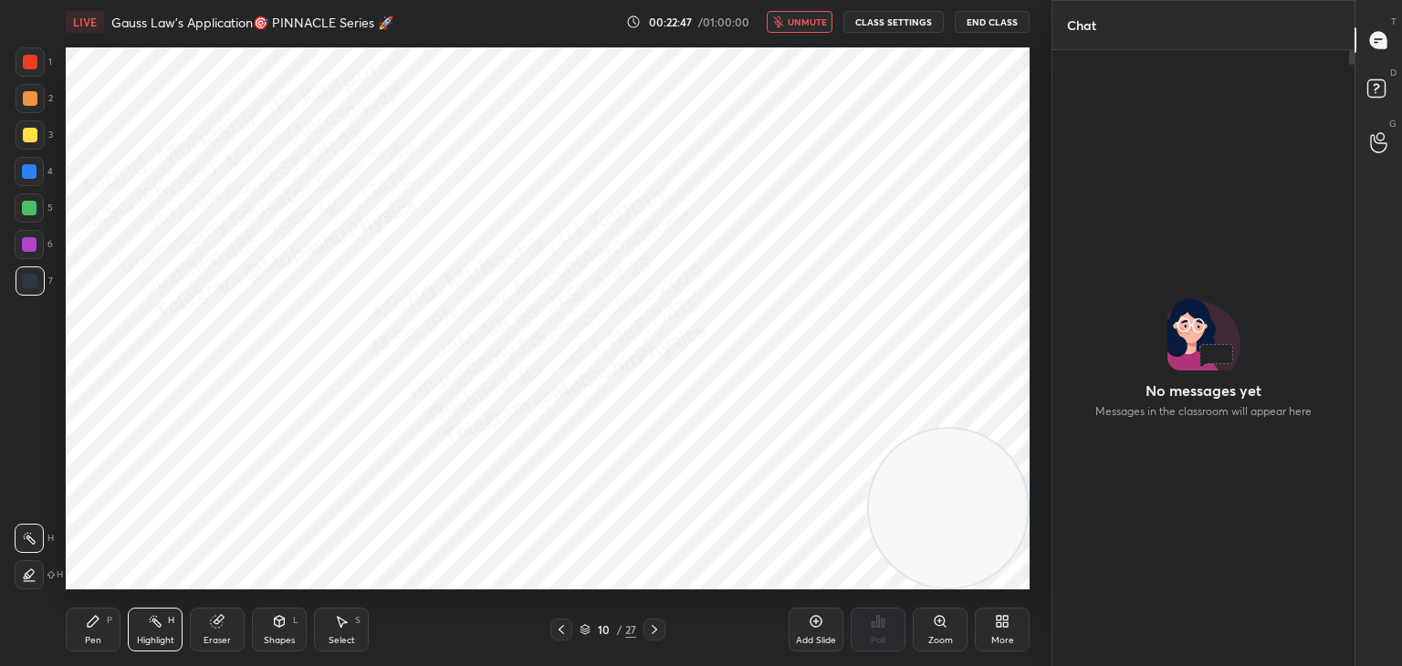
scroll to position [611, 297]
click at [815, 23] on span "unmute" at bounding box center [807, 22] width 39 height 13
drag, startPoint x: 971, startPoint y: 546, endPoint x: 987, endPoint y: 574, distance: 32.3
click at [1000, 578] on video at bounding box center [948, 508] width 159 height 159
drag, startPoint x: 948, startPoint y: 496, endPoint x: 189, endPoint y: 57, distance: 876.6
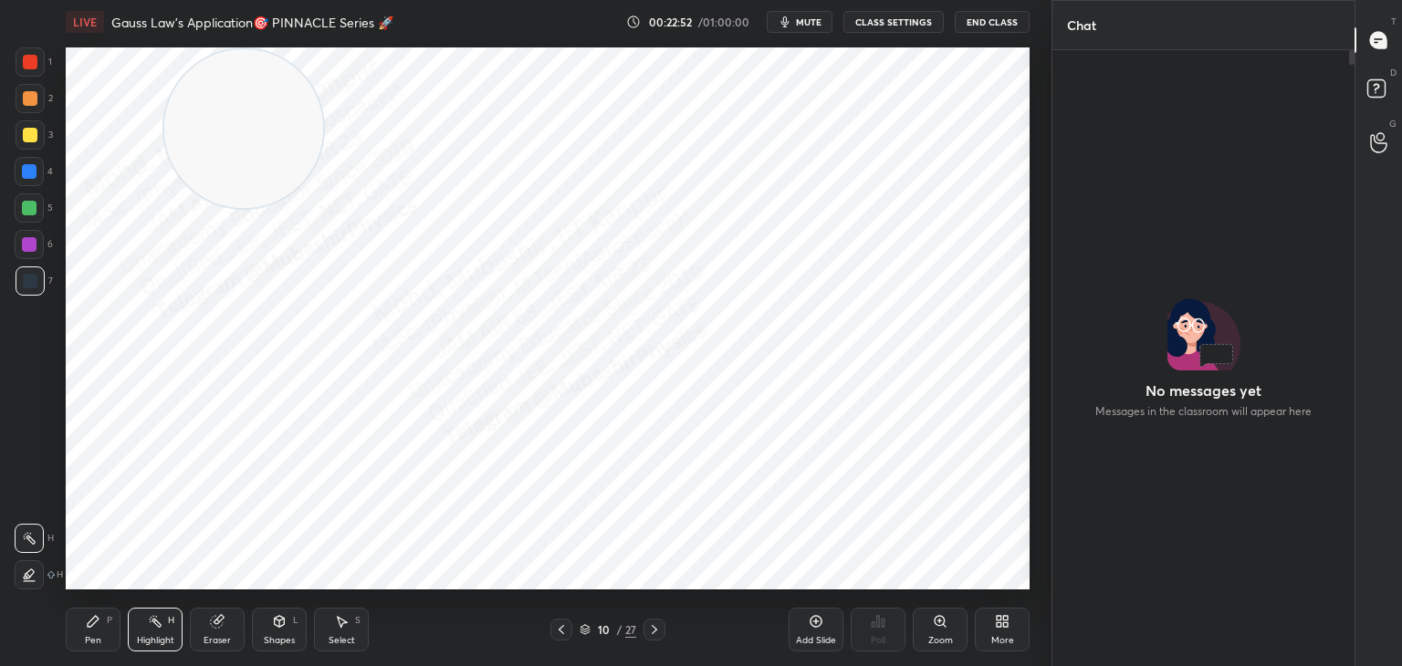
click at [200, 75] on video at bounding box center [243, 128] width 159 height 159
drag, startPoint x: 151, startPoint y: 101, endPoint x: 99, endPoint y: 94, distance: 51.6
click at [129, 97] on video at bounding box center [147, 128] width 159 height 159
click at [23, 143] on div at bounding box center [30, 134] width 29 height 29
drag, startPoint x: 76, startPoint y: 631, endPoint x: 190, endPoint y: 600, distance: 118.2
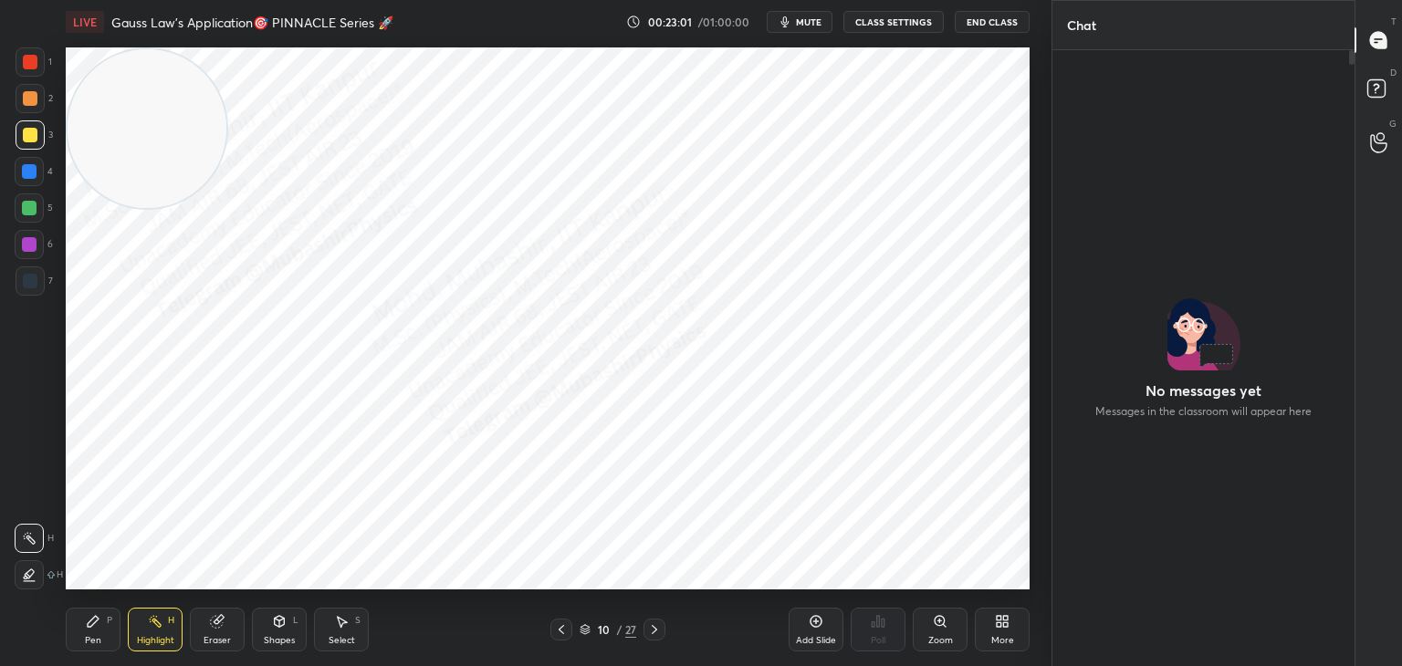
click at [79, 633] on div "Pen P" at bounding box center [93, 630] width 55 height 44
click at [810, 17] on span "mute" at bounding box center [809, 22] width 26 height 13
click at [175, 623] on div "Highlight H" at bounding box center [155, 630] width 55 height 44
drag, startPoint x: 806, startPoint y: 27, endPoint x: 799, endPoint y: 35, distance: 9.7
click at [800, 29] on button "unmute" at bounding box center [800, 22] width 66 height 22
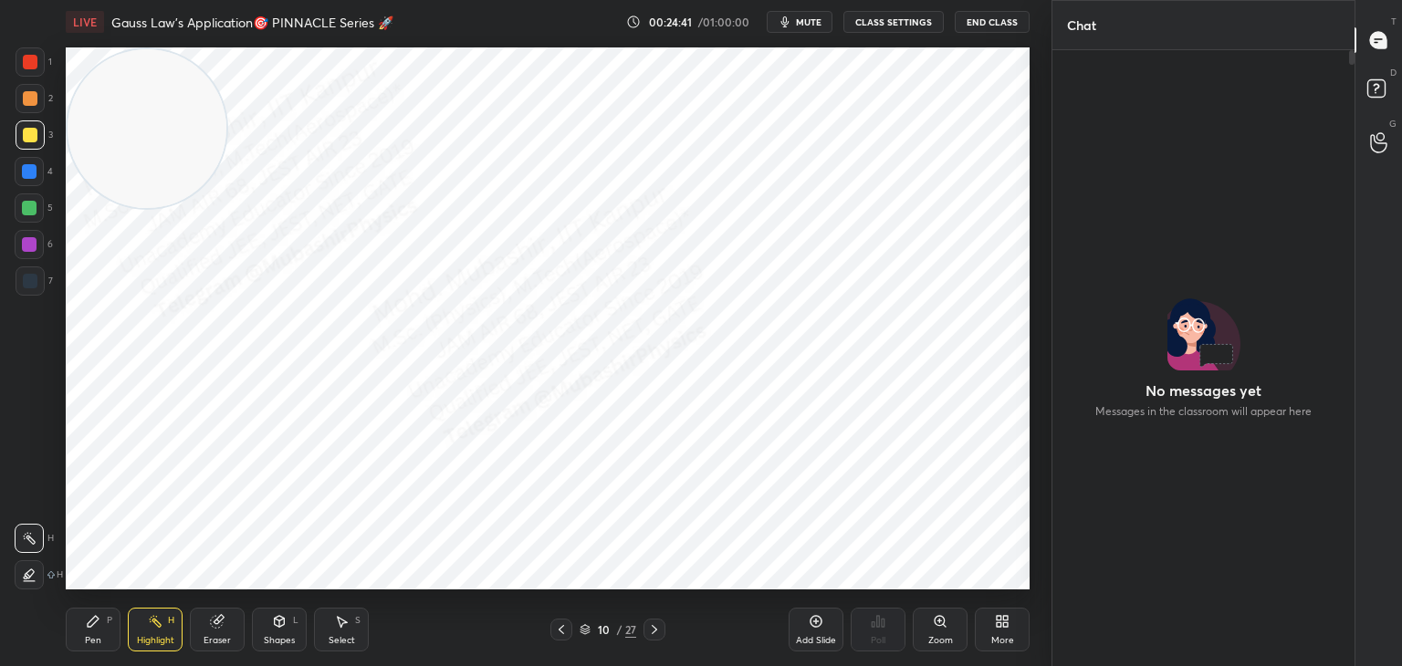
drag, startPoint x: 95, startPoint y: 628, endPoint x: 85, endPoint y: 601, distance: 29.2
click at [90, 626] on icon at bounding box center [93, 621] width 15 height 15
click at [29, 173] on div at bounding box center [29, 171] width 15 height 15
click at [803, 18] on span "mute" at bounding box center [809, 22] width 26 height 13
click at [813, 24] on span "unmute" at bounding box center [807, 22] width 39 height 13
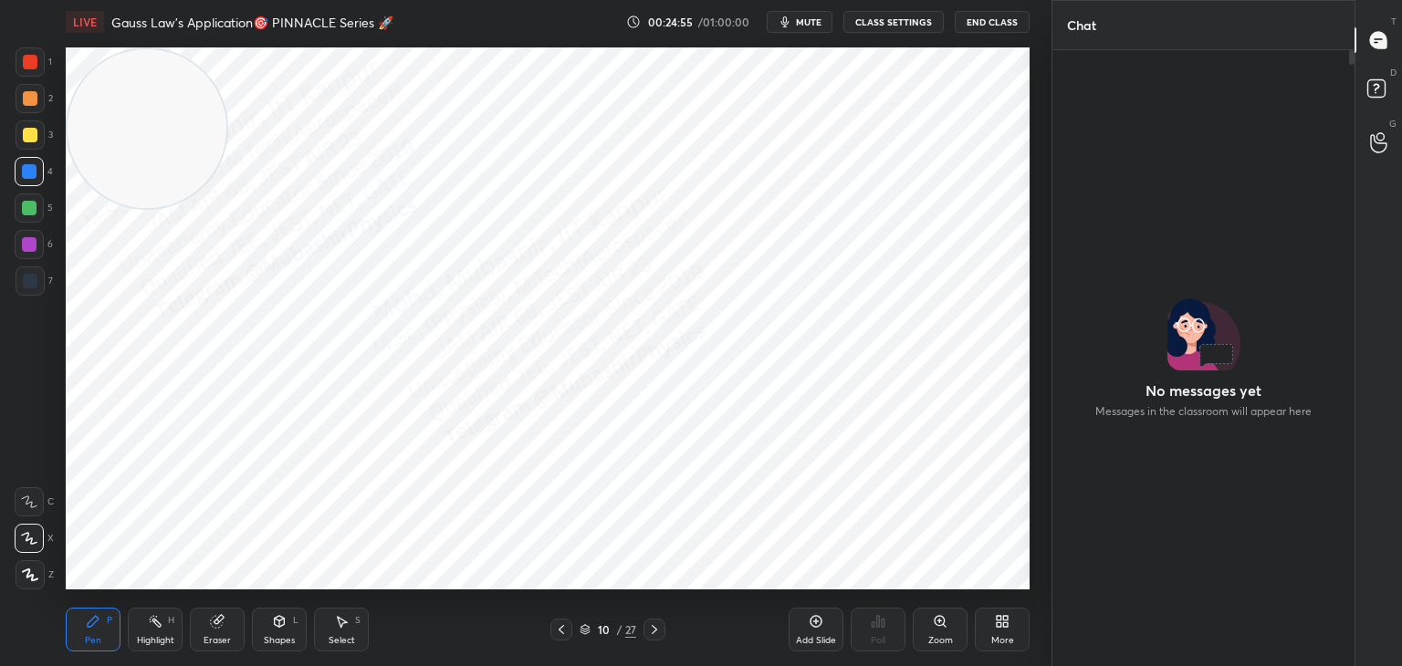
drag, startPoint x: 810, startPoint y: 19, endPoint x: 800, endPoint y: 24, distance: 11.0
click at [813, 19] on span "mute" at bounding box center [809, 22] width 26 height 13
click at [789, 24] on button "unmute" at bounding box center [800, 22] width 66 height 22
click at [802, 24] on span "mute" at bounding box center [809, 22] width 26 height 13
click at [810, 23] on span "unmute" at bounding box center [807, 22] width 39 height 13
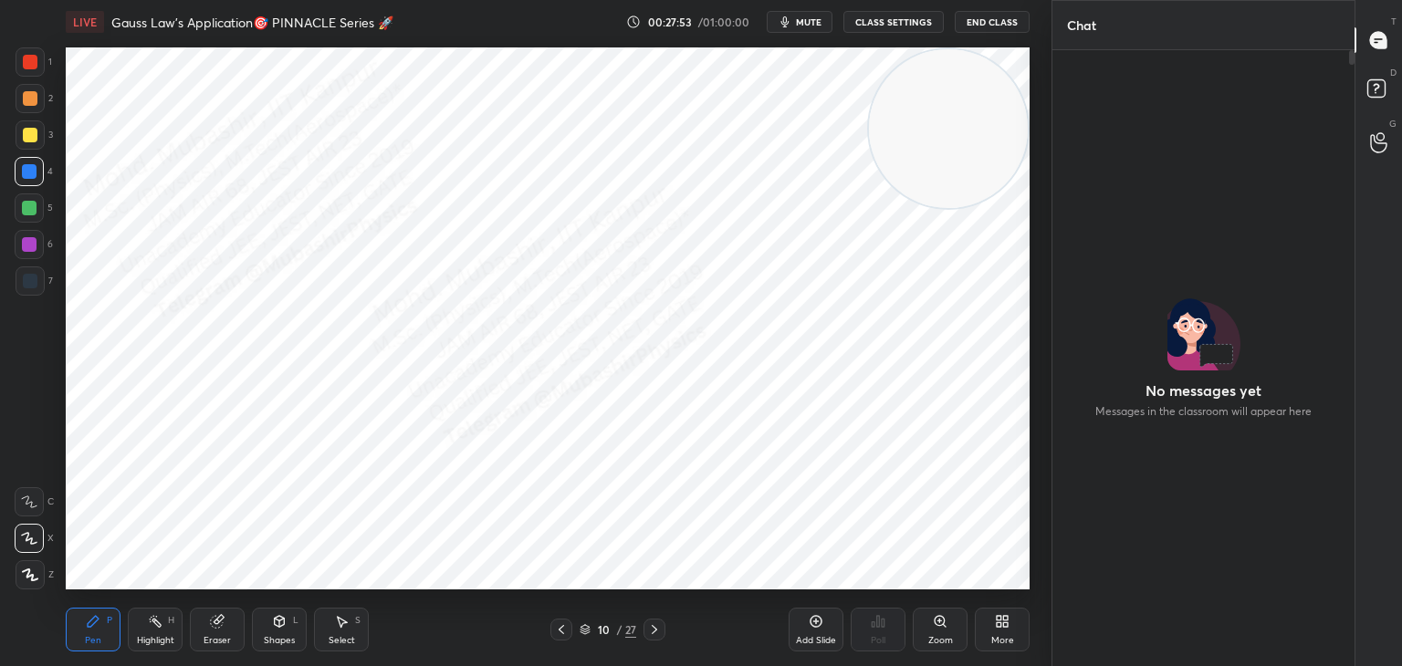
drag, startPoint x: 162, startPoint y: 119, endPoint x: 1096, endPoint y: 94, distance: 934.9
click at [1102, 94] on div "1 2 3 4 5 6 7 C X Z C X Z E E Erase all H H LIVE Gauss Law's Application🎯 PINNA…" at bounding box center [701, 333] width 1402 height 666
click at [156, 630] on div "Highlight H" at bounding box center [155, 630] width 55 height 44
click at [651, 627] on icon at bounding box center [654, 629] width 15 height 15
click at [559, 626] on icon at bounding box center [561, 629] width 15 height 15
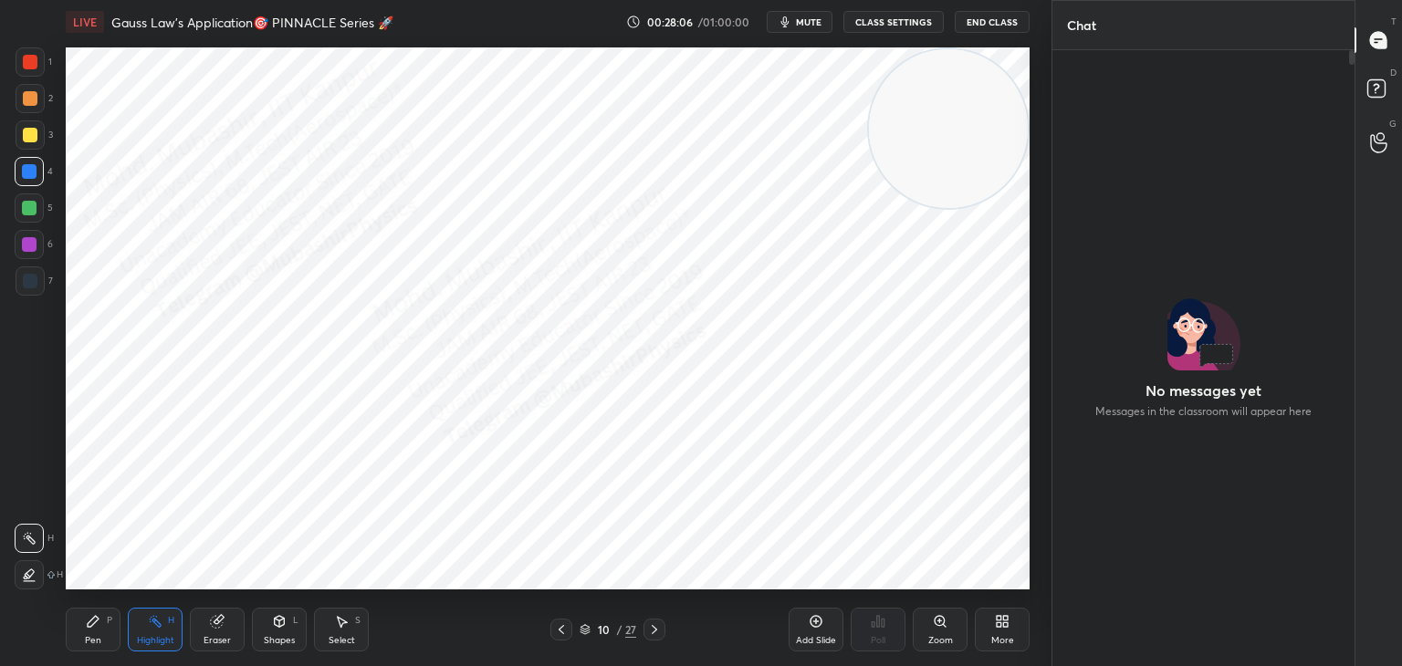
click at [662, 626] on div at bounding box center [654, 630] width 22 height 22
drag, startPoint x: 974, startPoint y: 199, endPoint x: 920, endPoint y: 547, distance: 351.9
click at [1023, 260] on video at bounding box center [948, 180] width 159 height 159
click at [99, 636] on div "Pen" at bounding box center [93, 640] width 16 height 9
click at [33, 244] on div at bounding box center [29, 244] width 15 height 15
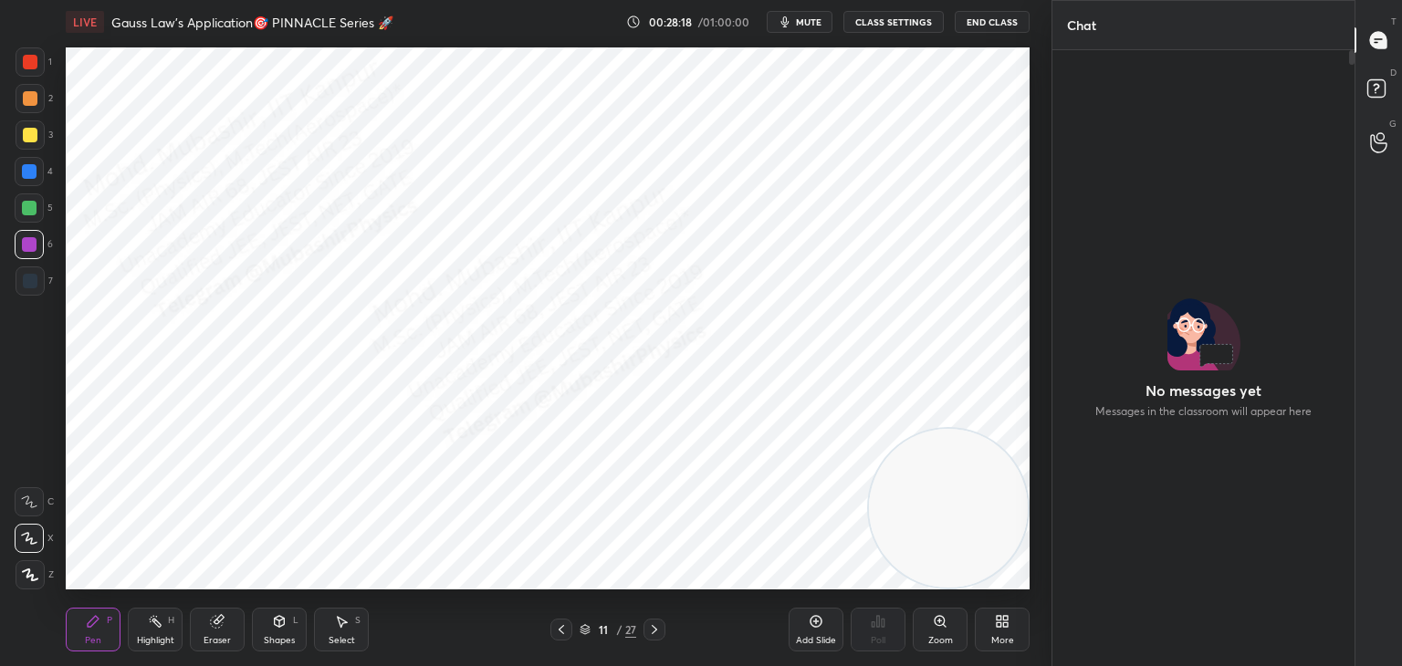
click at [561, 634] on icon at bounding box center [561, 629] width 15 height 15
click at [554, 633] on icon at bounding box center [561, 629] width 15 height 15
click at [558, 631] on icon at bounding box center [561, 629] width 15 height 15
click at [556, 629] on icon at bounding box center [561, 629] width 15 height 15
click at [654, 626] on icon at bounding box center [654, 629] width 15 height 15
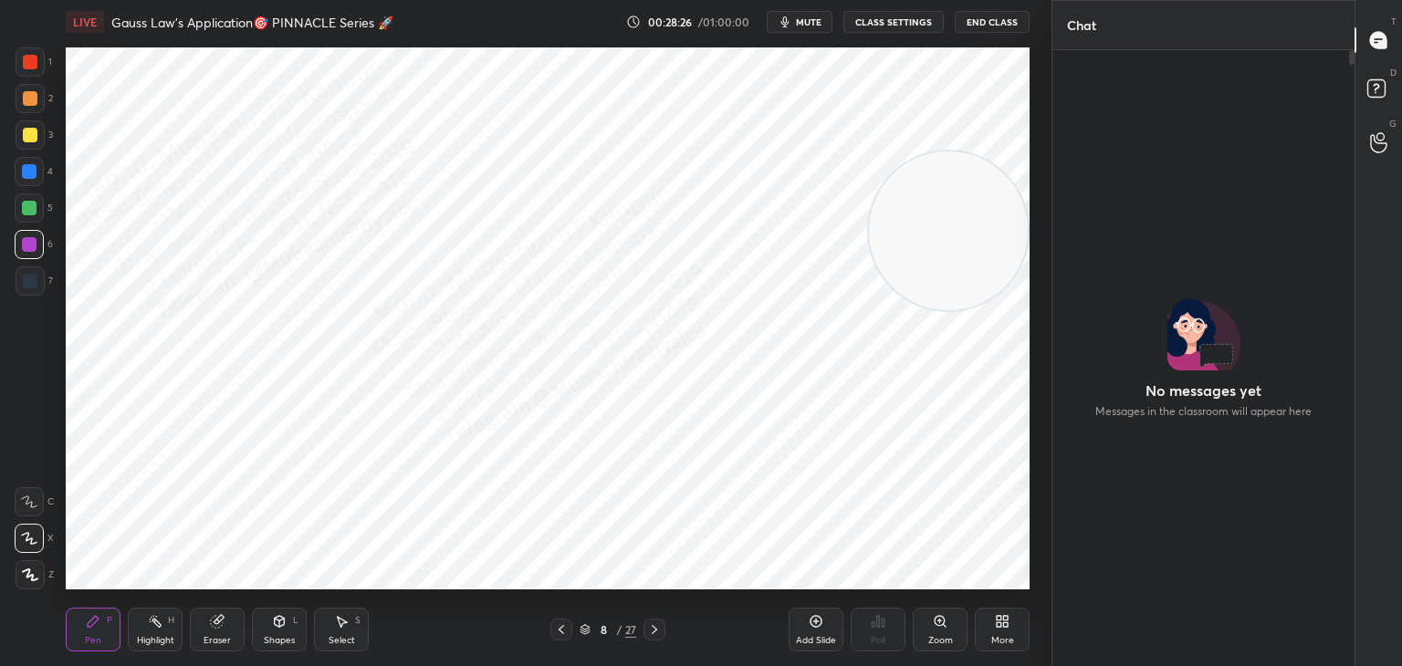
drag, startPoint x: 901, startPoint y: 547, endPoint x: 876, endPoint y: 202, distance: 345.9
click at [920, 171] on video at bounding box center [948, 230] width 159 height 159
click at [145, 632] on div "Highlight H" at bounding box center [155, 630] width 55 height 44
drag, startPoint x: 340, startPoint y: 629, endPoint x: 346, endPoint y: 601, distance: 28.1
click at [344, 625] on icon at bounding box center [341, 621] width 15 height 15
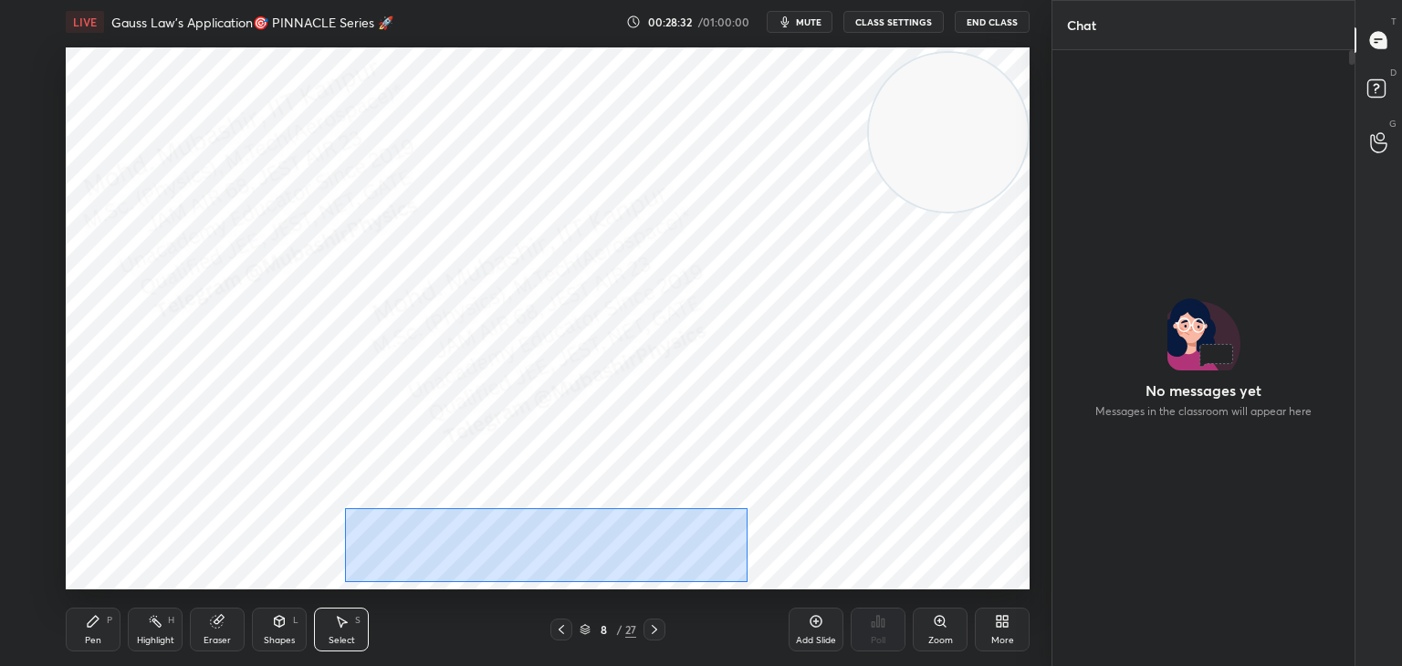
drag, startPoint x: 344, startPoint y: 508, endPoint x: 737, endPoint y: 570, distance: 398.2
click at [747, 581] on div "0 ° Undo Copy Duplicate Duplicate to new slide Delete" at bounding box center [548, 318] width 964 height 542
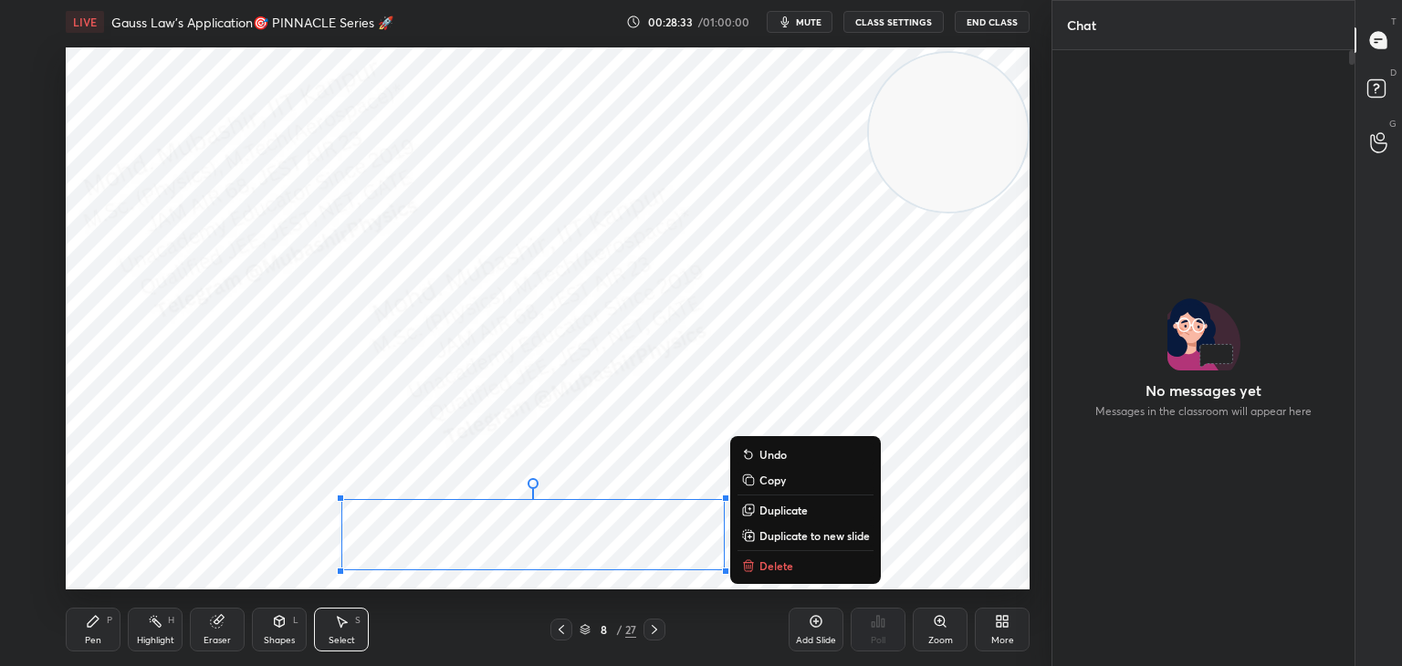
drag, startPoint x: 762, startPoint y: 485, endPoint x: 723, endPoint y: 574, distance: 97.7
click at [762, 483] on p "Copy" at bounding box center [772, 480] width 26 height 15
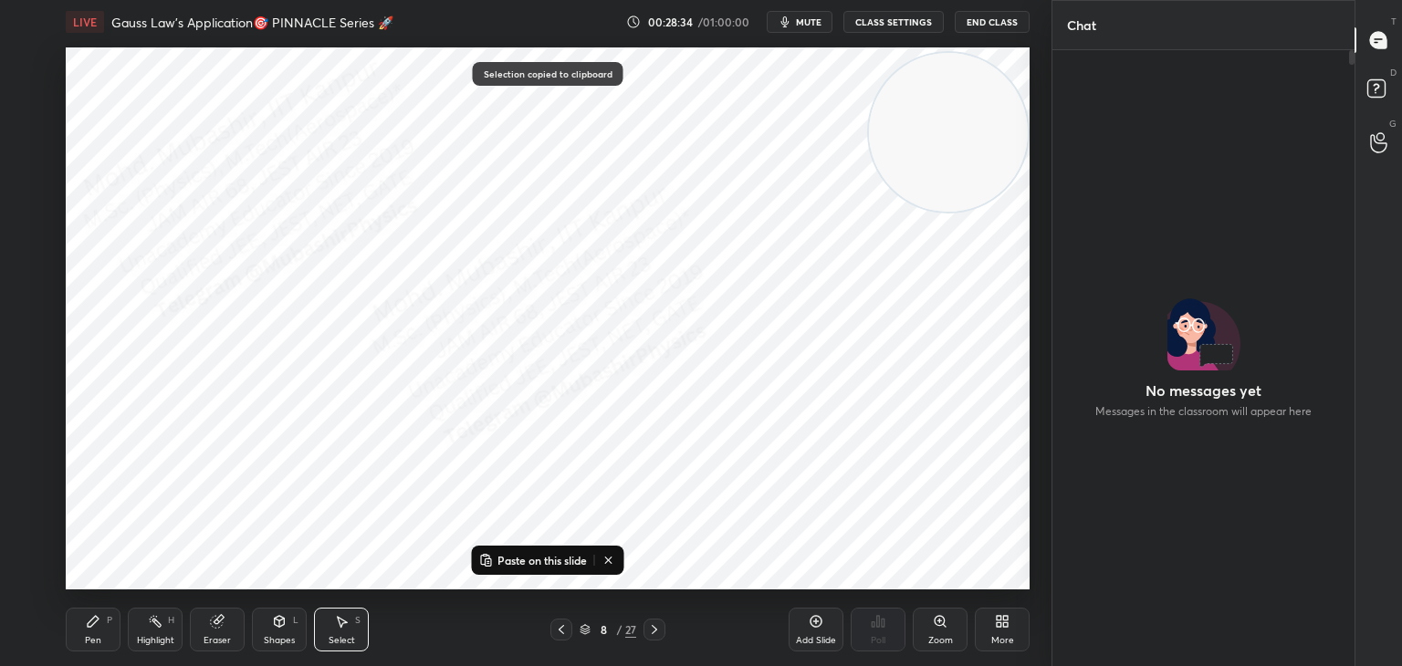
click at [657, 623] on icon at bounding box center [654, 629] width 15 height 15
click at [653, 625] on icon at bounding box center [654, 629] width 15 height 15
click at [653, 629] on icon at bounding box center [654, 629] width 15 height 15
click at [554, 561] on p "Paste on this slide" at bounding box center [541, 560] width 89 height 15
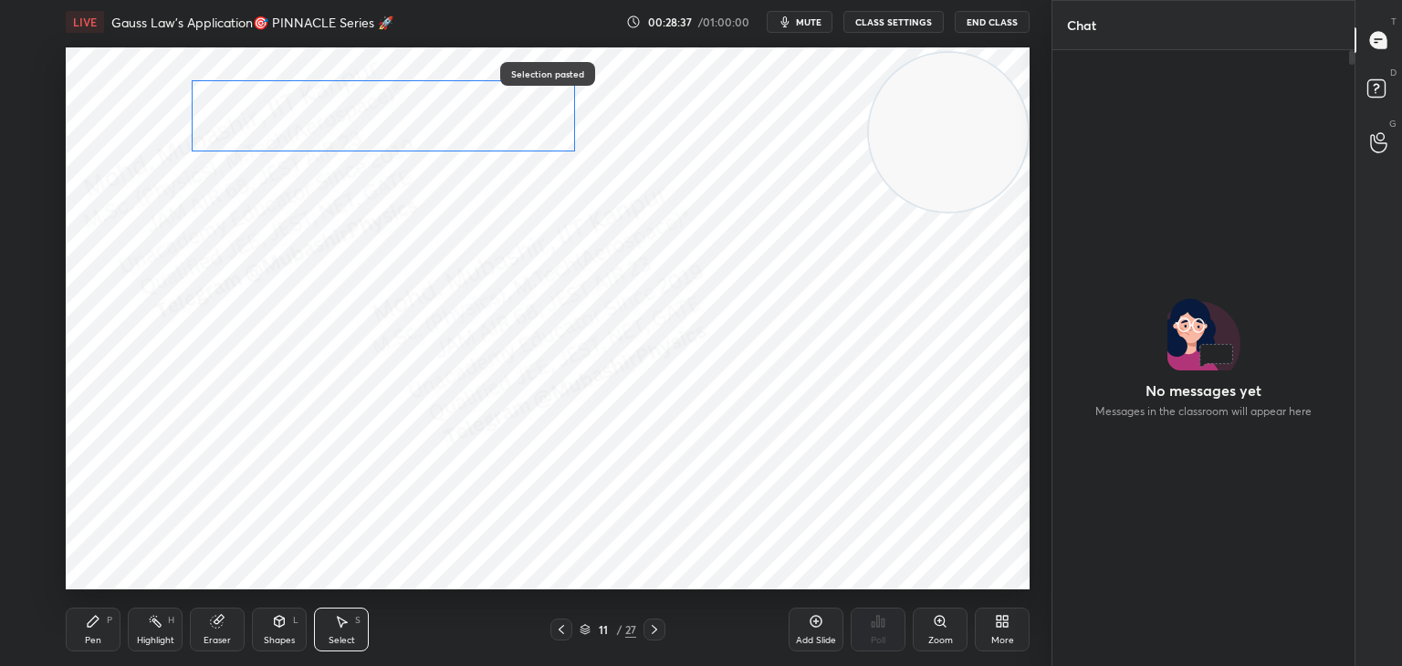
drag, startPoint x: 406, startPoint y: 439, endPoint x: 319, endPoint y: 109, distance: 341.8
click at [319, 112] on div "0 ° Undo Copy Paste here Duplicate Duplicate to new slide Delete" at bounding box center [548, 318] width 964 height 542
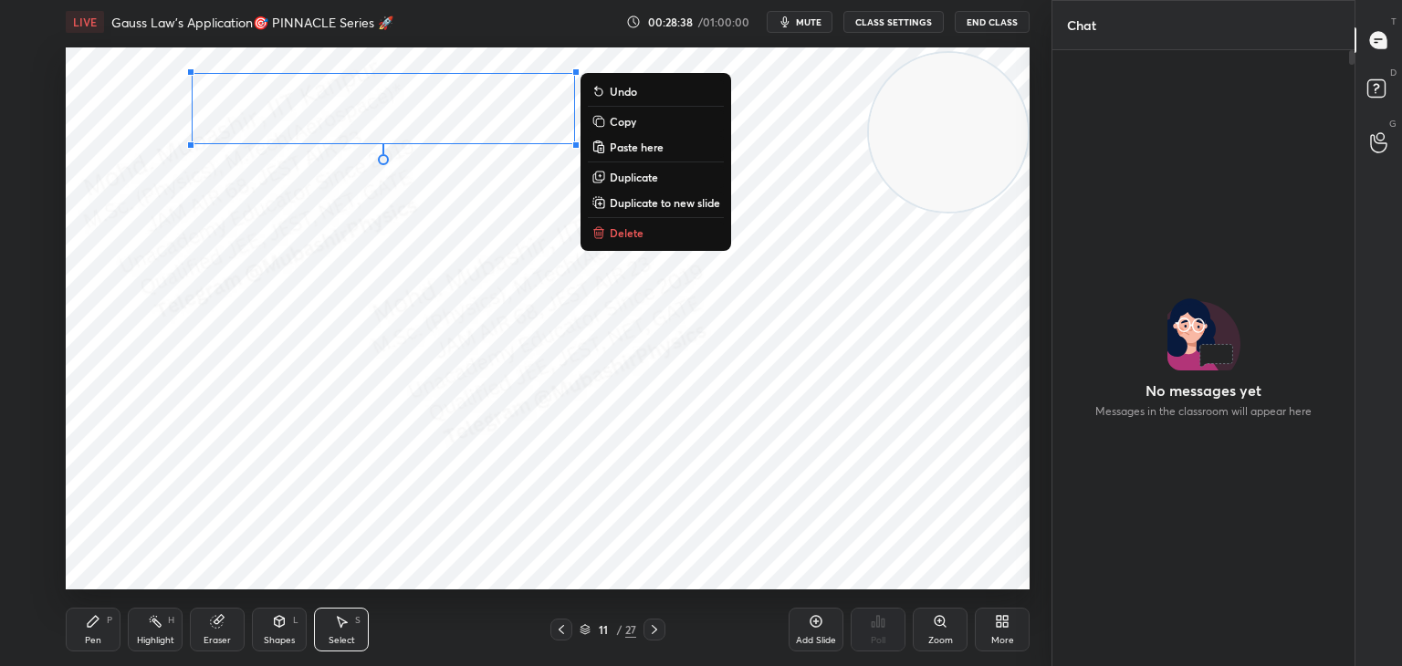
click at [96, 629] on icon at bounding box center [93, 621] width 15 height 15
click at [96, 627] on icon at bounding box center [93, 621] width 15 height 15
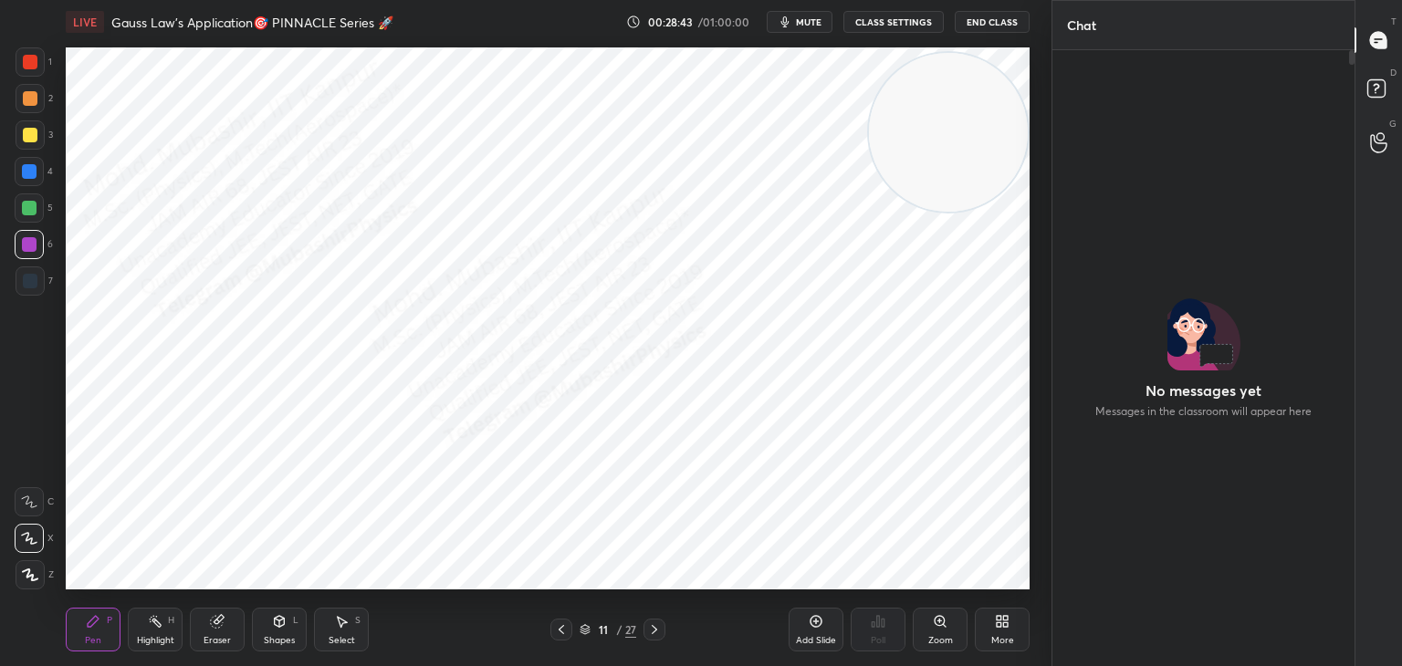
click at [29, 99] on div at bounding box center [30, 98] width 15 height 15
click at [30, 213] on div at bounding box center [29, 208] width 15 height 15
drag, startPoint x: 34, startPoint y: 133, endPoint x: 63, endPoint y: 143, distance: 30.9
click at [43, 141] on div at bounding box center [30, 134] width 29 height 29
click at [987, 131] on video at bounding box center [948, 128] width 159 height 159
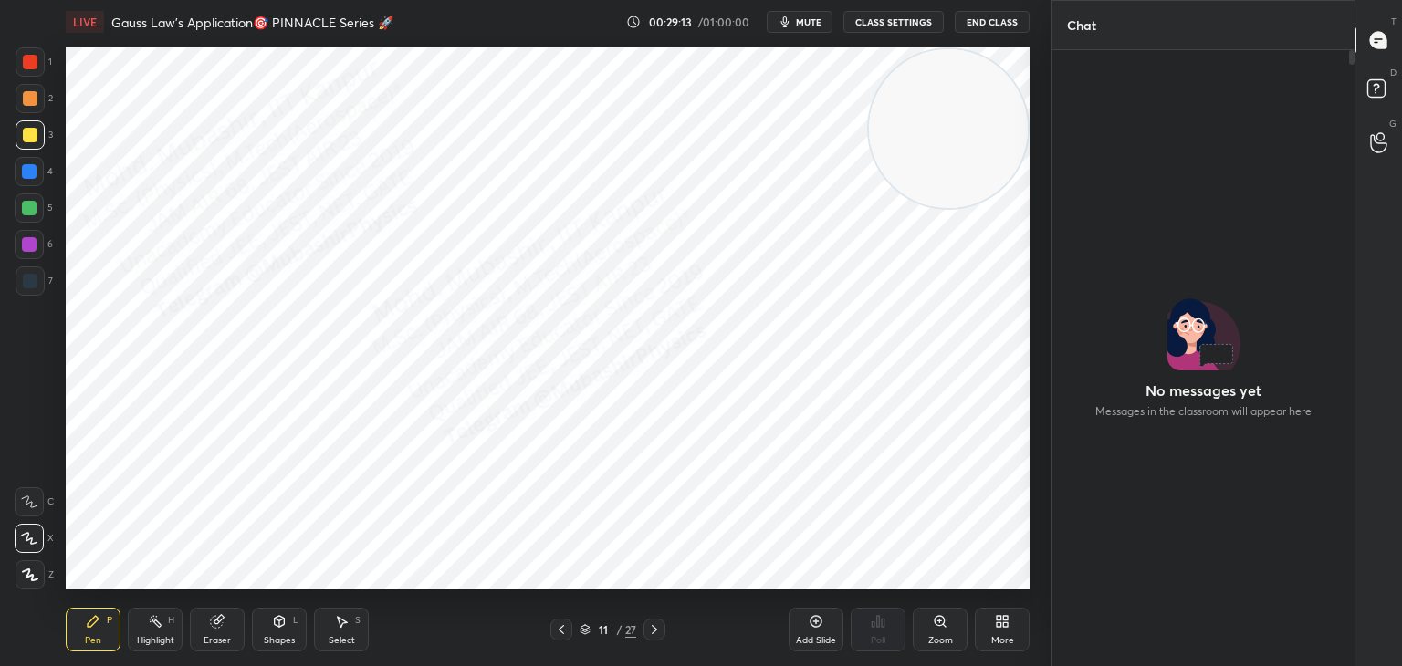
click at [162, 640] on div "Highlight" at bounding box center [155, 640] width 37 height 9
click at [562, 632] on icon at bounding box center [561, 629] width 5 height 9
click at [556, 636] on icon at bounding box center [561, 629] width 15 height 15
click at [561, 629] on icon at bounding box center [561, 629] width 15 height 15
click at [563, 625] on icon at bounding box center [561, 629] width 15 height 15
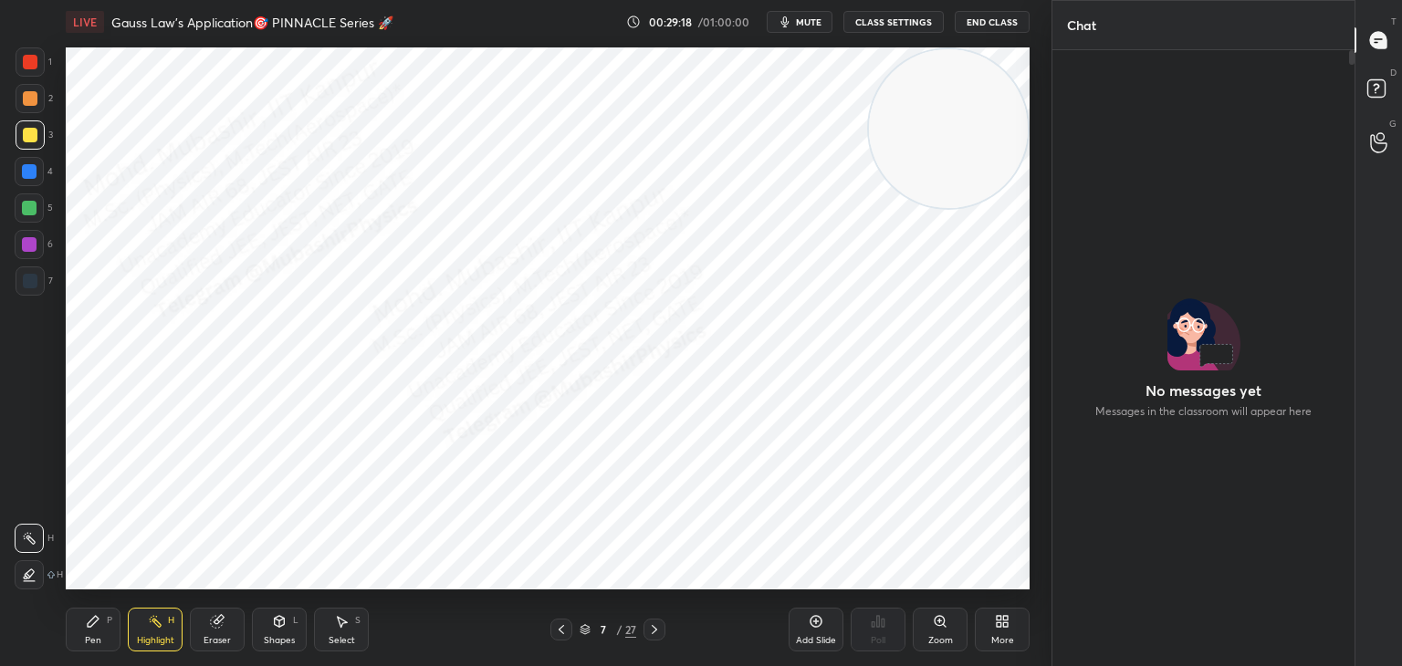
click at [337, 629] on icon at bounding box center [341, 621] width 15 height 15
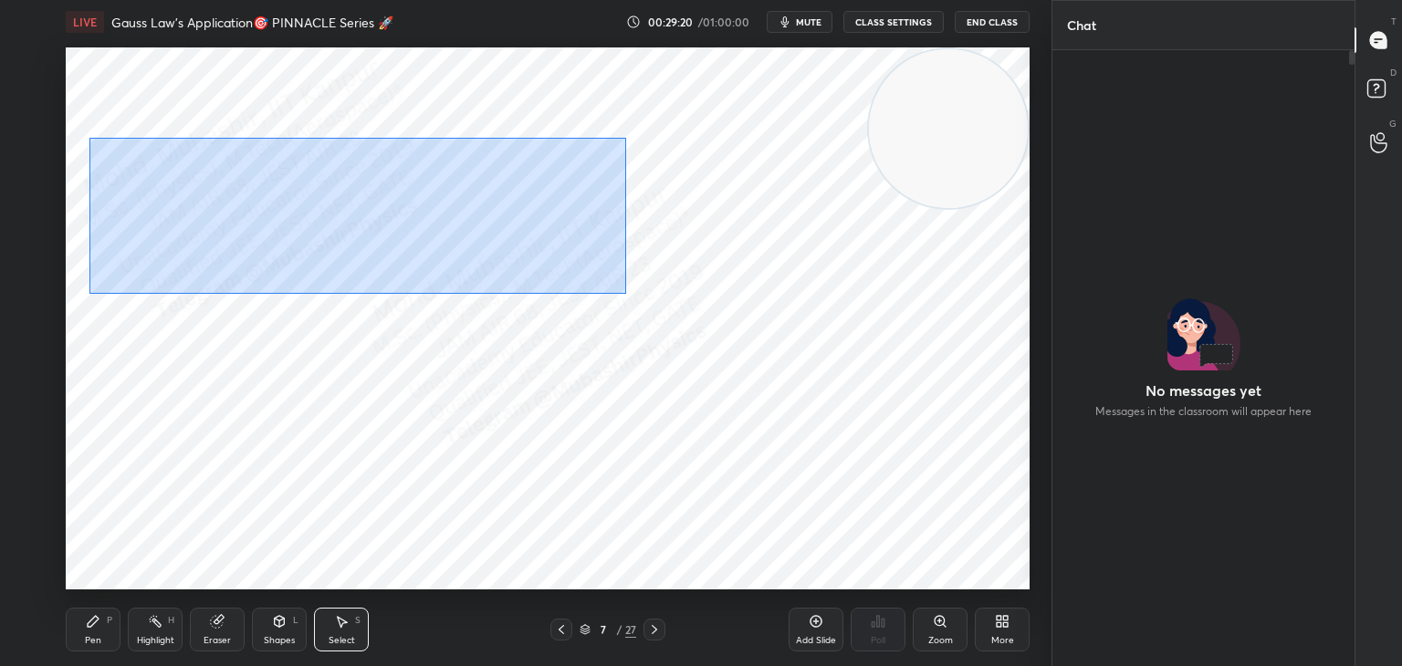
drag, startPoint x: 89, startPoint y: 138, endPoint x: 642, endPoint y: 266, distance: 567.6
click at [627, 293] on div "0 ° Undo Copy Paste here Duplicate Duplicate to new slide Delete" at bounding box center [548, 318] width 964 height 542
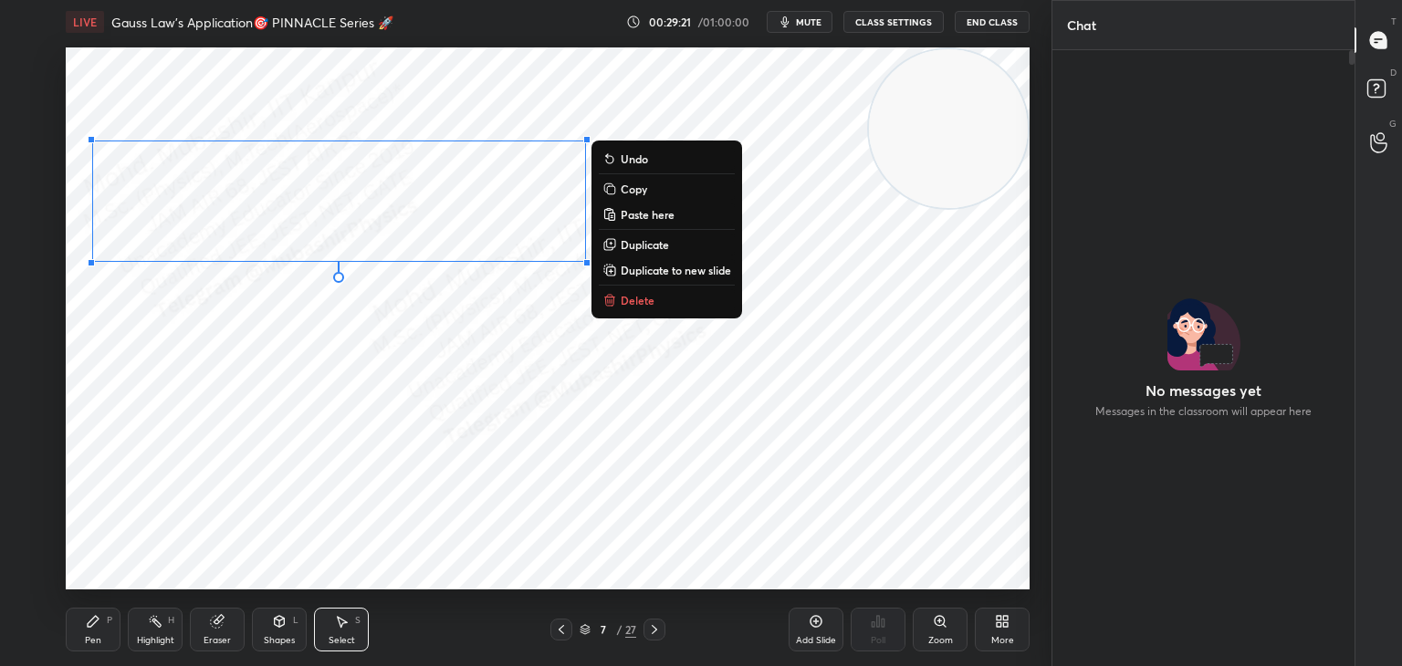
click at [660, 194] on button "Copy" at bounding box center [667, 189] width 136 height 22
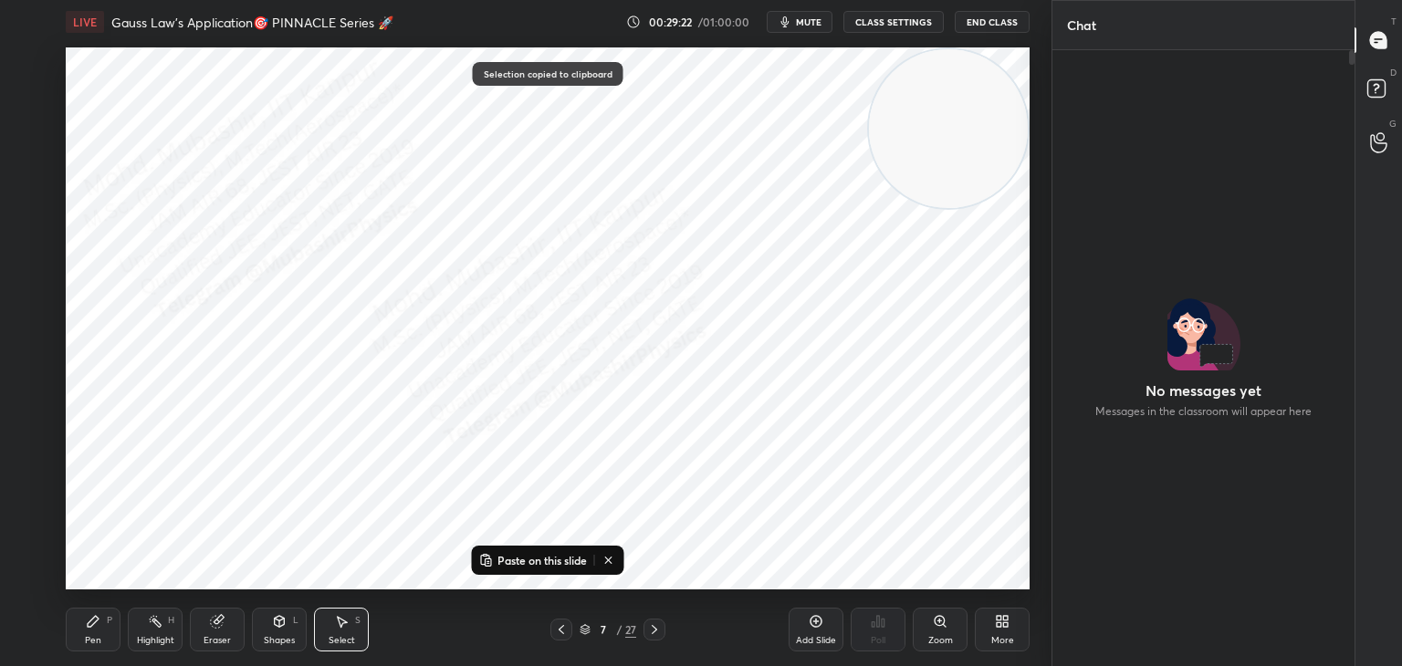
click at [653, 626] on icon at bounding box center [654, 629] width 5 height 9
click at [653, 629] on icon at bounding box center [654, 629] width 15 height 15
click at [653, 630] on icon at bounding box center [654, 629] width 15 height 15
click at [651, 630] on icon at bounding box center [654, 629] width 15 height 15
drag, startPoint x: 530, startPoint y: 563, endPoint x: 471, endPoint y: 417, distance: 157.6
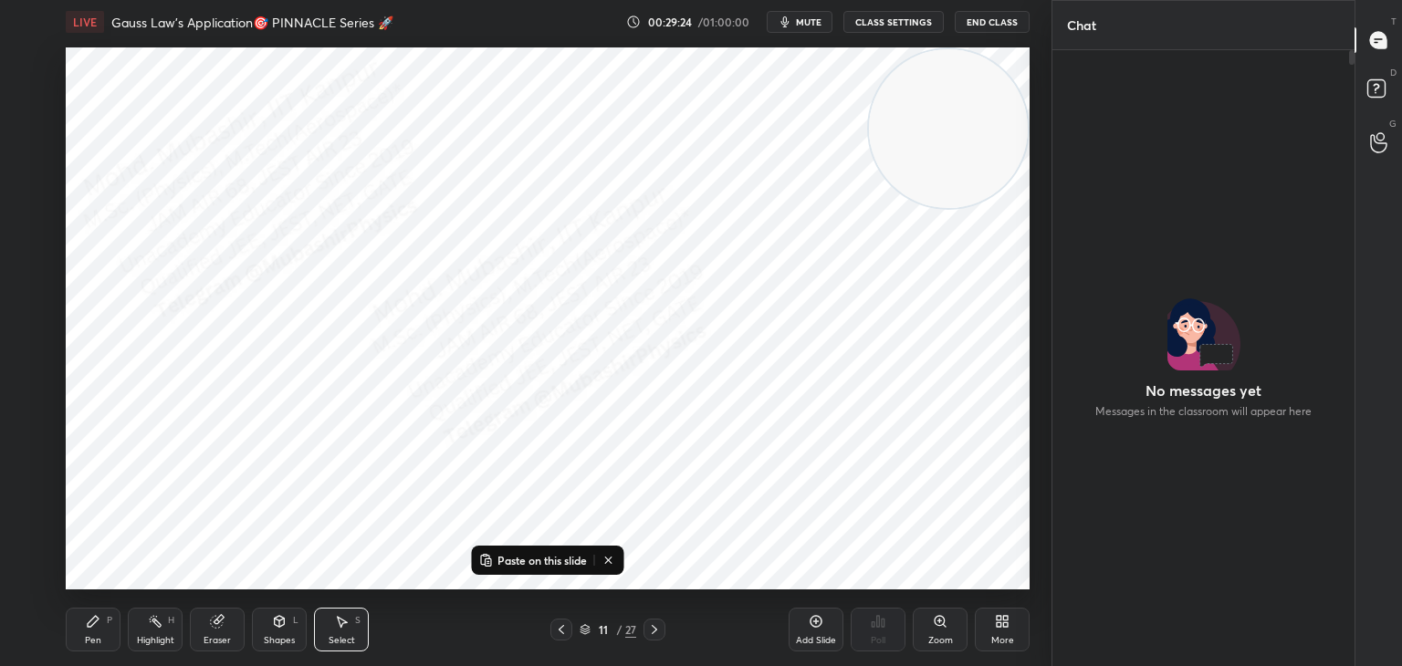
click at [526, 567] on p "Paste on this slide" at bounding box center [541, 560] width 89 height 15
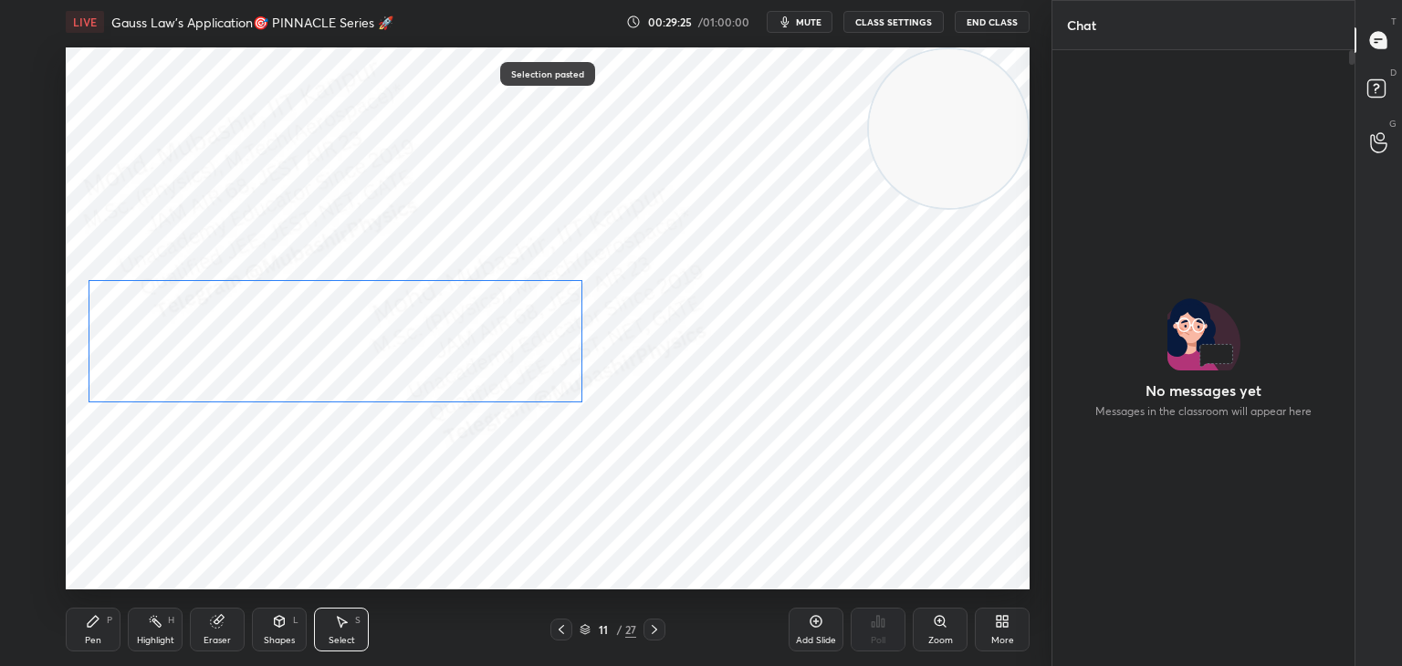
drag, startPoint x: 417, startPoint y: 293, endPoint x: 387, endPoint y: 371, distance: 83.2
click at [413, 352] on div "0 ° Undo Copy Paste here Duplicate Duplicate to new slide Delete" at bounding box center [548, 318] width 964 height 542
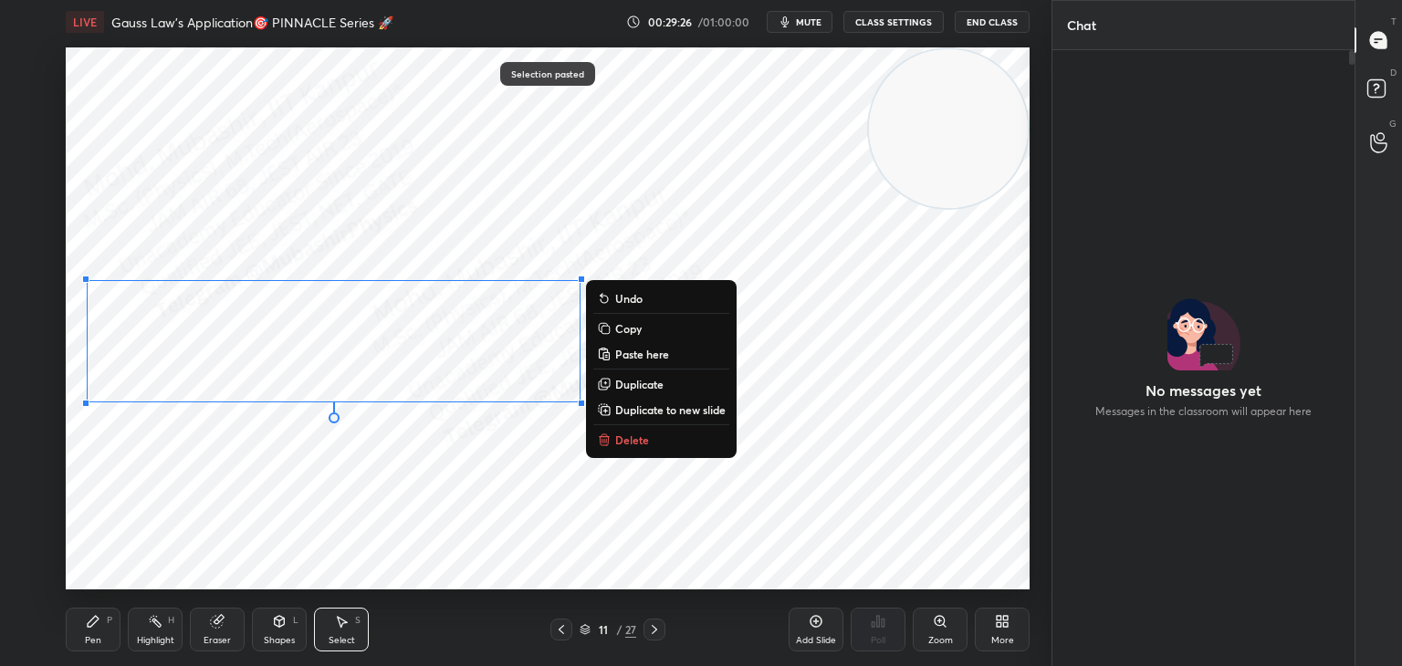
click at [89, 627] on icon at bounding box center [93, 621] width 15 height 15
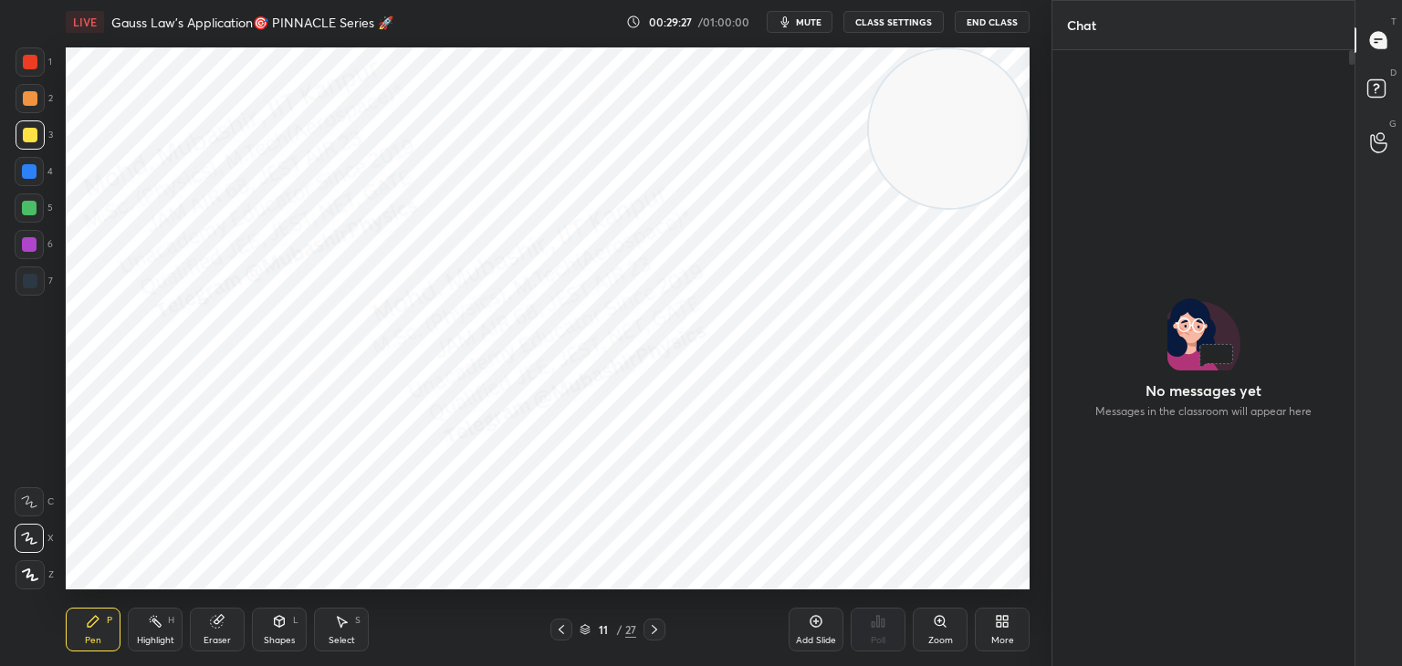
click at [23, 183] on div at bounding box center [29, 171] width 29 height 29
drag, startPoint x: 32, startPoint y: 132, endPoint x: 57, endPoint y: 155, distance: 34.3
click at [34, 140] on div at bounding box center [30, 135] width 15 height 15
click at [333, 627] on div "Select S" at bounding box center [341, 630] width 55 height 44
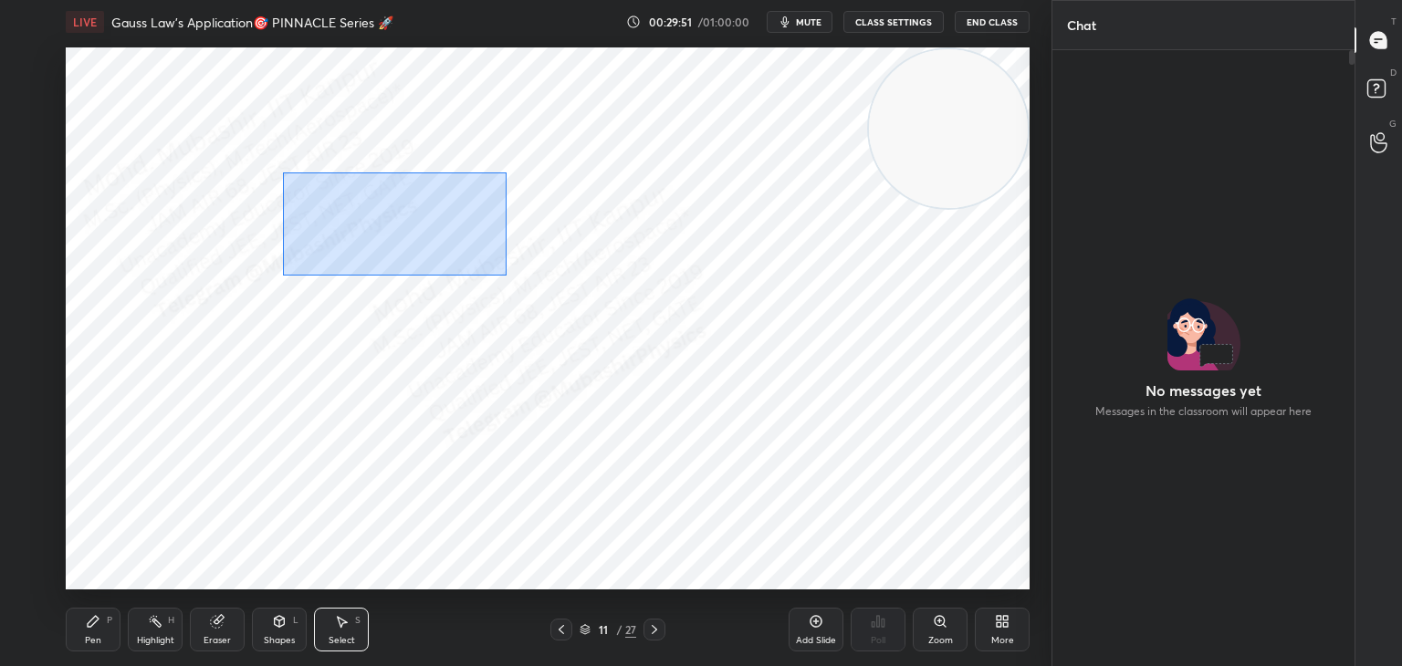
drag, startPoint x: 282, startPoint y: 172, endPoint x: 507, endPoint y: 276, distance: 247.1
click at [507, 276] on div "0 ° Undo Copy Paste here Duplicate Duplicate to new slide Delete" at bounding box center [548, 318] width 964 height 542
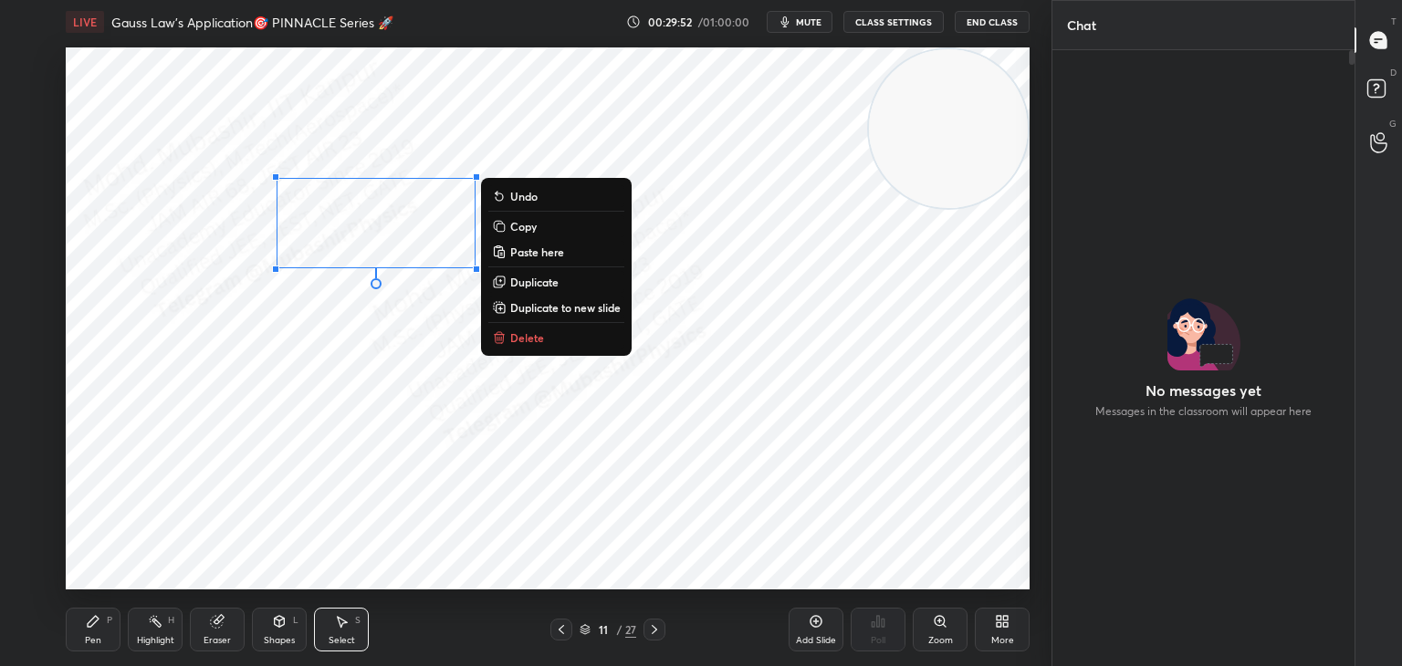
click at [548, 225] on button "Copy" at bounding box center [556, 226] width 136 height 22
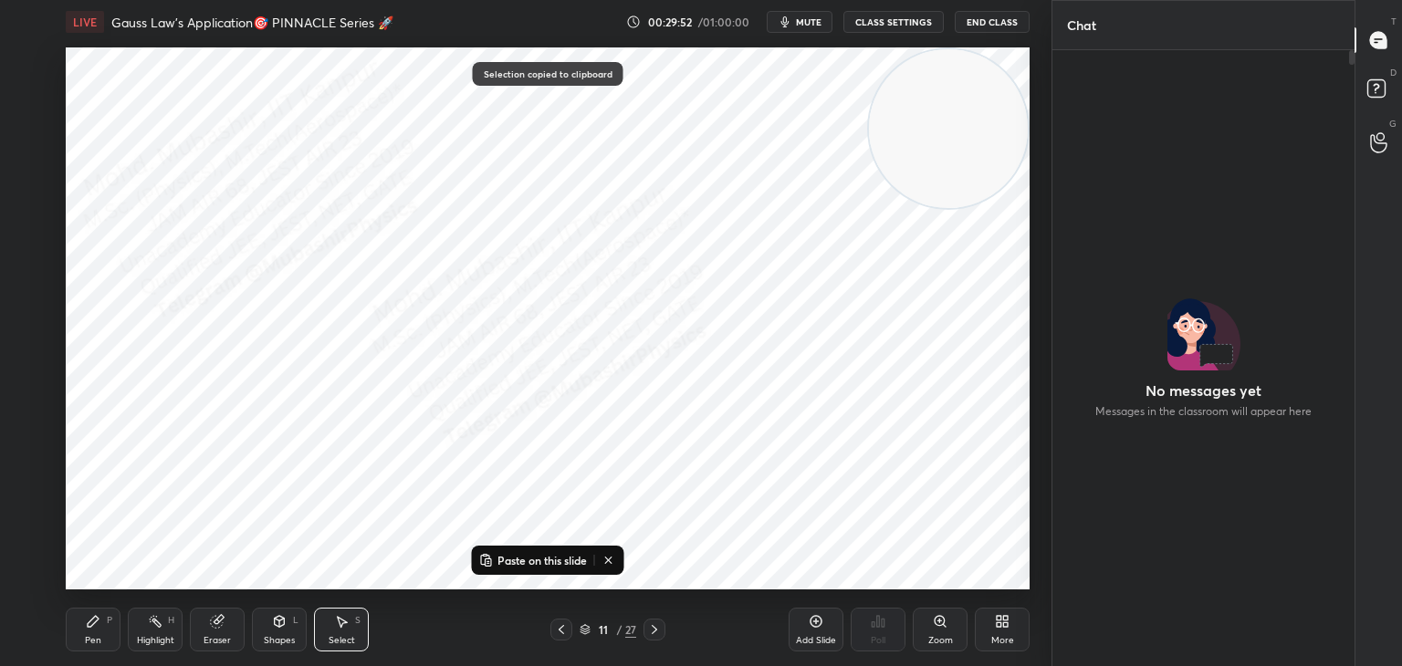
drag, startPoint x: 663, startPoint y: 632, endPoint x: 580, endPoint y: 612, distance: 85.4
click at [658, 633] on div at bounding box center [654, 630] width 22 height 22
click at [551, 553] on p "Paste on this slide" at bounding box center [541, 560] width 89 height 15
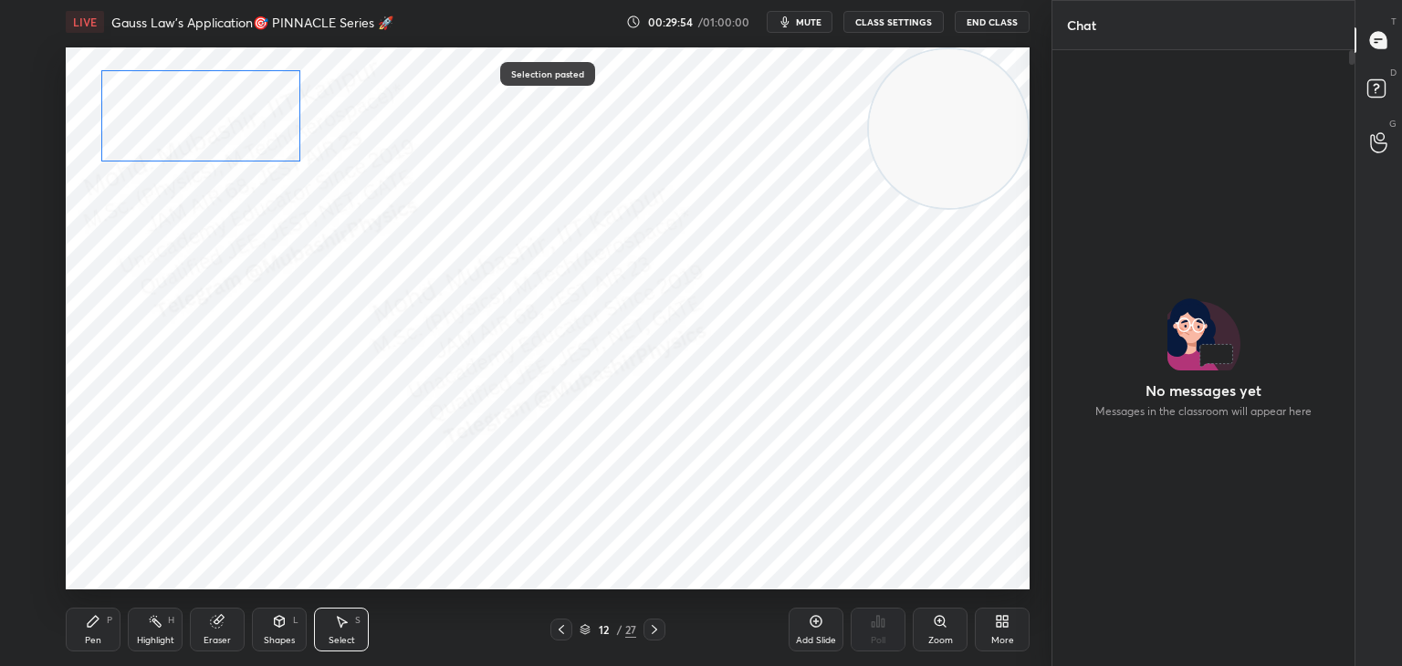
drag, startPoint x: 350, startPoint y: 209, endPoint x: 193, endPoint y: 119, distance: 181.1
click at [193, 112] on div "0 ° Undo Copy Paste here Duplicate Duplicate to new slide Delete" at bounding box center [548, 318] width 964 height 542
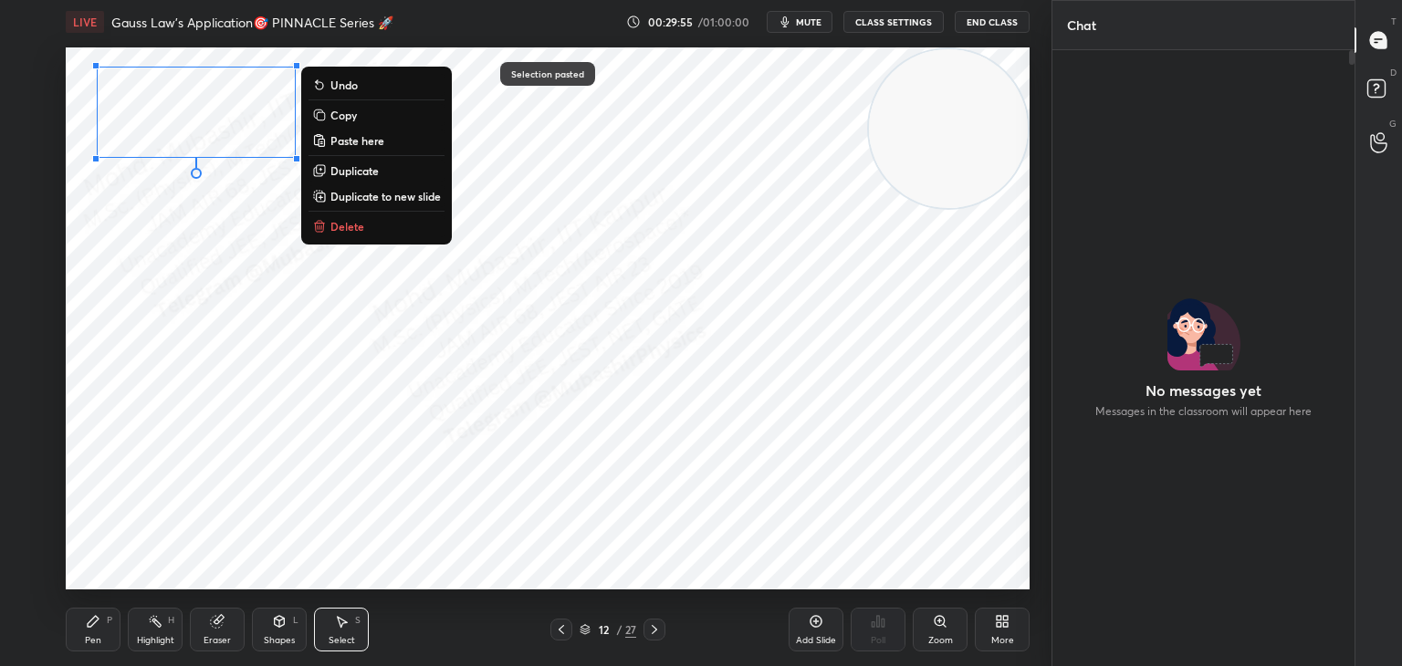
drag, startPoint x: 566, startPoint y: 623, endPoint x: 552, endPoint y: 626, distance: 14.0
click at [562, 623] on icon at bounding box center [561, 629] width 15 height 15
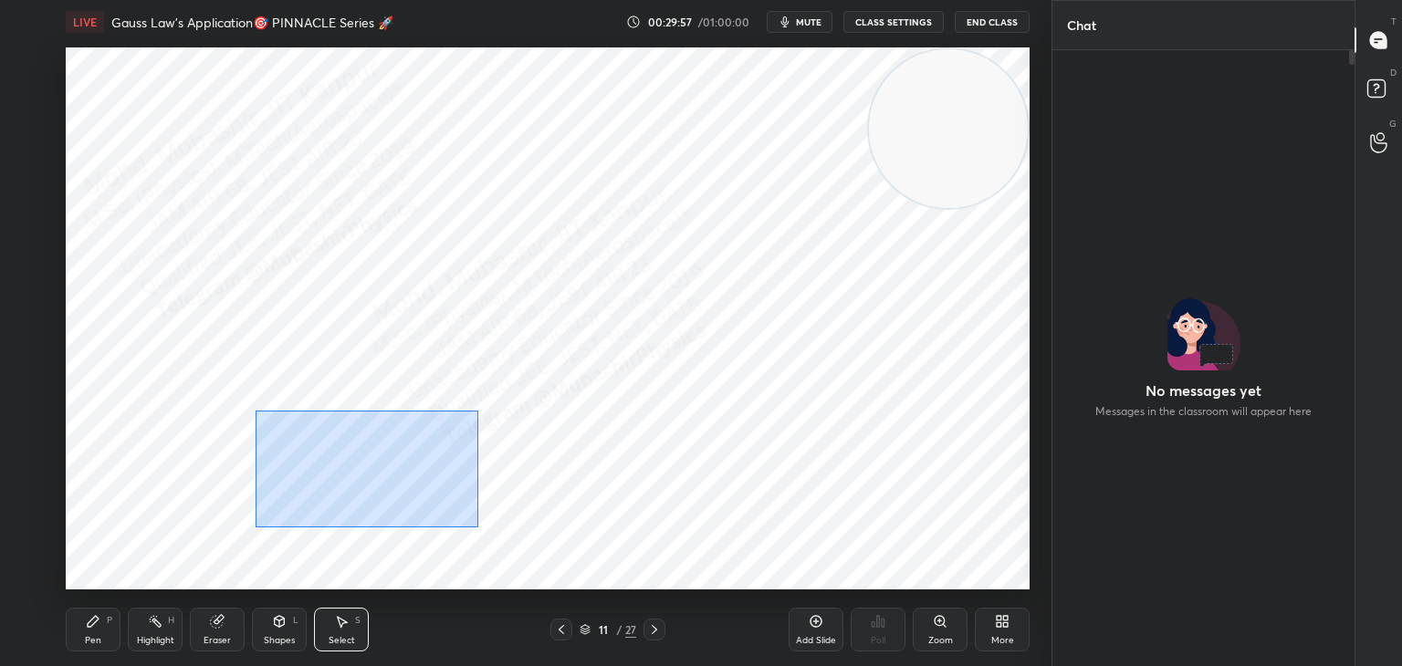
drag, startPoint x: 287, startPoint y: 432, endPoint x: 499, endPoint y: 519, distance: 229.1
click at [478, 527] on div "0 ° Undo Copy Paste here Duplicate Duplicate to new slide Delete" at bounding box center [548, 318] width 964 height 542
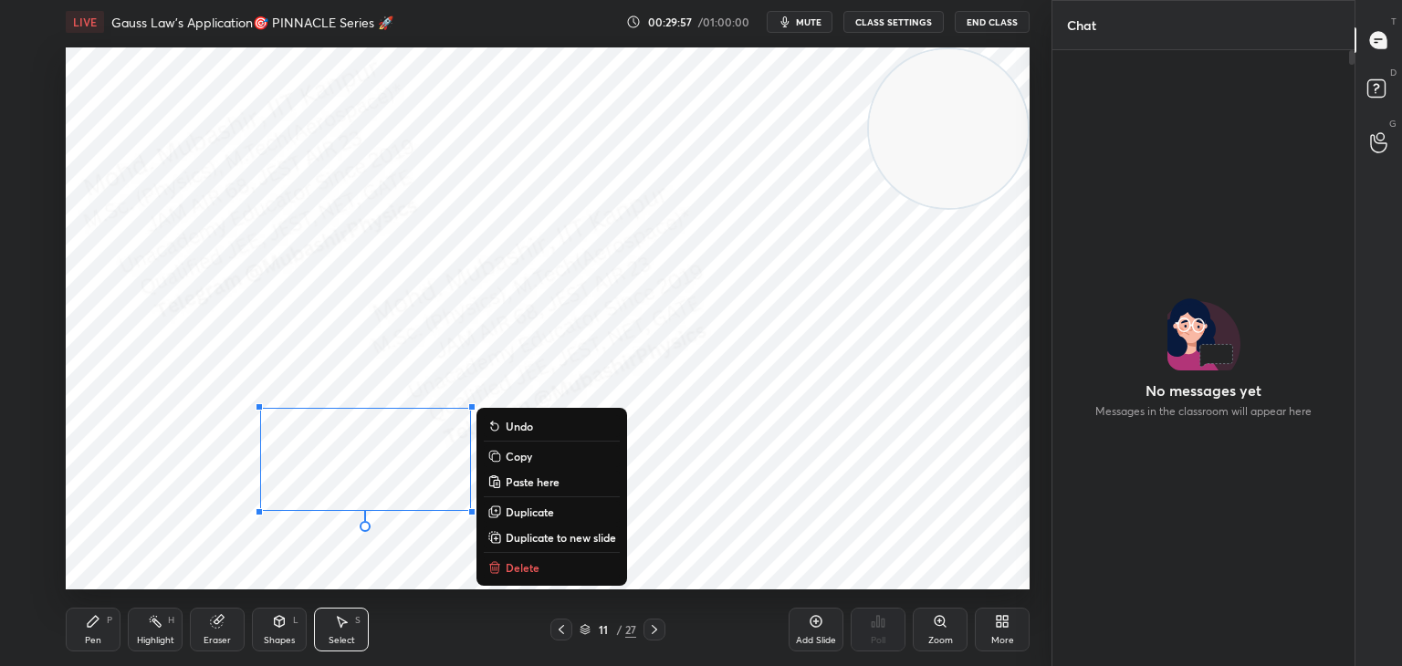
click at [538, 465] on button "Copy" at bounding box center [552, 456] width 136 height 22
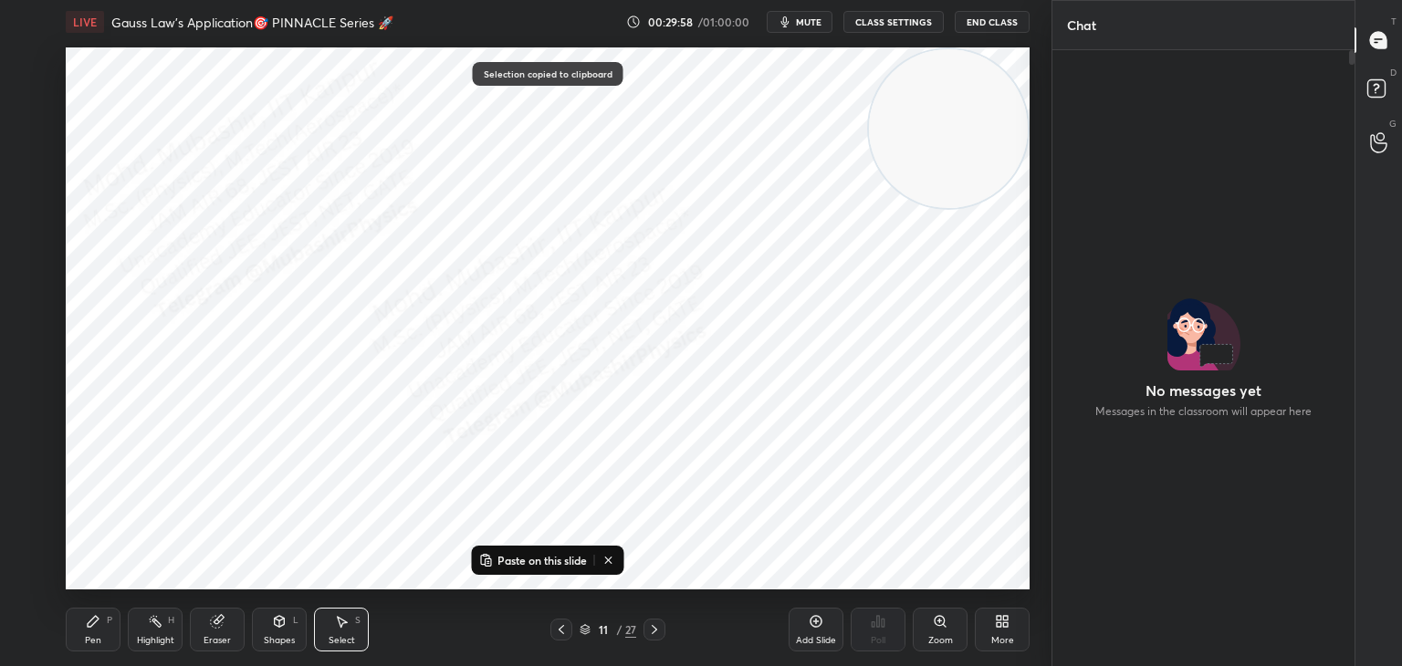
click at [653, 631] on icon at bounding box center [654, 629] width 15 height 15
click at [559, 553] on p "Paste on this slide" at bounding box center [541, 560] width 89 height 15
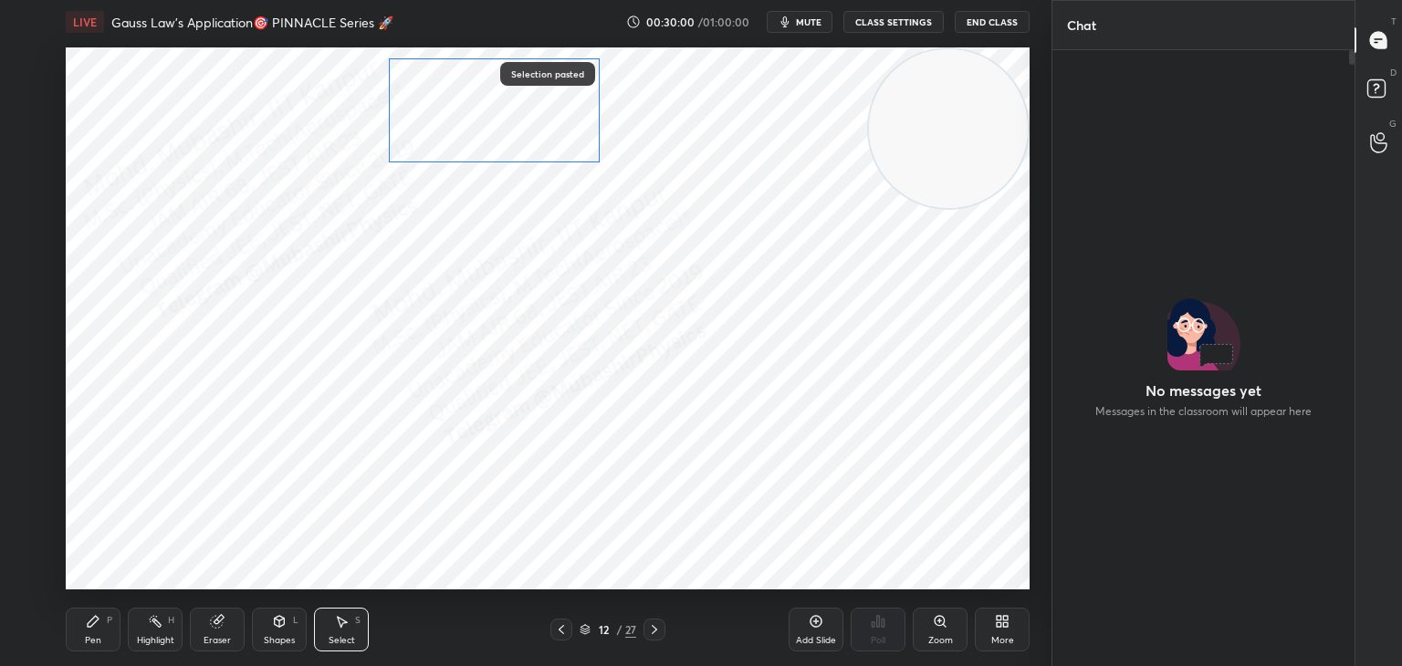
drag, startPoint x: 454, startPoint y: 304, endPoint x: 468, endPoint y: 114, distance: 190.4
click at [471, 114] on div "0 ° Undo Copy Paste here Duplicate Duplicate to new slide Delete" at bounding box center [548, 318] width 964 height 542
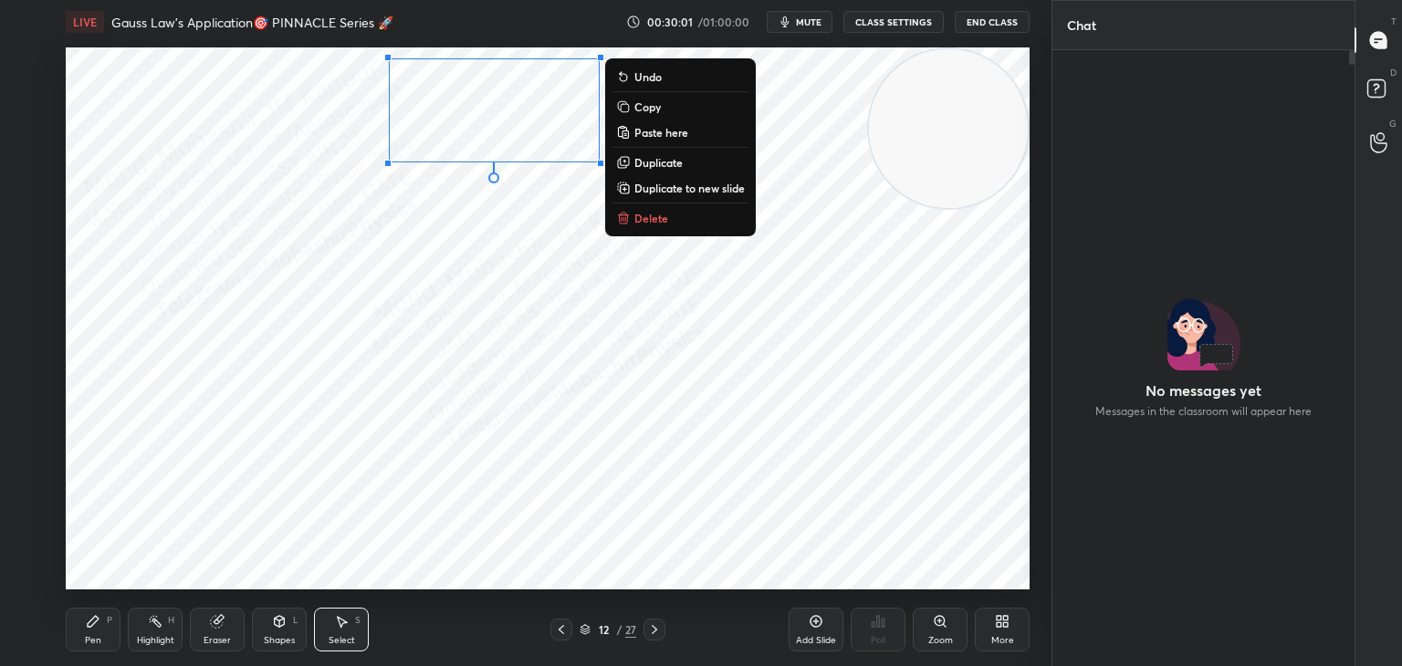
click at [98, 625] on icon at bounding box center [93, 621] width 15 height 15
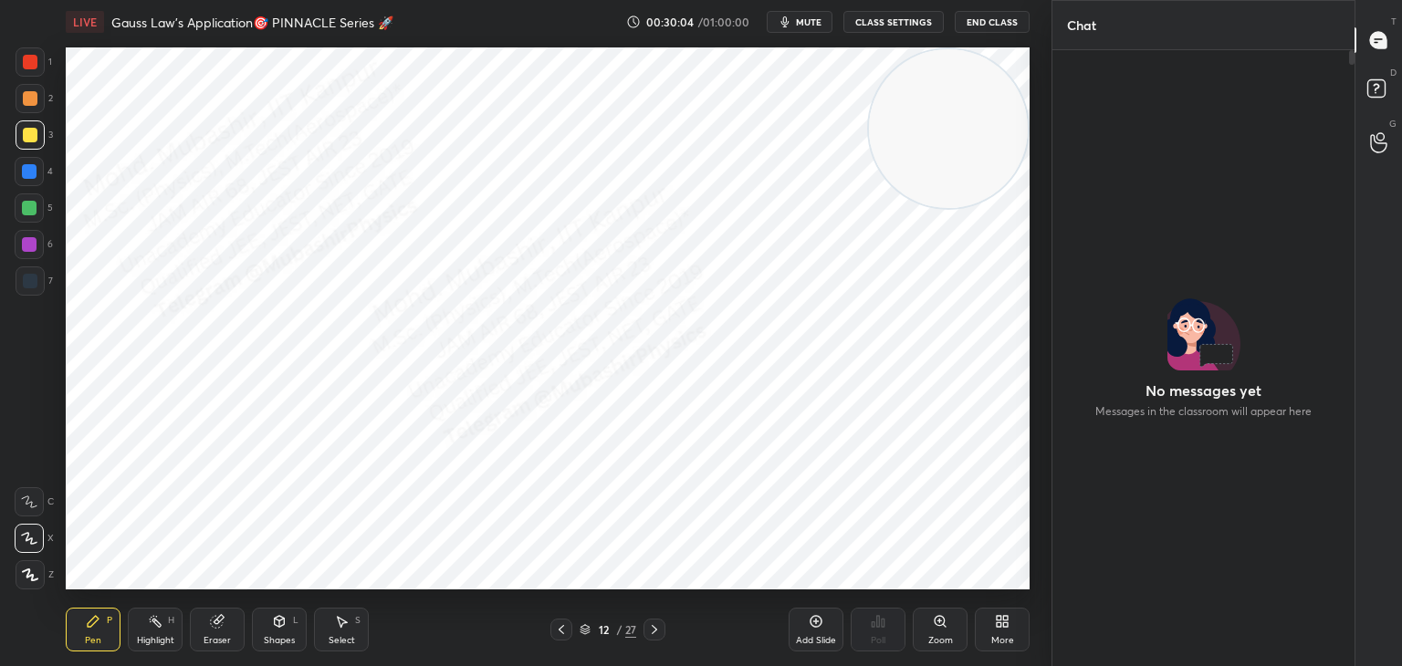
click at [34, 105] on div at bounding box center [30, 98] width 15 height 15
click at [25, 239] on div at bounding box center [29, 244] width 29 height 29
drag, startPoint x: 959, startPoint y: 140, endPoint x: 44, endPoint y: 218, distance: 918.7
click at [0, 266] on div "1 2 3 4 5 6 7 C X Z C X Z E E Erase all H H LIVE Gauss Law's Application🎯 PINNA…" at bounding box center [518, 333] width 1037 height 666
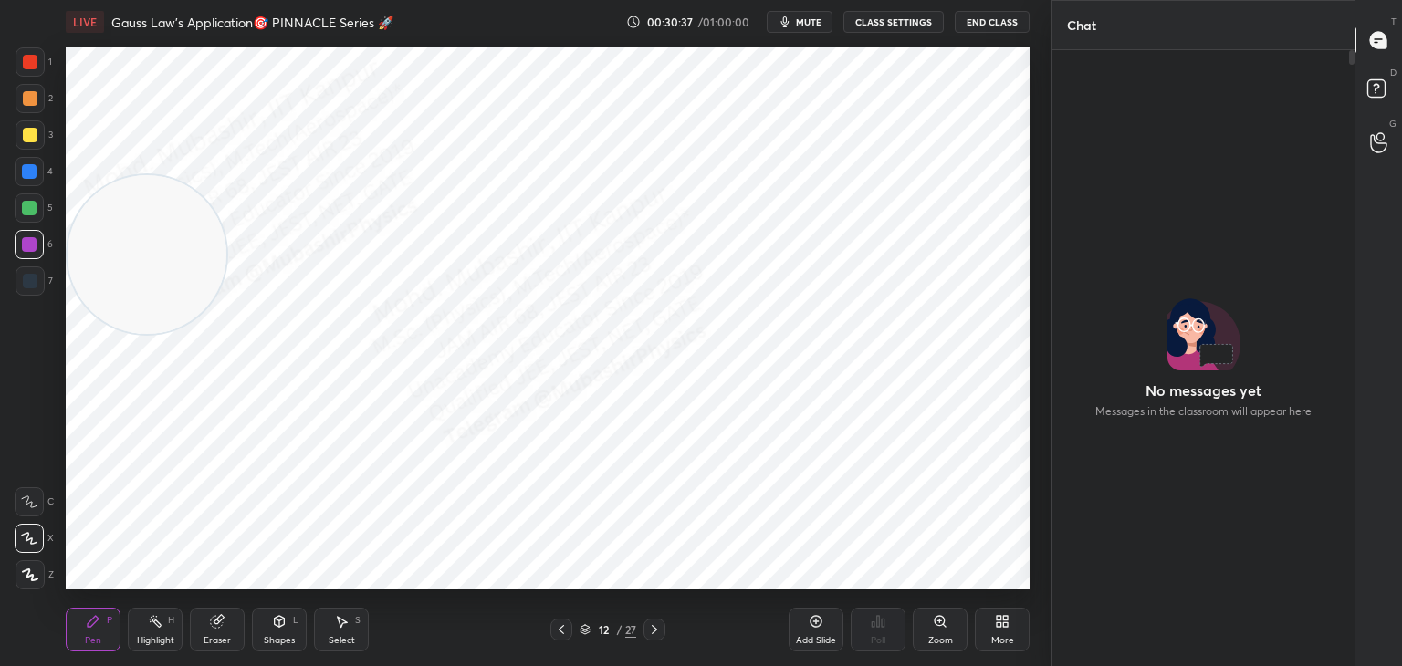
drag, startPoint x: 34, startPoint y: 101, endPoint x: 56, endPoint y: 101, distance: 21.9
click at [41, 101] on div at bounding box center [30, 98] width 29 height 29
drag, startPoint x: 37, startPoint y: 56, endPoint x: 65, endPoint y: 64, distance: 29.5
click at [39, 60] on div at bounding box center [30, 61] width 29 height 29
drag, startPoint x: 156, startPoint y: 642, endPoint x: 251, endPoint y: 611, distance: 99.9
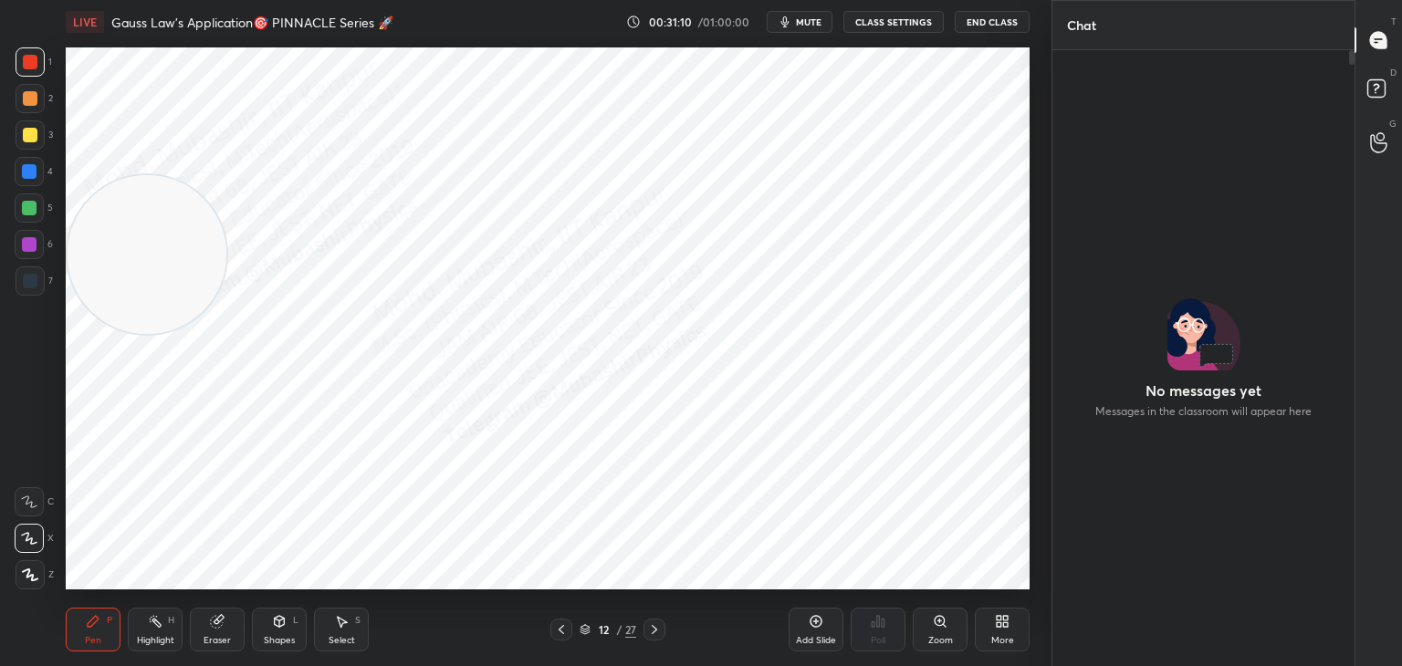
click at [165, 636] on div "Highlight" at bounding box center [155, 640] width 37 height 9
click at [654, 629] on icon at bounding box center [654, 629] width 15 height 15
drag, startPoint x: 163, startPoint y: 249, endPoint x: 903, endPoint y: 512, distance: 784.6
click at [1049, 536] on div "1 2 3 4 5 6 7 C X Z C X Z E E Erase all H H LIVE Gauss Law's Application🎯 PINNA…" at bounding box center [525, 333] width 1051 height 666
click at [282, 640] on div "Shapes" at bounding box center [279, 640] width 31 height 9
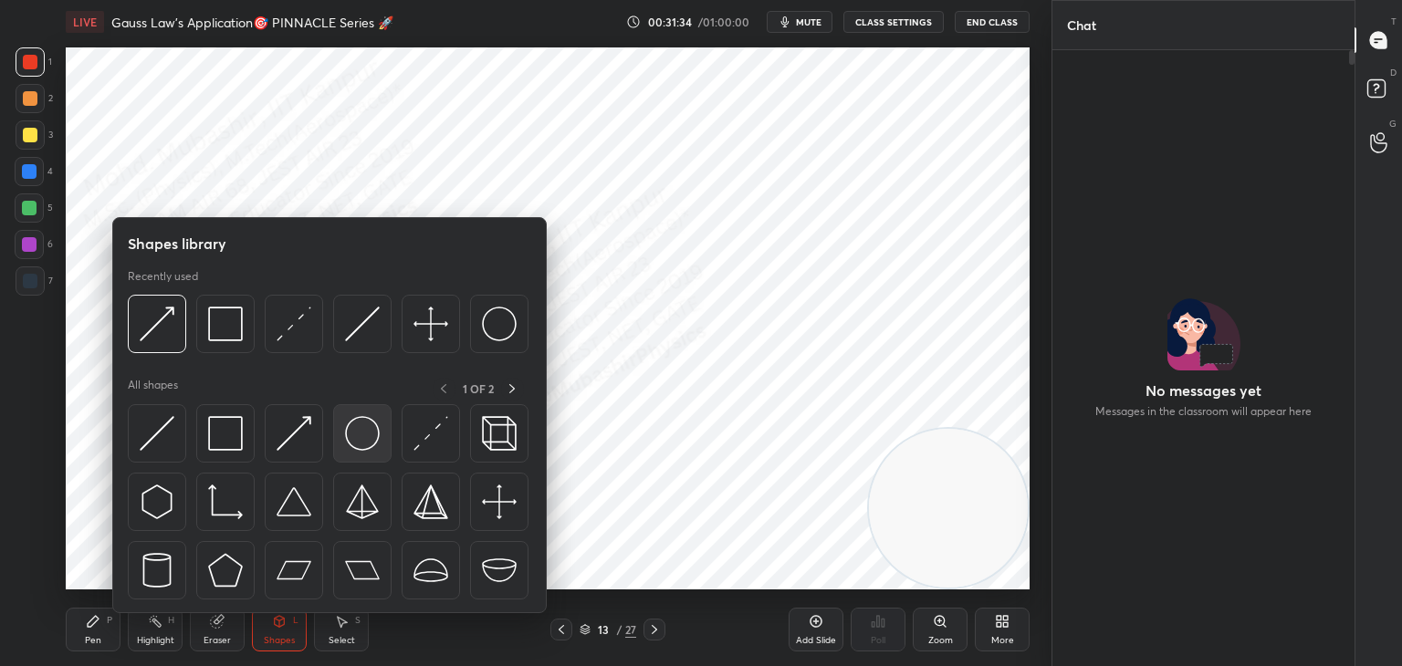
click at [361, 440] on img at bounding box center [362, 433] width 35 height 35
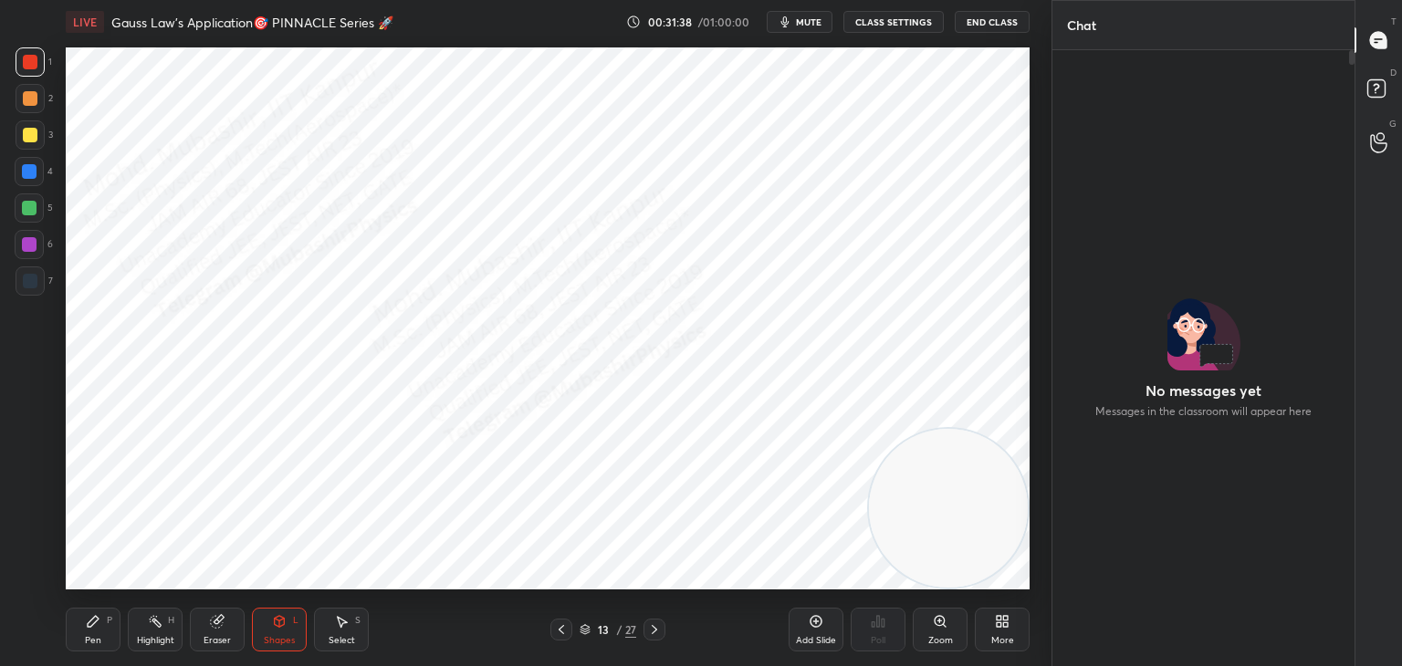
click at [222, 632] on div "Eraser" at bounding box center [217, 630] width 55 height 44
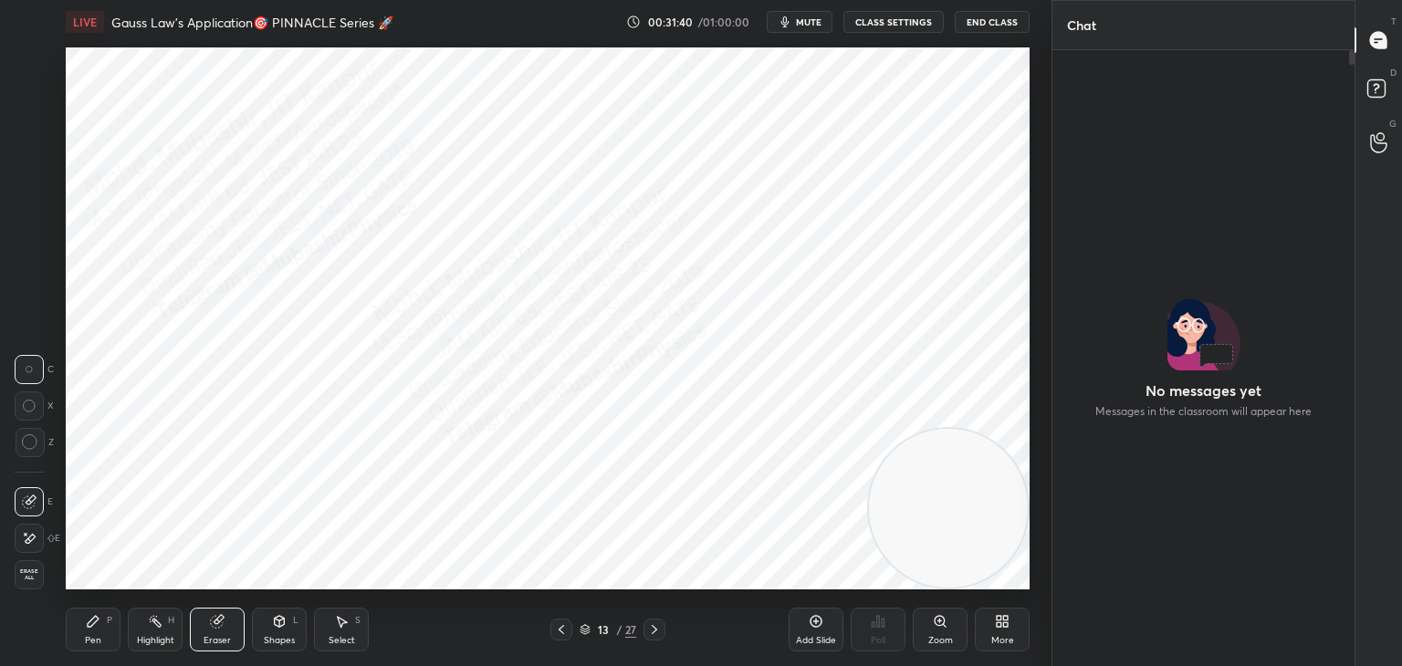
click at [285, 633] on div "Shapes L" at bounding box center [279, 630] width 55 height 44
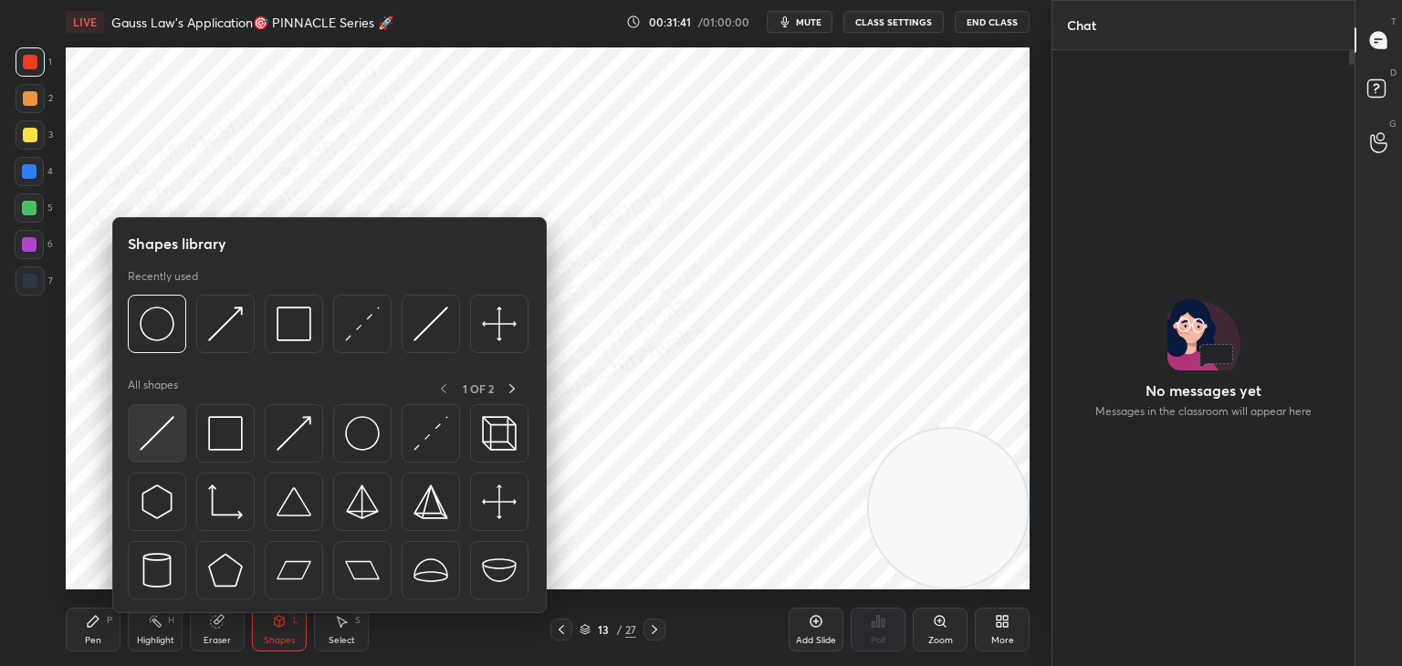
click at [162, 429] on img at bounding box center [157, 433] width 35 height 35
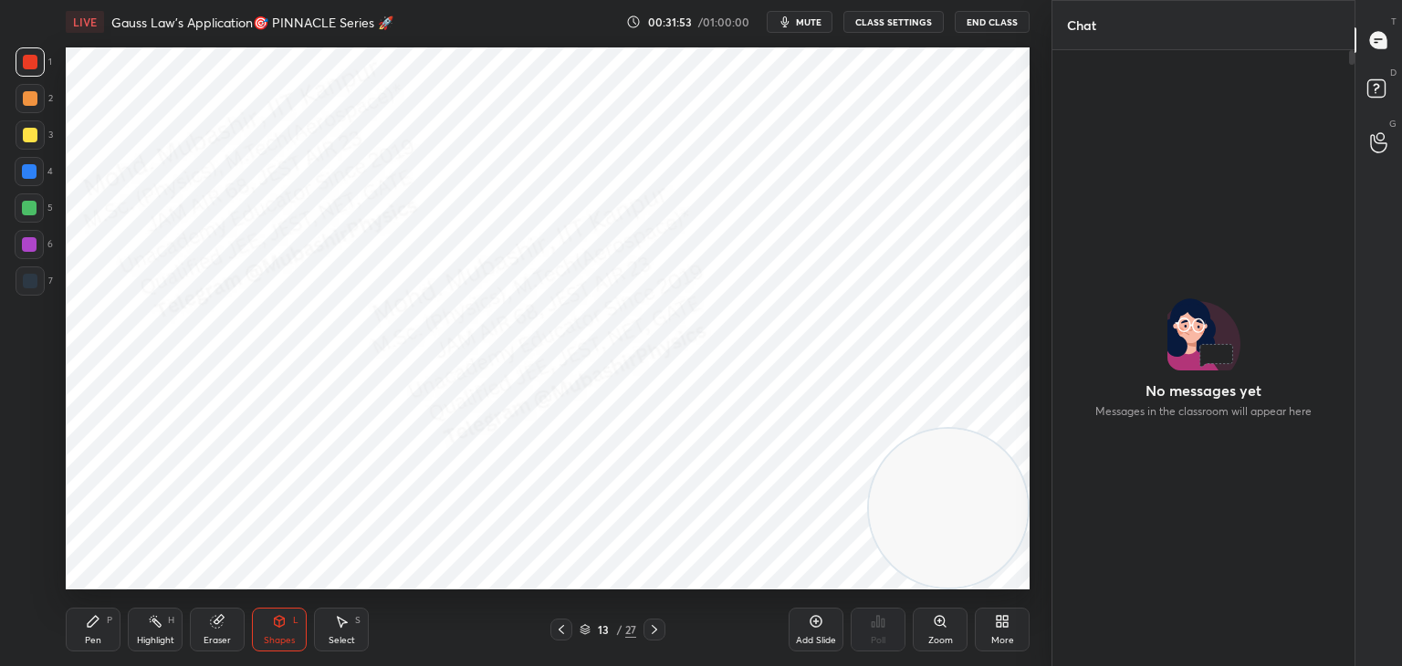
click at [91, 626] on icon at bounding box center [93, 621] width 15 height 15
click at [26, 180] on div at bounding box center [29, 171] width 29 height 29
drag, startPoint x: 33, startPoint y: 214, endPoint x: 37, endPoint y: 151, distance: 64.0
click at [33, 213] on div at bounding box center [29, 208] width 15 height 15
drag, startPoint x: 35, startPoint y: 136, endPoint x: 63, endPoint y: 141, distance: 28.7
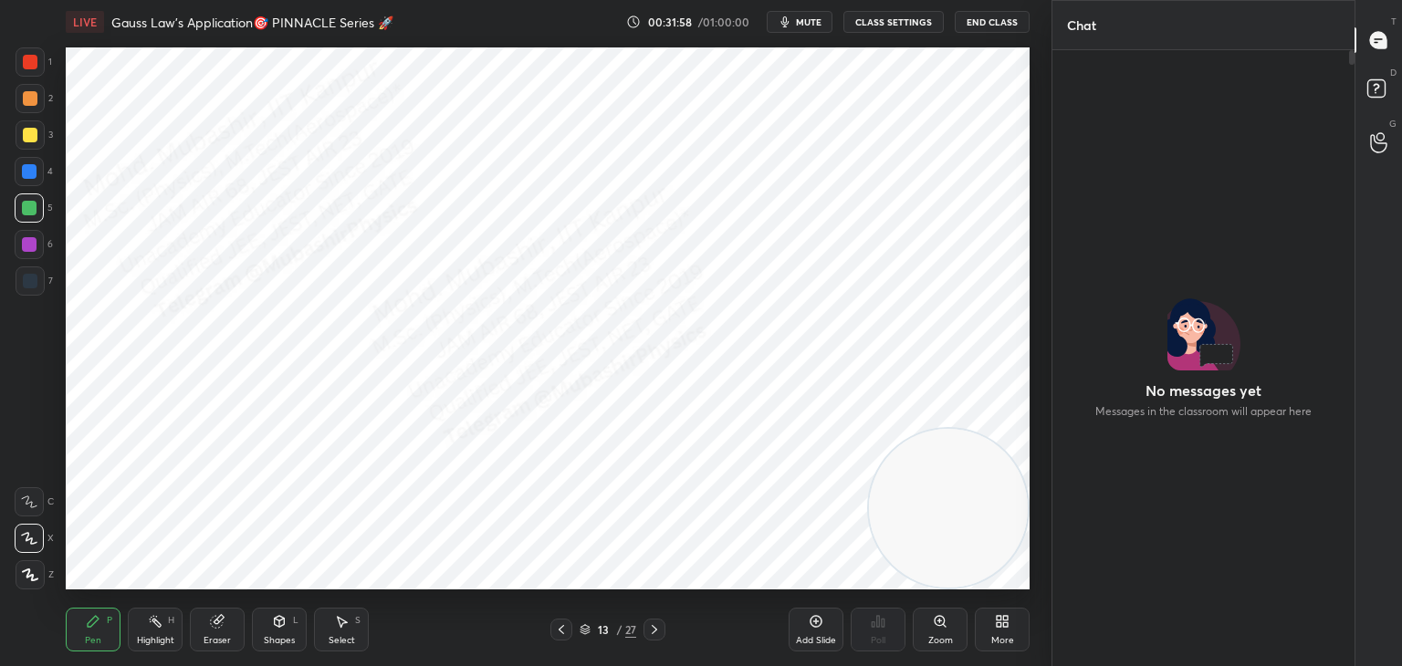
click at [37, 136] on div at bounding box center [30, 135] width 15 height 15
drag, startPoint x: 29, startPoint y: 286, endPoint x: 62, endPoint y: 273, distance: 35.3
click at [37, 282] on div at bounding box center [30, 280] width 29 height 29
click at [38, 247] on div at bounding box center [29, 244] width 29 height 29
drag, startPoint x: 38, startPoint y: 205, endPoint x: 59, endPoint y: 209, distance: 21.3
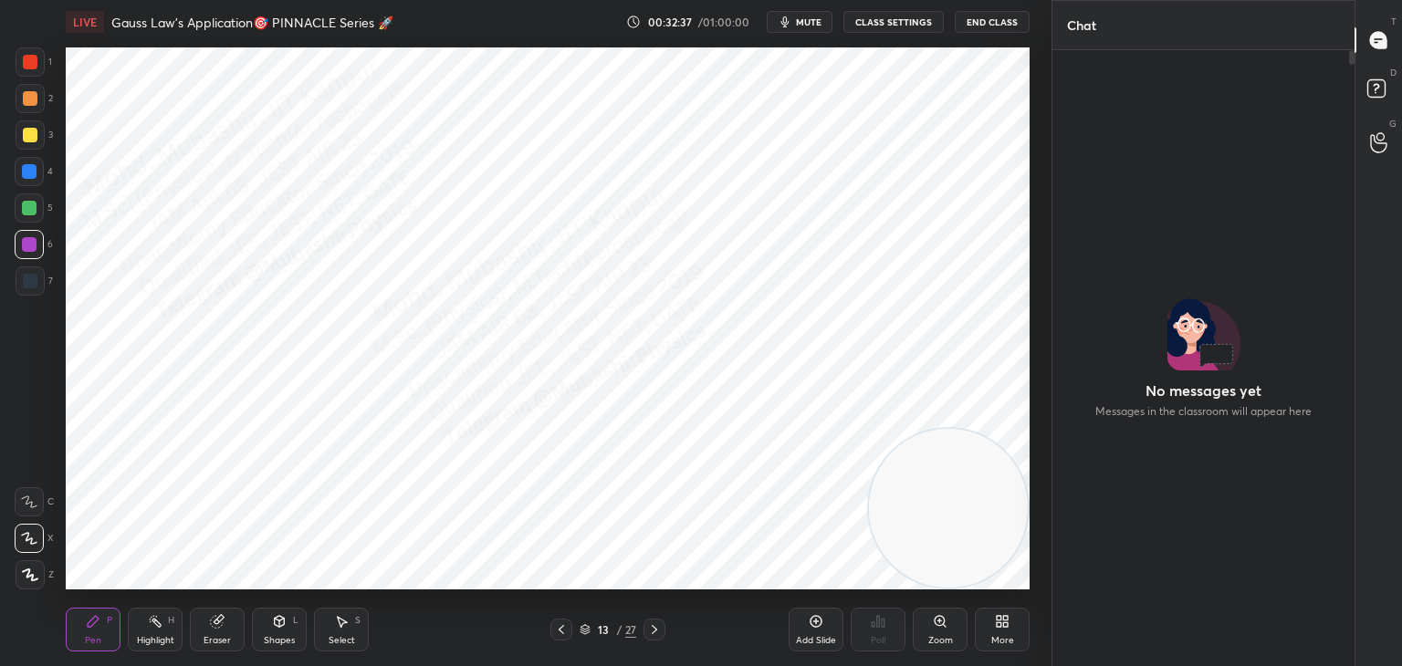
click at [41, 205] on div at bounding box center [29, 207] width 29 height 29
click at [22, 287] on div at bounding box center [30, 280] width 29 height 29
click at [803, 26] on button "mute" at bounding box center [800, 22] width 66 height 22
drag, startPoint x: 147, startPoint y: 631, endPoint x: 141, endPoint y: 612, distance: 19.3
click at [150, 631] on div "Highlight H" at bounding box center [155, 630] width 55 height 44
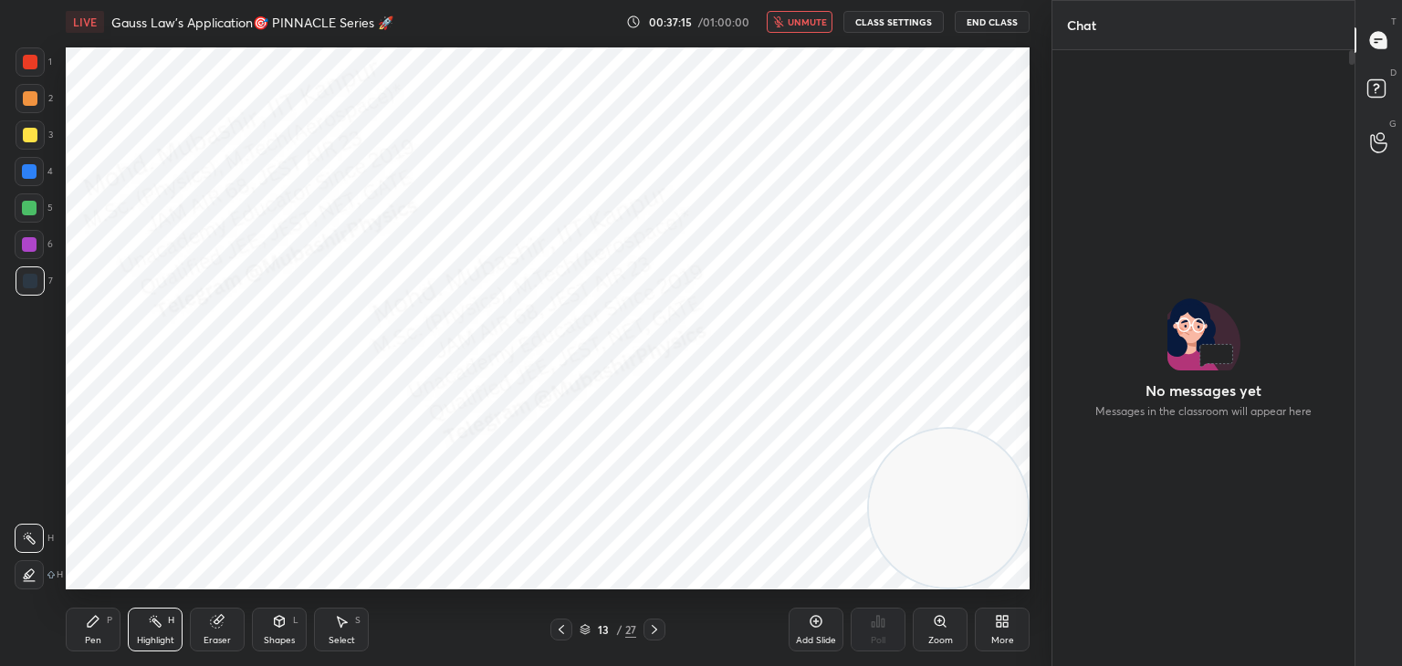
click at [796, 19] on span "unmute" at bounding box center [807, 22] width 39 height 13
click at [807, 19] on span "mute" at bounding box center [809, 22] width 26 height 13
click at [808, 19] on span "unmute" at bounding box center [807, 22] width 39 height 13
drag, startPoint x: 95, startPoint y: 640, endPoint x: 106, endPoint y: 627, distance: 16.8
click at [95, 641] on div "Pen" at bounding box center [93, 640] width 16 height 9
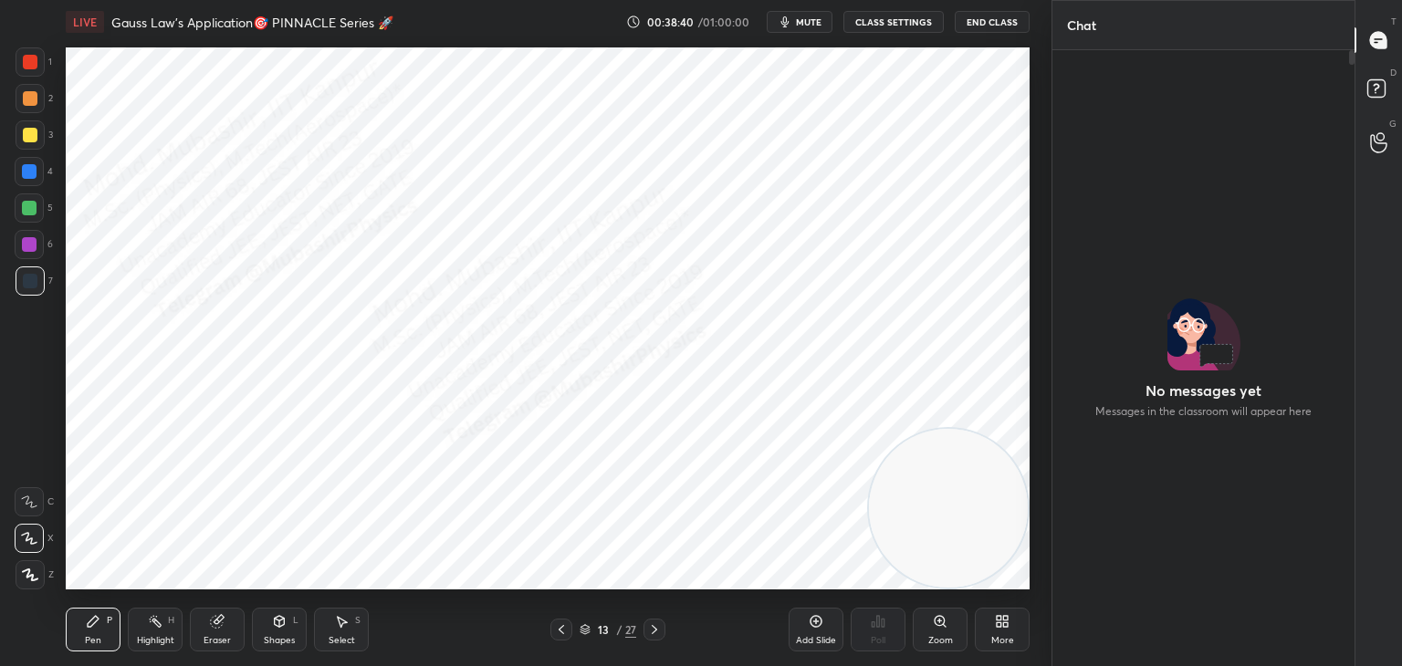
drag, startPoint x: 42, startPoint y: 174, endPoint x: 37, endPoint y: 184, distance: 11.4
click at [42, 176] on div at bounding box center [29, 171] width 29 height 29
drag, startPoint x: 179, startPoint y: 620, endPoint x: 202, endPoint y: 598, distance: 31.6
click at [175, 622] on div "Highlight H" at bounding box center [155, 630] width 55 height 44
drag, startPoint x: 343, startPoint y: 623, endPoint x: 347, endPoint y: 594, distance: 29.4
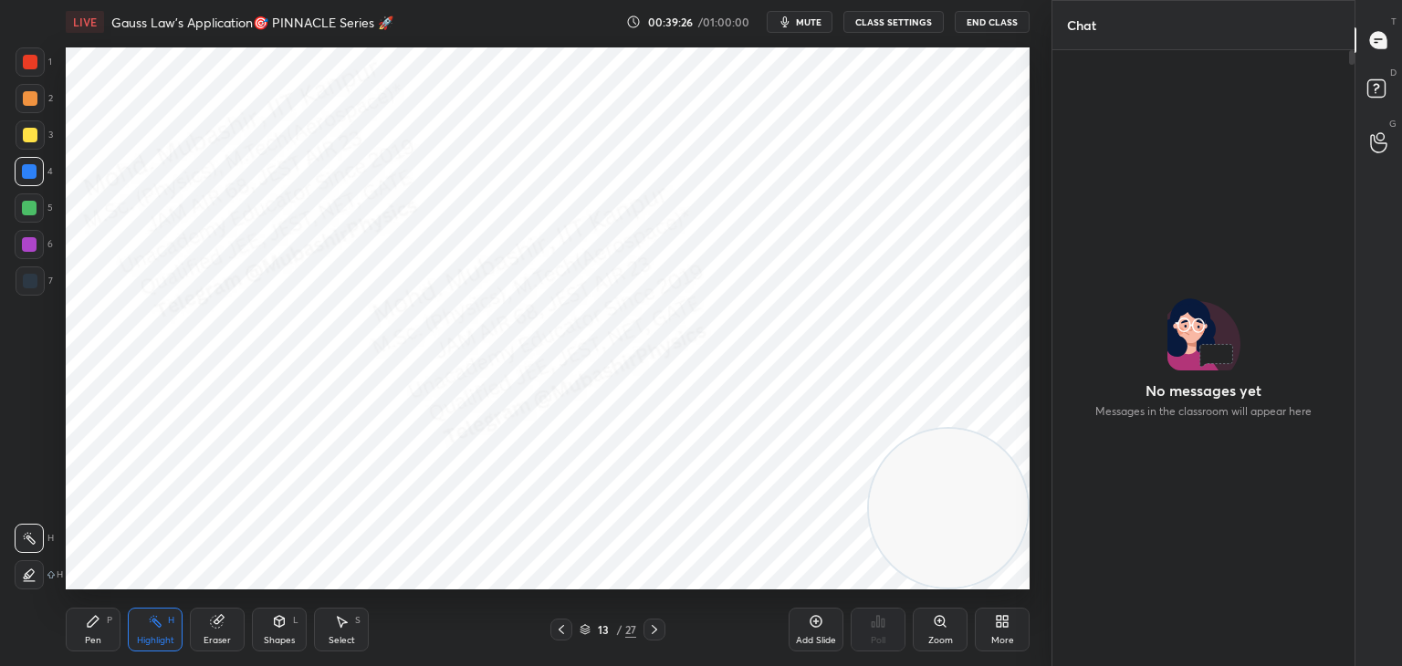
click at [343, 622] on icon at bounding box center [341, 621] width 15 height 15
drag, startPoint x: 314, startPoint y: 410, endPoint x: 365, endPoint y: 468, distance: 77.6
click at [325, 424] on div "0 ° Undo Copy Paste here Duplicate Duplicate to new slide Delete" at bounding box center [548, 318] width 964 height 542
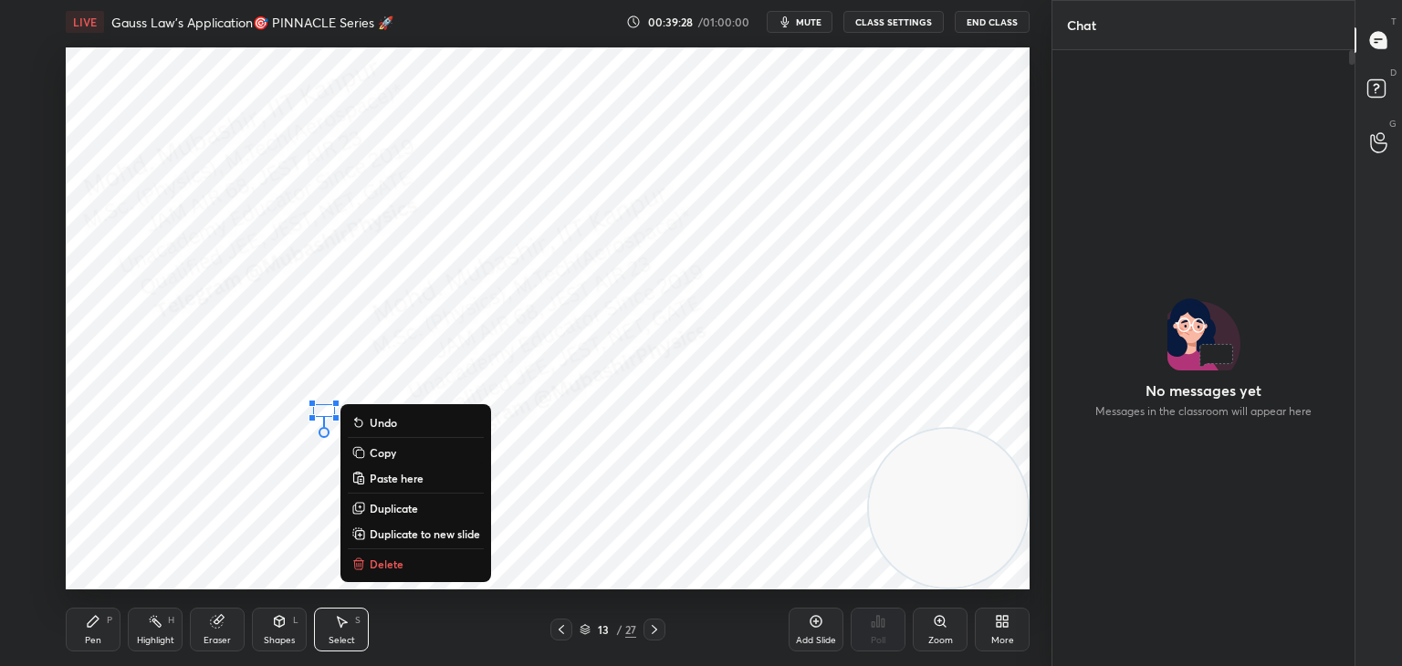
click at [389, 563] on p "Delete" at bounding box center [387, 564] width 34 height 15
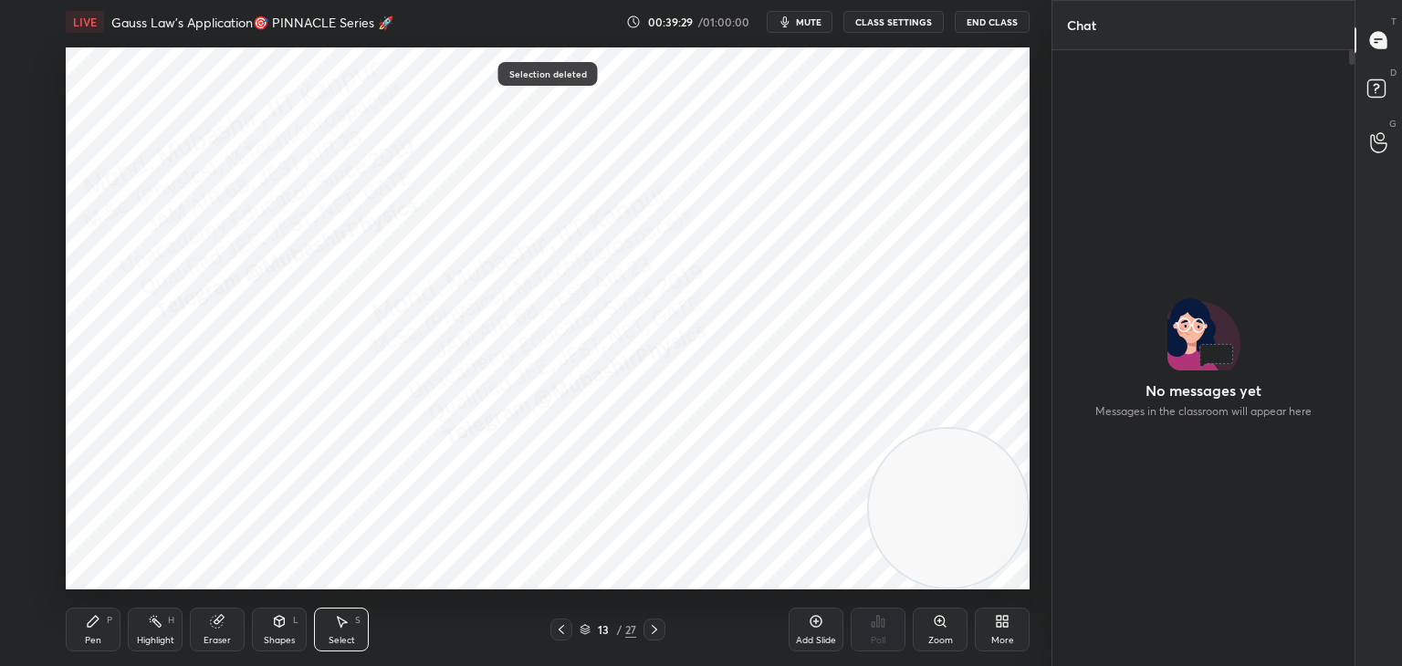
drag, startPoint x: 89, startPoint y: 632, endPoint x: 129, endPoint y: 609, distance: 45.9
click at [99, 629] on div "Pen P" at bounding box center [93, 630] width 55 height 44
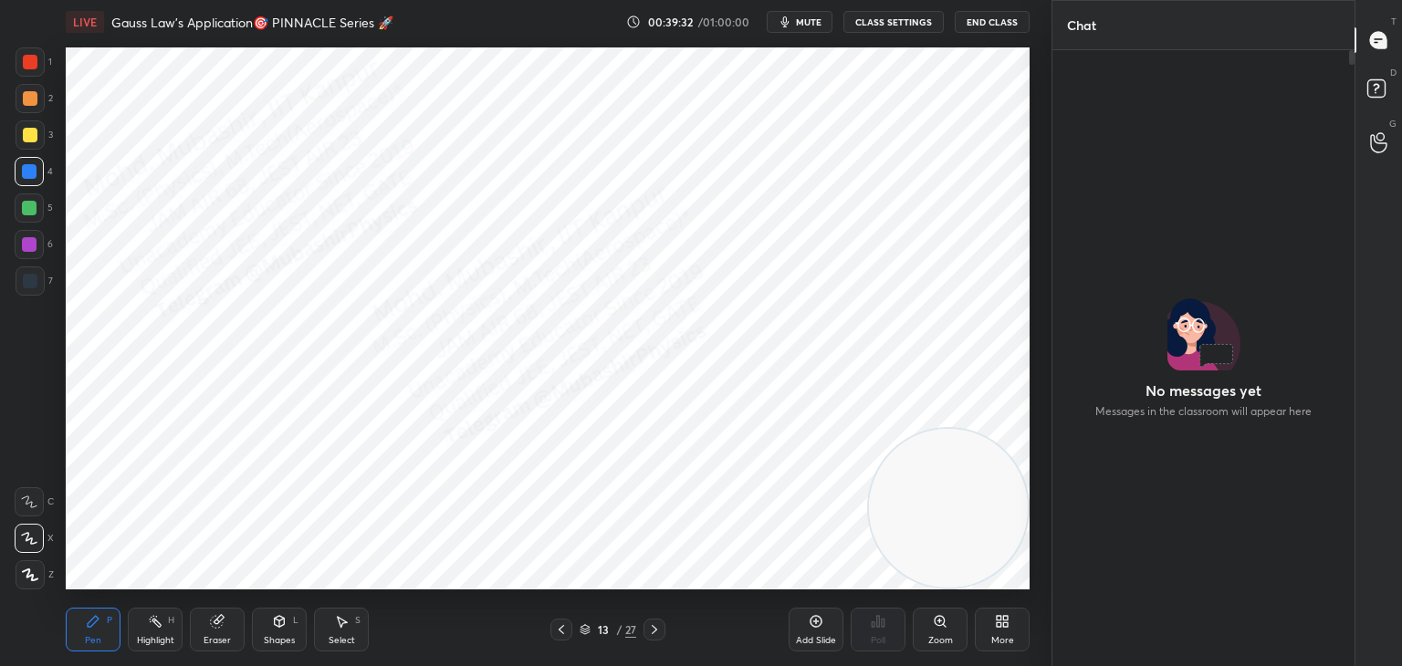
drag, startPoint x: 29, startPoint y: 138, endPoint x: 37, endPoint y: 155, distance: 19.2
click at [30, 148] on div at bounding box center [30, 134] width 29 height 29
click at [276, 626] on icon at bounding box center [279, 621] width 15 height 15
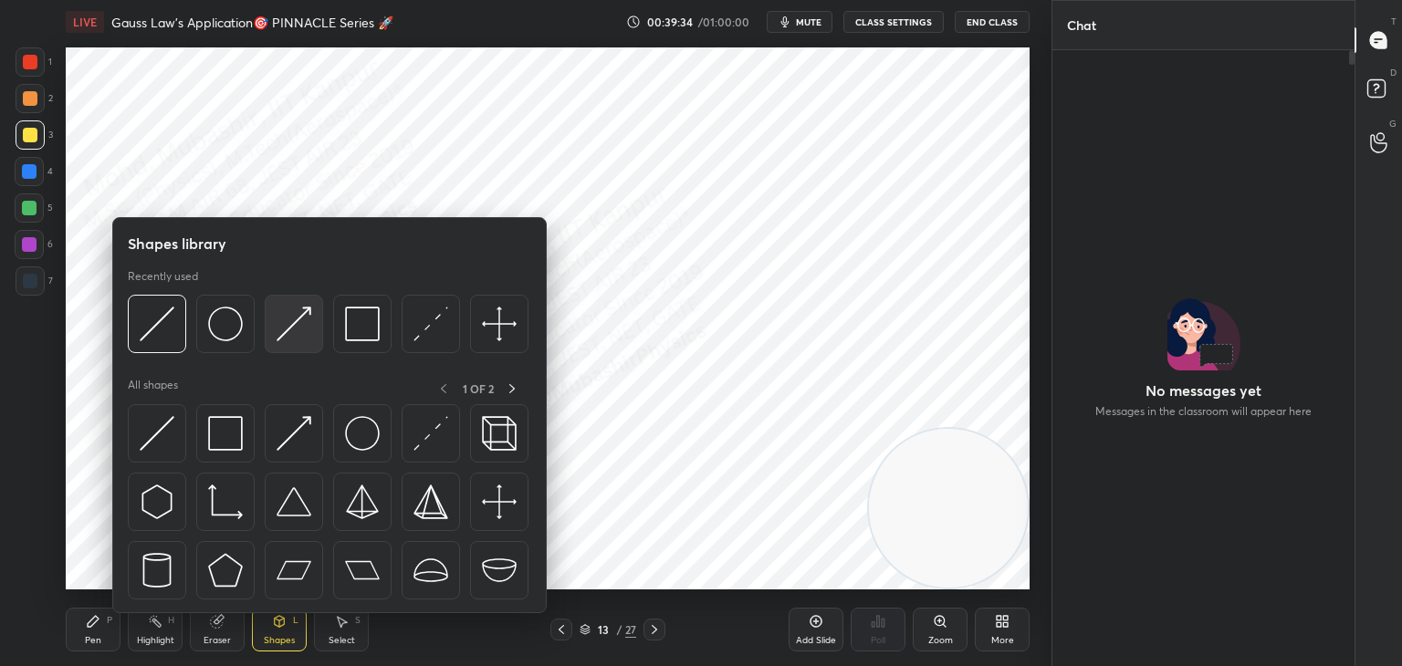
click at [299, 331] on img at bounding box center [294, 324] width 35 height 35
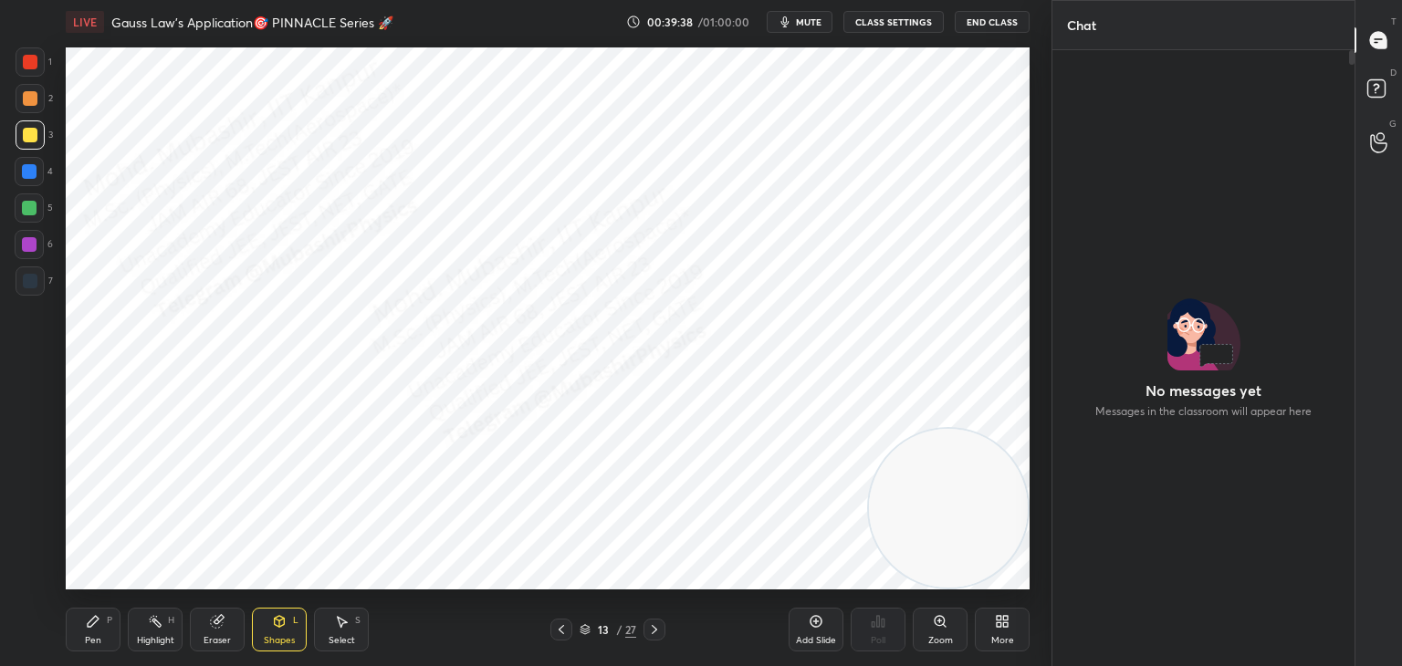
drag, startPoint x: 99, startPoint y: 632, endPoint x: 103, endPoint y: 616, distance: 17.0
click at [95, 622] on div "Pen P" at bounding box center [93, 630] width 55 height 44
click at [126, 642] on div "Pen P Highlight H Eraser Shapes L Select S" at bounding box center [246, 630] width 361 height 44
click at [153, 622] on icon at bounding box center [155, 621] width 15 height 15
drag, startPoint x: 880, startPoint y: 466, endPoint x: 126, endPoint y: 582, distance: 762.7
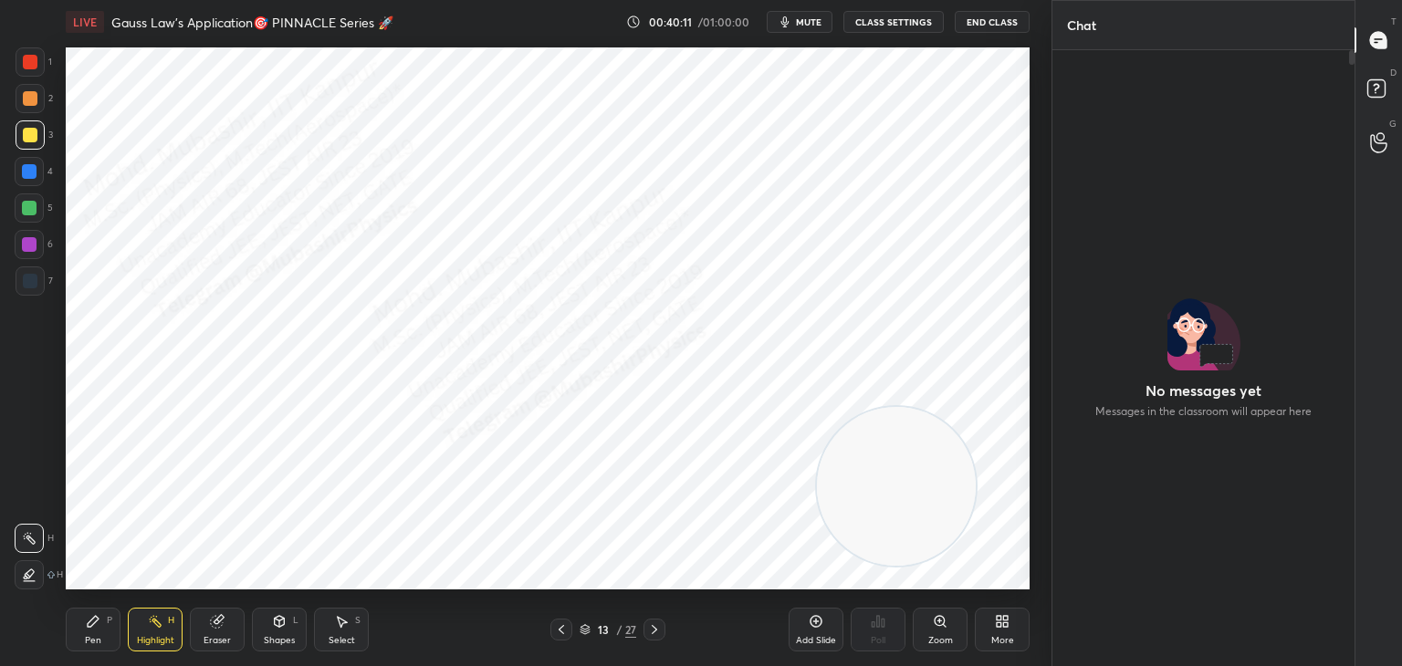
click at [817, 545] on video at bounding box center [896, 486] width 159 height 159
drag, startPoint x: 86, startPoint y: 633, endPoint x: 82, endPoint y: 609, distance: 24.9
click at [86, 627] on div "Pen P" at bounding box center [93, 630] width 55 height 44
drag, startPoint x: 26, startPoint y: 173, endPoint x: 44, endPoint y: 183, distance: 20.8
click at [26, 176] on div at bounding box center [29, 171] width 15 height 15
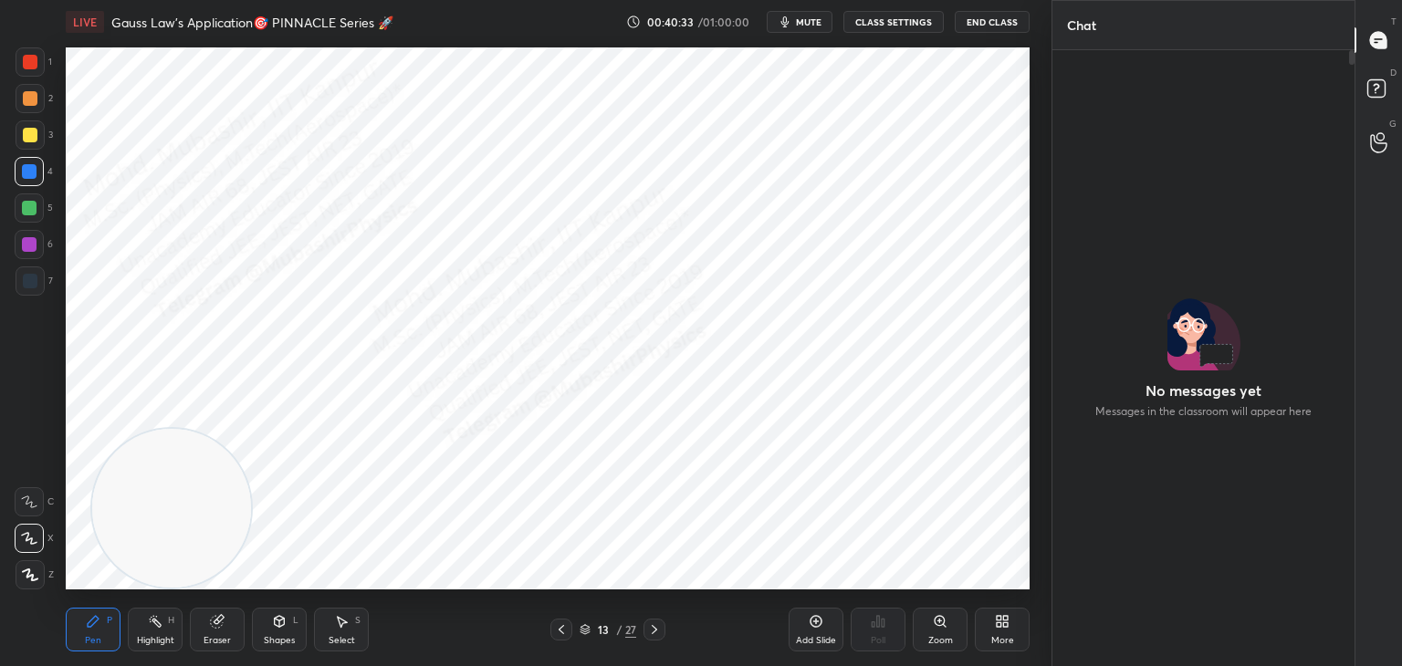
drag, startPoint x: 35, startPoint y: 245, endPoint x: 220, endPoint y: 479, distance: 298.2
click at [35, 246] on div at bounding box center [29, 244] width 15 height 15
drag, startPoint x: 202, startPoint y: 229, endPoint x: 219, endPoint y: 319, distance: 92.0
click at [209, 246] on video at bounding box center [181, 227] width 159 height 159
click at [29, 173] on div at bounding box center [29, 171] width 15 height 15
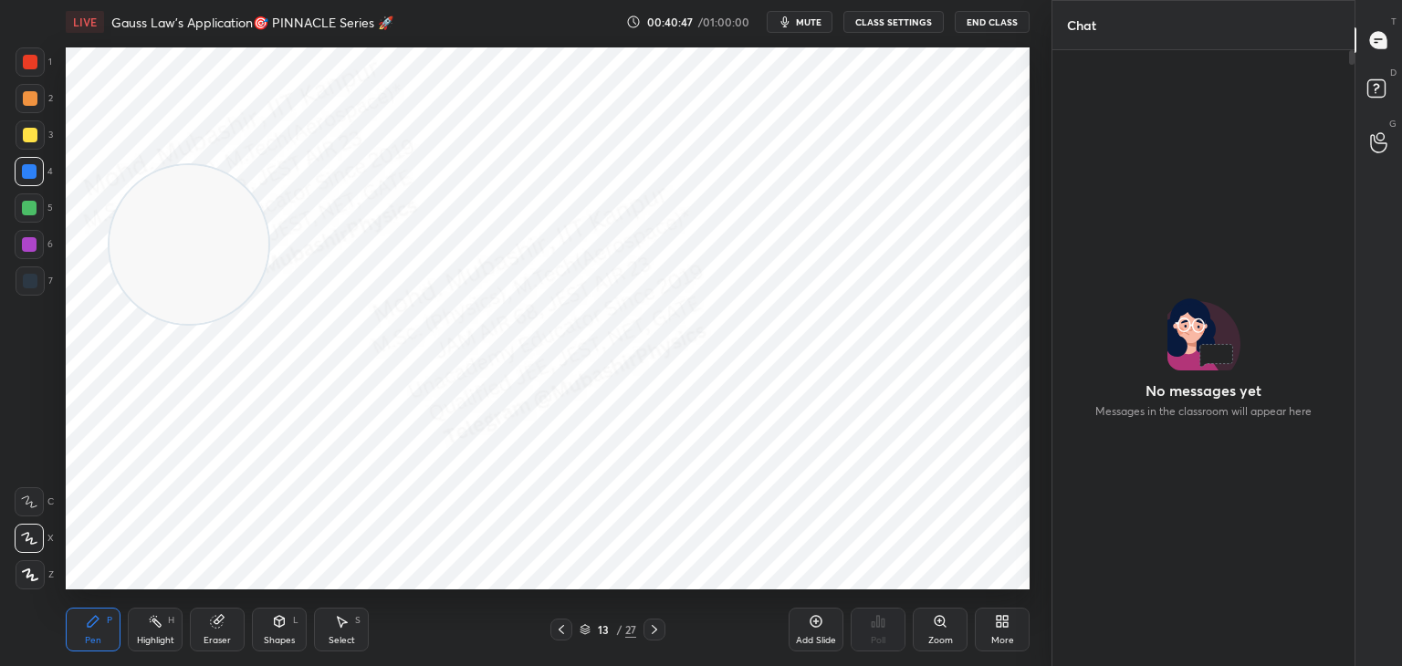
click at [30, 216] on div at bounding box center [29, 207] width 29 height 29
click at [166, 614] on div "Highlight H" at bounding box center [155, 630] width 55 height 44
click at [153, 622] on rect at bounding box center [156, 623] width 9 height 9
click at [821, 23] on span "mute" at bounding box center [809, 22] width 26 height 13
click at [653, 629] on icon at bounding box center [654, 629] width 15 height 15
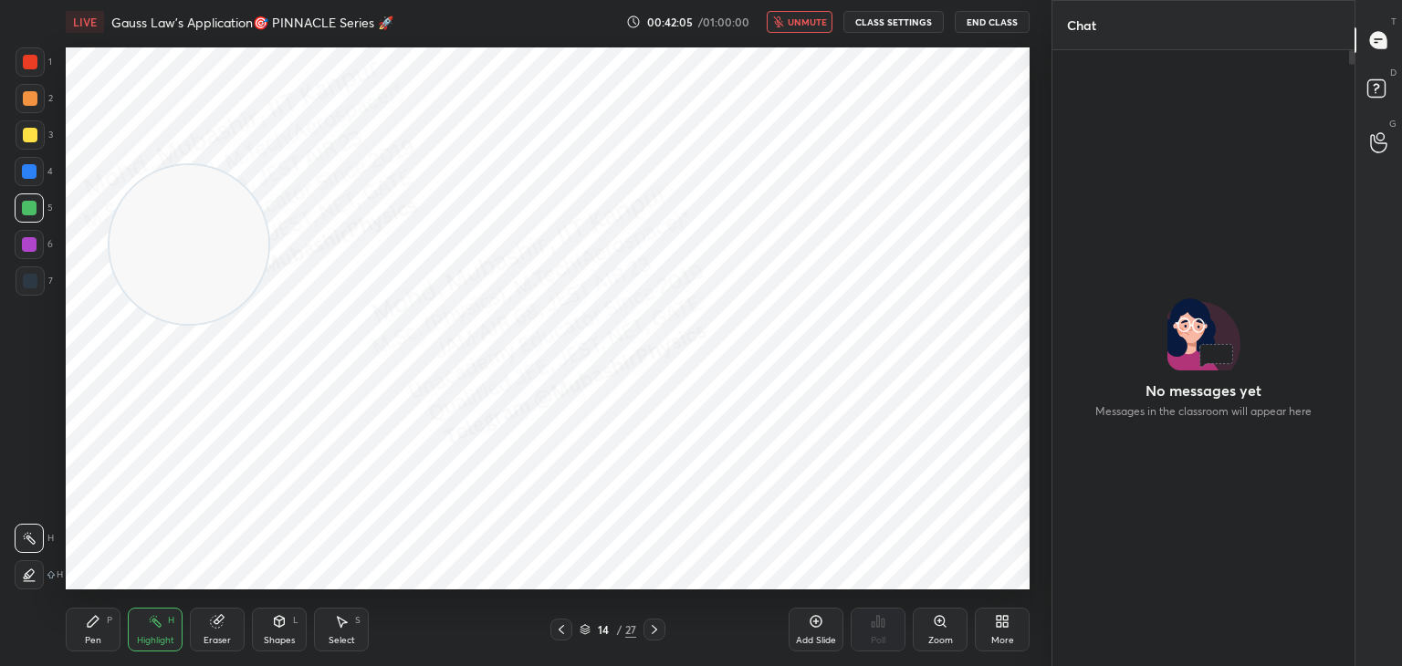
click at [655, 631] on icon at bounding box center [654, 629] width 15 height 15
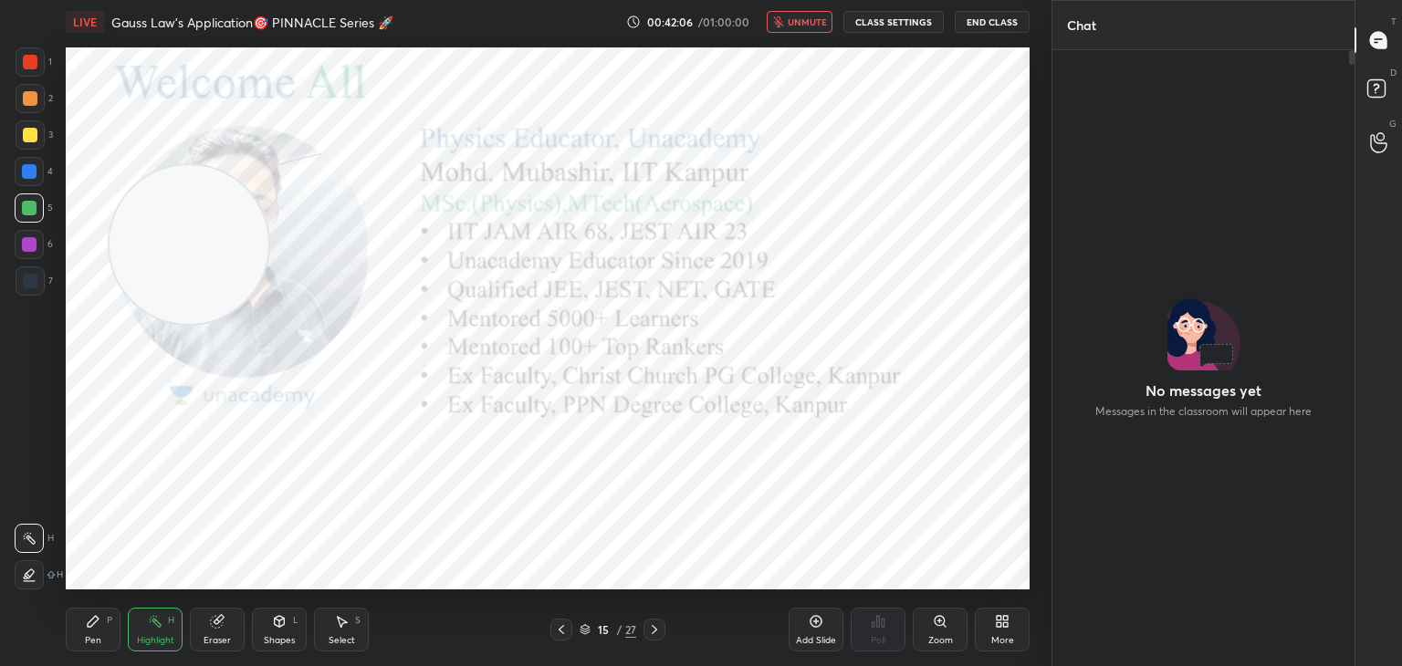
click at [559, 629] on icon at bounding box center [561, 629] width 15 height 15
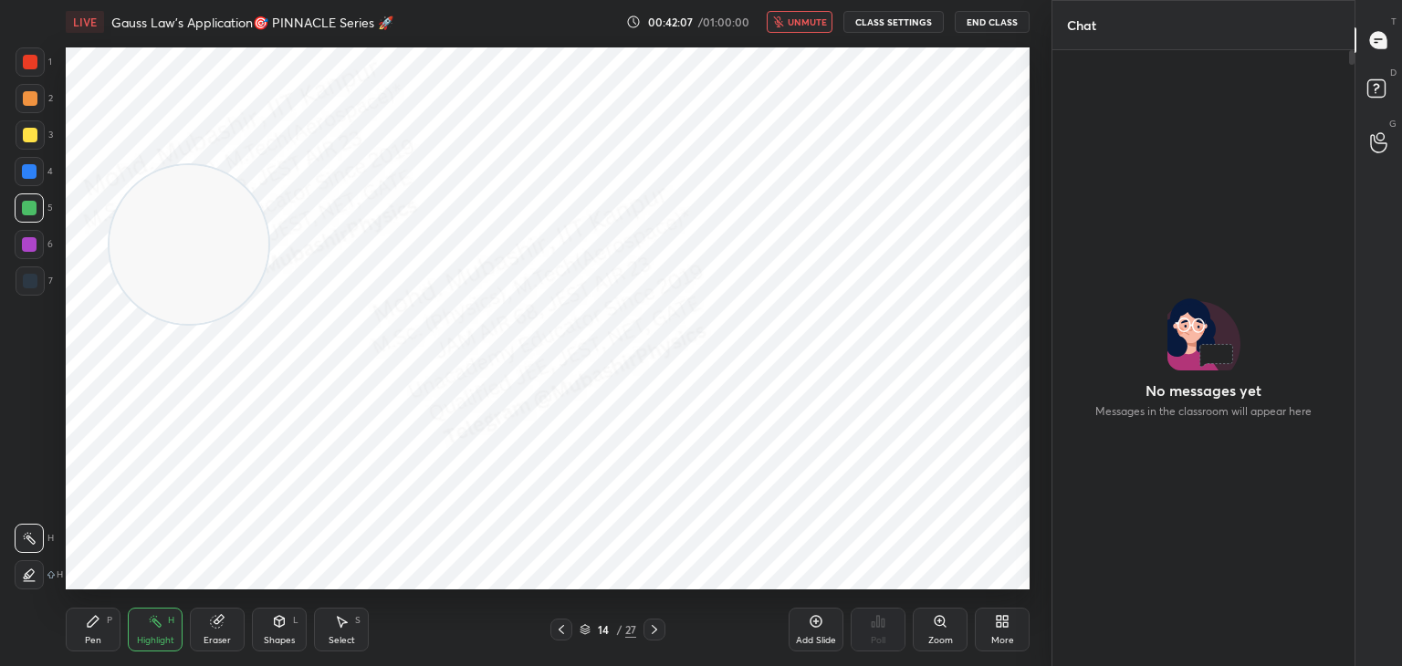
drag, startPoint x: 166, startPoint y: 238, endPoint x: 993, endPoint y: 590, distance: 898.8
click at [993, 590] on div "LIVE Gauss Law's Application🎯 PINNACLE Series 🚀 00:42:07 / 01:00:00 unmute CLAS…" at bounding box center [547, 333] width 978 height 666
click at [88, 632] on div "Pen P" at bounding box center [93, 630] width 55 height 44
drag, startPoint x: 21, startPoint y: 289, endPoint x: 41, endPoint y: 280, distance: 22.1
click at [25, 286] on div at bounding box center [30, 280] width 29 height 29
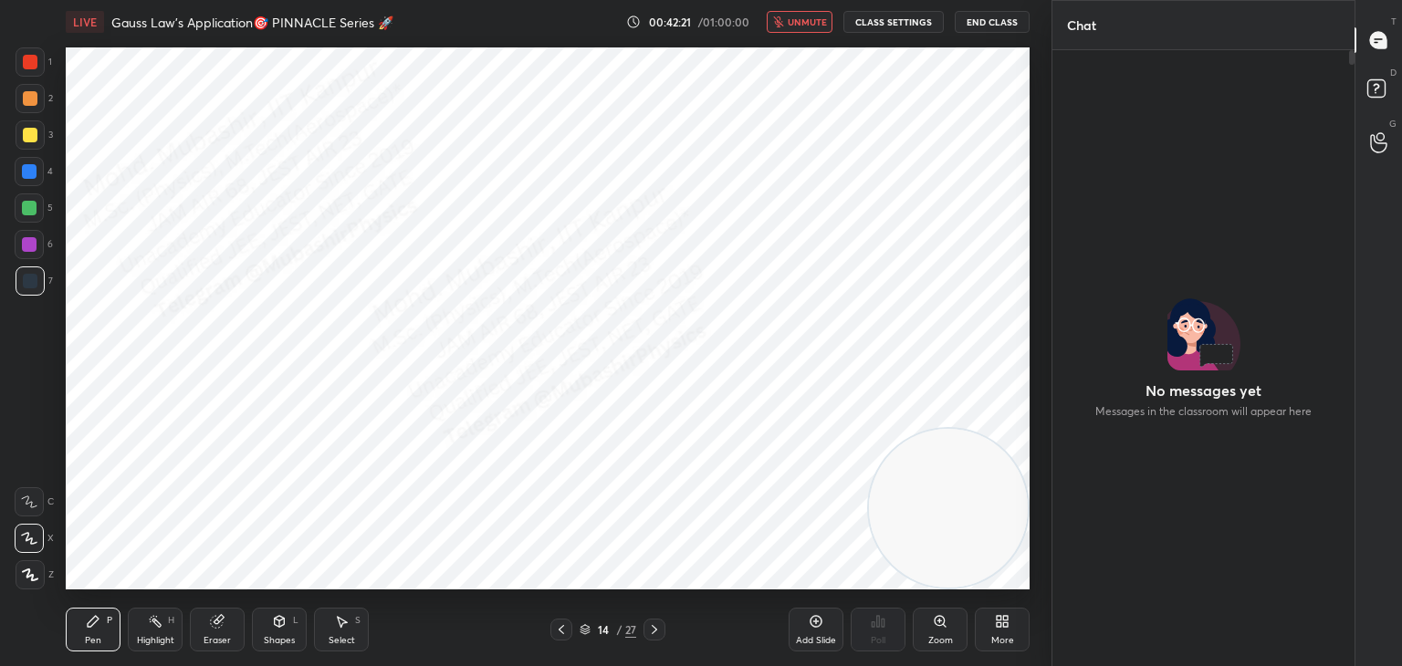
drag, startPoint x: 814, startPoint y: 21, endPoint x: 789, endPoint y: 38, distance: 30.9
click at [811, 24] on span "unmute" at bounding box center [807, 22] width 39 height 13
click at [156, 622] on rect at bounding box center [156, 623] width 9 height 9
drag, startPoint x: 92, startPoint y: 626, endPoint x: 158, endPoint y: 627, distance: 65.7
click at [94, 626] on icon at bounding box center [93, 621] width 15 height 15
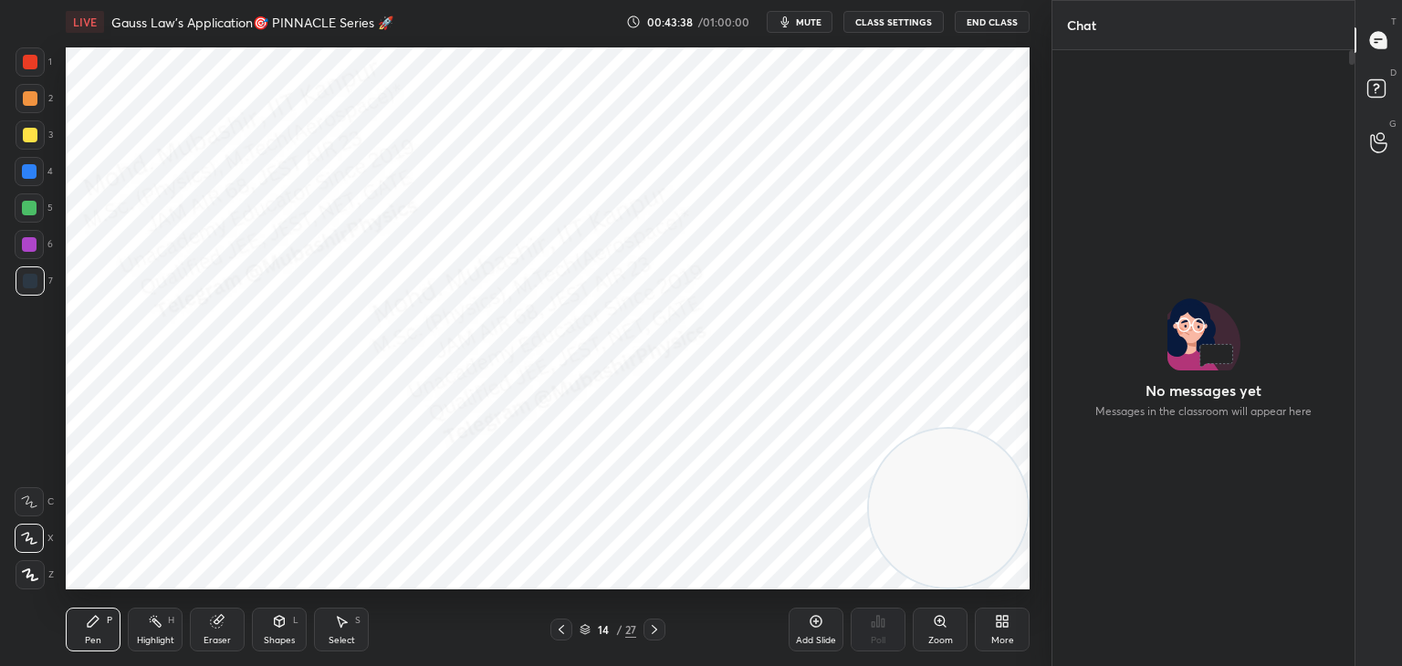
drag, startPoint x: 160, startPoint y: 625, endPoint x: 150, endPoint y: 625, distance: 10.0
click at [154, 623] on rect at bounding box center [156, 623] width 9 height 9
click at [87, 636] on div "Pen" at bounding box center [93, 640] width 16 height 9
click at [797, 23] on button "mute" at bounding box center [800, 22] width 66 height 22
click at [803, 13] on button "unmute" at bounding box center [800, 22] width 66 height 22
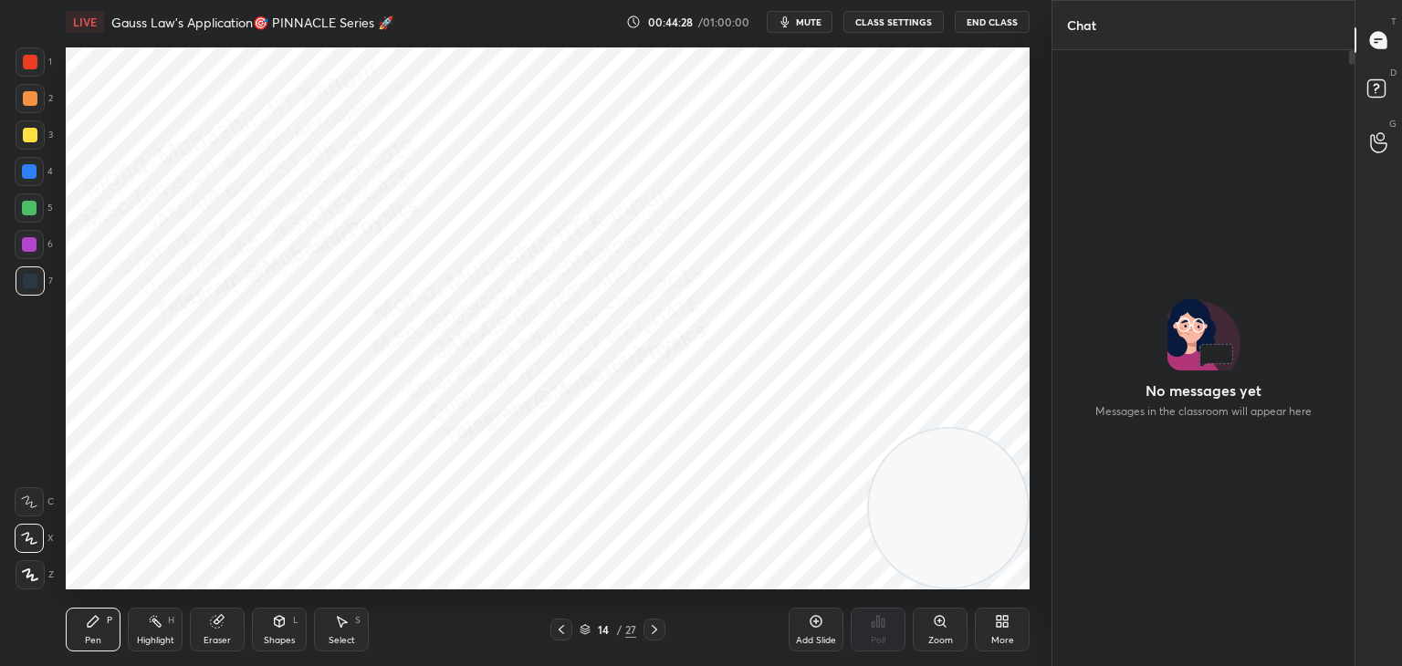
click at [813, 23] on span "mute" at bounding box center [809, 22] width 26 height 13
click at [810, 19] on span "unmute" at bounding box center [807, 22] width 39 height 13
click at [813, 19] on span "mute" at bounding box center [809, 22] width 26 height 13
click at [810, 20] on span "unmute" at bounding box center [807, 22] width 39 height 13
click at [815, 20] on span "mute" at bounding box center [809, 22] width 26 height 13
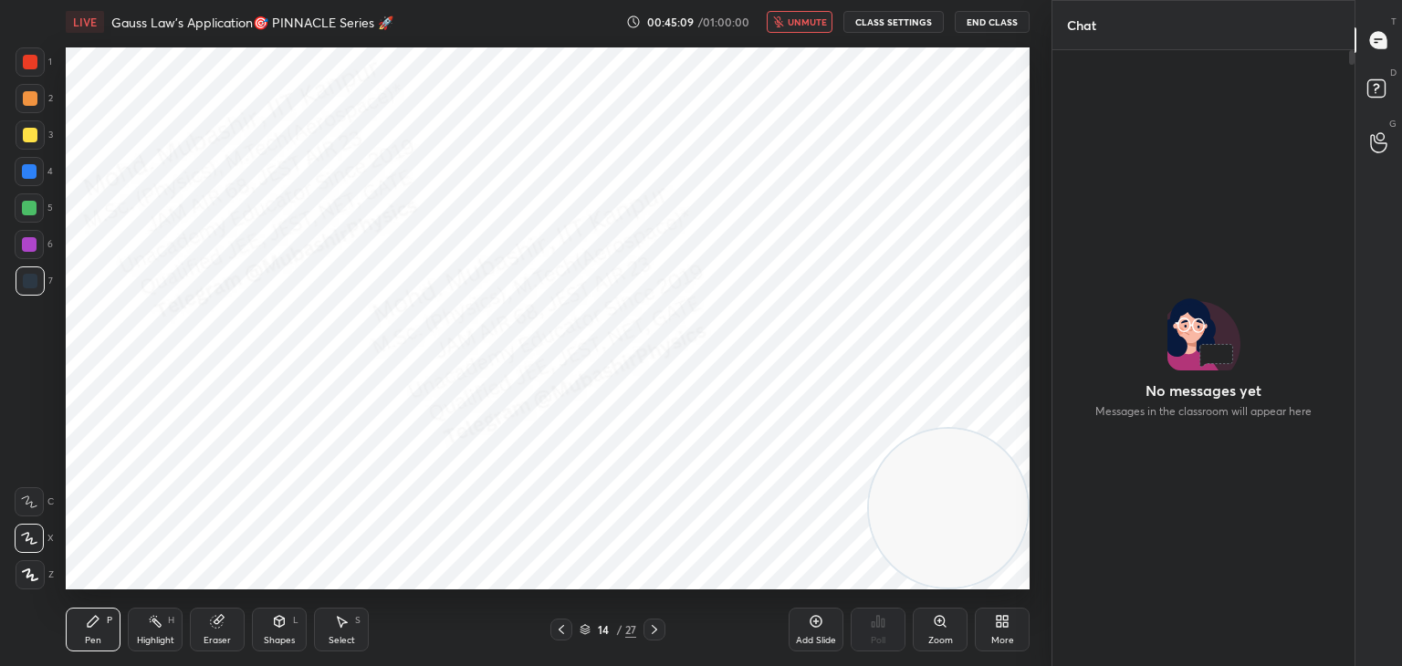
click at [789, 23] on button "unmute" at bounding box center [800, 22] width 66 height 22
drag, startPoint x: 803, startPoint y: 23, endPoint x: 811, endPoint y: 30, distance: 11.0
click at [804, 21] on span "mute" at bounding box center [809, 22] width 26 height 13
click at [800, 21] on span "unmute" at bounding box center [807, 22] width 39 height 13
click at [799, 17] on button "mute" at bounding box center [800, 22] width 66 height 22
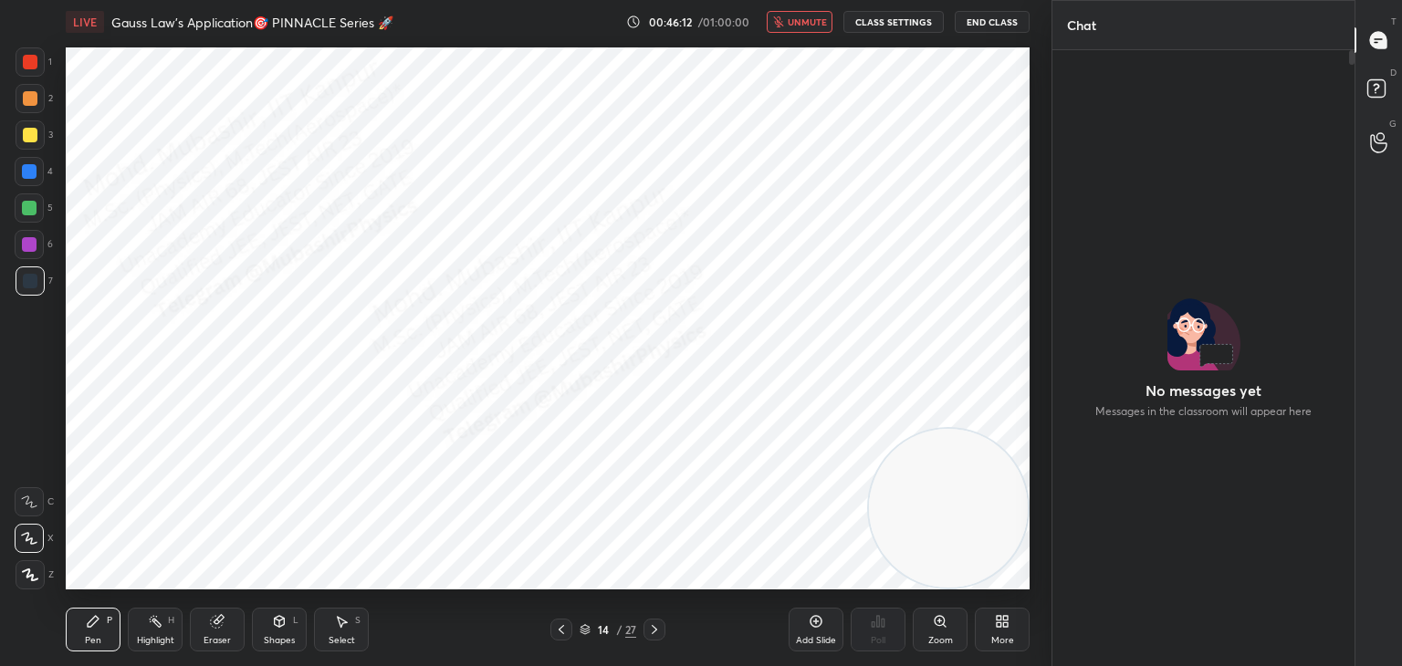
drag, startPoint x: 793, startPoint y: 12, endPoint x: 811, endPoint y: 24, distance: 21.8
click at [792, 12] on button "unmute" at bounding box center [800, 22] width 66 height 22
drag, startPoint x: 1387, startPoint y: 87, endPoint x: 1387, endPoint y: 76, distance: 11.0
click at [1384, 87] on icon at bounding box center [1379, 91] width 33 height 33
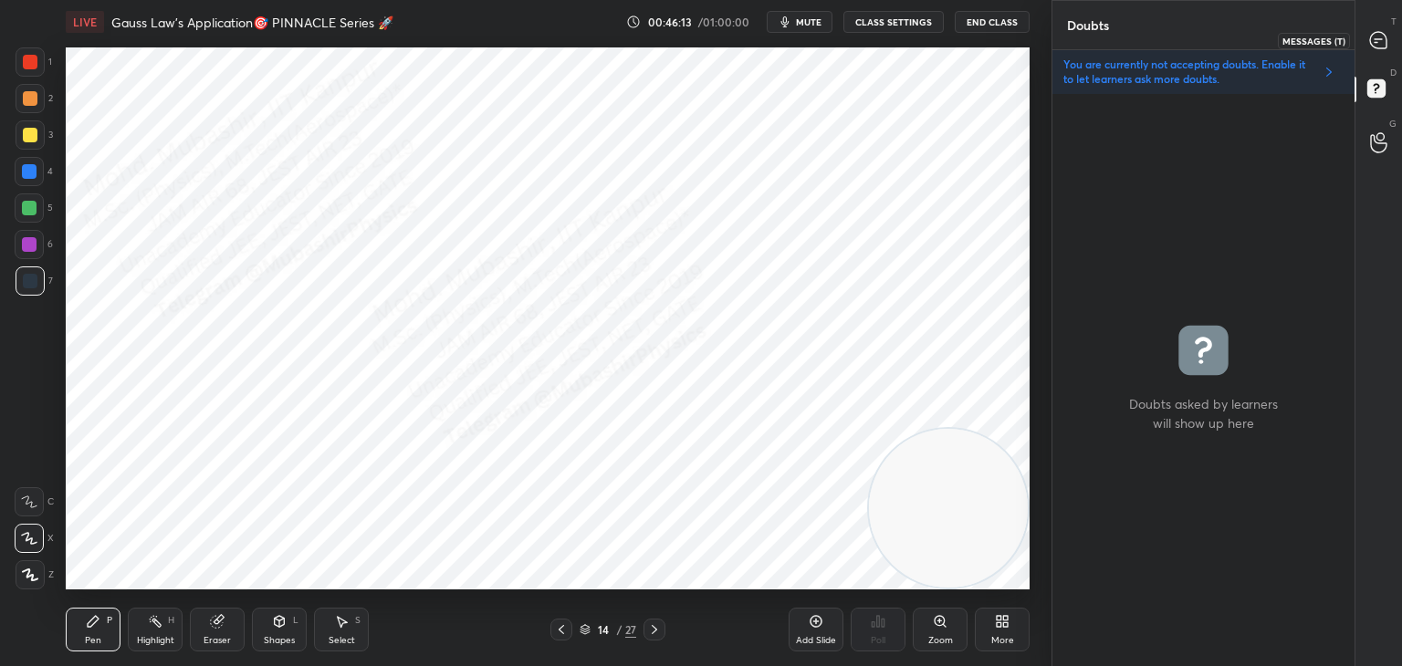
click at [1384, 48] on icon at bounding box center [1378, 40] width 16 height 16
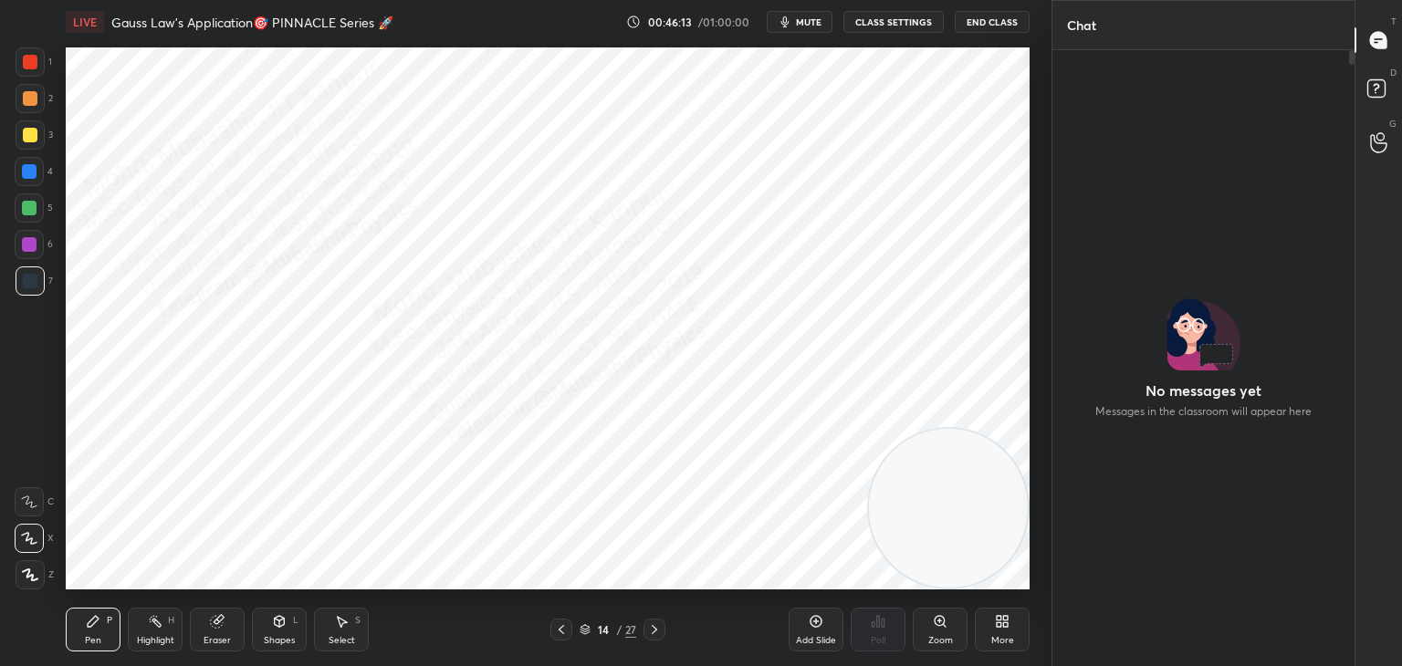
scroll to position [611, 297]
click at [1377, 92] on rect at bounding box center [1375, 88] width 17 height 17
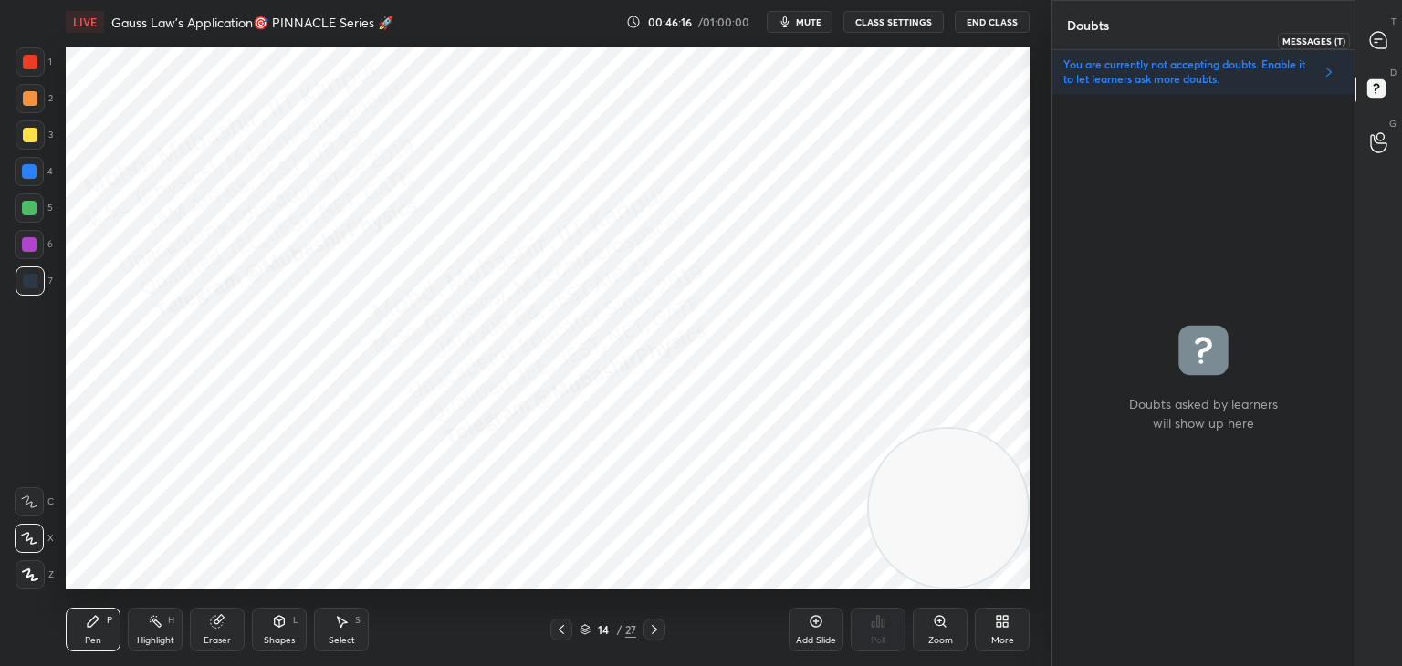
click at [1381, 41] on icon at bounding box center [1378, 40] width 16 height 16
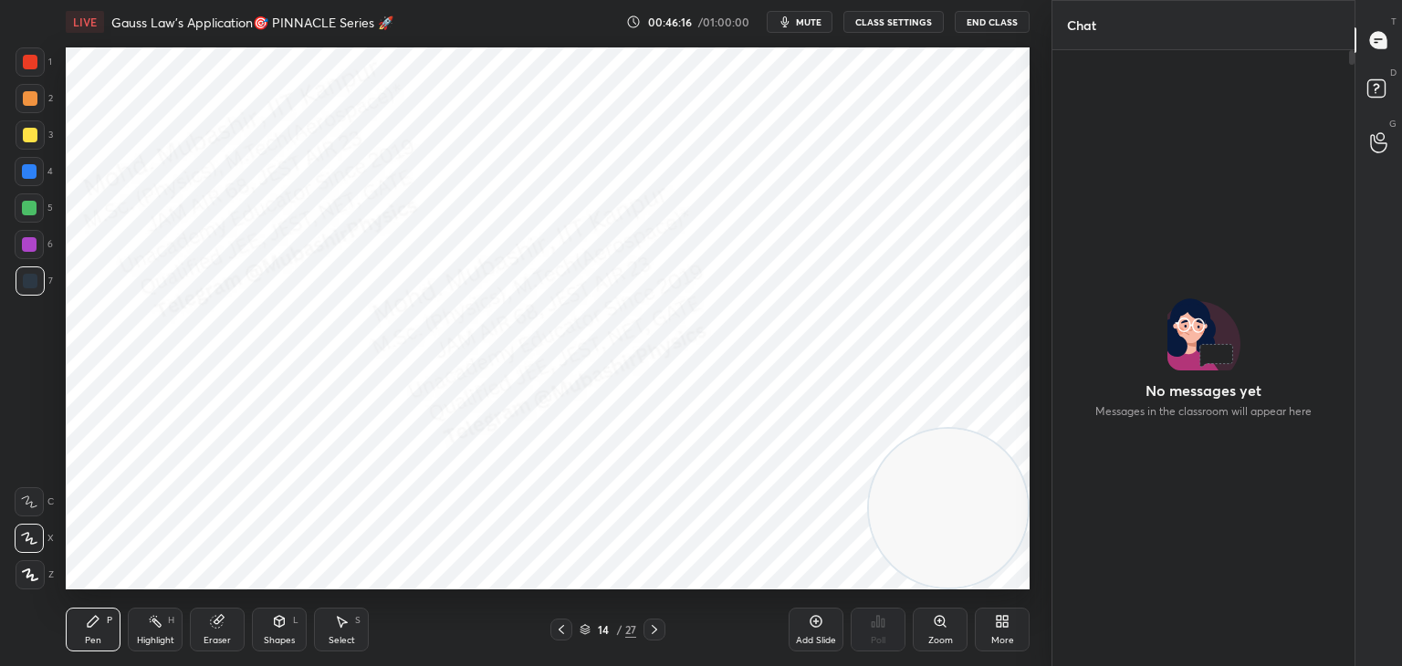
scroll to position [611, 297]
click at [1380, 89] on rect at bounding box center [1375, 88] width 17 height 17
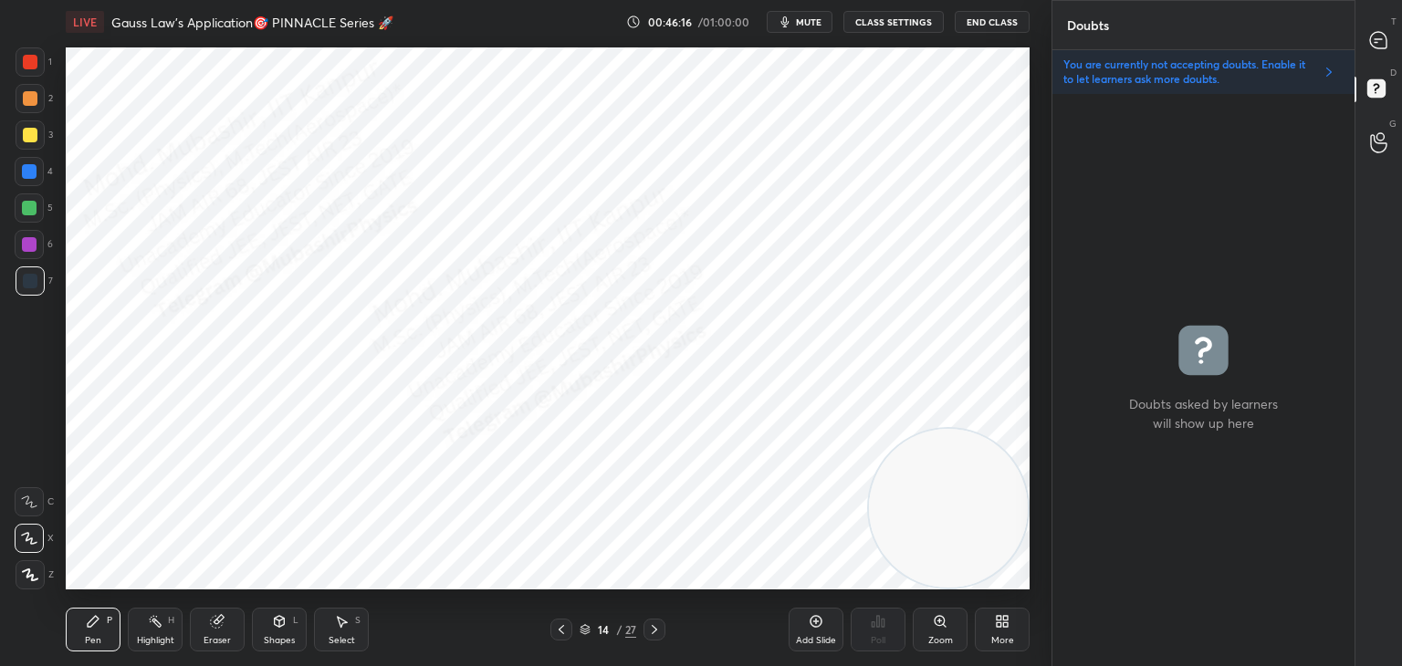
scroll to position [567, 297]
click at [1377, 42] on icon at bounding box center [1378, 40] width 16 height 16
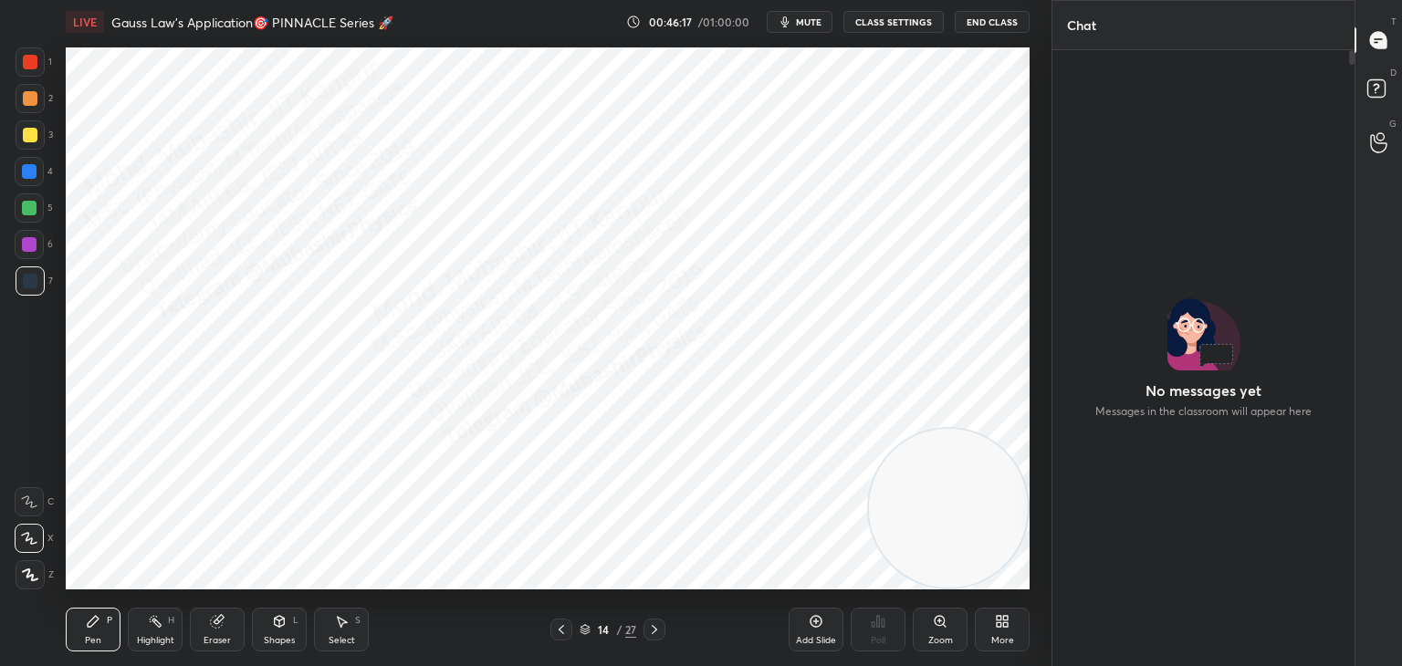
scroll to position [611, 297]
click at [1374, 92] on rect at bounding box center [1375, 88] width 17 height 17
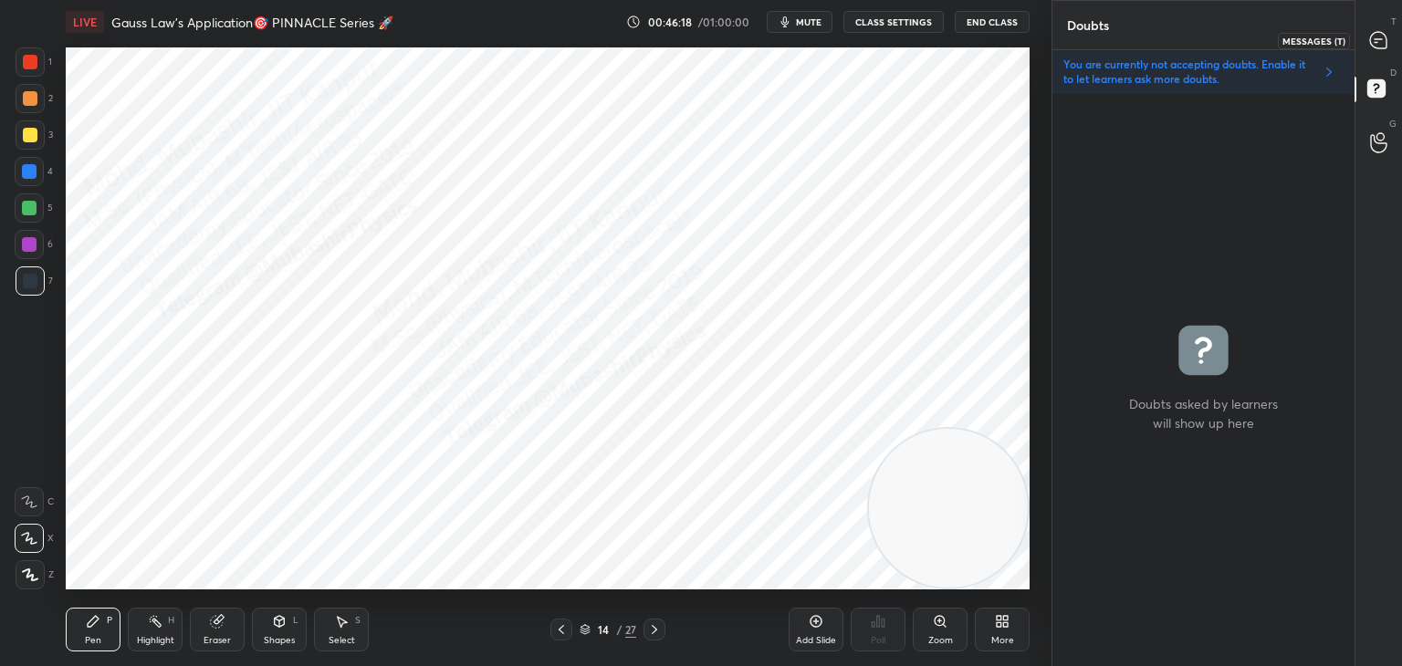
drag, startPoint x: 1380, startPoint y: 50, endPoint x: 1381, endPoint y: 82, distance: 32.0
click at [1377, 53] on div at bounding box center [1379, 40] width 37 height 33
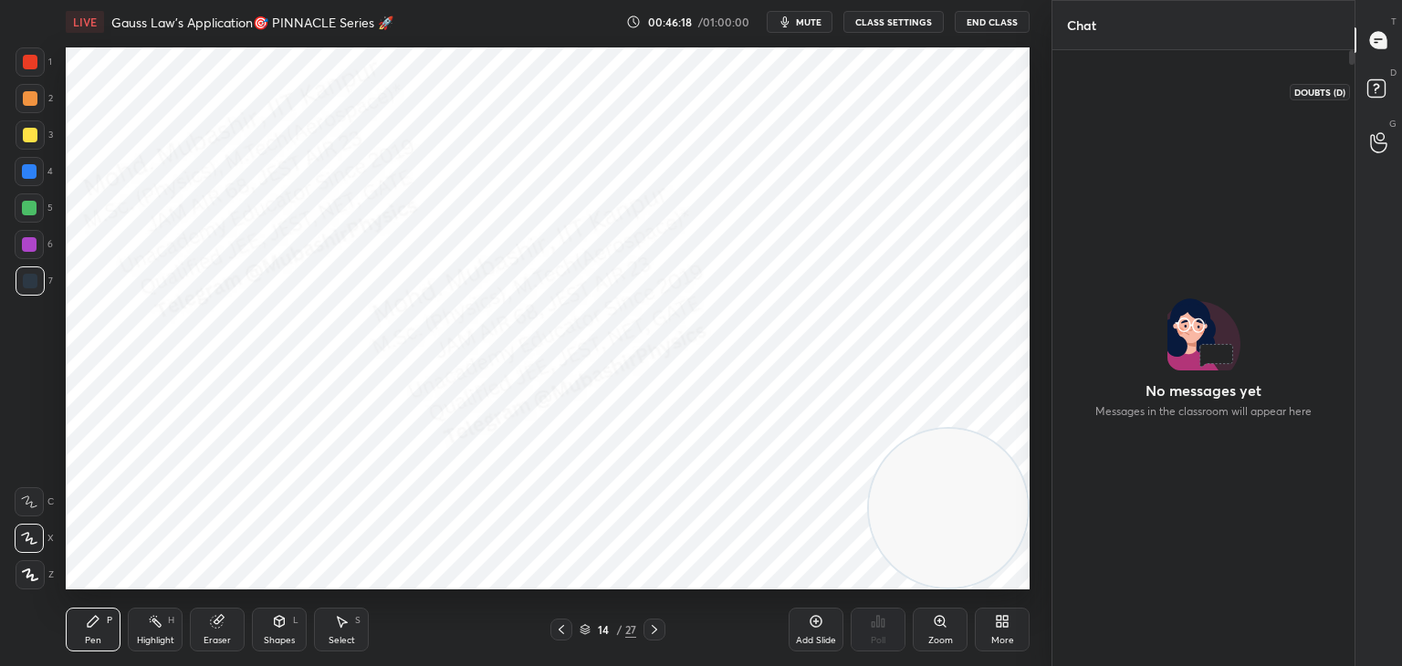
click at [1374, 93] on rect at bounding box center [1375, 88] width 17 height 17
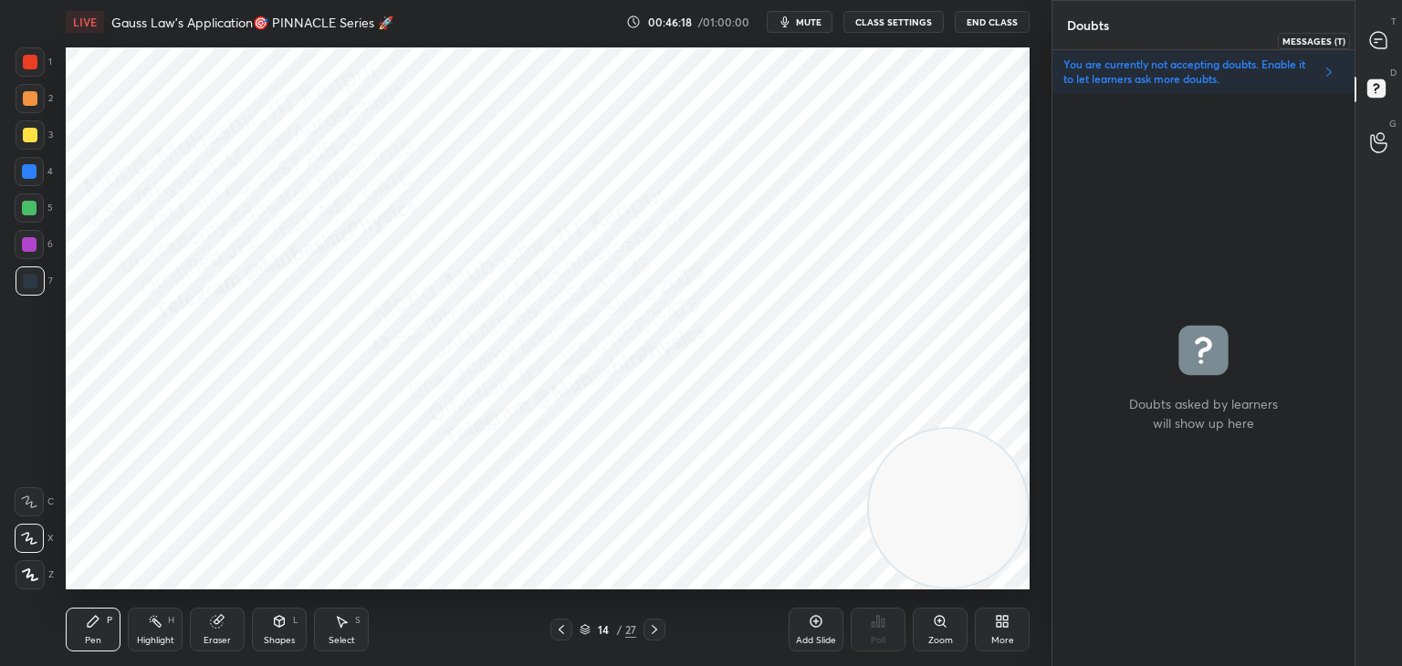
click at [1377, 52] on div at bounding box center [1379, 40] width 37 height 33
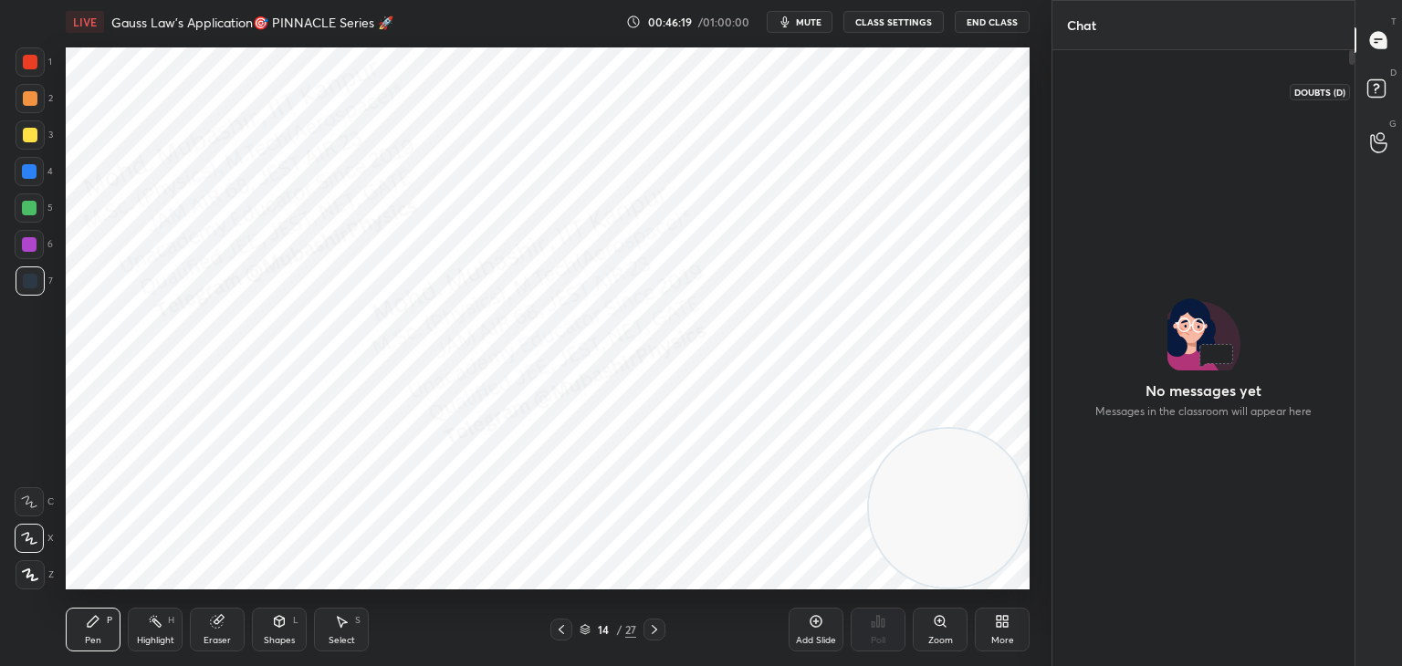
click at [1381, 96] on rect at bounding box center [1375, 88] width 17 height 17
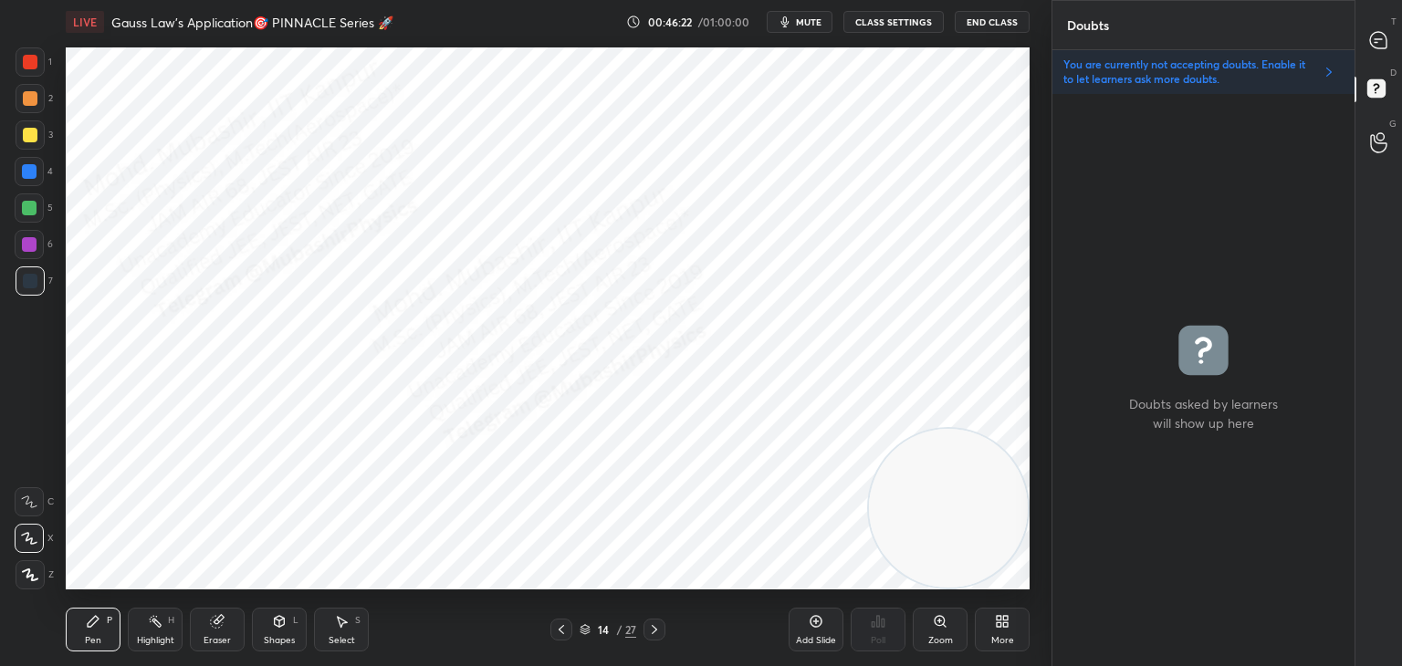
click at [1375, 57] on div "T Messages (T)" at bounding box center [1378, 40] width 47 height 51
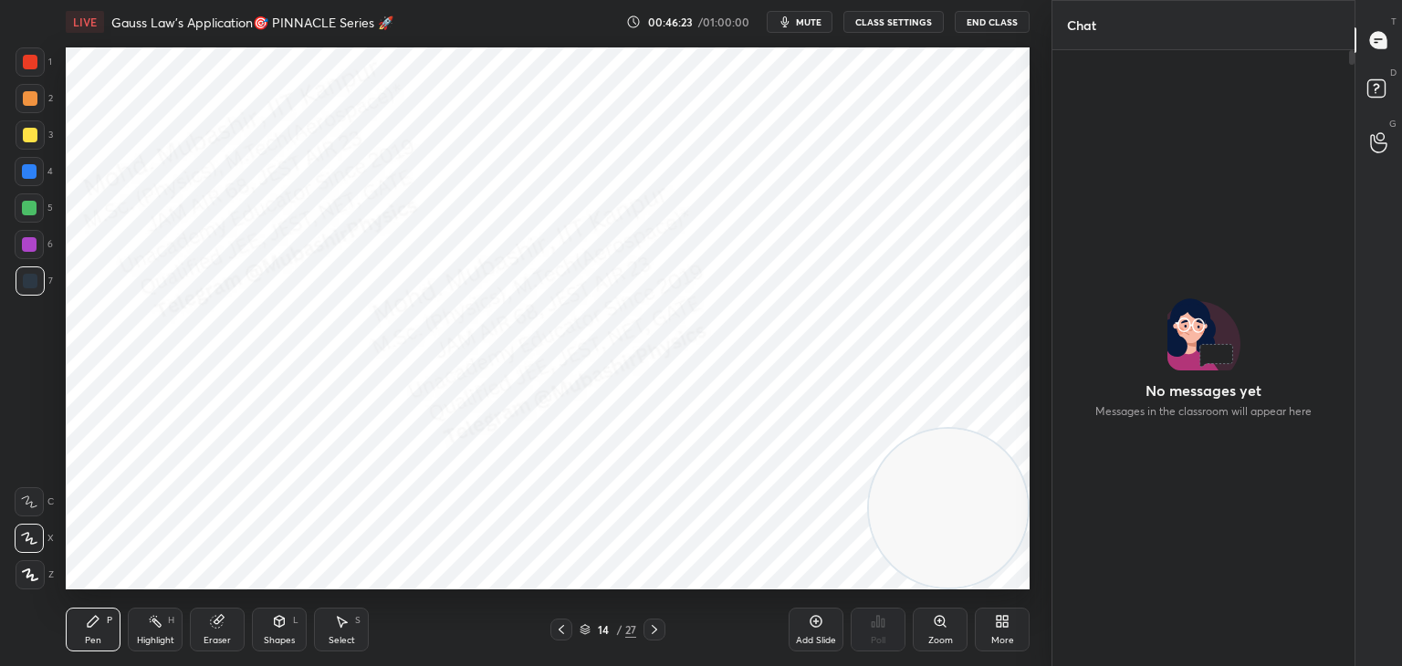
scroll to position [611, 297]
click at [811, 19] on span "mute" at bounding box center [809, 22] width 26 height 13
click at [796, 19] on span "unmute" at bounding box center [807, 22] width 39 height 13
drag, startPoint x: 806, startPoint y: 21, endPoint x: 804, endPoint y: 6, distance: 14.7
click at [810, 17] on span "mute" at bounding box center [809, 22] width 26 height 13
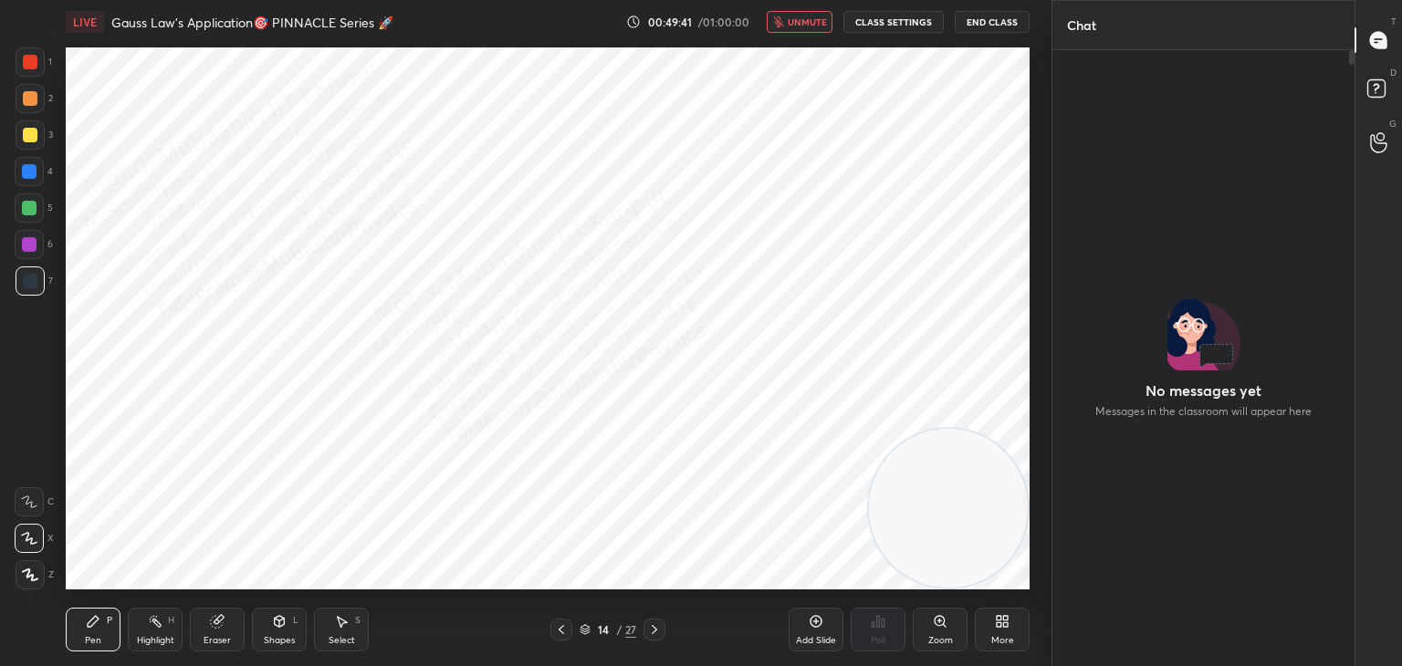
click at [800, 27] on button "unmute" at bounding box center [800, 22] width 66 height 22
drag, startPoint x: 804, startPoint y: 16, endPoint x: 831, endPoint y: 13, distance: 27.6
click at [806, 18] on span "mute" at bounding box center [809, 22] width 26 height 13
click at [804, 19] on span "unmute" at bounding box center [807, 22] width 39 height 13
drag, startPoint x: 30, startPoint y: 172, endPoint x: 65, endPoint y: 163, distance: 35.9
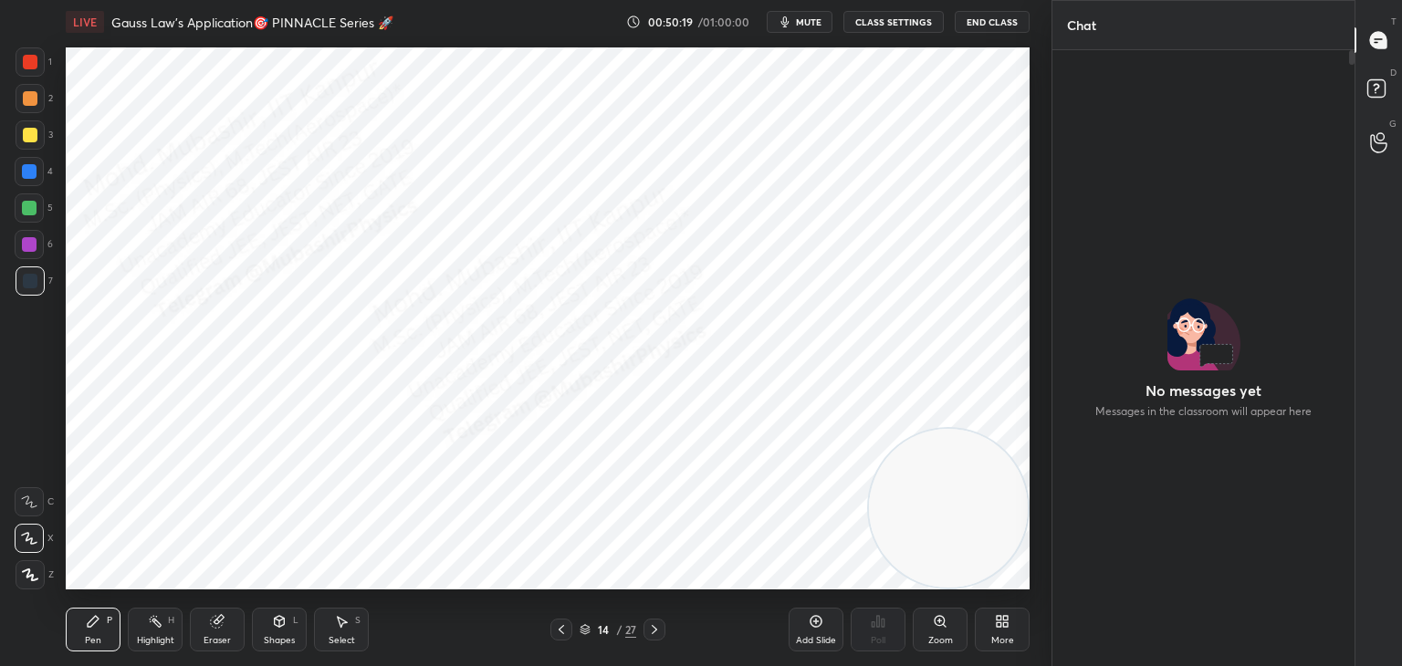
click at [34, 176] on div at bounding box center [29, 171] width 15 height 15
drag, startPoint x: 29, startPoint y: 78, endPoint x: 52, endPoint y: 107, distance: 37.1
click at [30, 81] on div "1" at bounding box center [34, 65] width 37 height 37
click at [23, 89] on div at bounding box center [30, 98] width 29 height 29
click at [27, 144] on div at bounding box center [30, 134] width 29 height 29
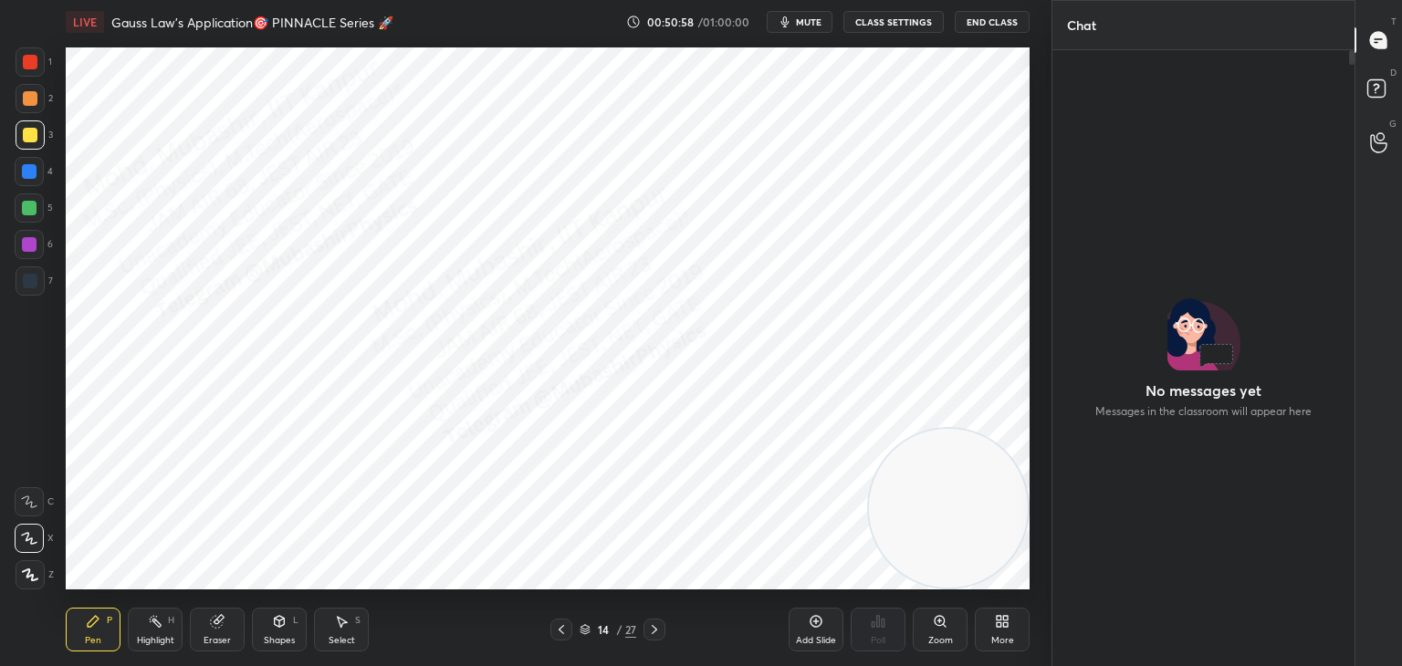
click at [646, 632] on div at bounding box center [654, 630] width 22 height 22
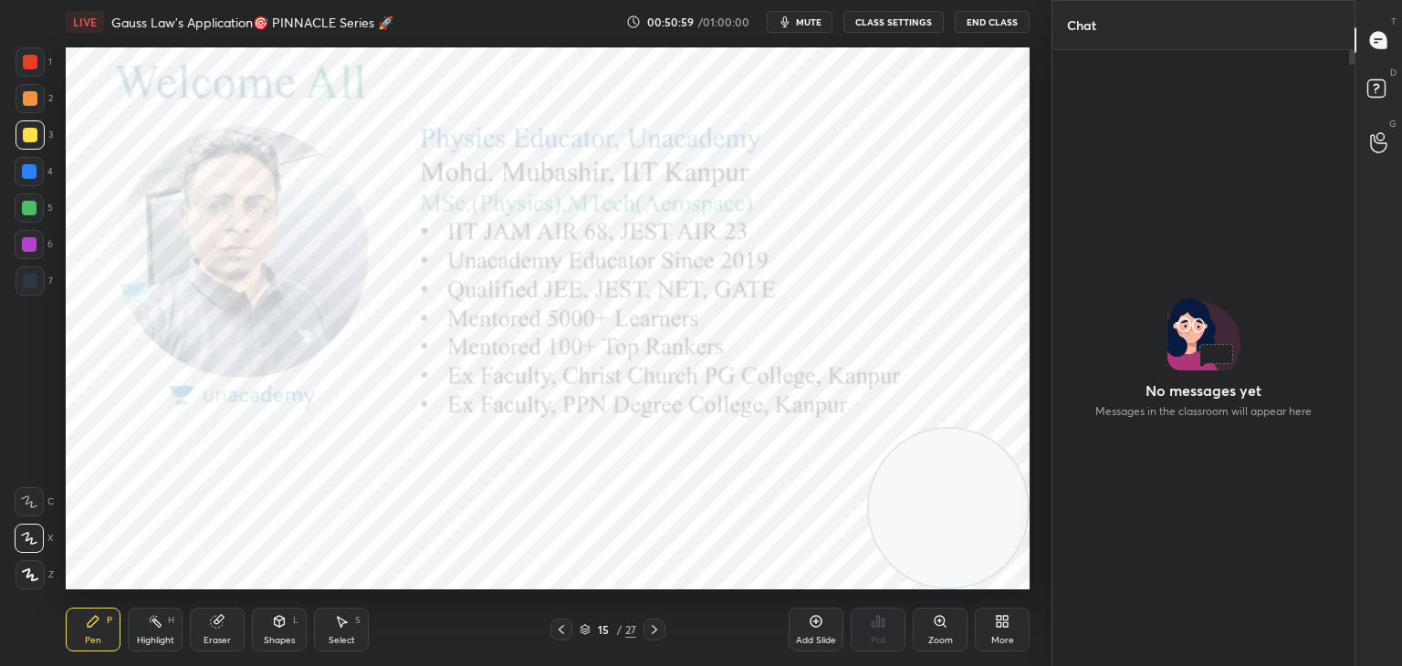
drag, startPoint x: 557, startPoint y: 628, endPoint x: 570, endPoint y: 632, distance: 14.2
click at [555, 628] on icon at bounding box center [561, 629] width 15 height 15
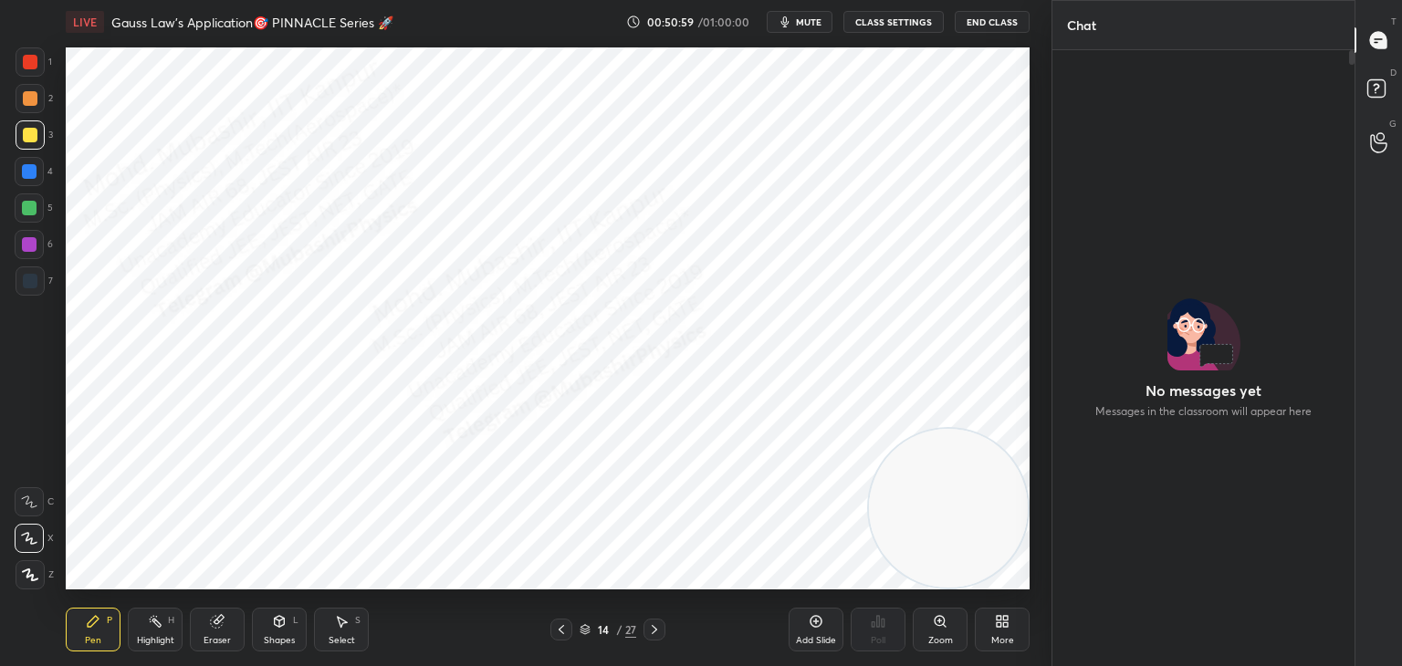
click at [1008, 626] on div "More" at bounding box center [1002, 630] width 55 height 44
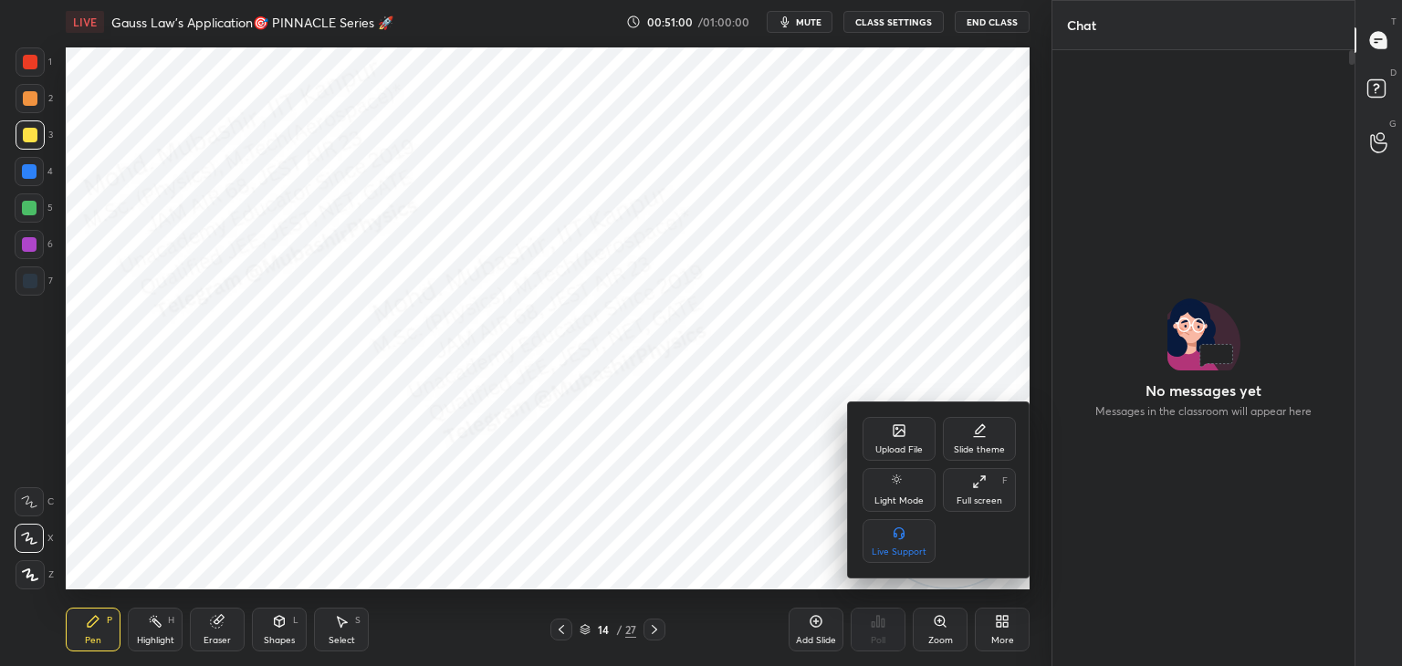
click at [892, 432] on icon at bounding box center [899, 430] width 15 height 15
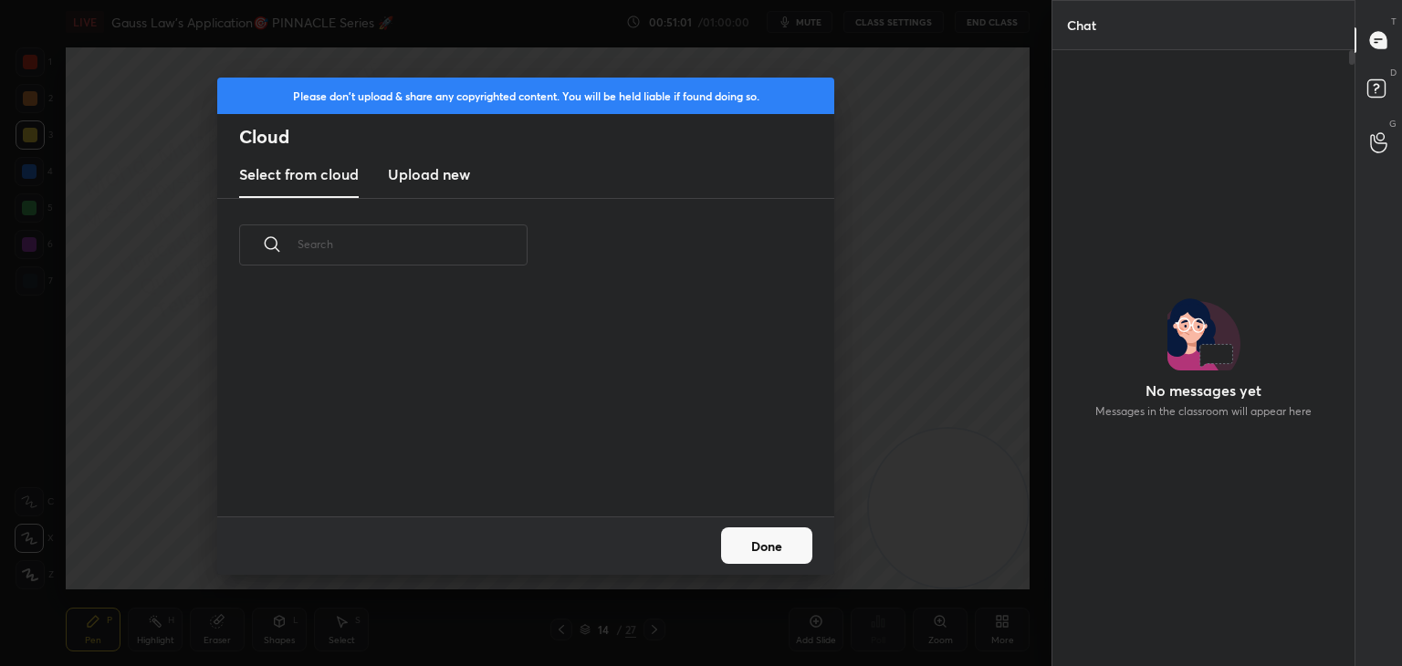
scroll to position [225, 586]
click at [429, 169] on h3 "Upload new" at bounding box center [429, 174] width 82 height 22
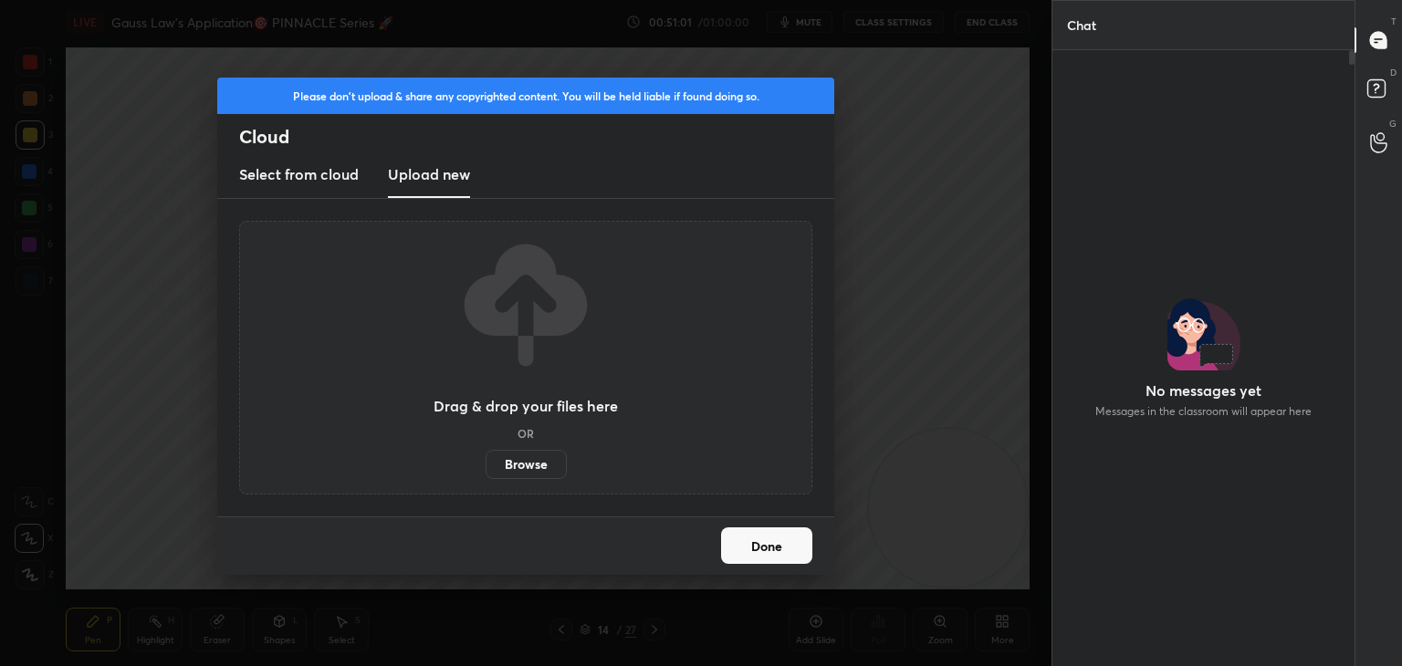
click at [537, 465] on label "Browse" at bounding box center [526, 464] width 81 height 29
click at [486, 465] on input "Browse" at bounding box center [486, 464] width 0 height 29
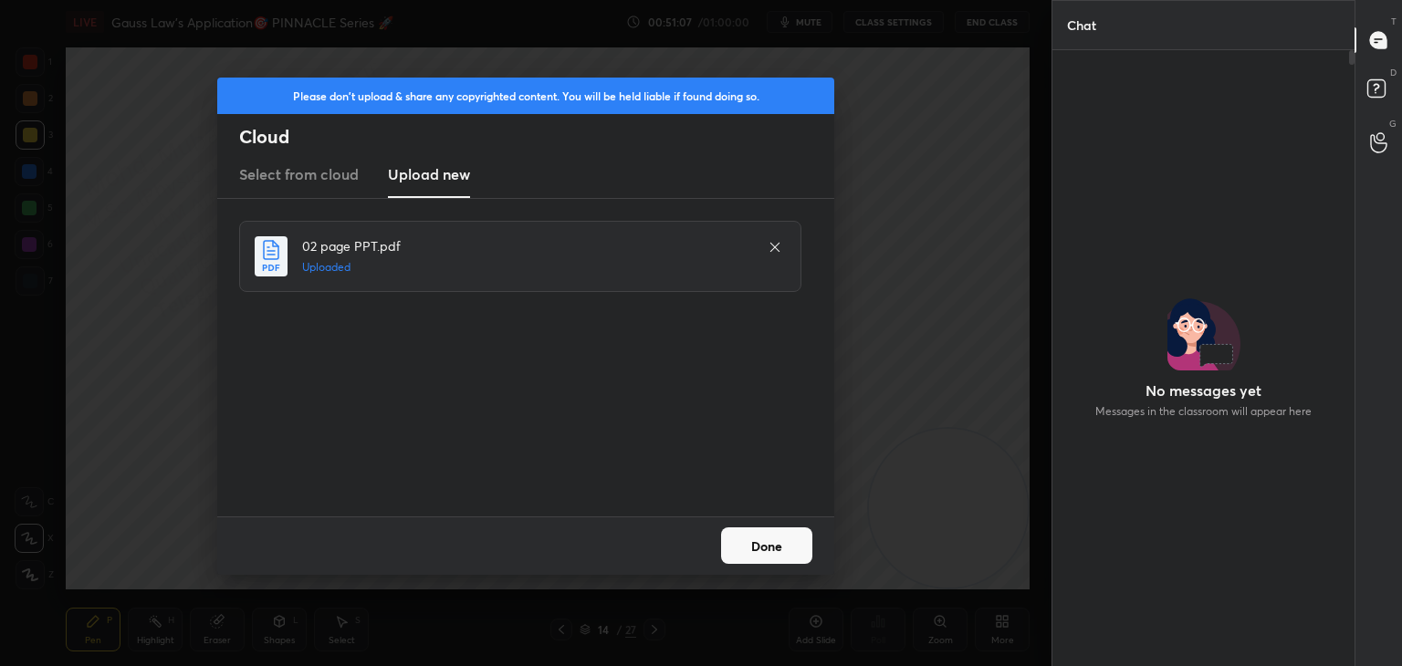
click at [774, 546] on button "Done" at bounding box center [766, 546] width 91 height 37
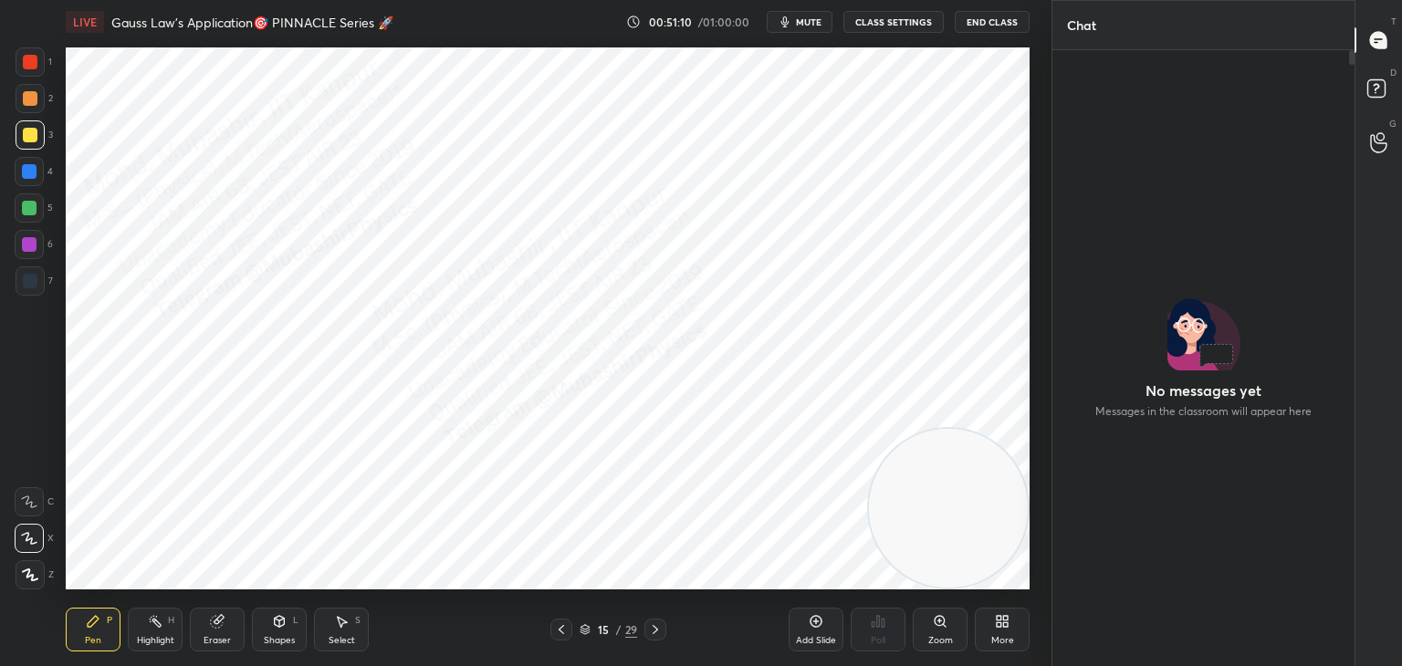
drag, startPoint x: 297, startPoint y: 629, endPoint x: 287, endPoint y: 625, distance: 10.7
click at [287, 625] on div "Shapes L" at bounding box center [279, 630] width 55 height 44
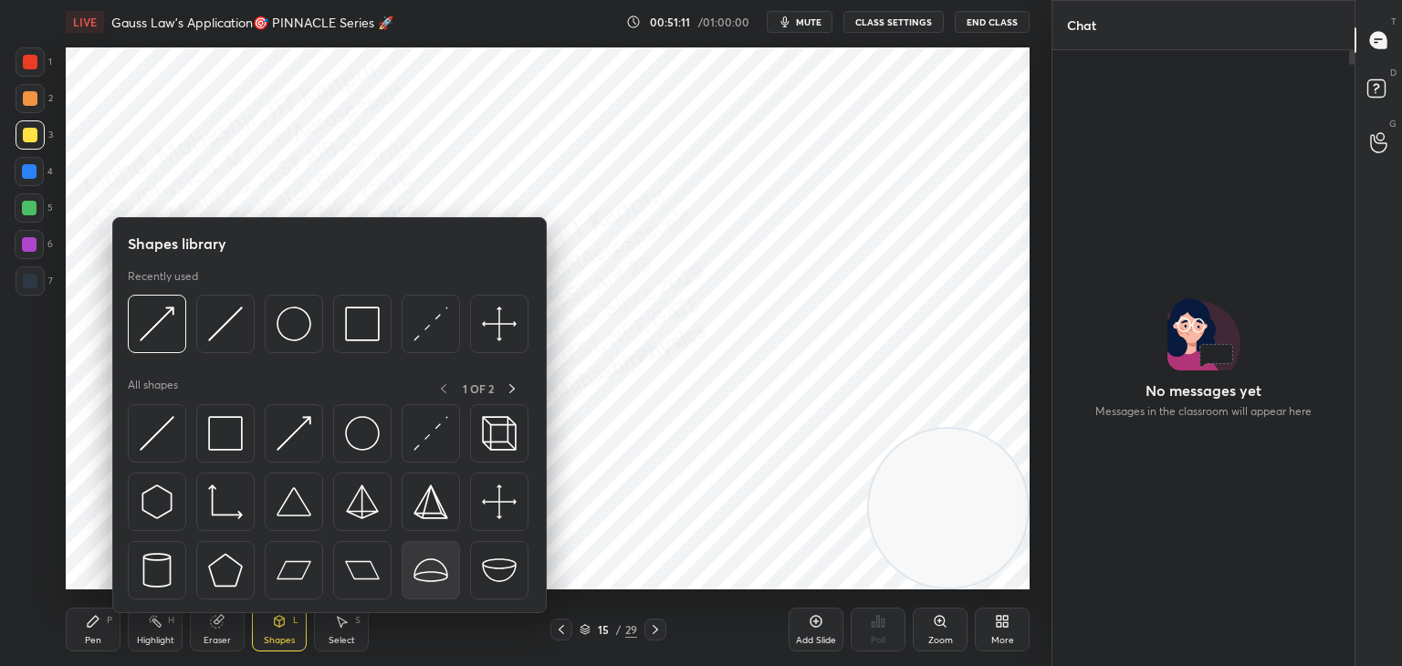
click at [429, 568] on img at bounding box center [430, 570] width 35 height 35
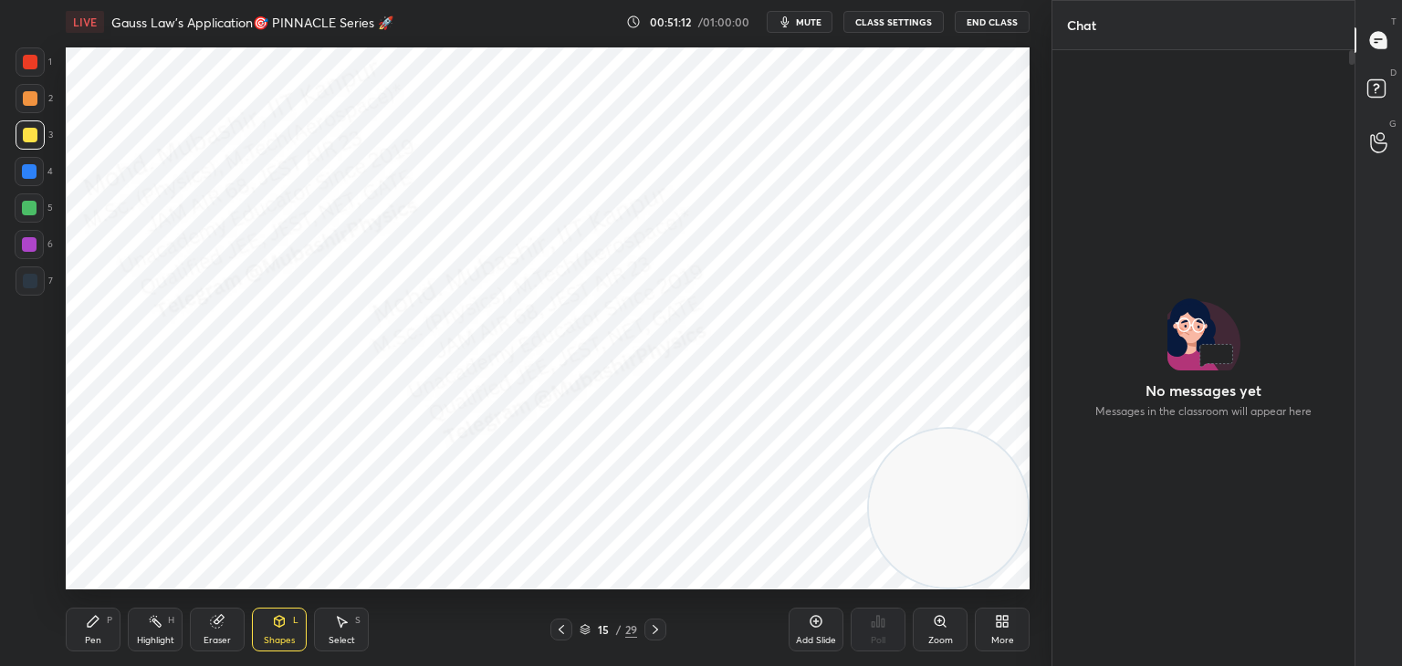
drag, startPoint x: 30, startPoint y: 252, endPoint x: 51, endPoint y: 243, distance: 22.9
click at [29, 249] on div at bounding box center [29, 244] width 29 height 29
drag, startPoint x: 347, startPoint y: 633, endPoint x: 345, endPoint y: 618, distance: 15.6
click at [345, 632] on div "Select S" at bounding box center [341, 630] width 55 height 44
drag, startPoint x: 278, startPoint y: 225, endPoint x: 456, endPoint y: 365, distance: 226.8
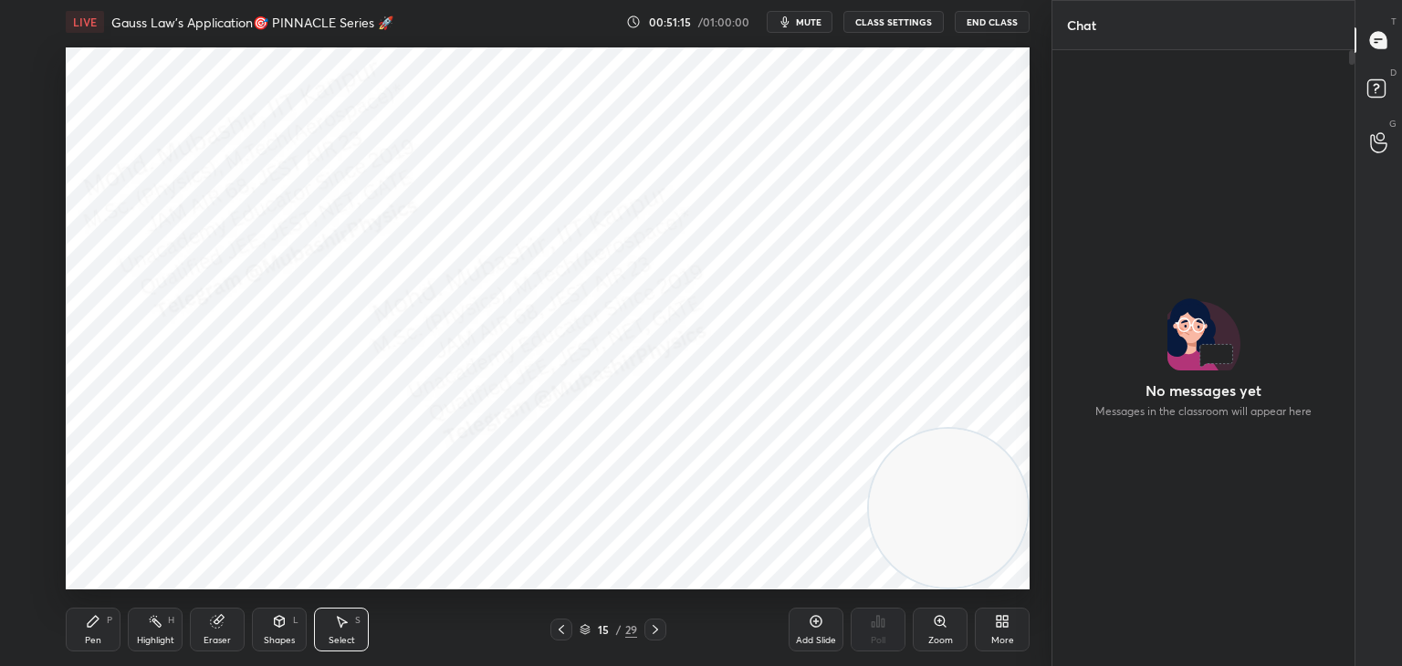
click at [391, 340] on div "0 ° Undo Copy Paste here Duplicate Duplicate to new slide Delete" at bounding box center [548, 318] width 964 height 542
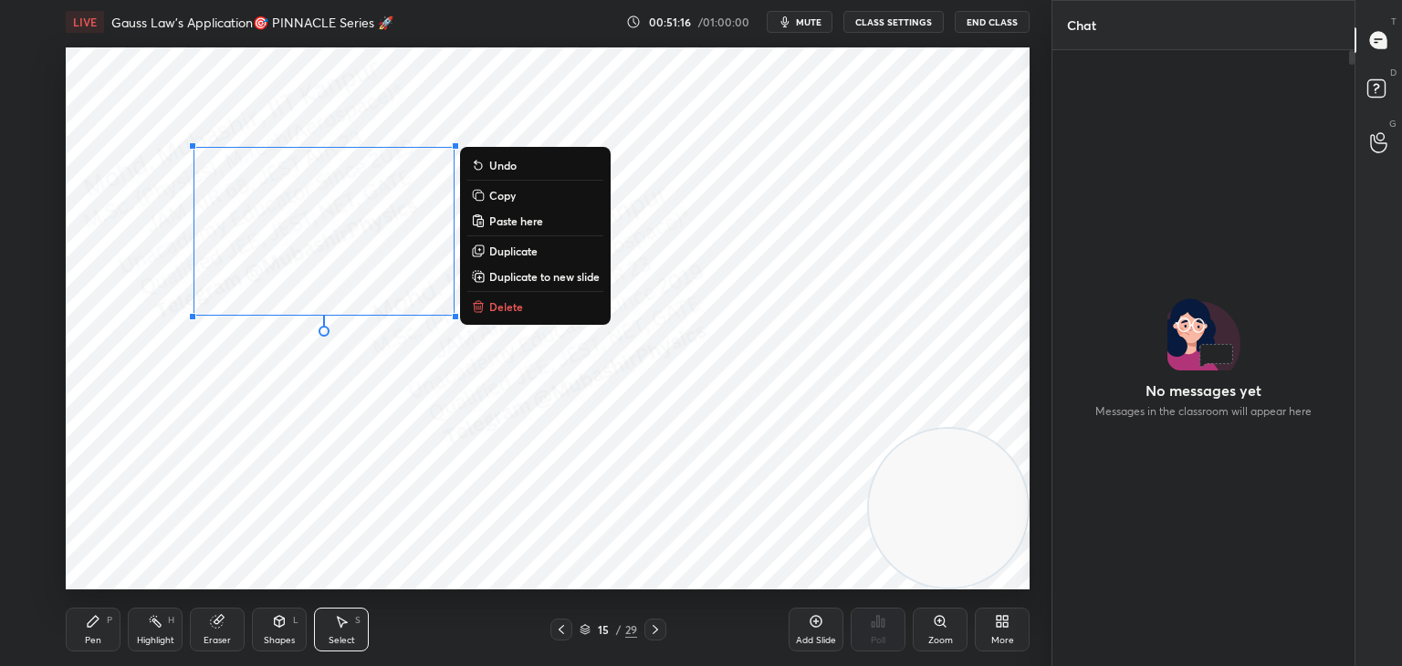
click at [279, 636] on div "Shapes" at bounding box center [279, 640] width 31 height 9
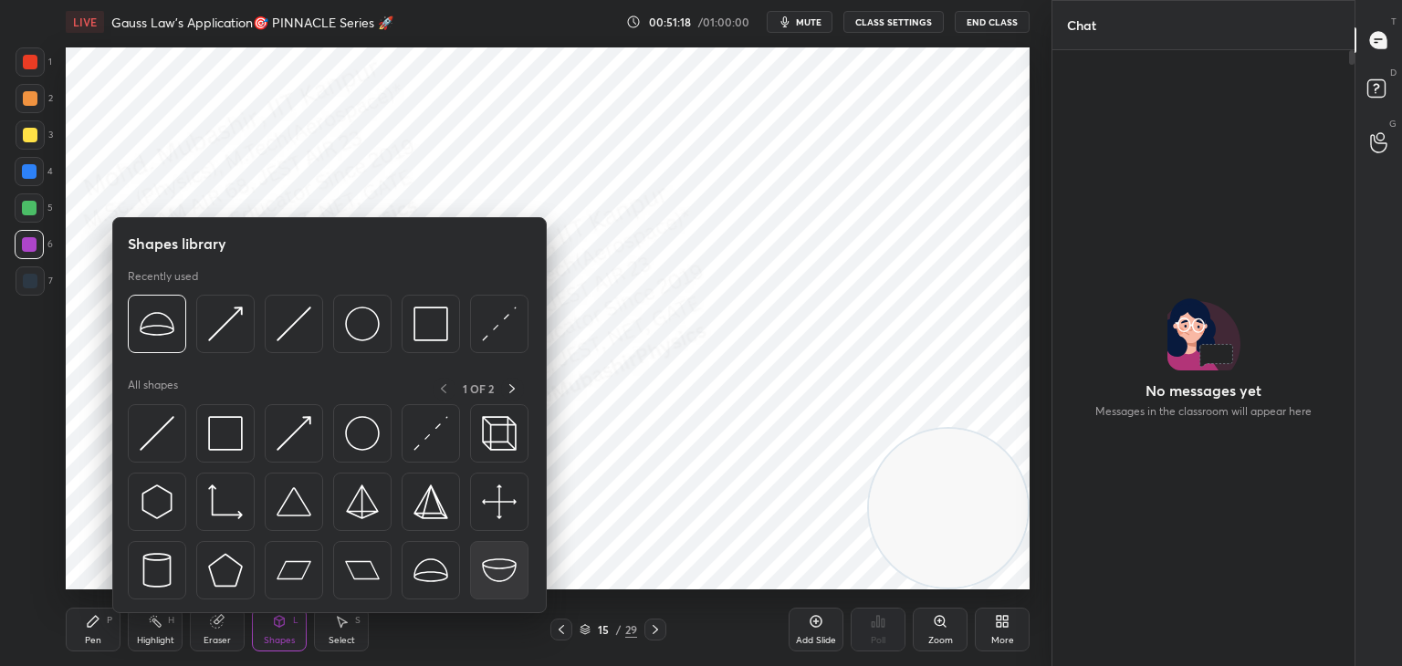
click at [496, 566] on img at bounding box center [499, 570] width 35 height 35
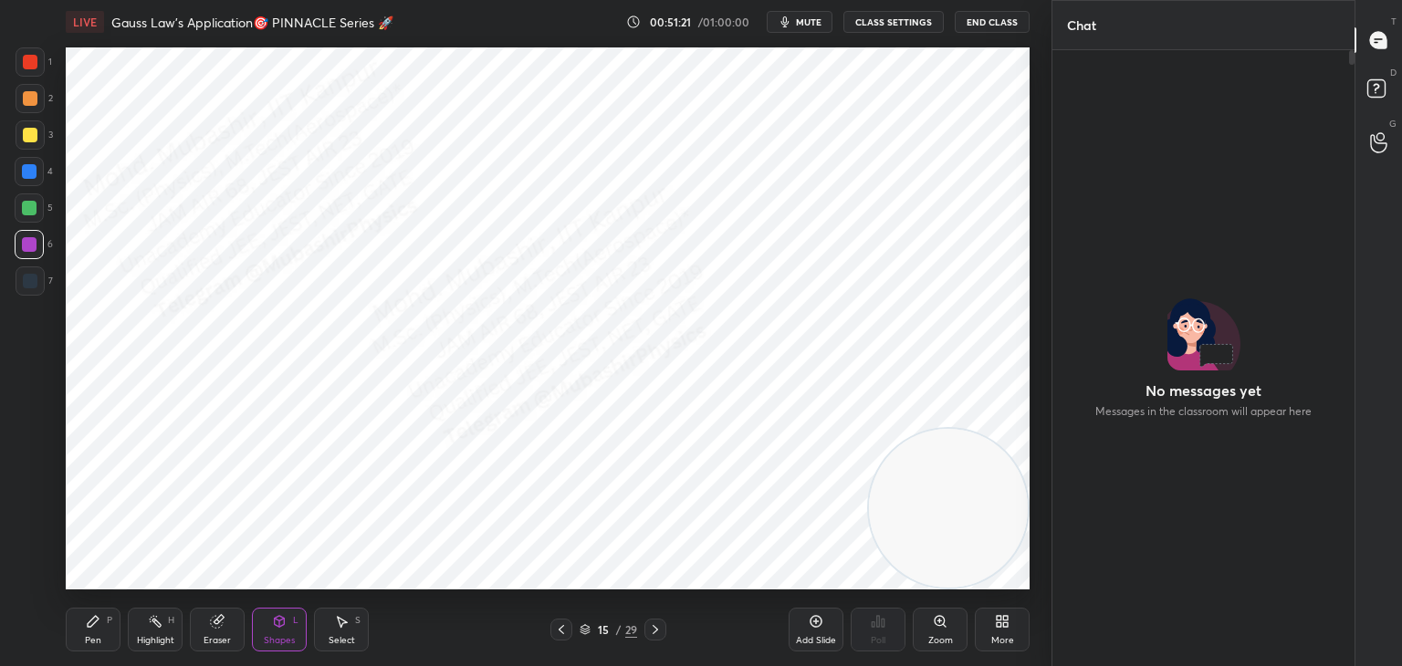
drag, startPoint x: 343, startPoint y: 626, endPoint x: 341, endPoint y: 611, distance: 15.6
click at [341, 625] on icon at bounding box center [341, 621] width 15 height 15
drag, startPoint x: 329, startPoint y: 445, endPoint x: 454, endPoint y: 529, distance: 149.9
click at [380, 487] on div "0 ° Undo Copy Paste here Duplicate Duplicate to new slide Delete" at bounding box center [548, 318] width 964 height 542
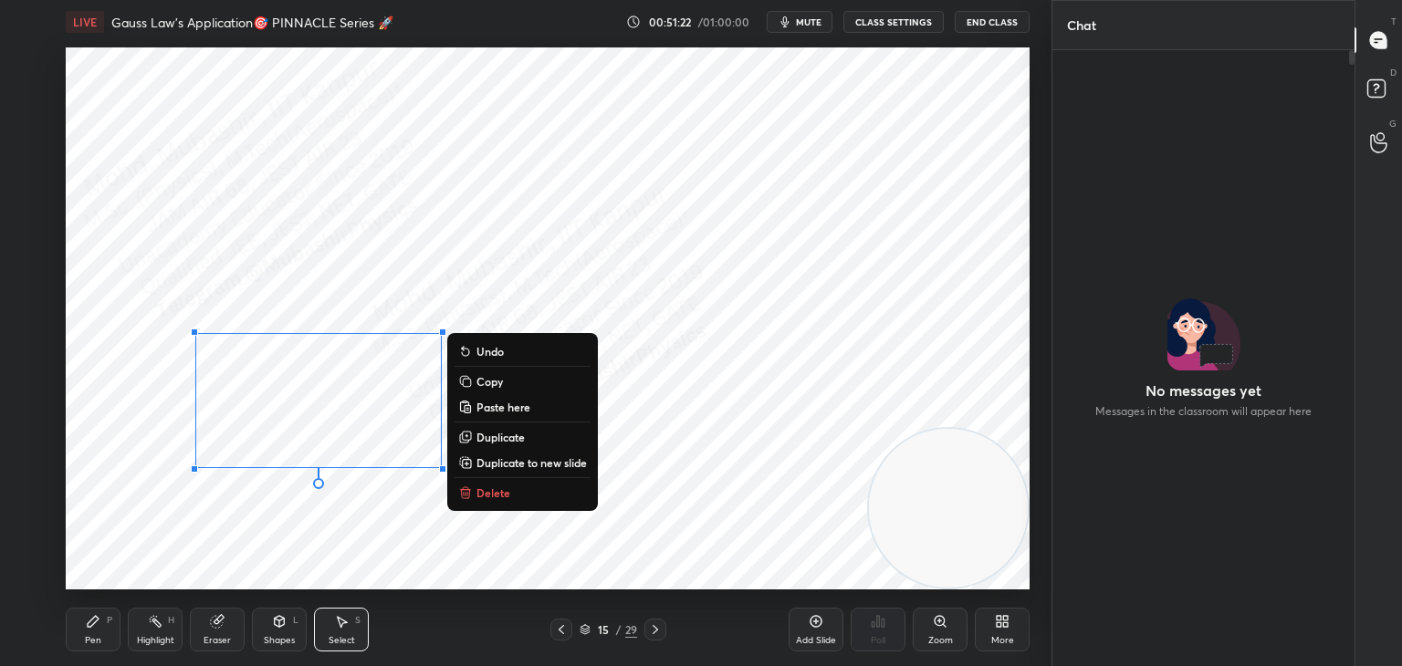
click at [489, 487] on button "Delete" at bounding box center [522, 493] width 136 height 22
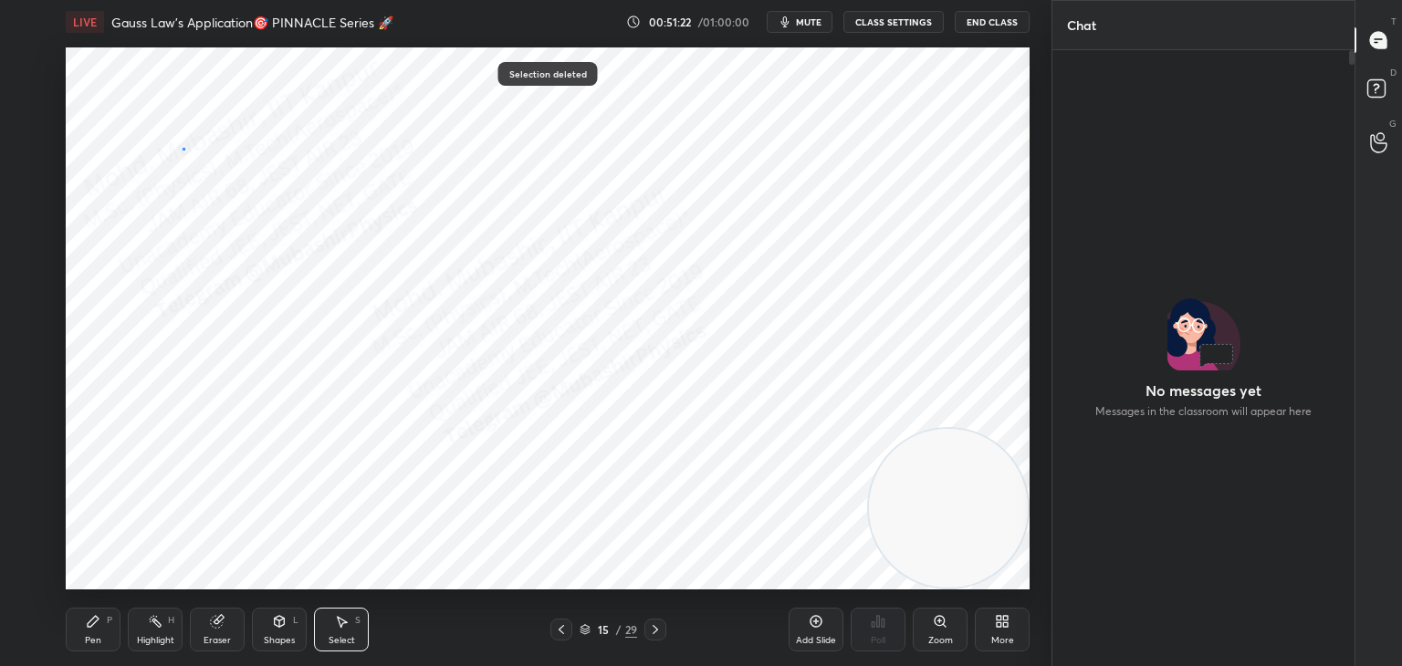
drag, startPoint x: 183, startPoint y: 148, endPoint x: 549, endPoint y: 360, distance: 423.6
click at [450, 308] on div "0 ° Undo Copy Paste here Duplicate Duplicate to new slide Delete" at bounding box center [548, 318] width 964 height 542
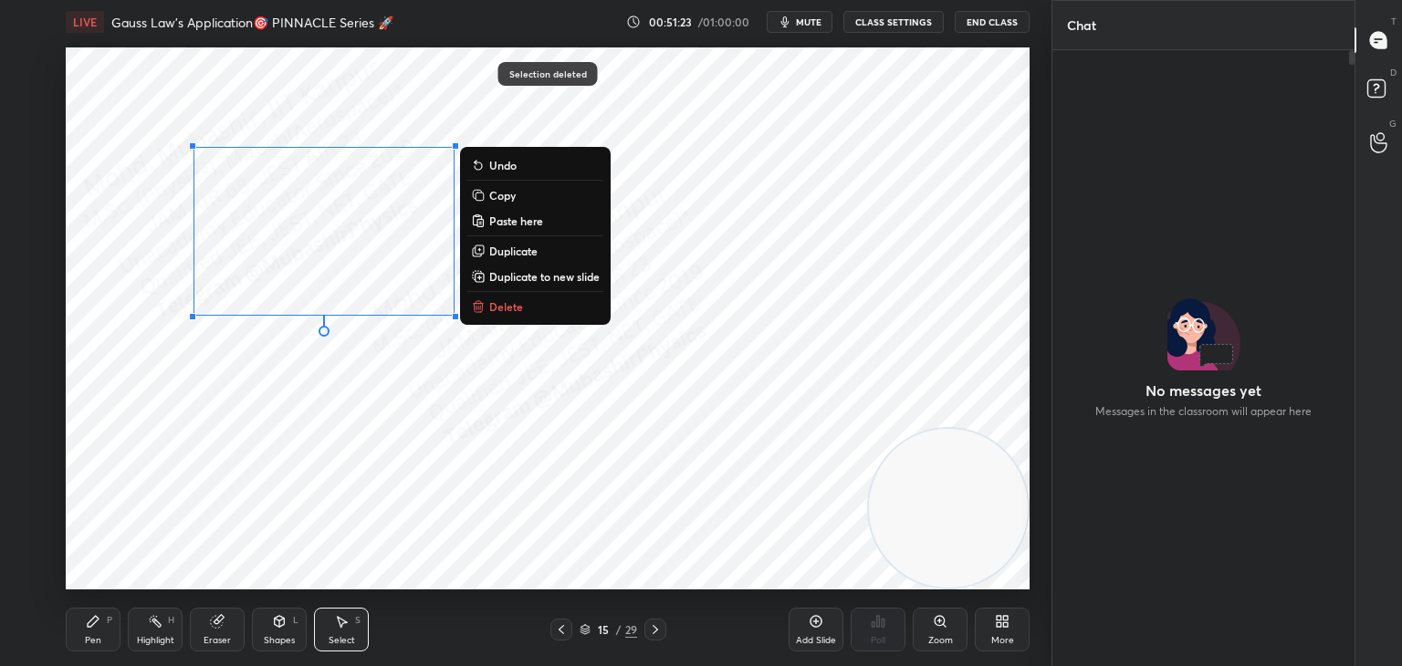
drag, startPoint x: 527, startPoint y: 254, endPoint x: 381, endPoint y: 296, distance: 151.1
click at [522, 256] on p "Duplicate" at bounding box center [513, 251] width 48 height 15
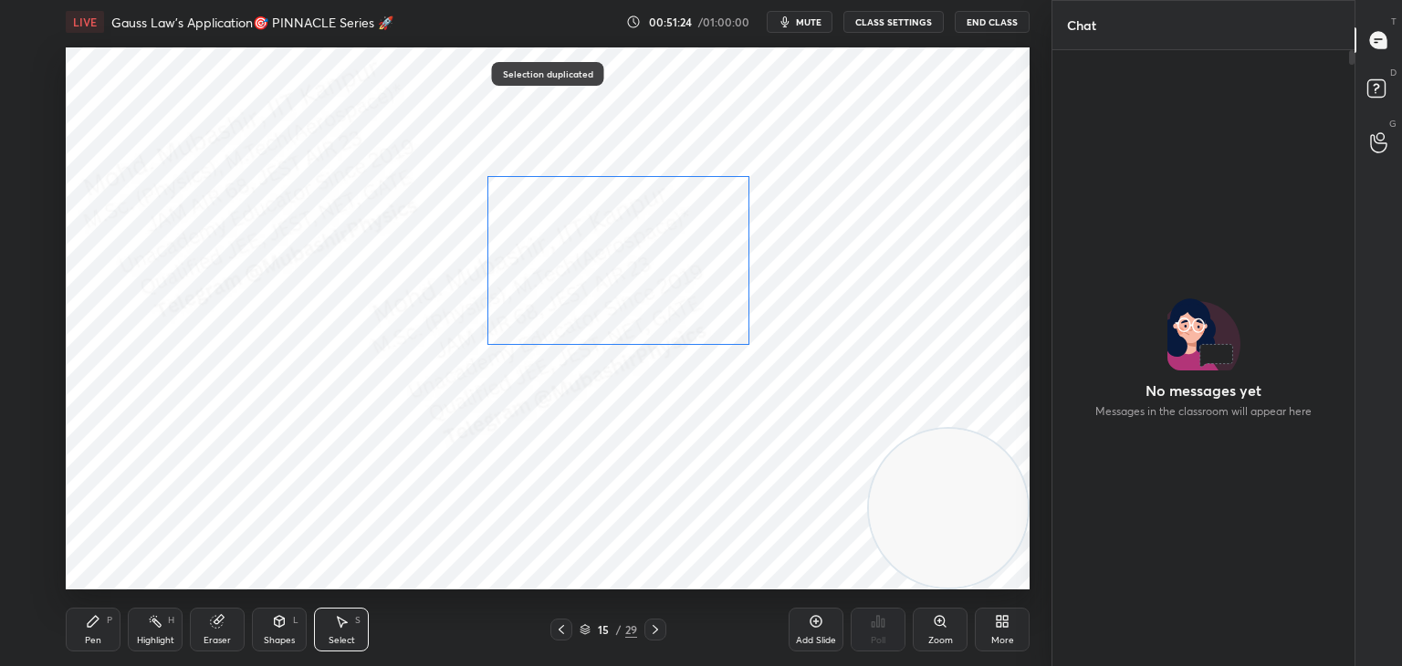
drag, startPoint x: 381, startPoint y: 298, endPoint x: 652, endPoint y: 305, distance: 271.2
click at [652, 305] on div "0 ° Undo Copy Paste here Duplicate Duplicate to new slide Delete" at bounding box center [548, 318] width 964 height 542
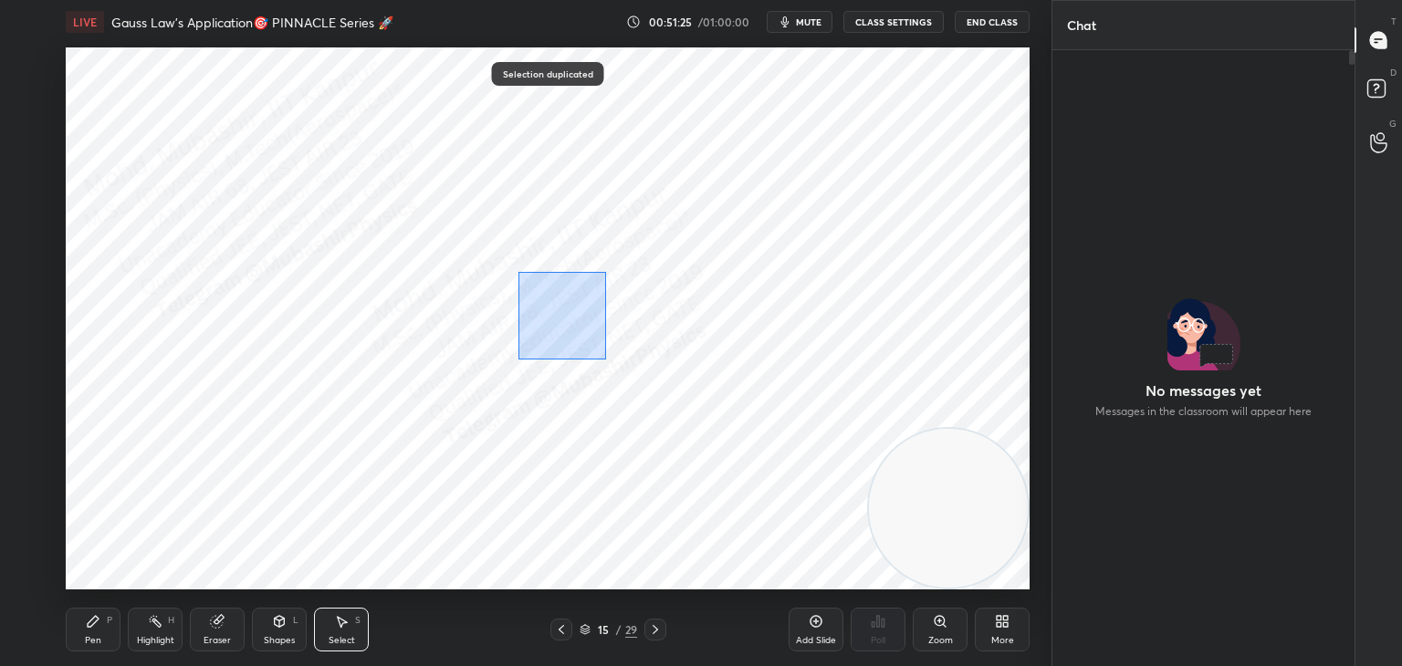
drag, startPoint x: 606, startPoint y: 360, endPoint x: 589, endPoint y: 126, distance: 234.3
click at [578, 144] on div "0 ° Undo Copy Paste here Duplicate Duplicate to new slide Delete" at bounding box center [548, 318] width 964 height 542
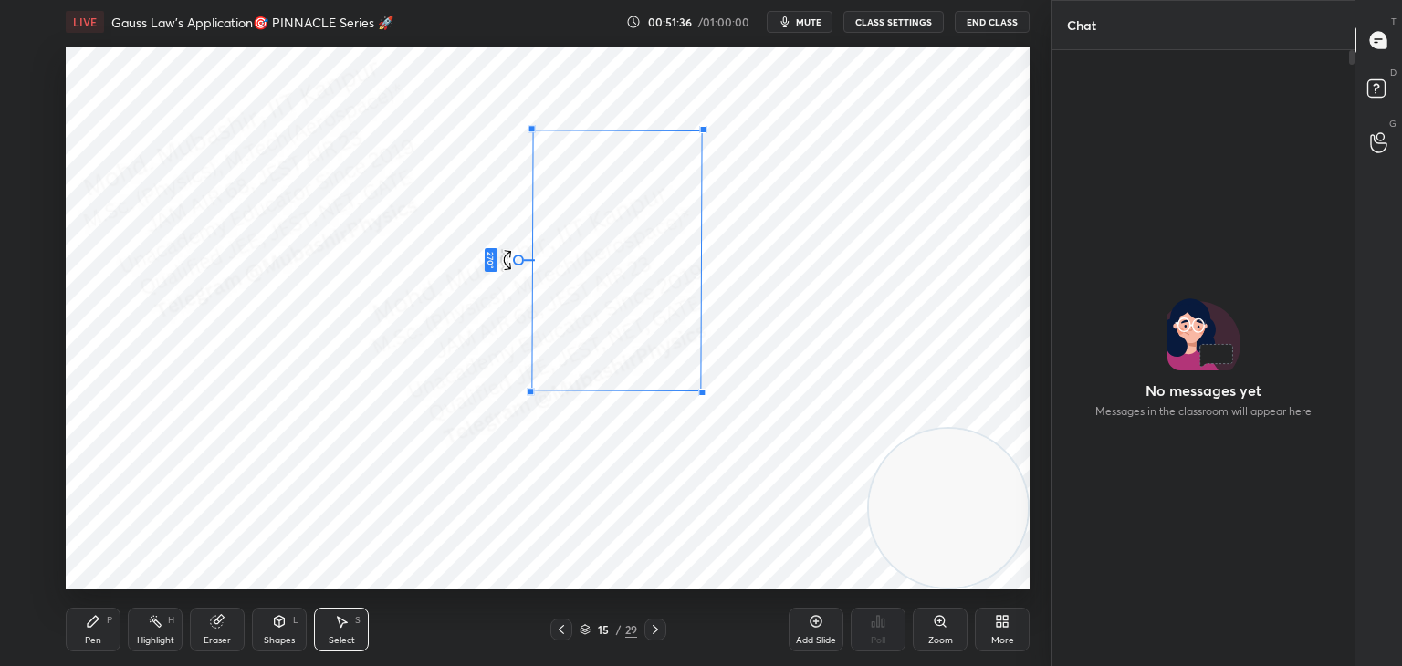
drag, startPoint x: 617, startPoint y: 360, endPoint x: 544, endPoint y: 249, distance: 132.4
click at [537, 261] on div "270 ° Undo Copy Paste here Duplicate Duplicate to new slide Delete" at bounding box center [548, 318] width 964 height 542
click at [516, 256] on div at bounding box center [518, 261] width 11 height 11
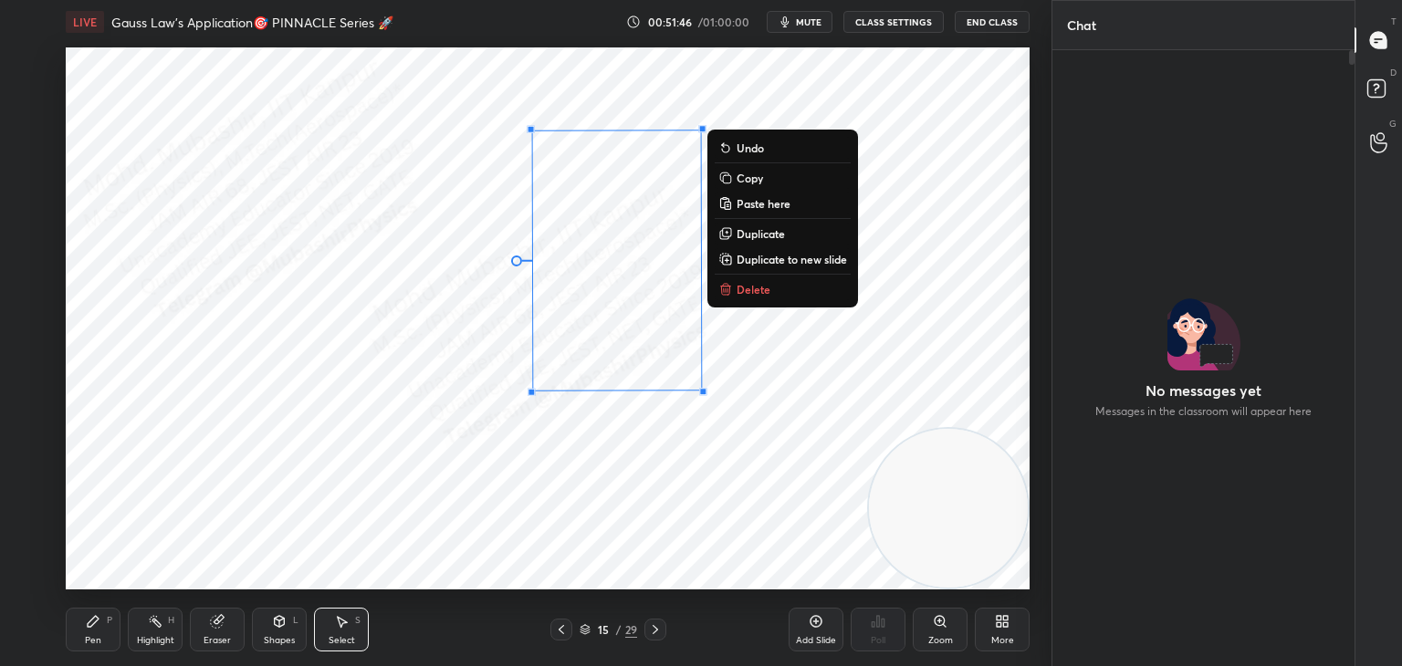
click at [398, 378] on div "90 ° Undo Copy Paste here Duplicate Duplicate to new slide Delete" at bounding box center [548, 318] width 964 height 542
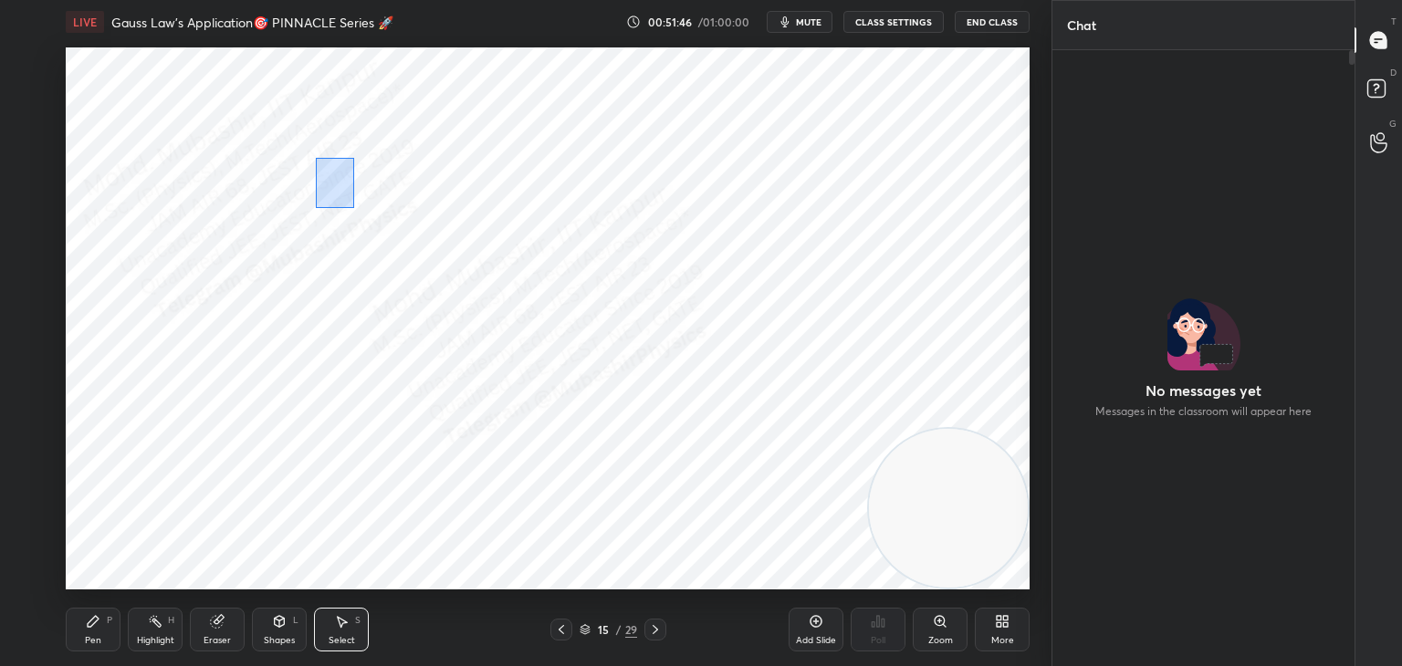
drag, startPoint x: 354, startPoint y: 208, endPoint x: 423, endPoint y: 301, distance: 116.1
click at [399, 276] on div "0 ° Undo Copy Paste here Duplicate Duplicate to new slide Delete" at bounding box center [548, 318] width 964 height 542
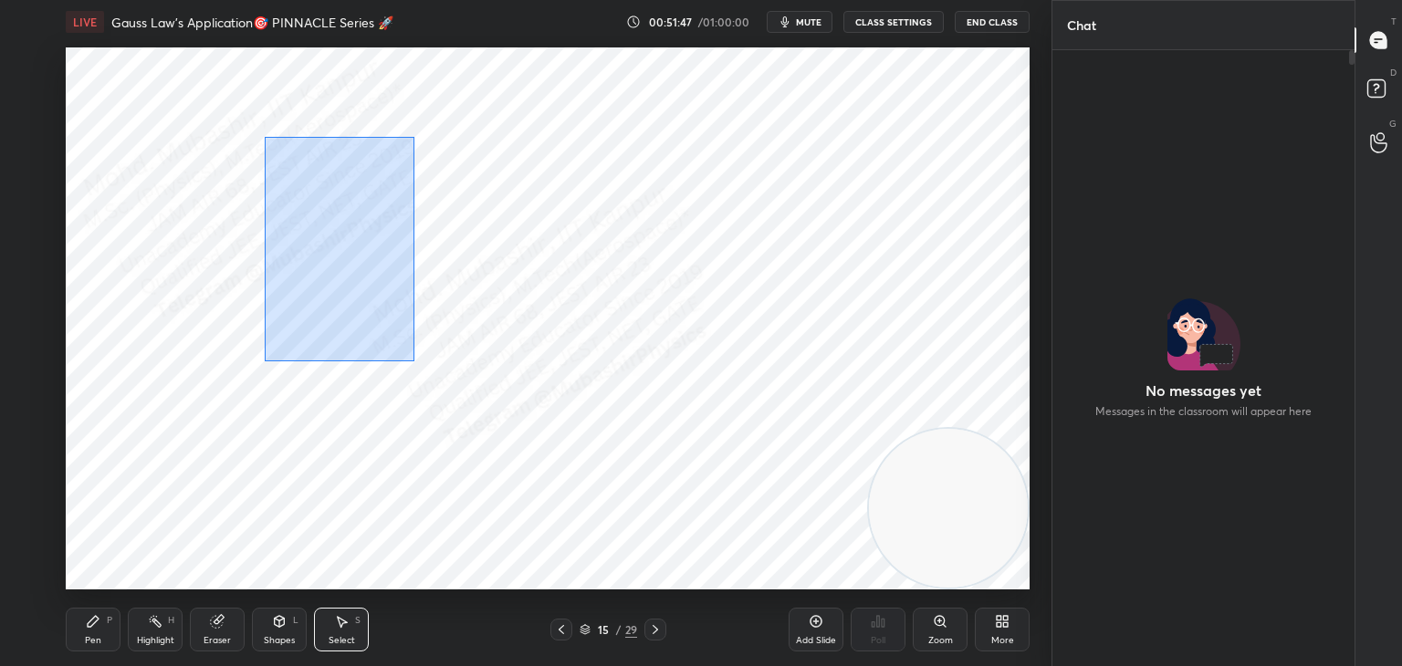
drag, startPoint x: 288, startPoint y: 208, endPoint x: 478, endPoint y: 377, distance: 254.0
click at [439, 380] on div "0 ° Undo Copy Paste here Duplicate Duplicate to new slide Delete" at bounding box center [548, 318] width 964 height 542
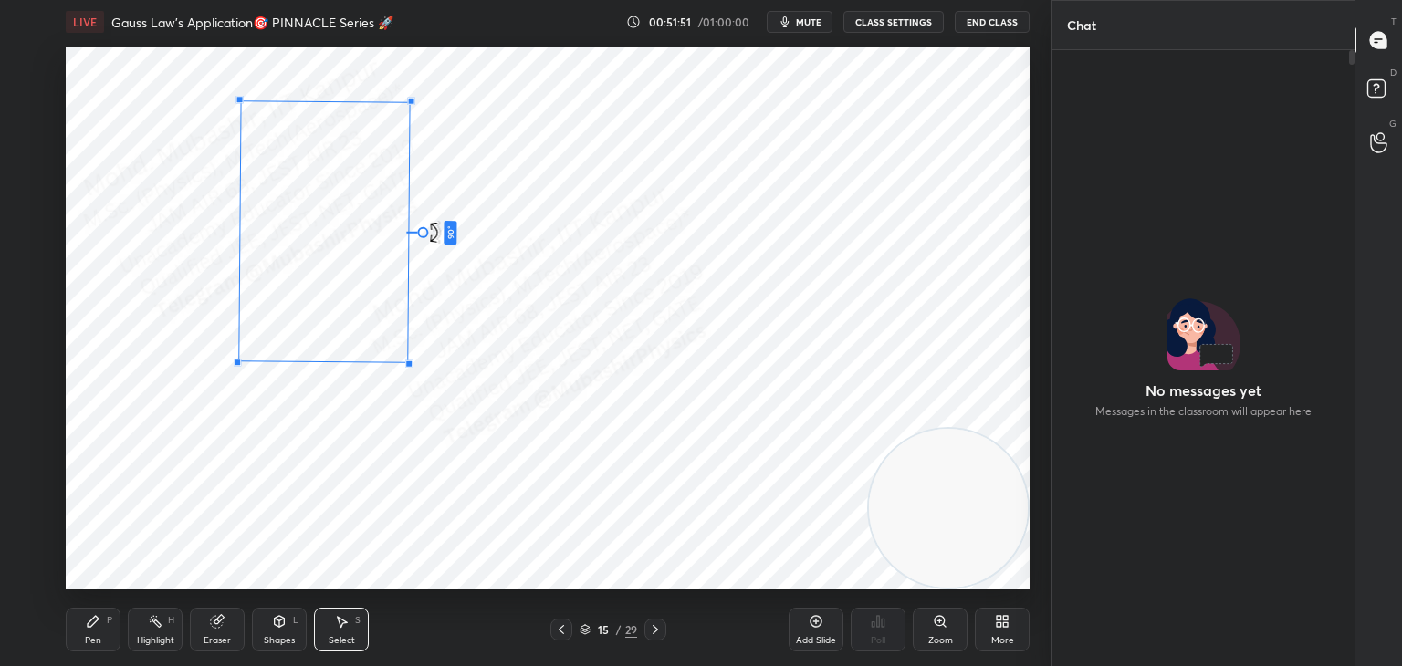
drag, startPoint x: 321, startPoint y: 329, endPoint x: 402, endPoint y: 234, distance: 124.3
click at [402, 234] on div "90 ° Undo Copy Paste here Duplicate Duplicate to new slide Delete" at bounding box center [548, 318] width 964 height 542
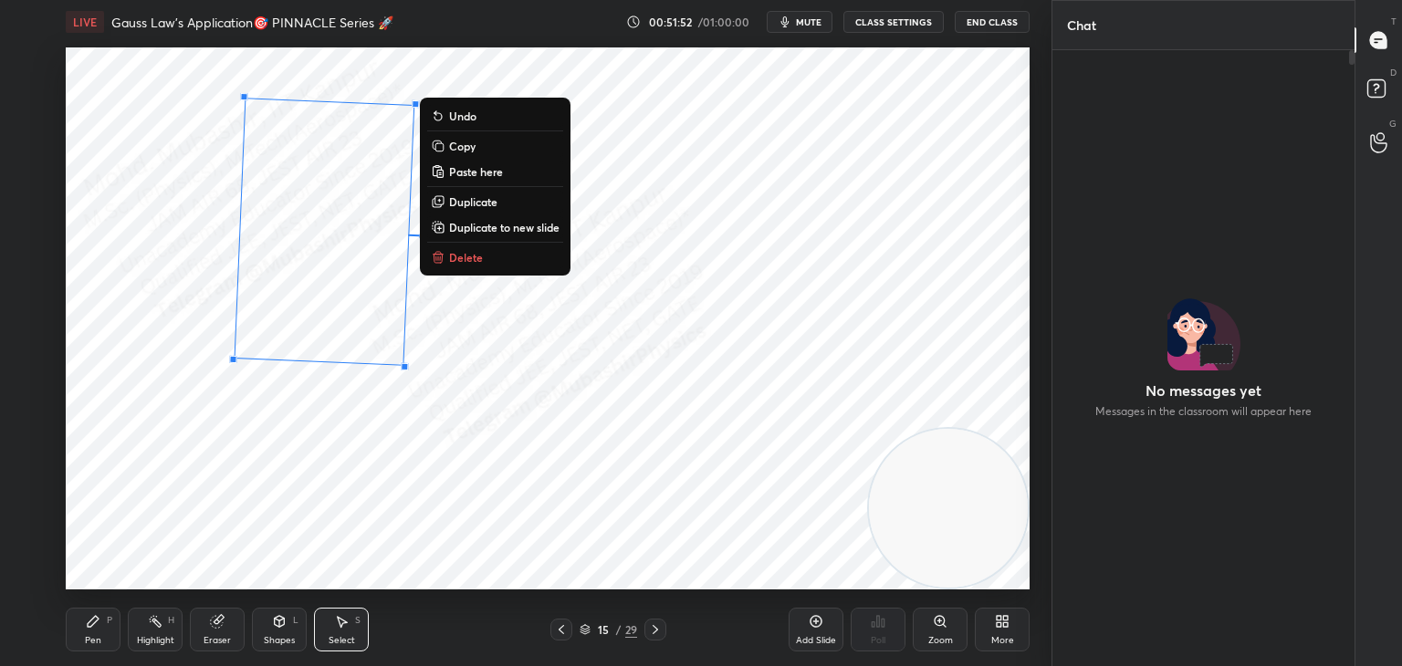
click at [450, 405] on div "88 ° Undo Copy Paste here Duplicate Duplicate to new slide Delete" at bounding box center [548, 318] width 964 height 542
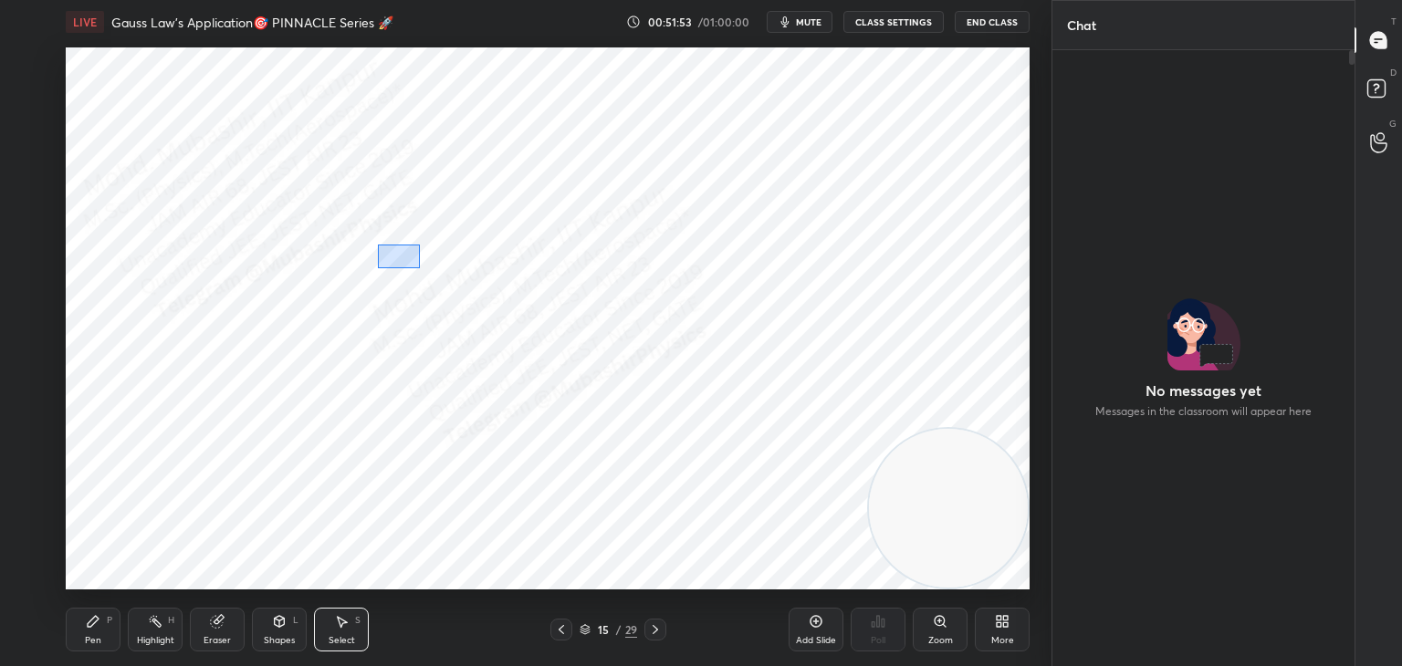
drag, startPoint x: 420, startPoint y: 268, endPoint x: 445, endPoint y: 314, distance: 52.3
click at [450, 296] on div "0 ° Undo Copy Paste here Duplicate Duplicate to new slide Delete" at bounding box center [548, 318] width 964 height 542
click at [325, 377] on div at bounding box center [322, 377] width 11 height 11
click at [319, 431] on div "0 ° Undo Copy Paste here Duplicate Duplicate to new slide Delete" at bounding box center [548, 318] width 964 height 542
drag, startPoint x: 274, startPoint y: 113, endPoint x: 444, endPoint y: 360, distance: 299.2
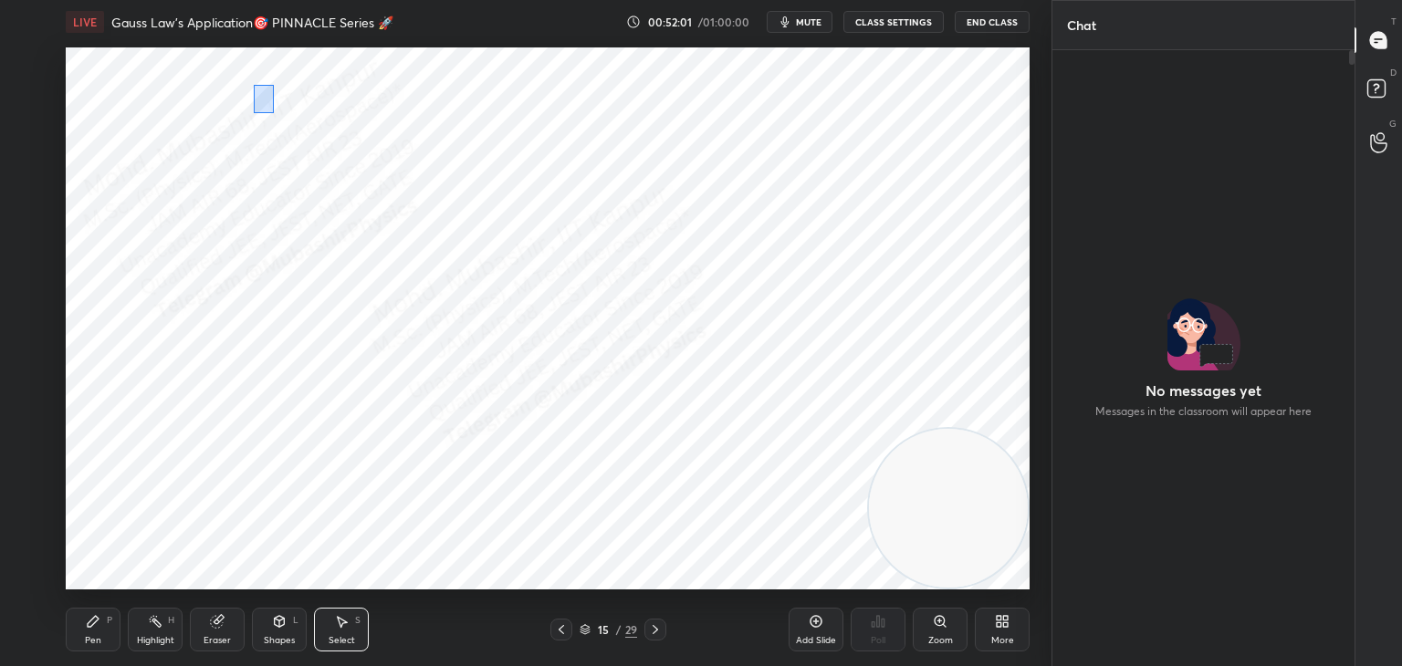
click at [478, 358] on div "0 ° Undo Copy Paste here Duplicate Duplicate to new slide Delete" at bounding box center [548, 318] width 964 height 542
drag, startPoint x: 644, startPoint y: 275, endPoint x: 504, endPoint y: 246, distance: 143.4
click at [504, 246] on div "0 ° Undo Copy Paste here Duplicate Duplicate to new slide Delete" at bounding box center [548, 318] width 964 height 542
drag, startPoint x: 606, startPoint y: 268, endPoint x: 511, endPoint y: 246, distance: 97.4
click at [519, 252] on div "90 ° Undo Copy Paste here Duplicate Duplicate to new slide Delete" at bounding box center [548, 318] width 964 height 542
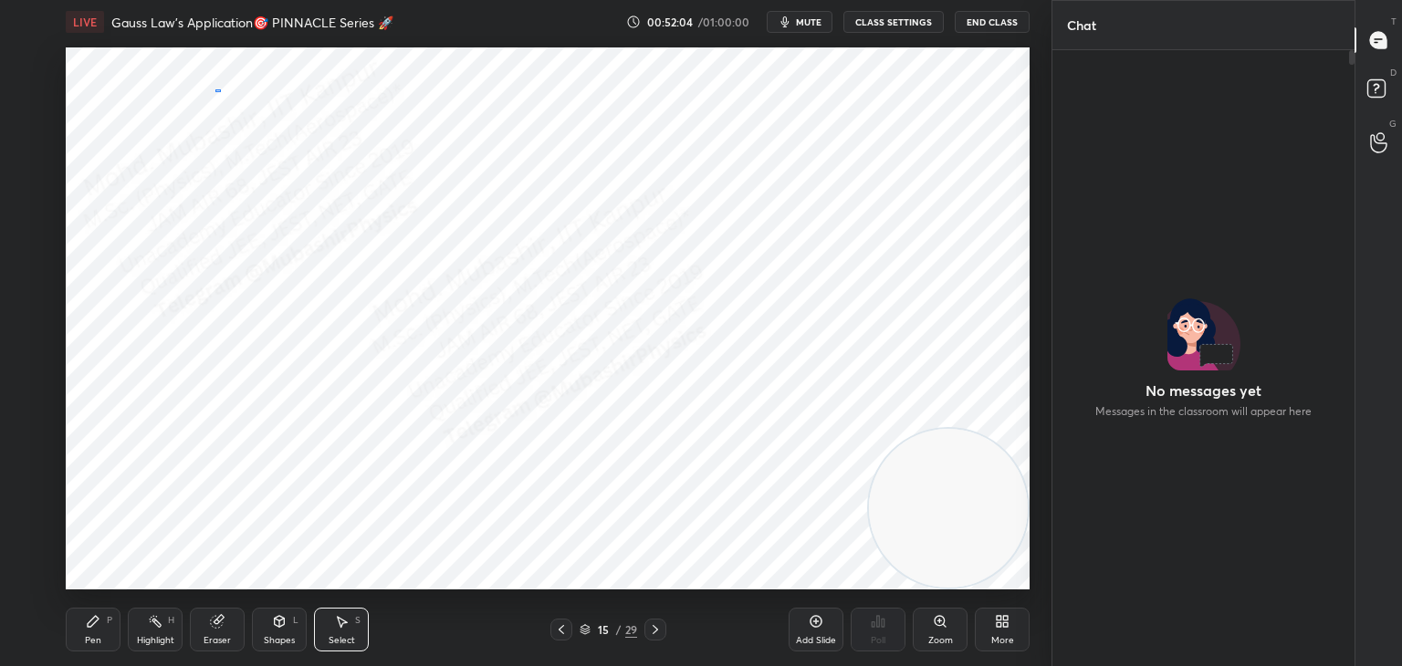
drag, startPoint x: 215, startPoint y: 89, endPoint x: 566, endPoint y: 362, distance: 444.2
click at [668, 411] on div "0 ° Undo Copy Paste here Duplicate Duplicate to new slide Delete" at bounding box center [548, 318] width 964 height 542
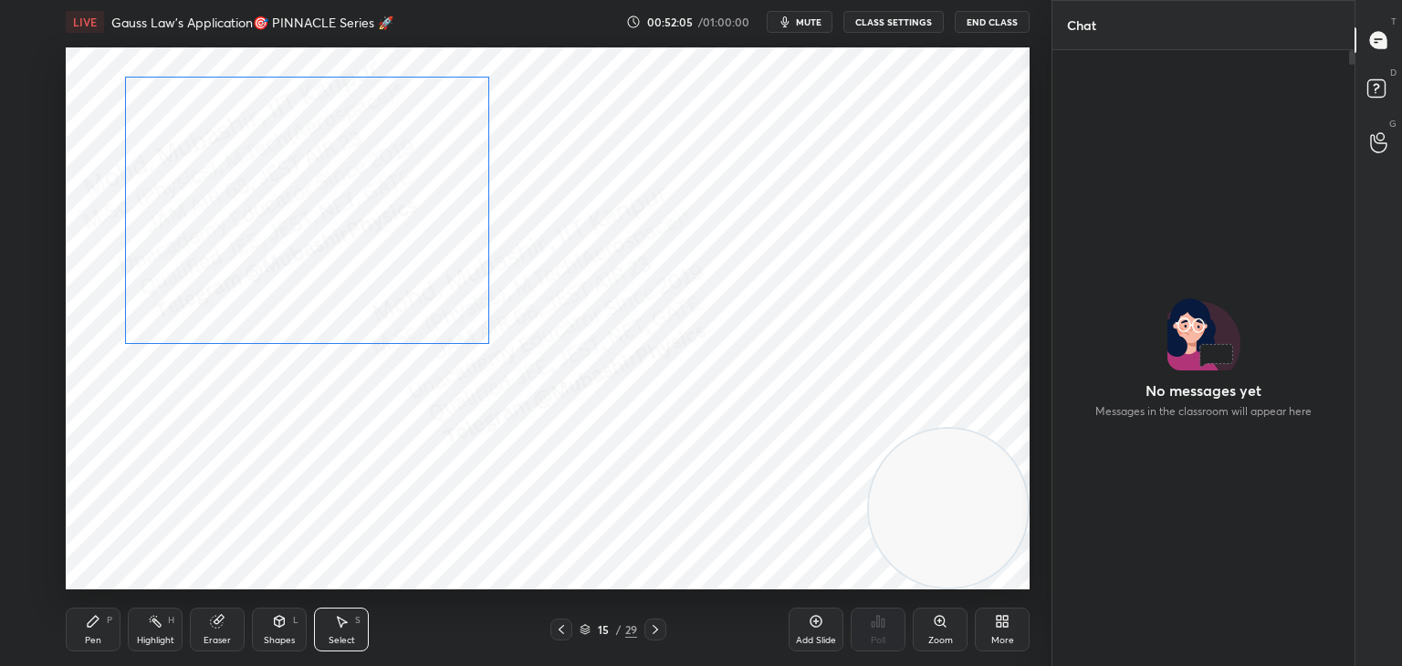
drag, startPoint x: 456, startPoint y: 257, endPoint x: 321, endPoint y: 268, distance: 135.5
click at [341, 228] on div "0 ° Undo Copy Paste here Duplicate Duplicate to new slide Delete" at bounding box center [548, 318] width 964 height 542
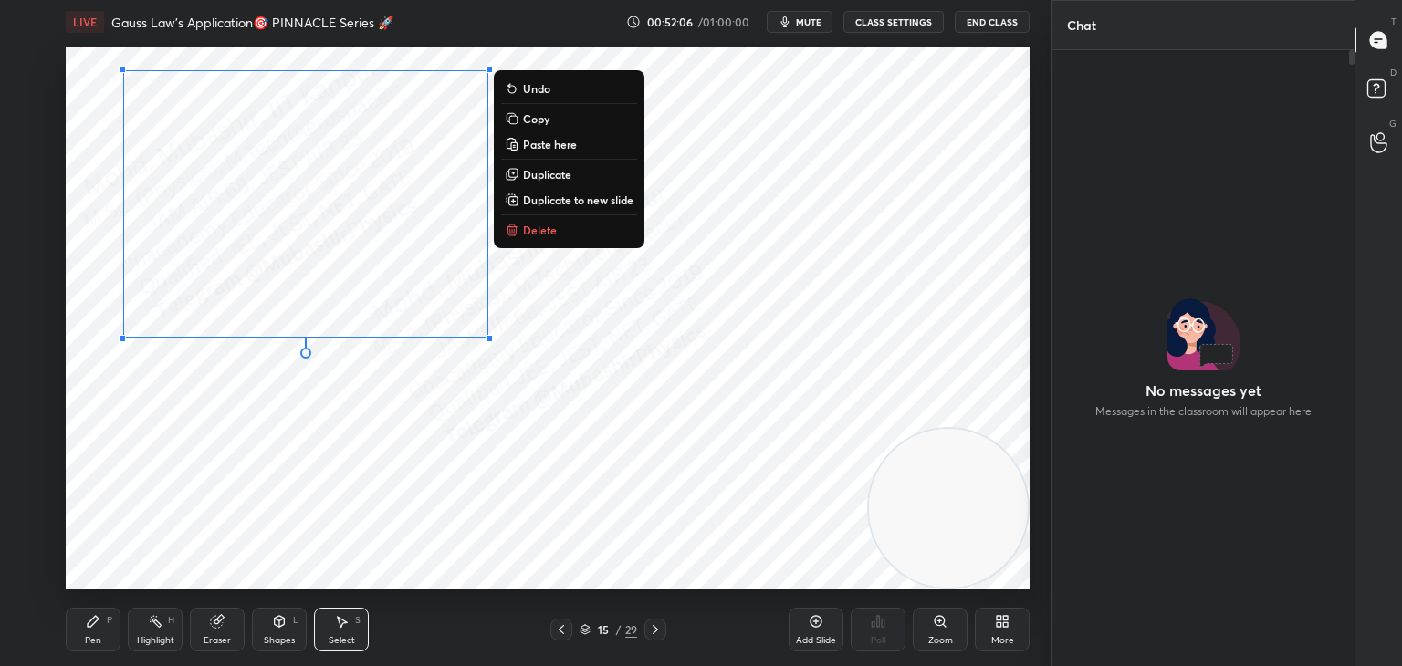
click at [301, 465] on div "0 ° Undo Copy Paste here Duplicate Duplicate to new slide Delete" at bounding box center [548, 318] width 964 height 542
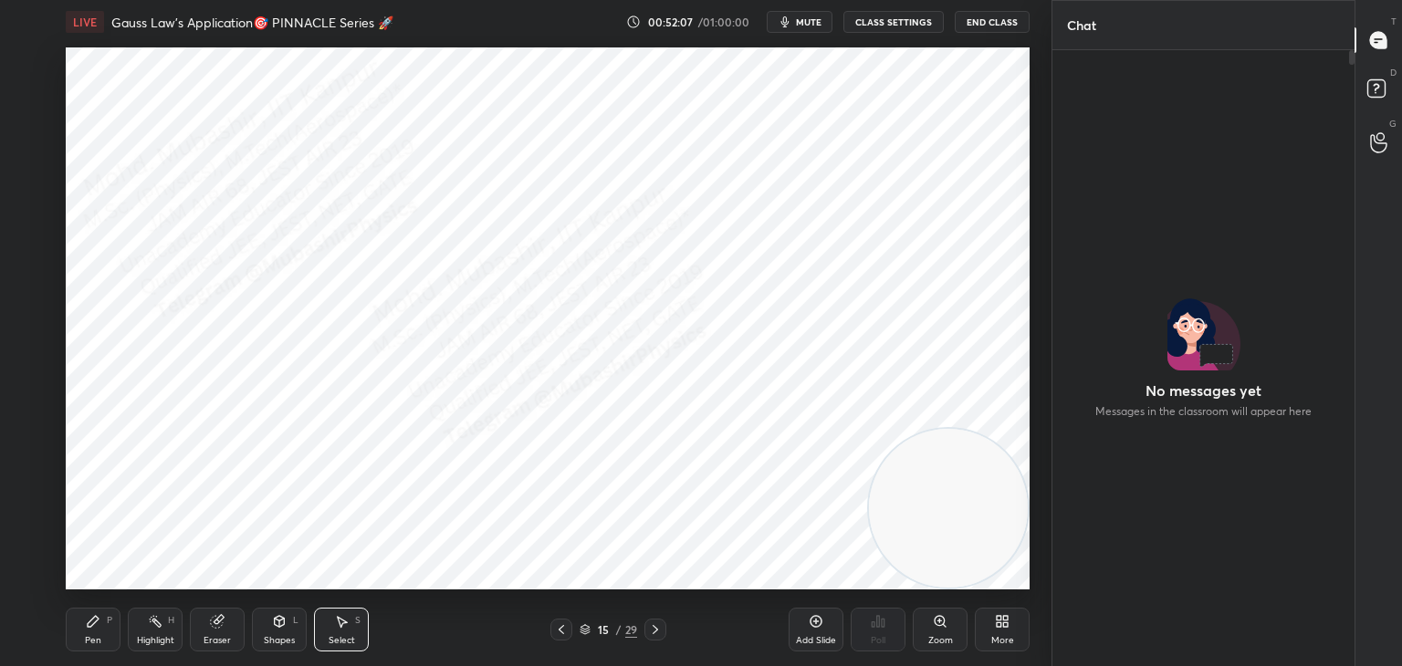
click at [99, 630] on div "Pen P" at bounding box center [93, 630] width 55 height 44
click at [141, 630] on div "Highlight H" at bounding box center [155, 630] width 55 height 44
drag, startPoint x: 819, startPoint y: 16, endPoint x: 821, endPoint y: 33, distance: 16.7
click at [821, 20] on span "mute" at bounding box center [809, 22] width 26 height 13
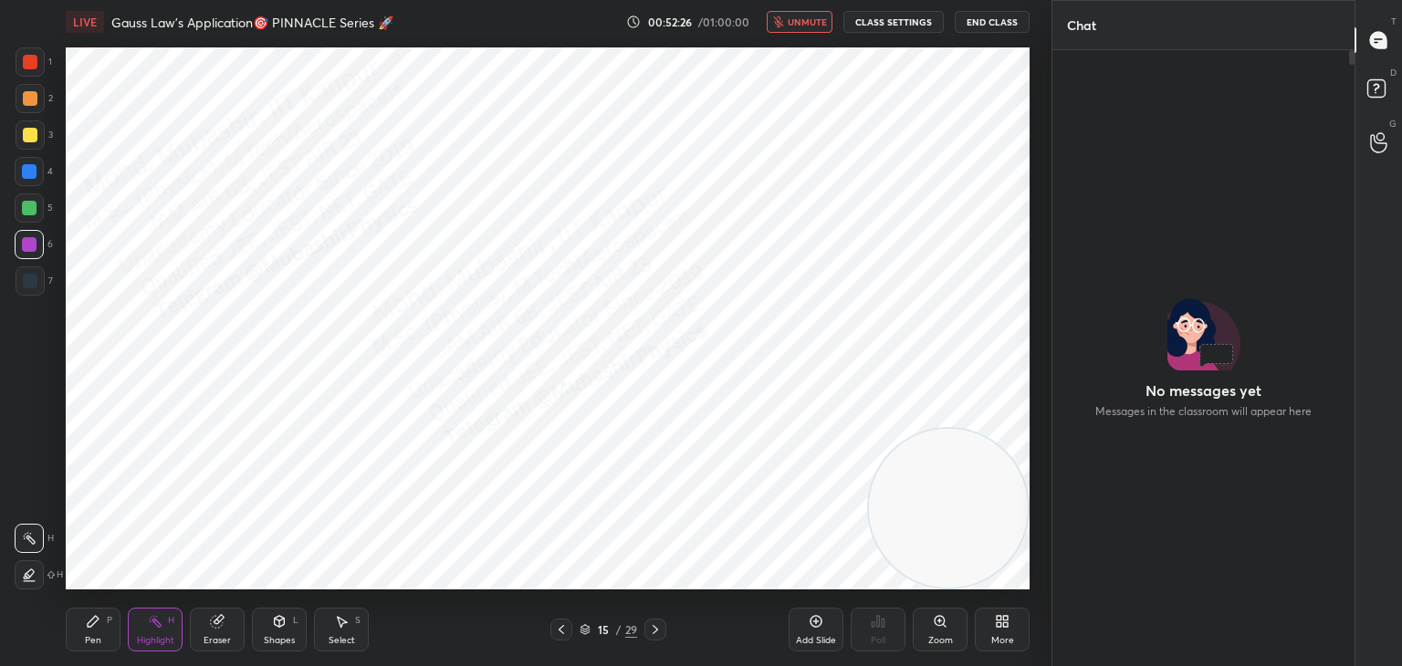
click at [819, 22] on span "unmute" at bounding box center [807, 22] width 39 height 13
click at [88, 622] on icon at bounding box center [93, 621] width 15 height 15
click at [37, 121] on div at bounding box center [30, 134] width 29 height 29
click at [34, 100] on div at bounding box center [30, 98] width 15 height 15
click at [818, 23] on span "mute" at bounding box center [809, 22] width 26 height 13
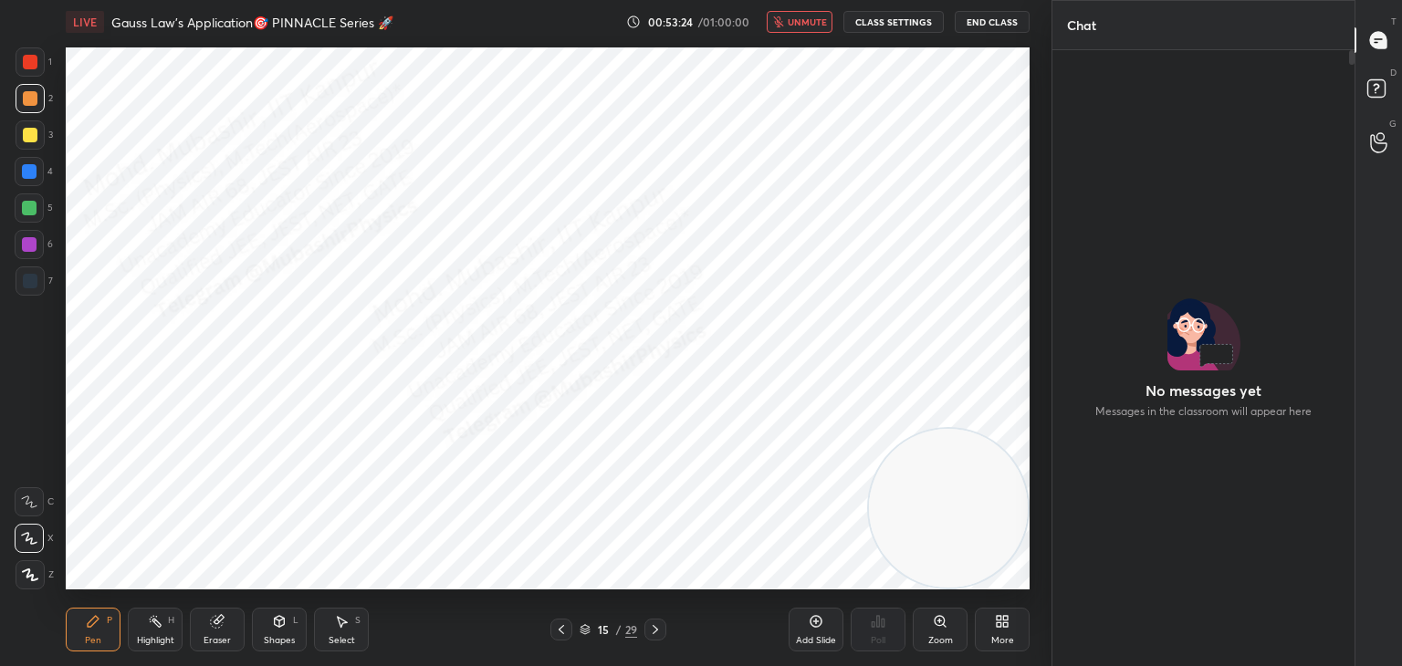
drag, startPoint x: 789, startPoint y: 18, endPoint x: 797, endPoint y: 46, distance: 28.6
click at [787, 22] on button "unmute" at bounding box center [800, 22] width 66 height 22
drag, startPoint x: 139, startPoint y: 637, endPoint x: 169, endPoint y: 604, distance: 44.6
click at [137, 639] on div "Highlight" at bounding box center [155, 640] width 37 height 9
click at [91, 633] on div "Pen P" at bounding box center [93, 630] width 55 height 44
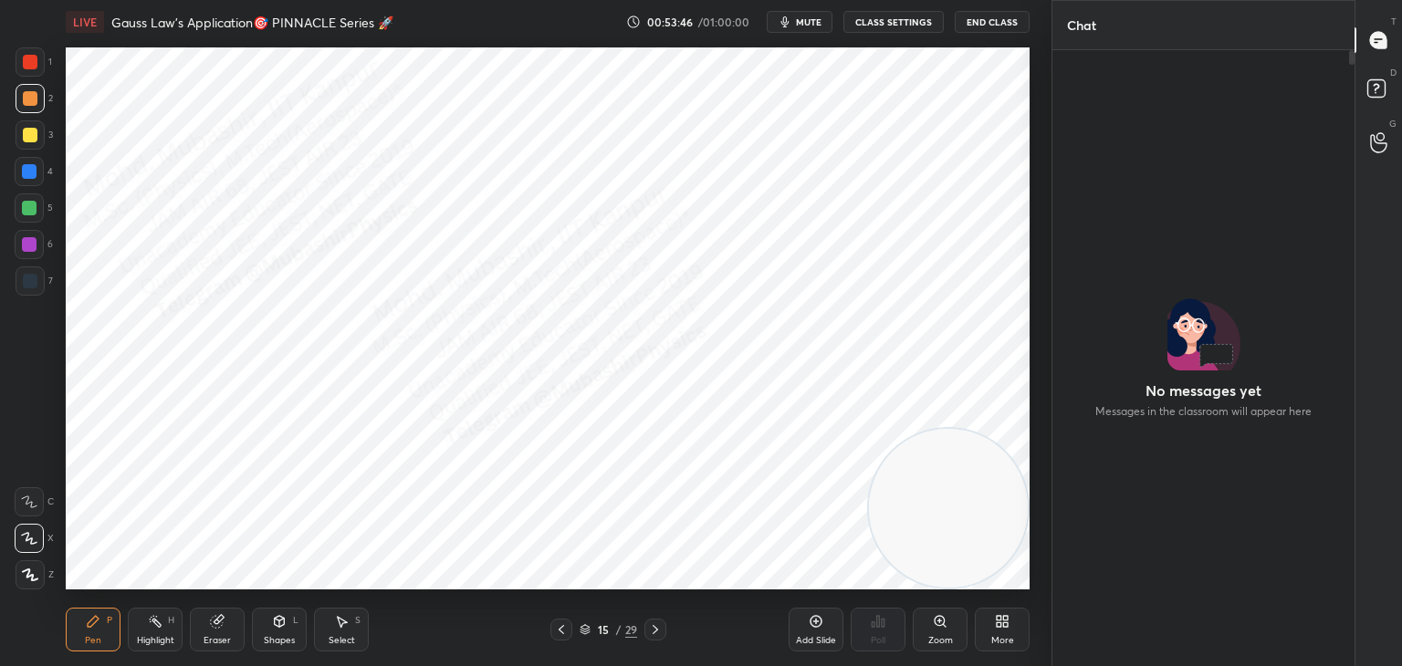
click at [37, 214] on div at bounding box center [29, 207] width 29 height 29
drag, startPoint x: 898, startPoint y: 498, endPoint x: 315, endPoint y: 505, distance: 583.2
click at [799, 520] on video at bounding box center [878, 508] width 159 height 159
drag, startPoint x: 147, startPoint y: 622, endPoint x: 198, endPoint y: 457, distance: 172.9
click at [151, 622] on icon at bounding box center [155, 621] width 15 height 15
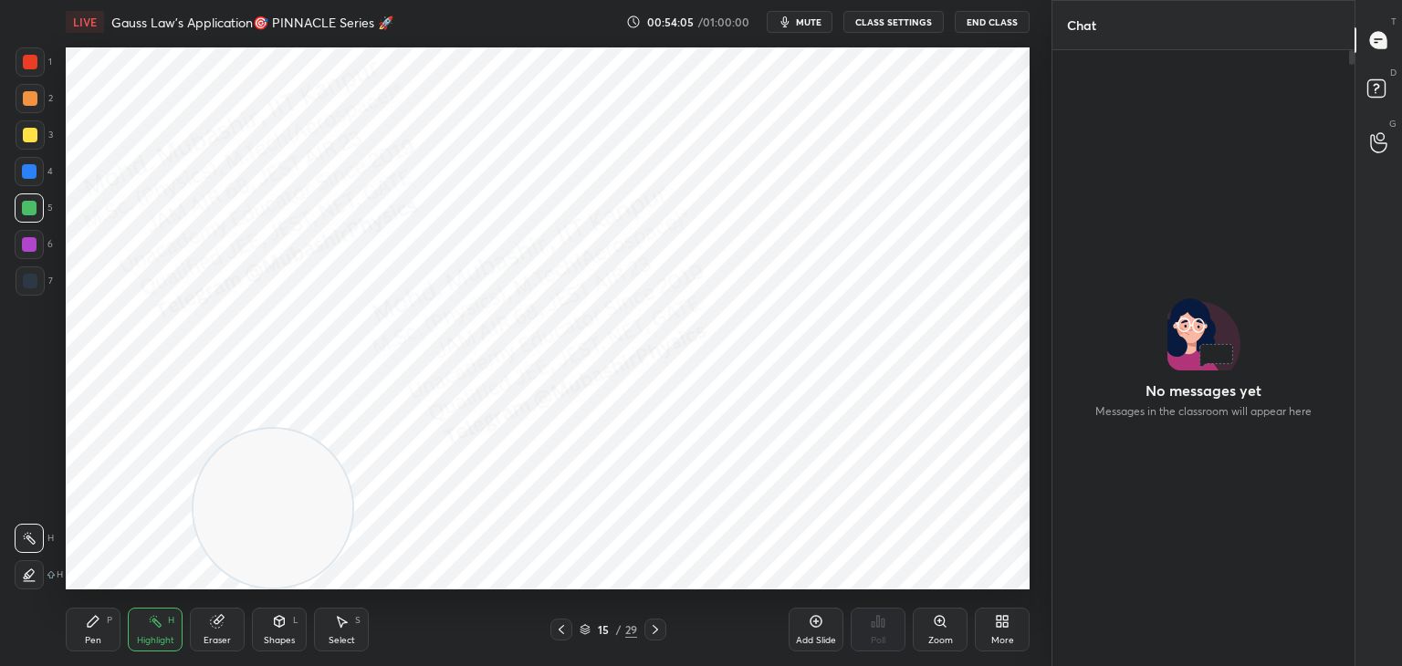
click at [88, 644] on div "Pen" at bounding box center [93, 640] width 16 height 9
drag, startPoint x: 22, startPoint y: 282, endPoint x: 47, endPoint y: 279, distance: 25.7
click at [34, 279] on div at bounding box center [30, 281] width 15 height 15
drag, startPoint x: 287, startPoint y: 473, endPoint x: 133, endPoint y: 89, distance: 412.8
click at [193, 429] on video at bounding box center [272, 508] width 159 height 159
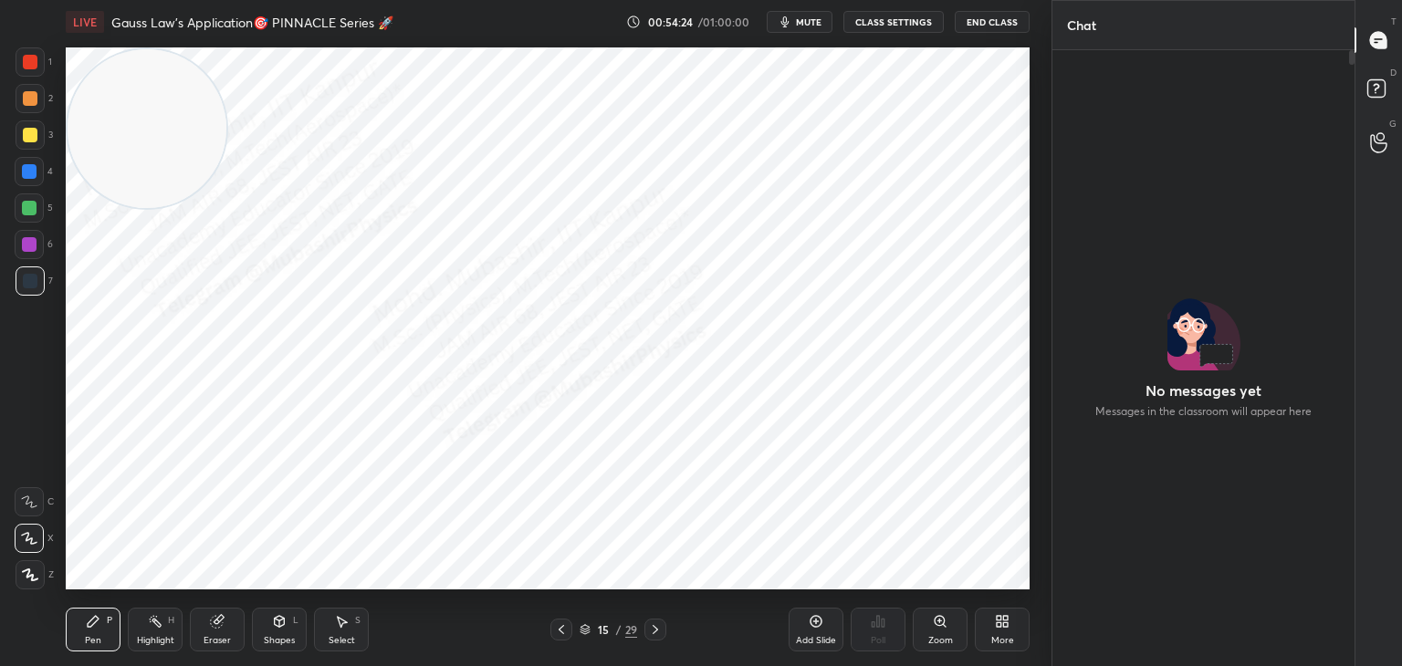
drag, startPoint x: 33, startPoint y: 173, endPoint x: 55, endPoint y: 225, distance: 55.6
click at [29, 172] on div at bounding box center [29, 171] width 15 height 15
drag, startPoint x: 21, startPoint y: 67, endPoint x: 26, endPoint y: 80, distance: 14.7
click at [23, 71] on div at bounding box center [30, 61] width 29 height 29
click at [149, 633] on div "Highlight H" at bounding box center [155, 630] width 55 height 44
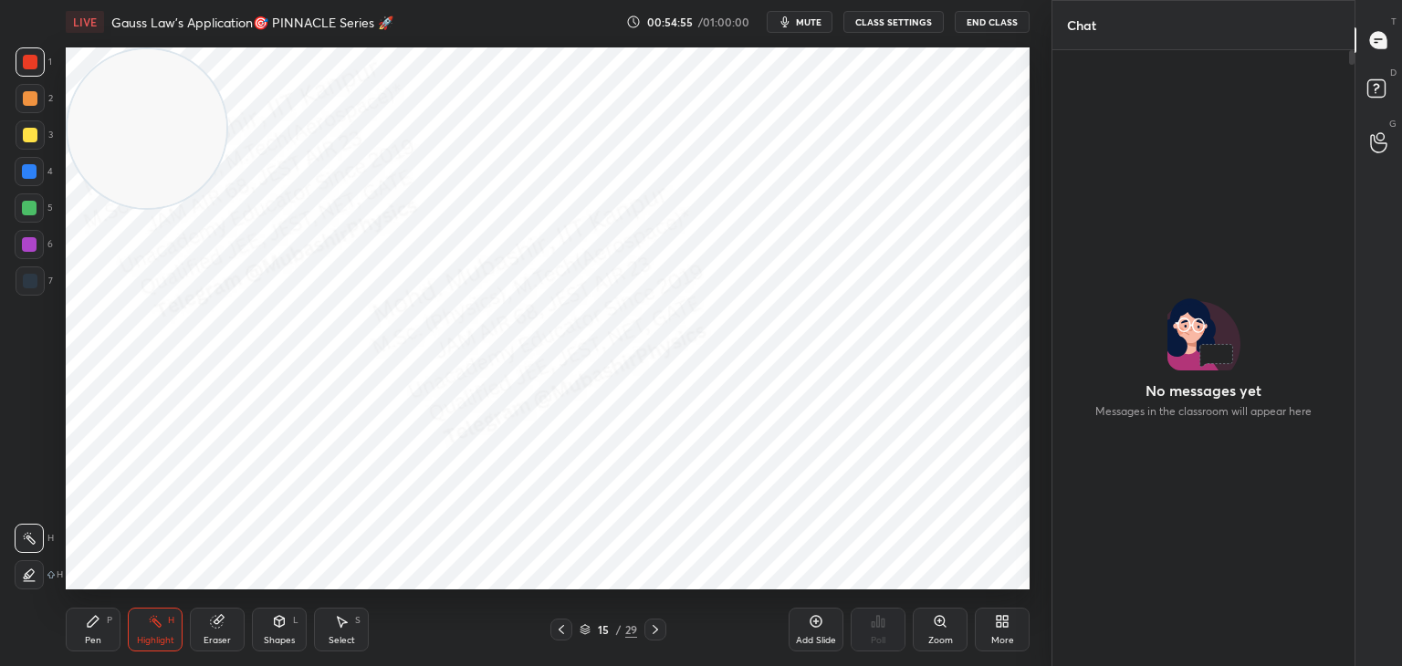
click at [91, 633] on div "Pen P" at bounding box center [93, 630] width 55 height 44
drag, startPoint x: 156, startPoint y: 142, endPoint x: 92, endPoint y: 592, distance: 454.4
click at [92, 601] on div "LIVE Gauss Law's Application🎯 PINNACLE Series 🚀 00:54:55 / 01:00:00 mute CLASS …" at bounding box center [547, 333] width 978 height 666
click at [162, 628] on icon at bounding box center [155, 621] width 15 height 15
drag, startPoint x: 165, startPoint y: 513, endPoint x: 141, endPoint y: 568, distance: 59.7
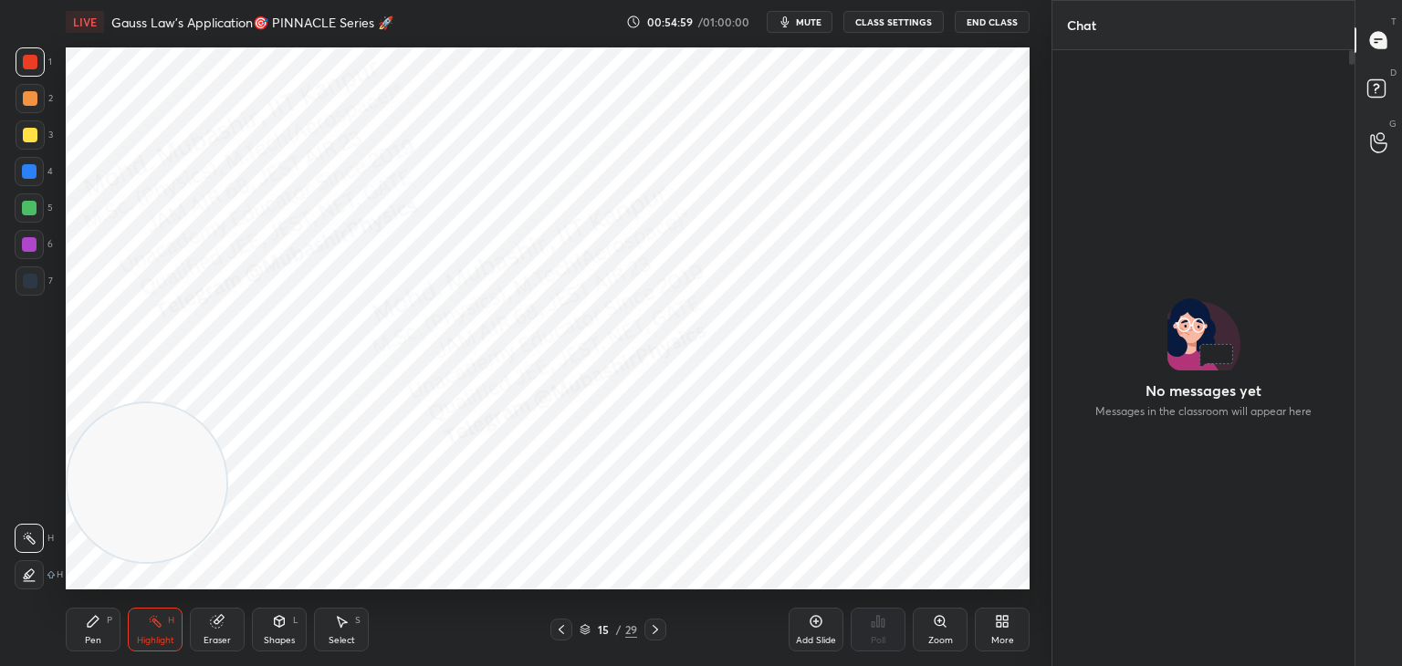
click at [120, 596] on div "LIVE Gauss Law's Application🎯 PINNACLE Series 🚀 00:54:59 / 01:00:00 mute CLASS …" at bounding box center [547, 333] width 978 height 666
click at [657, 629] on icon at bounding box center [655, 629] width 15 height 15
click at [91, 625] on icon at bounding box center [93, 621] width 11 height 11
drag, startPoint x: 23, startPoint y: 174, endPoint x: 43, endPoint y: 174, distance: 20.1
click at [25, 174] on div at bounding box center [29, 171] width 15 height 15
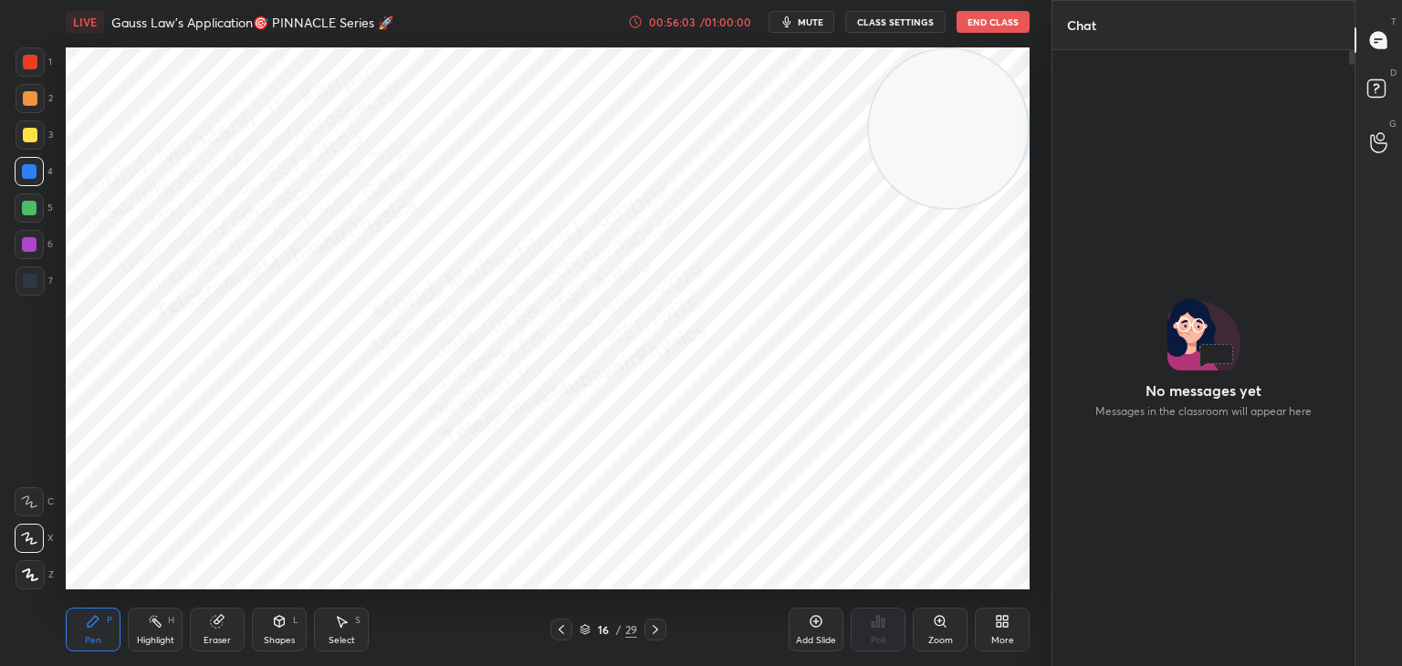
drag, startPoint x: 704, startPoint y: 243, endPoint x: 994, endPoint y: 68, distance: 339.0
click at [1023, 42] on div "LIVE Gauss Law's Application🎯 PINNACLE Series 🚀 00:56:03 / 01:00:00 mute CLASS …" at bounding box center [547, 333] width 978 height 666
click at [558, 626] on icon at bounding box center [561, 629] width 15 height 15
click at [565, 628] on div at bounding box center [561, 630] width 22 height 22
click at [656, 626] on icon at bounding box center [655, 629] width 15 height 15
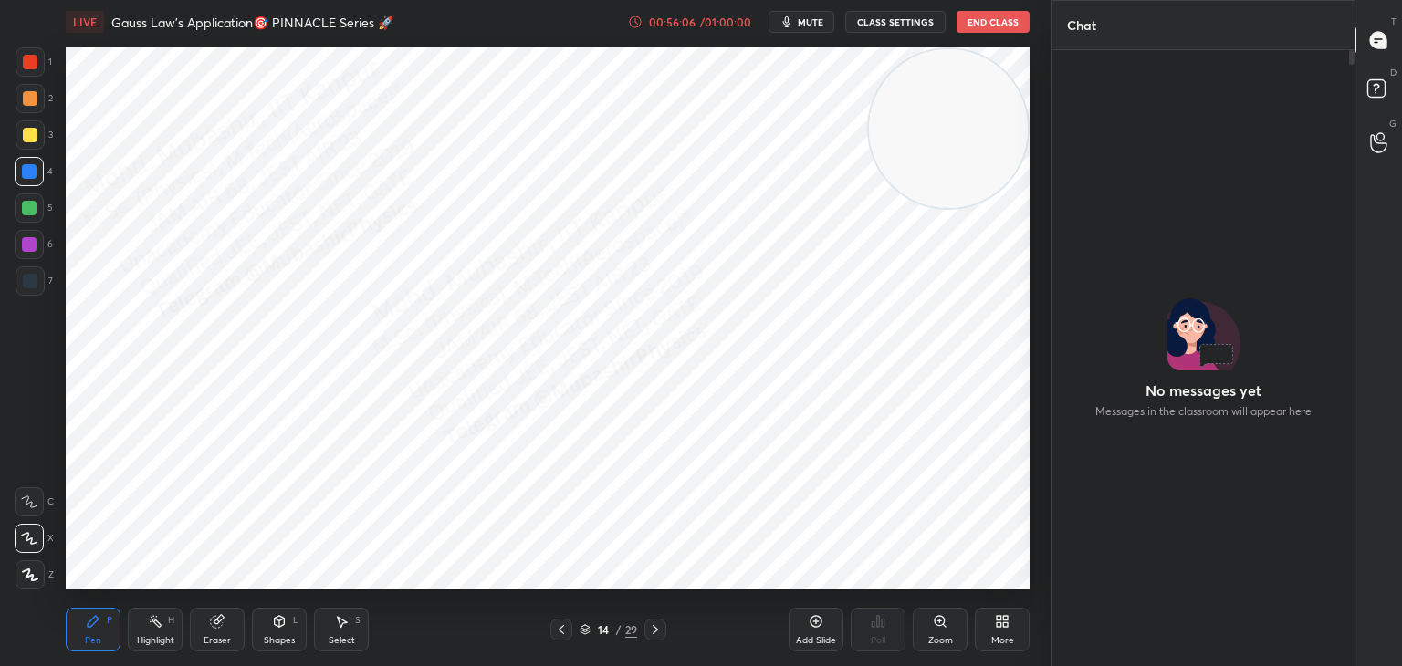
click at [661, 622] on icon at bounding box center [655, 629] width 15 height 15
drag, startPoint x: 948, startPoint y: 126, endPoint x: 143, endPoint y: 622, distance: 945.7
click at [194, 637] on div "LIVE Gauss Law's Application🎯 PINNACLE Series 🚀 00:56:07 / 01:00:00 mute CLASS …" at bounding box center [547, 333] width 978 height 666
click at [23, 73] on div at bounding box center [30, 61] width 29 height 29
drag, startPoint x: 219, startPoint y: 494, endPoint x: 918, endPoint y: 549, distance: 701.3
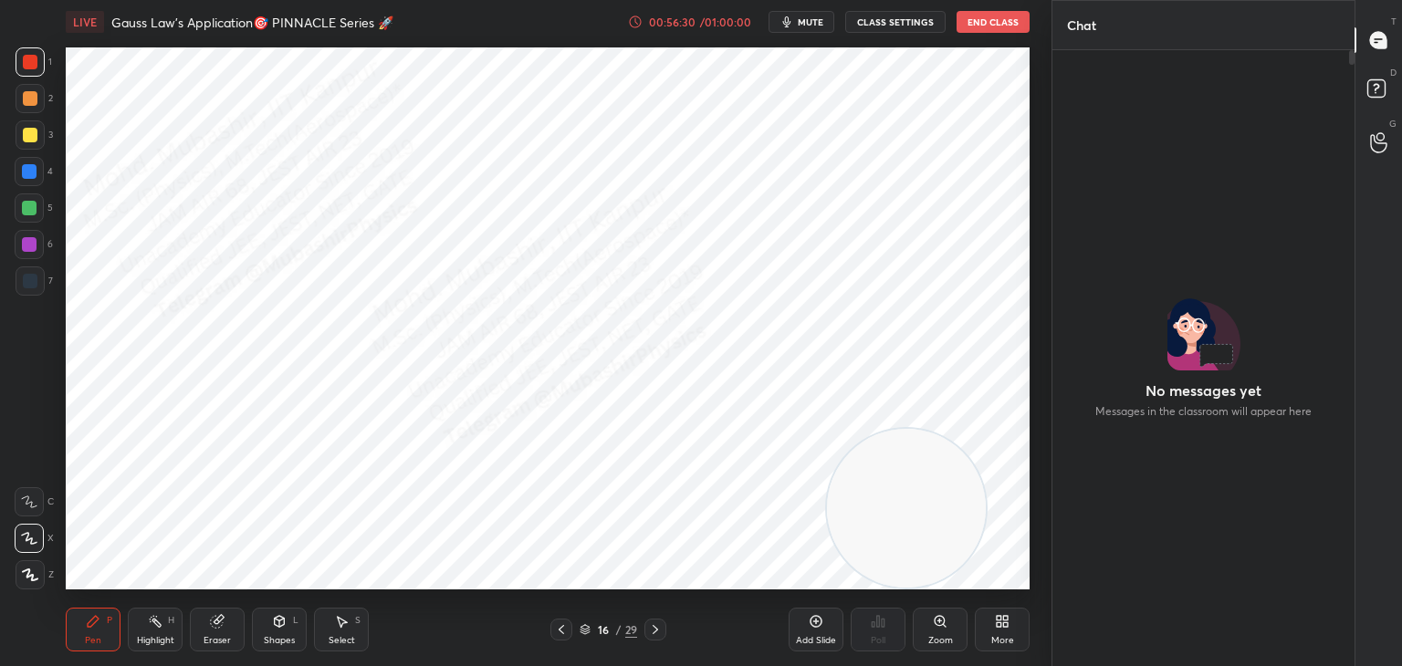
click at [922, 549] on video at bounding box center [906, 508] width 159 height 159
click at [34, 166] on div at bounding box center [29, 171] width 15 height 15
drag, startPoint x: 866, startPoint y: 462, endPoint x: 402, endPoint y: 443, distance: 464.9
click at [764, 452] on video at bounding box center [843, 498] width 159 height 159
drag, startPoint x: 434, startPoint y: 463, endPoint x: 253, endPoint y: 541, distance: 197.8
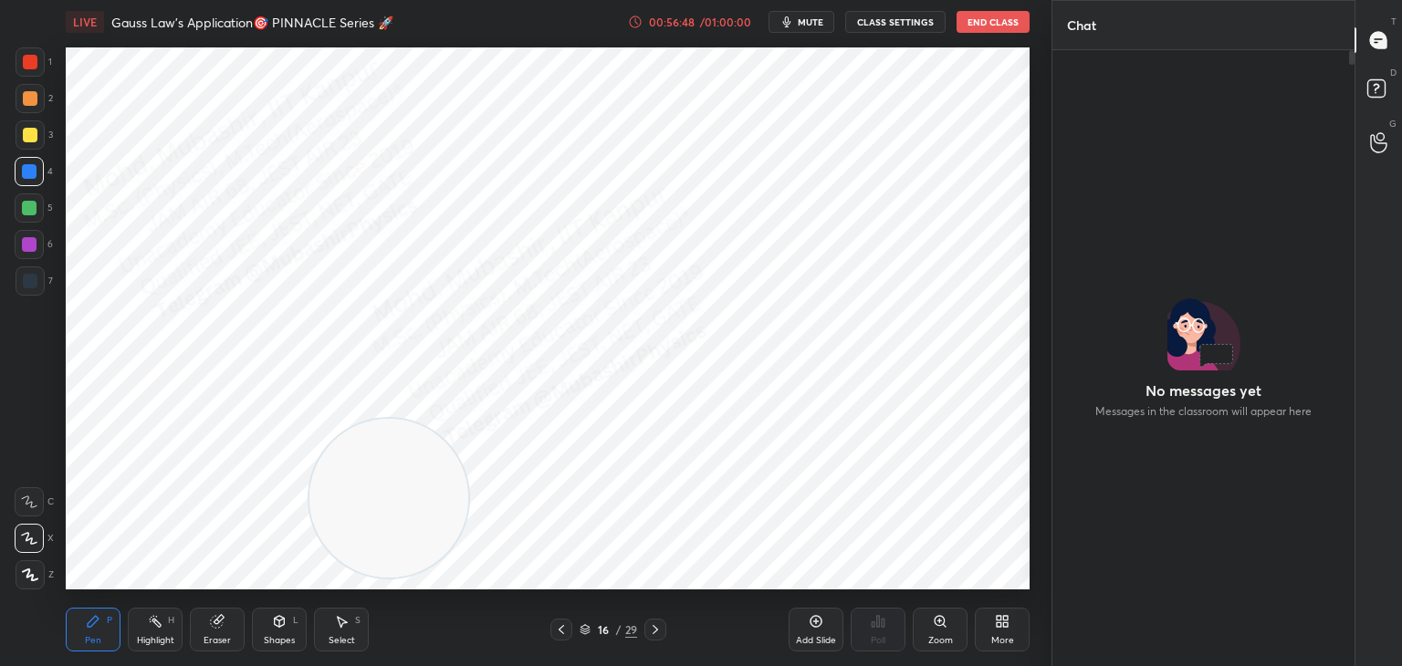
click at [309, 554] on video at bounding box center [388, 498] width 159 height 159
click at [560, 630] on icon at bounding box center [561, 629] width 15 height 15
click at [557, 630] on icon at bounding box center [561, 629] width 15 height 15
click at [652, 625] on icon at bounding box center [655, 629] width 15 height 15
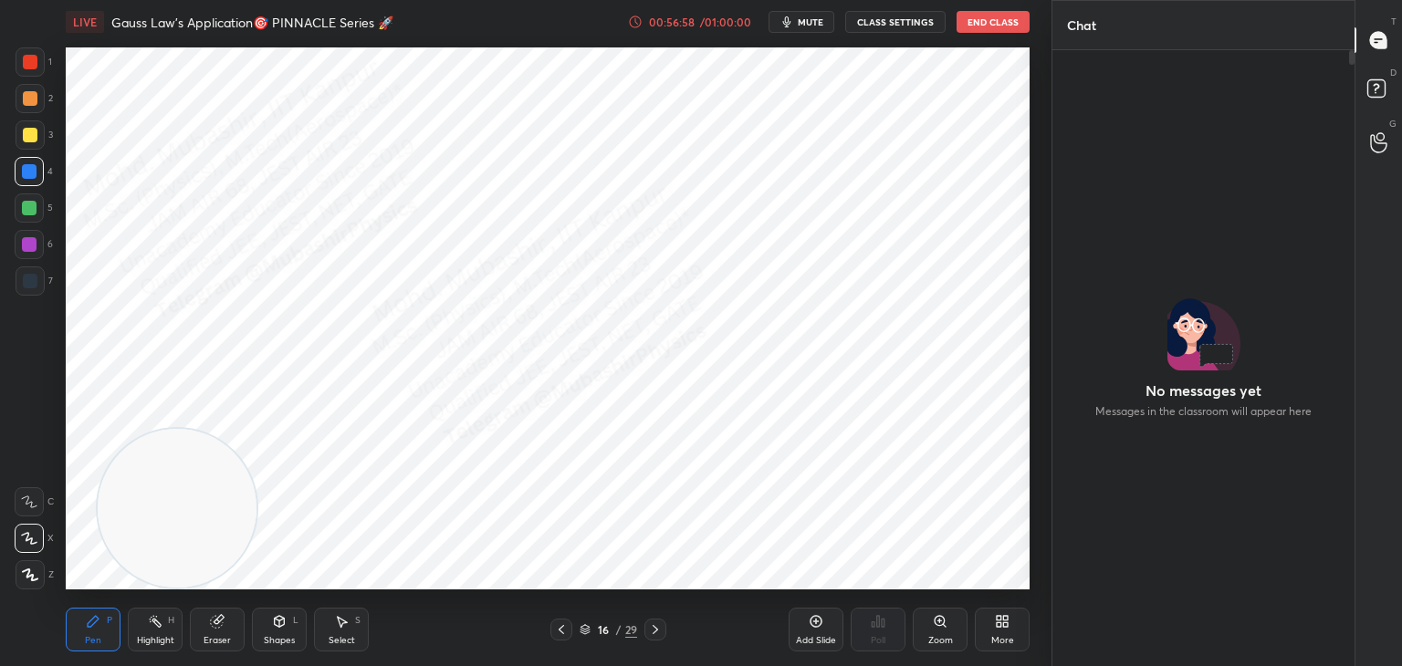
click at [652, 626] on icon at bounding box center [655, 629] width 15 height 15
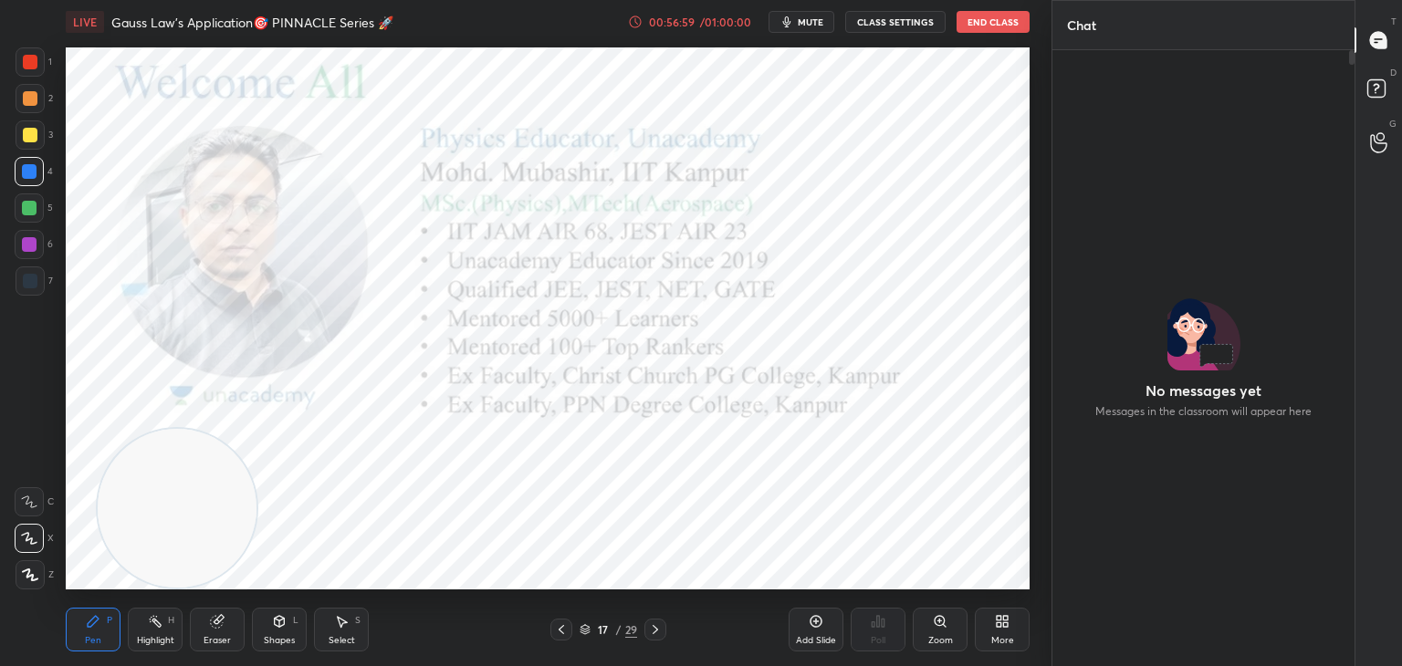
click at [563, 629] on icon at bounding box center [561, 629] width 15 height 15
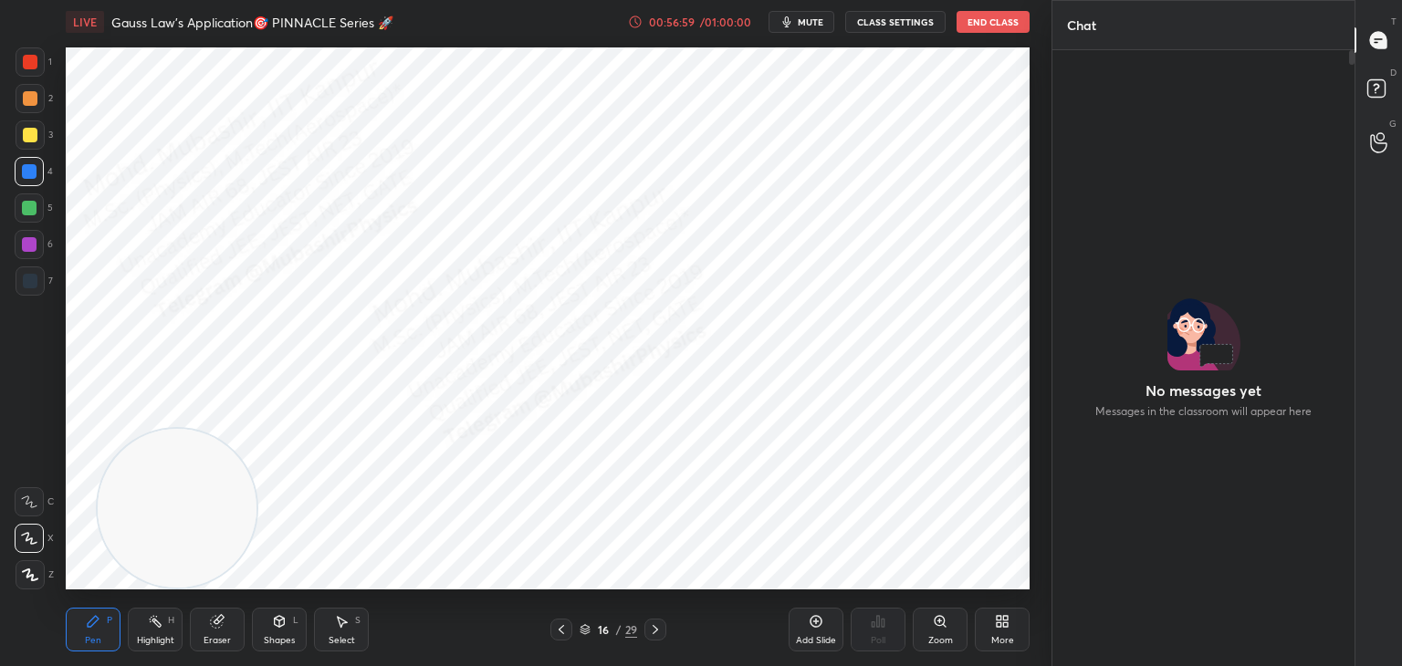
click at [146, 636] on div "Highlight" at bounding box center [155, 640] width 37 height 9
click at [998, 632] on div "More" at bounding box center [1002, 630] width 55 height 44
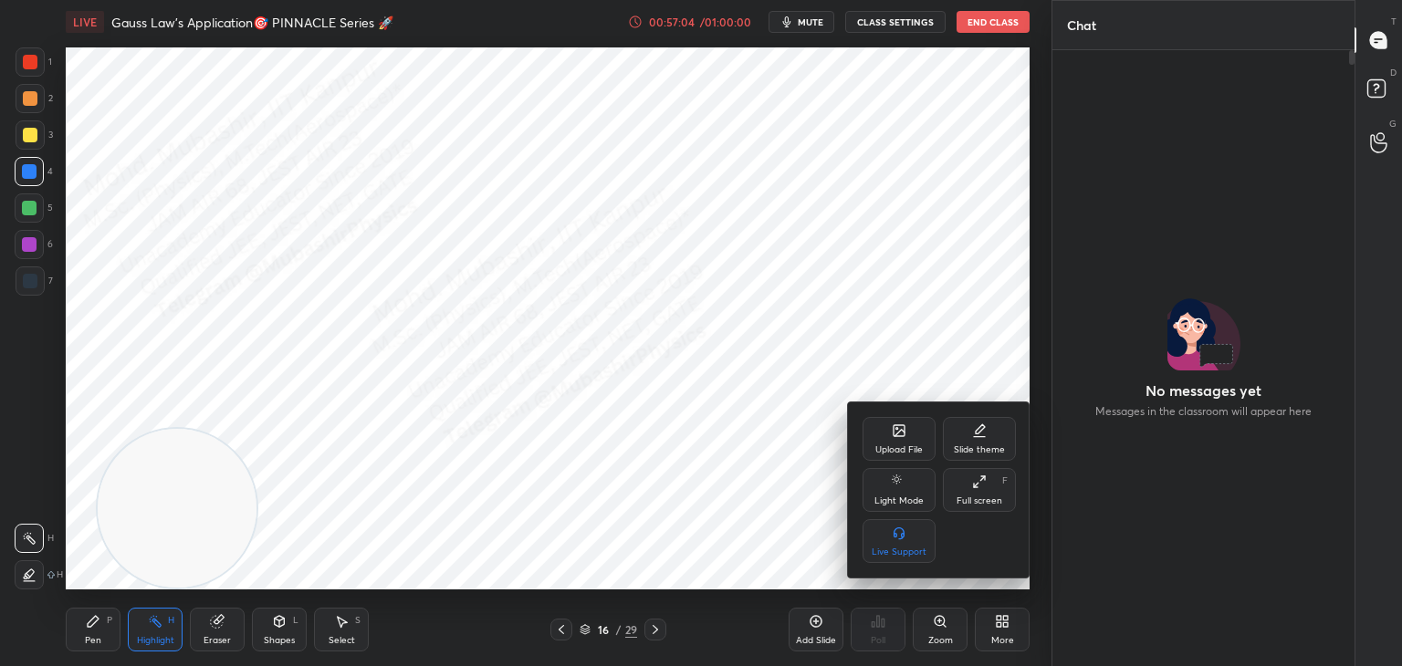
click at [893, 428] on icon at bounding box center [898, 430] width 11 height 11
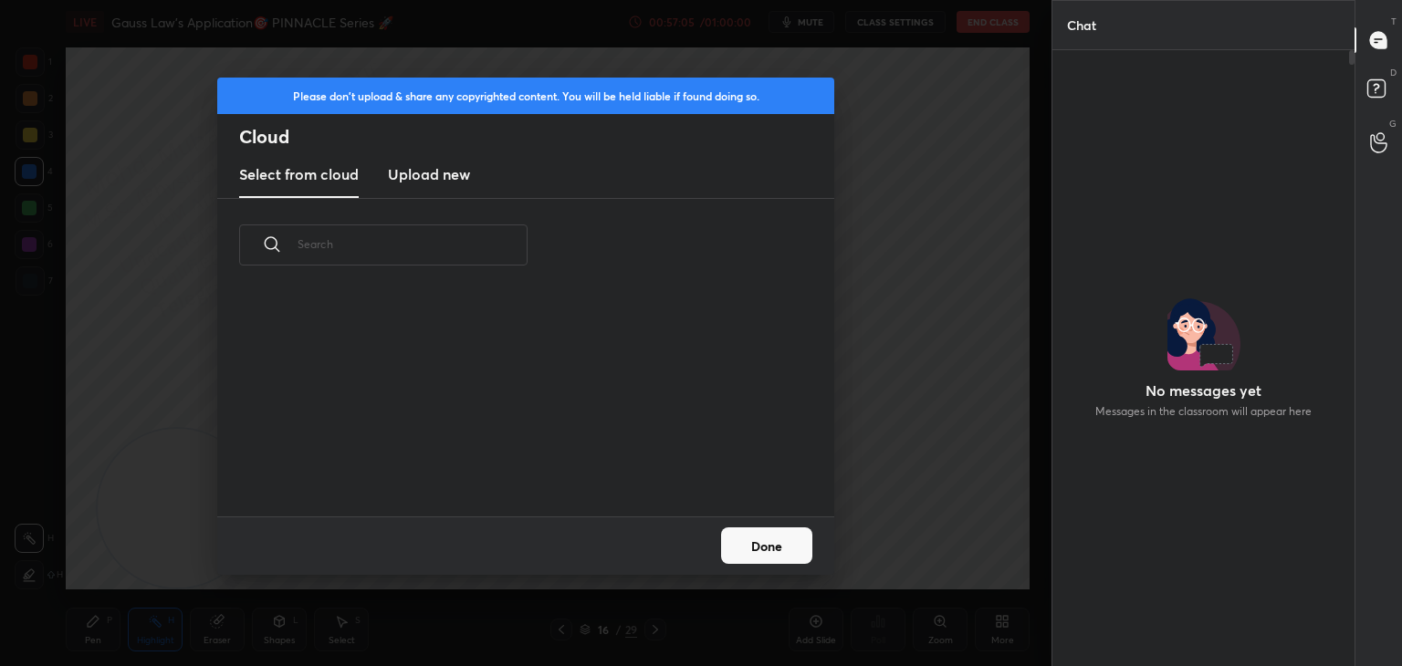
click at [436, 172] on h3 "Upload new" at bounding box center [429, 174] width 82 height 22
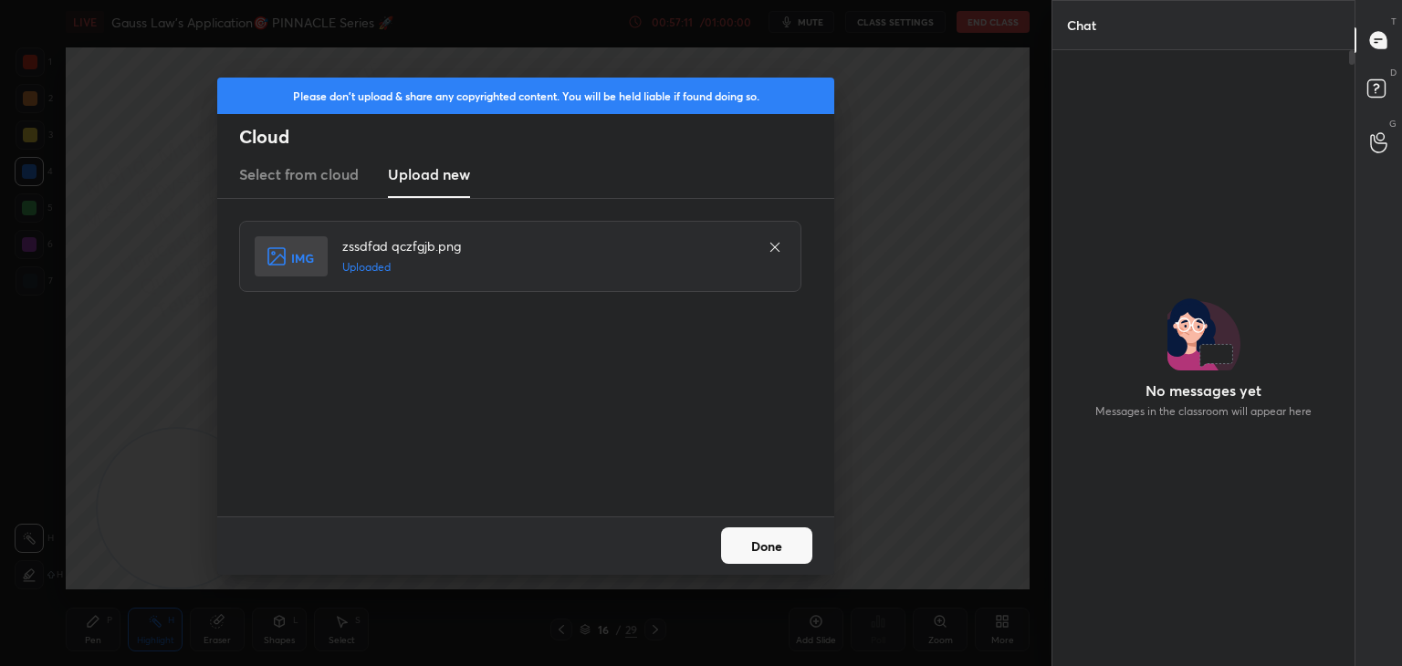
click at [772, 546] on button "Done" at bounding box center [766, 546] width 91 height 37
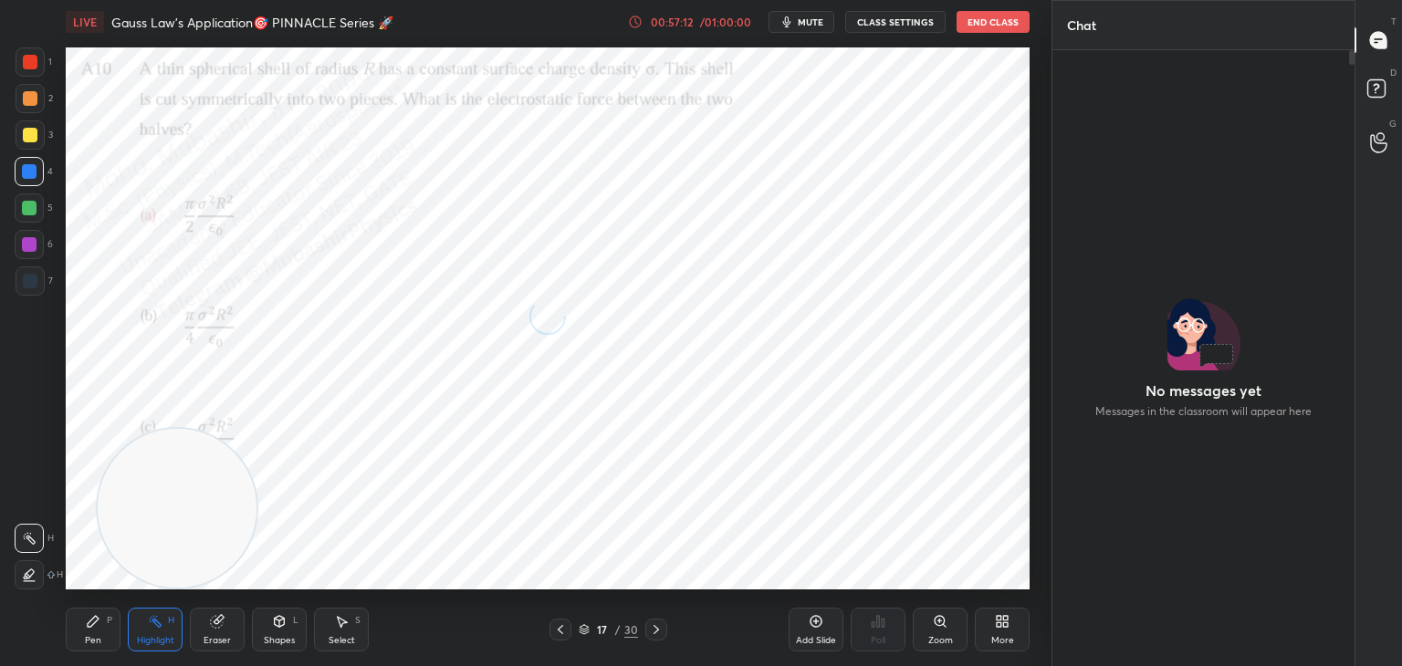
click at [99, 618] on icon at bounding box center [93, 621] width 15 height 15
click at [44, 74] on div "1" at bounding box center [34, 61] width 37 height 29
drag, startPoint x: 162, startPoint y: 459, endPoint x: 569, endPoint y: 454, distance: 408.0
click at [256, 488] on video at bounding box center [177, 508] width 159 height 159
drag, startPoint x: 168, startPoint y: 620, endPoint x: 194, endPoint y: 600, distance: 33.2
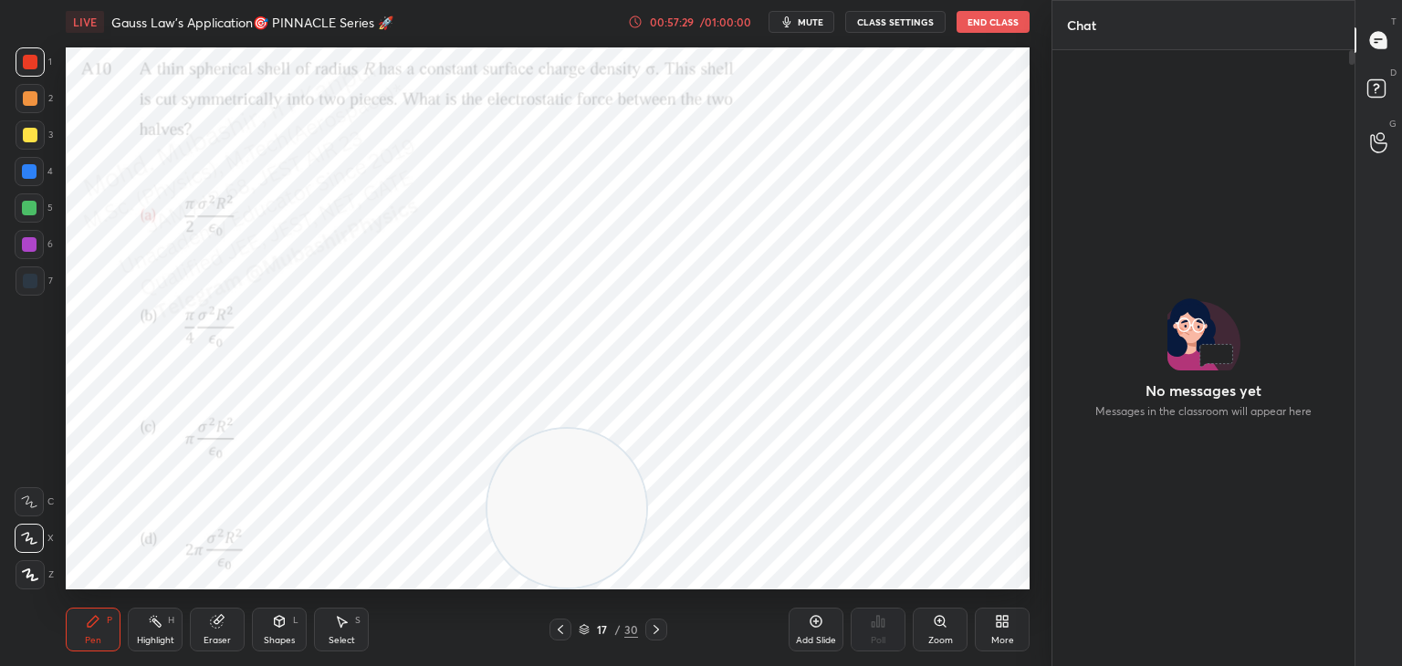
click at [161, 622] on div "Highlight H" at bounding box center [155, 630] width 55 height 44
click at [650, 636] on icon at bounding box center [656, 629] width 15 height 15
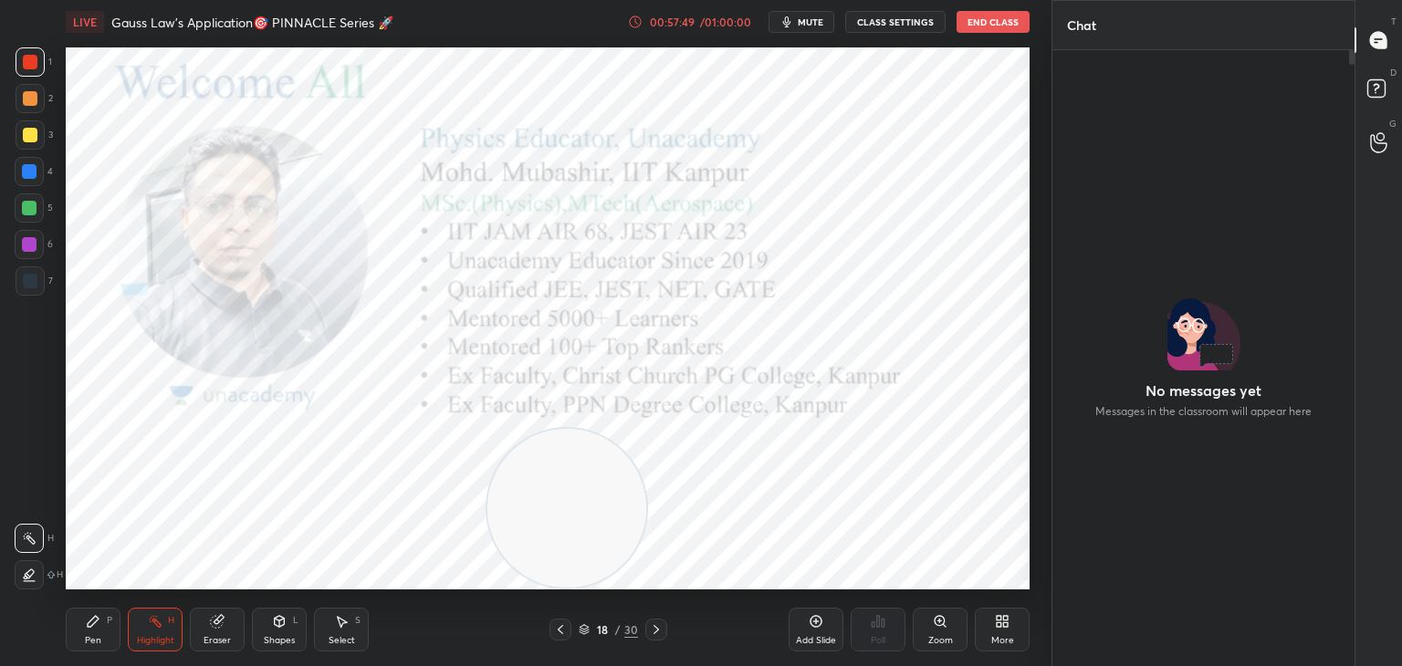
click at [560, 625] on icon at bounding box center [560, 629] width 15 height 15
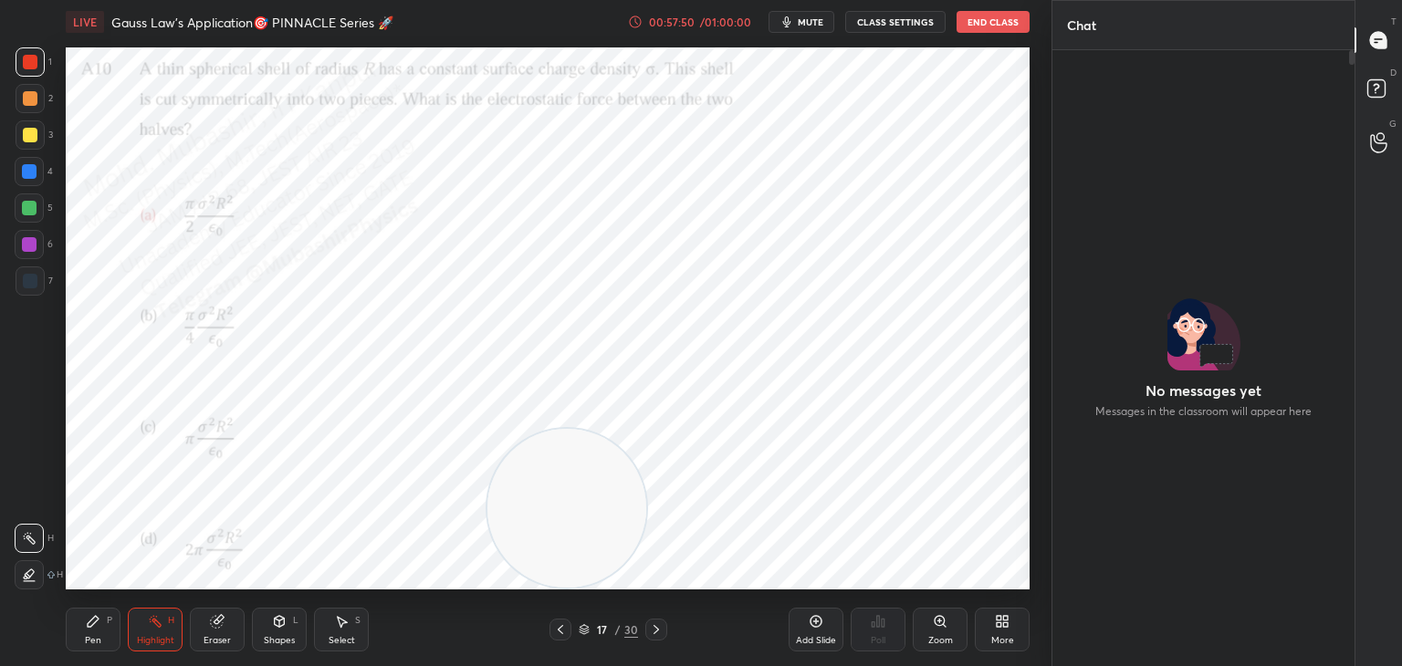
click at [998, 622] on icon at bounding box center [999, 624] width 5 height 5
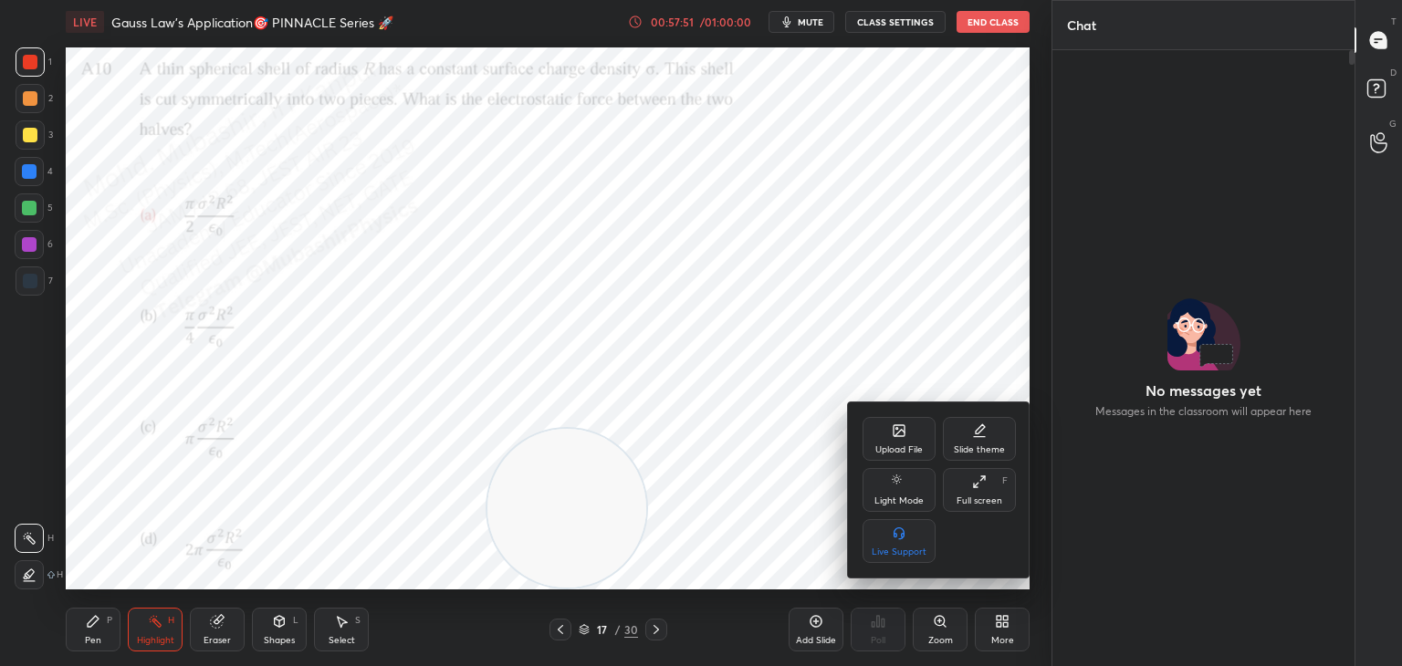
click at [896, 437] on icon at bounding box center [899, 430] width 15 height 15
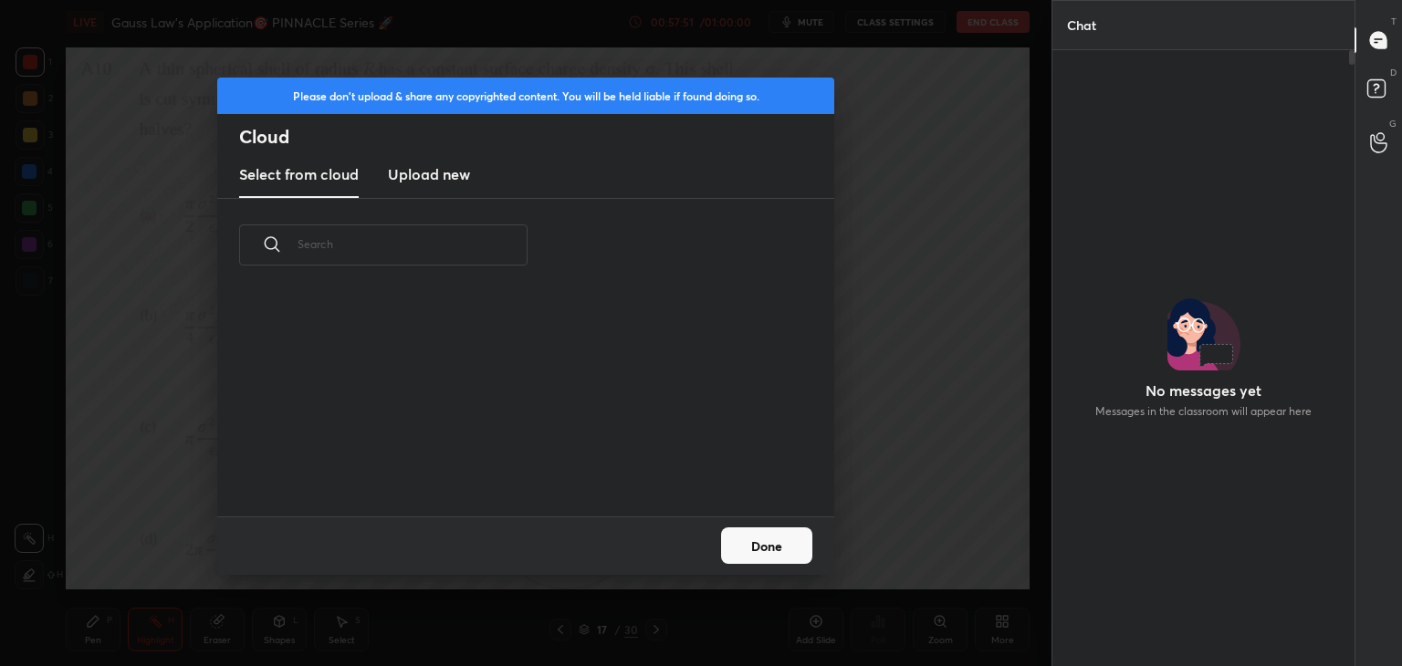
drag, startPoint x: 453, startPoint y: 182, endPoint x: 445, endPoint y: 192, distance: 12.4
click at [444, 180] on h3 "Upload new" at bounding box center [429, 174] width 82 height 22
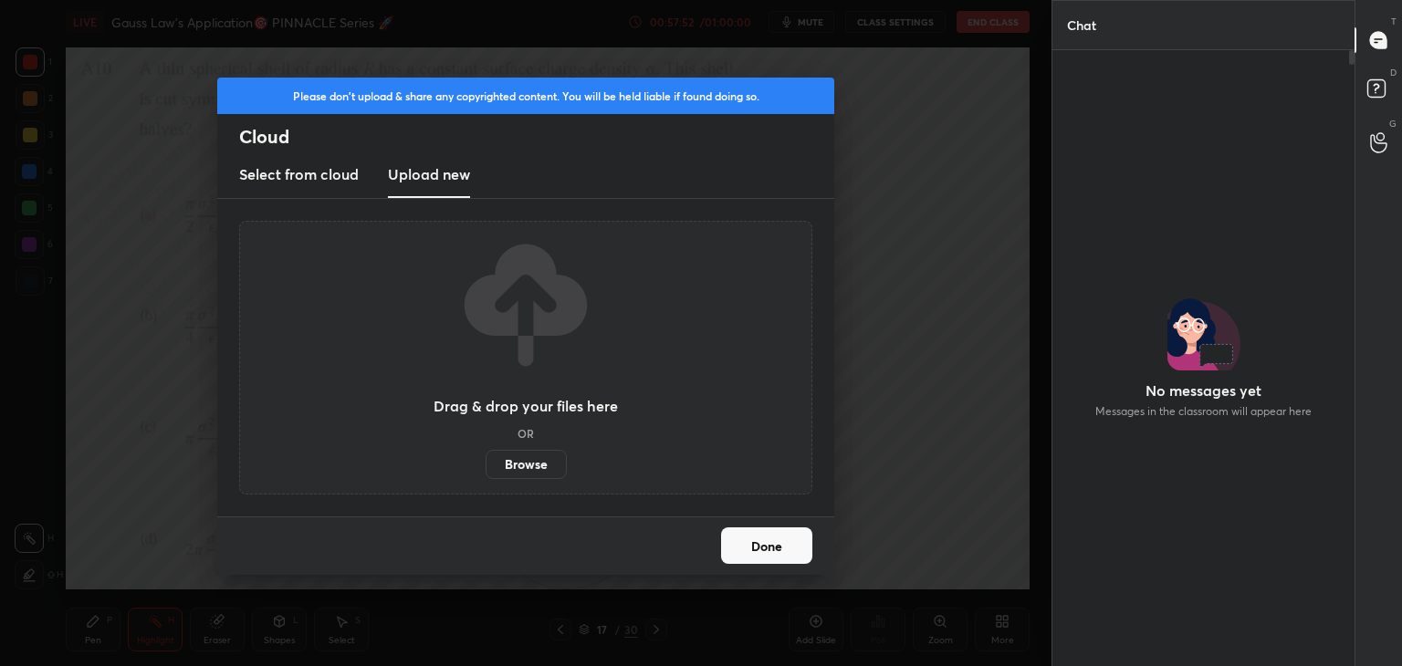
click at [528, 452] on label "Browse" at bounding box center [526, 464] width 81 height 29
click at [486, 452] on input "Browse" at bounding box center [486, 464] width 0 height 29
click at [490, 67] on div "Please don't upload & share any copyrighted content. You will be held liable if…" at bounding box center [525, 333] width 1051 height 666
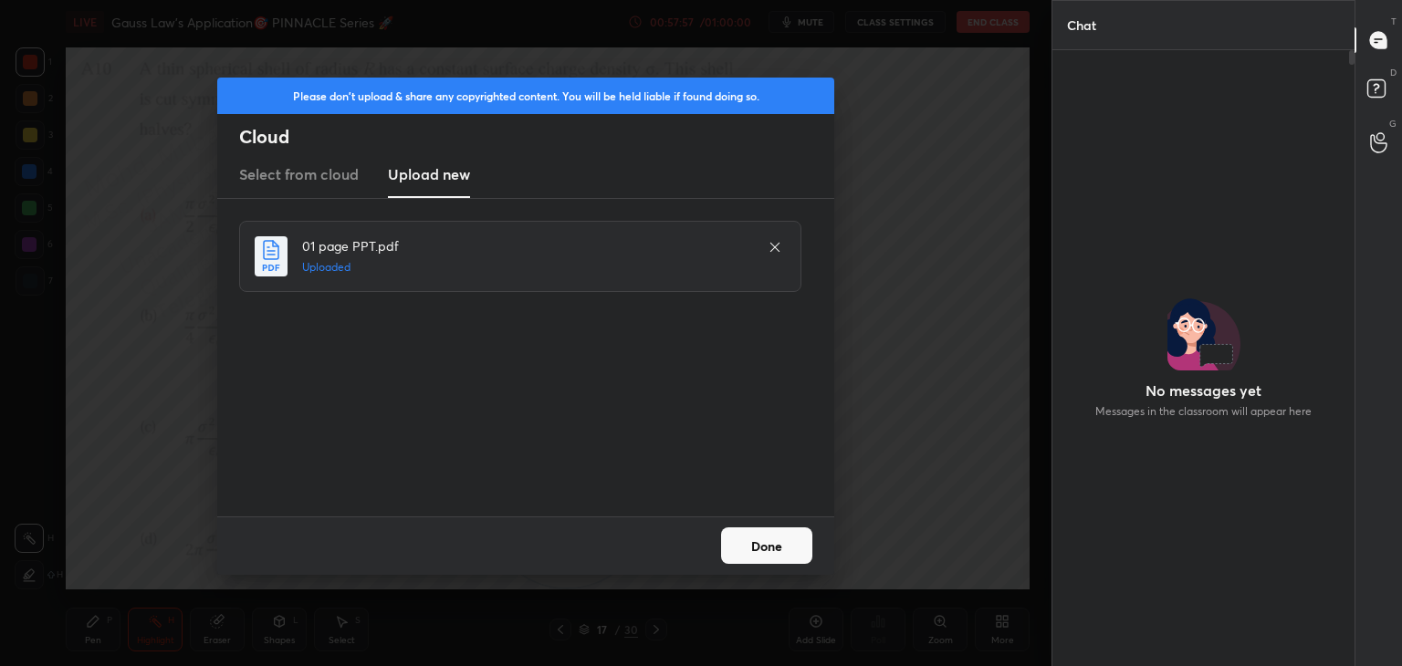
click at [789, 550] on button "Done" at bounding box center [766, 546] width 91 height 37
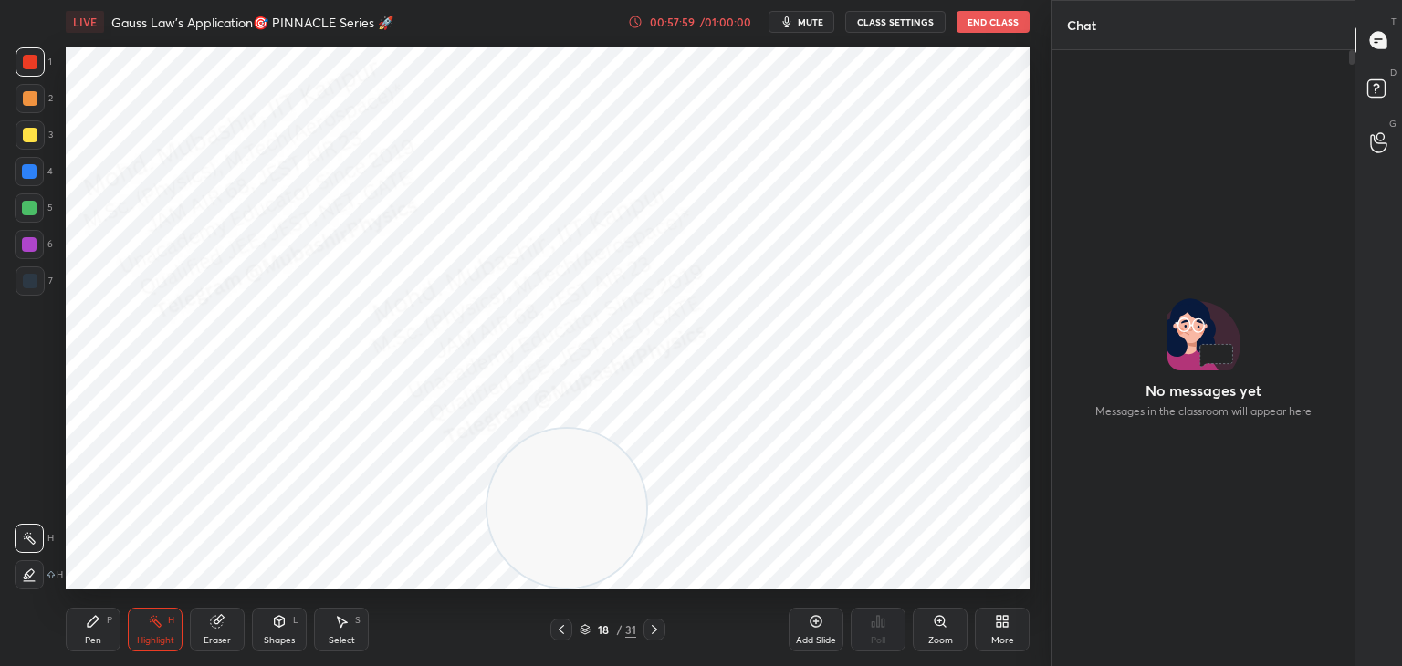
click at [584, 632] on icon at bounding box center [585, 629] width 11 height 11
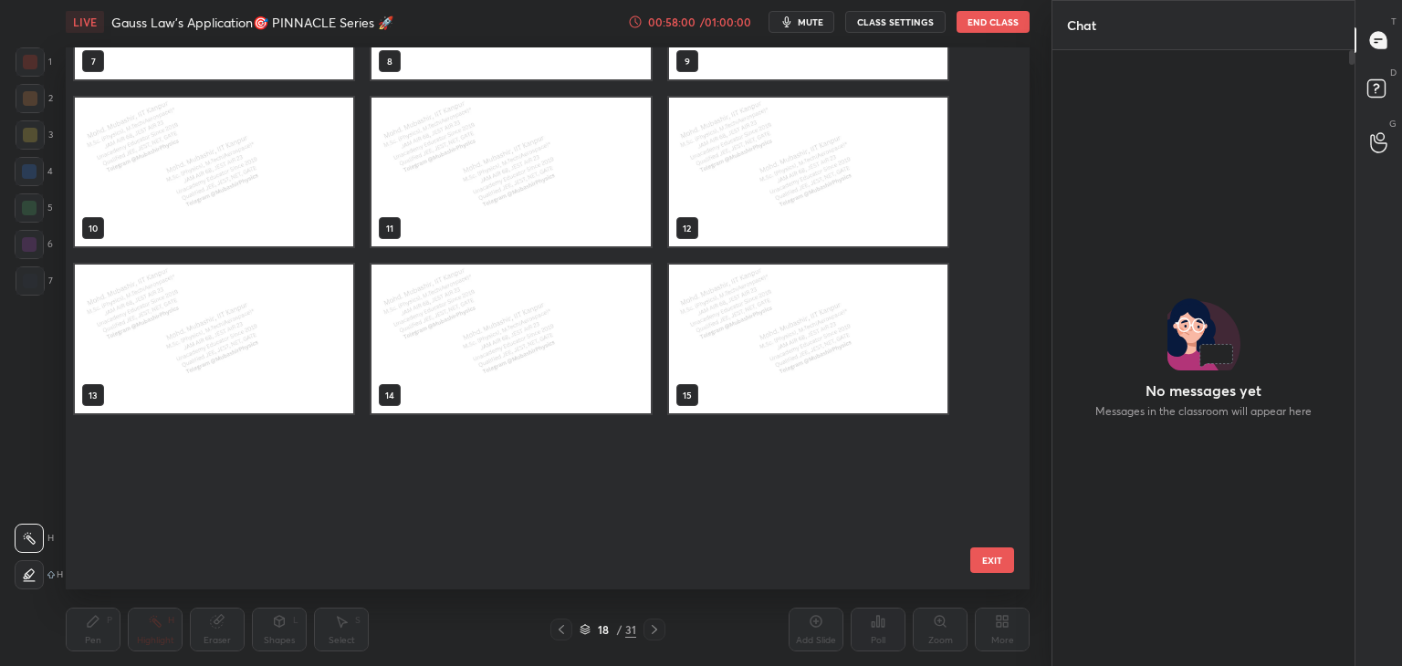
scroll to position [0, 0]
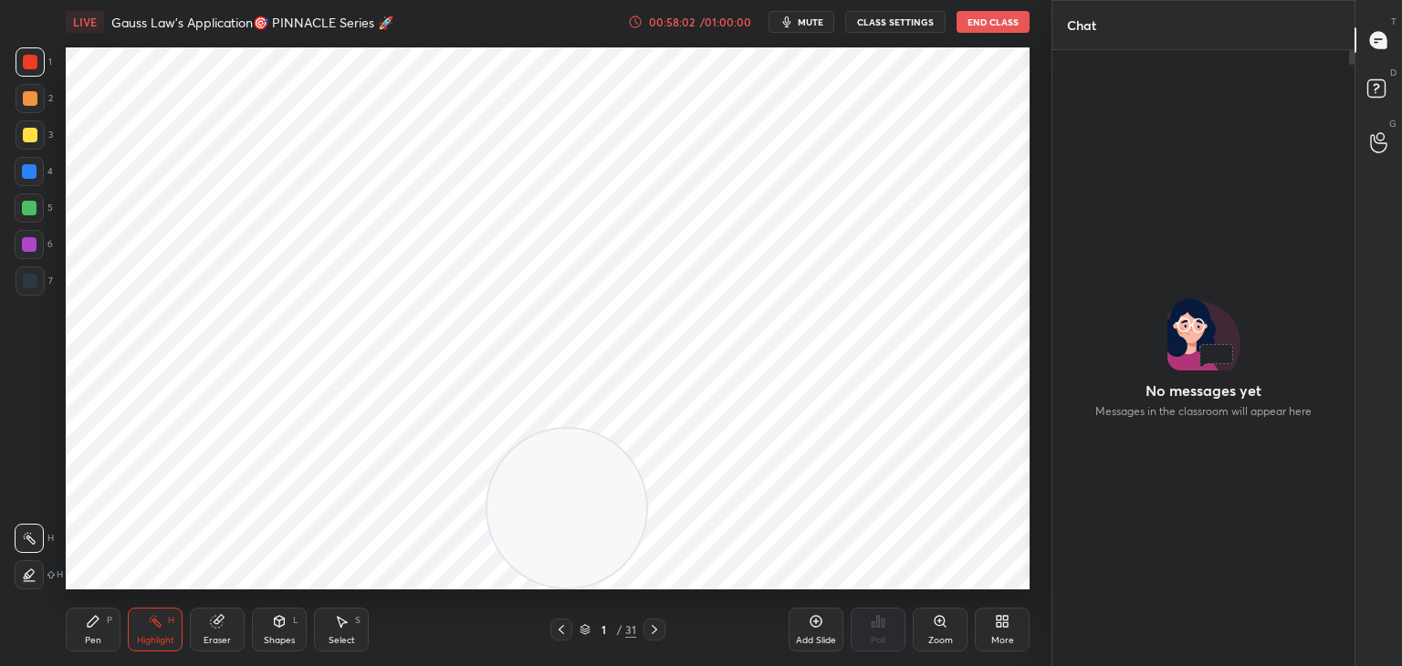
click at [995, 630] on div "More" at bounding box center [1002, 630] width 55 height 44
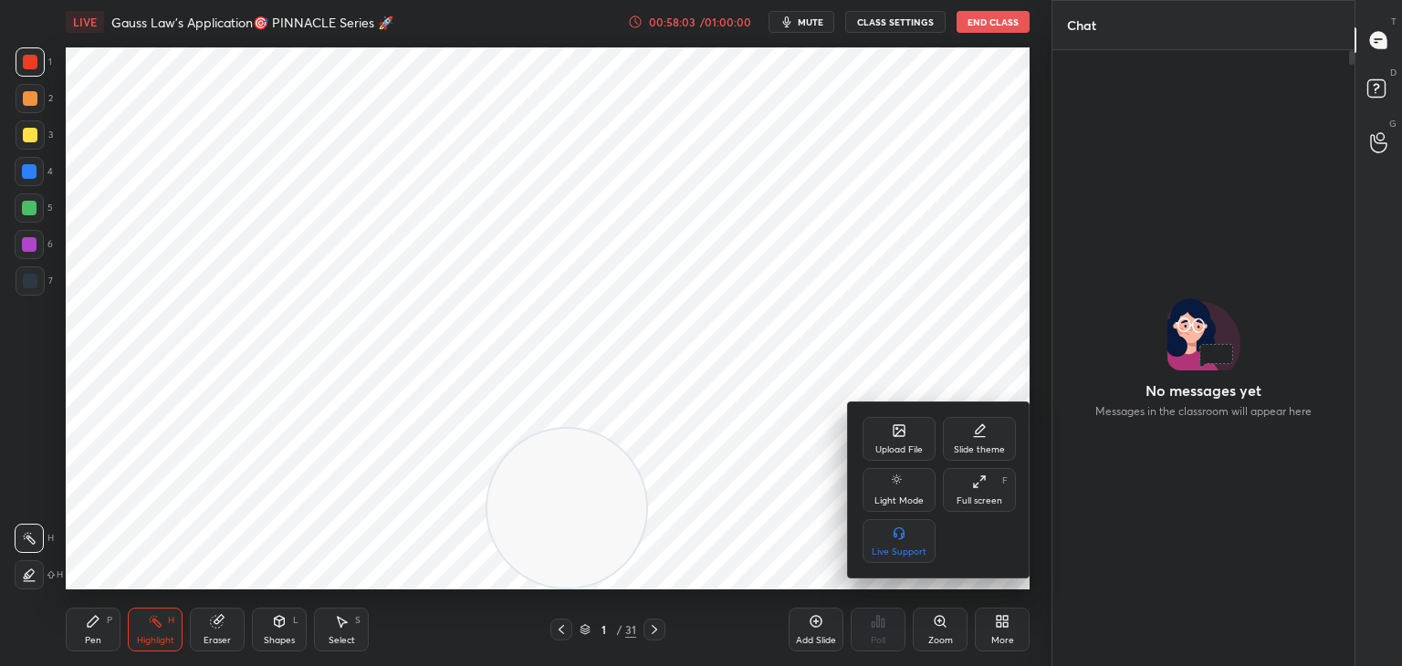
click at [889, 432] on div "Upload File" at bounding box center [898, 439] width 73 height 44
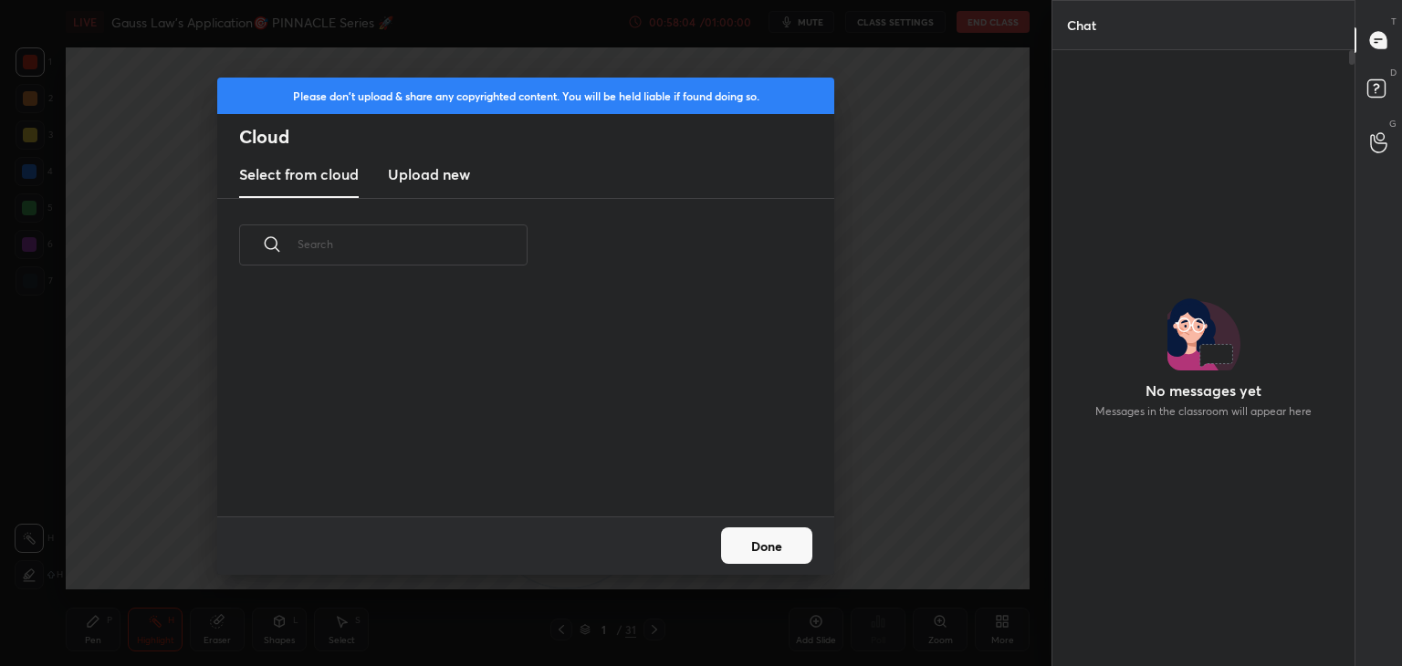
scroll to position [225, 586]
click at [413, 171] on h3 "Upload new" at bounding box center [429, 174] width 82 height 22
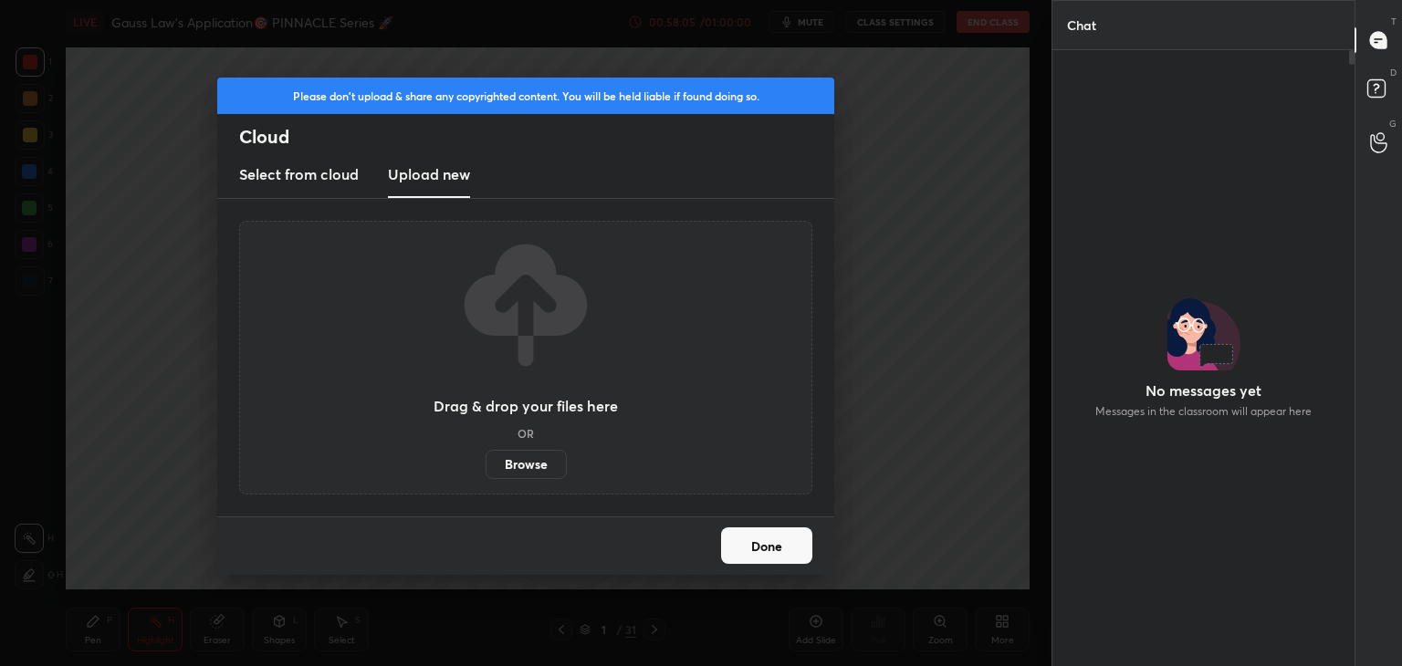
click at [522, 454] on label "Browse" at bounding box center [526, 464] width 81 height 29
click at [486, 454] on input "Browse" at bounding box center [486, 464] width 0 height 29
click at [562, 70] on div "Please don't upload & share any copyrighted content. You will be held liable if…" at bounding box center [525, 333] width 1051 height 666
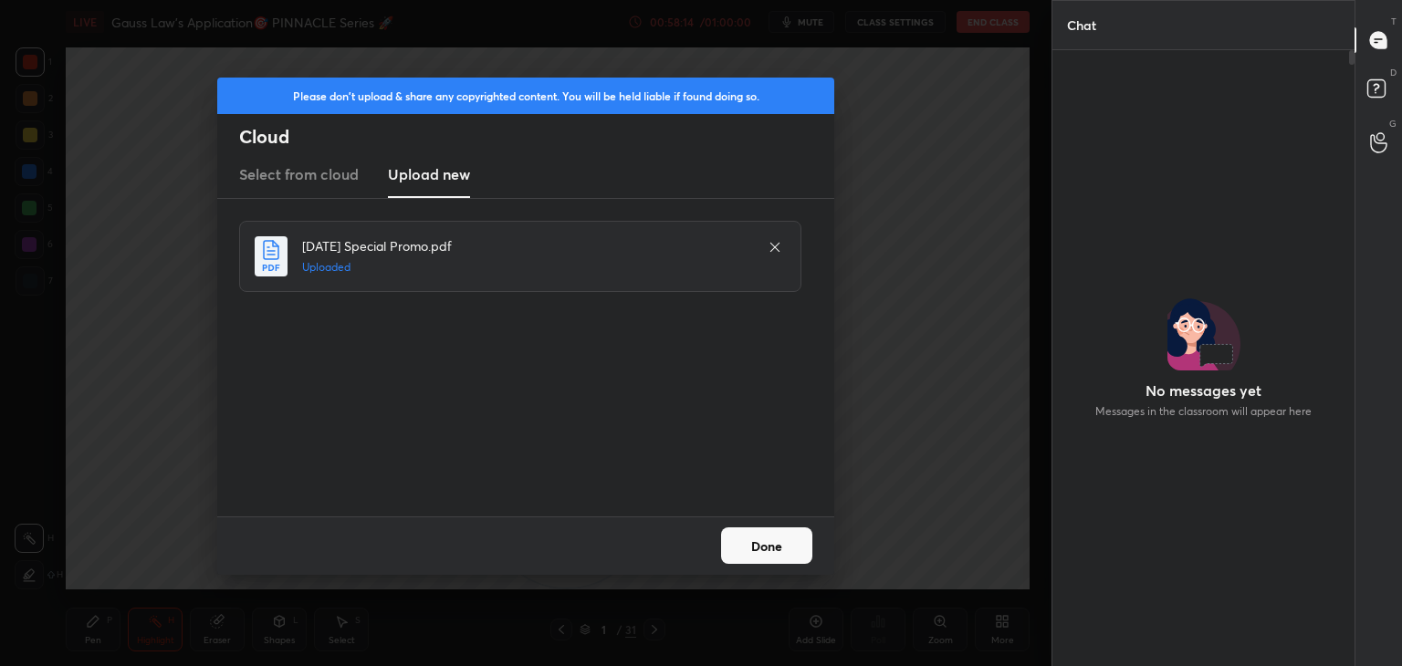
click at [774, 546] on button "Done" at bounding box center [766, 546] width 91 height 37
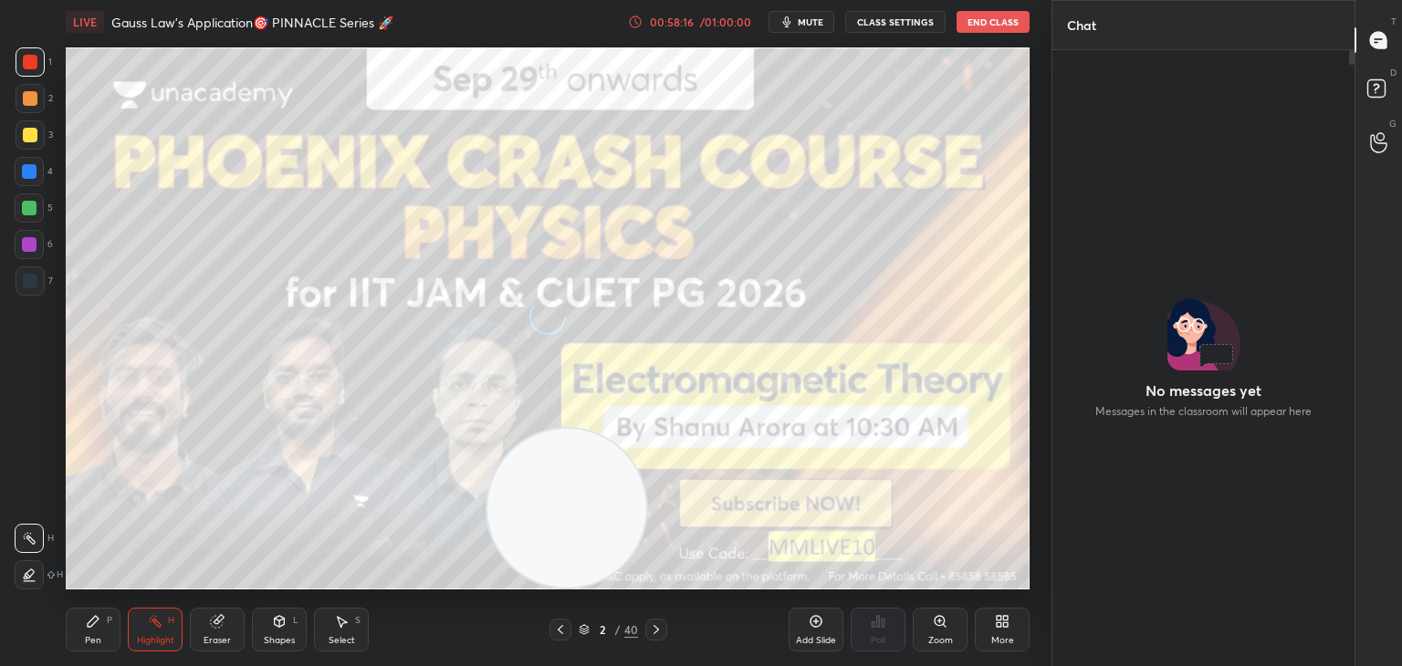
click at [91, 622] on icon at bounding box center [93, 621] width 15 height 15
drag, startPoint x: 0, startPoint y: 519, endPoint x: 0, endPoint y: 446, distance: 73.0
click at [0, 492] on div "1 2 3 4 5 6 7 C X Z C X Z E E Erase all H H LIVE Gauss Law's Application🎯 PINNA…" at bounding box center [518, 333] width 1037 height 666
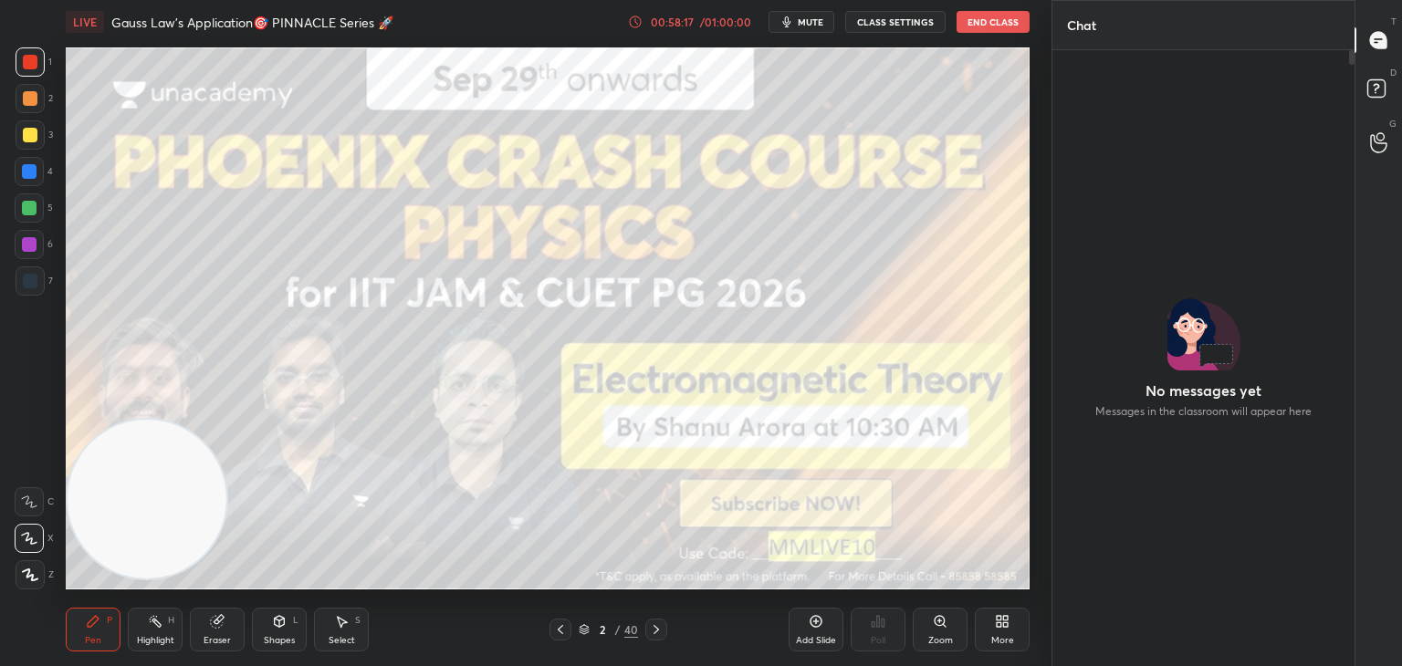
drag, startPoint x: 22, startPoint y: 134, endPoint x: 36, endPoint y: 144, distance: 17.0
click at [23, 136] on div at bounding box center [30, 135] width 15 height 15
click at [658, 627] on icon at bounding box center [656, 629] width 15 height 15
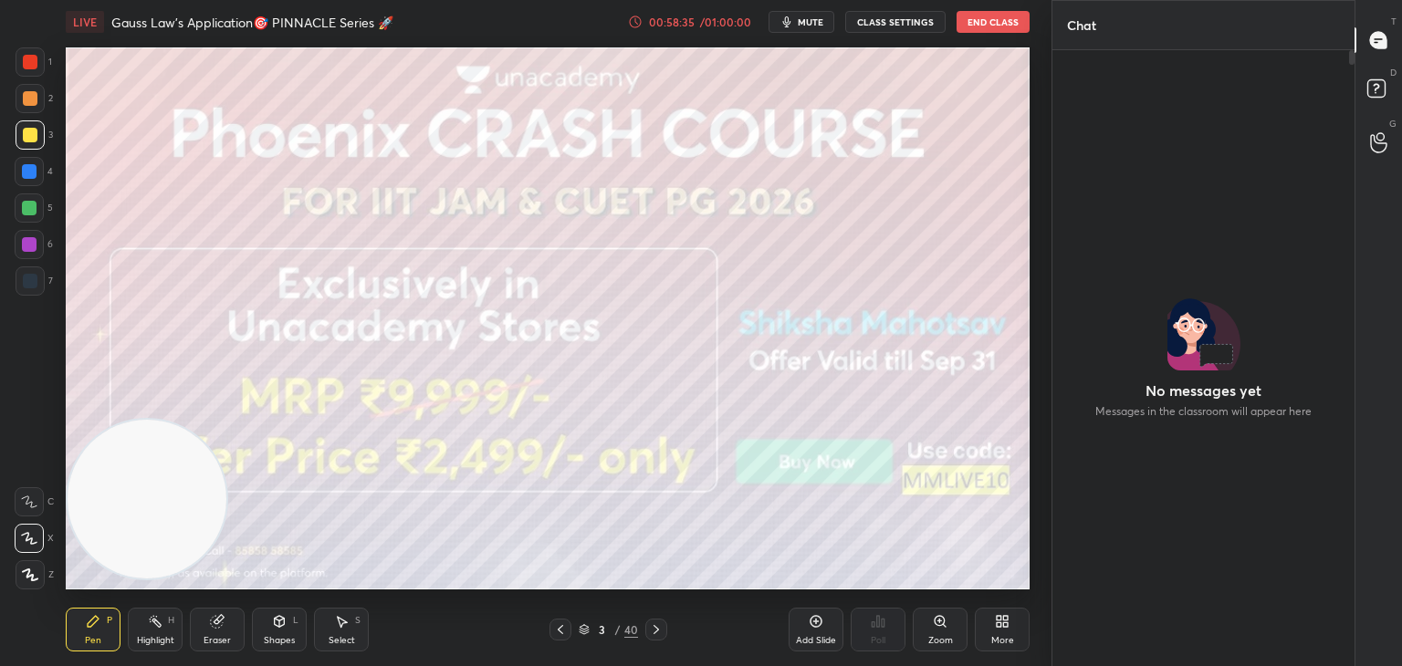
click at [562, 633] on icon at bounding box center [560, 629] width 15 height 15
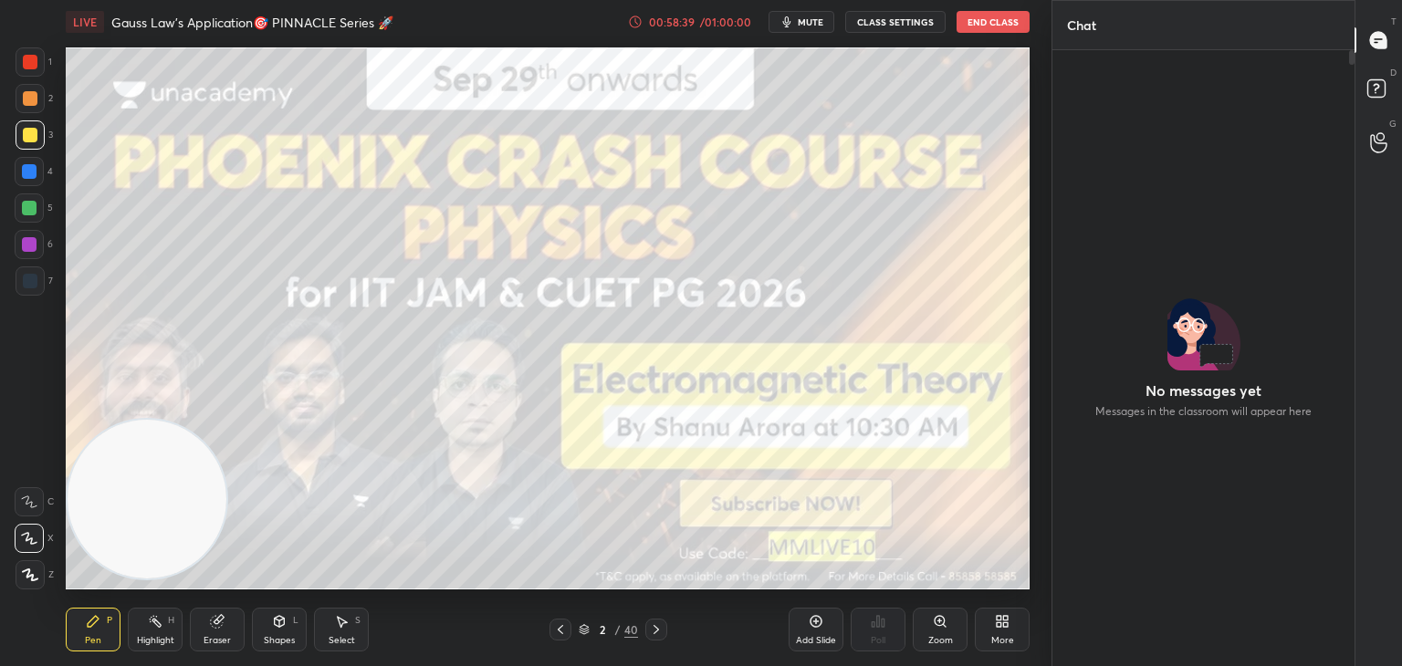
click at [660, 632] on icon at bounding box center [656, 629] width 15 height 15
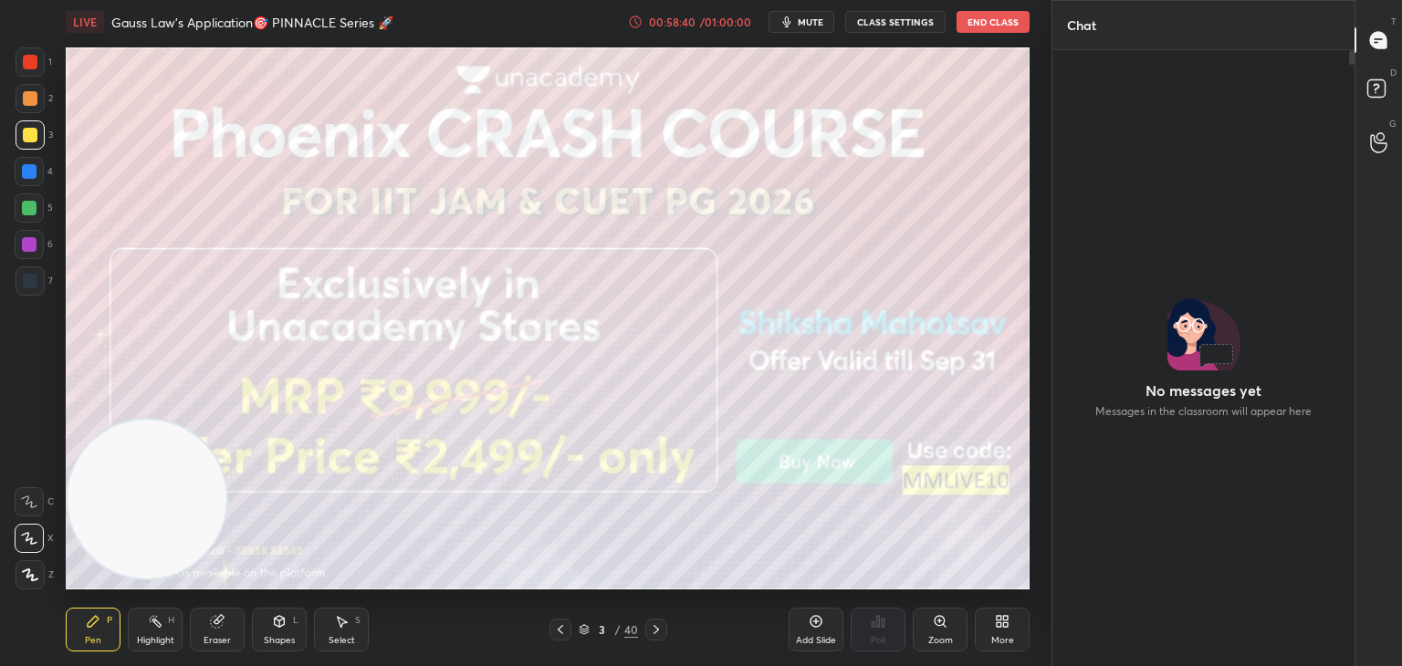
click at [654, 629] on icon at bounding box center [656, 629] width 15 height 15
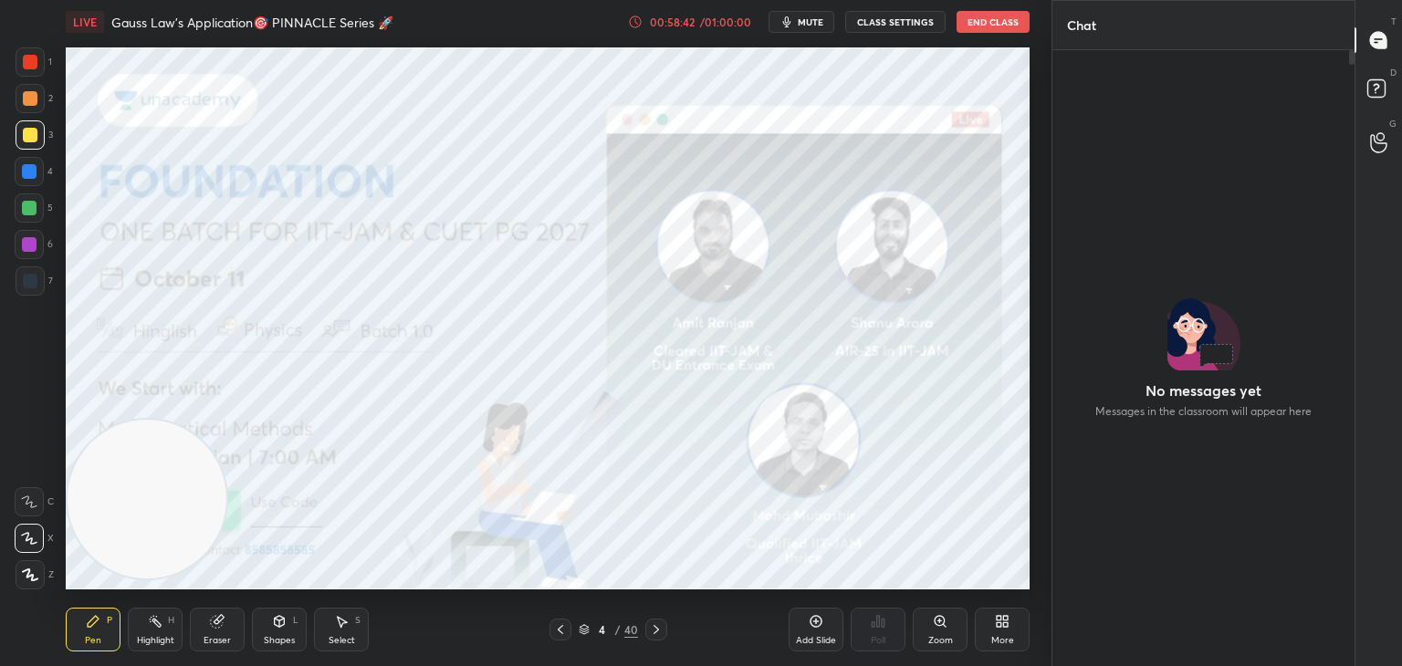
drag, startPoint x: 28, startPoint y: 56, endPoint x: 57, endPoint y: 93, distance: 47.5
click at [28, 57] on div at bounding box center [30, 62] width 15 height 15
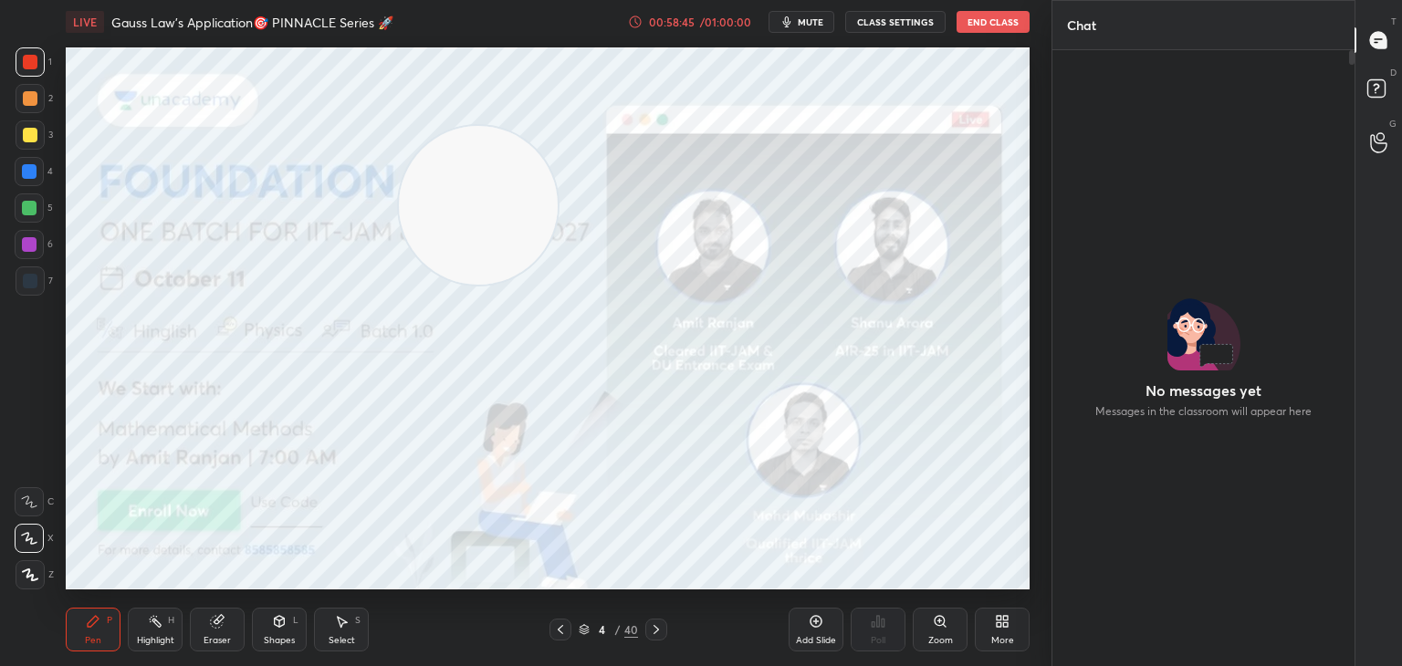
drag, startPoint x: 211, startPoint y: 406, endPoint x: 518, endPoint y: 78, distance: 449.4
click at [518, 126] on video at bounding box center [478, 205] width 159 height 159
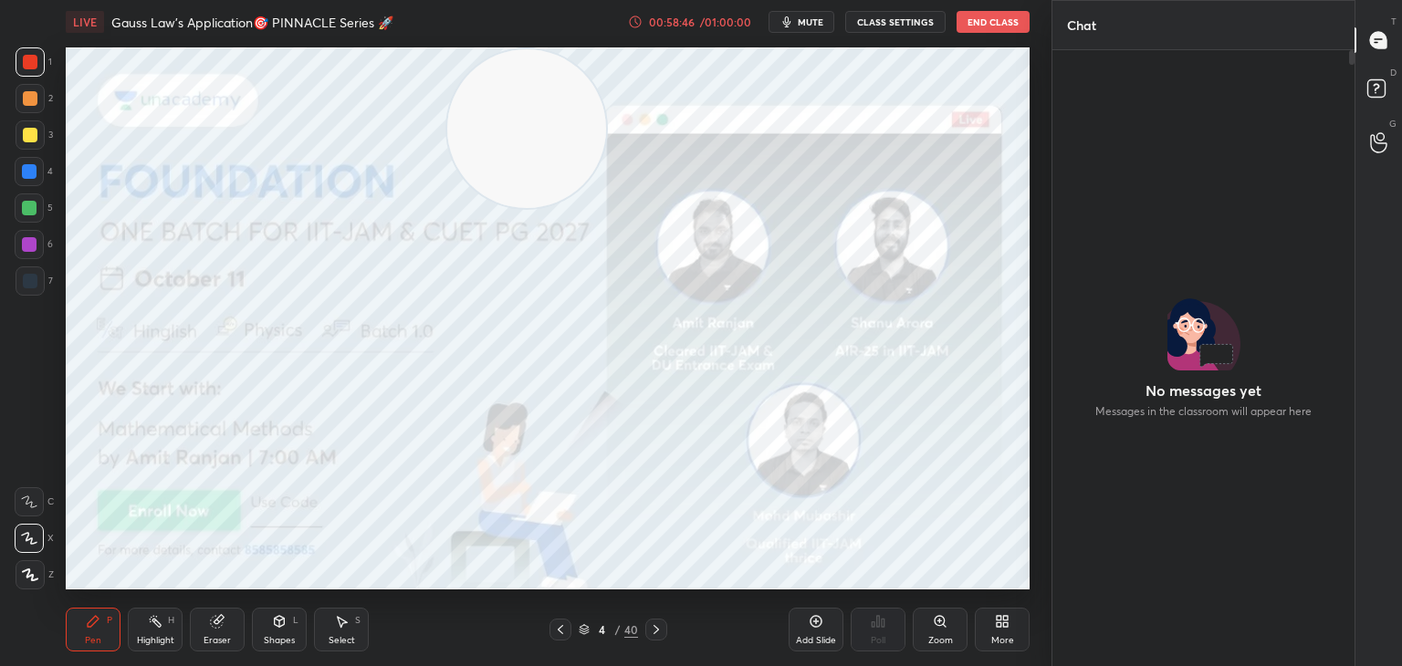
click at [37, 282] on div at bounding box center [30, 280] width 29 height 29
click at [37, 143] on div at bounding box center [30, 134] width 29 height 29
click at [653, 629] on icon at bounding box center [656, 629] width 15 height 15
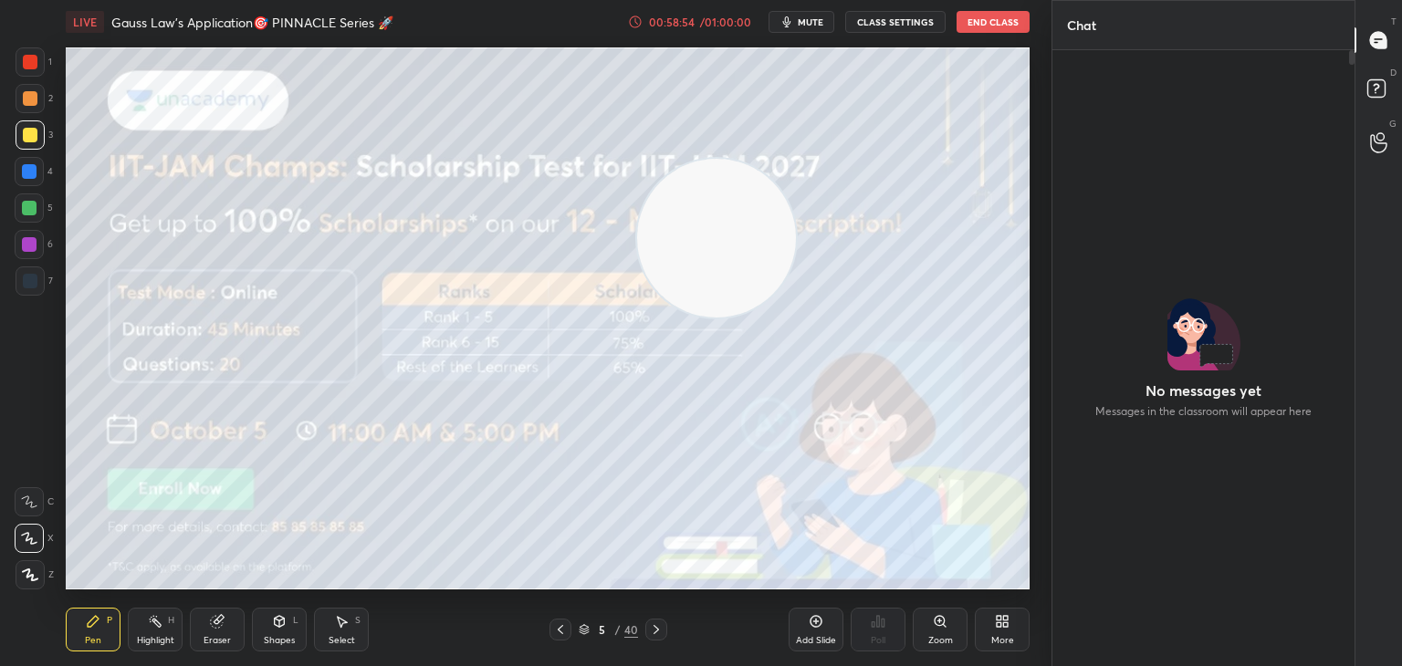
drag, startPoint x: 503, startPoint y: 134, endPoint x: 909, endPoint y: 614, distance: 628.8
click at [914, 623] on div "LIVE Gauss Law's Application🎯 PINNACLE Series 🚀 00:58:54 / 01:00:00 mute CLASS …" at bounding box center [547, 333] width 978 height 666
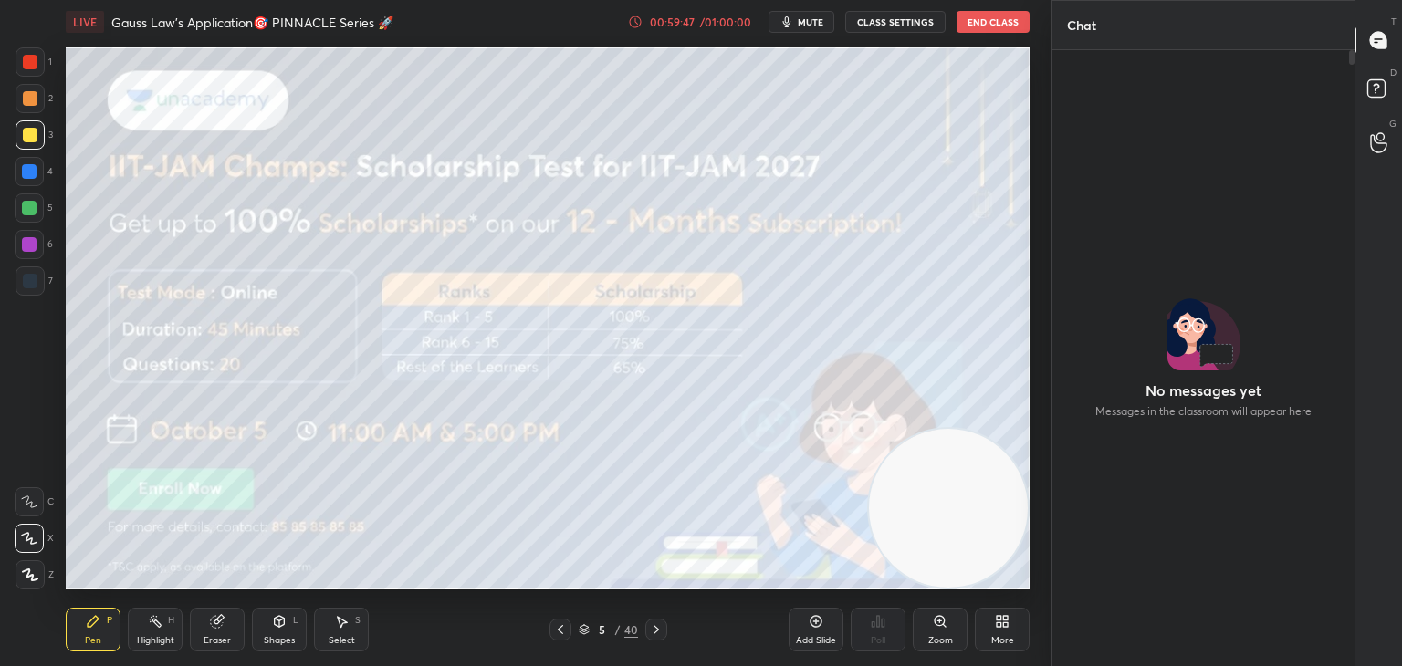
click at [651, 630] on icon at bounding box center [656, 629] width 15 height 15
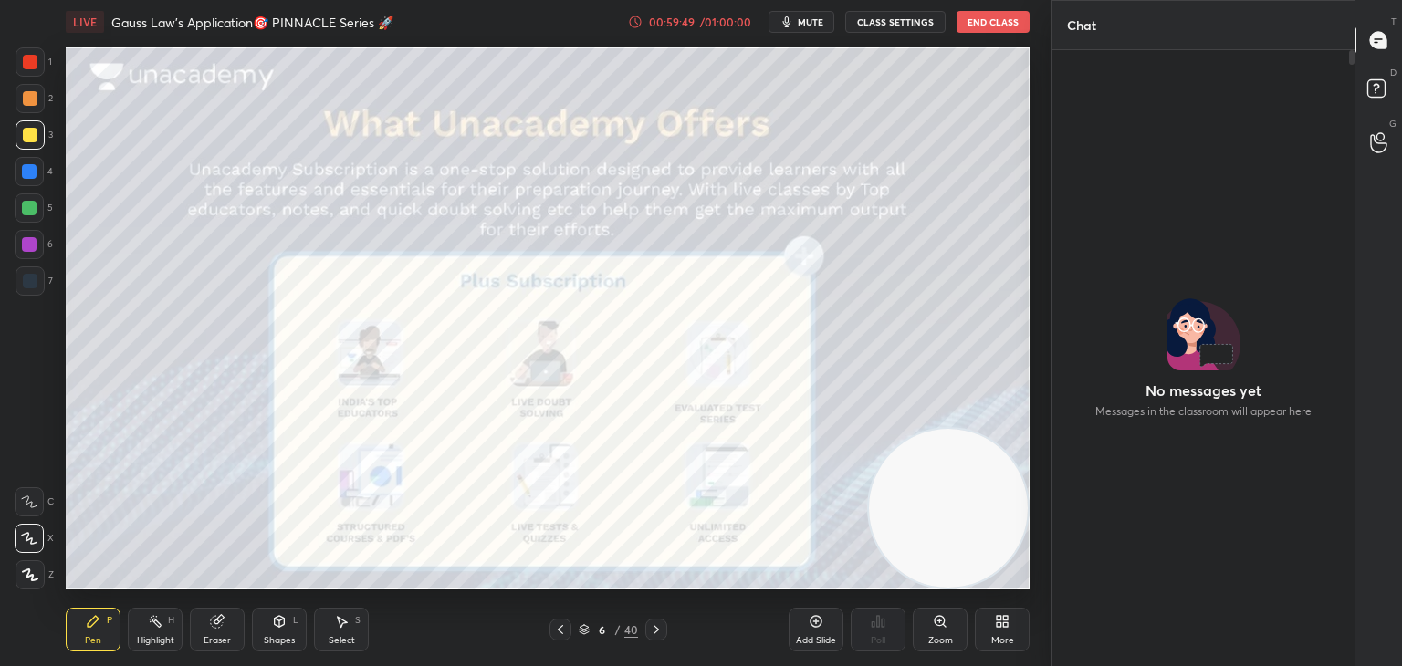
click at [662, 622] on div at bounding box center [656, 630] width 22 height 22
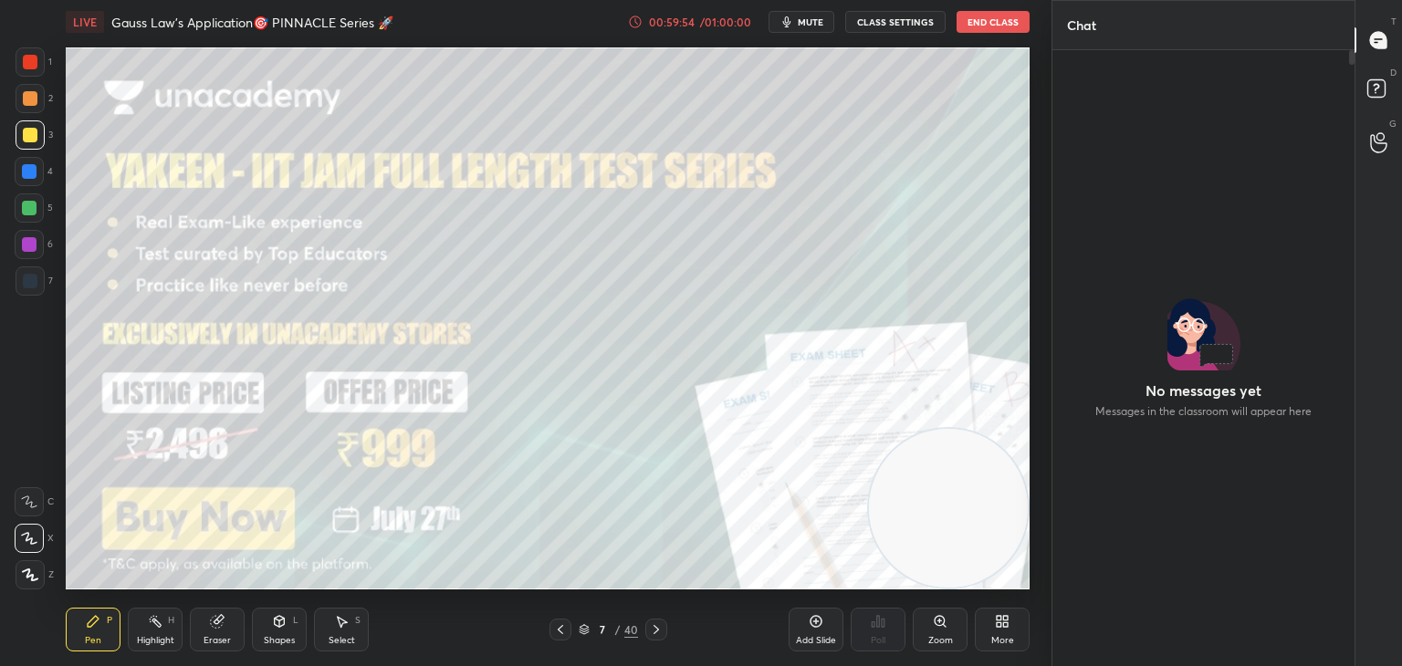
click at [654, 629] on icon at bounding box center [656, 629] width 15 height 15
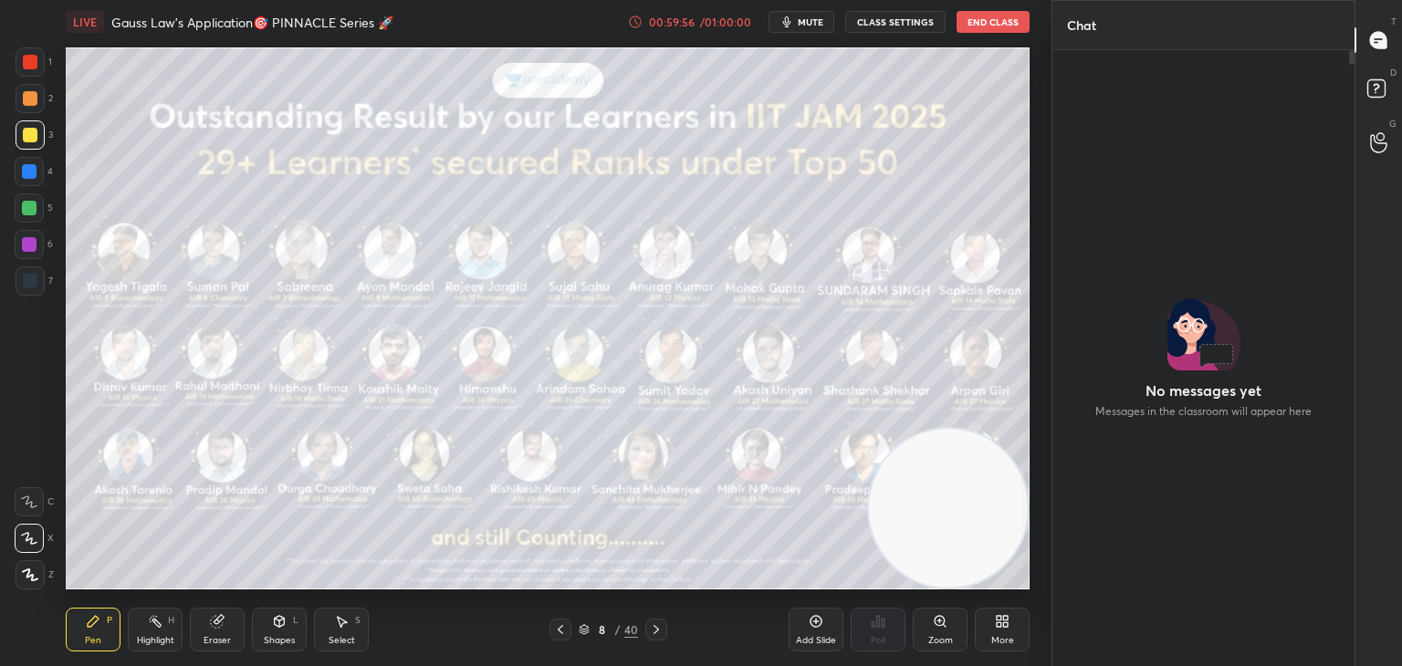
click at [563, 622] on div at bounding box center [560, 630] width 22 height 22
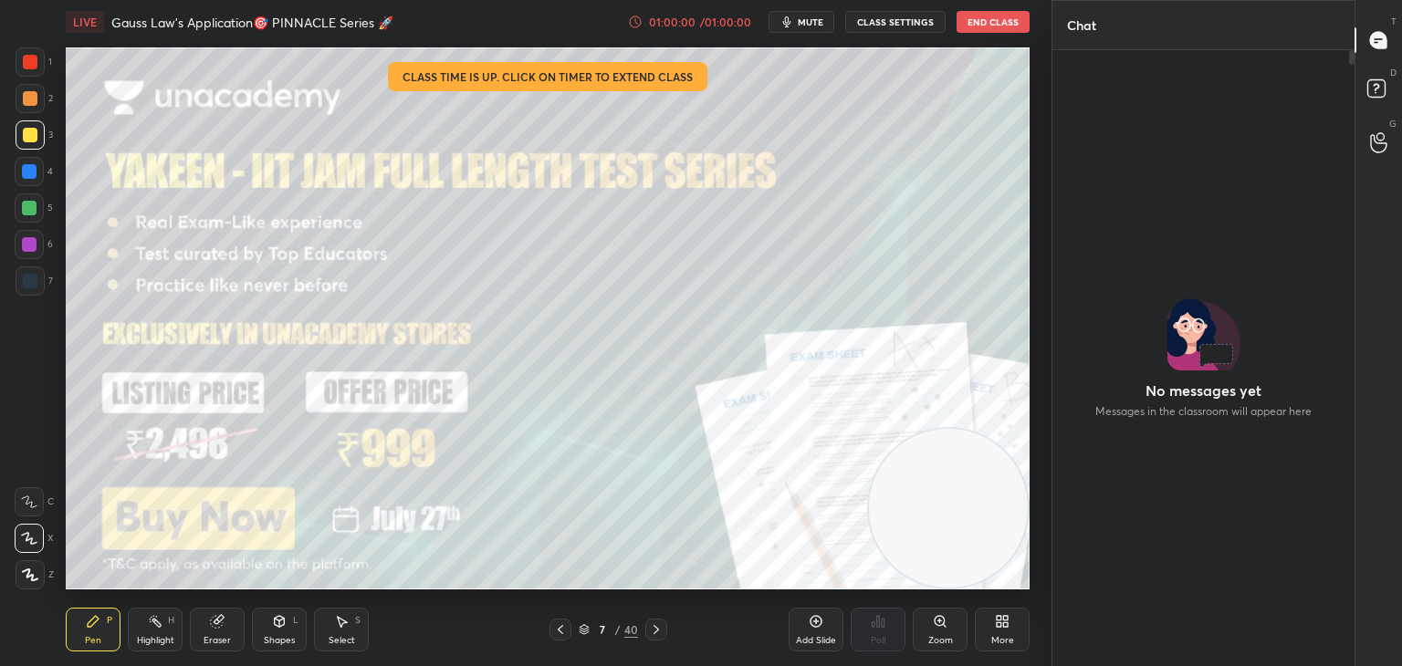
click at [556, 622] on div at bounding box center [560, 630] width 22 height 22
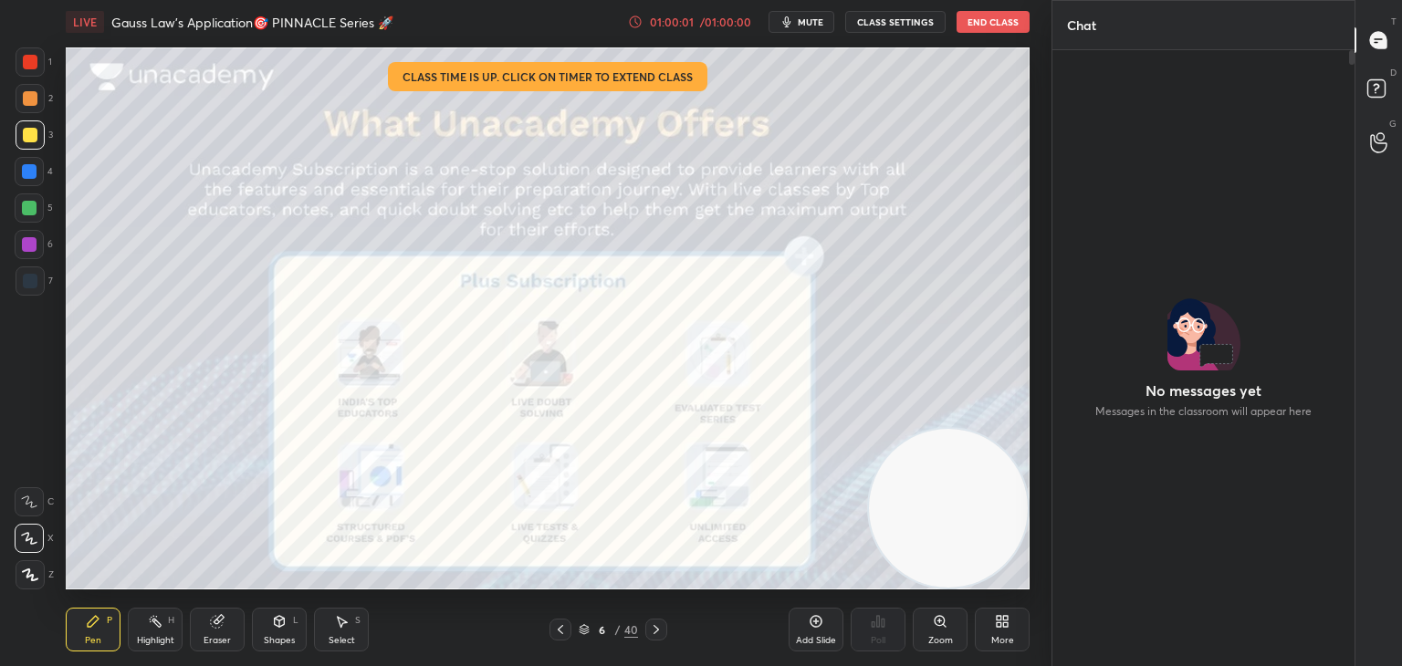
click at [556, 629] on div at bounding box center [560, 630] width 22 height 22
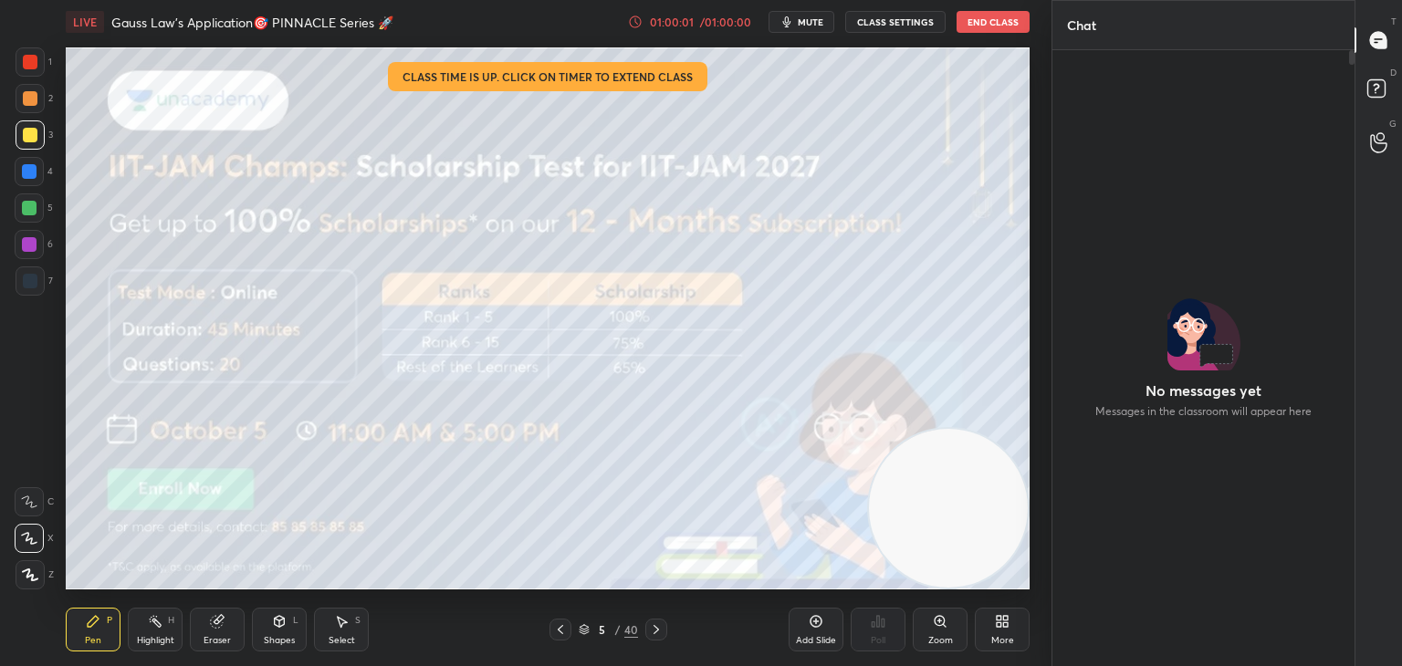
click at [558, 629] on icon at bounding box center [560, 629] width 15 height 15
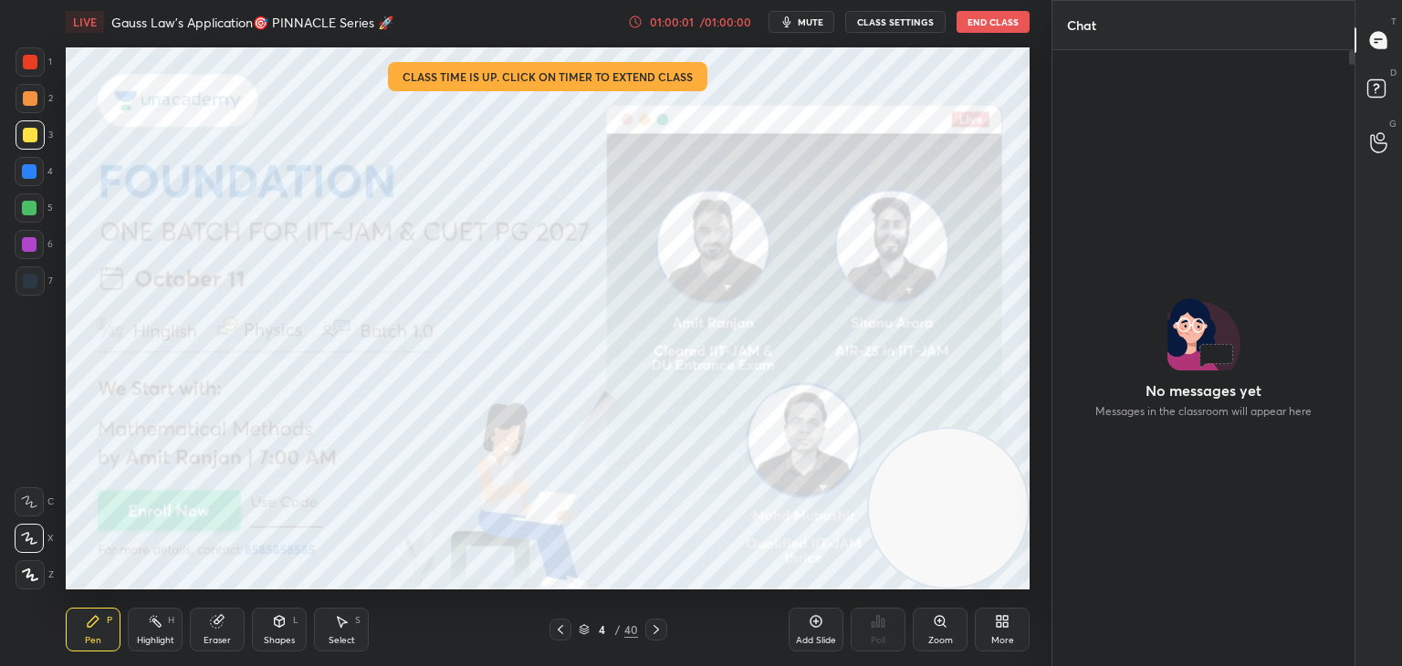
click at [558, 629] on icon at bounding box center [560, 629] width 15 height 15
click at [553, 636] on icon at bounding box center [560, 629] width 15 height 15
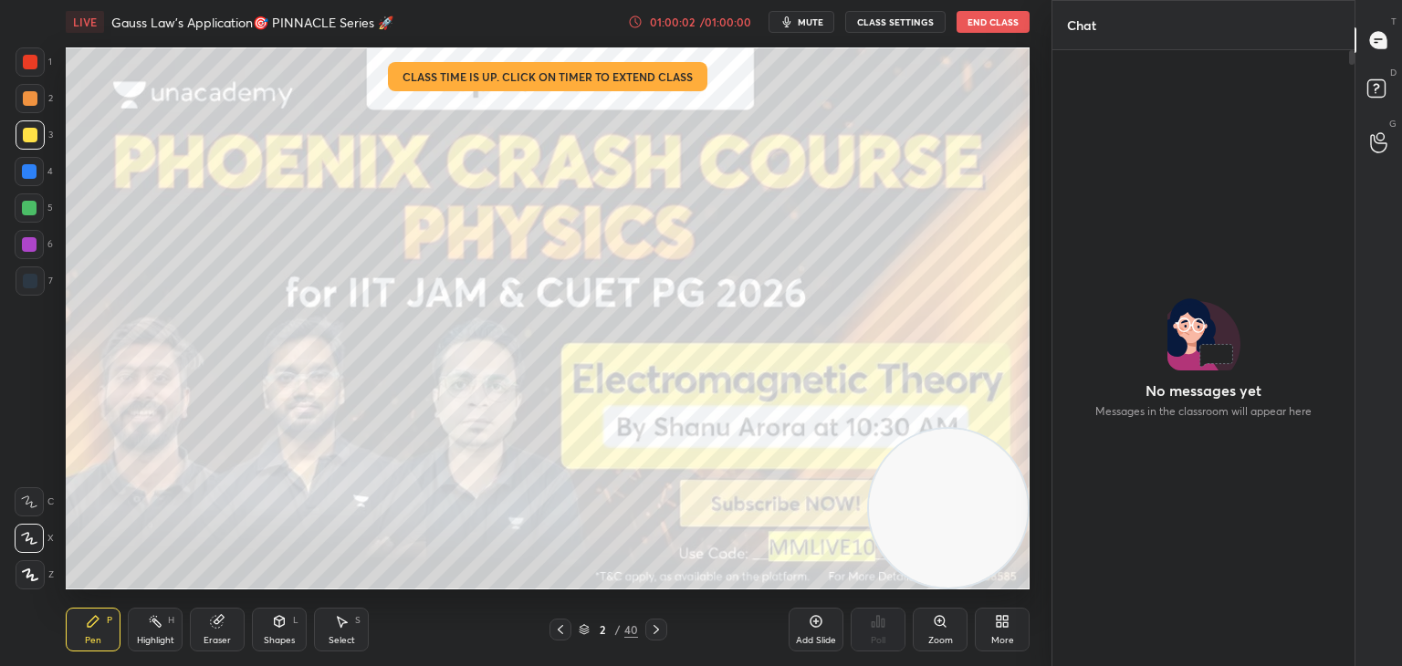
click at [653, 629] on icon at bounding box center [656, 629] width 15 height 15
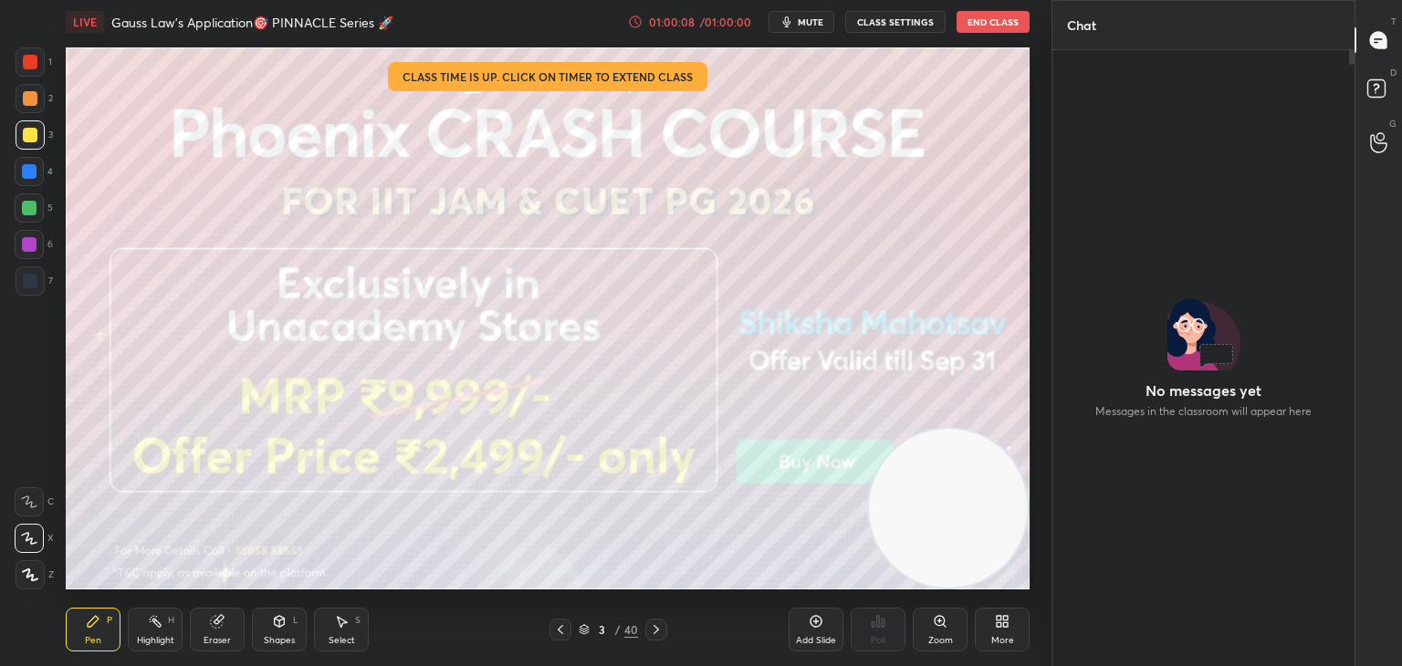
click at [653, 640] on div at bounding box center [656, 630] width 22 height 22
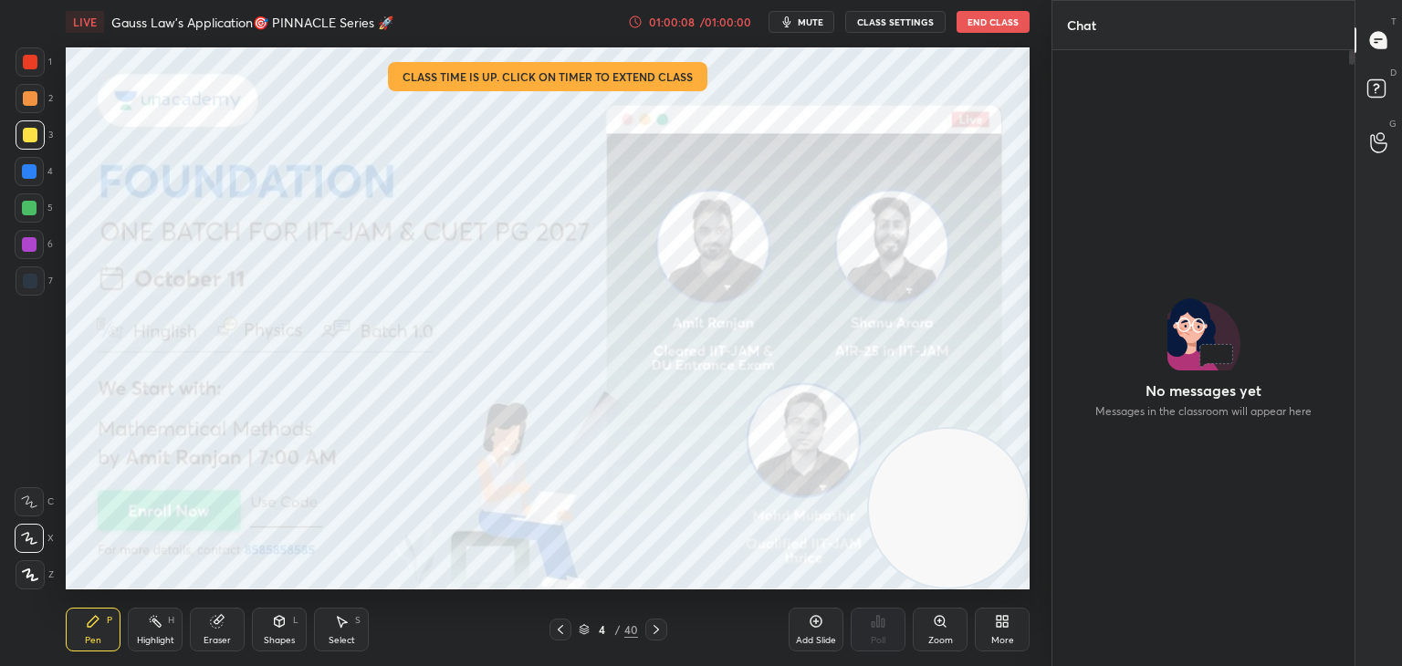
click at [658, 631] on icon at bounding box center [656, 629] width 15 height 15
click at [660, 632] on icon at bounding box center [656, 629] width 15 height 15
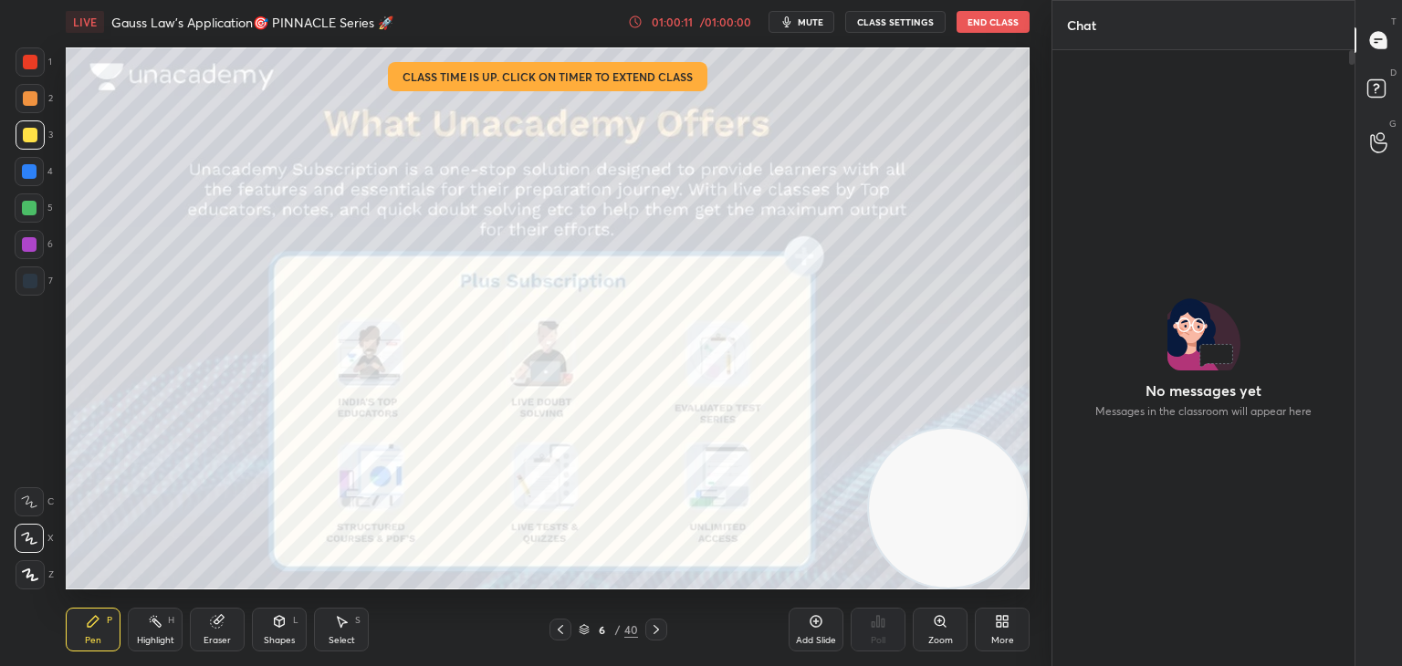
click at [661, 623] on icon at bounding box center [656, 629] width 15 height 15
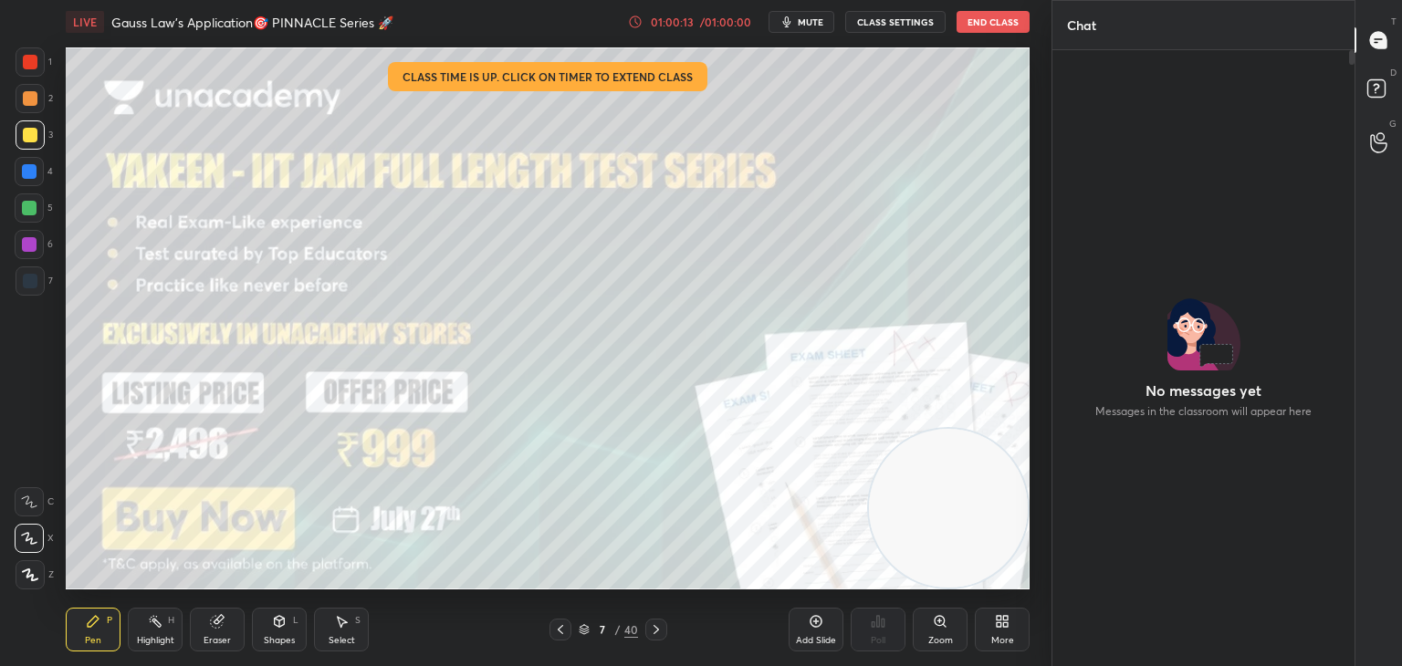
click at [654, 629] on icon at bounding box center [656, 629] width 15 height 15
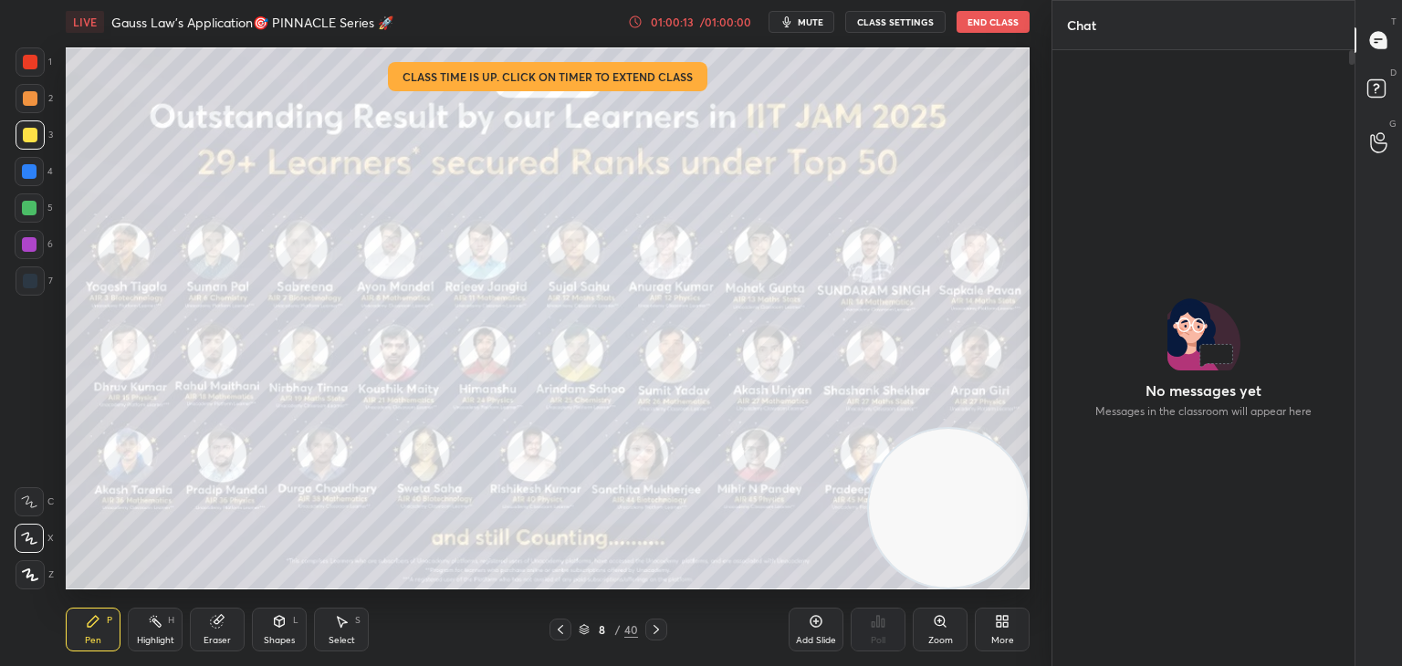
click at [651, 625] on icon at bounding box center [656, 629] width 15 height 15
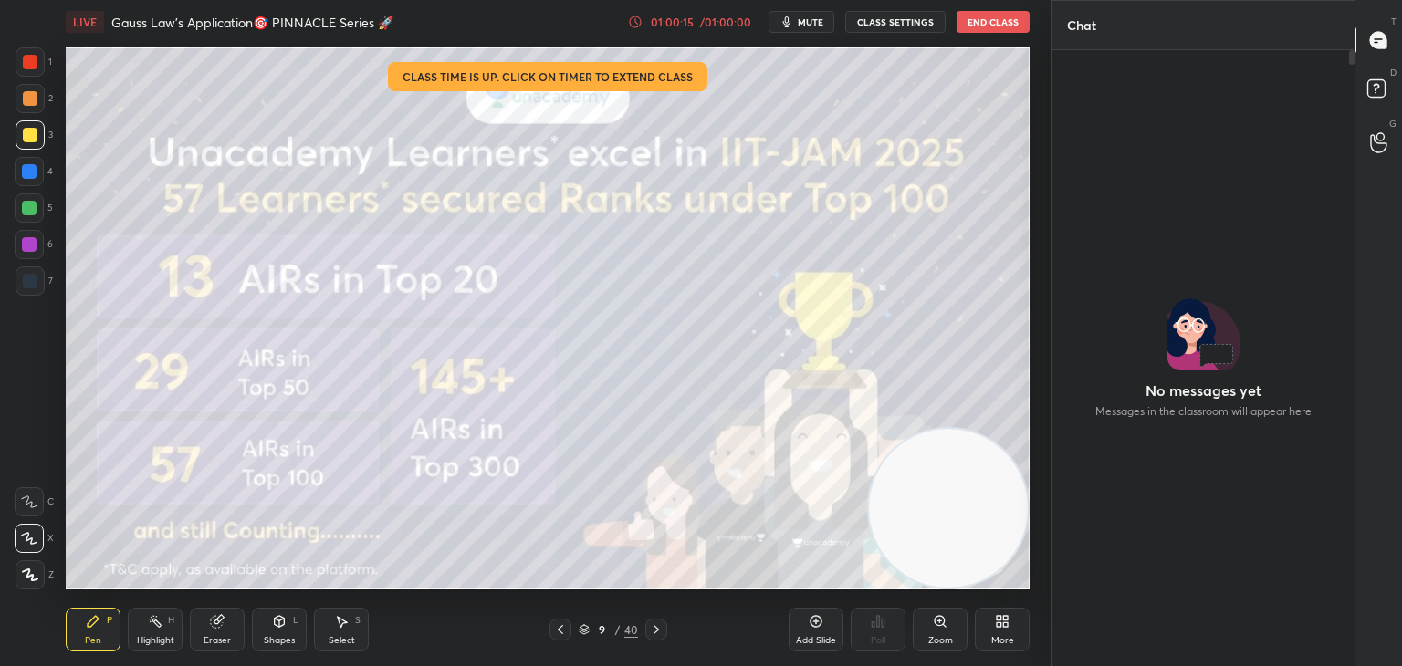
click at [654, 629] on icon at bounding box center [656, 629] width 15 height 15
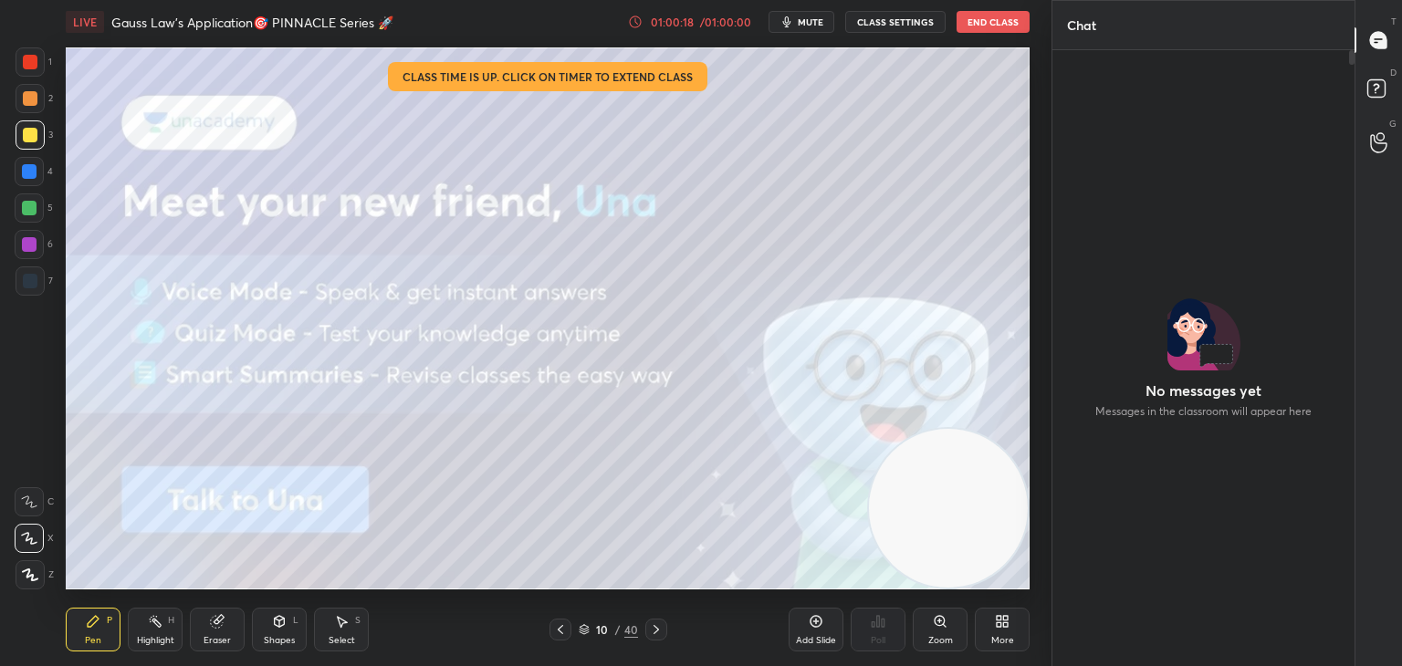
click at [654, 626] on icon at bounding box center [656, 629] width 15 height 15
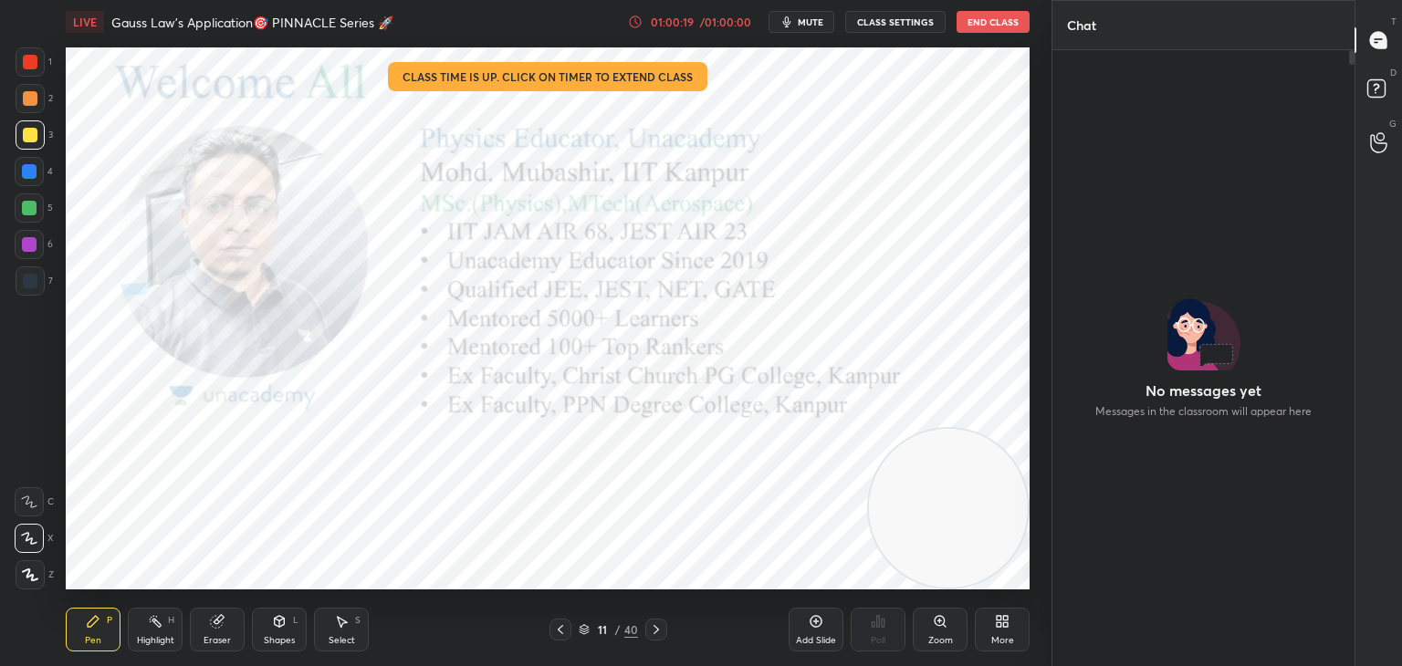
click at [581, 631] on icon at bounding box center [584, 631] width 9 height 3
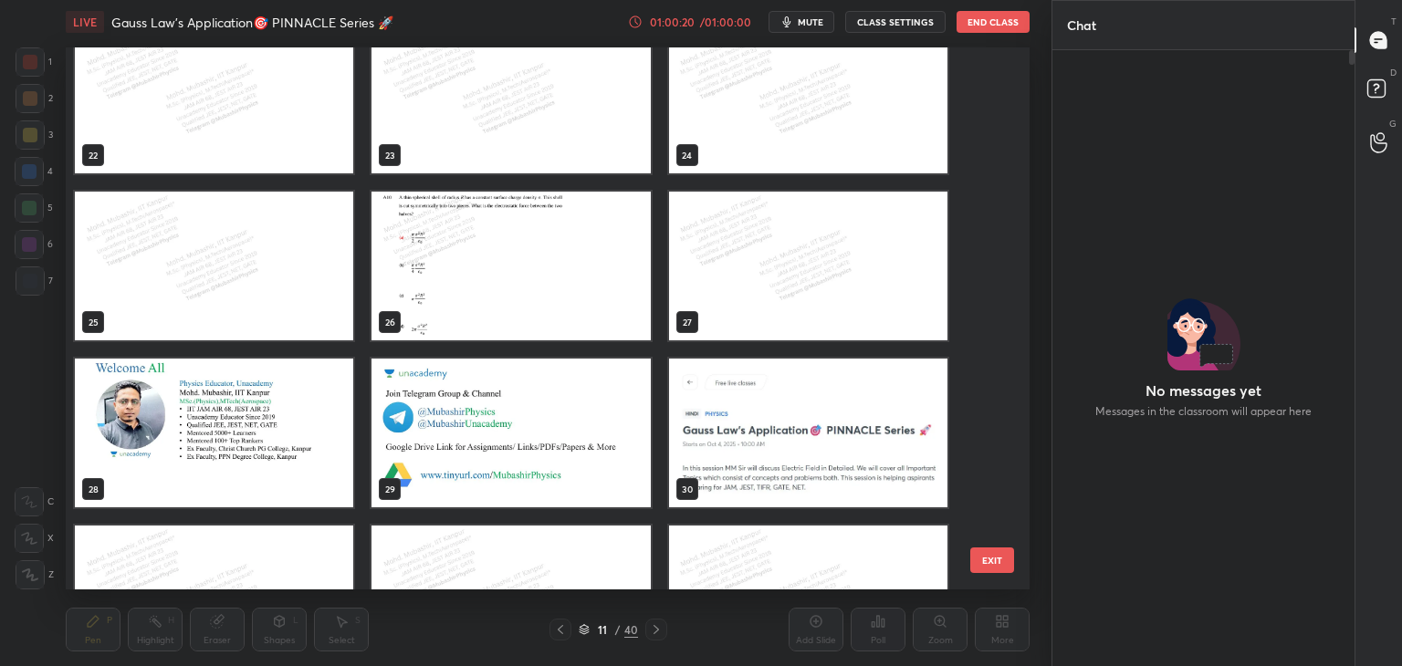
scroll to position [1229, 0]
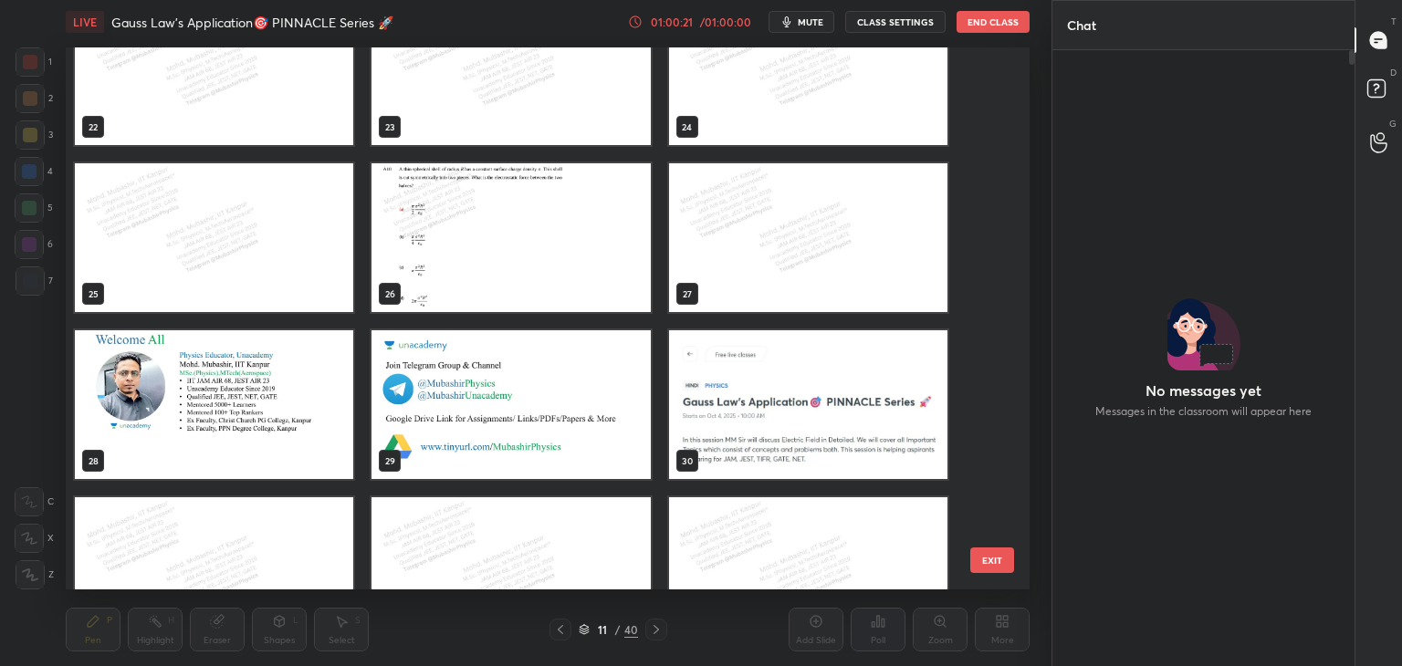
click at [789, 220] on img "grid" at bounding box center [808, 237] width 278 height 149
click at [800, 232] on img "grid" at bounding box center [808, 237] width 278 height 149
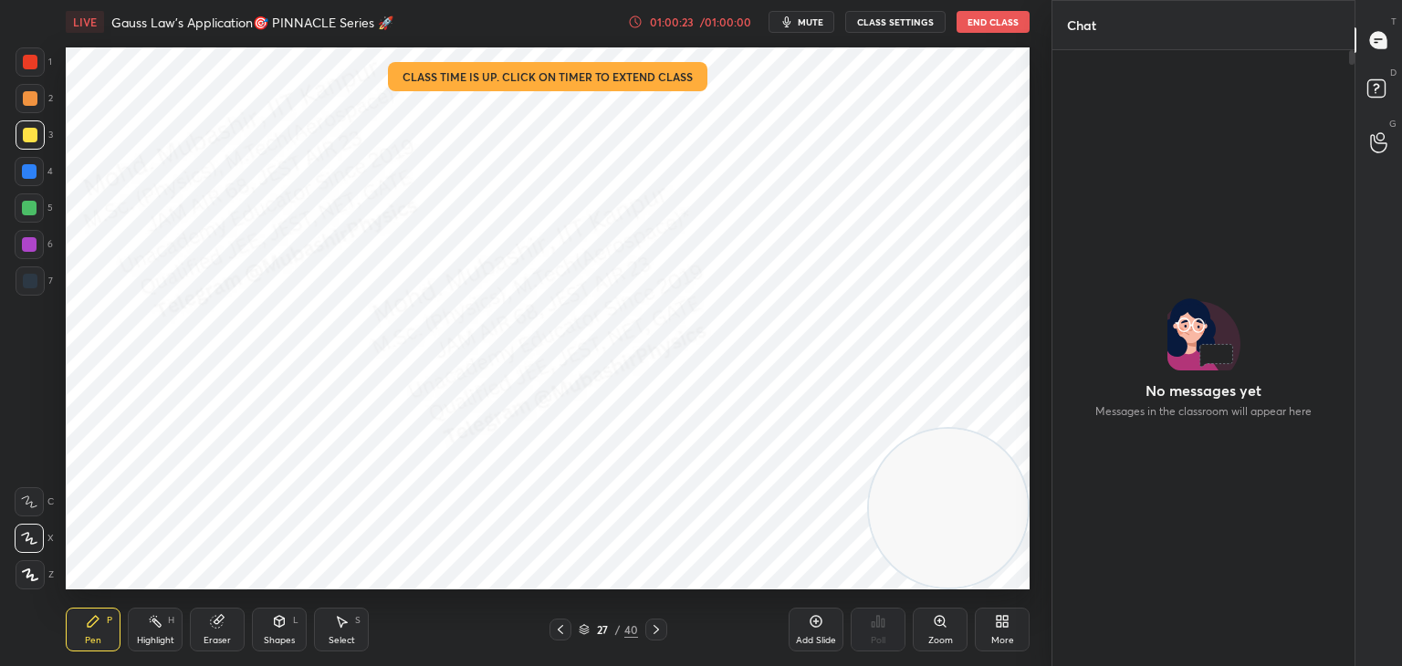
click at [30, 64] on div at bounding box center [30, 62] width 15 height 15
drag, startPoint x: 34, startPoint y: 178, endPoint x: 52, endPoint y: 199, distance: 27.8
click at [28, 184] on div at bounding box center [29, 171] width 29 height 29
drag, startPoint x: 157, startPoint y: 625, endPoint x: 185, endPoint y: 605, distance: 34.7
click at [153, 622] on rect at bounding box center [156, 623] width 9 height 9
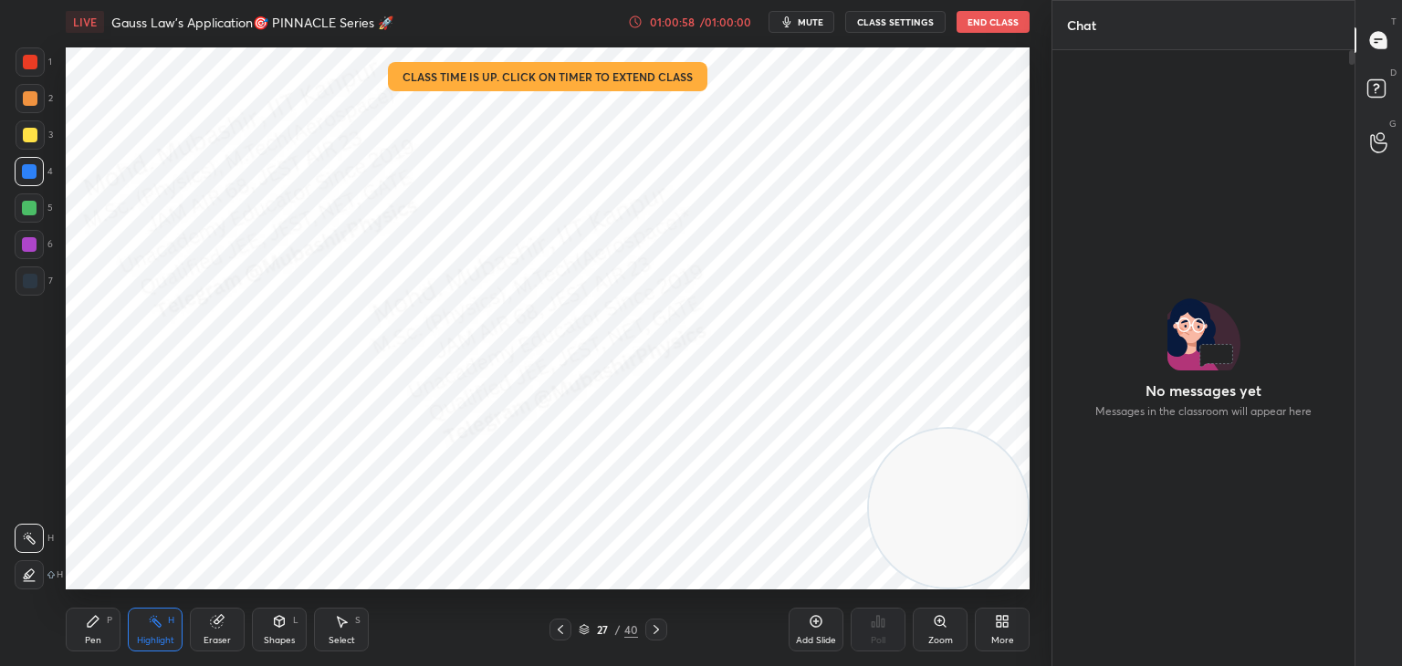
click at [987, 19] on button "End Class" at bounding box center [992, 22] width 73 height 22
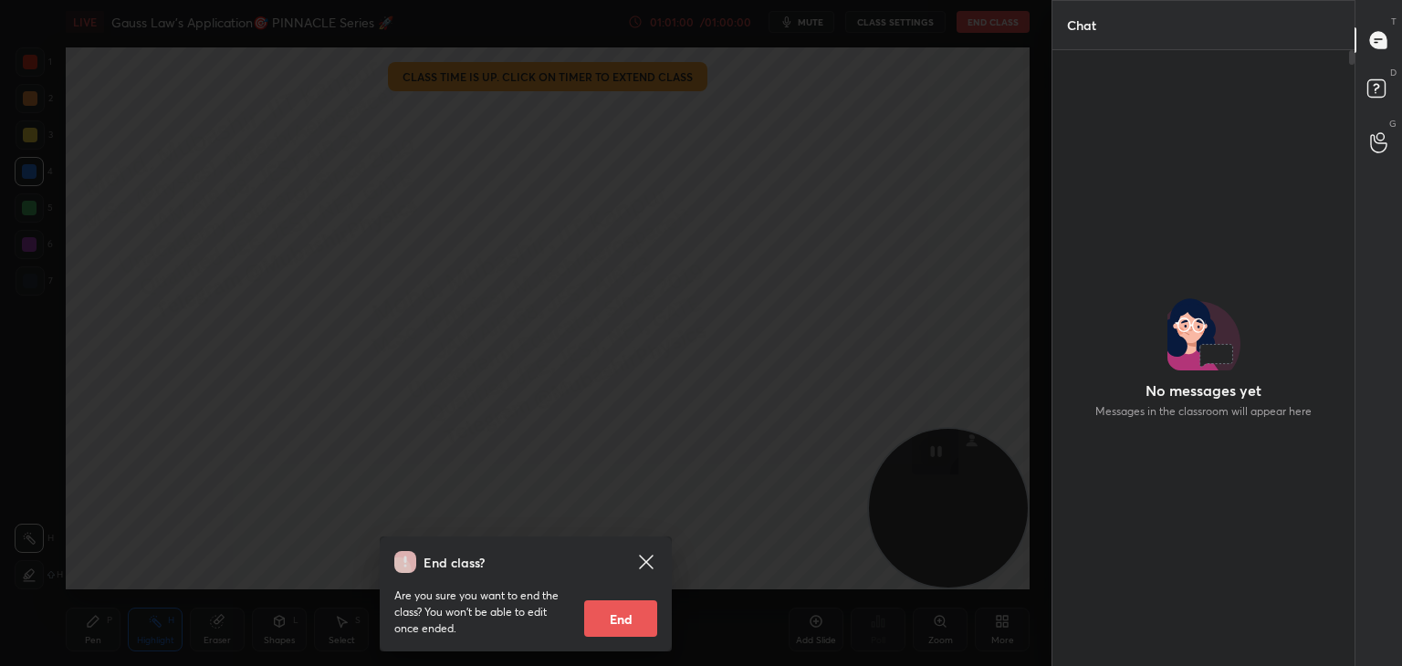
click at [640, 611] on button "End" at bounding box center [620, 619] width 73 height 37
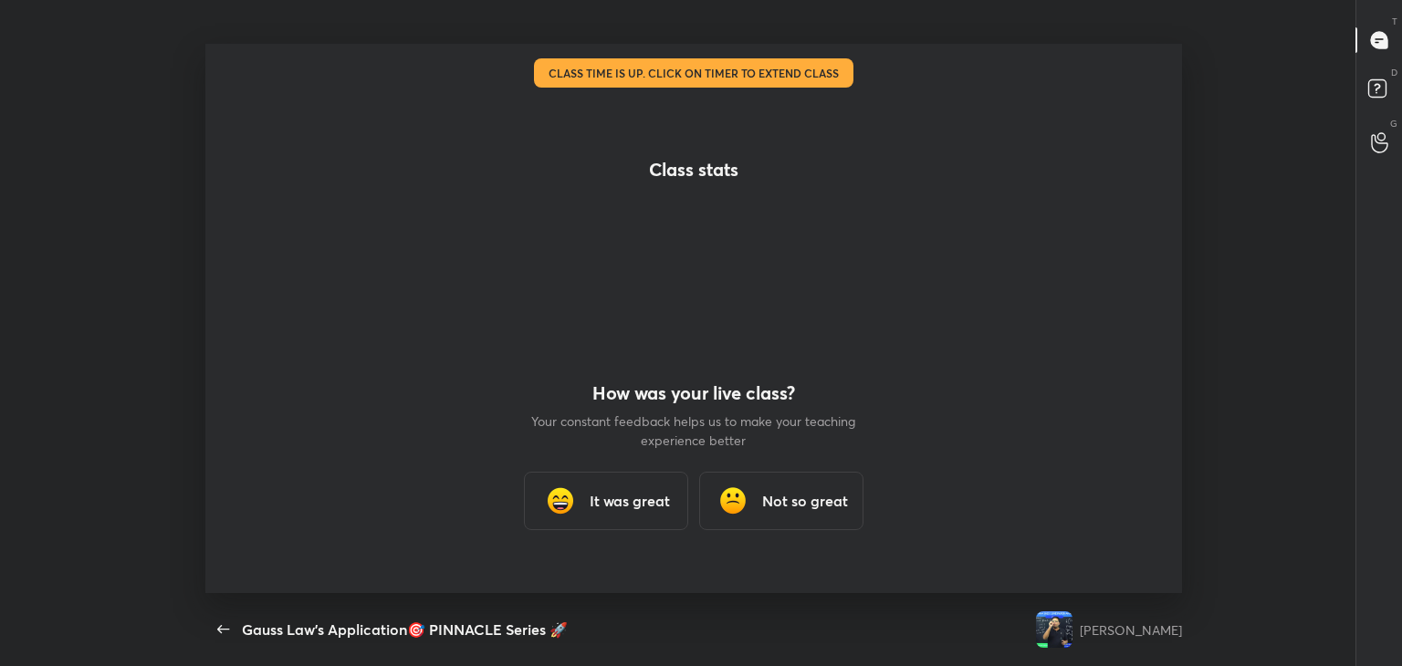
scroll to position [0, 0]
